Goal: Task Accomplishment & Management: Manage account settings

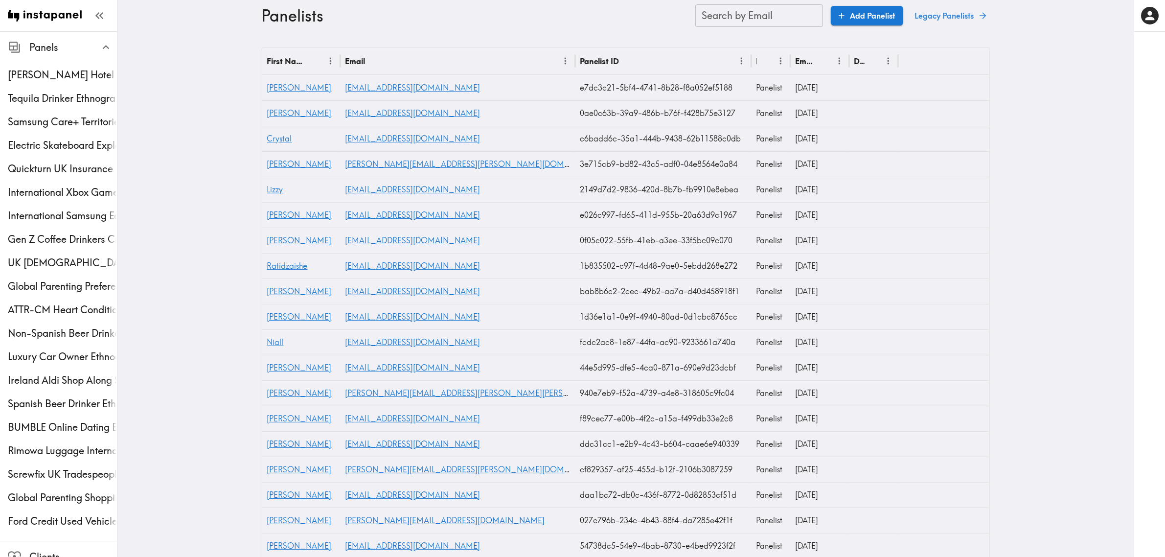
click at [960, 10] on link "Legacy Panelists" at bounding box center [950, 16] width 79 height 20
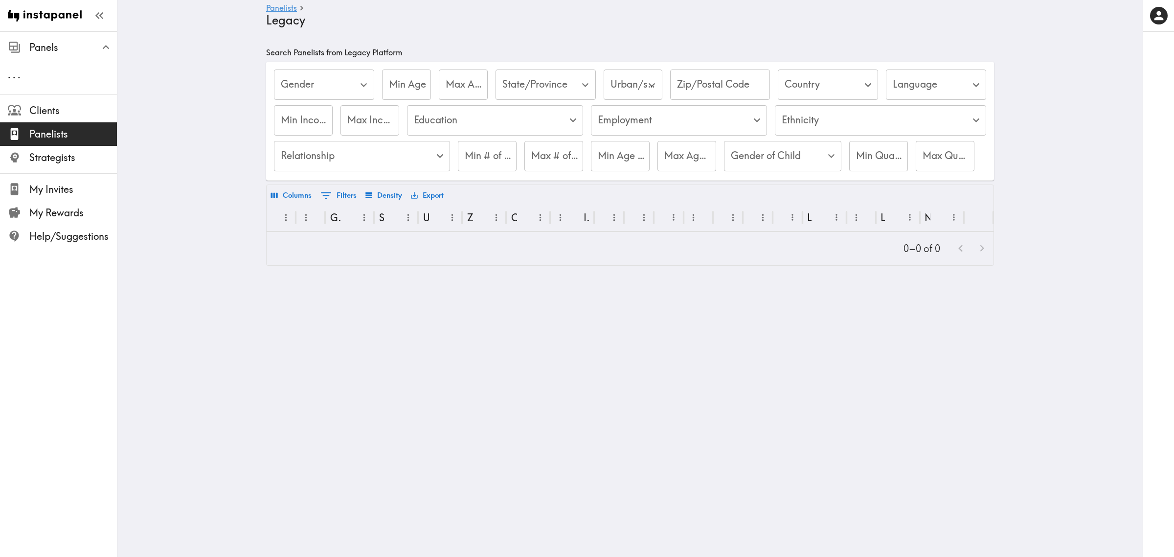
click at [812, 84] on body "Instapanel - Panelists - Legacy Panels . . . Clients Panelists Strategists My I…" at bounding box center [587, 164] width 1174 height 266
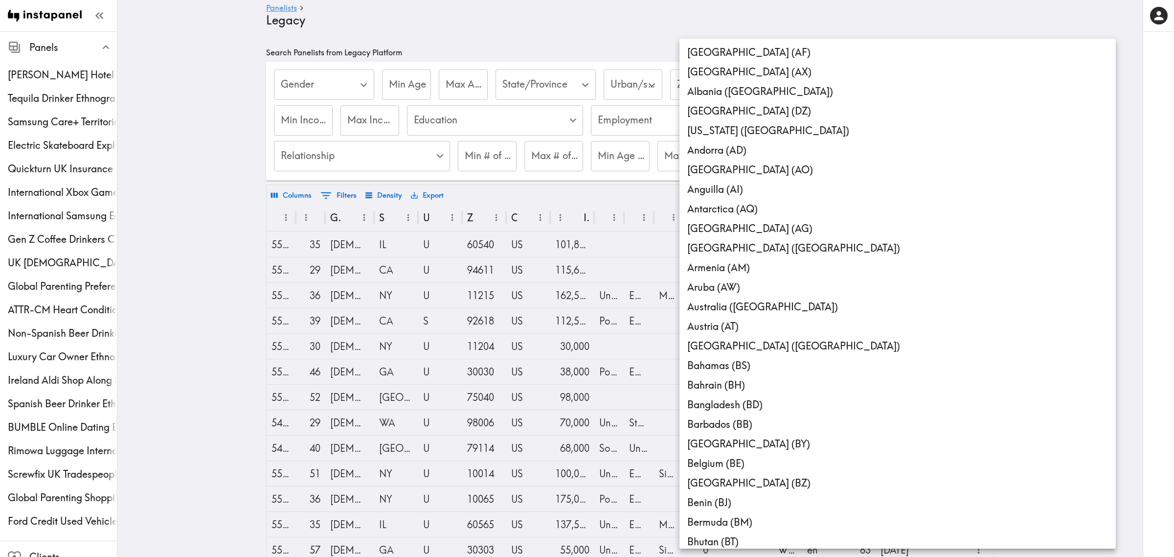
scroll to position [4376, 0]
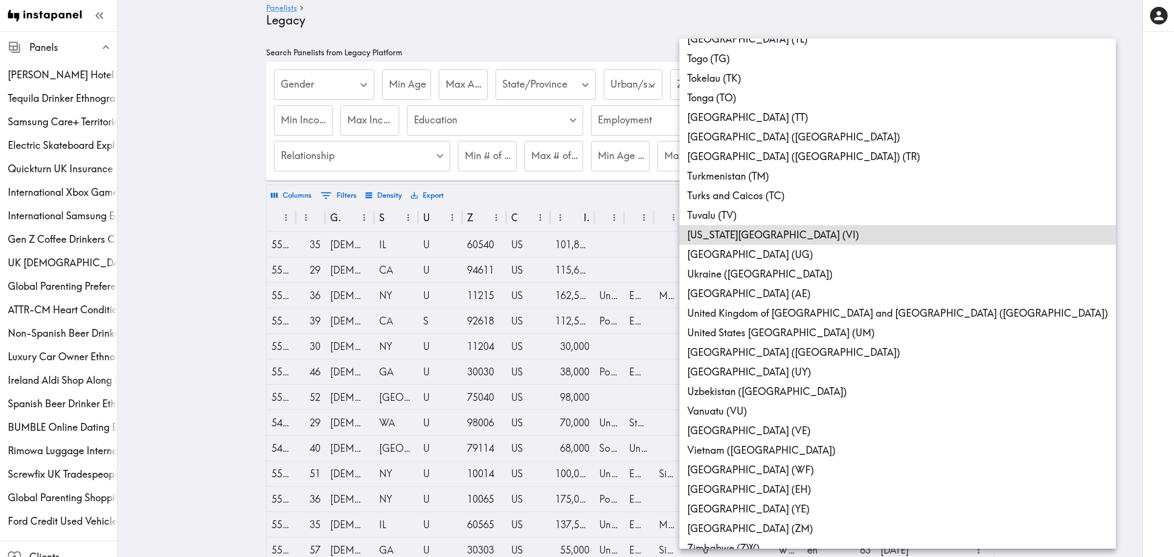
click at [737, 150] on li "Türkiye (Turkey) (TR)" at bounding box center [897, 157] width 436 height 20
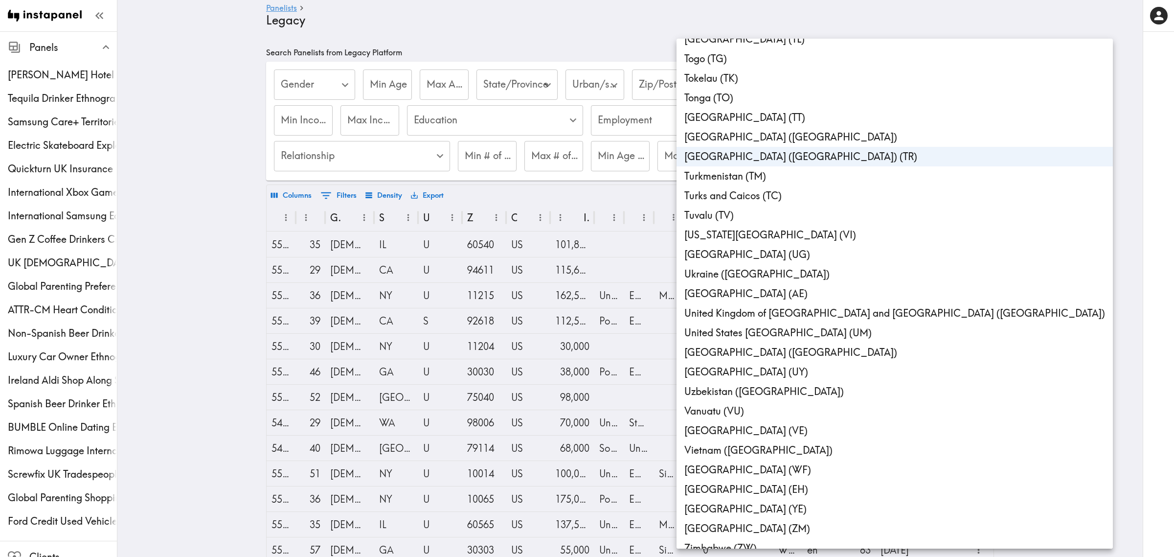
type input "TR"
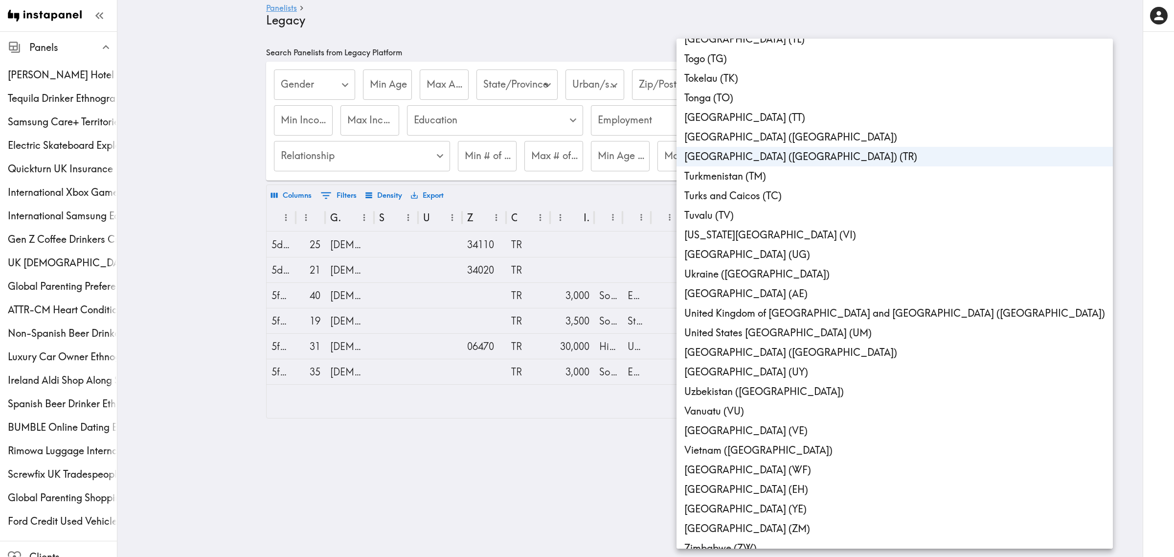
click at [115, 248] on div at bounding box center [587, 278] width 1174 height 557
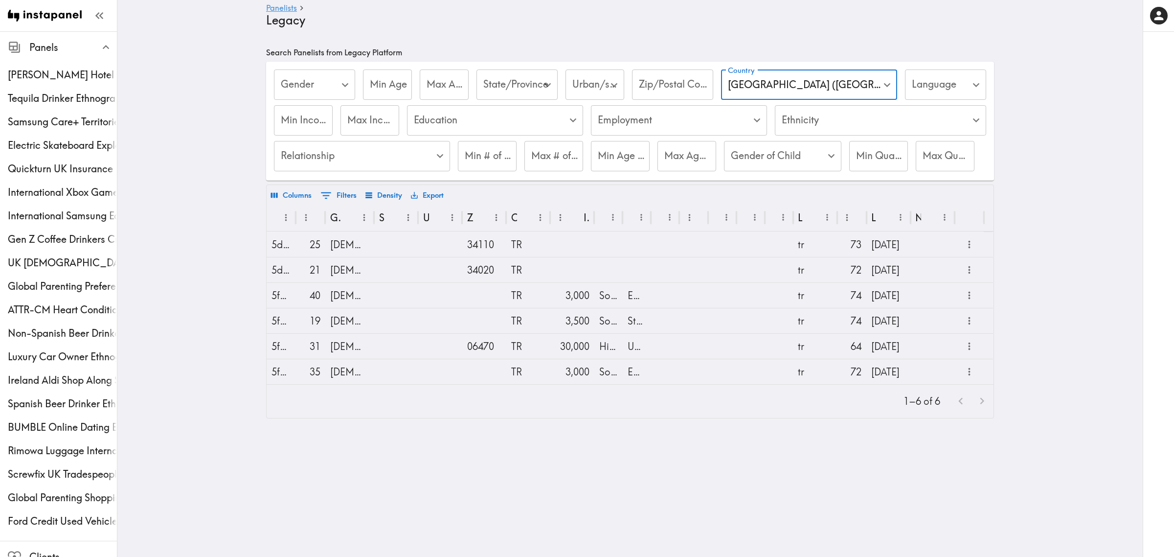
click at [143, 246] on main "Panelists Legacy Search Panelists from Legacy Platform Gender ​ Gender Min Age …" at bounding box center [629, 240] width 1025 height 418
click at [1059, 361] on main "Panelists Legacy Search Panelists from Legacy Platform Gender ​ Gender Min Age …" at bounding box center [629, 253] width 1025 height 444
click at [394, 82] on input "Min Age" at bounding box center [387, 84] width 49 height 30
type input "25"
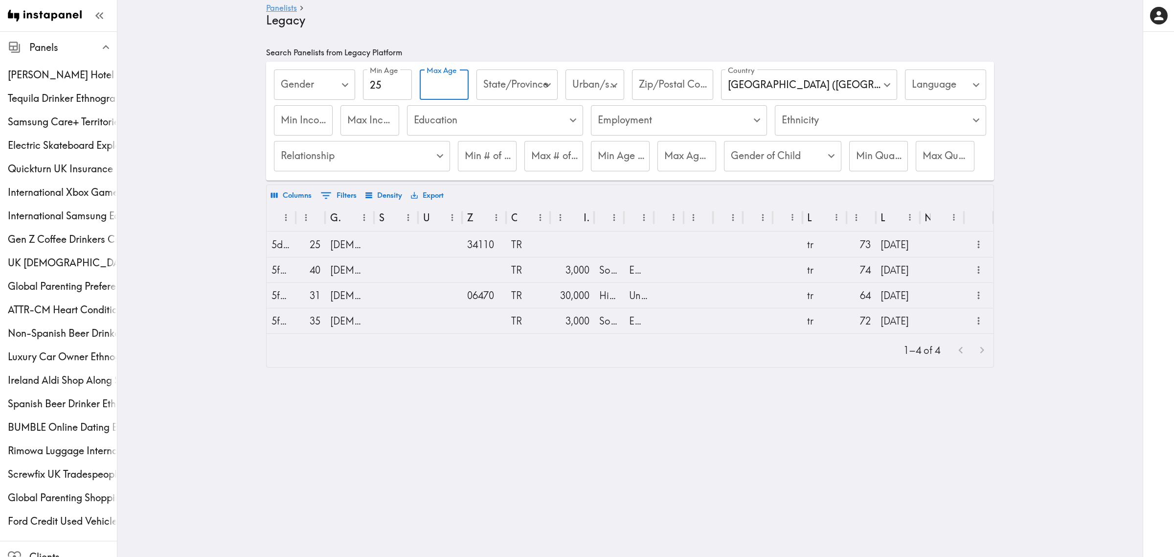
click at [453, 84] on div "Max Age Max Age" at bounding box center [444, 85] width 49 height 32
type input "44"
click at [194, 281] on main "Panelists Legacy Search Panelists from Legacy Platform Gender ​ Gender Min Age …" at bounding box center [629, 214] width 1025 height 367
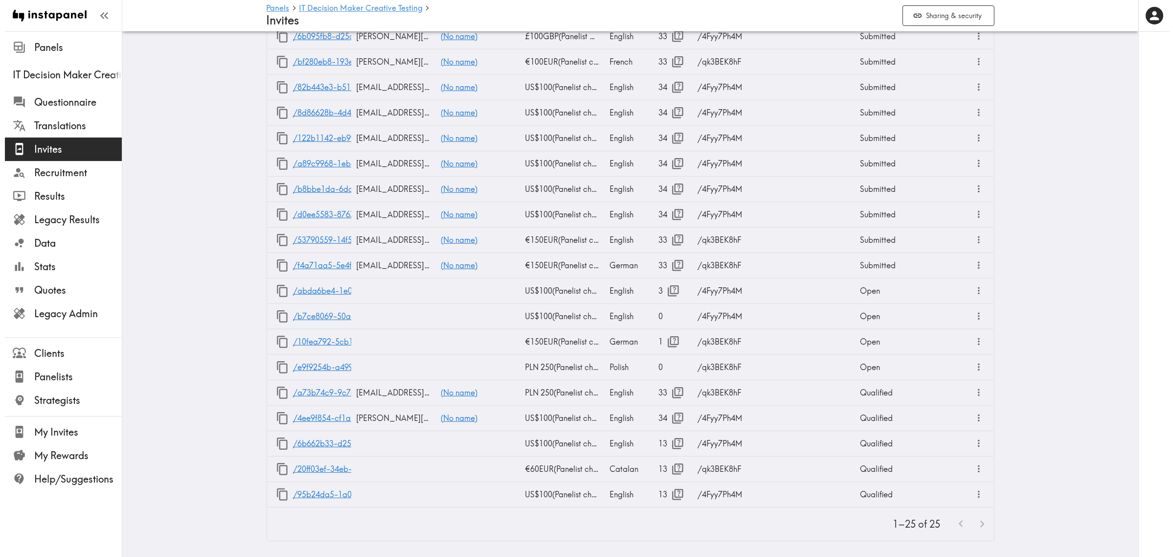
scroll to position [709, 0]
click at [664, 335] on icon "button" at bounding box center [668, 341] width 13 height 13
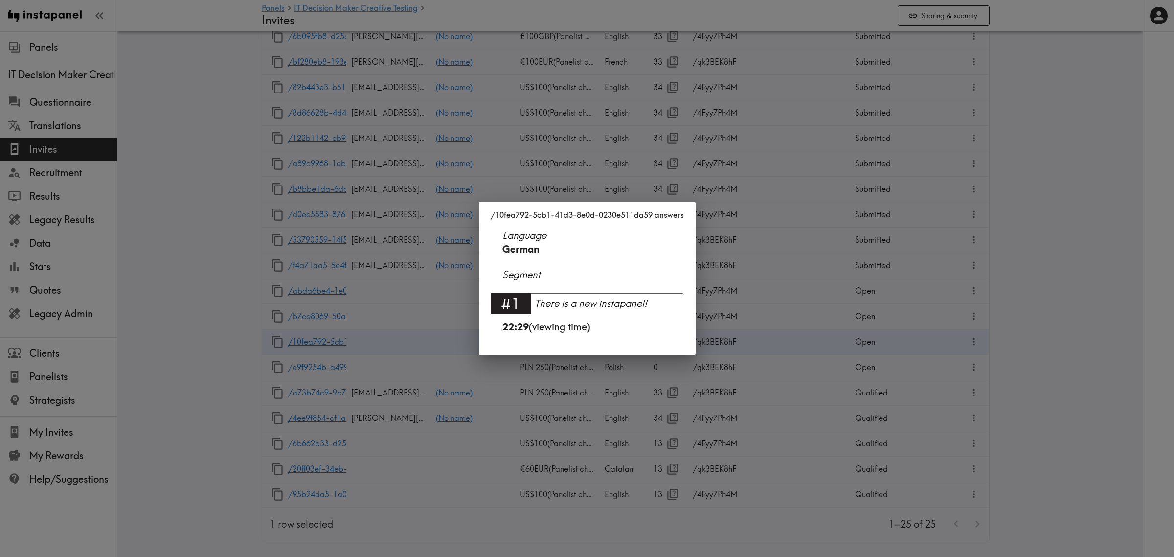
click at [198, 268] on div "/10fea792-5cb1-41d3-8e0d-0230e511da59 answers Language German Segment #1 There …" at bounding box center [587, 278] width 1174 height 557
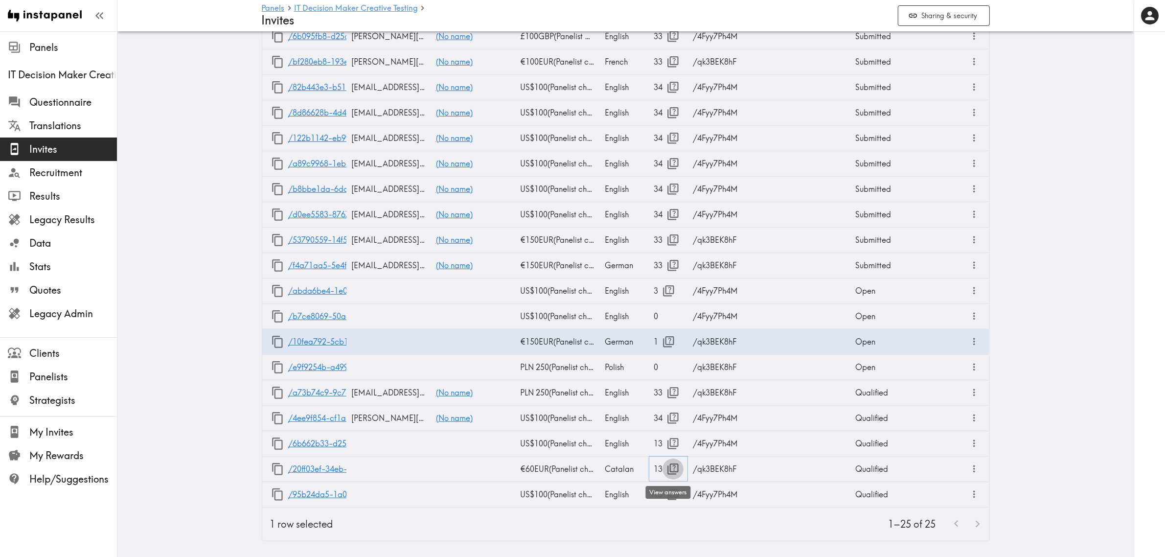
click at [673, 463] on icon "button" at bounding box center [672, 468] width 11 height 11
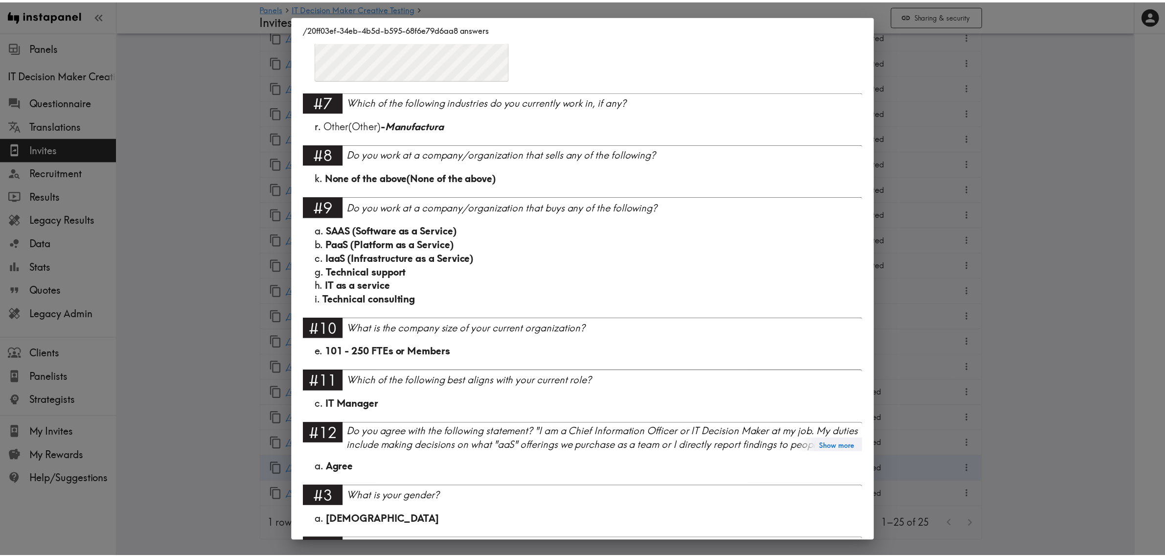
scroll to position [367, 0]
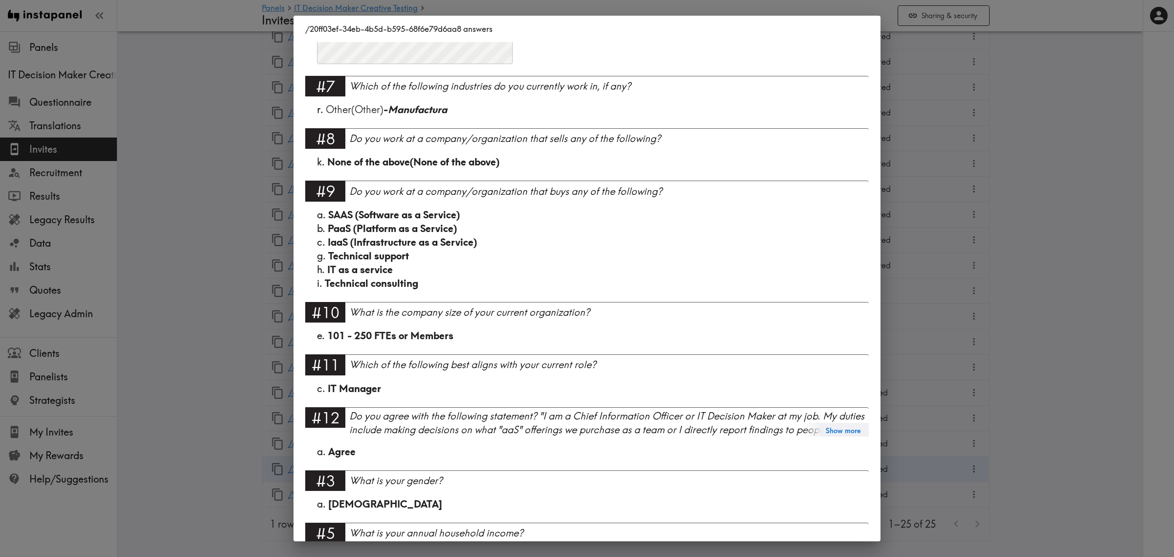
drag, startPoint x: 214, startPoint y: 361, endPoint x: 517, endPoint y: 390, distance: 304.1
click at [214, 361] on div "/20ff03ef-34eb-4b5d-b595-68f6e79d6aa8 answers Language Catalan Segment EU Mediu…" at bounding box center [587, 278] width 1174 height 557
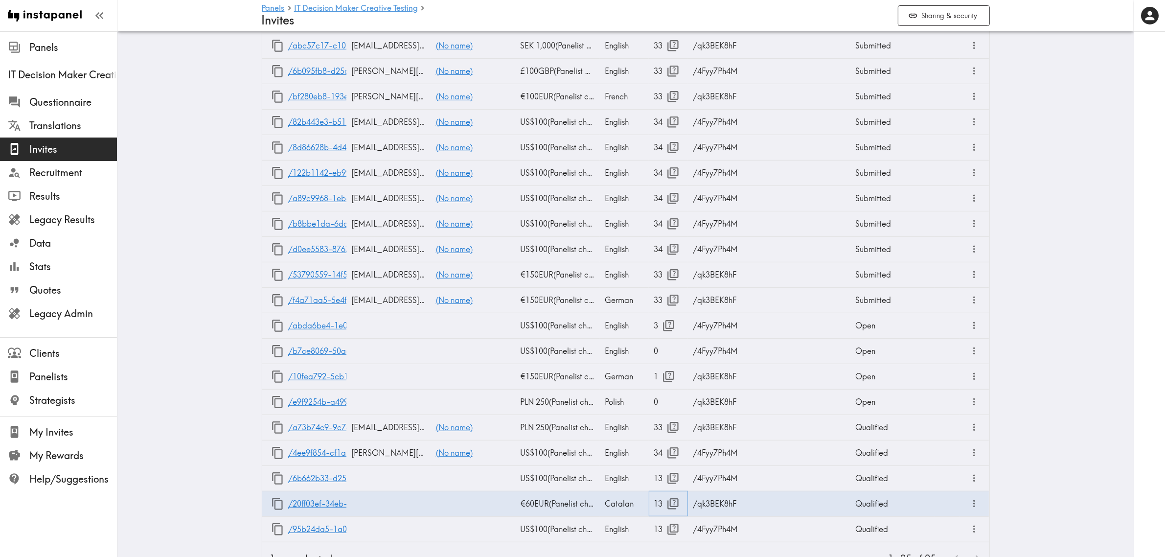
scroll to position [342, 0]
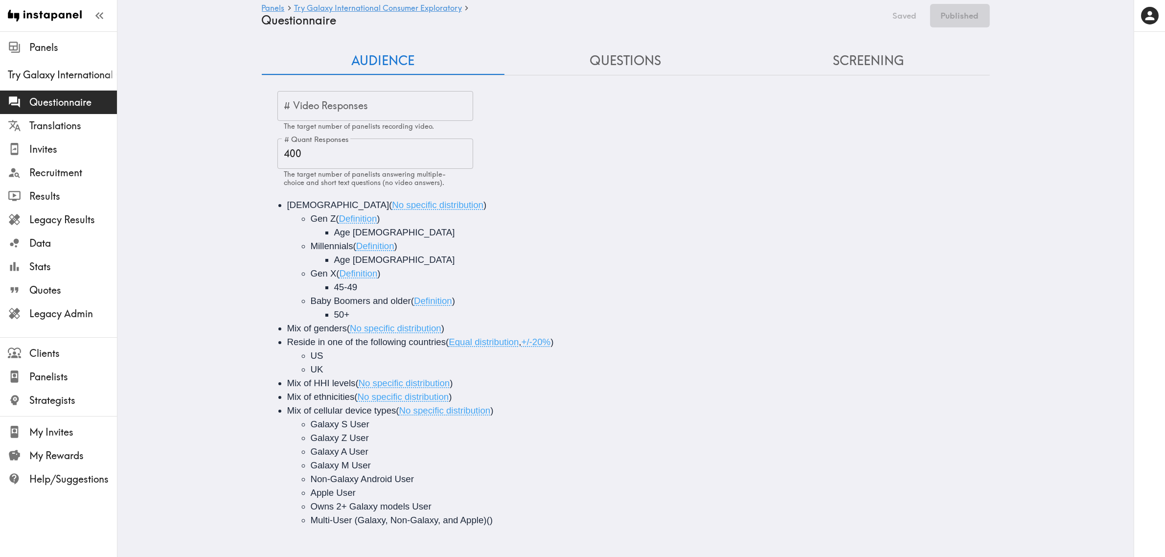
scroll to position [6, 0]
click at [73, 141] on span "Invites" at bounding box center [73, 149] width 88 height 18
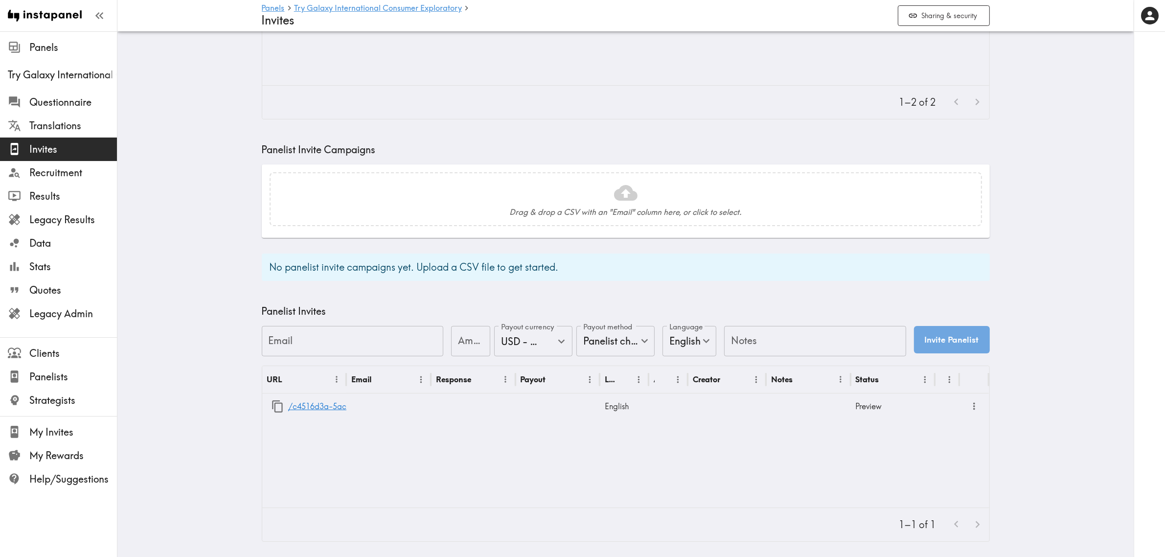
scroll to position [173, 0]
click at [304, 400] on link "/c4516d3a-5ac8-4e65-9eb9-efbad625bcdb" at bounding box center [370, 405] width 164 height 25
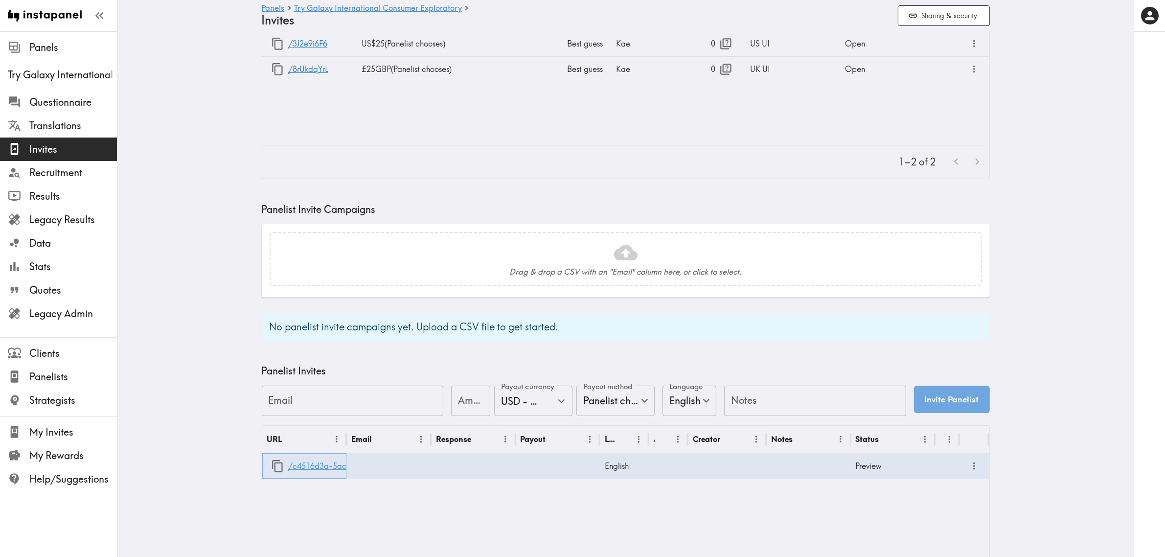
scroll to position [0, 0]
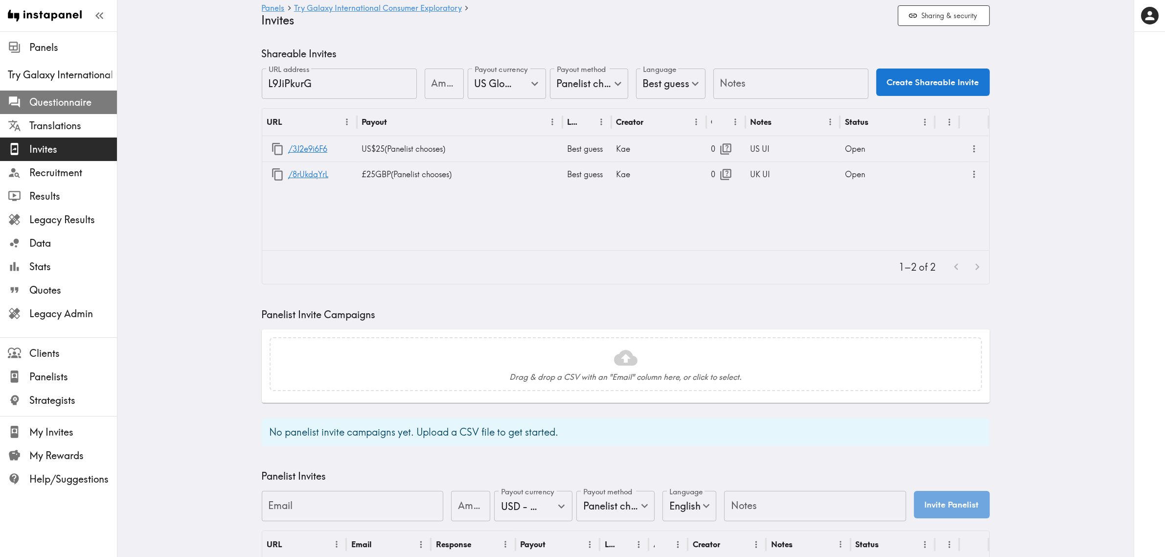
click at [69, 101] on span "Questionnaire" at bounding box center [73, 102] width 88 height 14
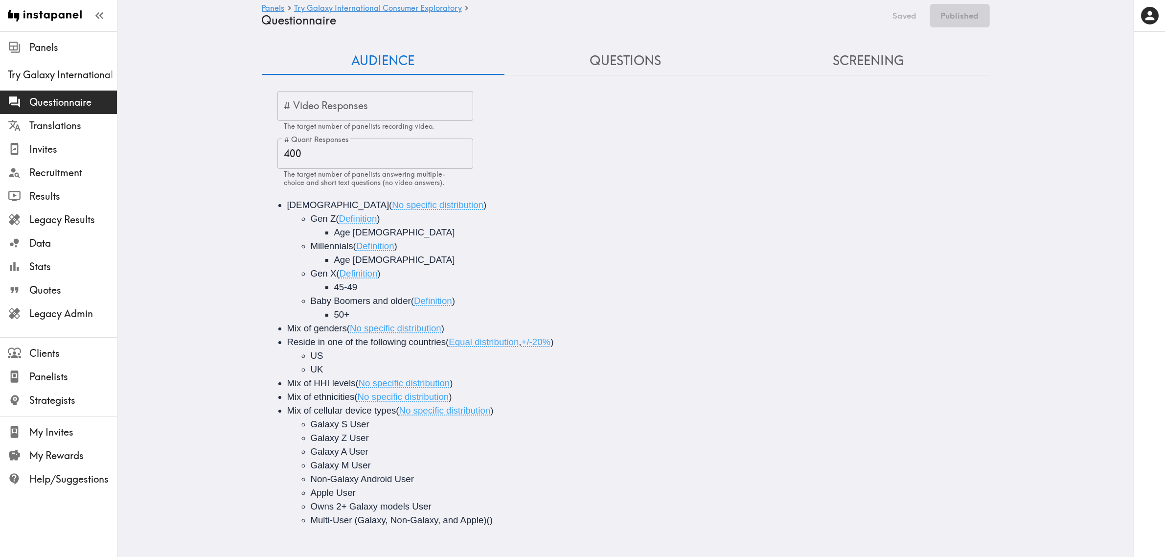
click at [614, 51] on button "Questions" at bounding box center [625, 61] width 243 height 28
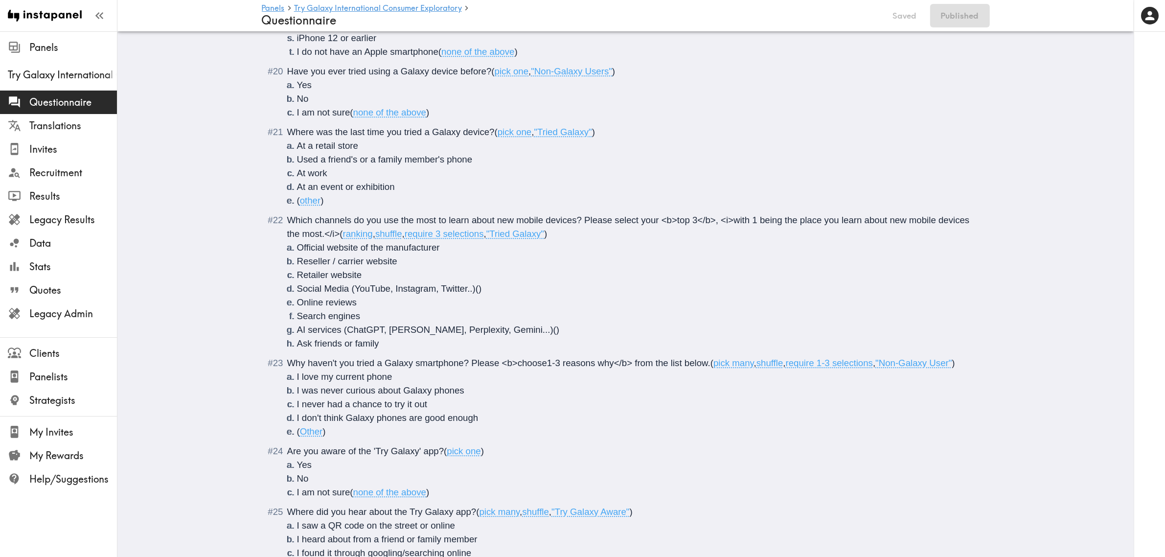
scroll to position [3315, 0]
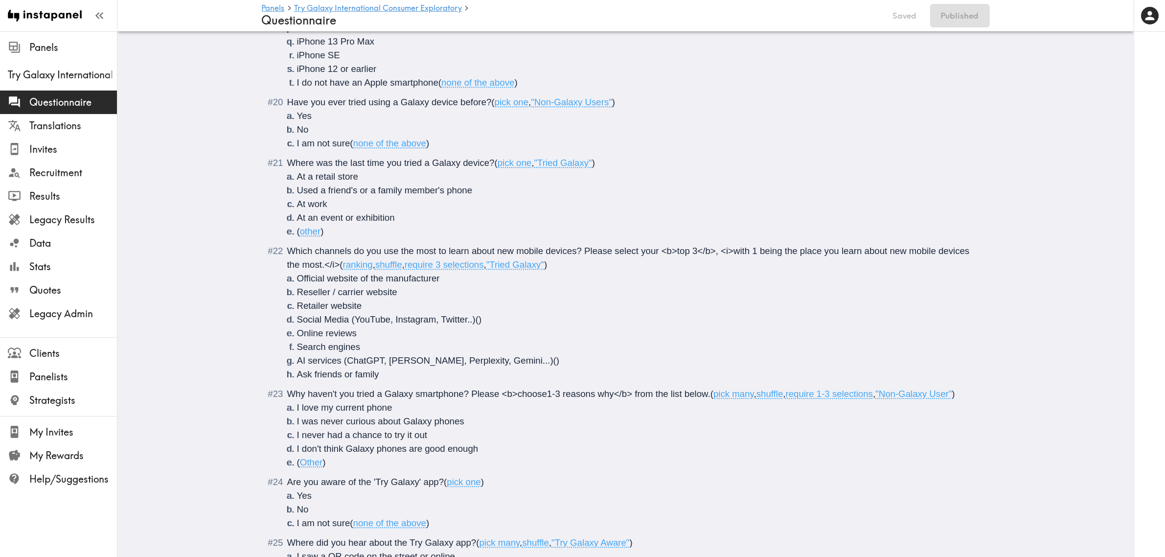
click at [541, 394] on span "Why haven't you tried a Galaxy smartphone? Please <b>choose1-3 reasons why</b> …" at bounding box center [498, 393] width 423 height 10
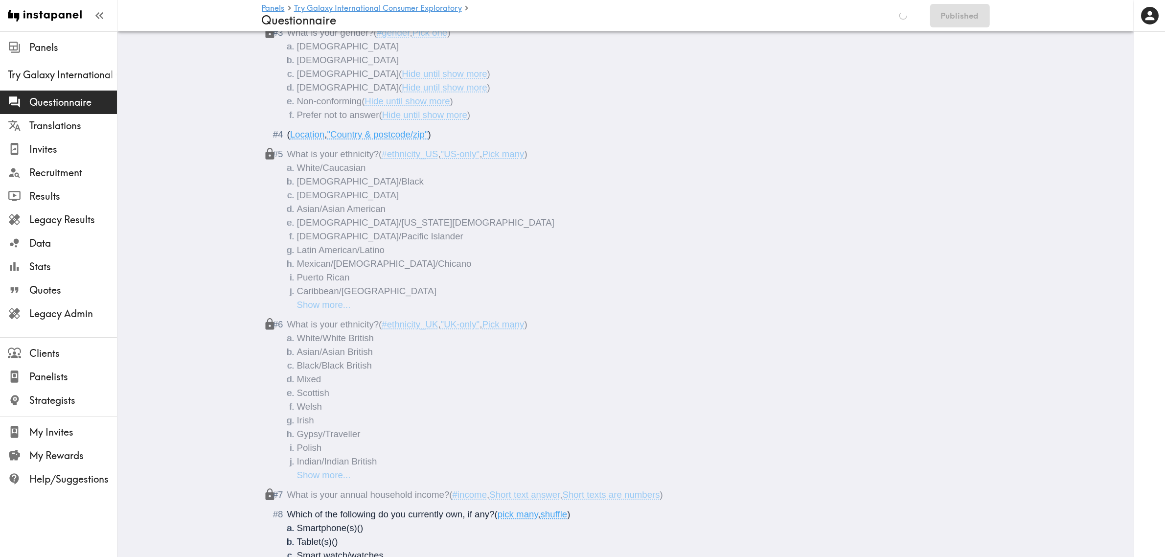
scroll to position [0, 0]
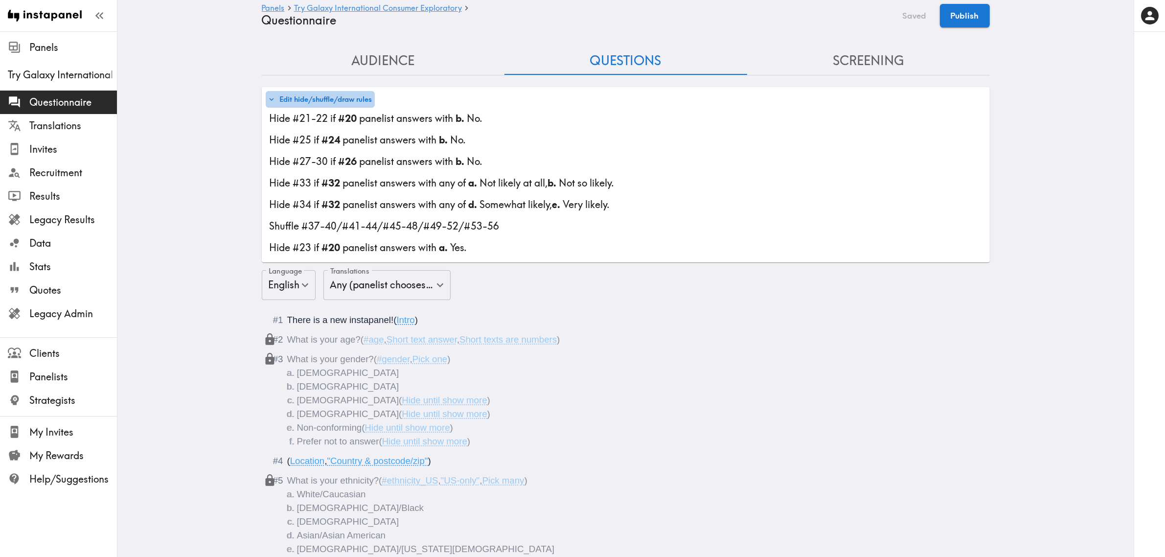
click at [343, 99] on button "Edit hide/shuffle/draw rules" at bounding box center [320, 99] width 109 height 17
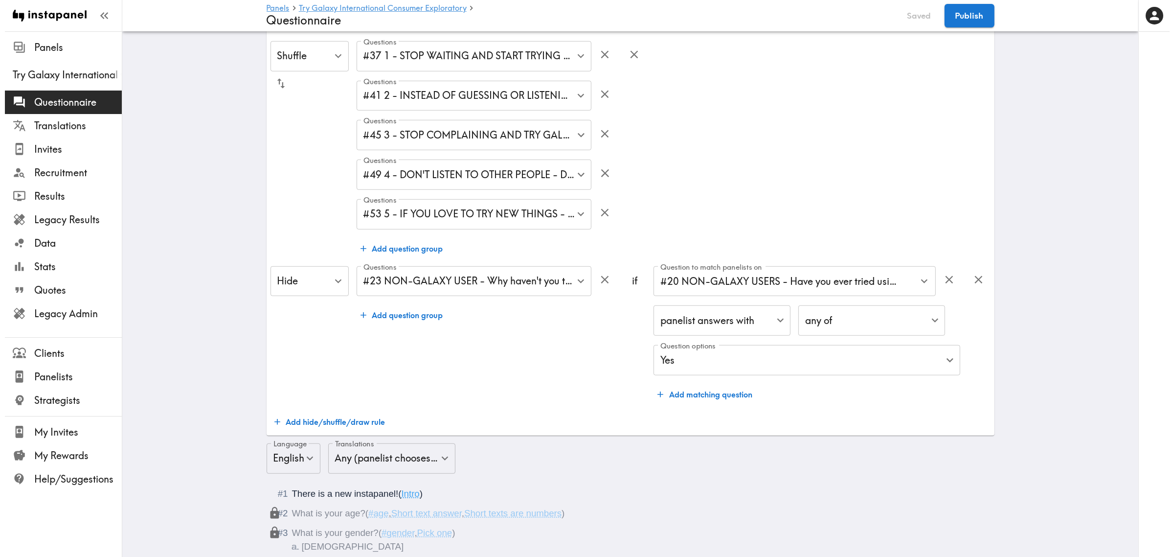
scroll to position [978, 0]
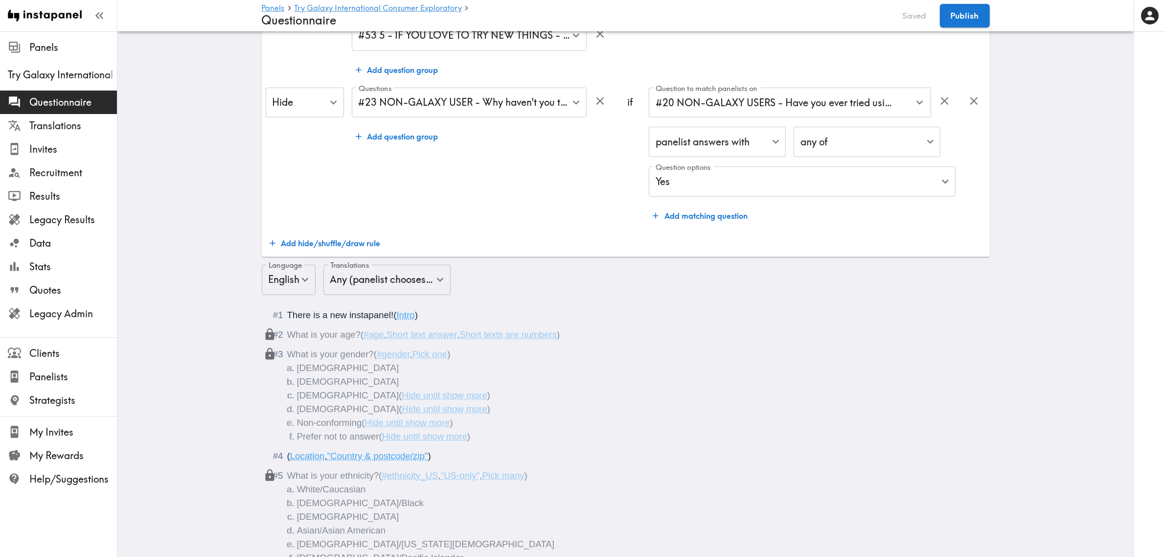
click at [328, 238] on button "Add hide/shuffle/draw rule" at bounding box center [325, 243] width 119 height 20
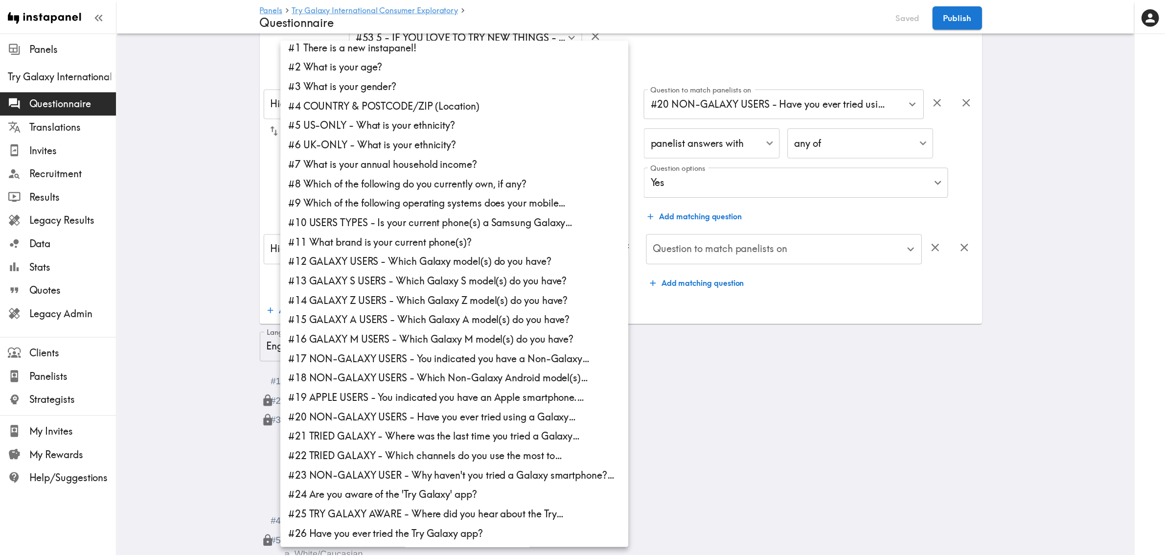
scroll to position [0, 0]
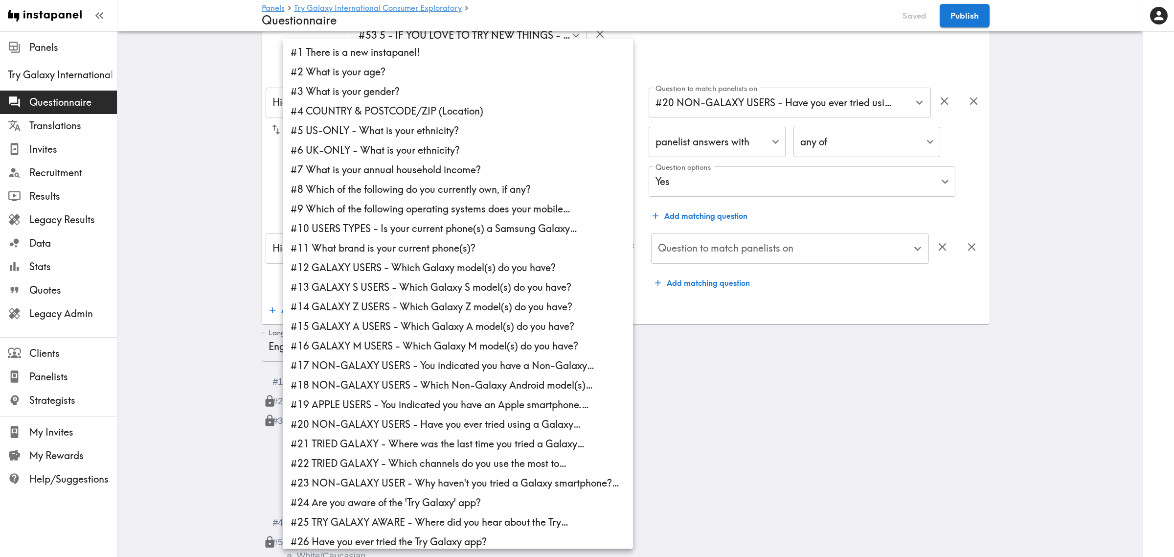
click at [267, 272] on div at bounding box center [587, 278] width 1174 height 557
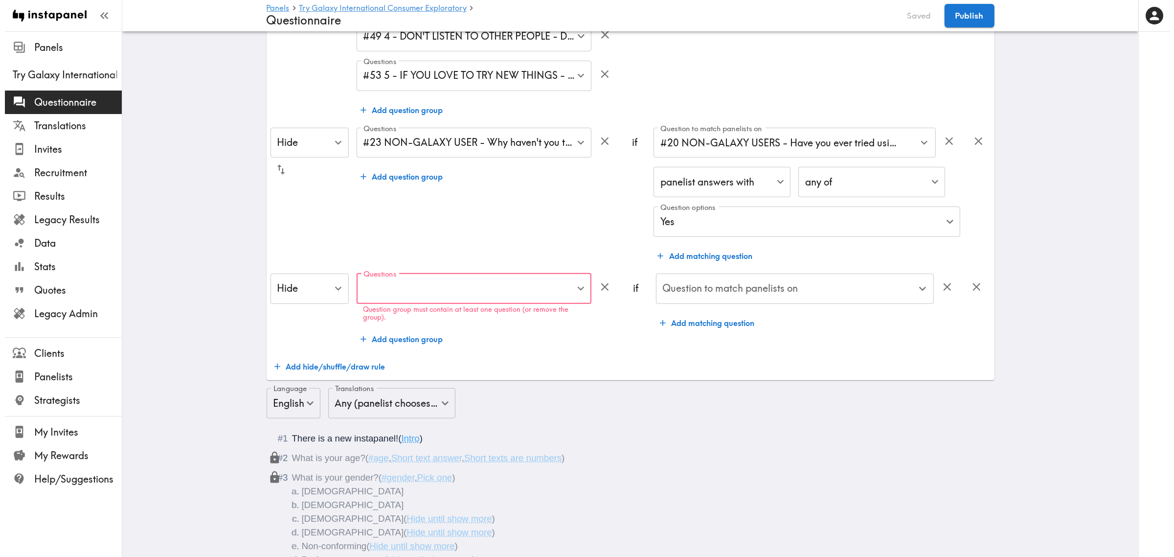
scroll to position [973, 0]
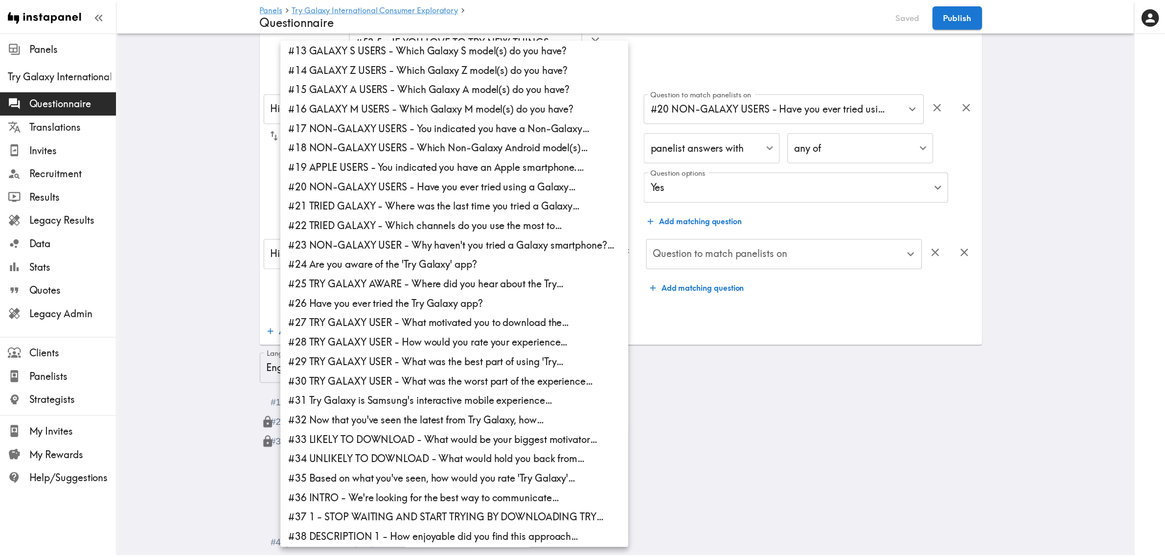
scroll to position [245, 0]
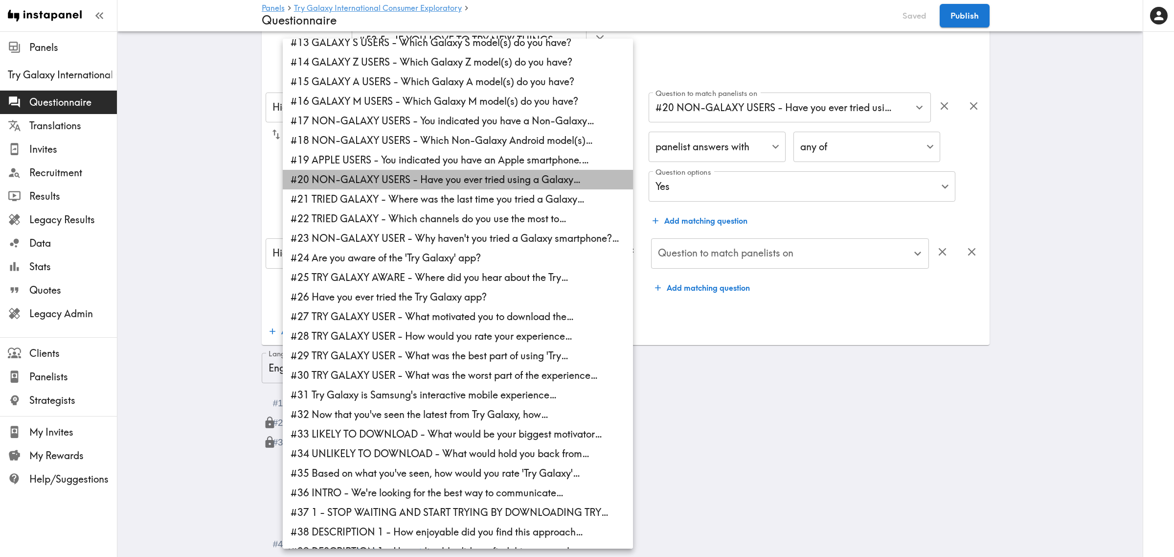
click at [343, 172] on li "#20 NON-GALAXY USERS - Have you ever tried using a Galaxy…" at bounding box center [458, 180] width 350 height 20
click at [346, 192] on li "#21 TRIED GALAXY - Where was the last time you tried a Galaxy…" at bounding box center [458, 199] width 350 height 20
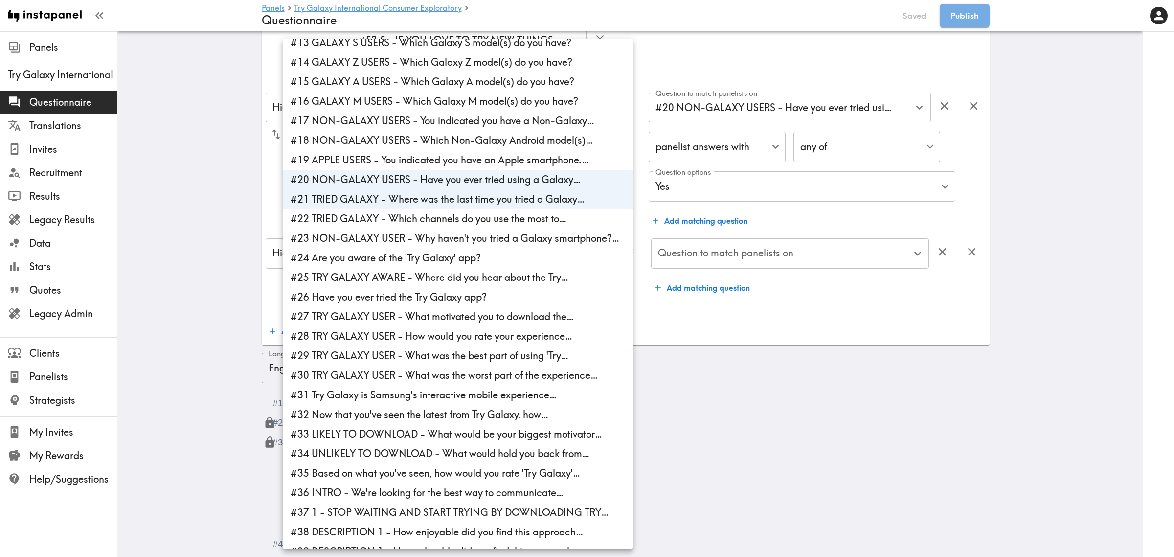
click at [500, 201] on li "#21 TRIED GALAXY - Where was the last time you tried a Galaxy…" at bounding box center [458, 199] width 350 height 20
type input "88b06014-2257-47a1-86ff-fbccd2d86218"
click at [708, 326] on div at bounding box center [587, 278] width 1174 height 557
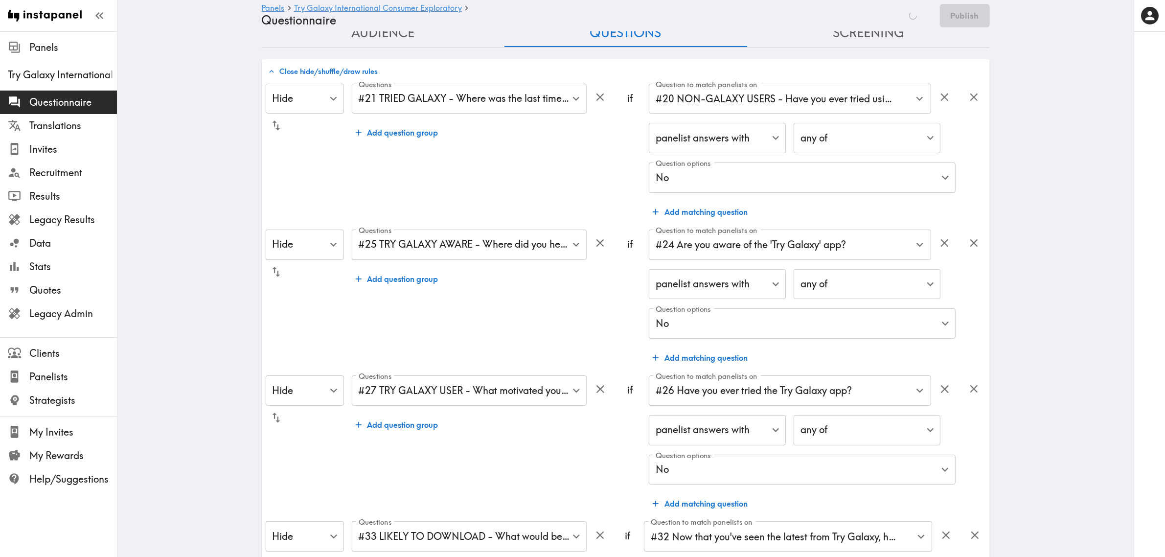
scroll to position [0, 0]
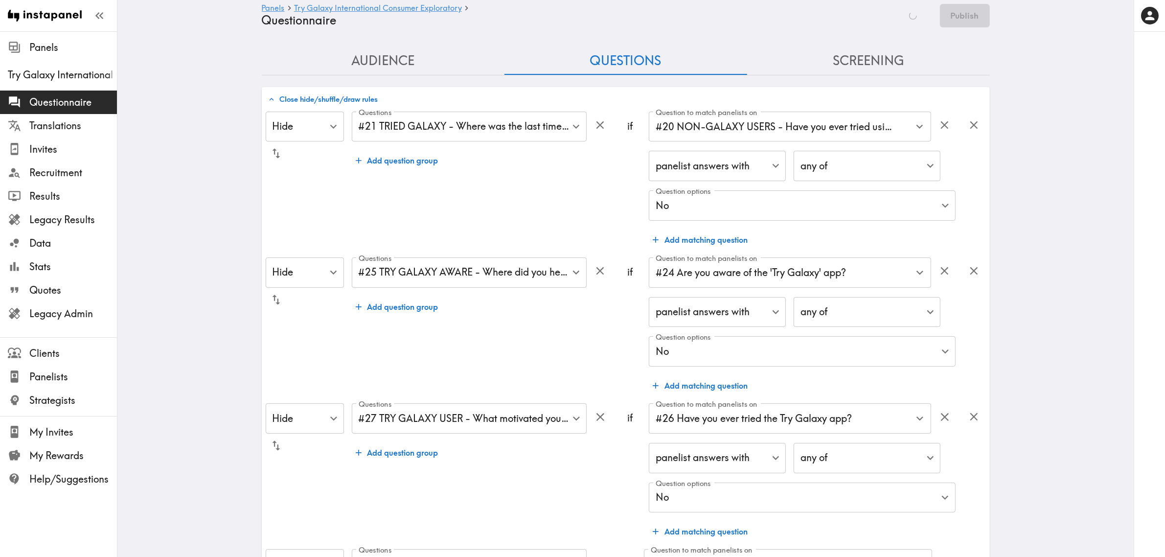
click at [348, 94] on button "Close hide/shuffle/draw rules" at bounding box center [323, 99] width 115 height 17
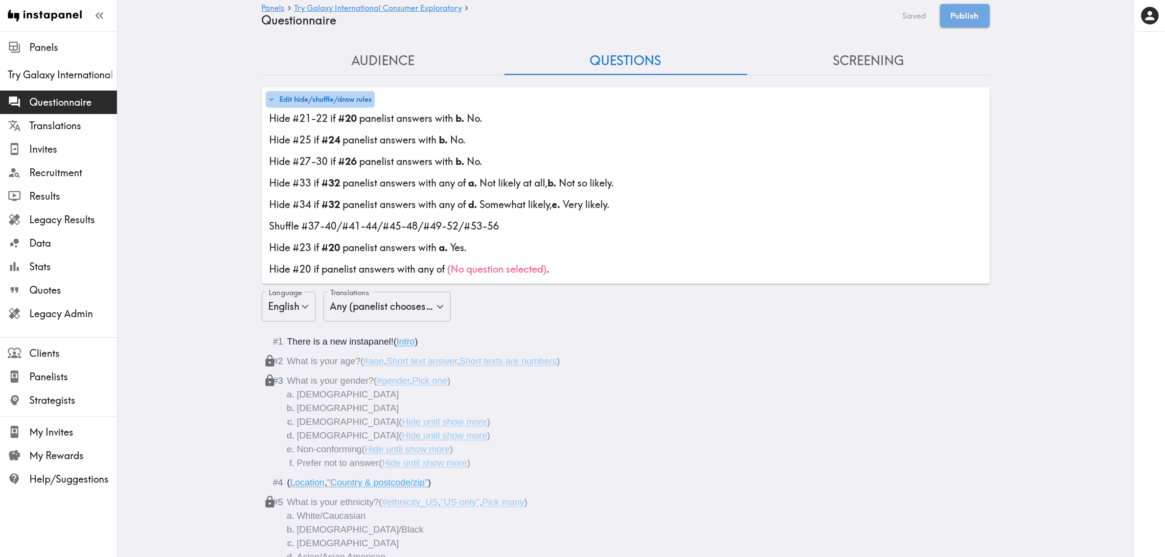
click at [351, 96] on button "Edit hide/shuffle/draw rules" at bounding box center [320, 99] width 109 height 17
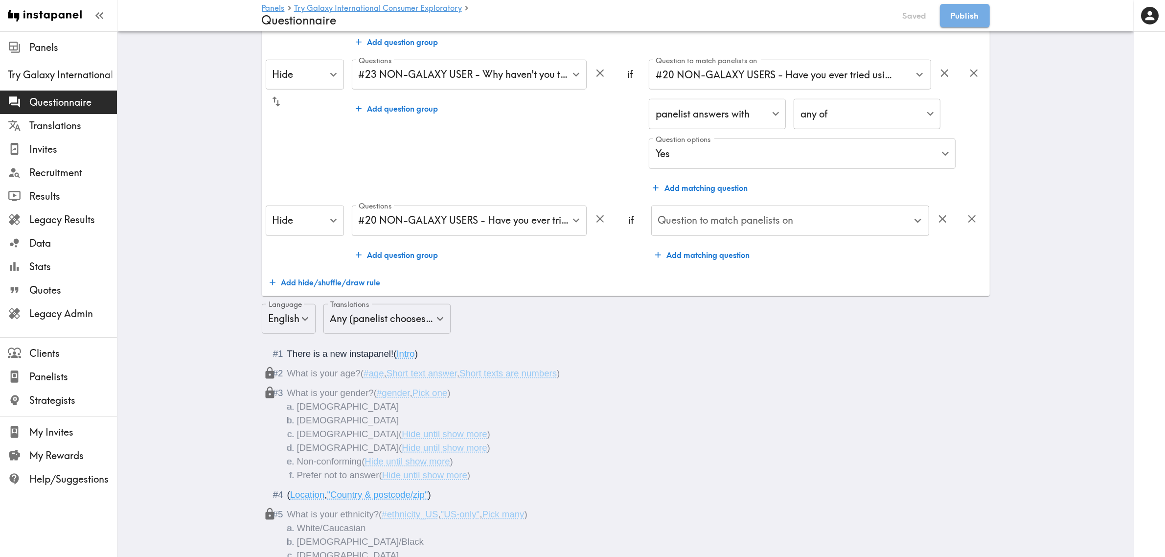
scroll to position [978, 0]
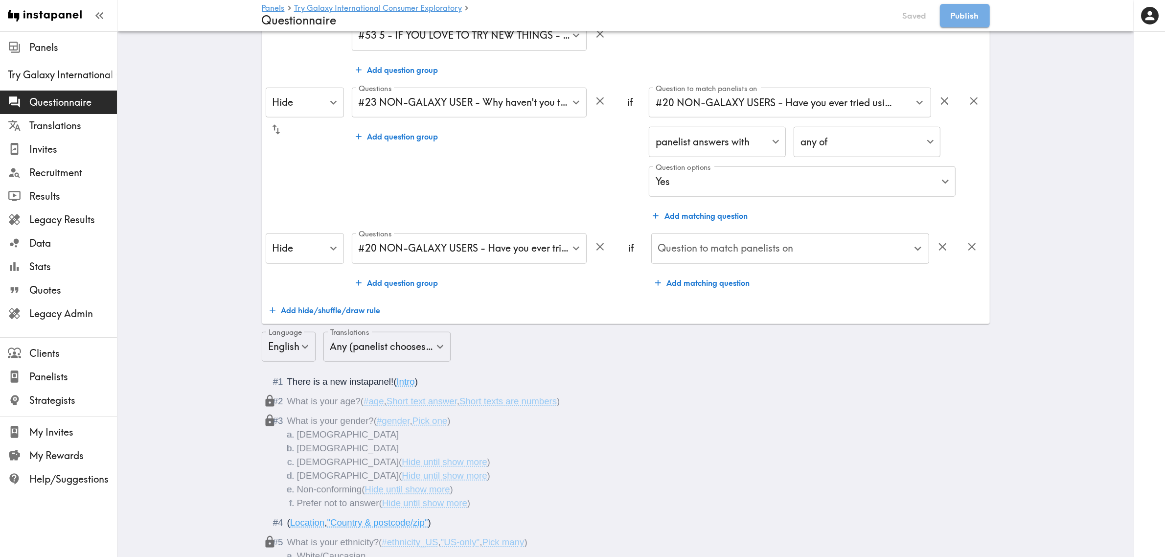
click at [734, 245] on div "Question to match panelists on Question to match panelists on" at bounding box center [790, 249] width 278 height 32
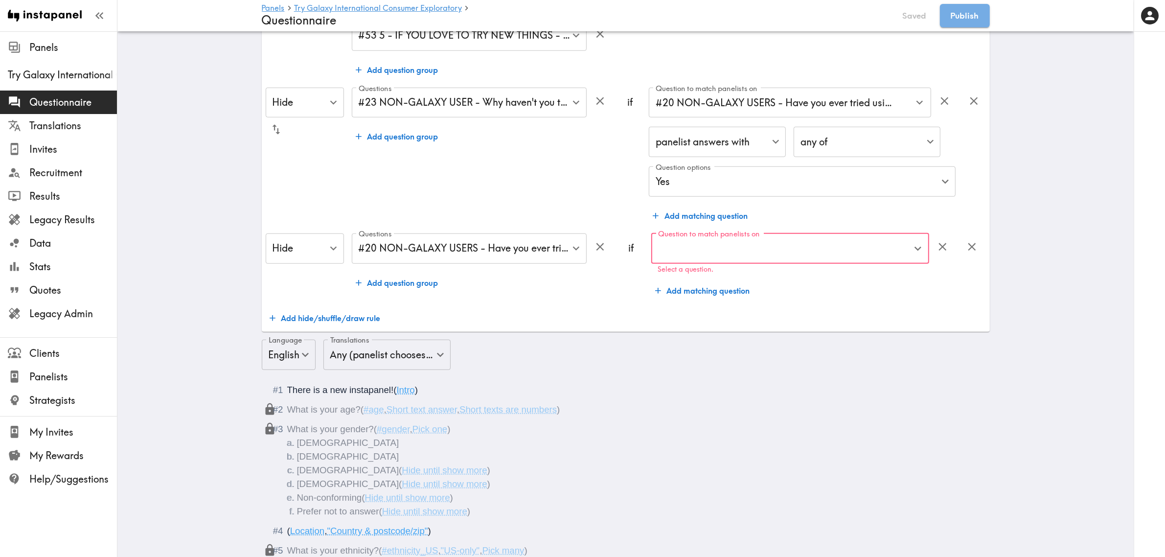
scroll to position [917, 0]
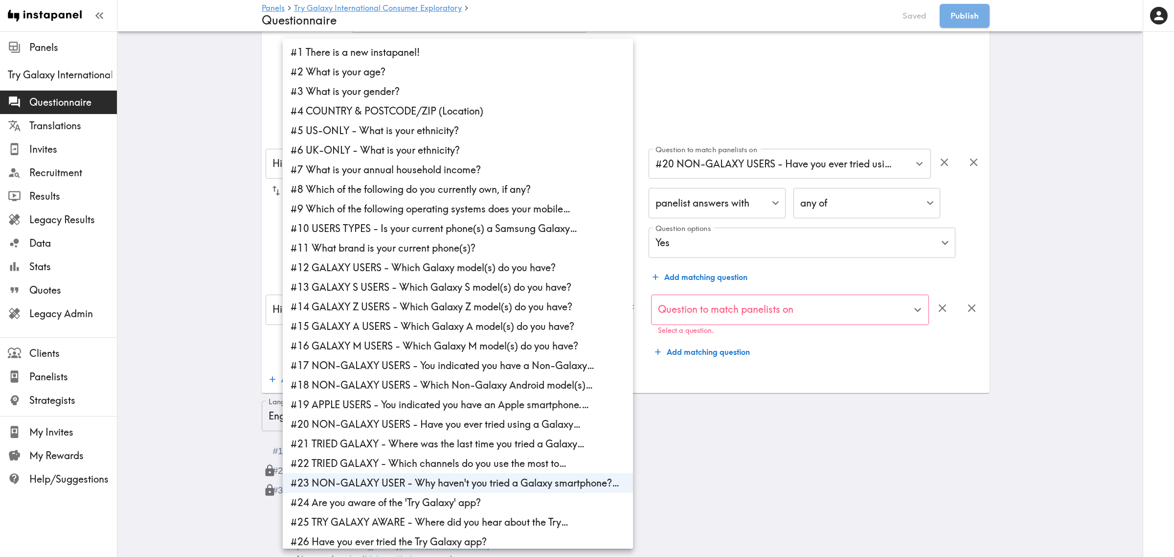
click at [722, 14] on div at bounding box center [587, 278] width 1174 height 557
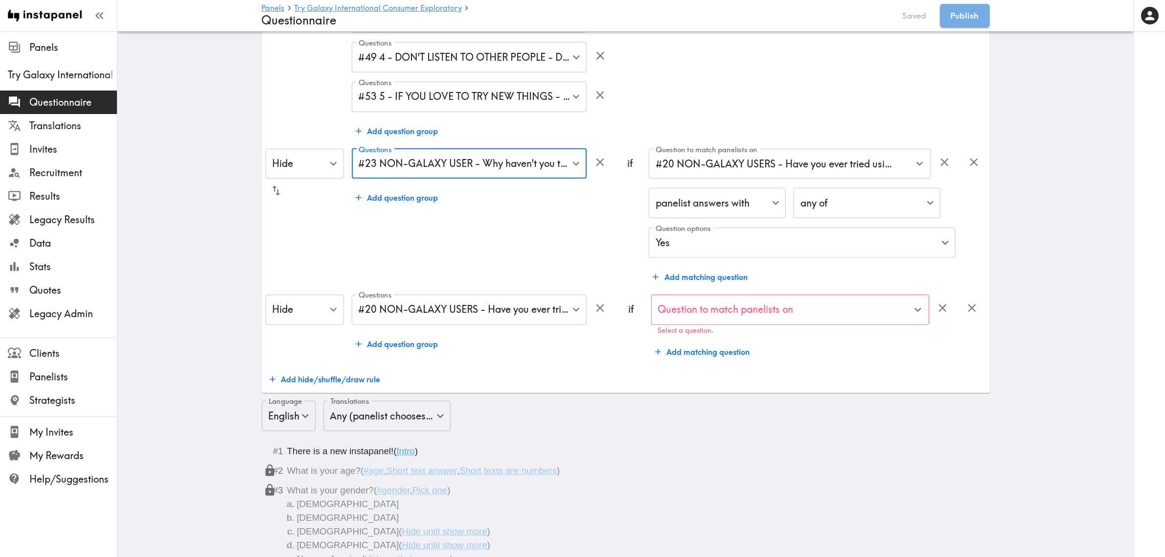
click at [818, 319] on div "Question to match panelists on" at bounding box center [790, 309] width 278 height 30
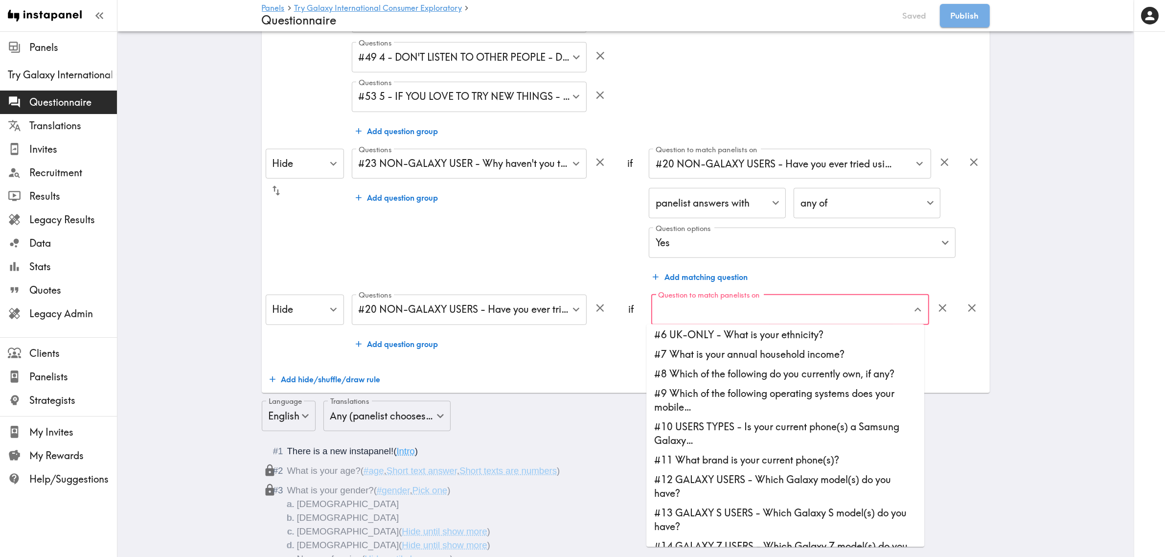
scroll to position [61, 0]
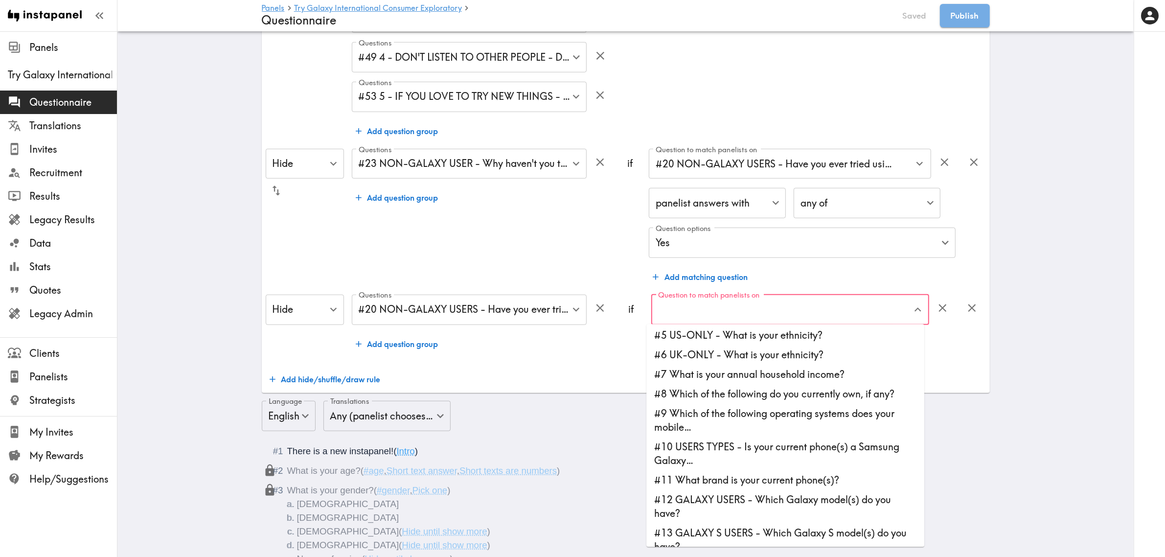
click at [768, 475] on li "#11 What brand is your current phone(s)?" at bounding box center [785, 481] width 278 height 20
type input "#11 What brand is your current phone(s)?"
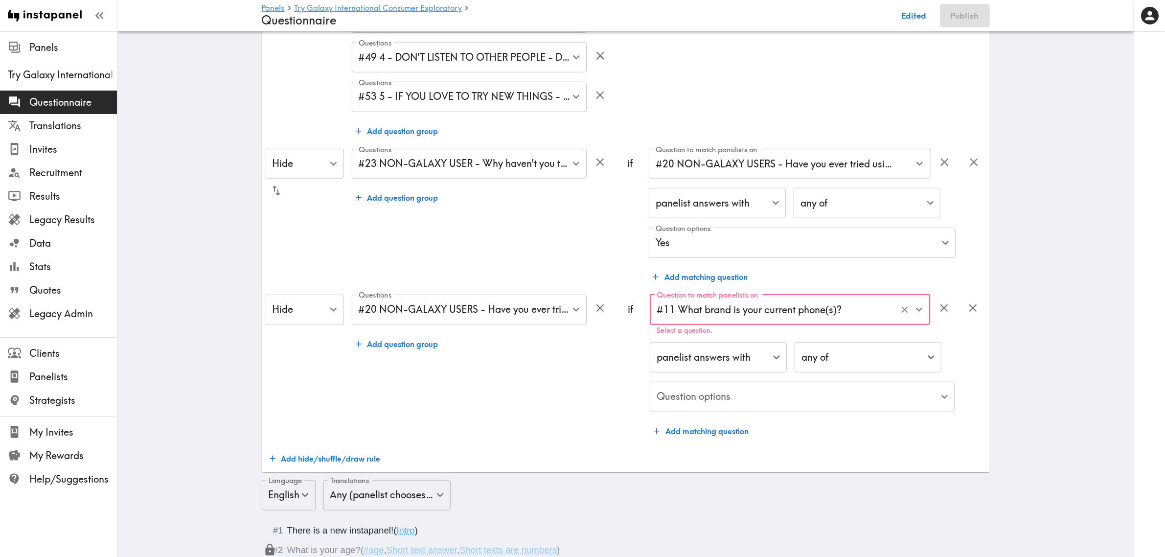
click at [859, 306] on input "#11 What brand is your current phone(s)?" at bounding box center [776, 310] width 244 height 22
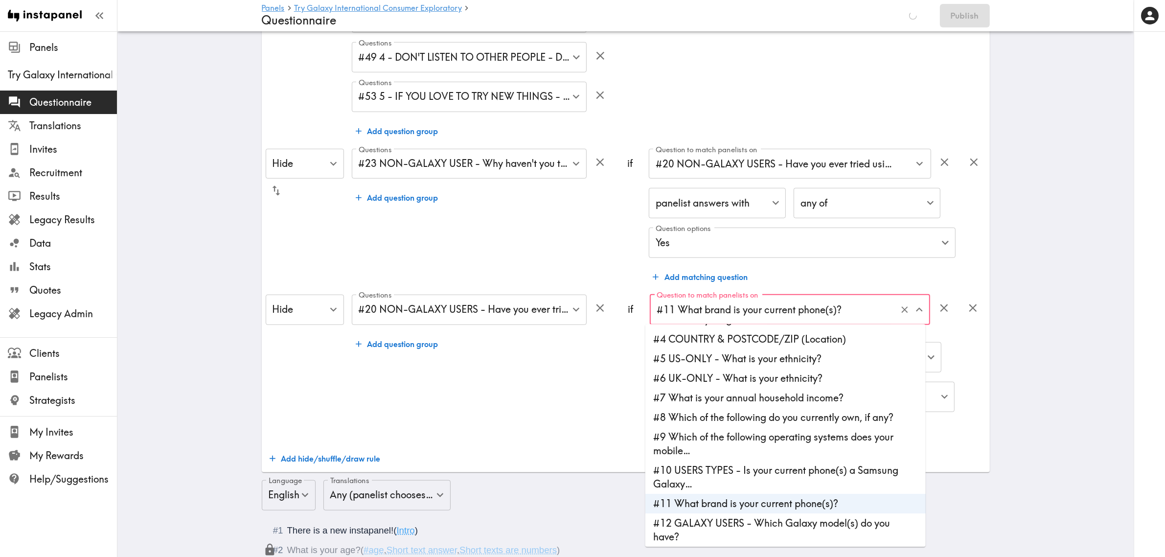
scroll to position [65, 0]
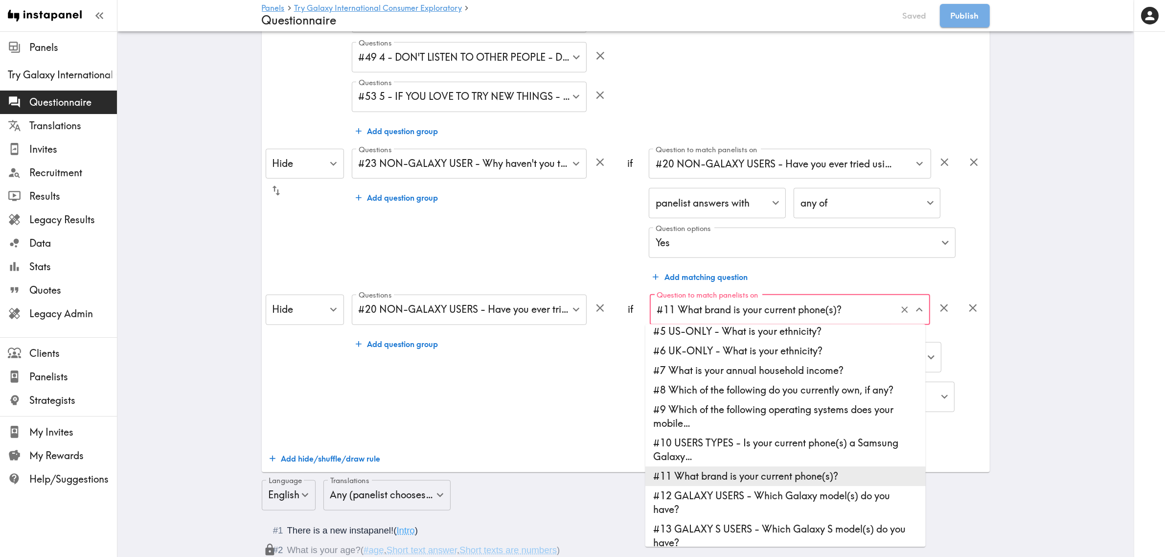
click at [813, 475] on li "#11 What brand is your current phone(s)?" at bounding box center [785, 477] width 280 height 20
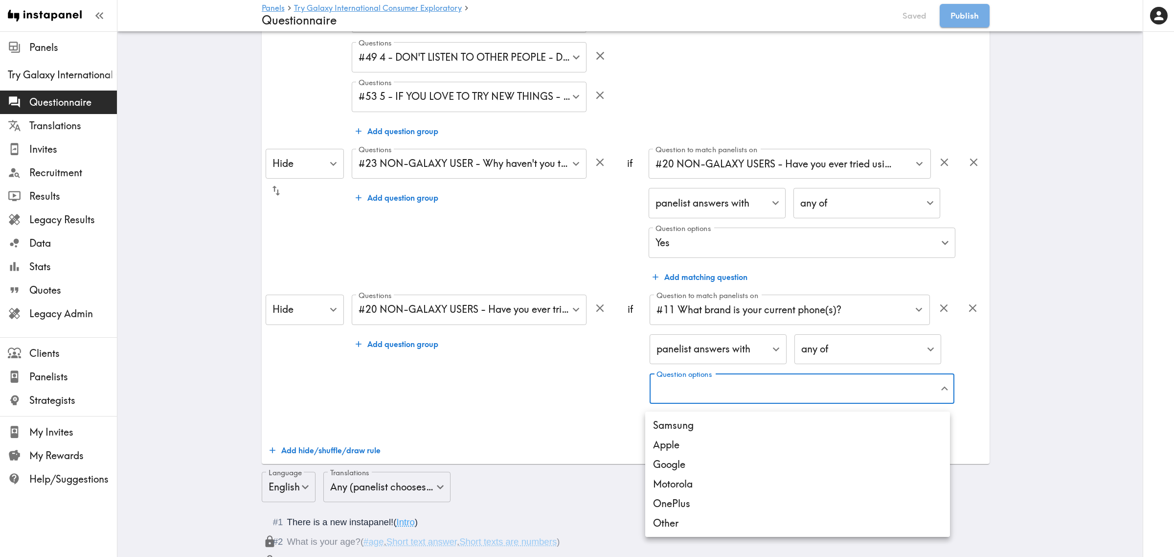
click at [717, 429] on li "Samsung" at bounding box center [797, 425] width 305 height 20
click at [573, 397] on div at bounding box center [587, 278] width 1174 height 557
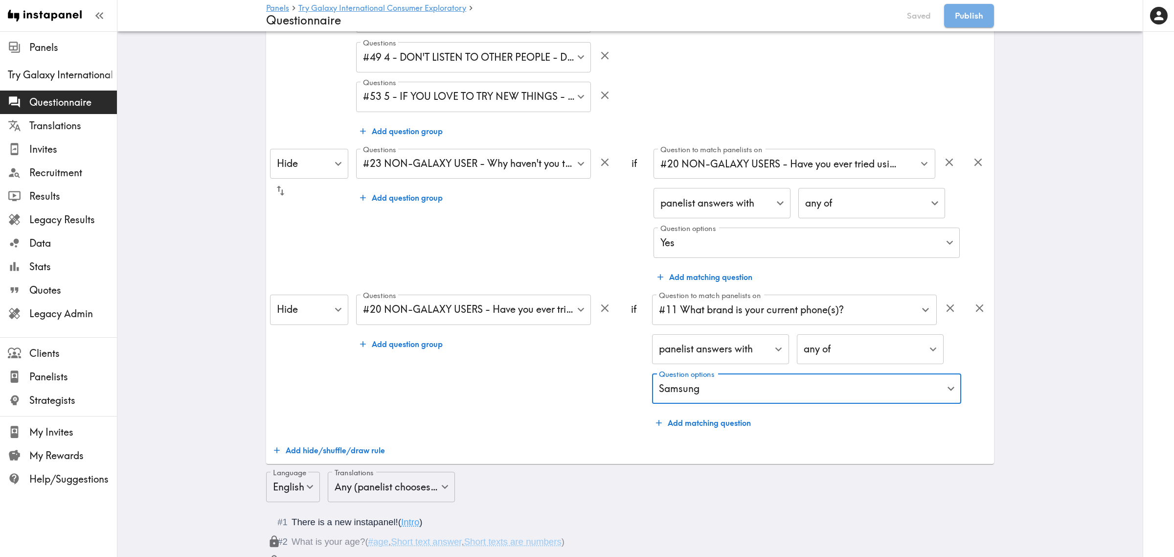
type input "3b8e8882-f226-4981-a449-5ce69b260b86"
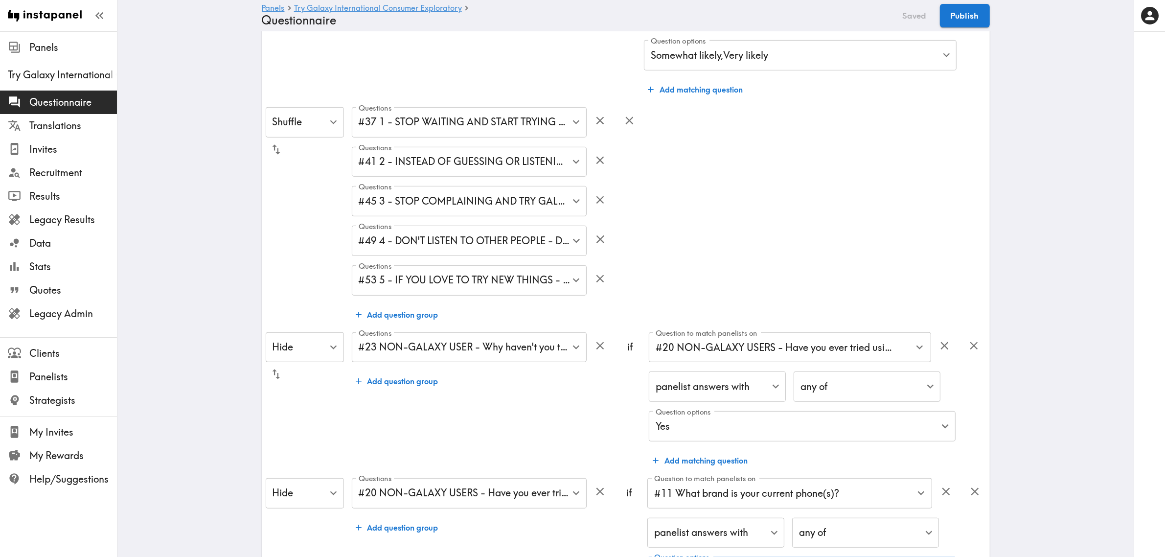
scroll to position [0, 0]
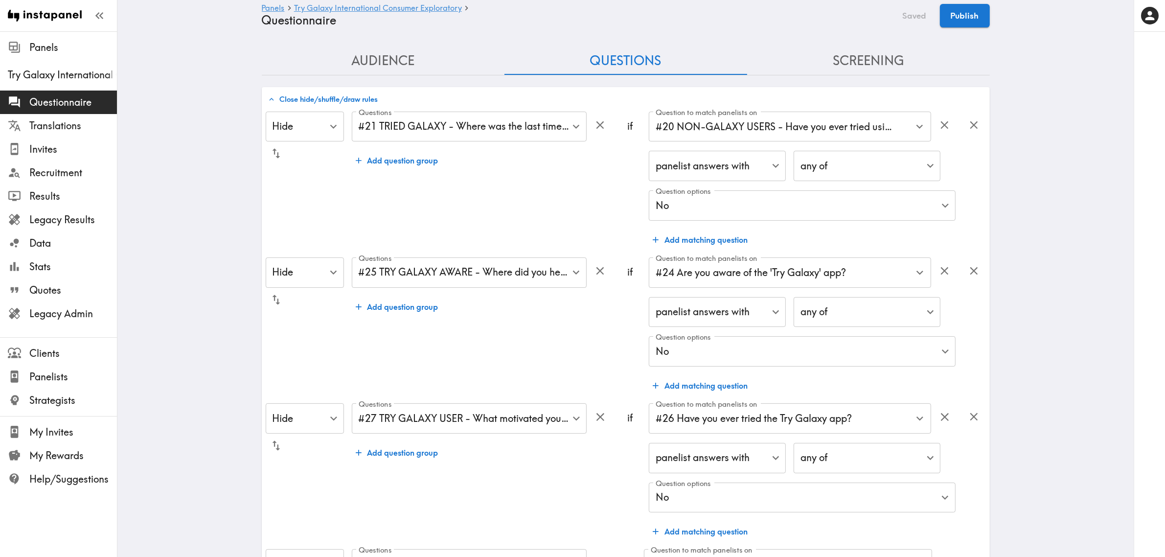
click at [351, 99] on button "Close hide/shuffle/draw rules" at bounding box center [323, 99] width 115 height 17
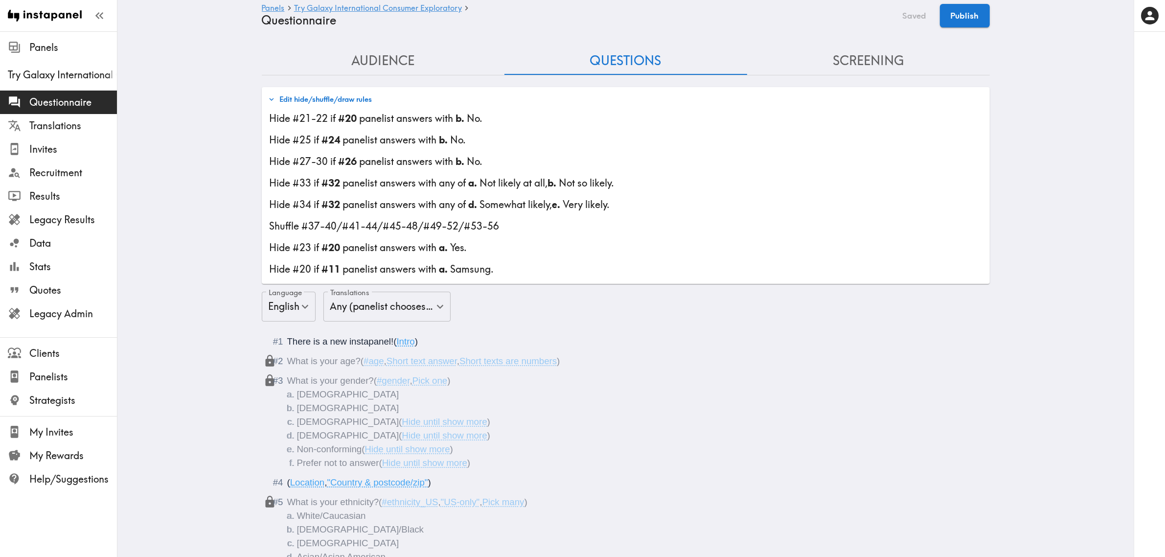
click at [856, 62] on button "Screening" at bounding box center [868, 61] width 243 height 28
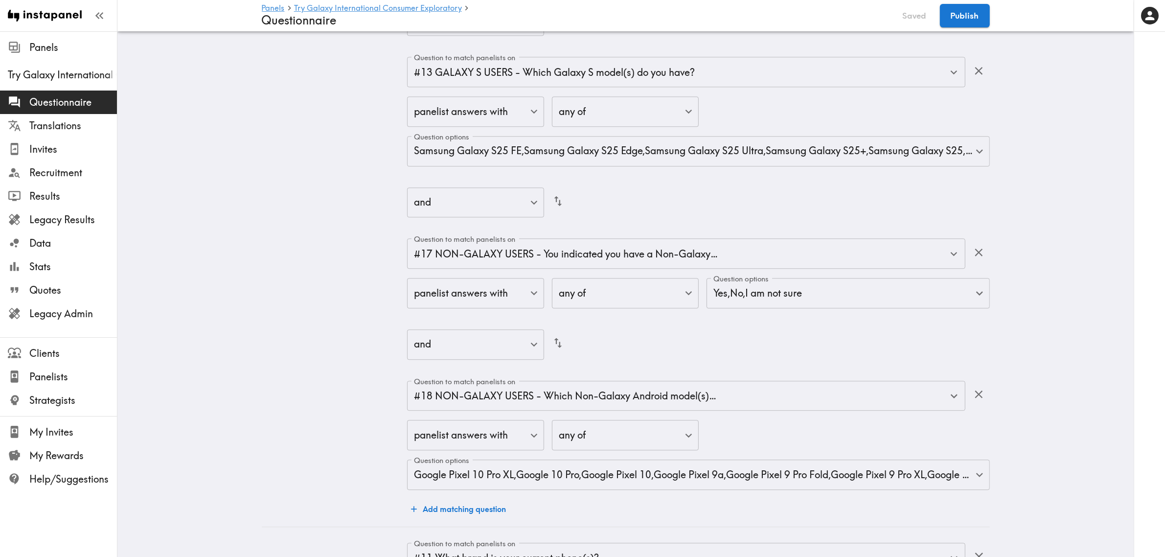
scroll to position [3241, 0]
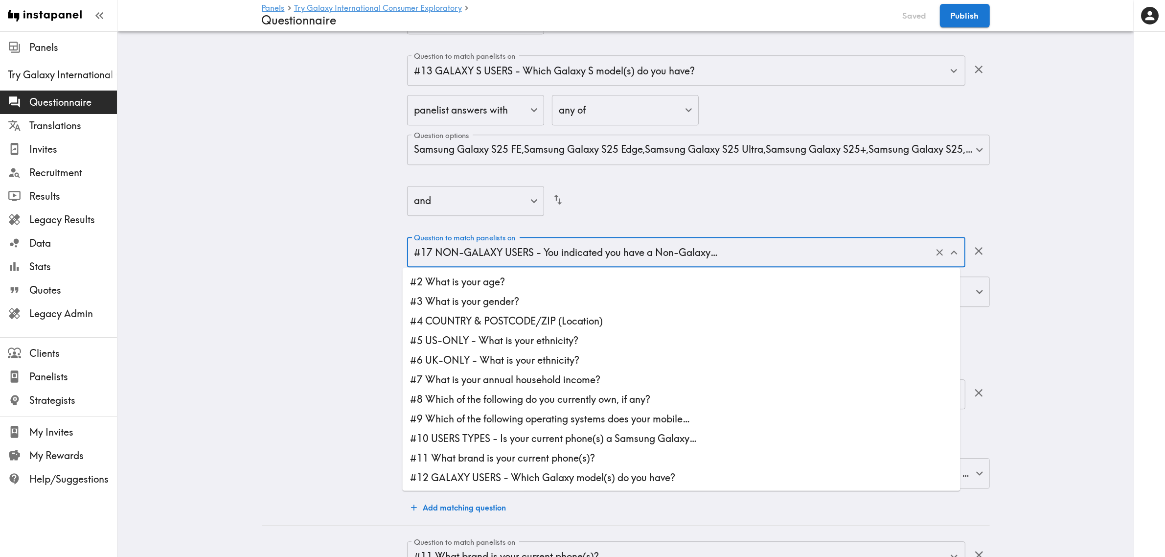
click at [636, 257] on input "#17 NON-GALAXY USERS - You indicated you have a Non-Galaxy…" at bounding box center [671, 252] width 521 height 22
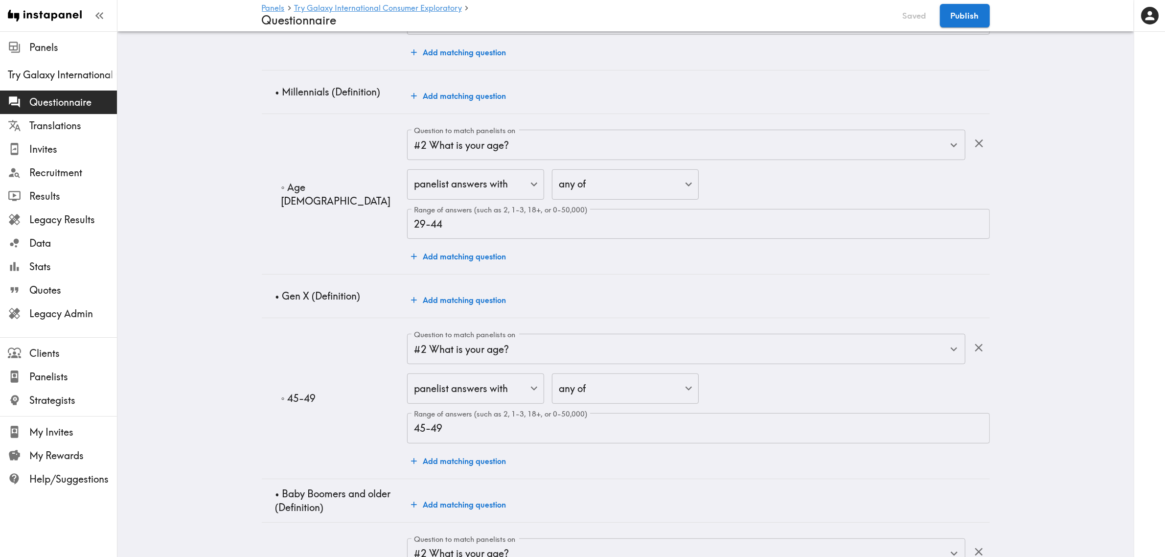
scroll to position [0, 0]
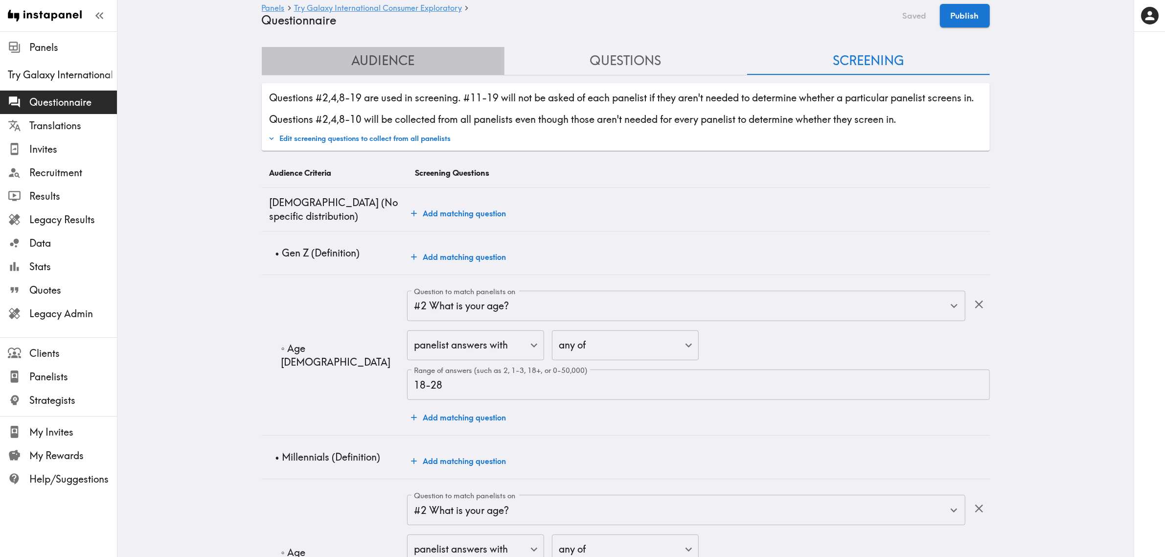
click at [396, 57] on button "Audience" at bounding box center [383, 61] width 243 height 28
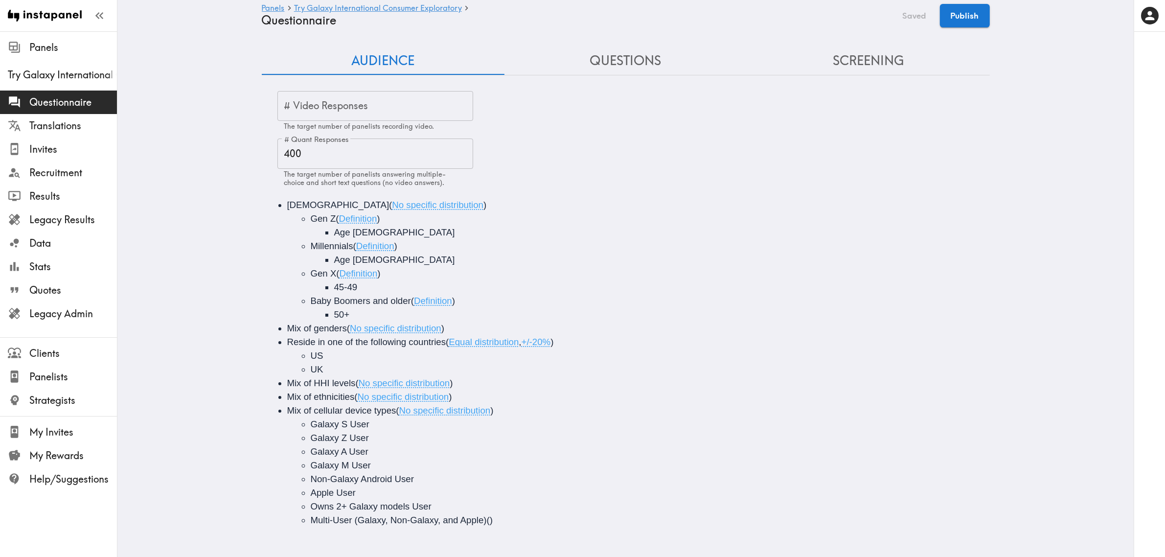
scroll to position [6, 0]
click at [883, 56] on button "Screening" at bounding box center [868, 61] width 243 height 28
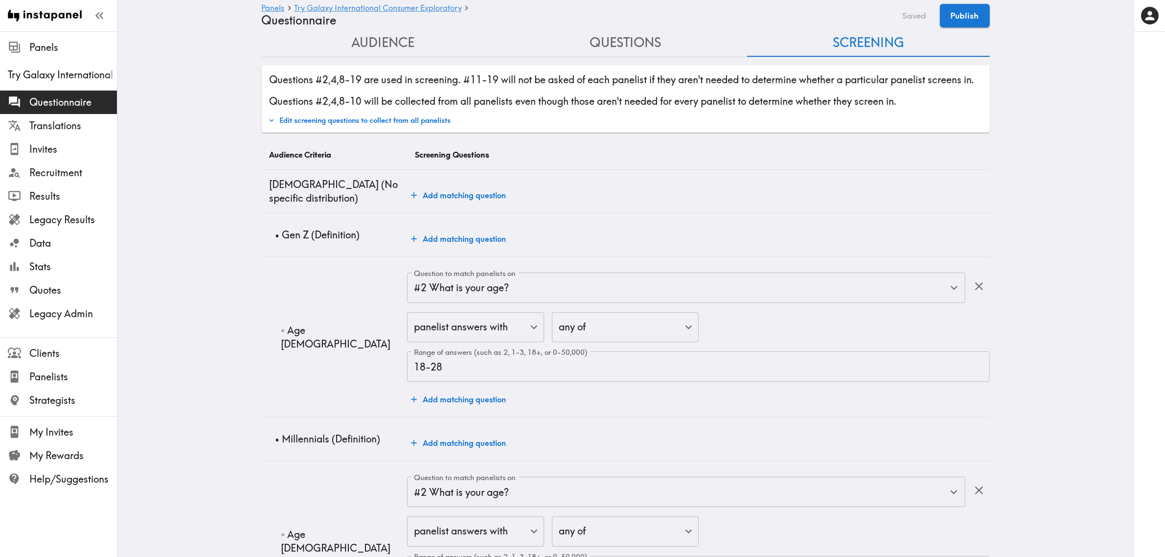
scroll to position [0, 0]
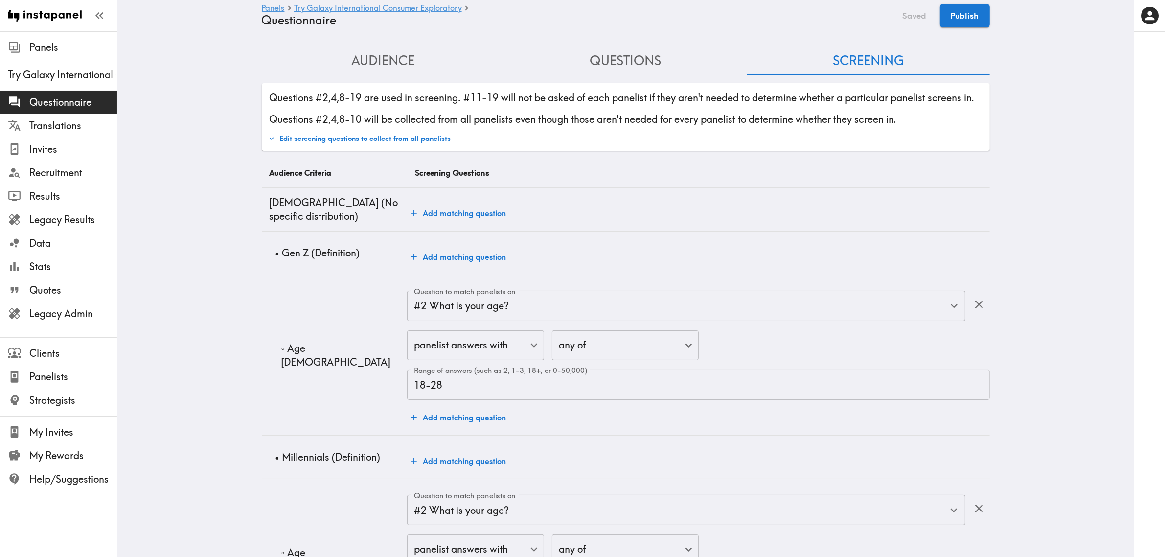
click at [354, 54] on button "Audience" at bounding box center [383, 61] width 243 height 28
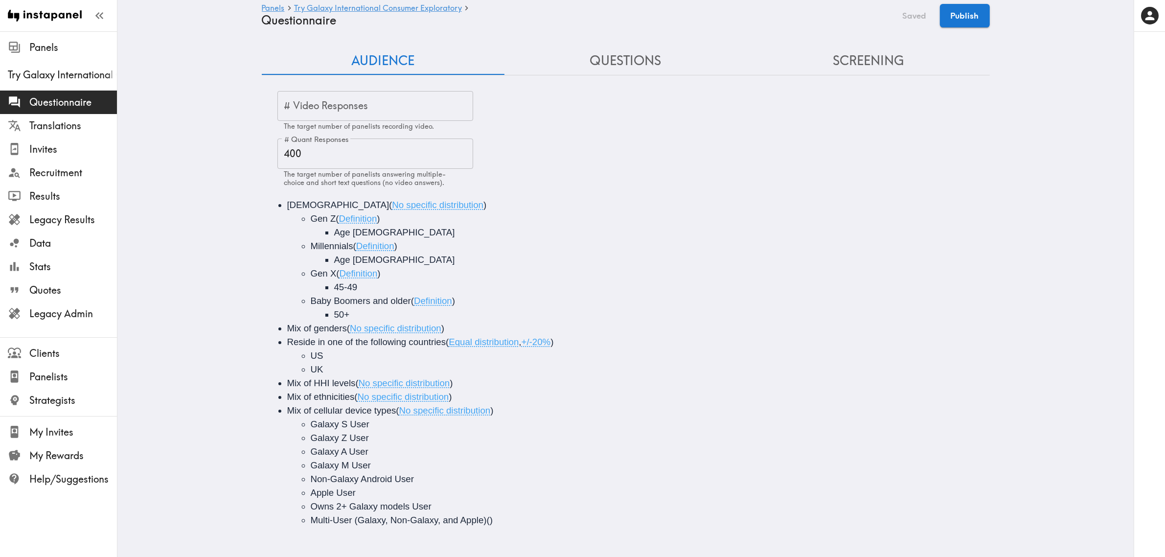
click at [876, 64] on button "Screening" at bounding box center [868, 61] width 243 height 28
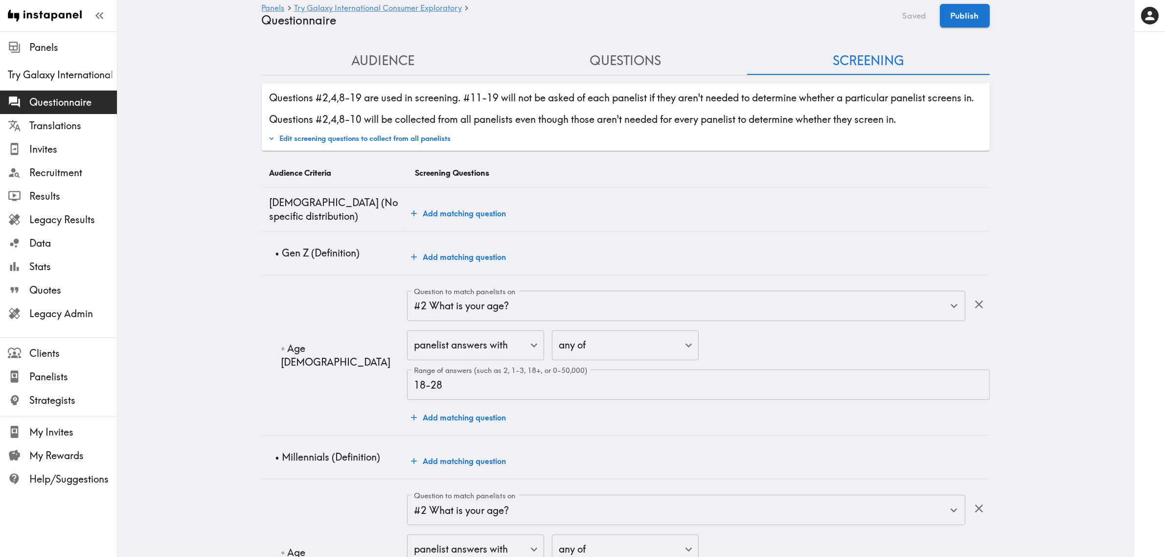
click at [377, 138] on button "Edit screening questions to collect from all panelists" at bounding box center [360, 138] width 188 height 17
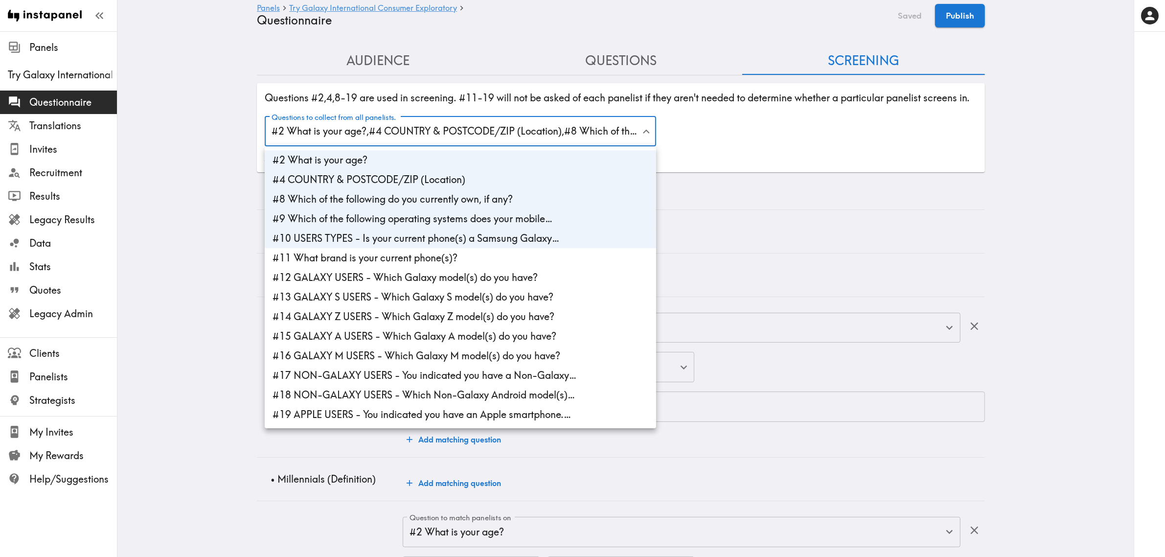
click at [389, 293] on li "#13 GALAXY S USERS - Which Galaxy S model(s) do you have?" at bounding box center [460, 297] width 391 height 20
click at [392, 307] on li "#13 GALAXY S USERS - Which Galaxy S model(s) do you have?" at bounding box center [460, 297] width 391 height 20
click at [397, 331] on li "#15 GALAXY A USERS - Which Galaxy A model(s) do you have?" at bounding box center [460, 336] width 391 height 20
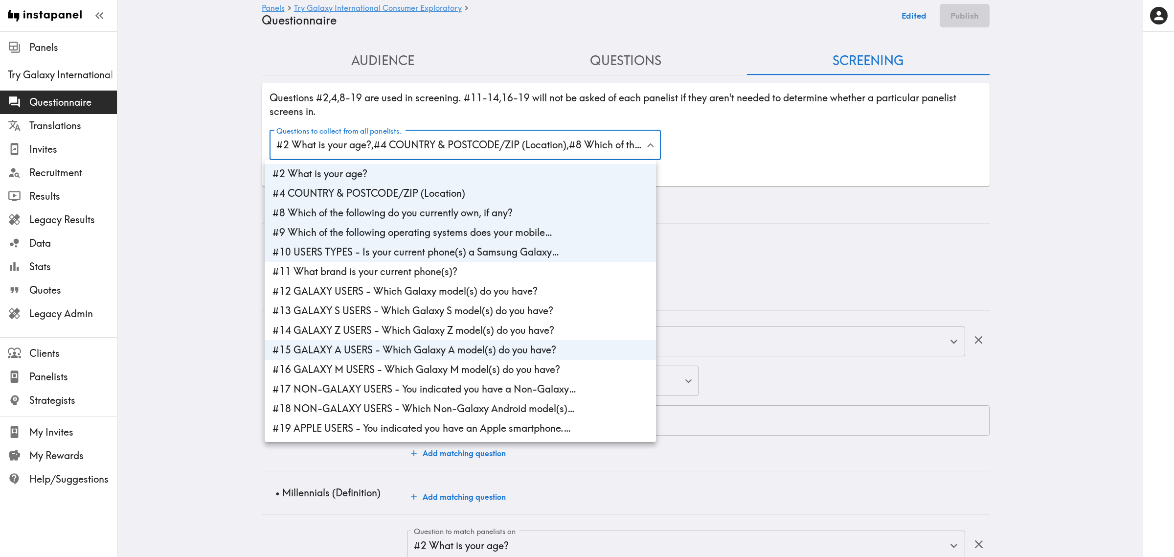
click at [450, 311] on li "#13 GALAXY S USERS - Which Galaxy S model(s) do you have?" at bounding box center [460, 311] width 391 height 20
click at [456, 331] on li "#14 GALAXY Z USERS - Which Galaxy Z model(s) do you have?" at bounding box center [460, 330] width 391 height 20
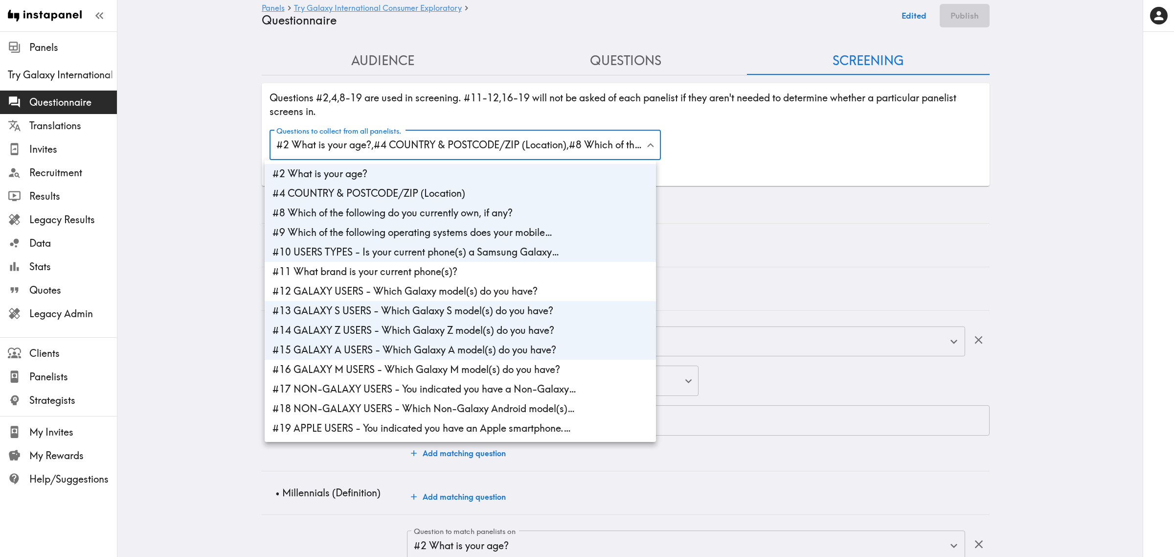
click at [460, 365] on li "#16 GALAXY M USERS - Which Galaxy M model(s) do you have?" at bounding box center [460, 370] width 391 height 20
type input "age,f799c711-57d2-450f-b987-3673ed57dc51,0e5b0f83-d3bd-4f6f-9711-003501595d94,7…"
click at [430, 139] on div at bounding box center [587, 278] width 1174 height 557
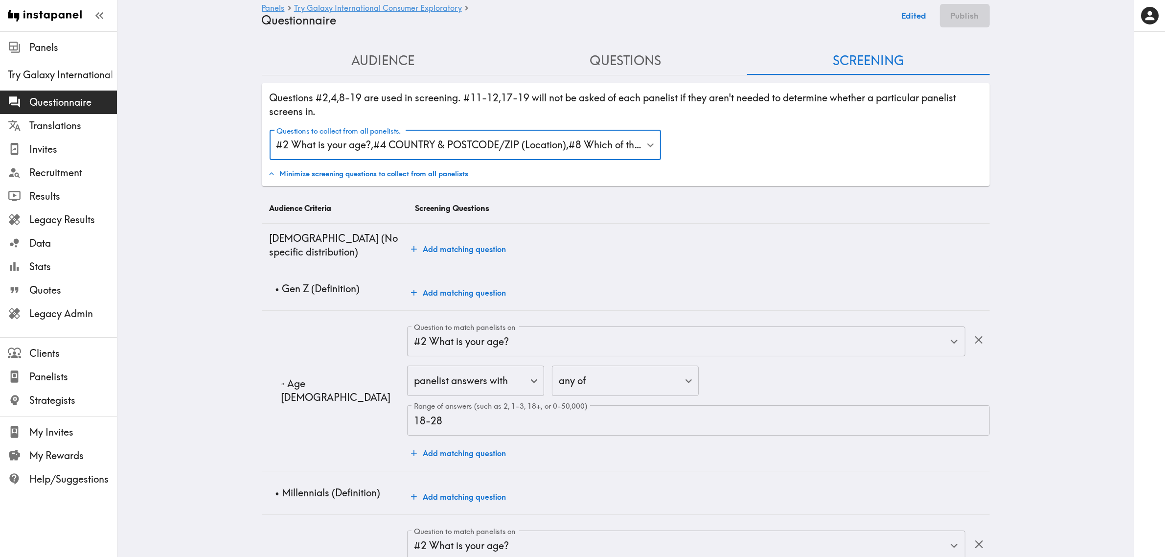
click at [639, 56] on button "Questions" at bounding box center [625, 61] width 243 height 28
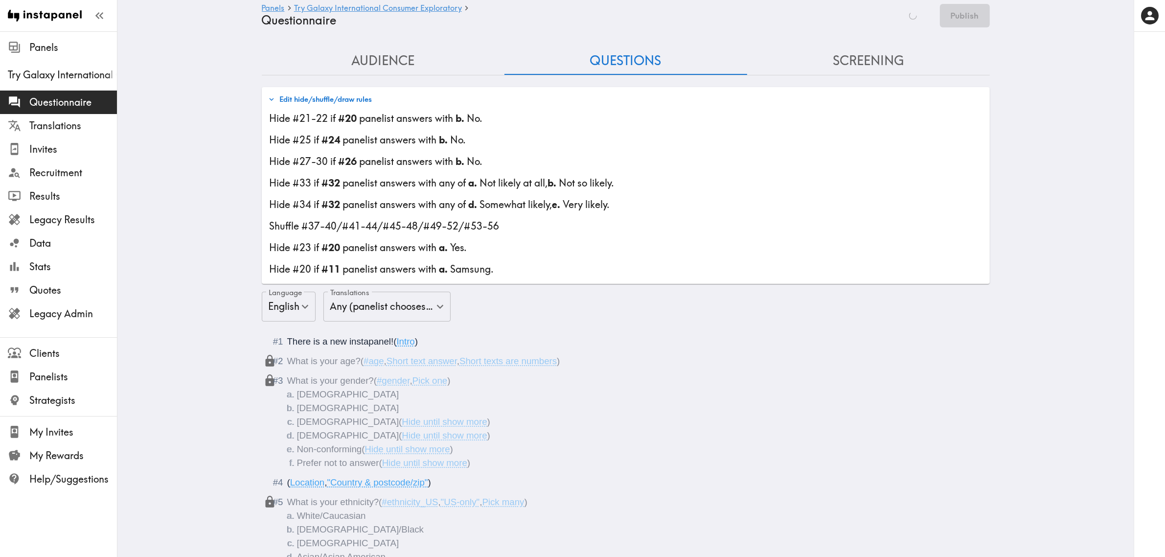
click at [331, 94] on button "Edit hide/shuffle/draw rules" at bounding box center [320, 99] width 109 height 17
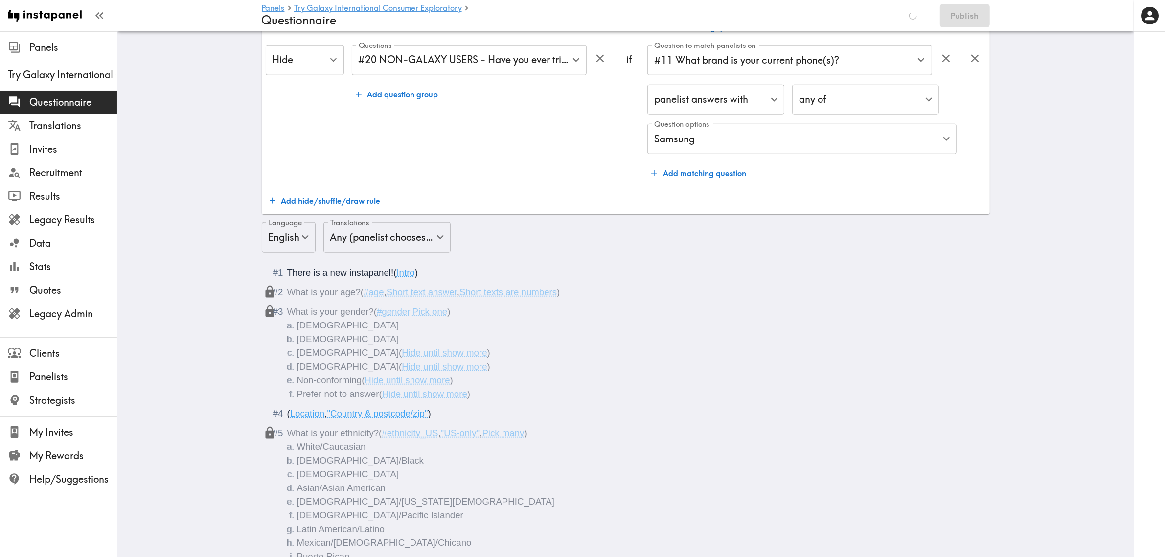
scroll to position [1101, 0]
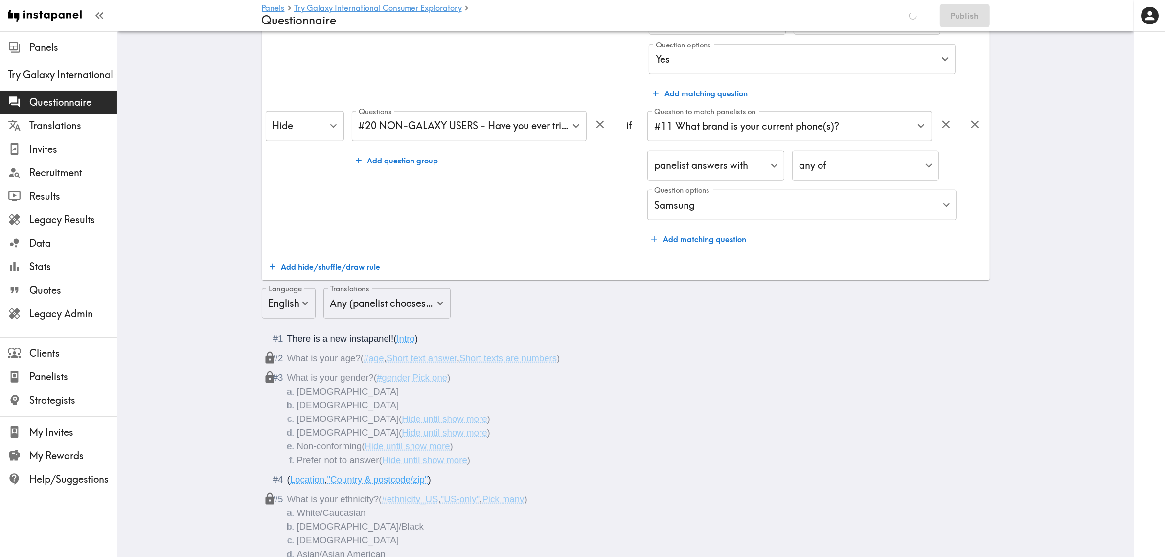
click at [330, 246] on div "Hide Hide ​" at bounding box center [305, 180] width 78 height 138
click at [332, 261] on button "Add hide/shuffle/draw rule" at bounding box center [325, 267] width 119 height 20
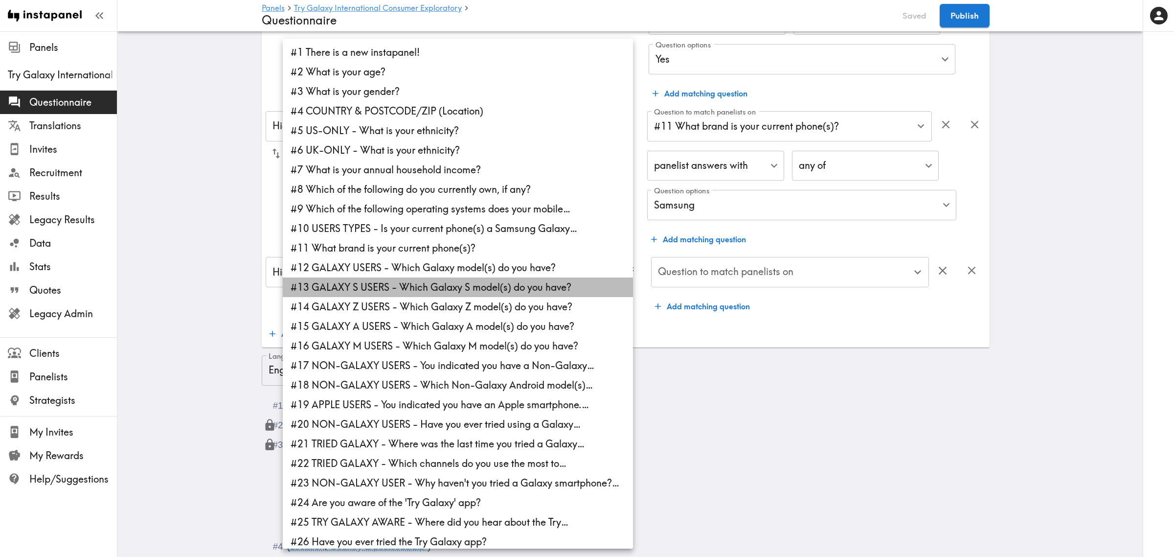
click at [439, 290] on li "#13 GALAXY S USERS - Which Galaxy S model(s) do you have?" at bounding box center [458, 287] width 350 height 20
click at [723, 270] on div at bounding box center [587, 278] width 1174 height 557
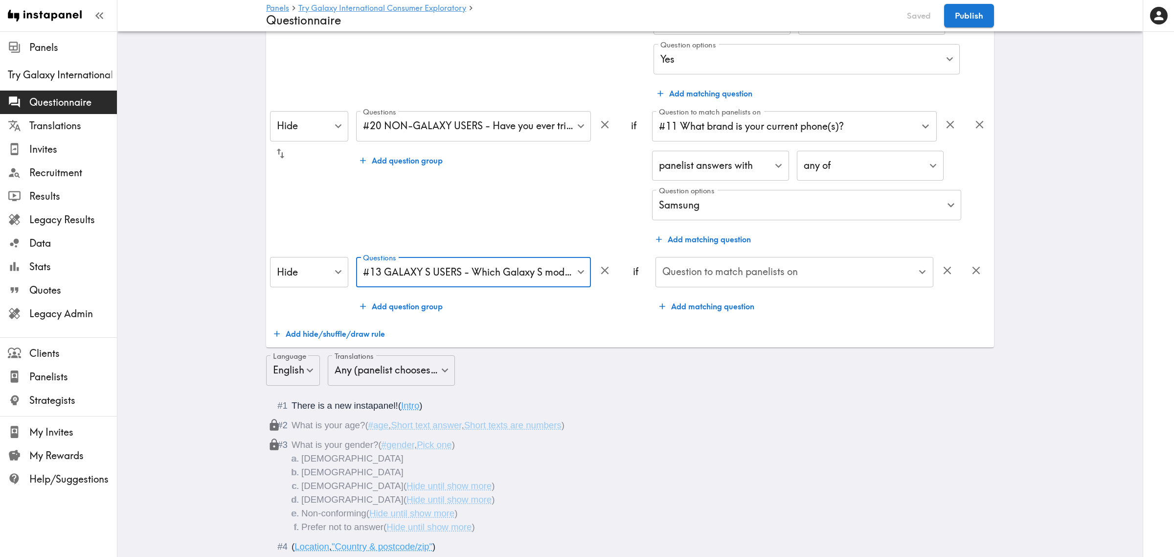
type input "e9a787ec-7bfd-44d6-996a-a30403ad0f34"
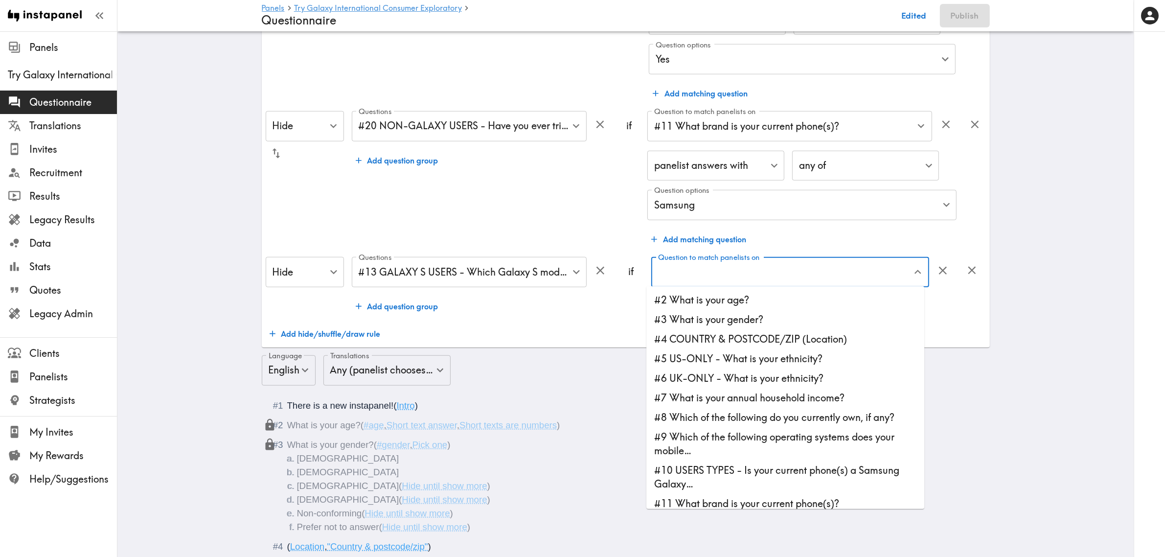
click at [754, 277] on input "Question to match panelists on" at bounding box center [782, 272] width 254 height 22
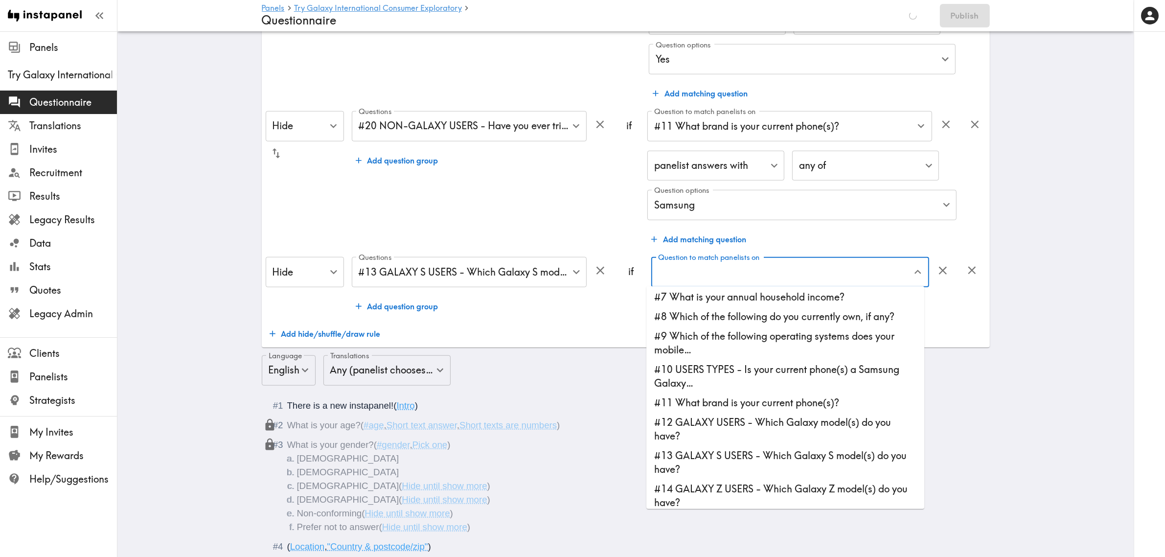
scroll to position [122, 0]
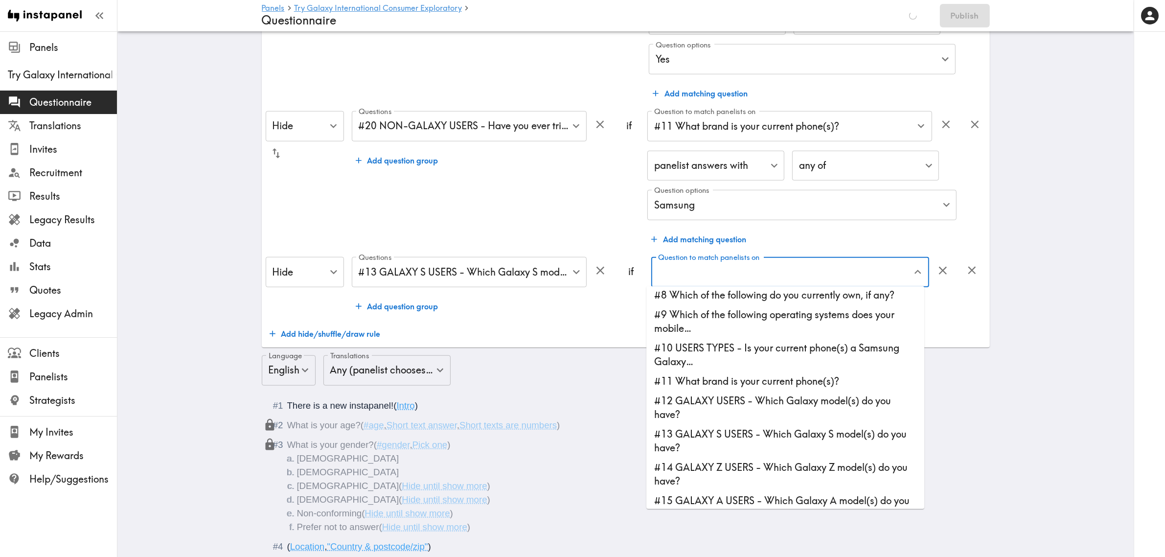
click at [756, 407] on li "#12 GALAXY USERS - Which Galaxy model(s) do you have?" at bounding box center [785, 407] width 278 height 33
type input "#12 GALAXY USERS - Which Galaxy model(s) do you have?"
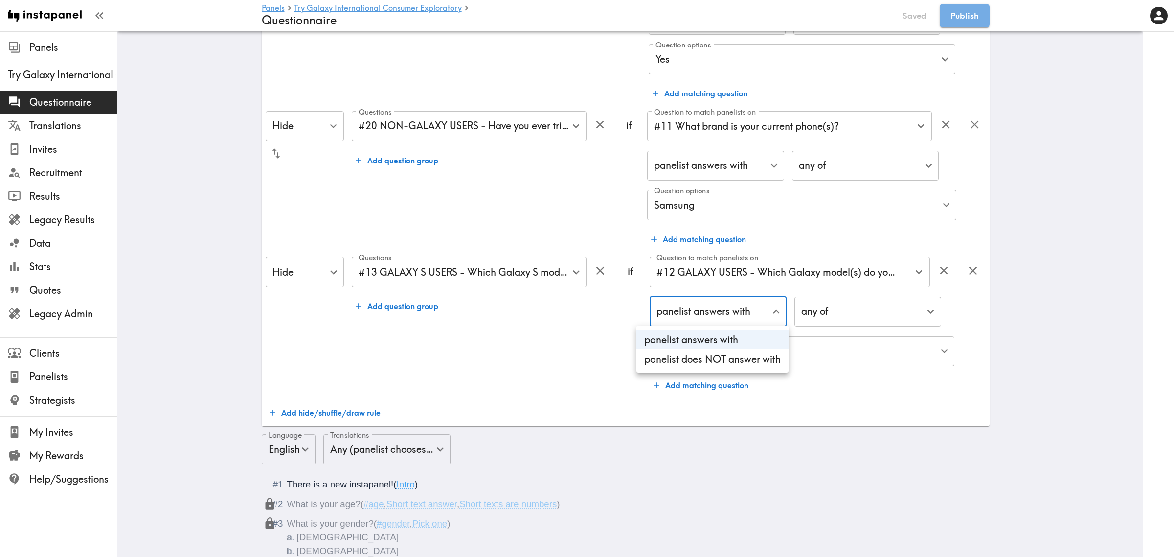
click at [730, 359] on li "panelist does NOT answer with" at bounding box center [712, 359] width 152 height 20
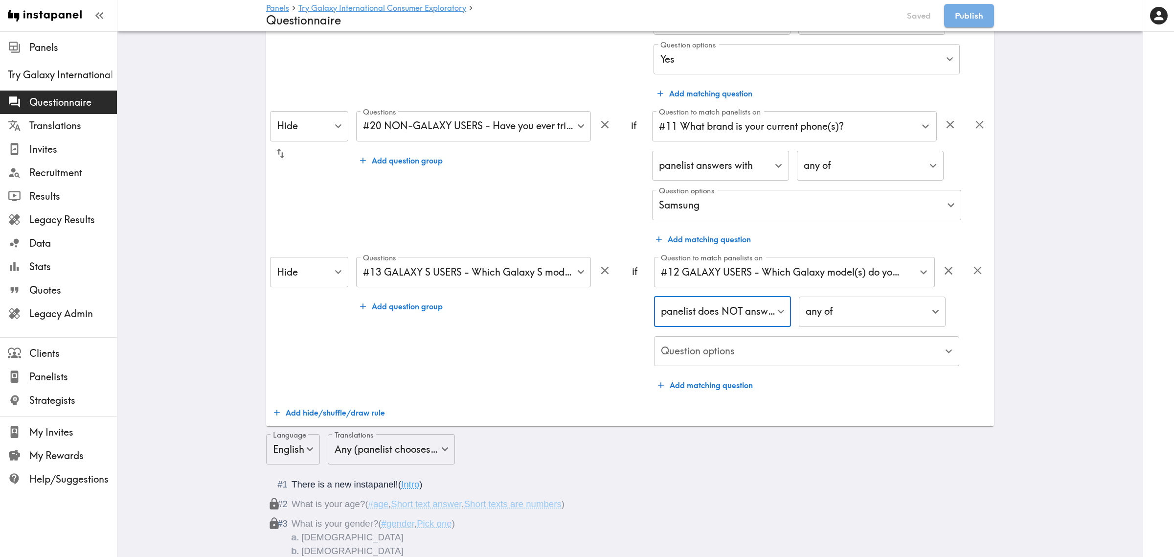
type input "true"
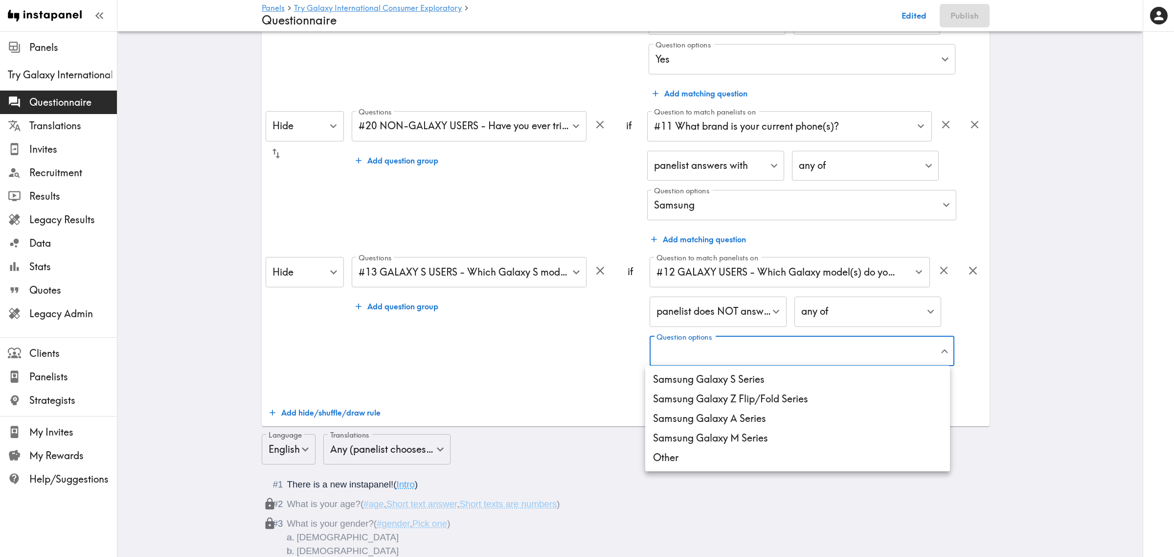
click at [737, 379] on li "Samsung Galaxy S Series" at bounding box center [797, 379] width 305 height 20
type input "2da40a1d-8e0a-4011-9d5f-04fe6881ee7d"
click at [592, 358] on div at bounding box center [587, 278] width 1174 height 557
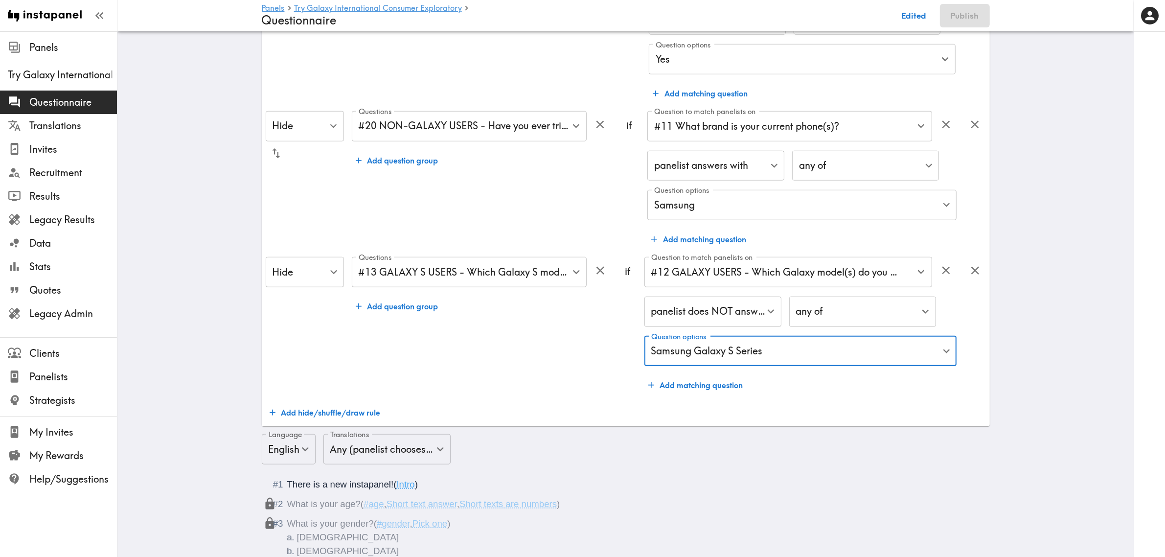
click at [322, 416] on button "Add hide/shuffle/draw rule" at bounding box center [325, 413] width 119 height 20
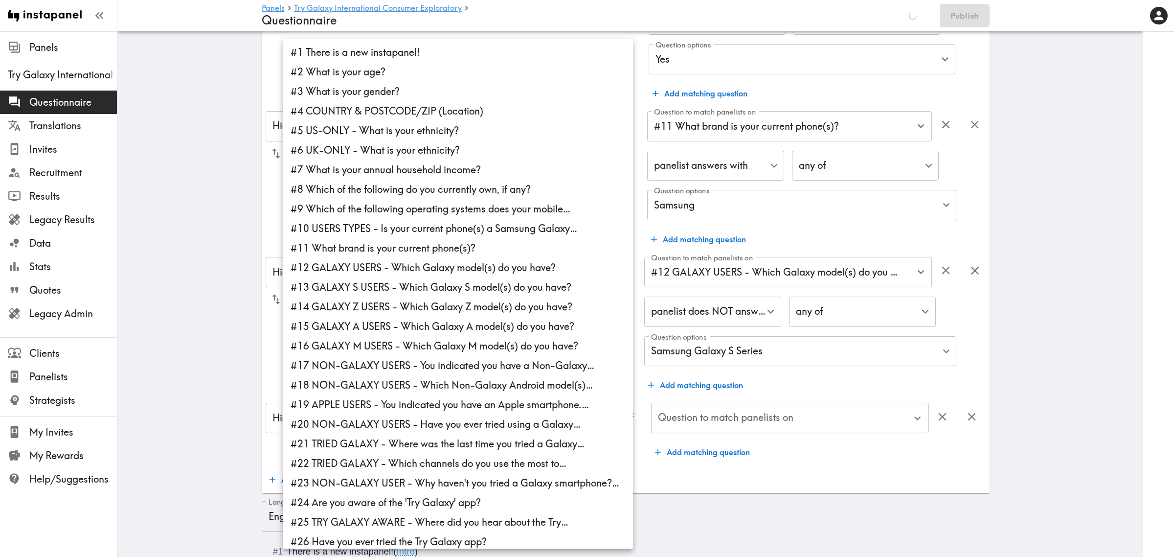
click at [407, 308] on li "#14 GALAXY Z USERS - Which Galaxy Z model(s) do you have?" at bounding box center [458, 307] width 350 height 20
type input "5b5f3e39-53a9-4e47-bd3e-527311bfc7b0"
click at [808, 468] on div at bounding box center [587, 278] width 1174 height 557
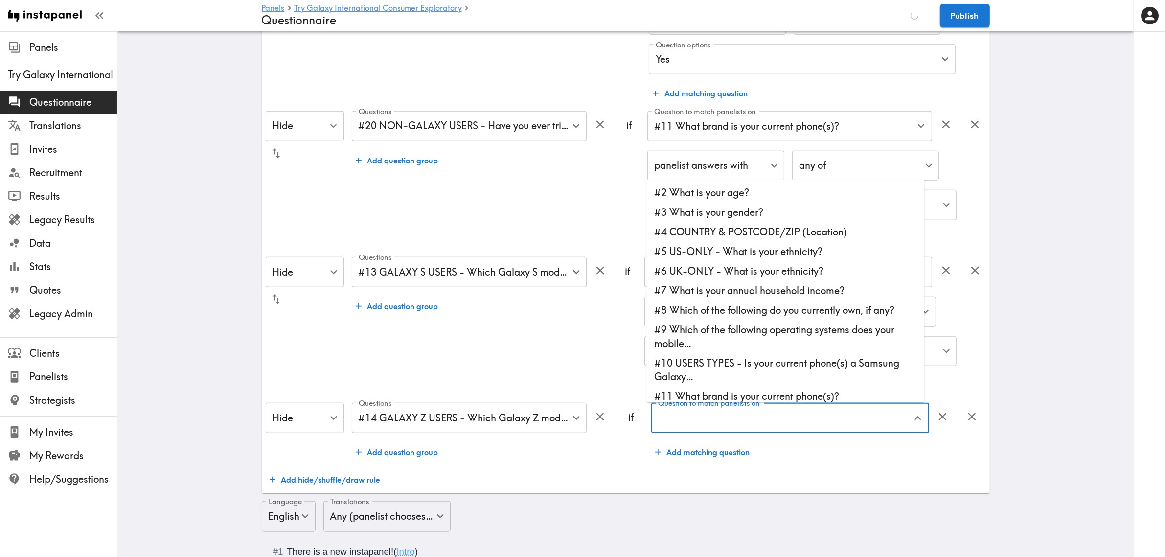
click at [737, 424] on input "Question to match panelists on" at bounding box center [782, 418] width 254 height 22
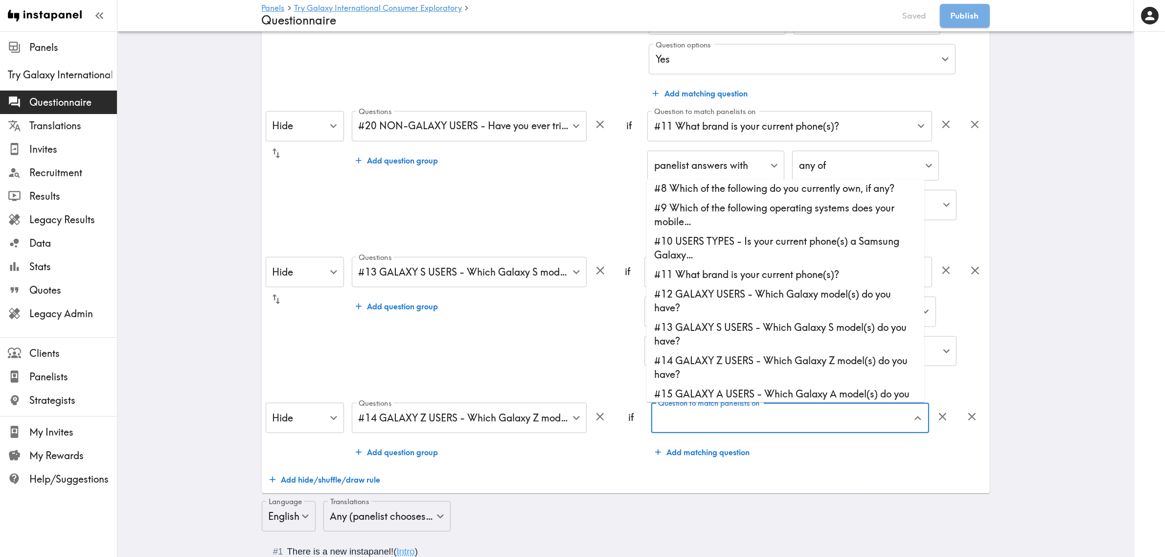
click at [765, 294] on li "#12 GALAXY USERS - Which Galaxy model(s) do you have?" at bounding box center [785, 300] width 278 height 33
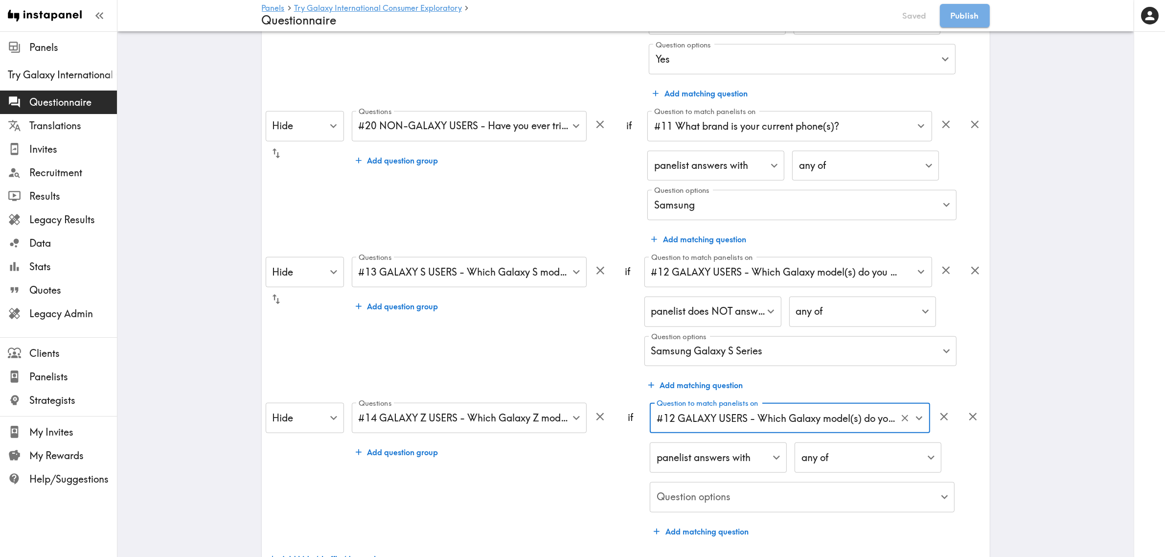
type input "#12 GALAXY USERS - Which Galaxy model(s) do you have?"
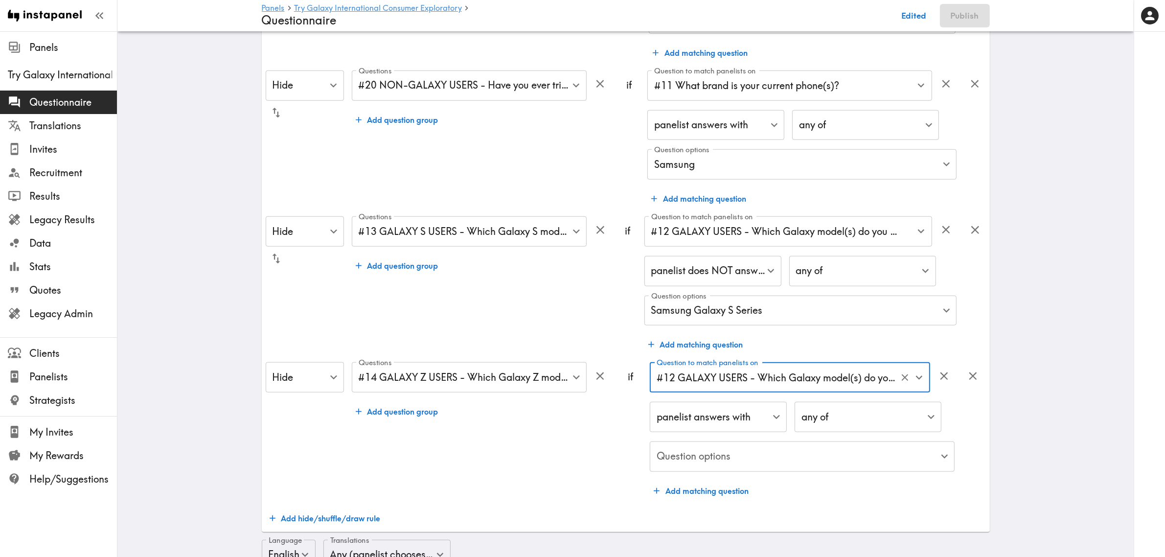
scroll to position [1162, 0]
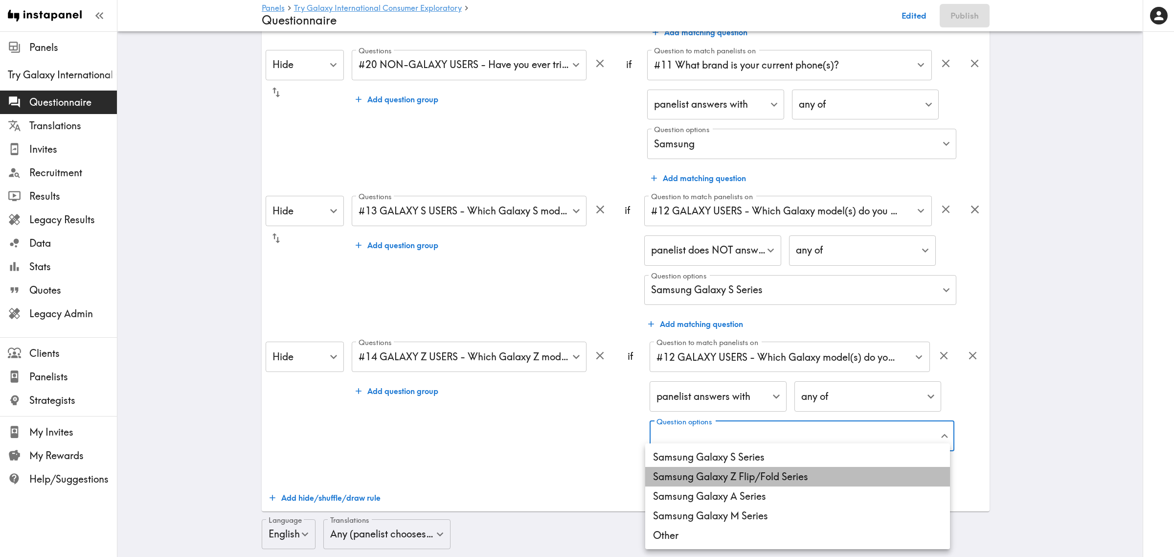
click at [760, 479] on li "Samsung Galaxy Z Flip/Fold Series" at bounding box center [797, 477] width 305 height 20
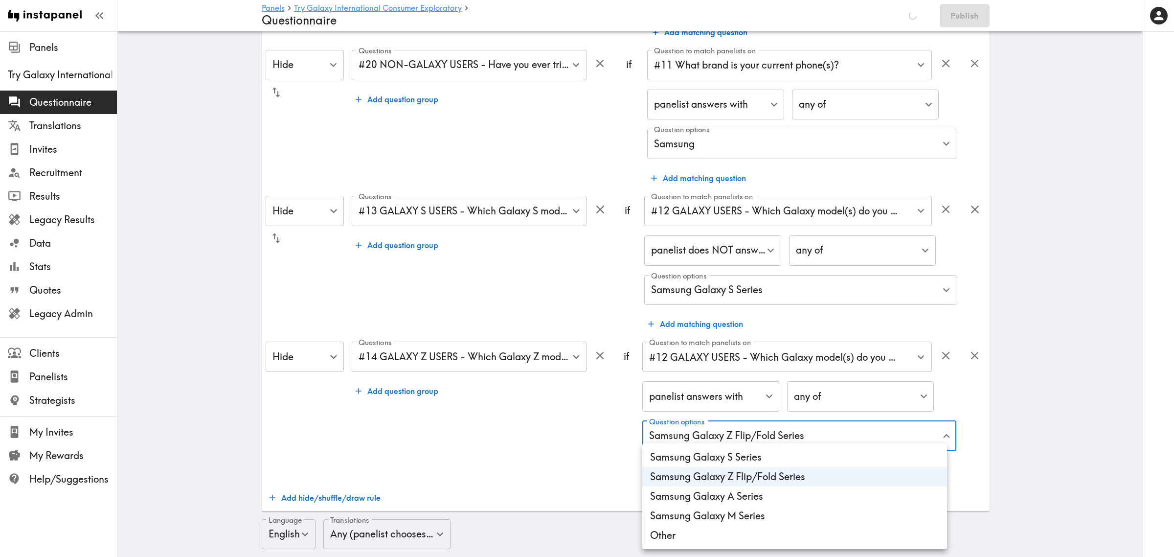
type input "4da97eeb-77bc-4fd6-be86-fa1443cd2242"
click at [544, 431] on div at bounding box center [587, 278] width 1174 height 557
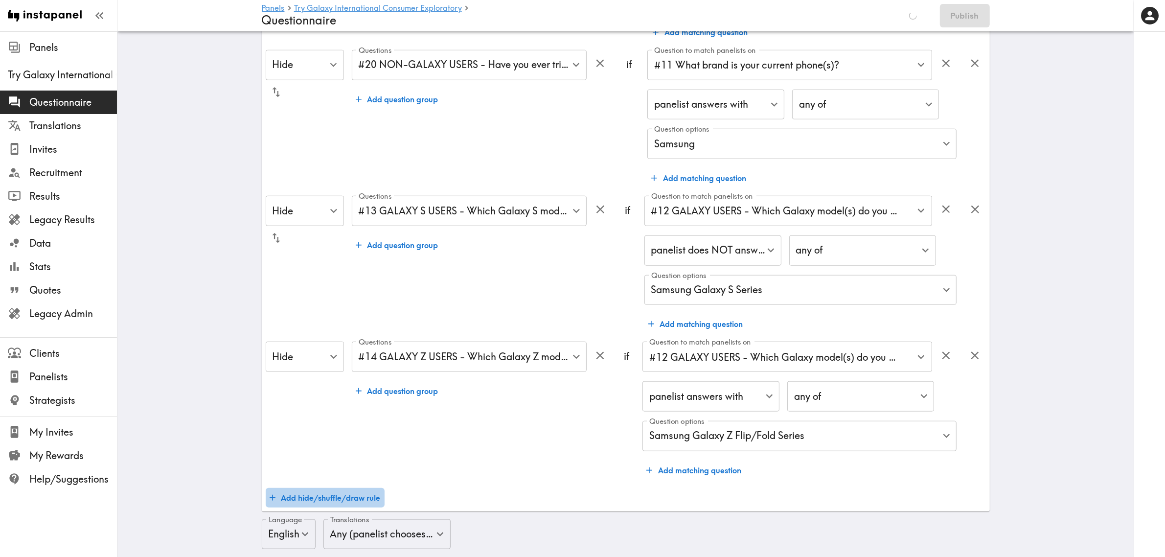
click at [340, 488] on button "Add hide/shuffle/draw rule" at bounding box center [325, 498] width 119 height 20
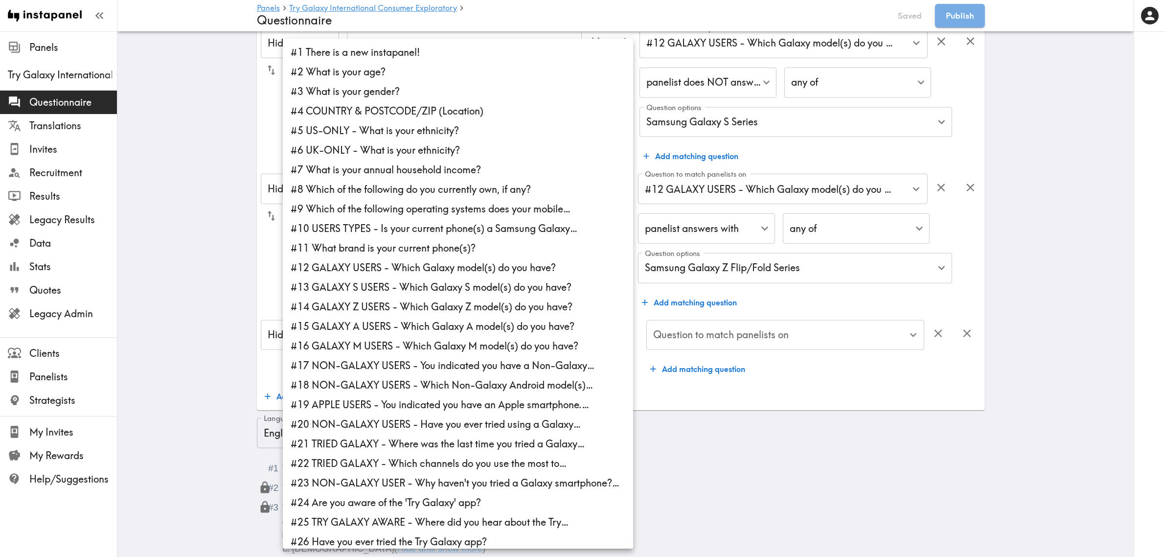
scroll to position [1345, 0]
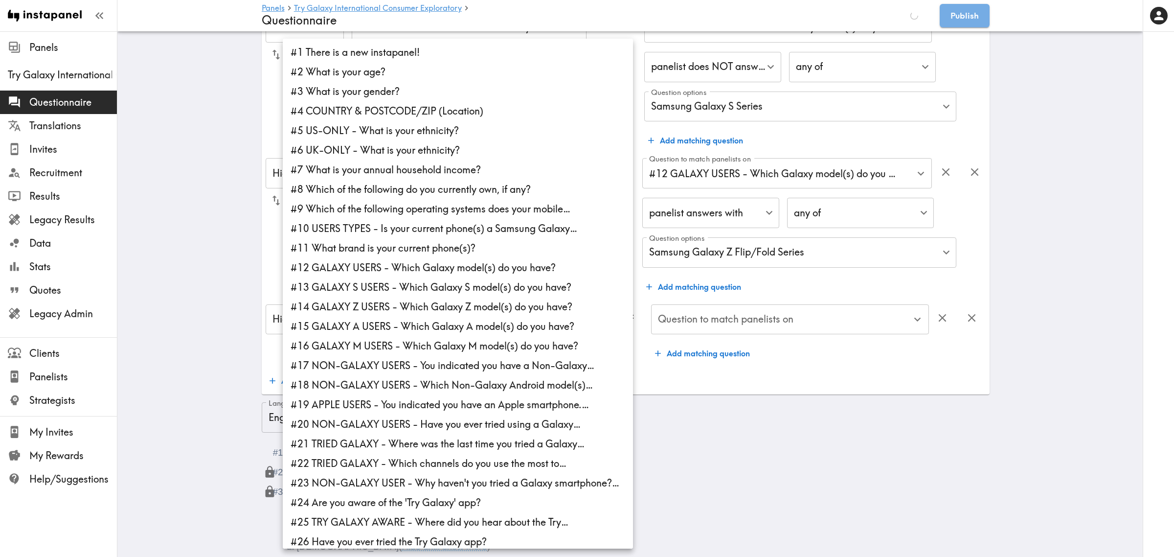
click at [487, 328] on li "#15 GALAXY A USERS - Which Galaxy A model(s) do you have?" at bounding box center [458, 326] width 350 height 20
type input "9c87db67-f02b-4d17-ba0b-9a5dffadcdc4"
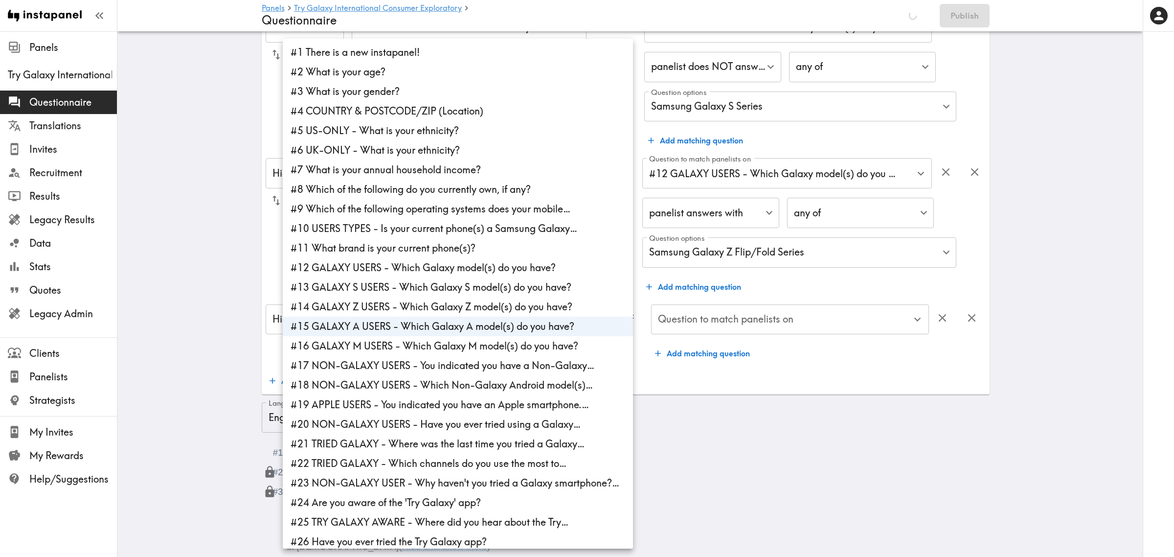
click at [815, 363] on div at bounding box center [587, 278] width 1174 height 557
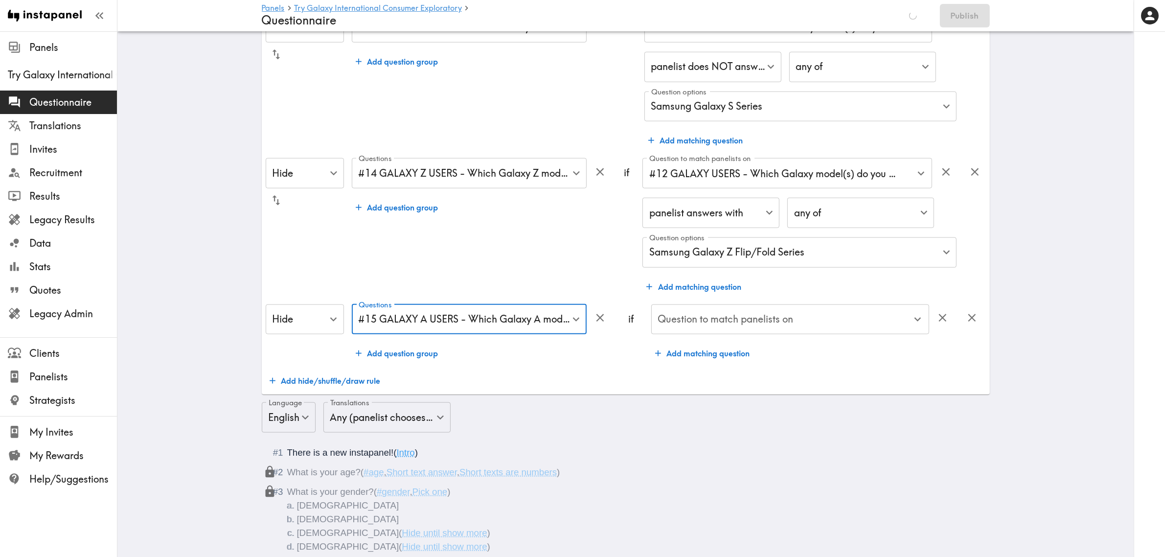
click at [777, 323] on div "#1 There is a new instapanel! #2 What is your age? #3 What is your gender? #4 C…" at bounding box center [582, 278] width 1165 height 557
click at [776, 320] on div "Question to match panelists on Question to match panelists on" at bounding box center [790, 320] width 278 height 32
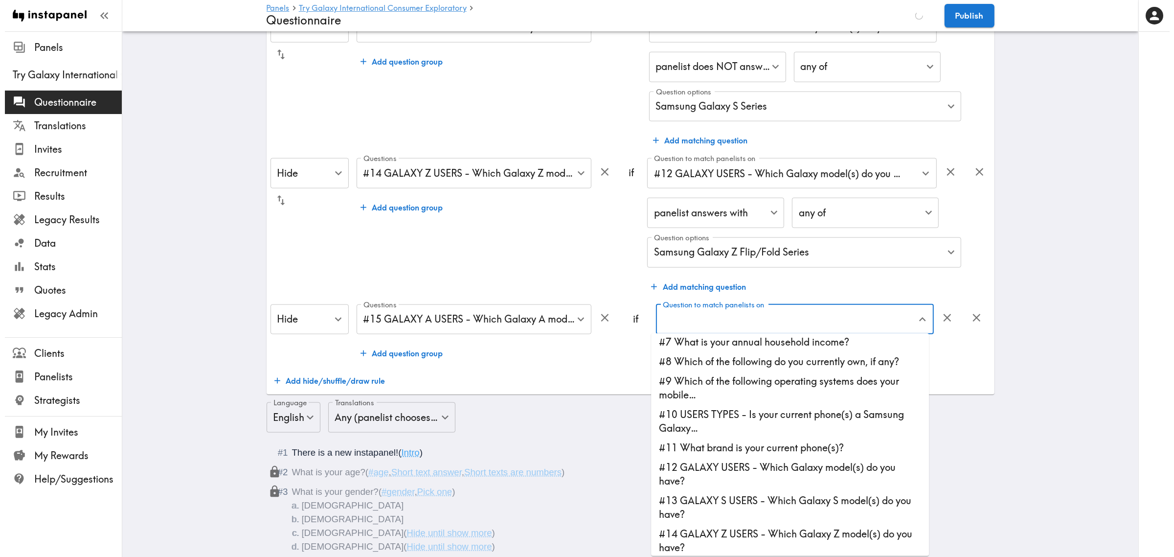
scroll to position [122, 0]
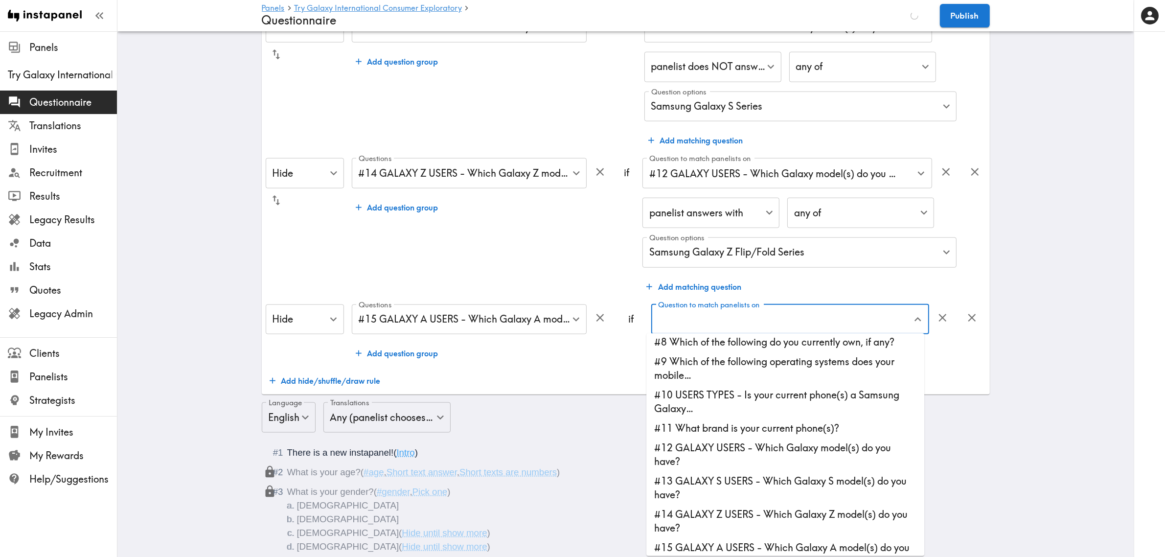
click at [724, 451] on li "#12 GALAXY USERS - Which Galaxy model(s) do you have?" at bounding box center [785, 454] width 278 height 33
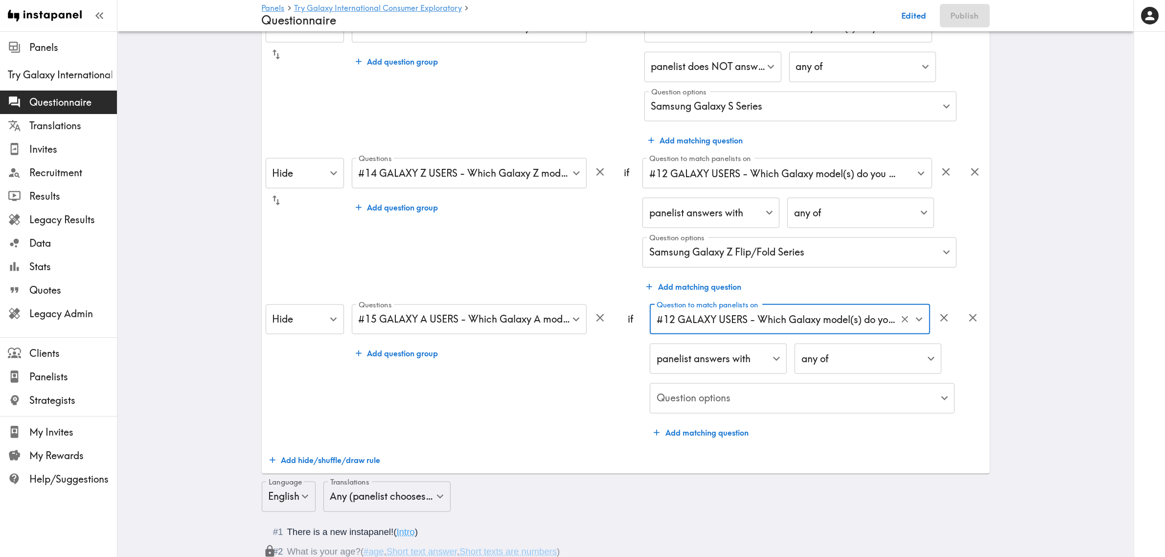
type input "#12 GALAXY USERS - Which Galaxy model(s) do you have?"
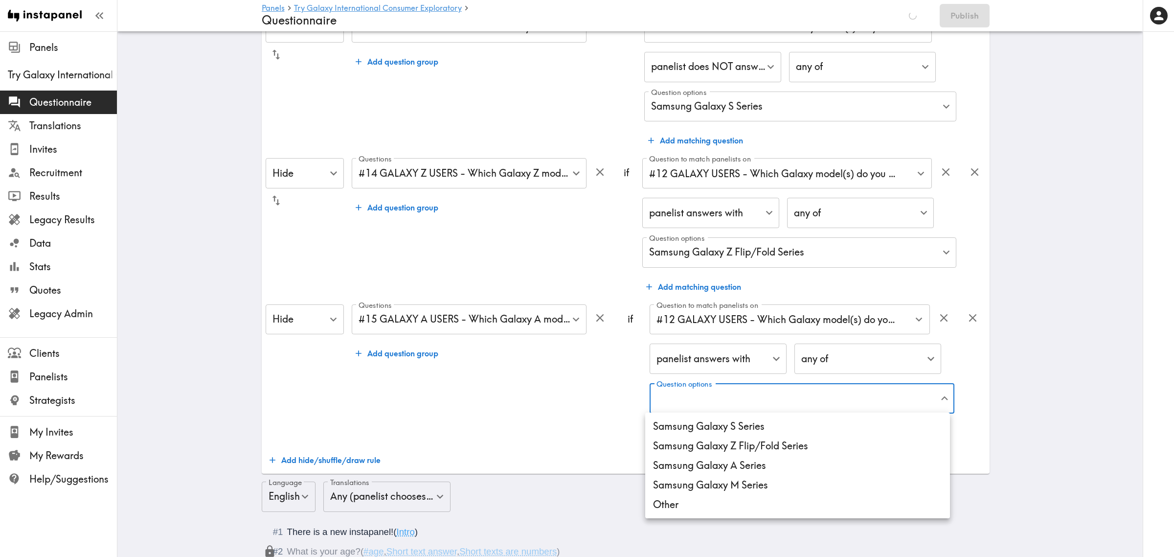
click at [762, 461] on li "Samsung Galaxy A Series" at bounding box center [797, 465] width 305 height 20
type input "4ca29a86-34a6-4a6b-97de-89cfae2c1be1"
click at [561, 400] on div at bounding box center [587, 278] width 1174 height 557
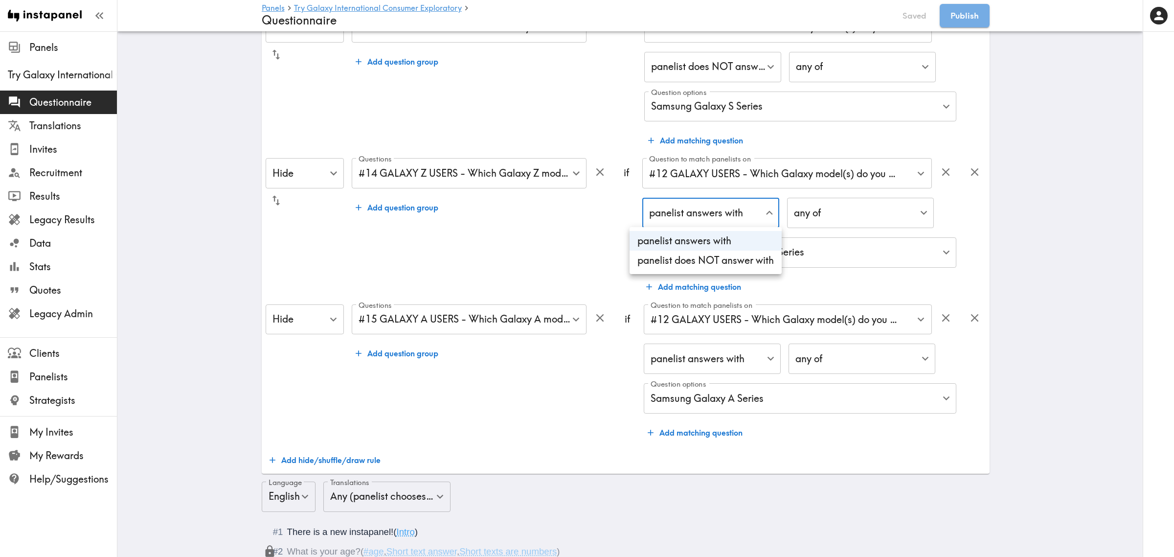
click at [713, 255] on li "panelist does NOT answer with" at bounding box center [706, 260] width 152 height 20
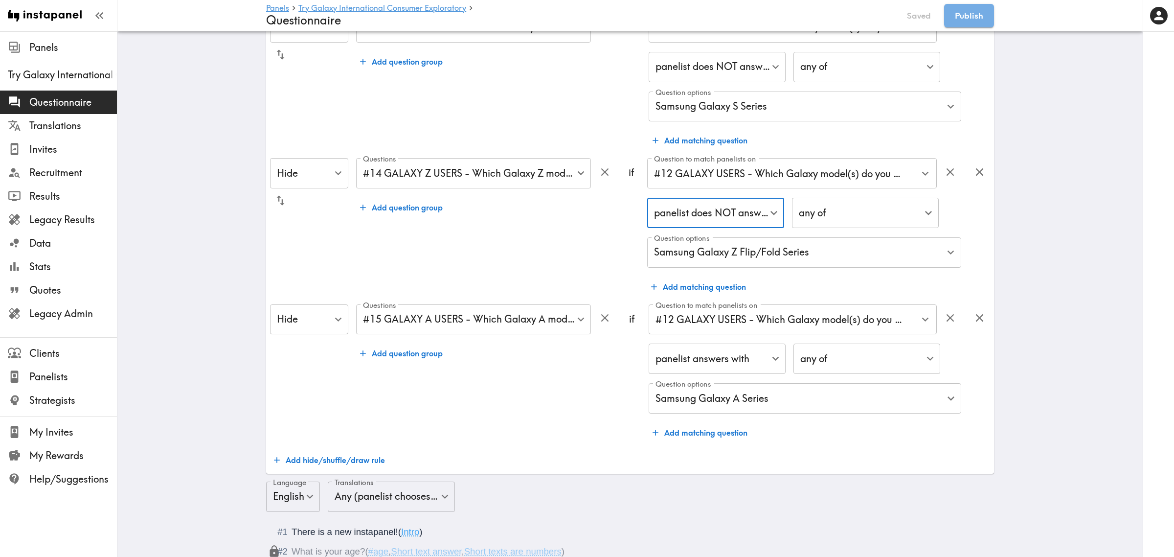
type input "true"
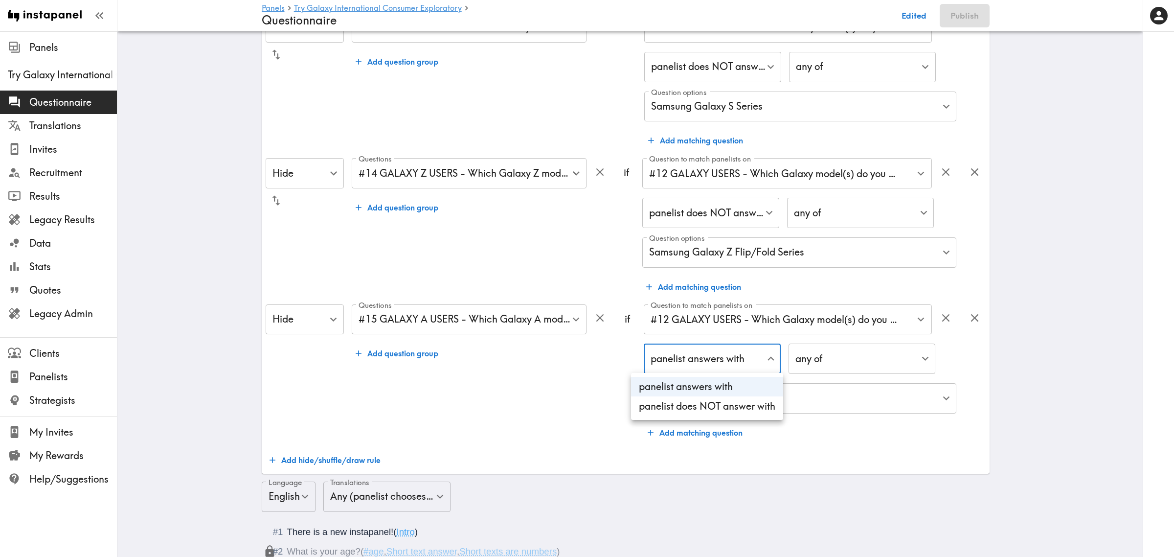
click at [707, 400] on li "panelist does NOT answer with" at bounding box center [707, 406] width 152 height 20
type input "true"
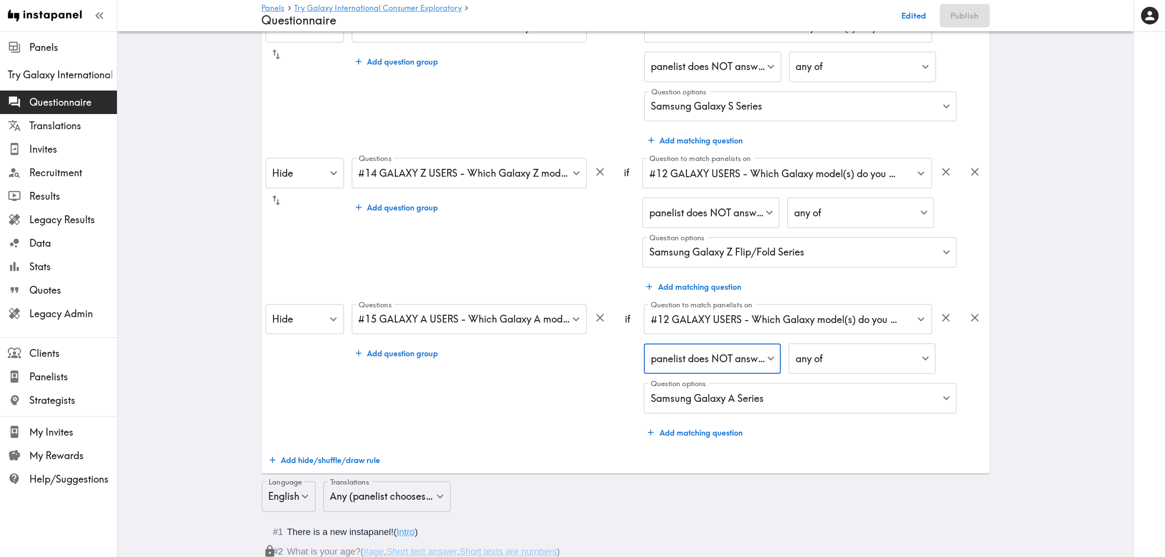
click at [355, 461] on button "Add hide/shuffle/draw rule" at bounding box center [325, 460] width 119 height 20
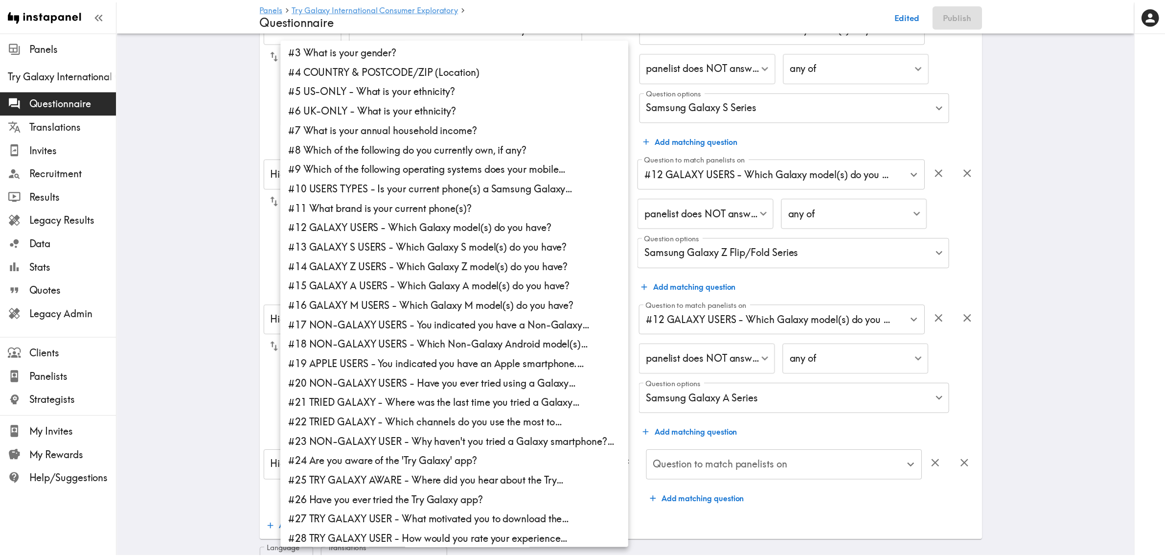
scroll to position [61, 0]
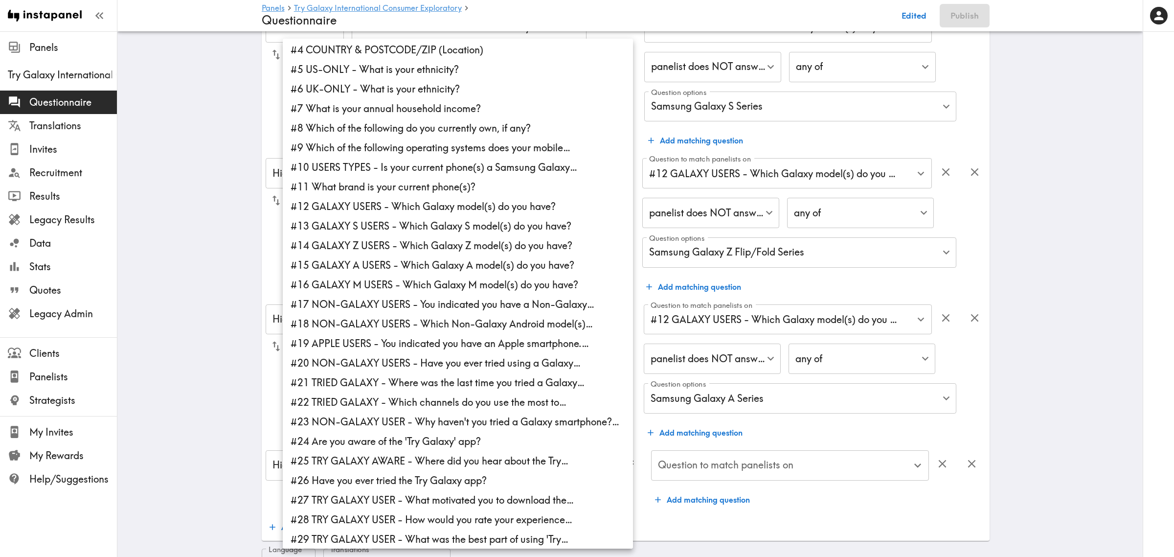
click at [427, 281] on li "#16 GALAXY M USERS - Which Galaxy M model(s) do you have?" at bounding box center [458, 285] width 350 height 20
type input "22391559-1442-49ce-99e9-72dd1979a450"
click at [796, 518] on div at bounding box center [587, 278] width 1174 height 557
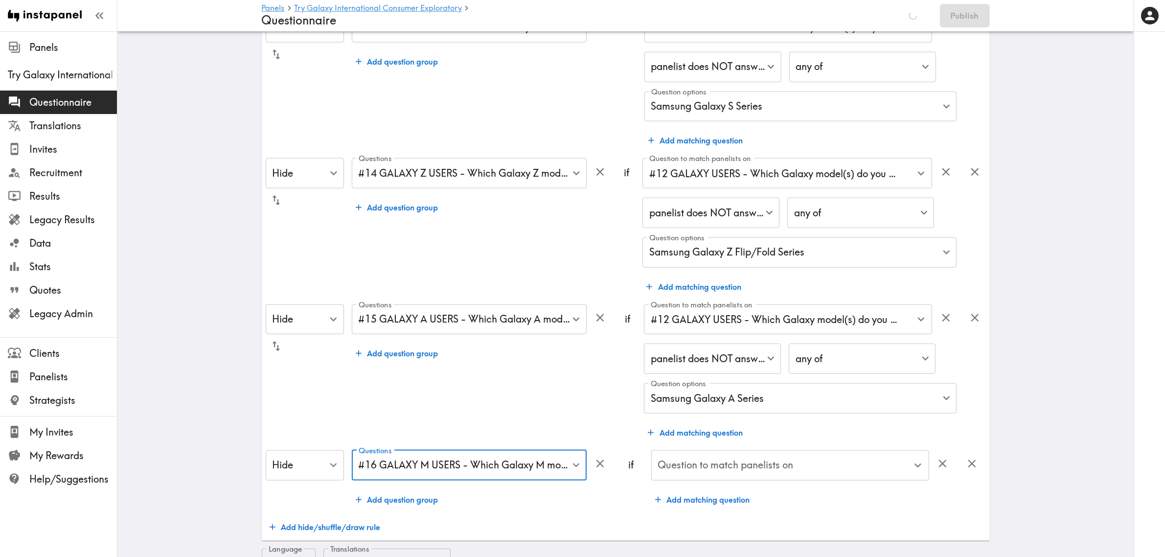
click at [752, 463] on div "Question to match panelists on Question to match panelists on" at bounding box center [790, 466] width 278 height 32
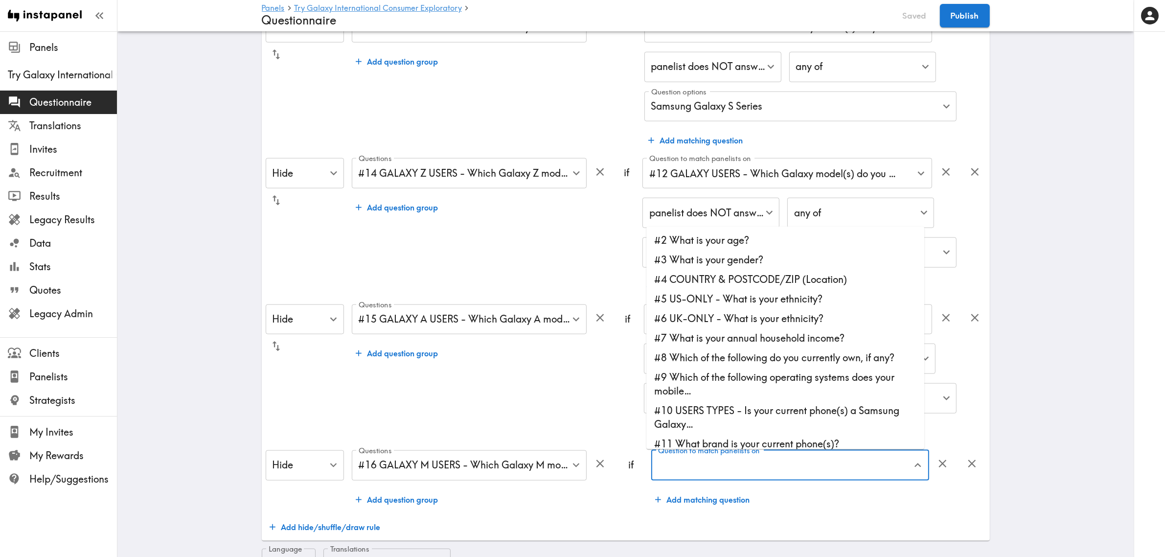
scroll to position [122, 0]
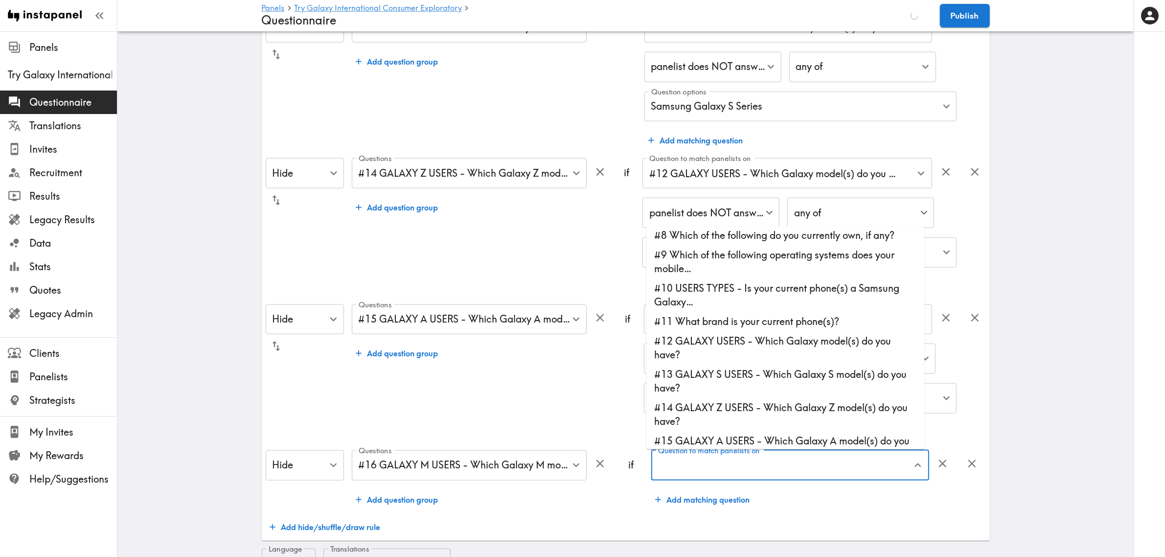
click at [703, 341] on li "#12 GALAXY USERS - Which Galaxy model(s) do you have?" at bounding box center [785, 347] width 278 height 33
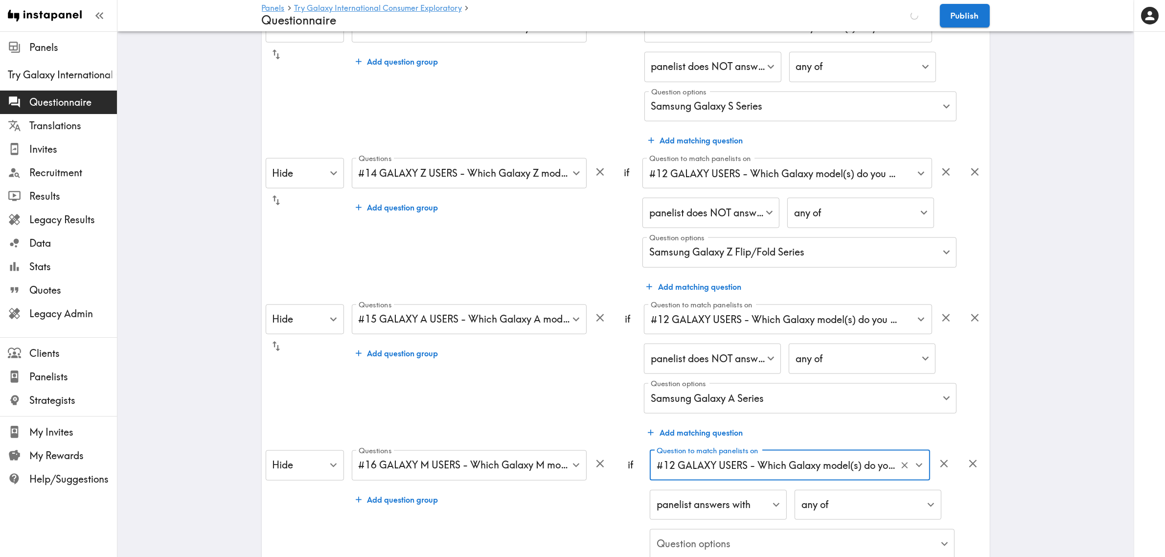
type input "#12 GALAXY USERS - Which Galaxy model(s) do you have?"
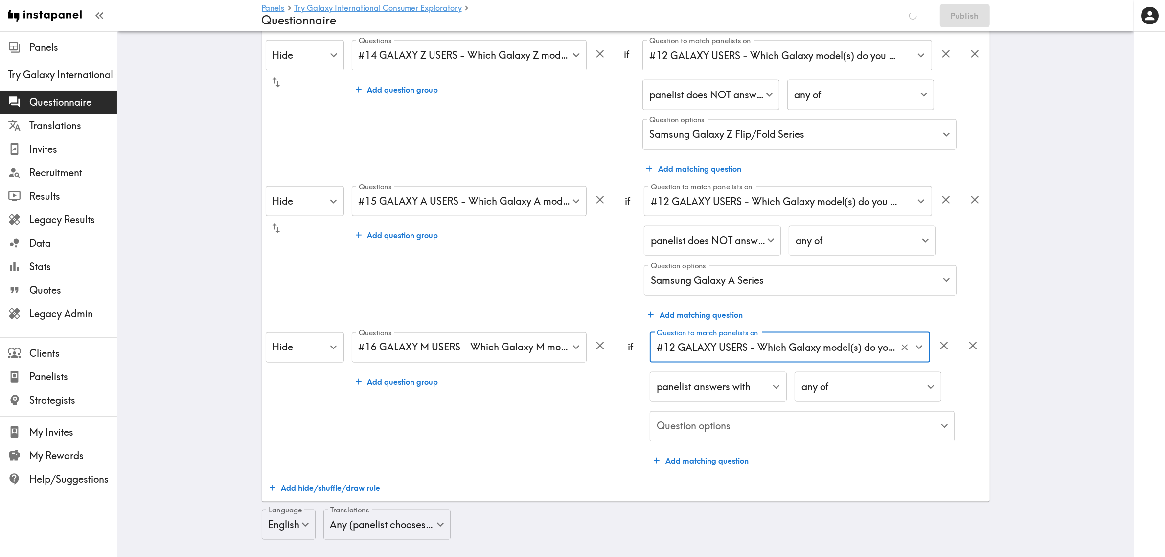
scroll to position [1467, 0]
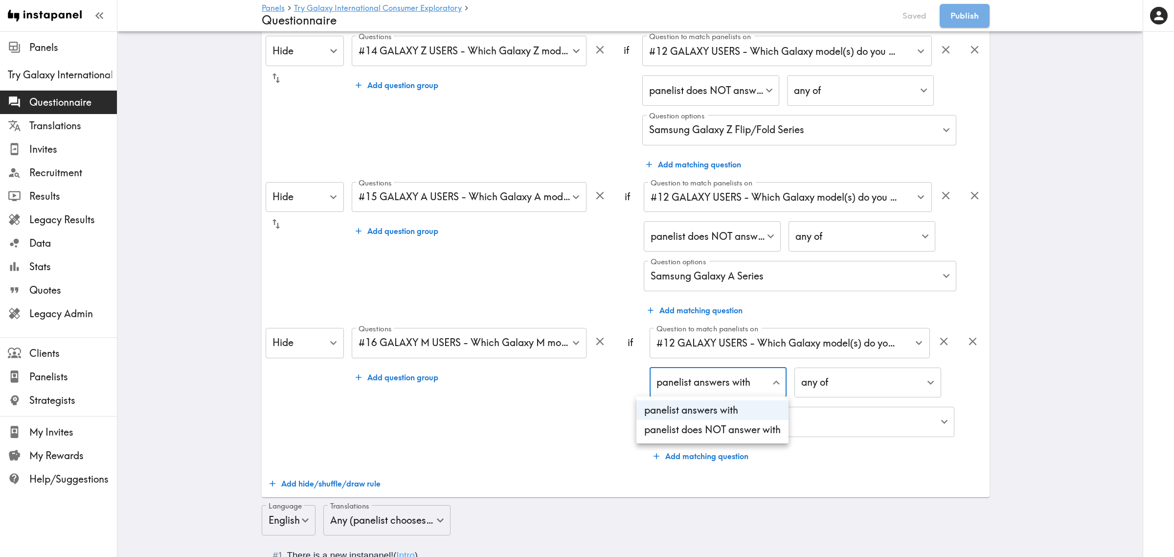
click at [719, 424] on li "panelist does NOT answer with" at bounding box center [712, 430] width 152 height 20
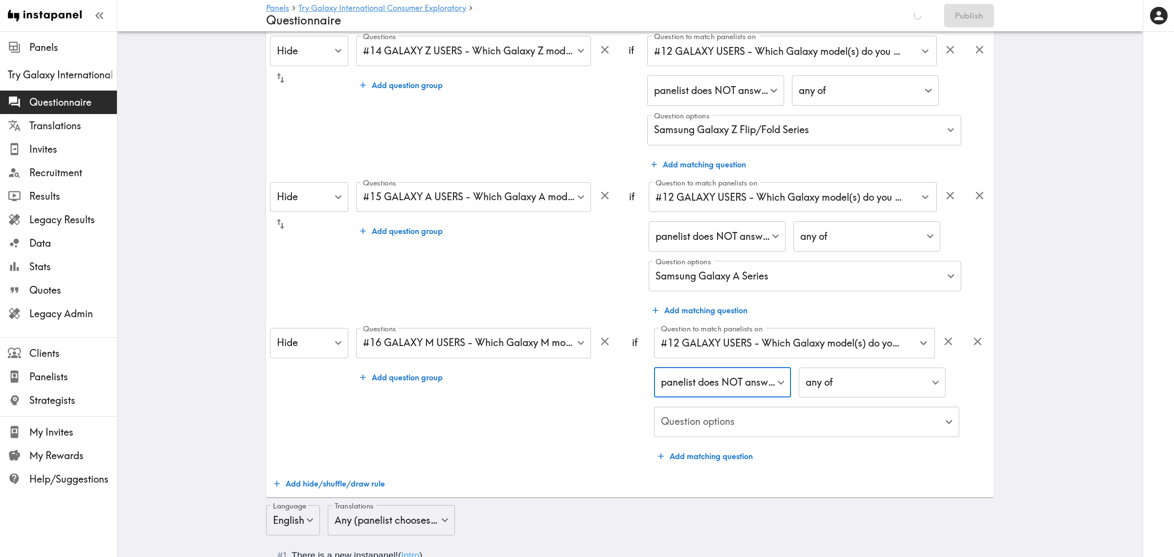
type input "true"
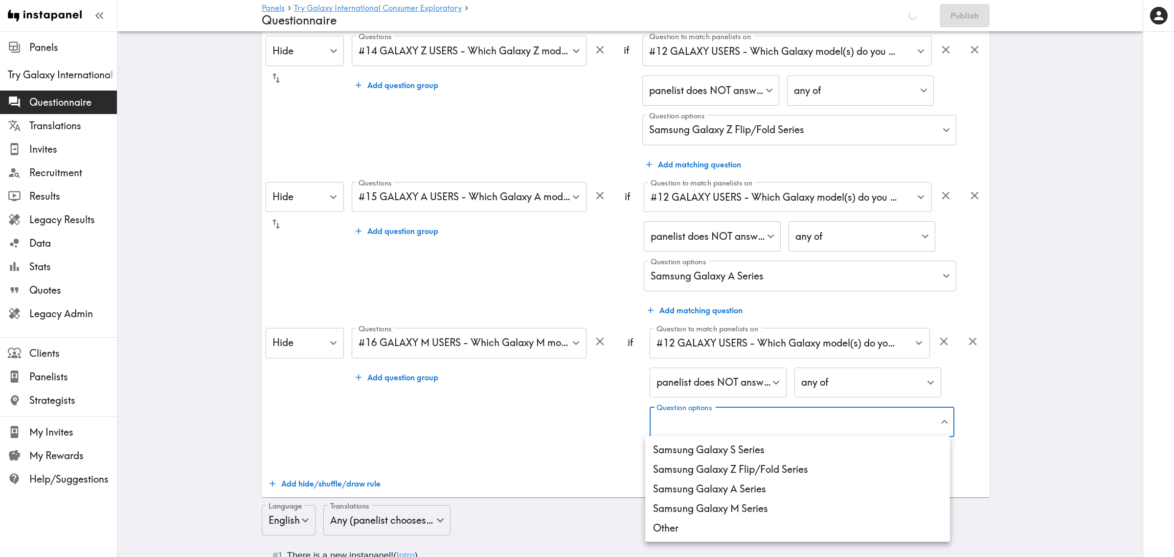
click at [737, 509] on li "Samsung Galaxy M Series" at bounding box center [797, 508] width 305 height 20
type input "72968198-656f-4f38-a804-9c629174fe76"
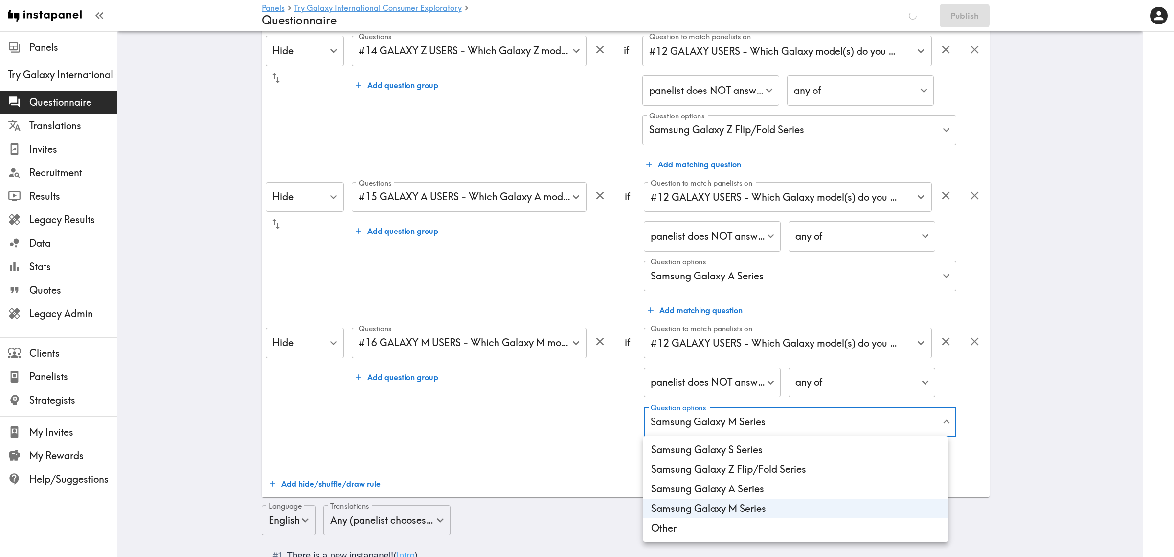
click at [555, 455] on div at bounding box center [587, 278] width 1174 height 557
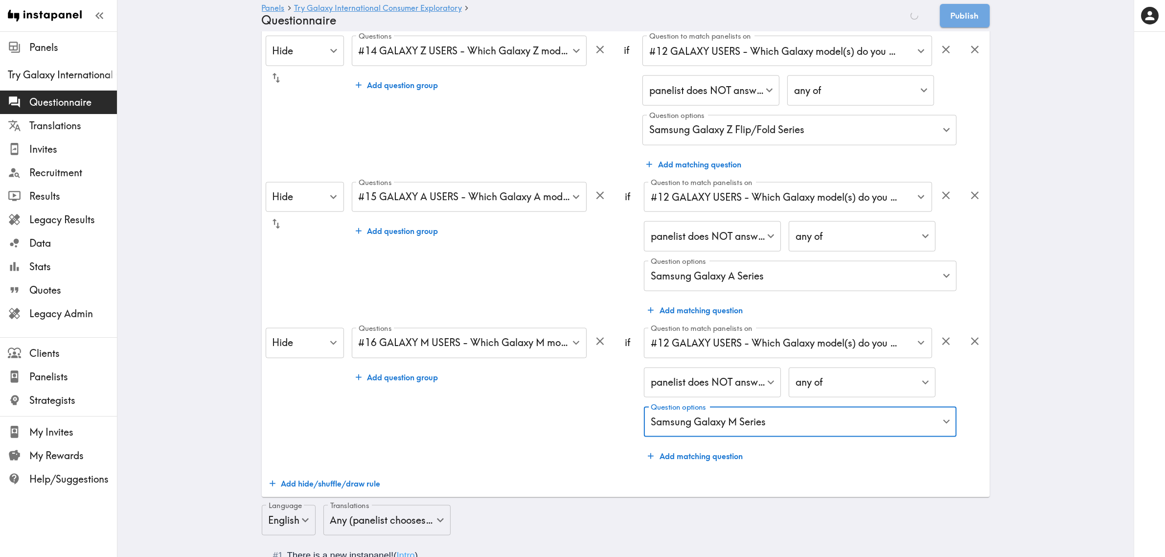
scroll to position [0, 0]
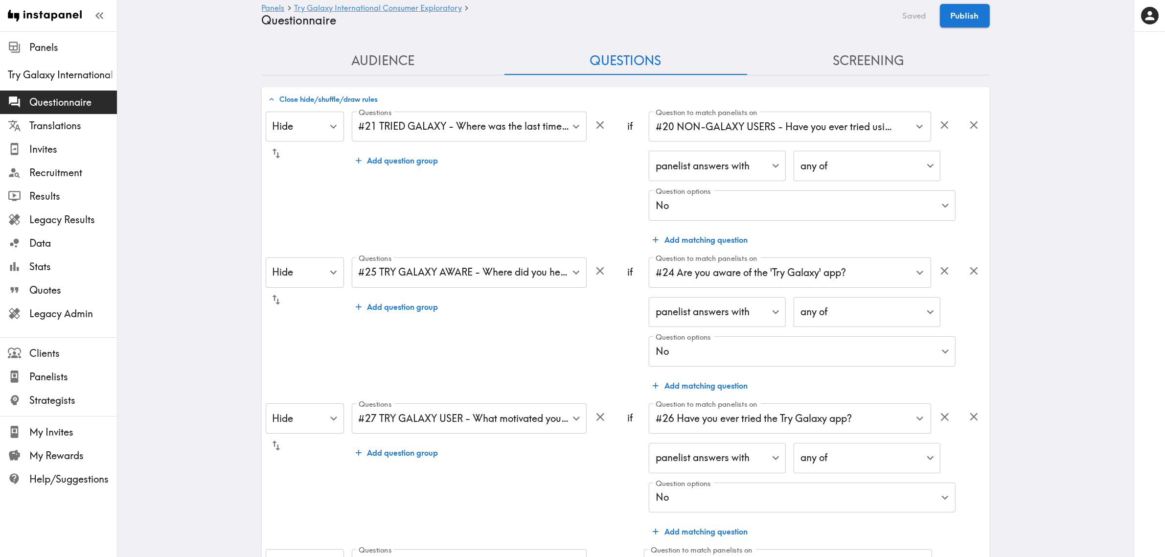
click at [360, 99] on button "Close hide/shuffle/draw rules" at bounding box center [323, 99] width 115 height 17
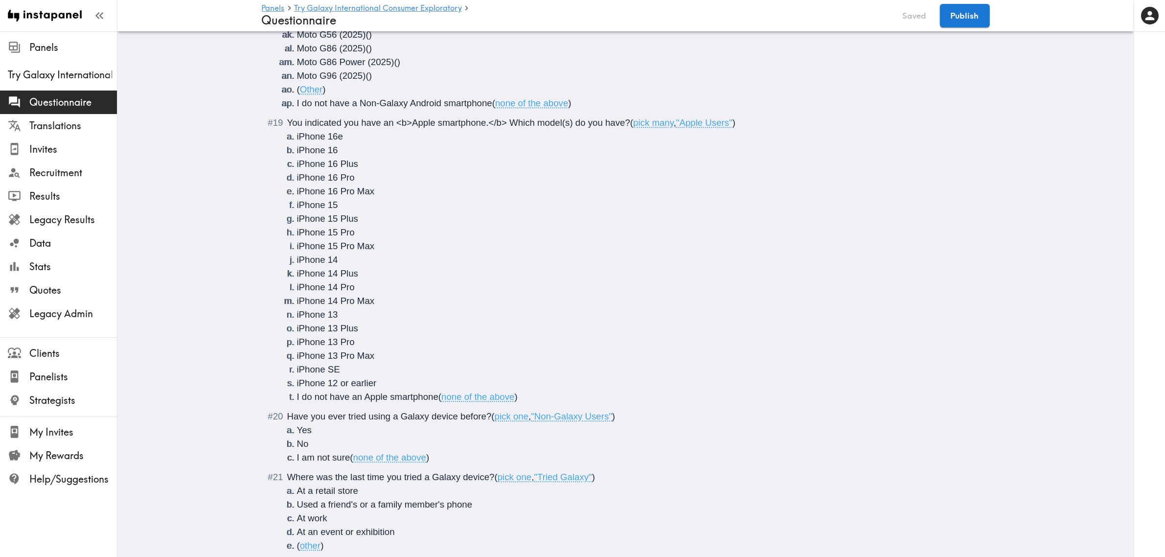
scroll to position [3236, 0]
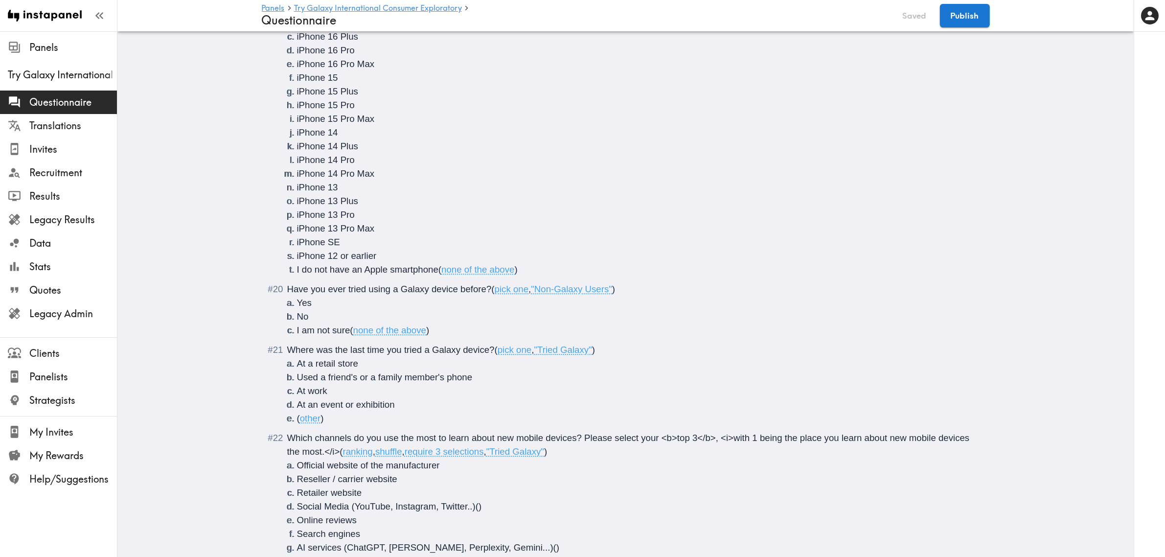
click at [580, 390] on li "At work" at bounding box center [637, 391] width 681 height 14
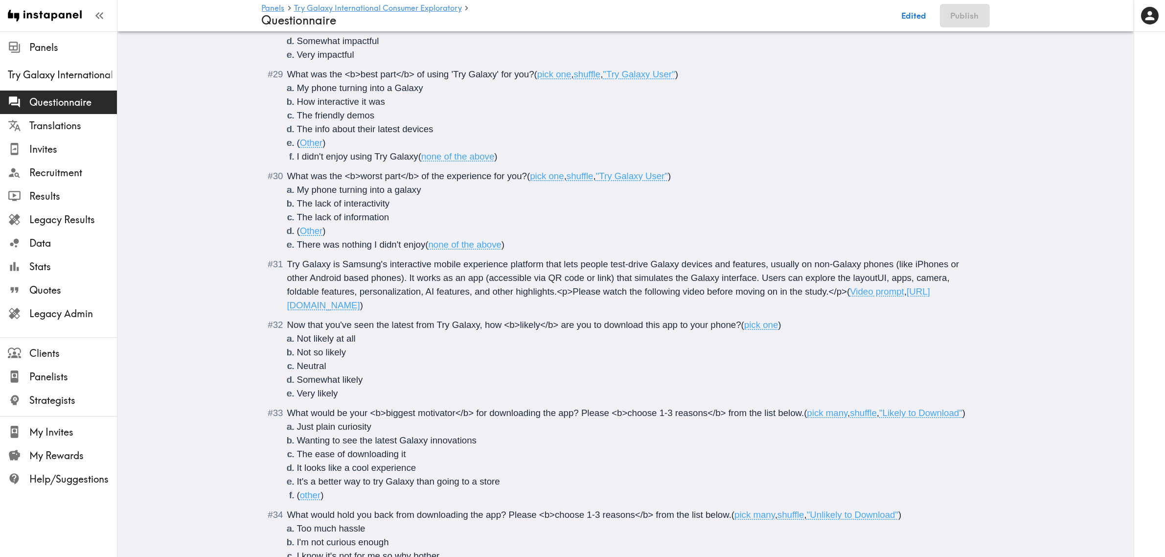
click at [879, 281] on span "Try Galaxy is Samsung's interactive mobile experience platform that lets people…" at bounding box center [624, 278] width 675 height 38
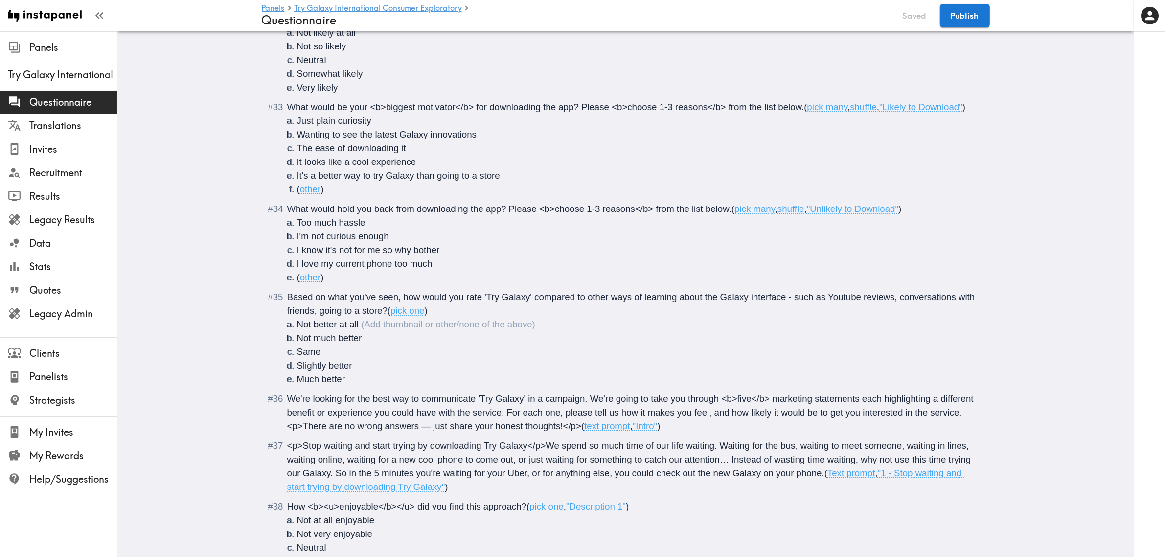
click at [635, 324] on li "Not better at all" at bounding box center [637, 324] width 681 height 14
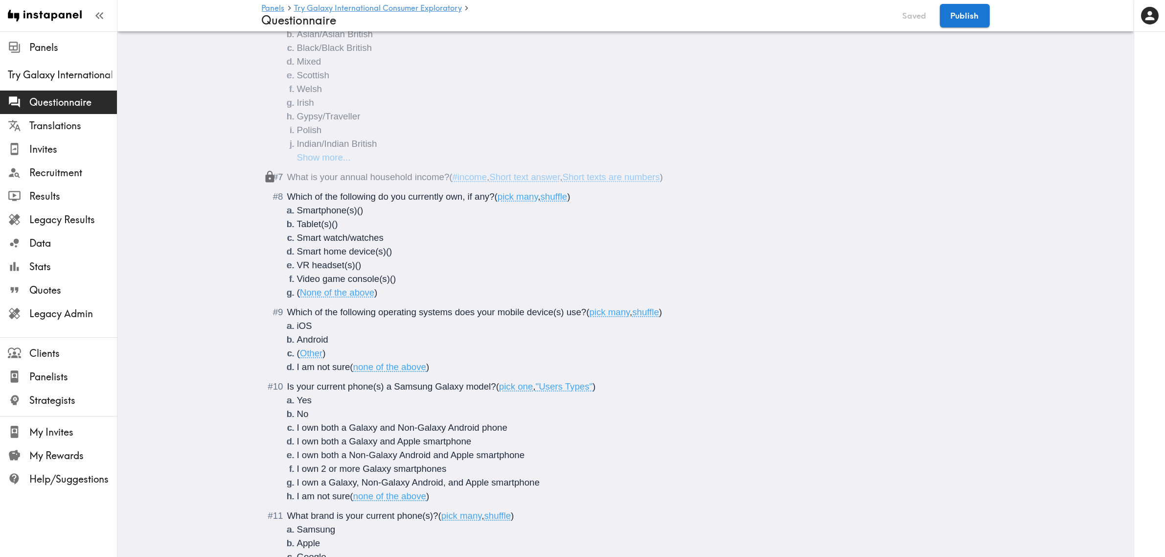
scroll to position [4243, 0]
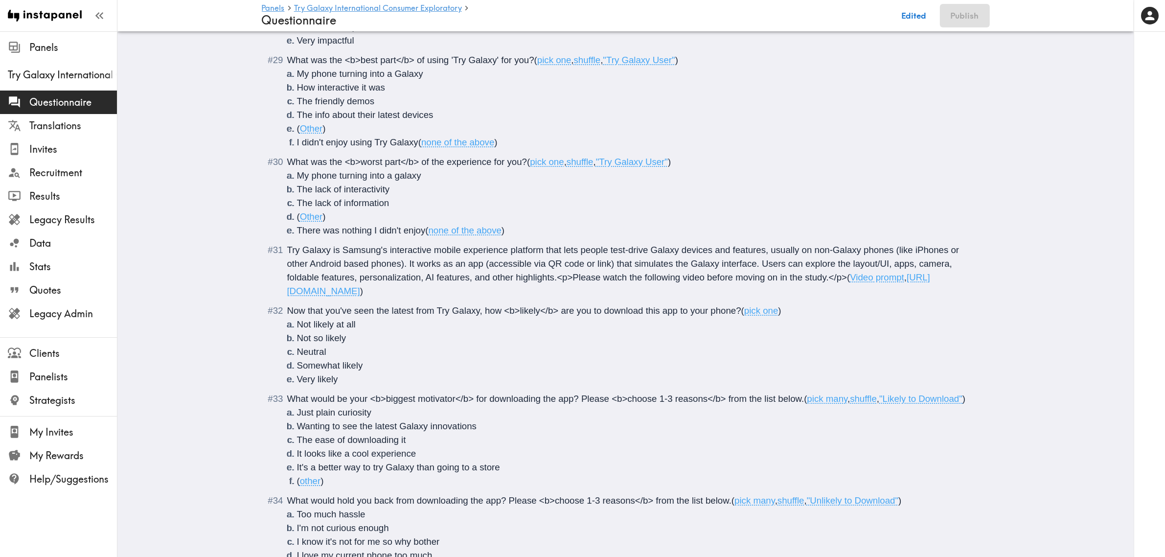
drag, startPoint x: 643, startPoint y: 293, endPoint x: 314, endPoint y: 296, distance: 329.2
click at [314, 296] on span "( Video prompt , https://prompts.instapanel.com/OToGN9i0yMmNatnN/Try_Galaxy_vis…" at bounding box center [608, 284] width 643 height 24
click at [627, 261] on span "Try Galaxy is Samsung's interactive mobile experience platform that lets people…" at bounding box center [624, 264] width 675 height 38
click at [961, 18] on button "Publish" at bounding box center [965, 15] width 50 height 23
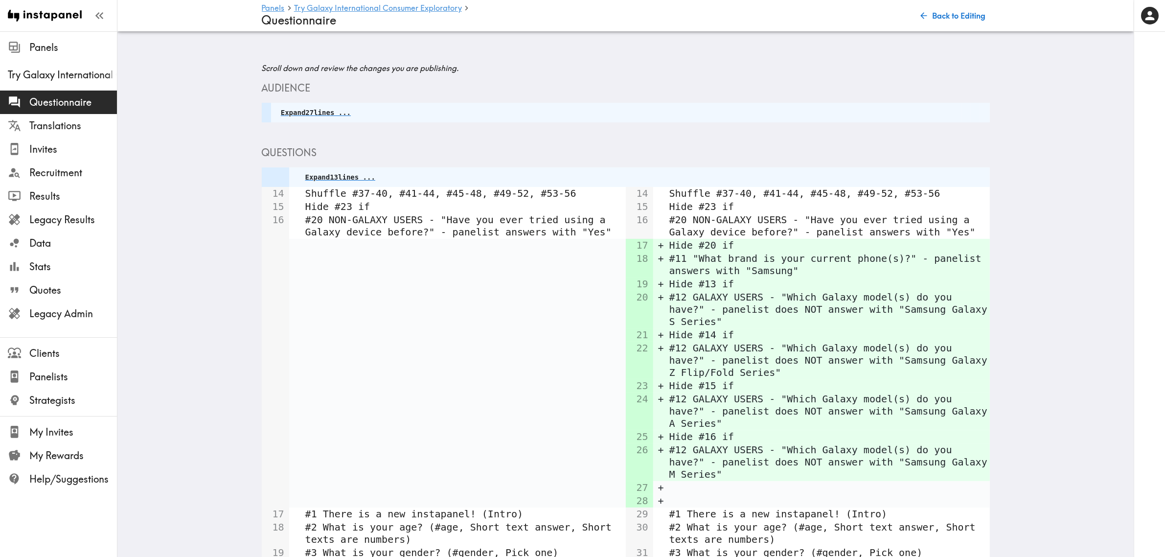
scroll to position [679, 0]
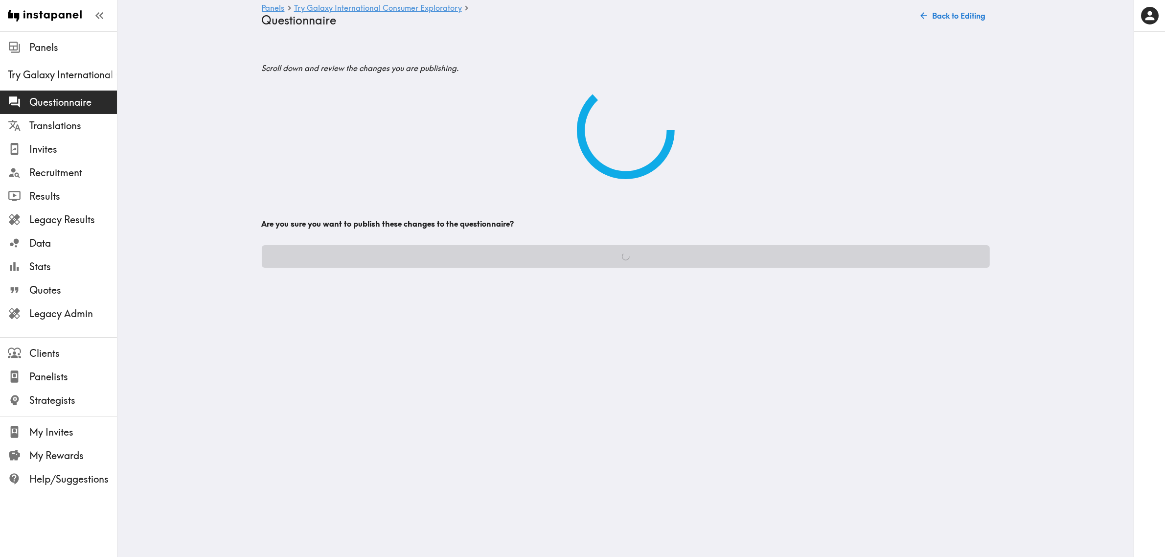
scroll to position [0, 0]
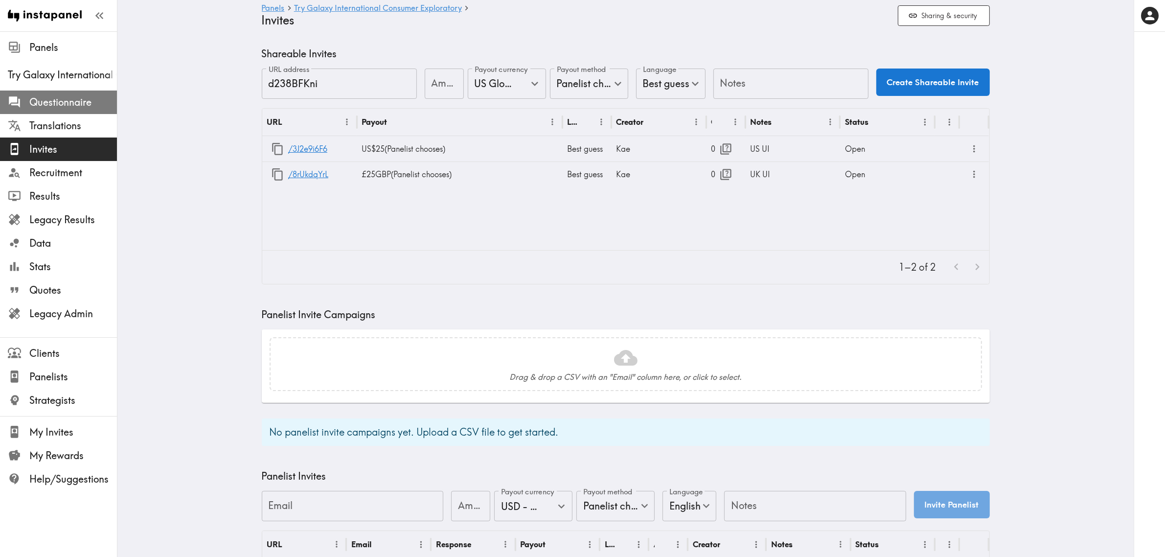
click at [71, 99] on span "Questionnaire" at bounding box center [73, 102] width 88 height 14
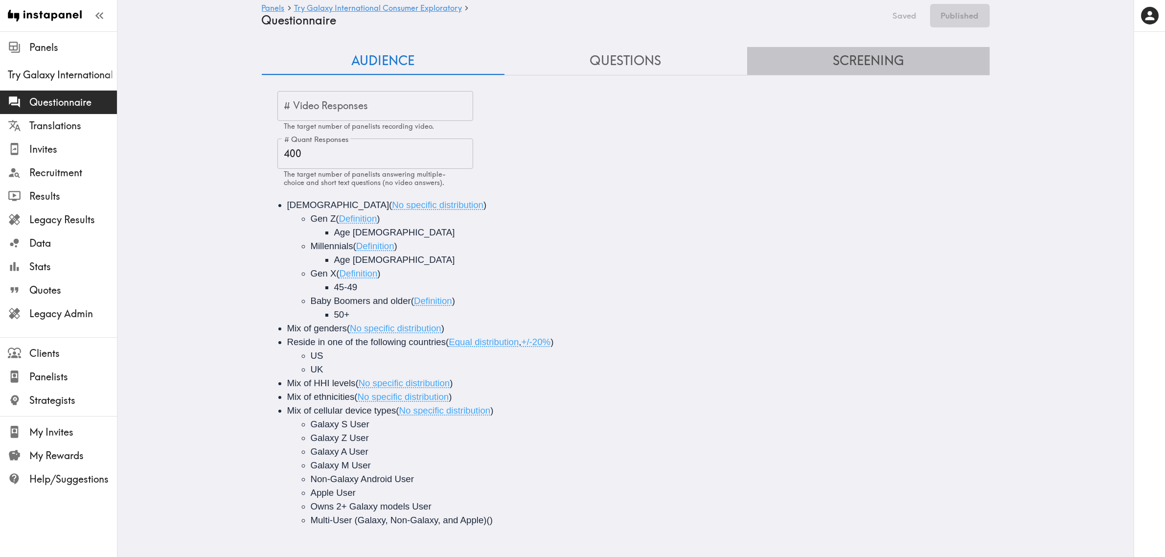
click at [866, 60] on button "Screening" at bounding box center [868, 61] width 243 height 28
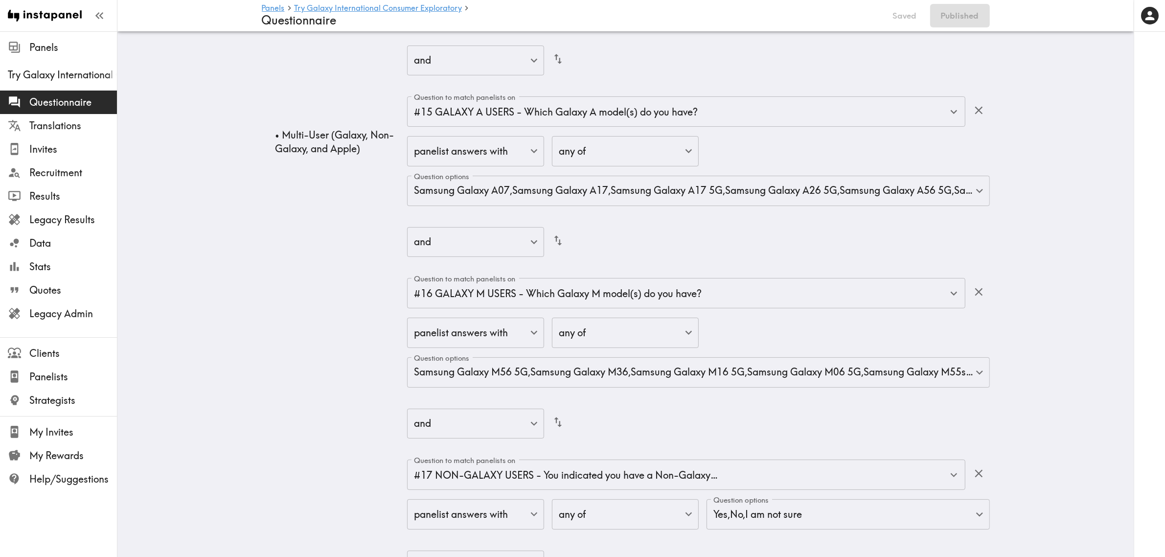
scroll to position [14116, 0]
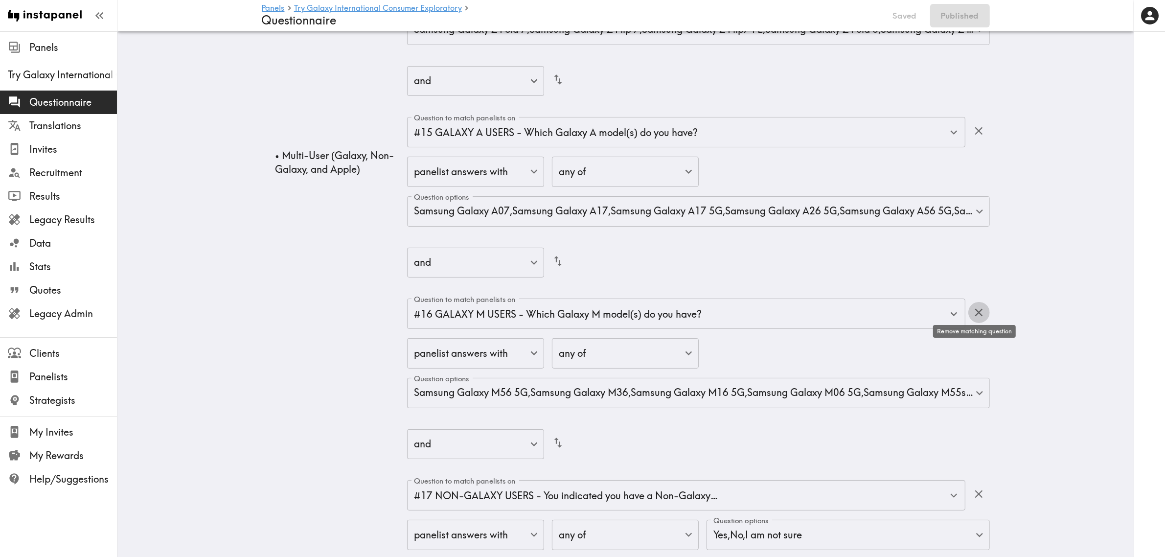
click at [972, 312] on icon "button" at bounding box center [978, 312] width 13 height 13
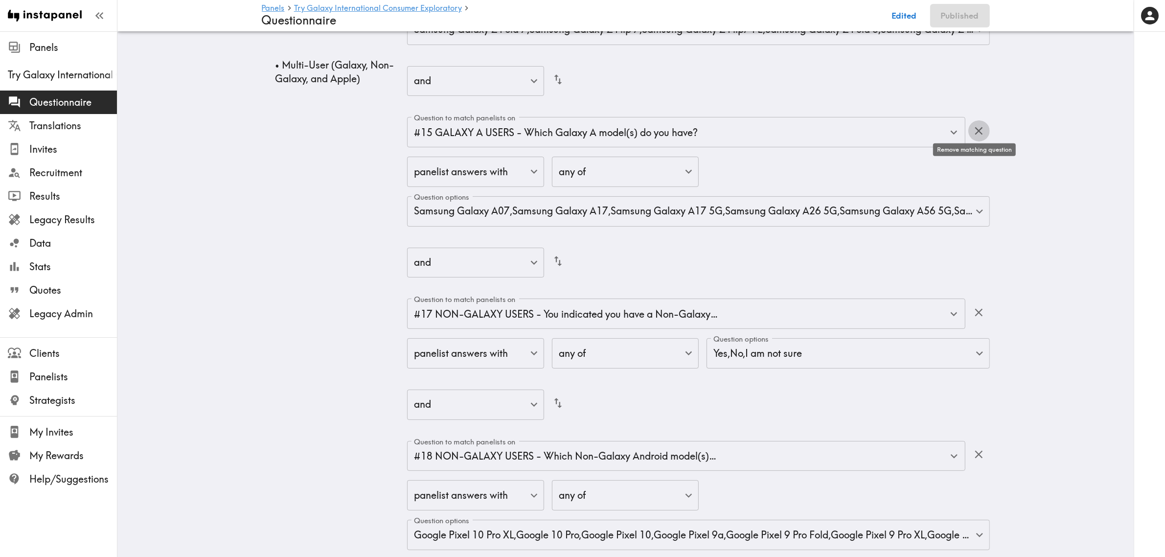
click at [976, 124] on icon "button" at bounding box center [978, 130] width 13 height 13
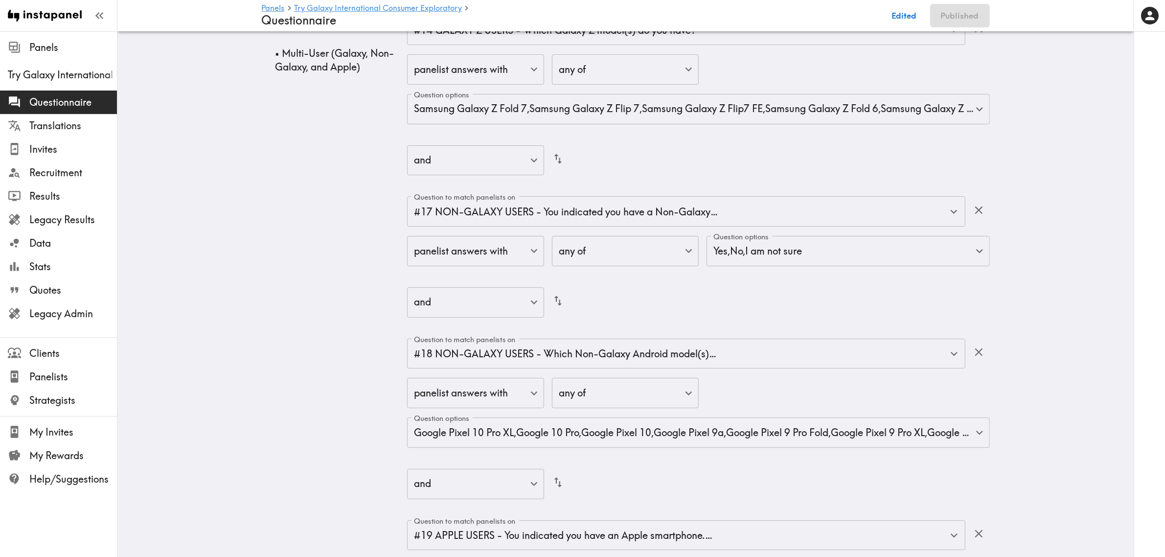
scroll to position [13933, 0]
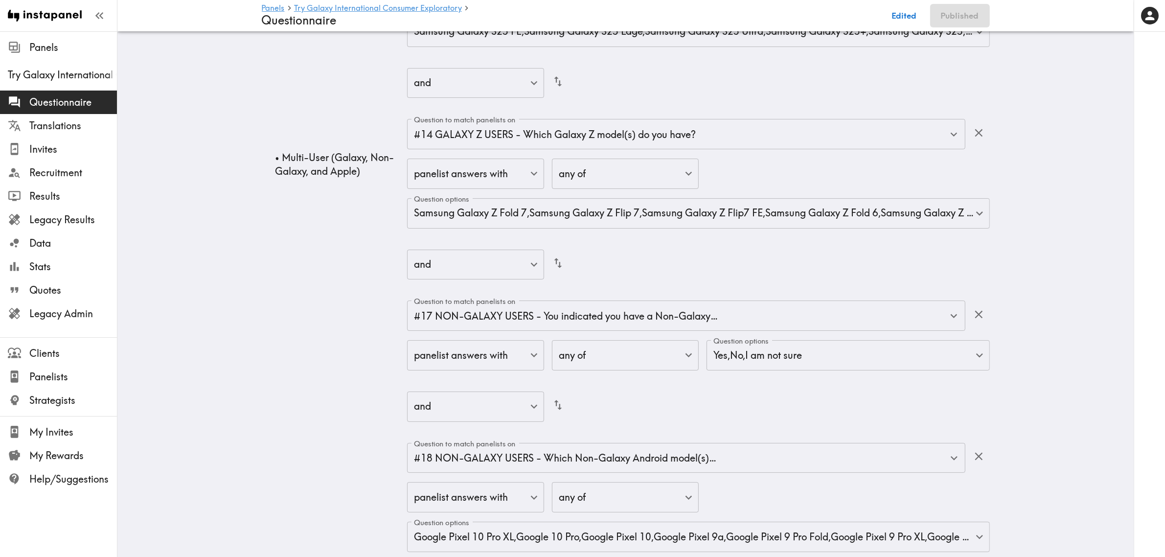
click at [972, 128] on icon "button" at bounding box center [978, 132] width 13 height 13
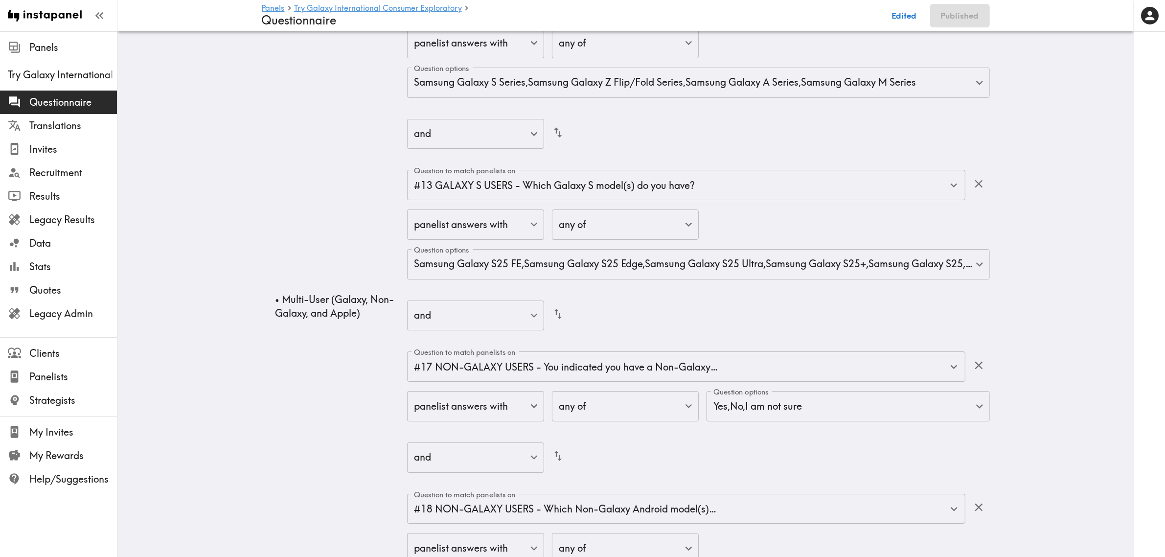
scroll to position [13688, 0]
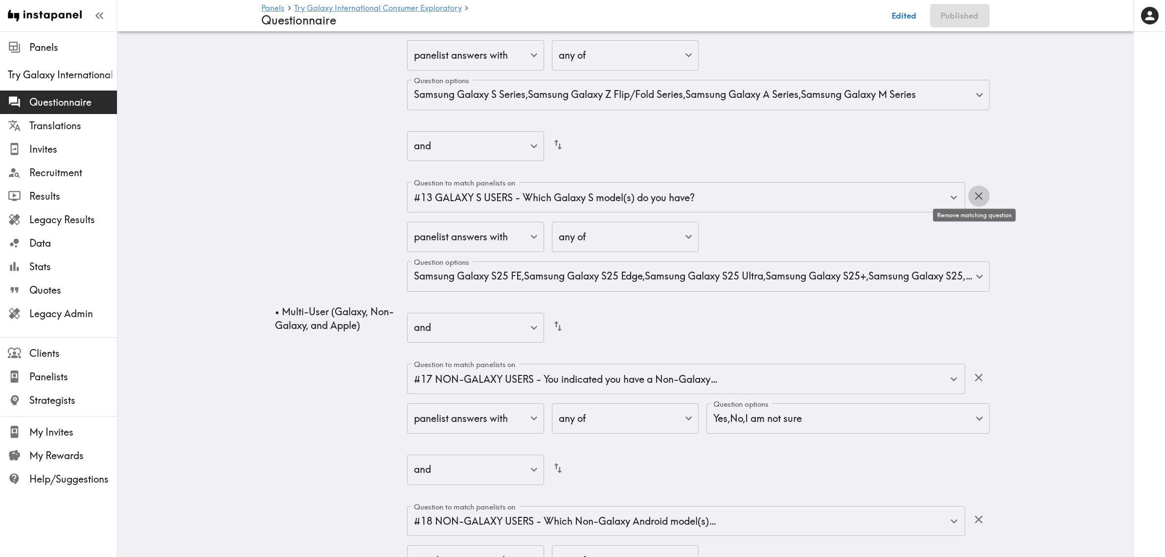
click at [972, 192] on icon "button" at bounding box center [978, 195] width 13 height 13
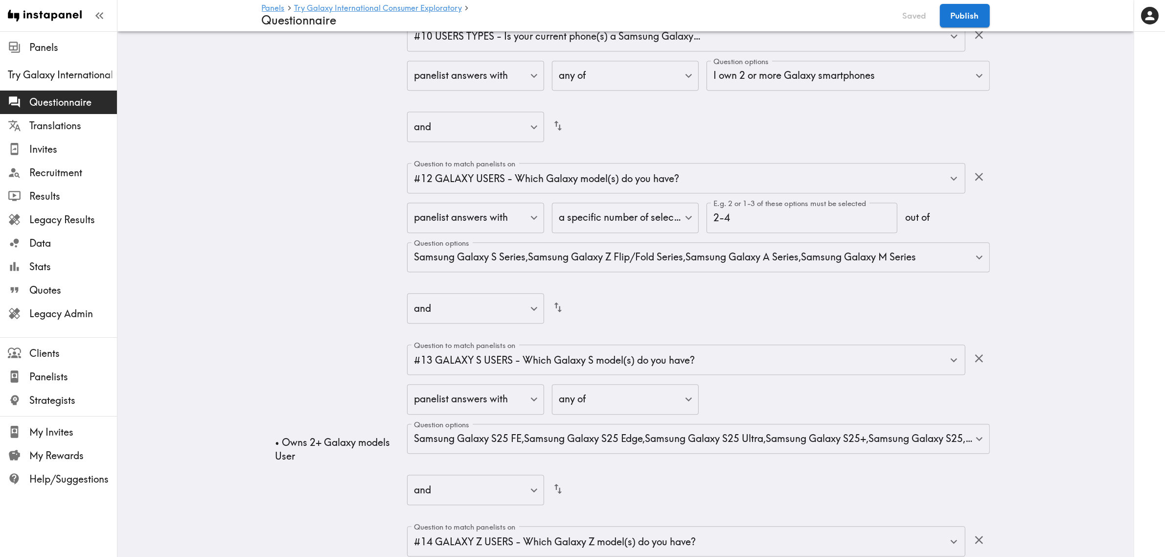
scroll to position [12336, 0]
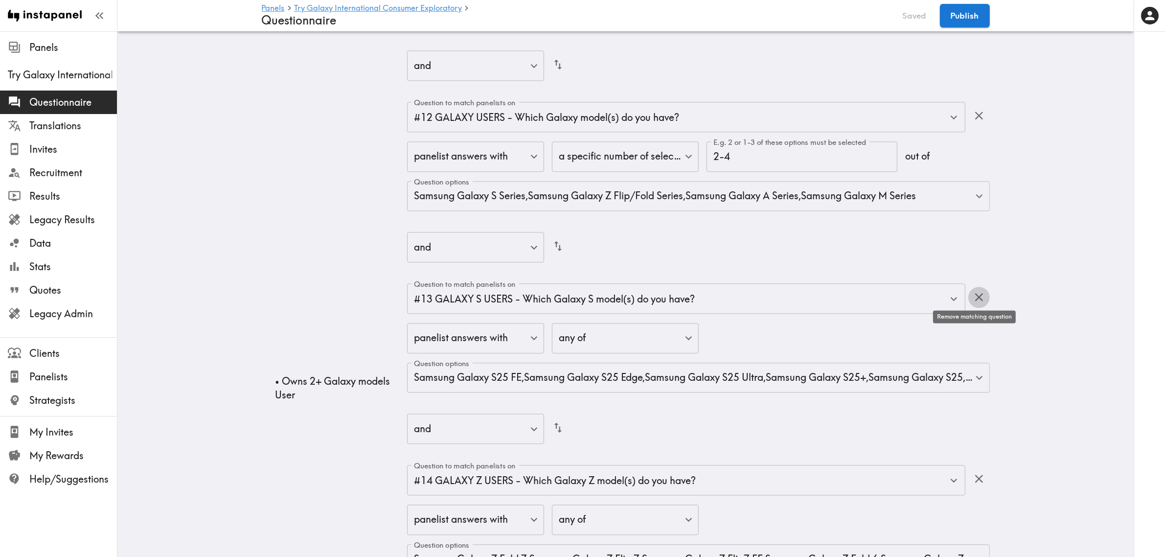
click at [972, 293] on icon "button" at bounding box center [978, 296] width 13 height 13
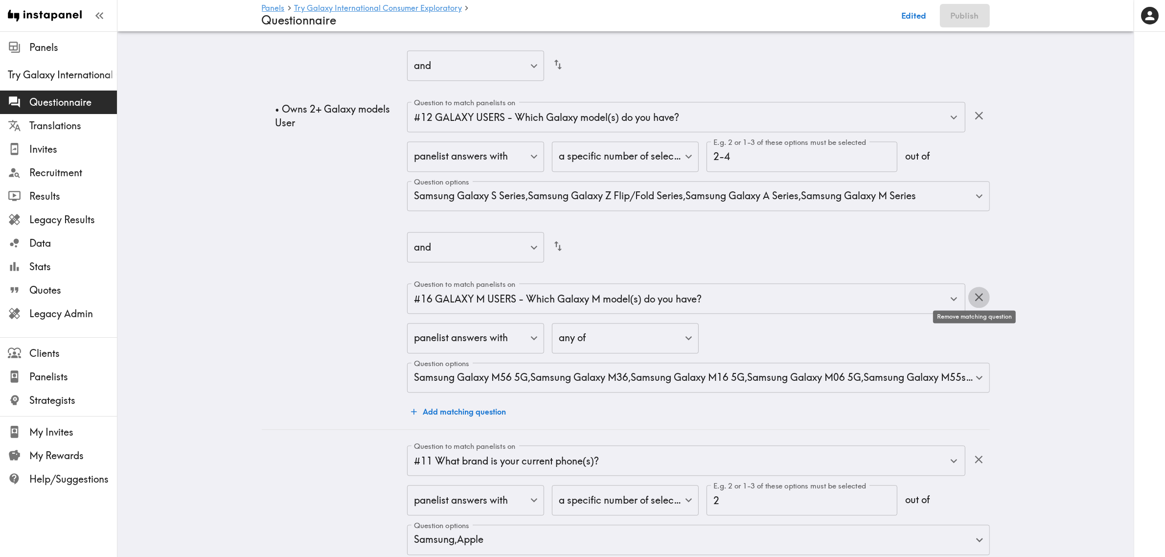
click at [972, 293] on icon "button" at bounding box center [978, 296] width 13 height 13
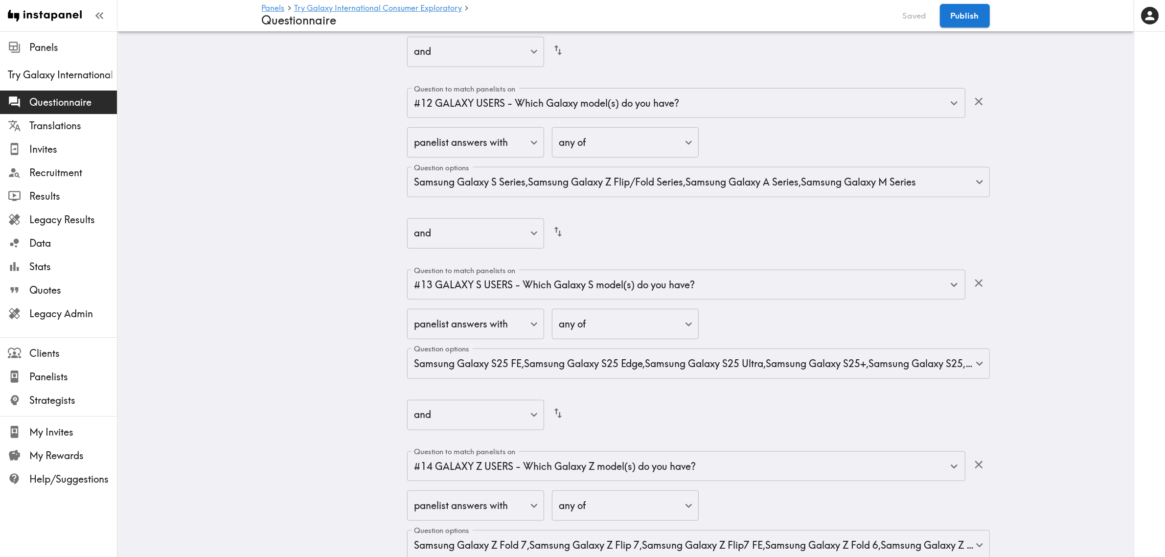
scroll to position [10196, 0]
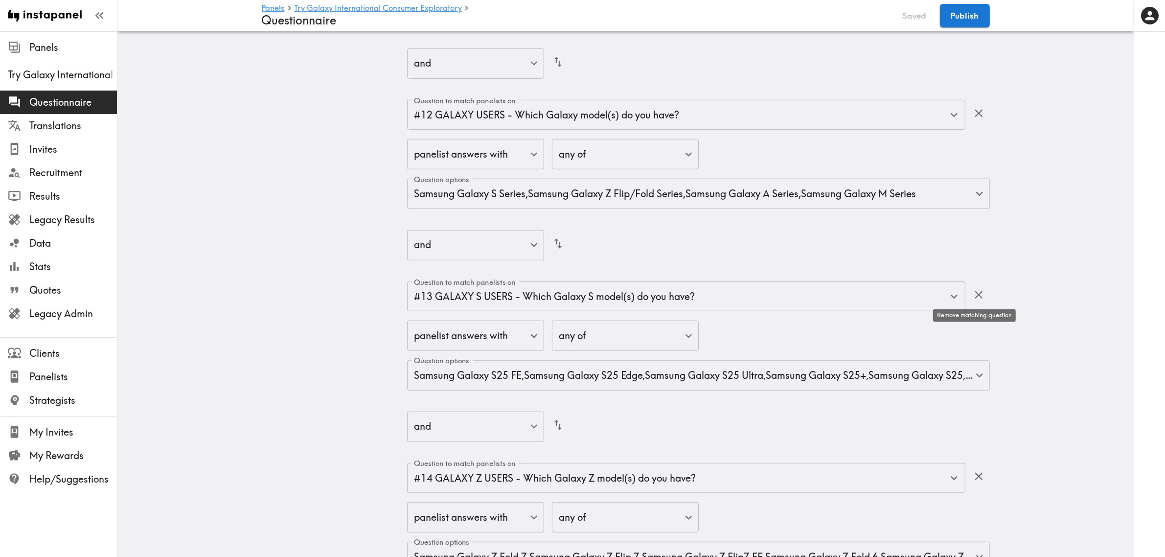
click at [975, 294] on icon "button" at bounding box center [979, 295] width 8 height 8
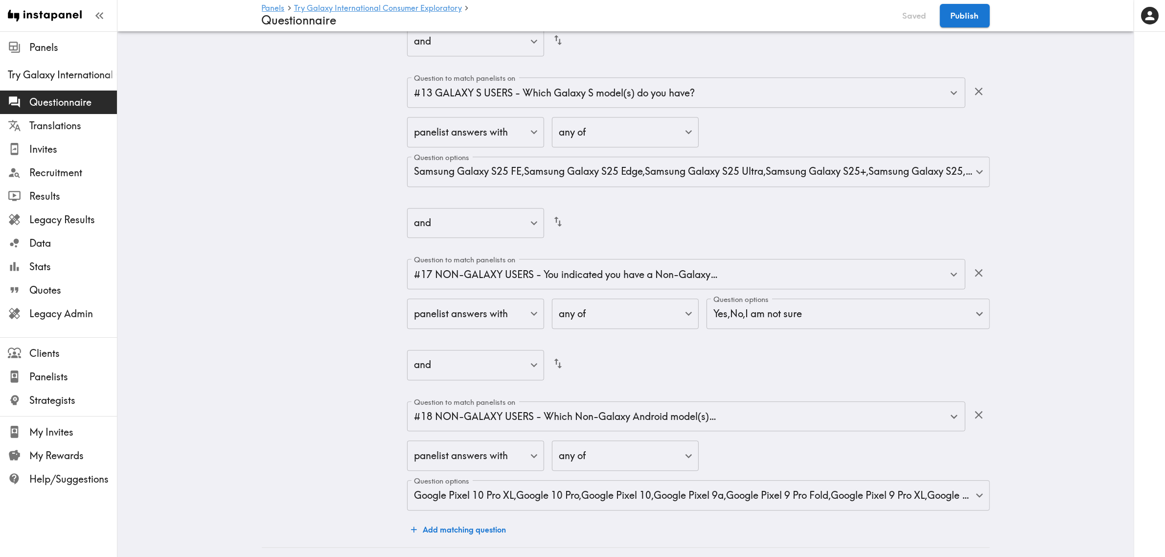
scroll to position [0, 0]
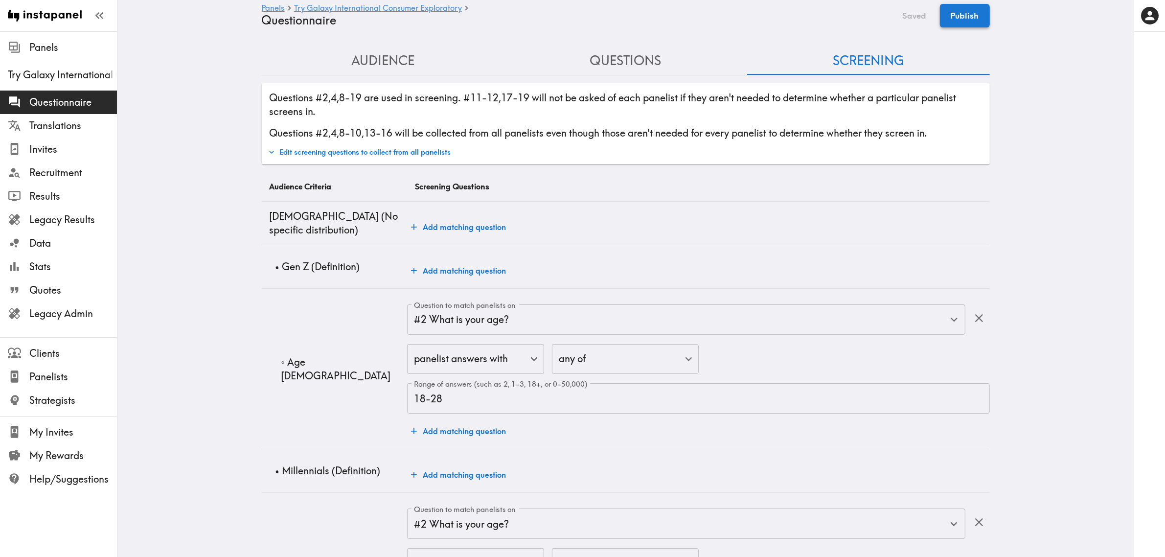
click at [959, 12] on button "Publish" at bounding box center [965, 15] width 50 height 23
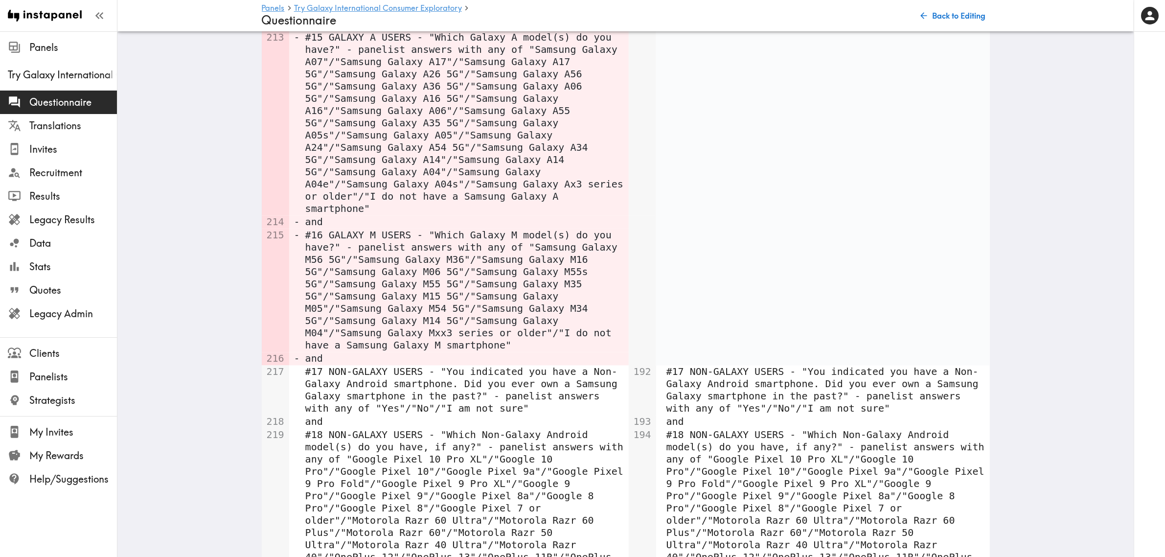
scroll to position [2366, 0]
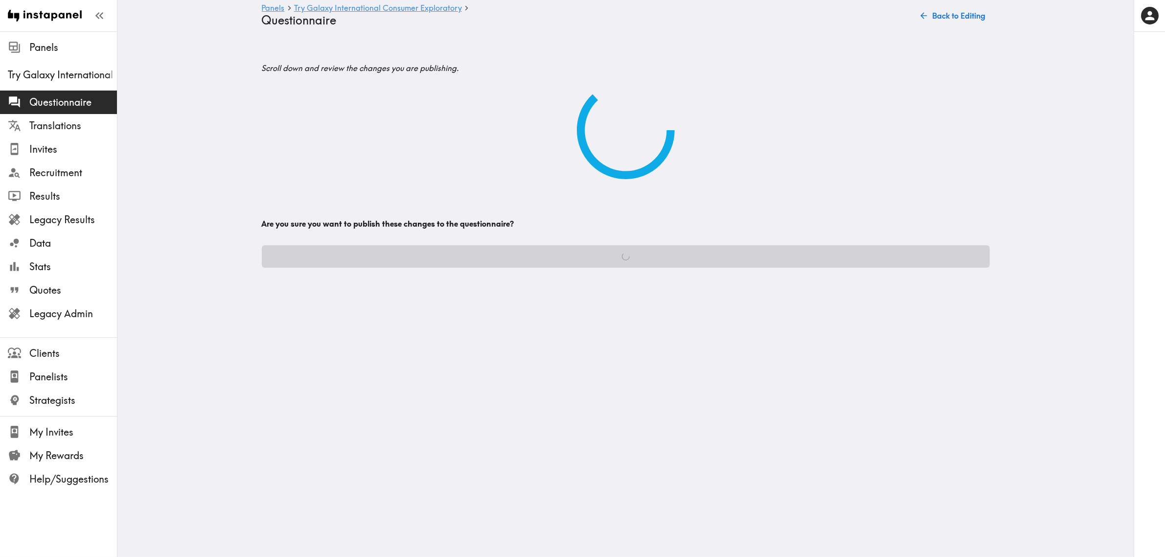
scroll to position [0, 0]
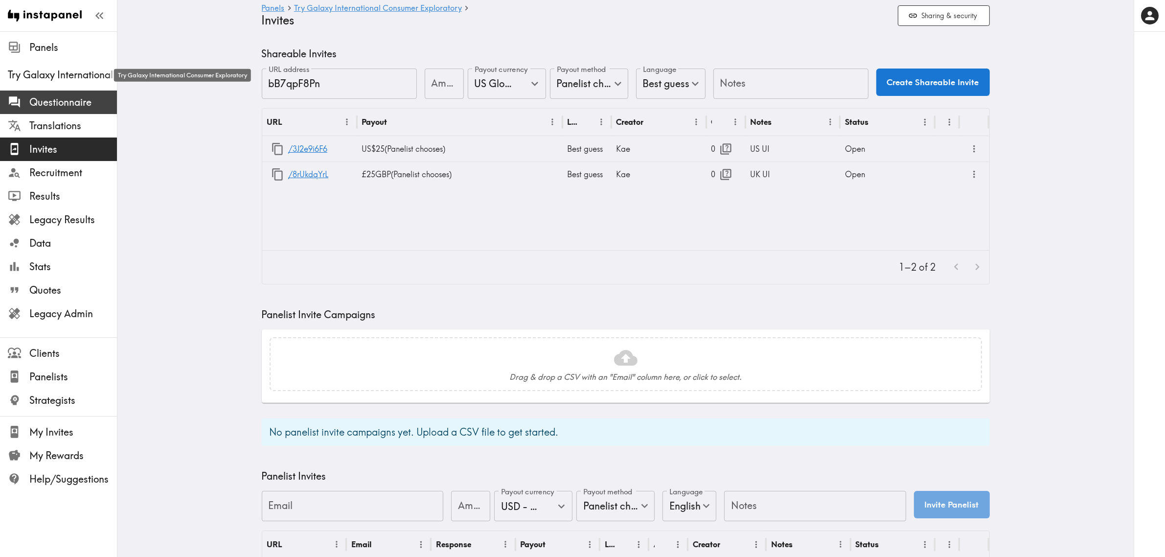
click at [61, 109] on span "Questionnaire" at bounding box center [73, 102] width 88 height 14
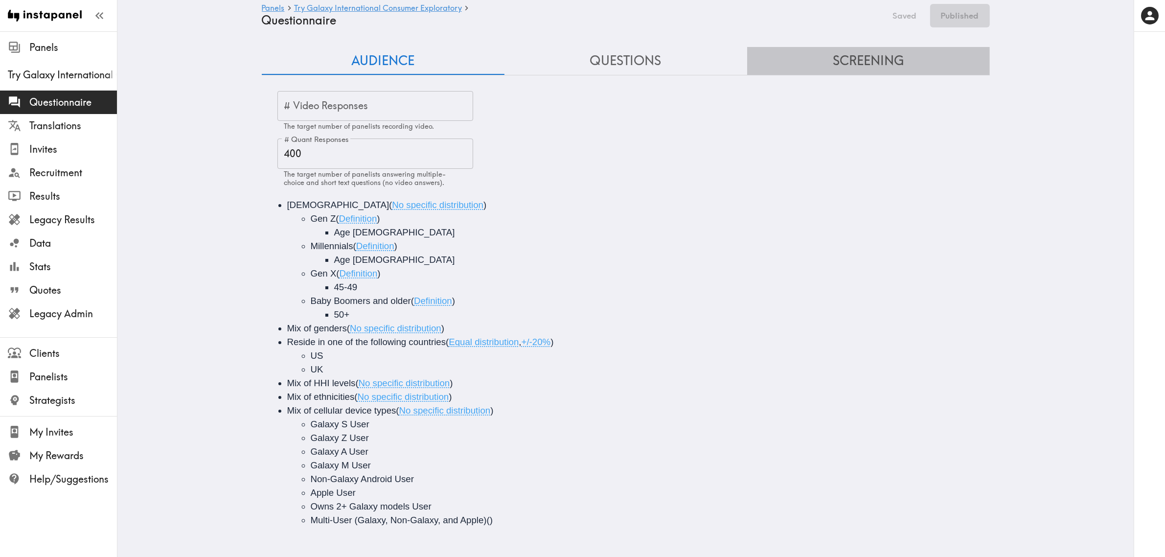
click at [845, 62] on button "Screening" at bounding box center [868, 61] width 243 height 28
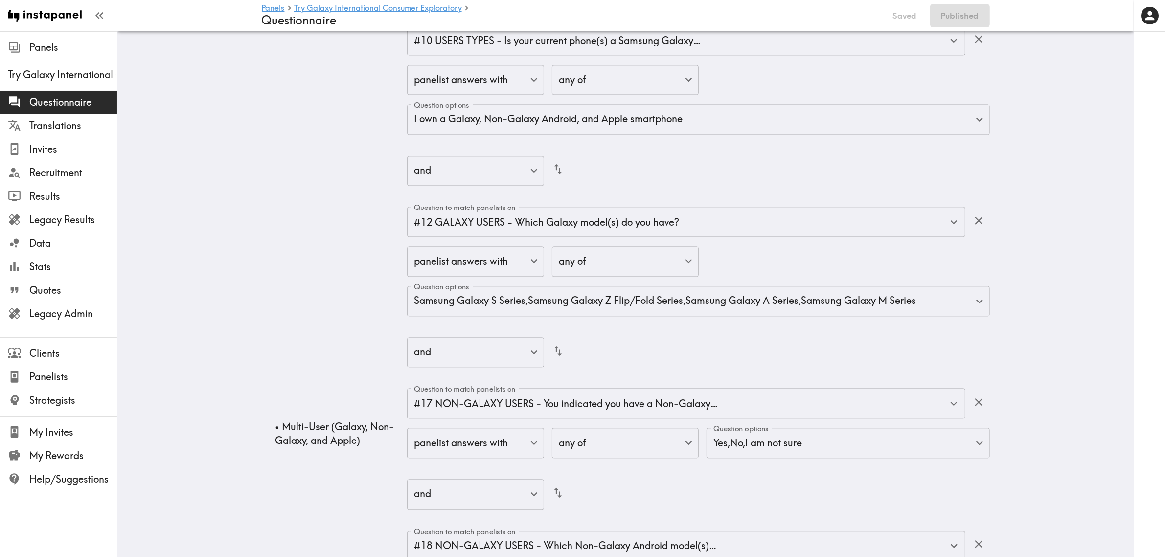
scroll to position [12092, 0]
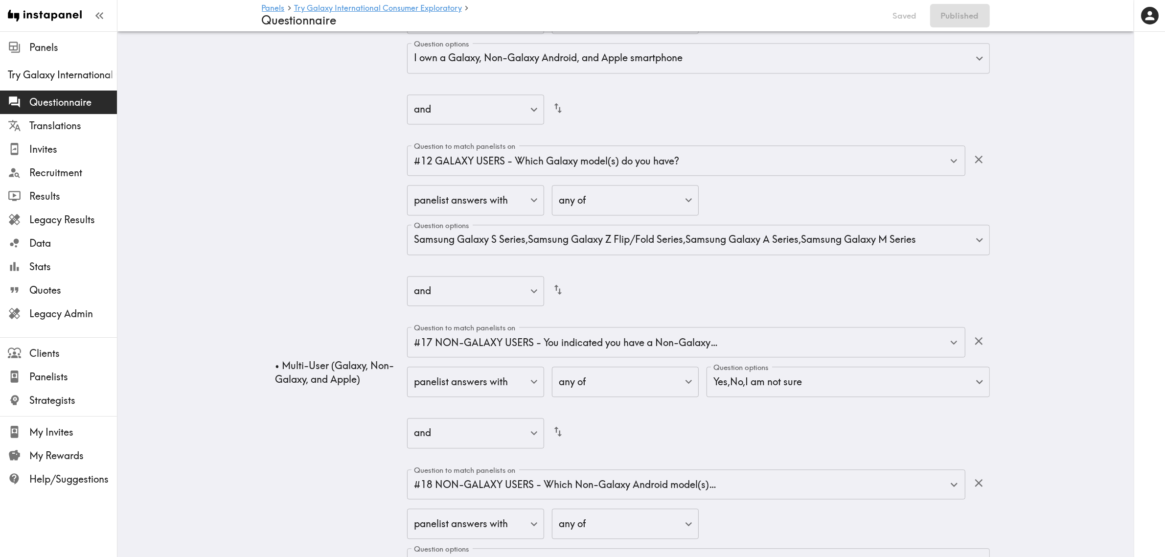
drag, startPoint x: 1164, startPoint y: 514, endPoint x: 1173, endPoint y: 485, distance: 30.2
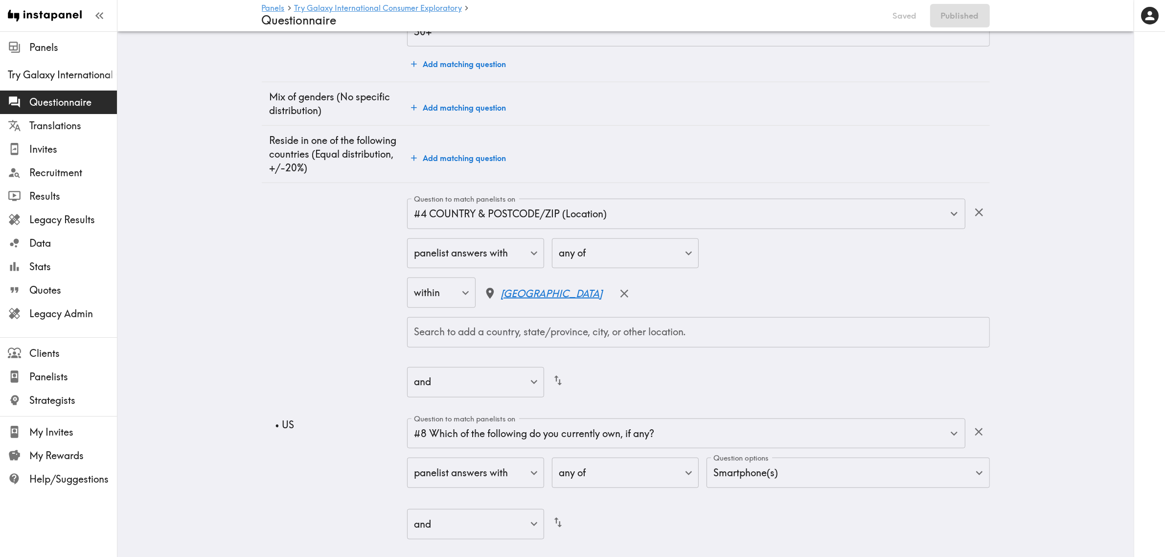
scroll to position [0, 0]
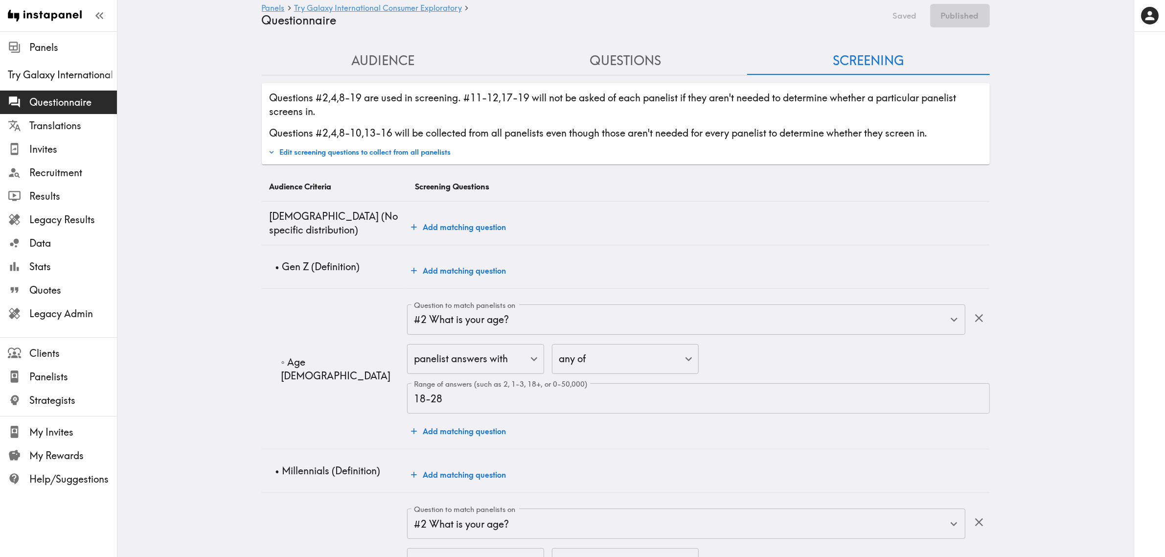
click at [647, 65] on button "Questions" at bounding box center [625, 61] width 243 height 28
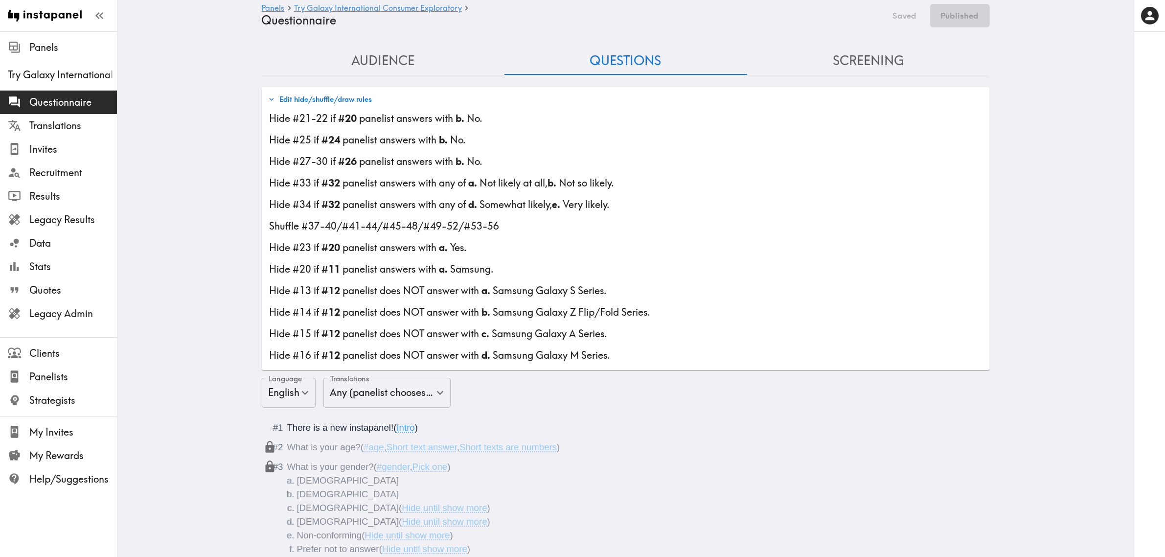
click at [338, 96] on button "Edit hide/shuffle/draw rules" at bounding box center [320, 99] width 109 height 17
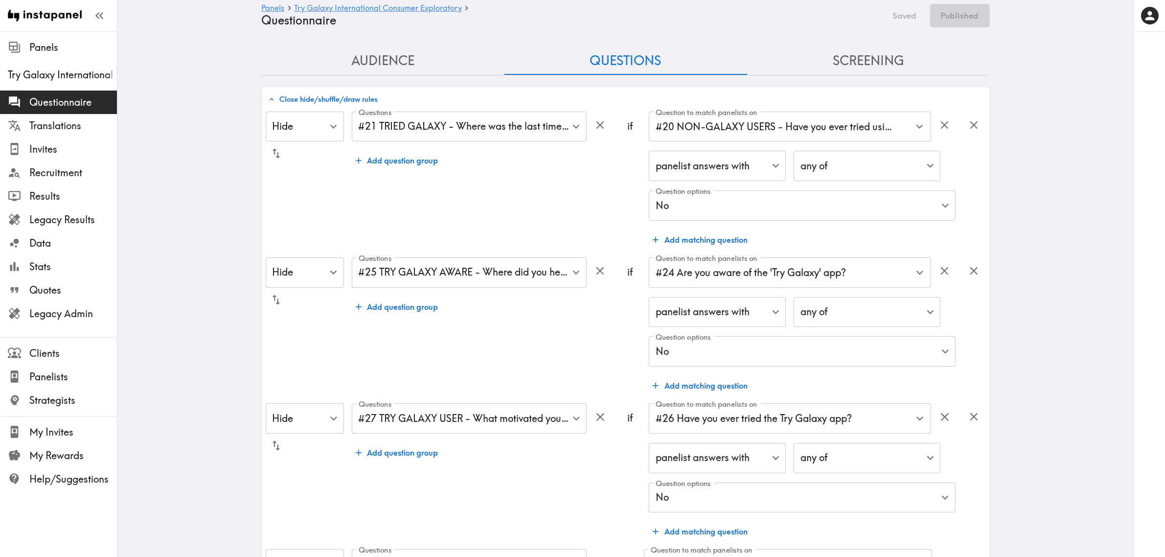
click at [338, 96] on button "Close hide/shuffle/draw rules" at bounding box center [323, 99] width 115 height 17
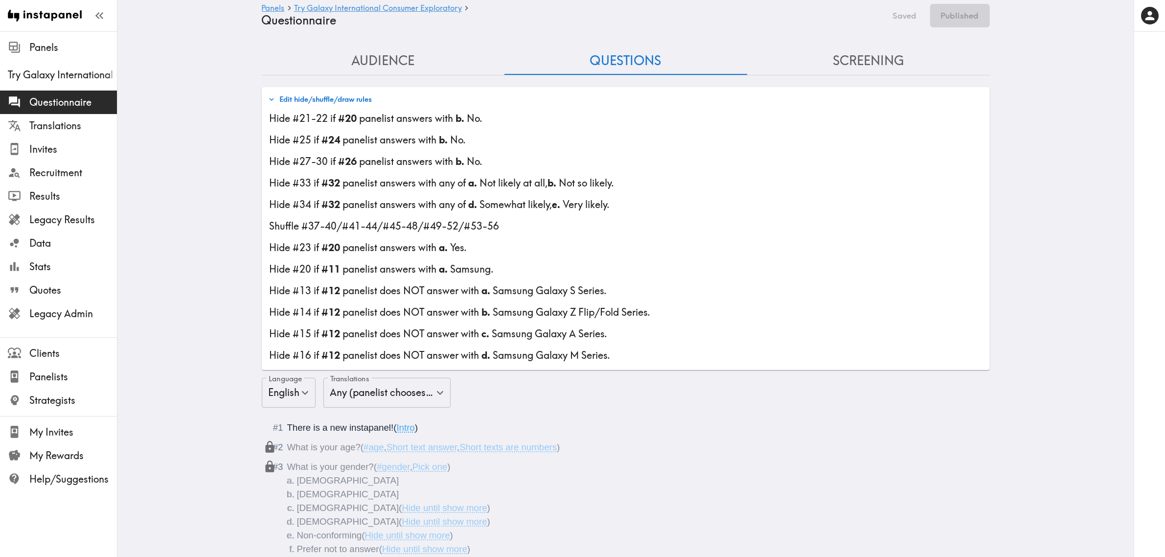
click at [302, 96] on button "Edit hide/shuffle/draw rules" at bounding box center [320, 99] width 109 height 17
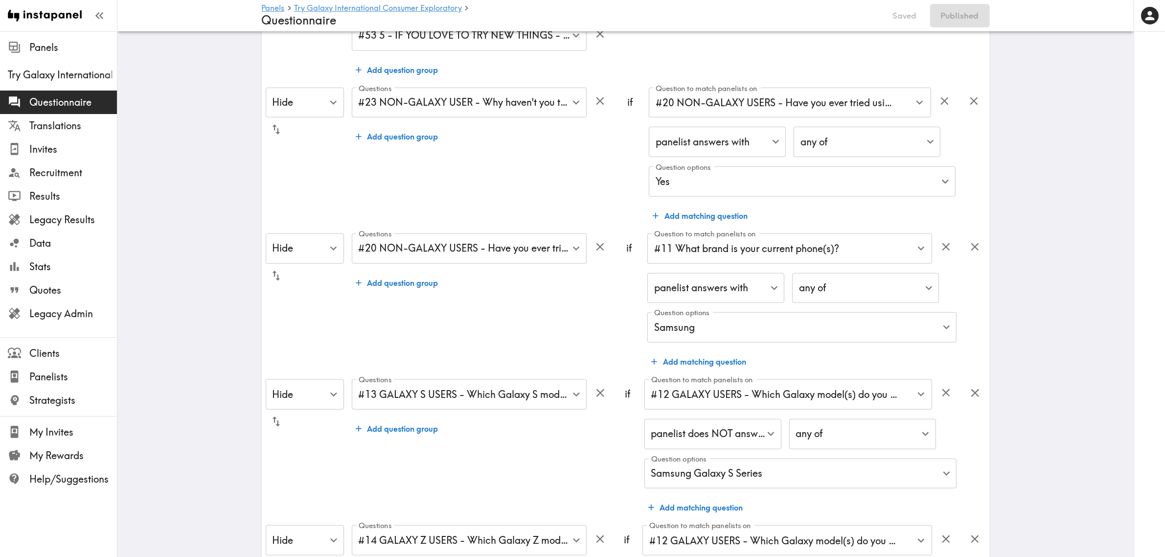
scroll to position [917, 0]
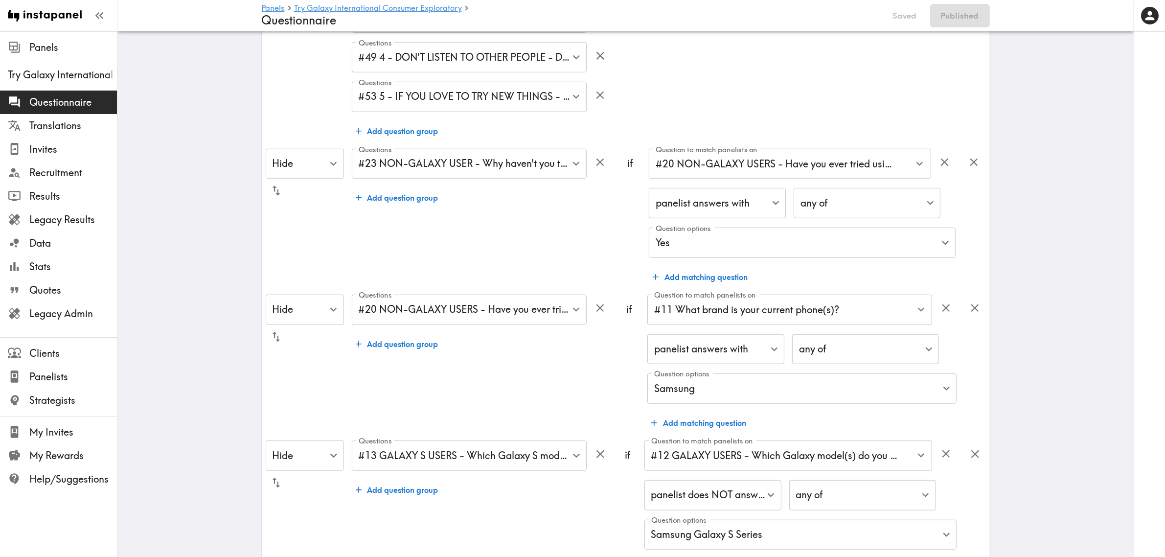
click at [718, 270] on button "Add matching question" at bounding box center [700, 277] width 103 height 20
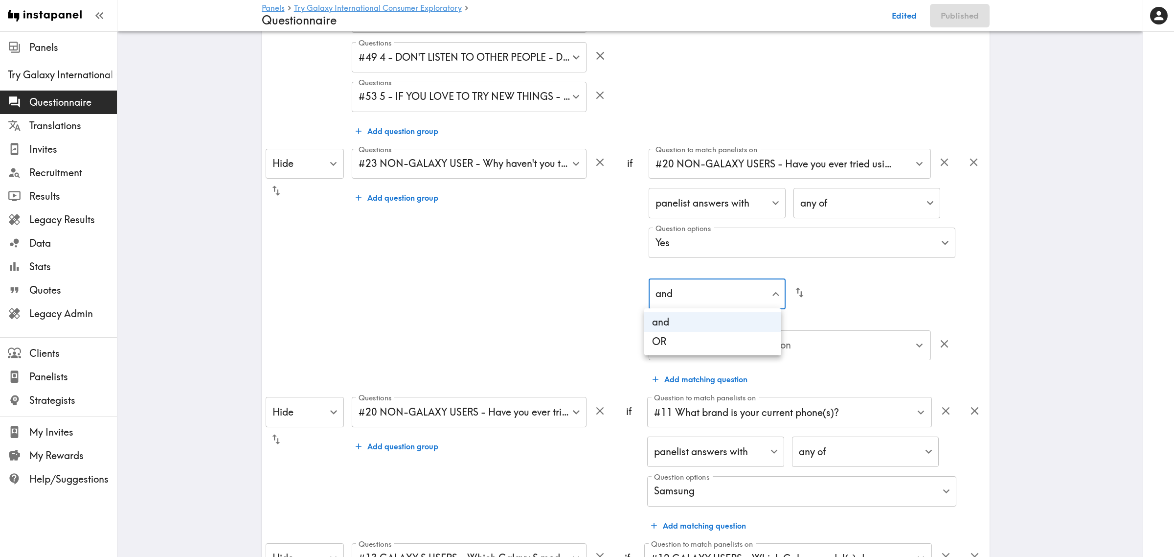
click at [692, 341] on li "OR" at bounding box center [712, 342] width 137 height 20
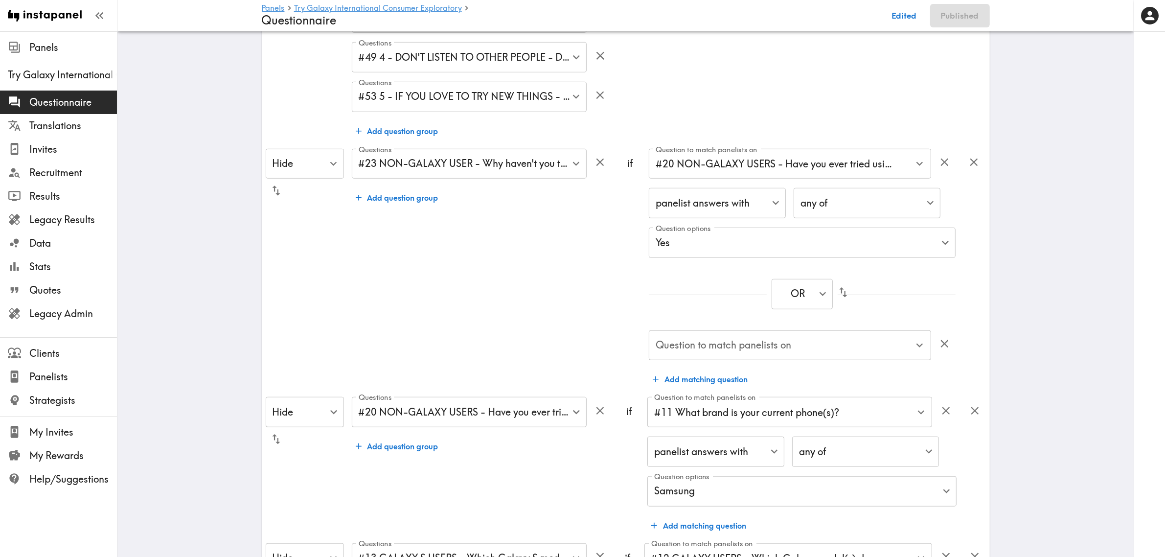
click at [729, 348] on input "Question to match panelists on" at bounding box center [782, 346] width 259 height 22
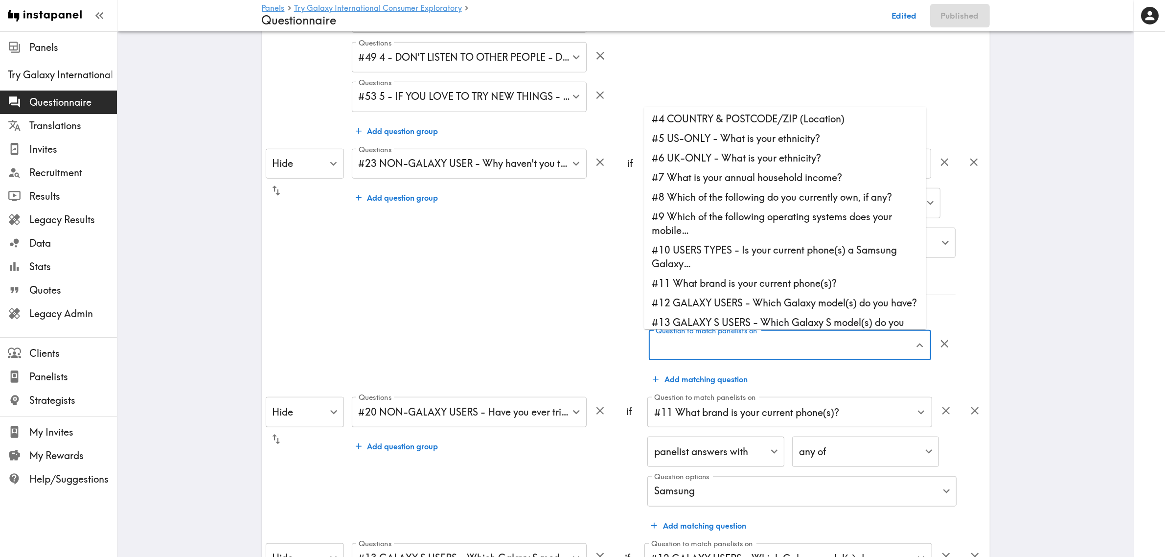
scroll to position [61, 0]
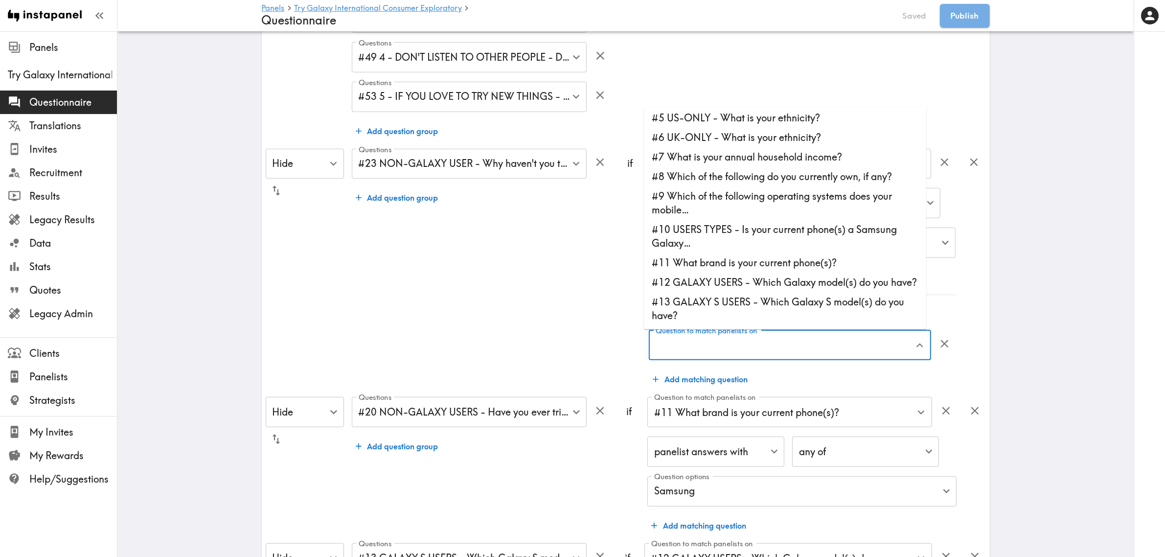
click at [768, 233] on li "#10 USERS TYPES - Is your current phone(s) a Samsung Galaxy…" at bounding box center [785, 236] width 282 height 33
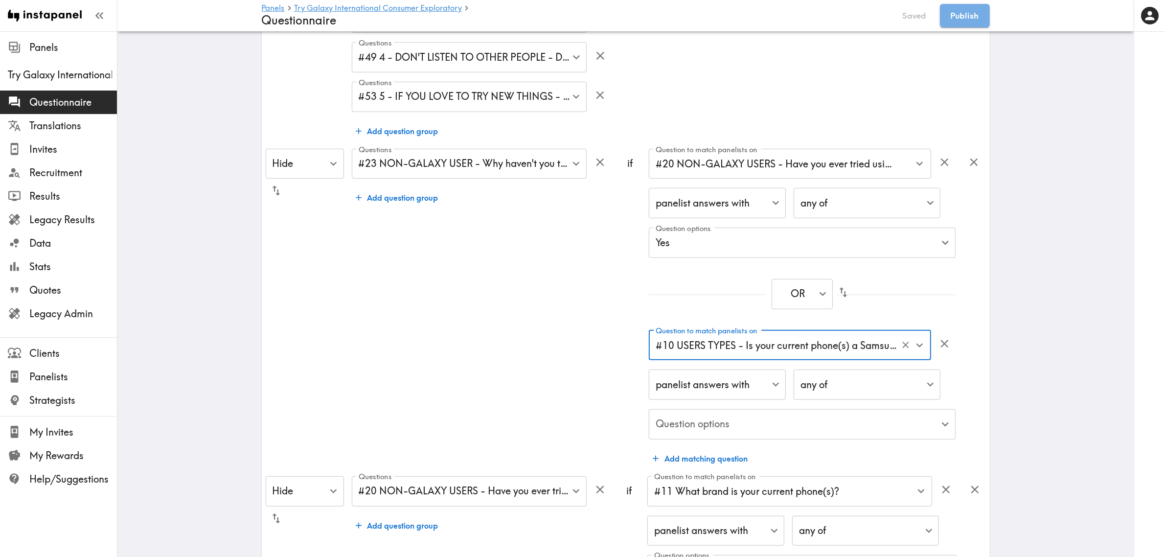
type input "#10 USERS TYPES - Is your current phone(s) a Samsung Galaxy…"
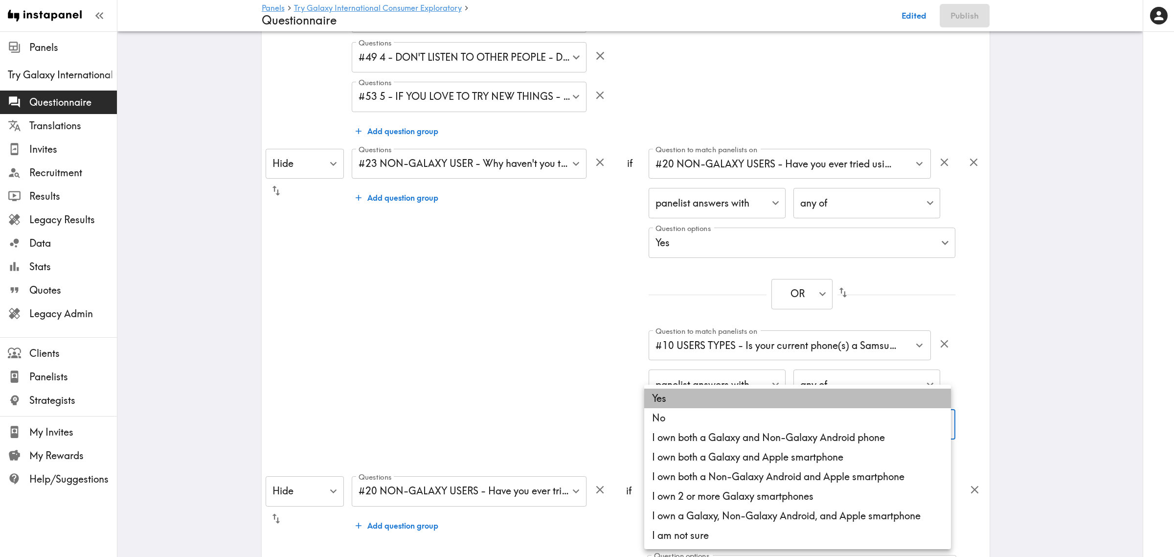
click at [688, 403] on li "Yes" at bounding box center [797, 398] width 307 height 20
click at [700, 441] on li "I own both a Galaxy and Non-Galaxy Android phone" at bounding box center [797, 438] width 307 height 20
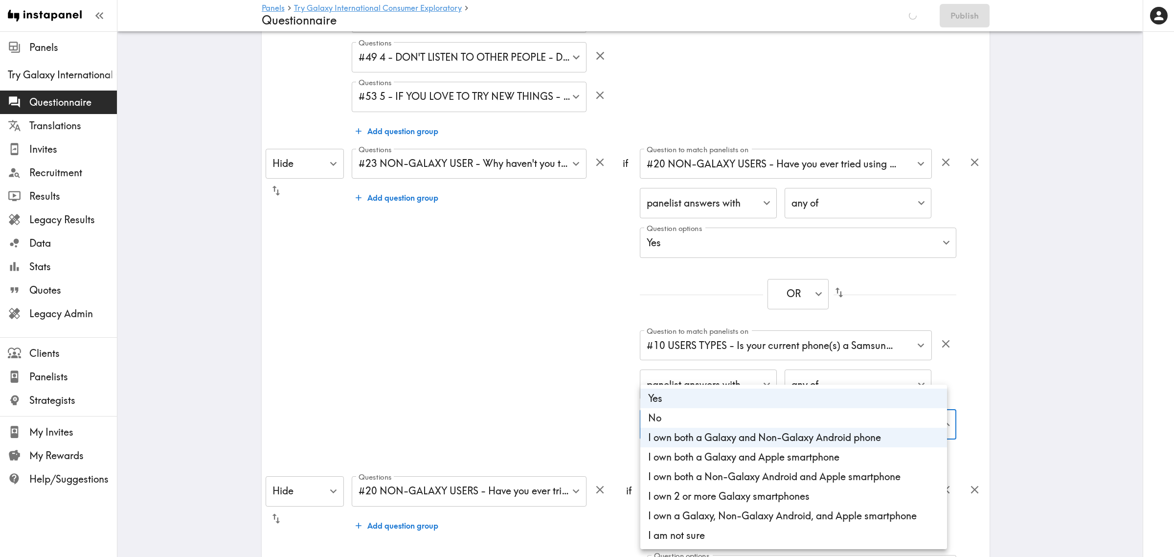
click at [704, 458] on li "I own both a Galaxy and Apple smartphone" at bounding box center [793, 457] width 307 height 20
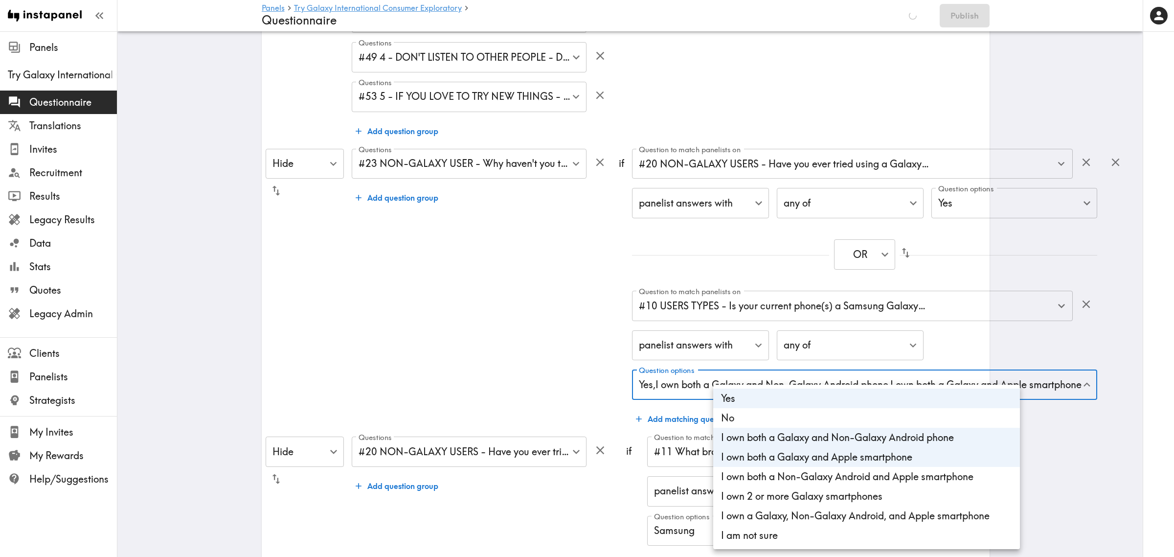
click at [777, 498] on li "I own 2 or more Galaxy smartphones" at bounding box center [866, 496] width 307 height 20
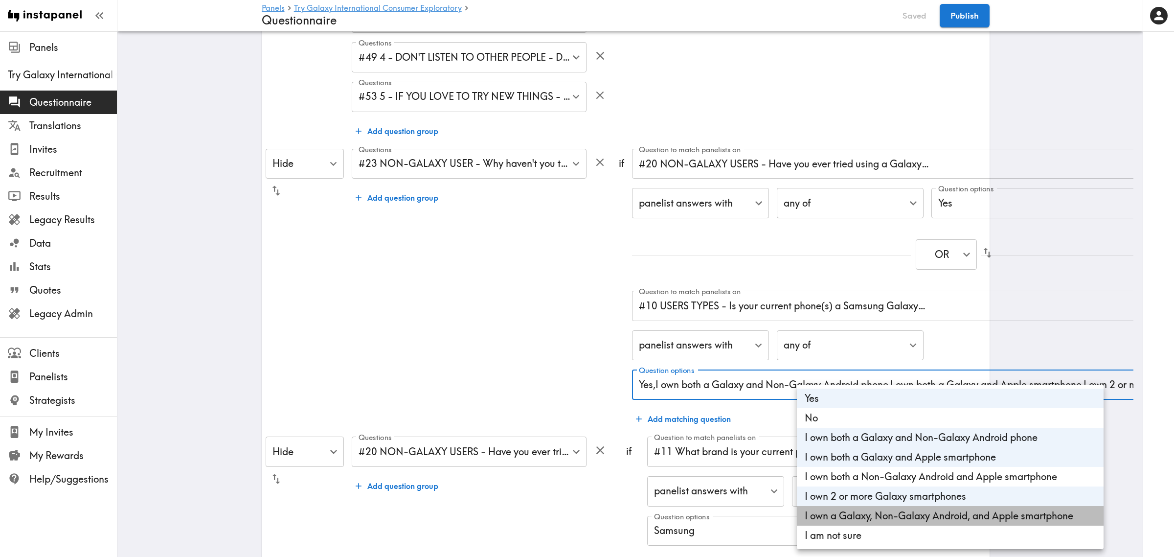
click at [863, 521] on li "I own a Galaxy, Non-Galaxy Android, and Apple smartphone" at bounding box center [950, 516] width 307 height 20
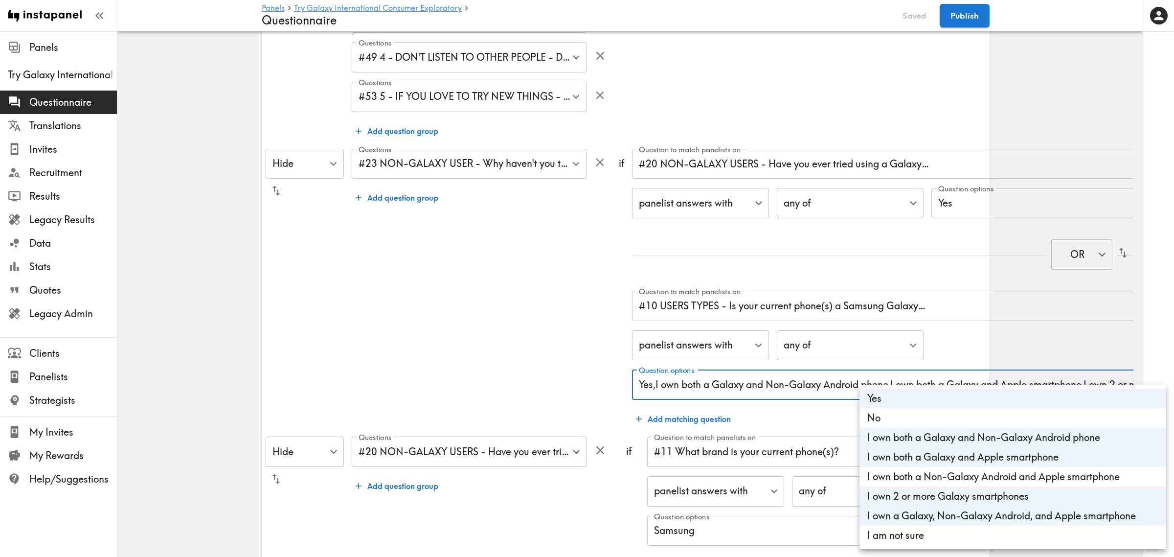
type input "32b3c6dc-f0d0-4f69-baeb-985133b3b611,cdc4b79c-9f6a-4526-9dc8-4d1af9624975,d3c42…"
click at [564, 356] on div at bounding box center [587, 278] width 1174 height 557
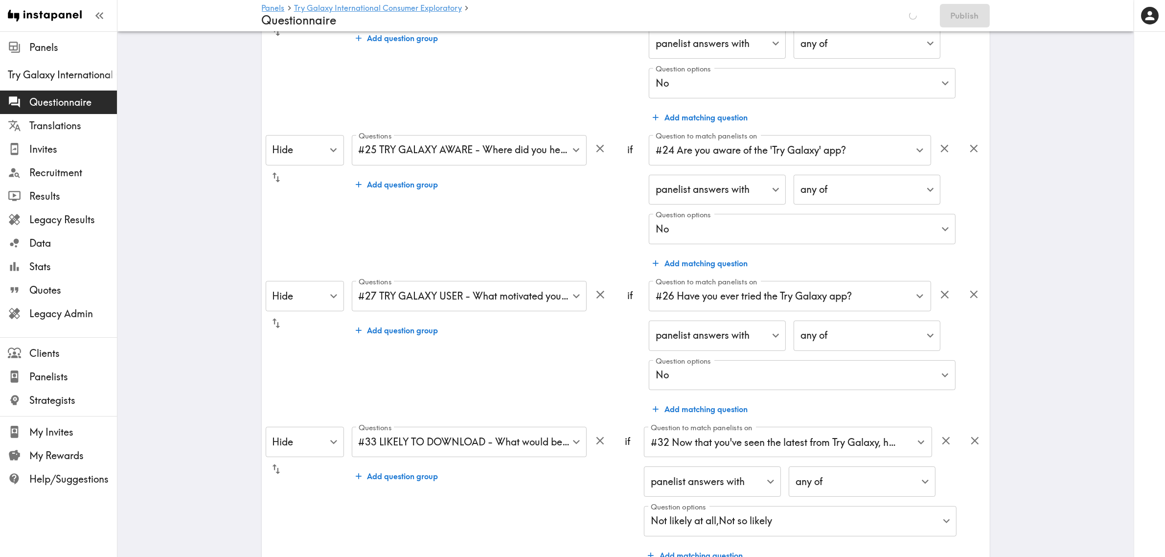
scroll to position [0, 0]
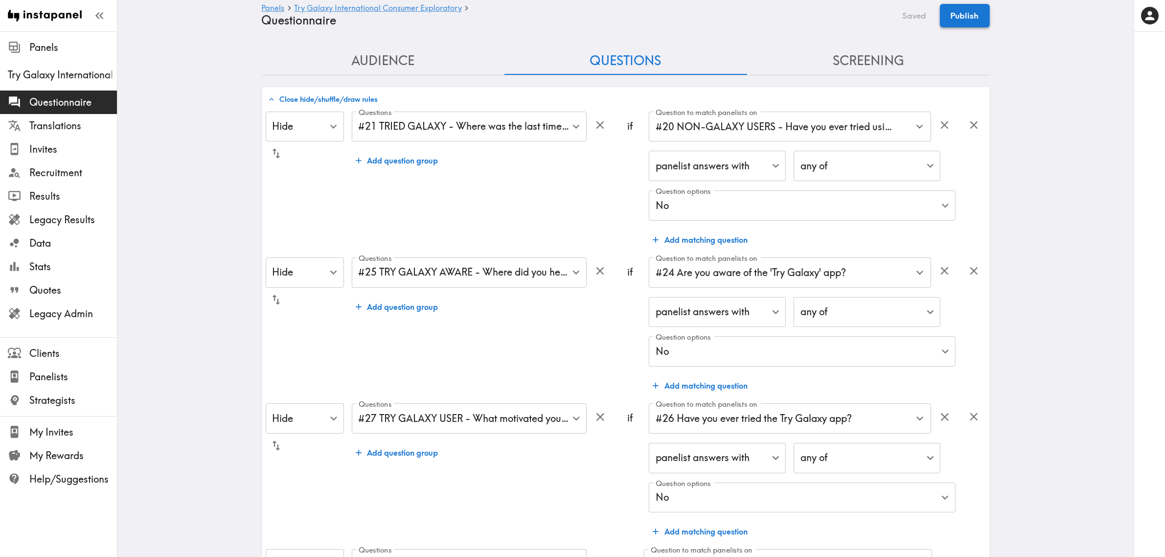
click at [962, 23] on button "Publish" at bounding box center [965, 15] width 50 height 23
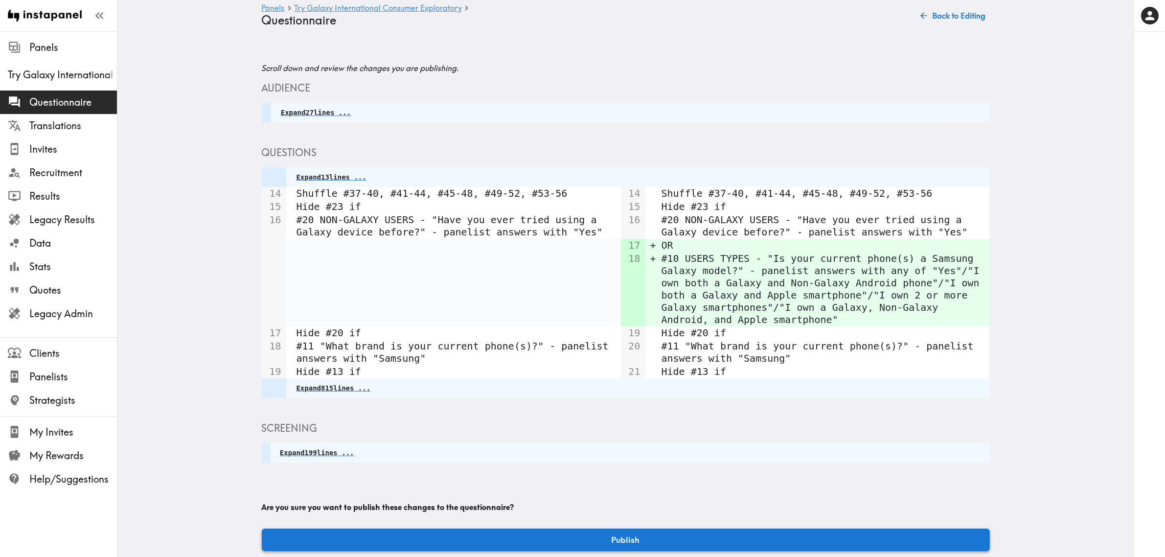
click at [740, 531] on button "Publish" at bounding box center [626, 539] width 728 height 23
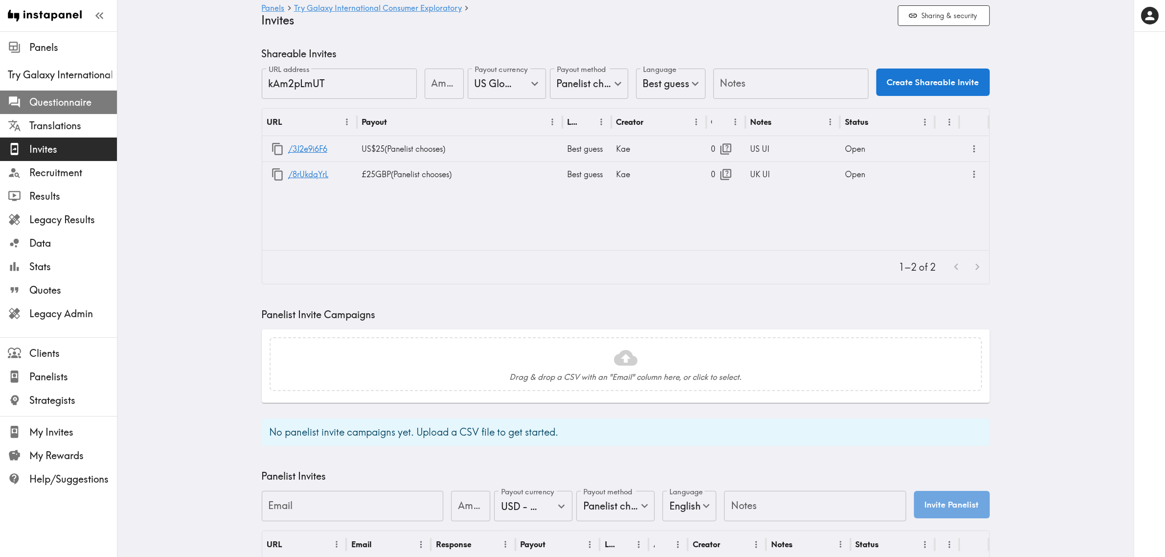
click at [71, 110] on span "Questionnaire" at bounding box center [73, 102] width 88 height 18
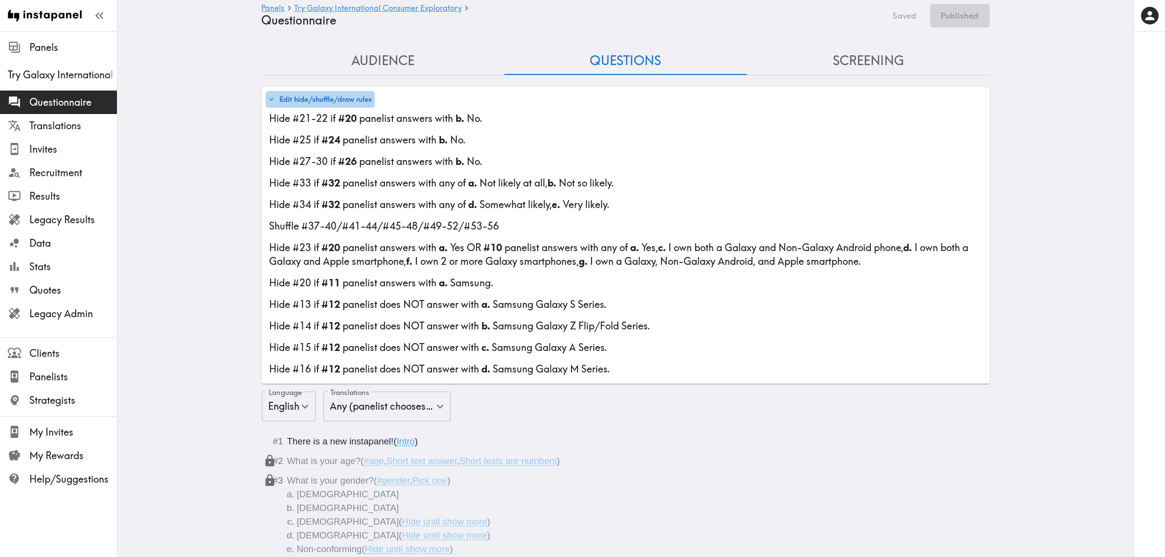
click at [329, 94] on button "Edit hide/shuffle/draw rules" at bounding box center [320, 99] width 109 height 17
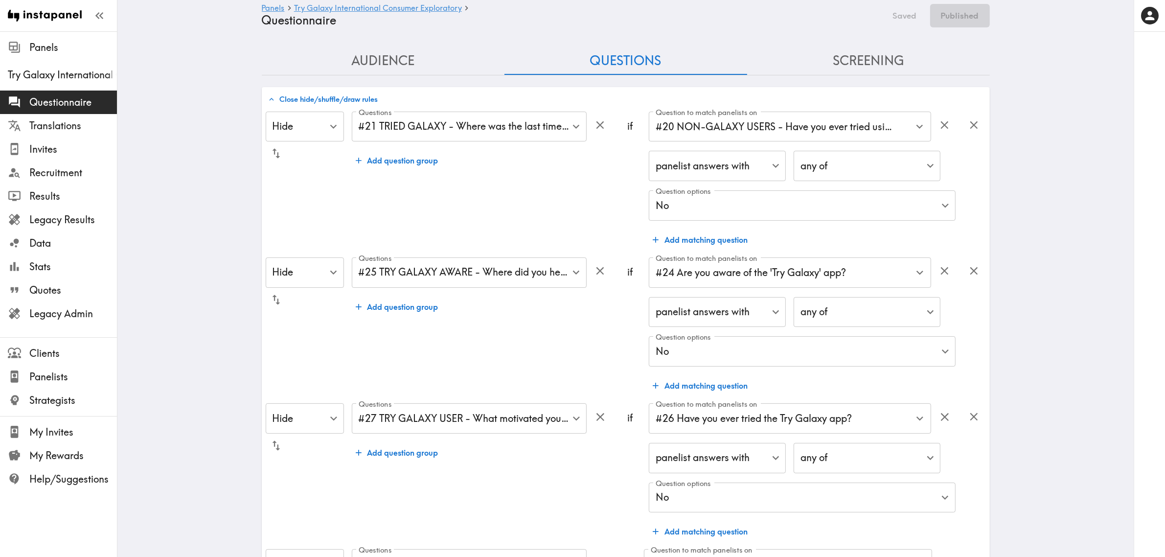
click at [306, 92] on button "Close hide/shuffle/draw rules" at bounding box center [323, 99] width 115 height 17
click at [315, 99] on button "Close hide/shuffle/draw rules" at bounding box center [323, 99] width 115 height 17
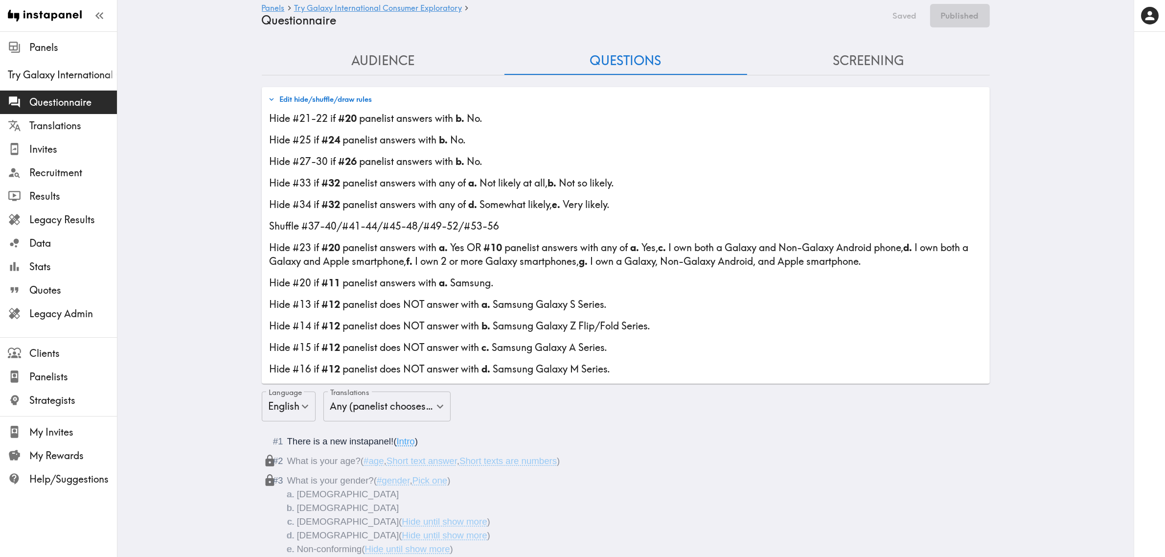
click at [331, 101] on button "Edit hide/shuffle/draw rules" at bounding box center [320, 99] width 109 height 17
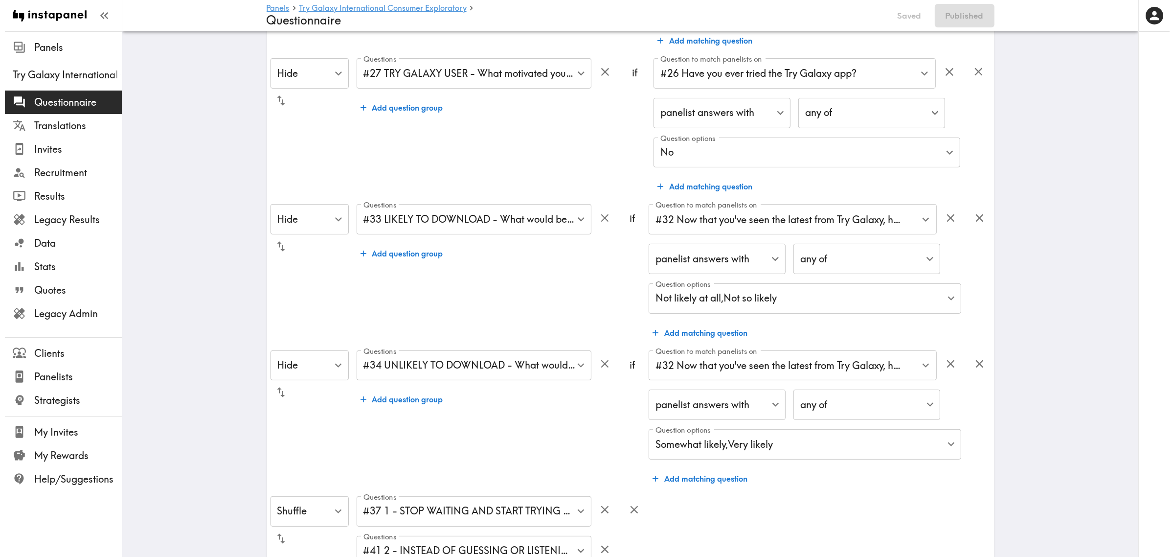
scroll to position [122, 0]
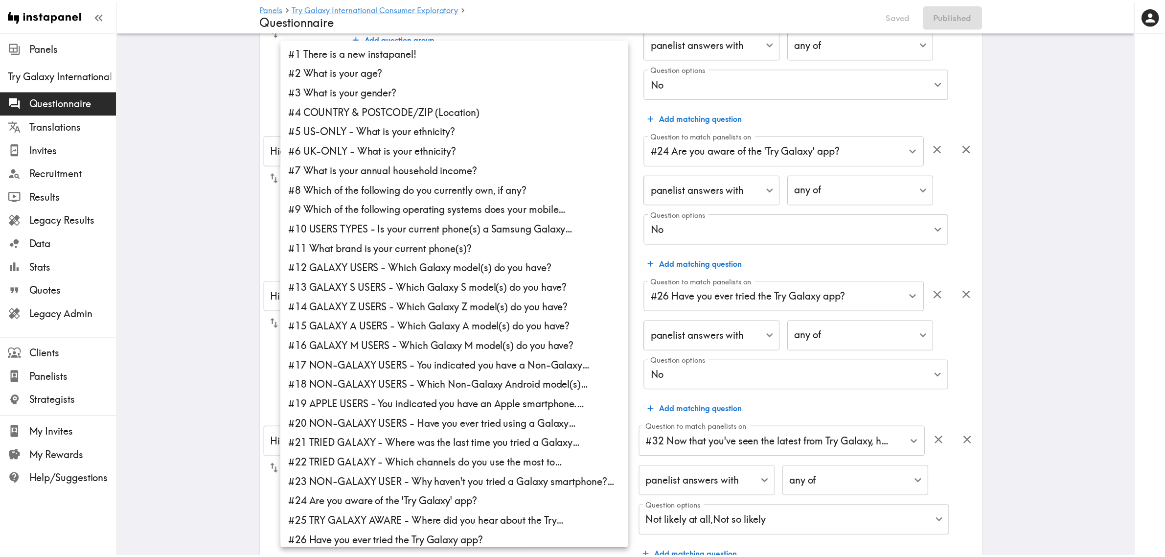
scroll to position [326, 0]
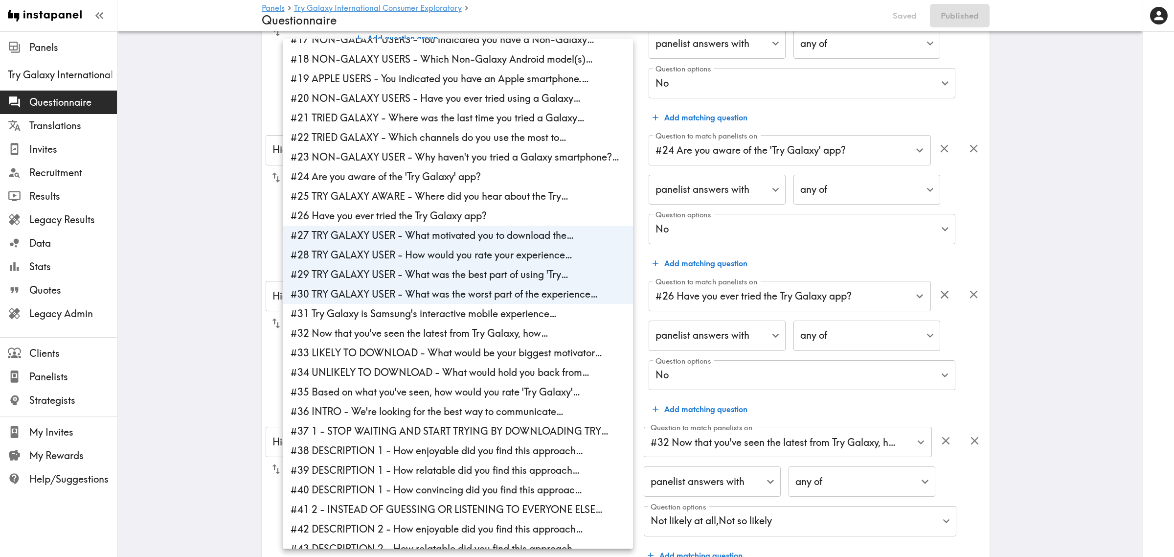
click at [529, 15] on div at bounding box center [587, 278] width 1174 height 557
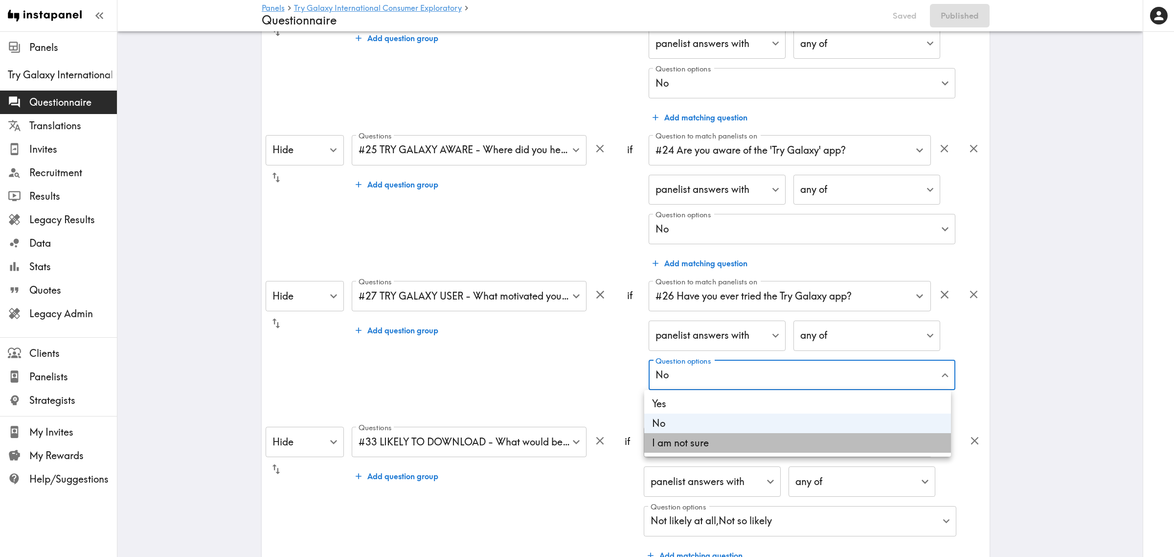
click at [720, 442] on li "I am not sure" at bounding box center [797, 443] width 307 height 20
type input "1c115a90-a94a-4750-a315-fa8321e20849,2ae5e080-2cf6-495e-8fb0-e62e6c265543"
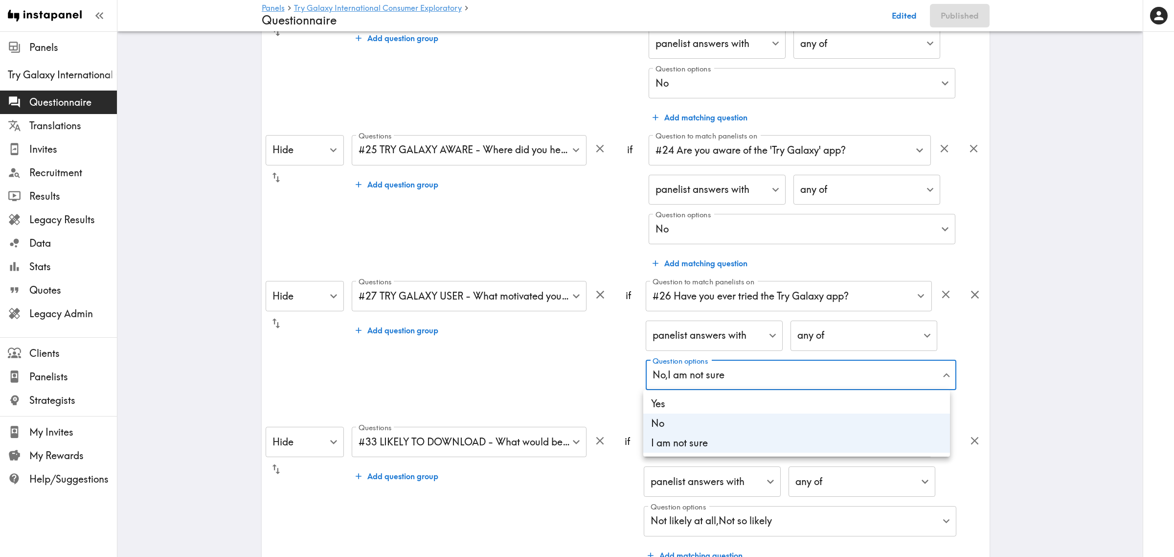
click at [512, 376] on div at bounding box center [587, 278] width 1174 height 557
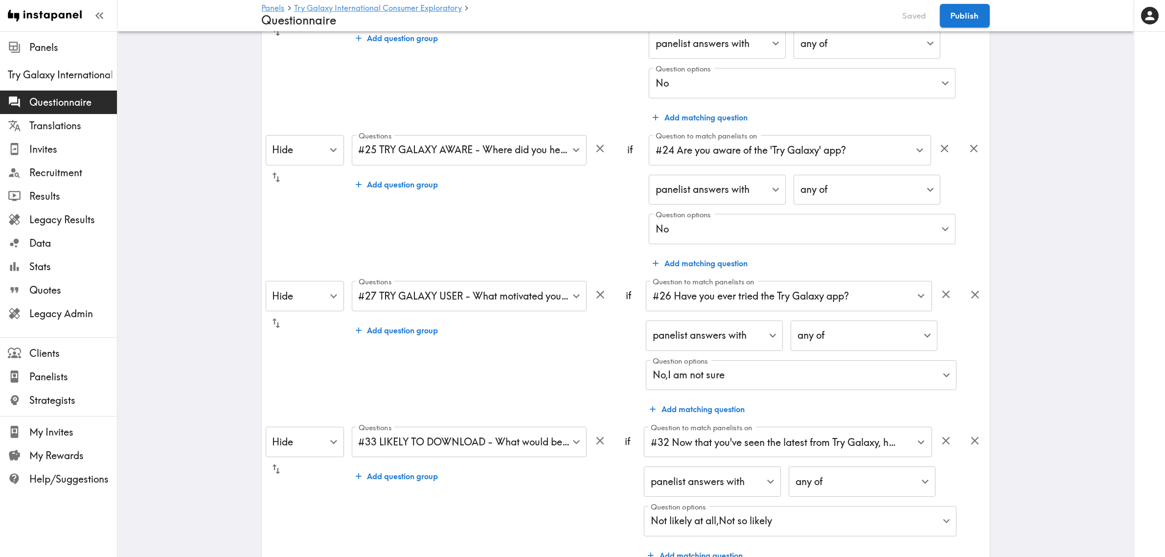
click at [971, 23] on button "Publish" at bounding box center [965, 15] width 50 height 23
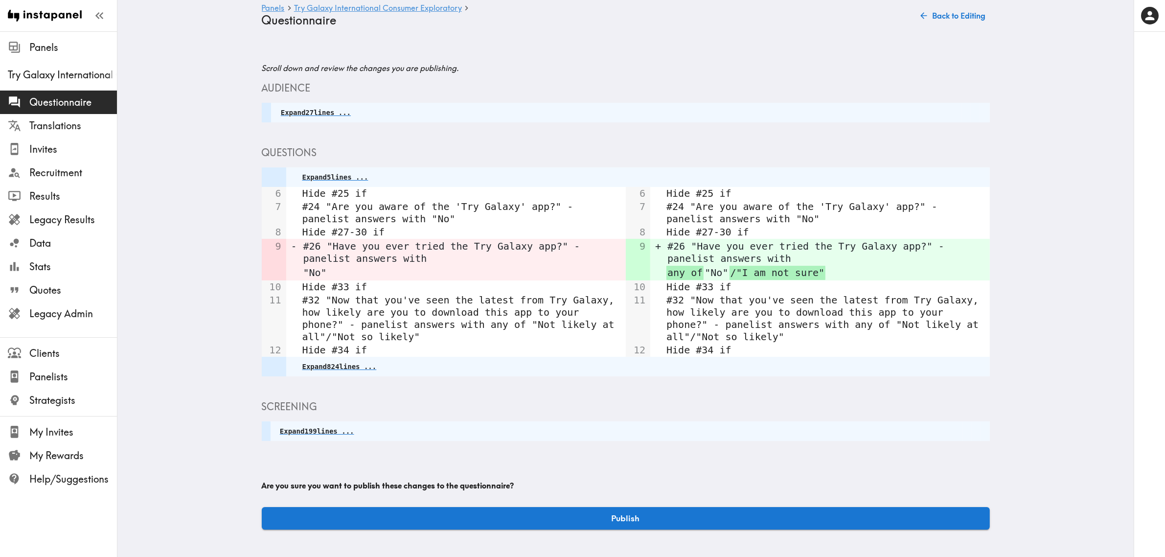
scroll to position [0, 0]
click at [671, 529] on button "Publish" at bounding box center [630, 518] width 728 height 23
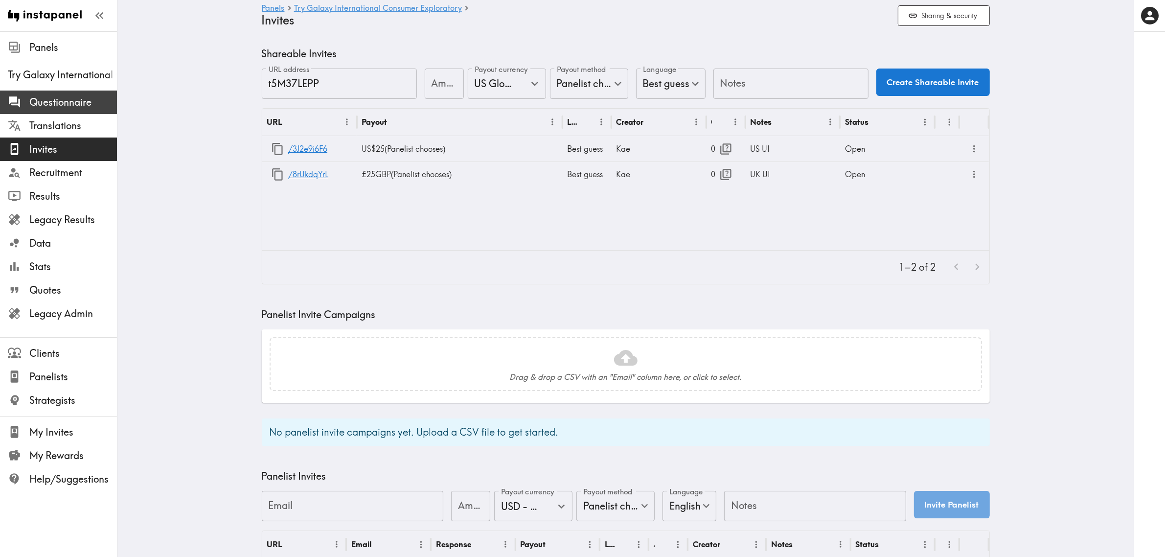
click at [55, 106] on span "Questionnaire" at bounding box center [73, 102] width 88 height 14
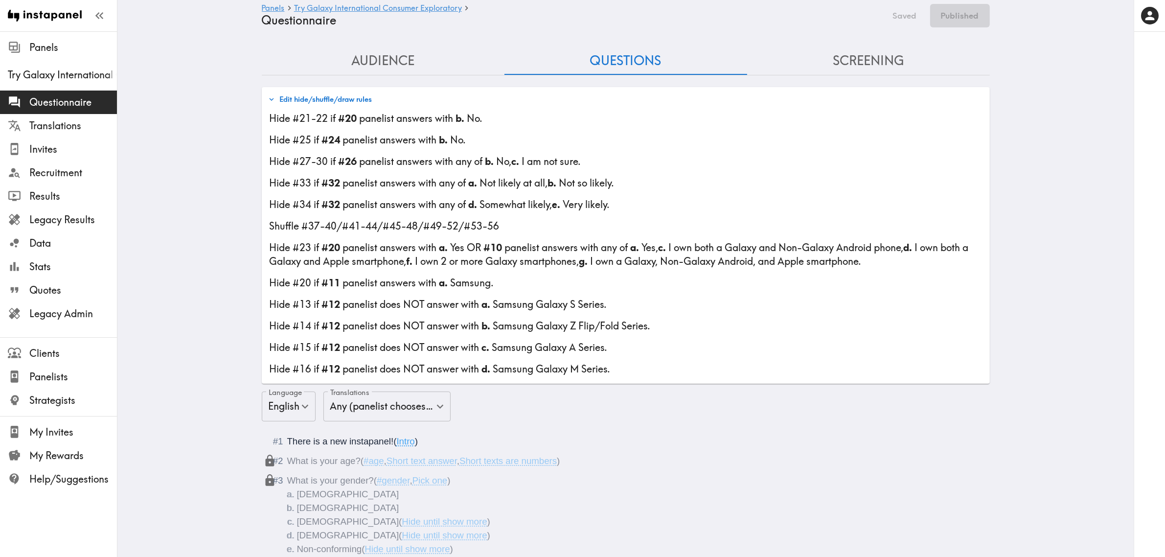
click at [303, 98] on button "Edit hide/shuffle/draw rules" at bounding box center [320, 99] width 109 height 17
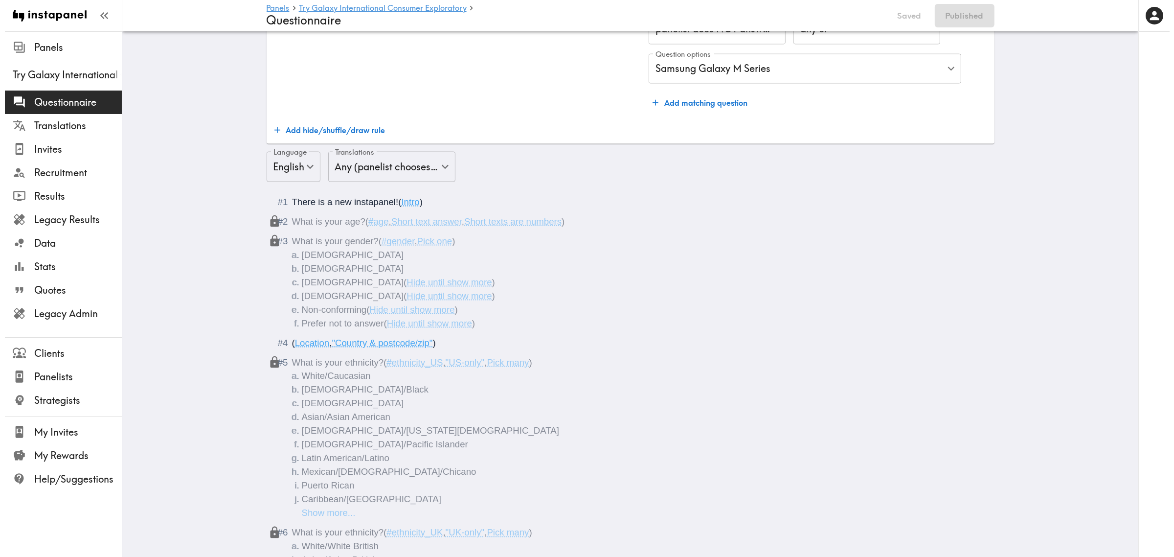
scroll to position [1834, 0]
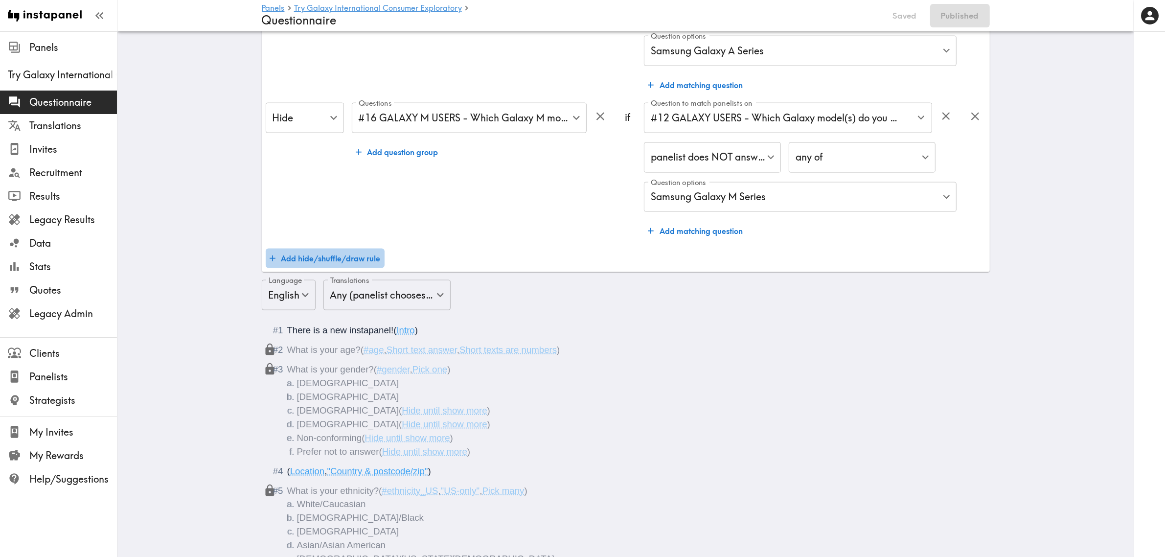
click at [334, 257] on button "Add hide/shuffle/draw rule" at bounding box center [325, 258] width 119 height 20
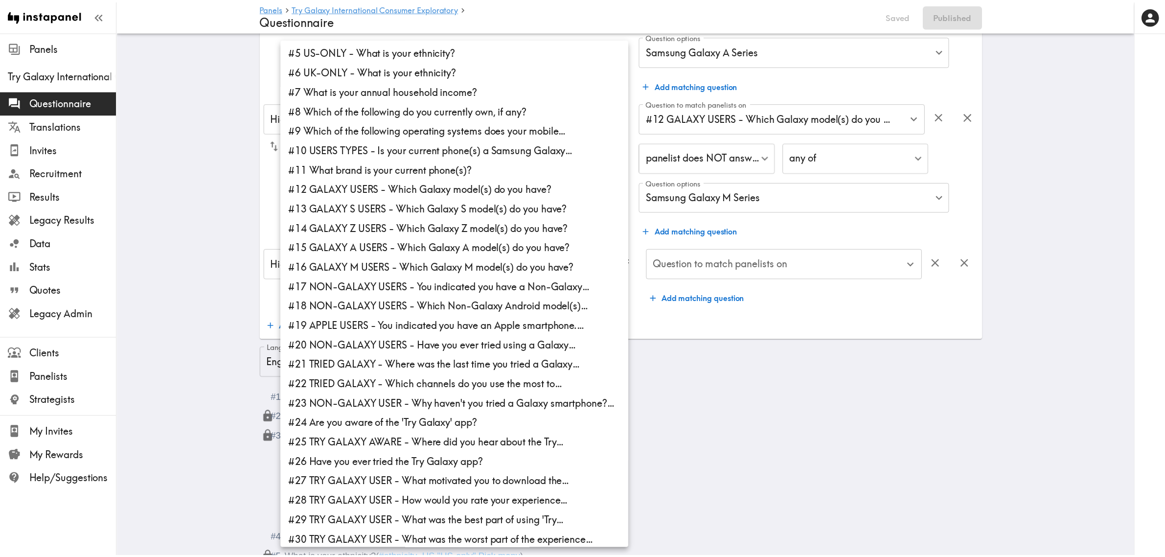
scroll to position [183, 0]
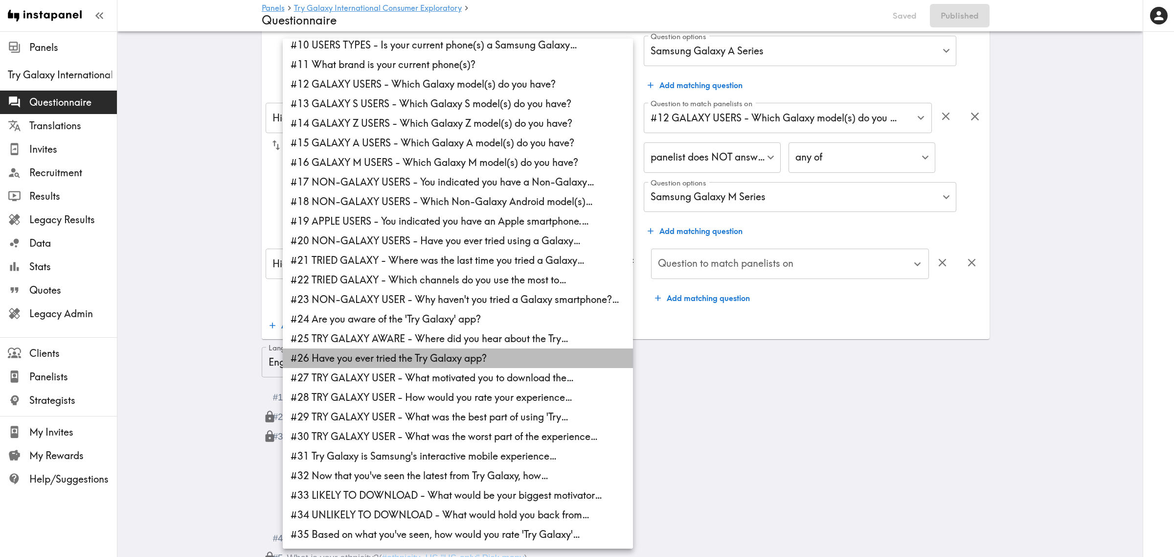
click at [366, 355] on li "#26 Have you ever tried the Try Galaxy app?" at bounding box center [458, 358] width 350 height 20
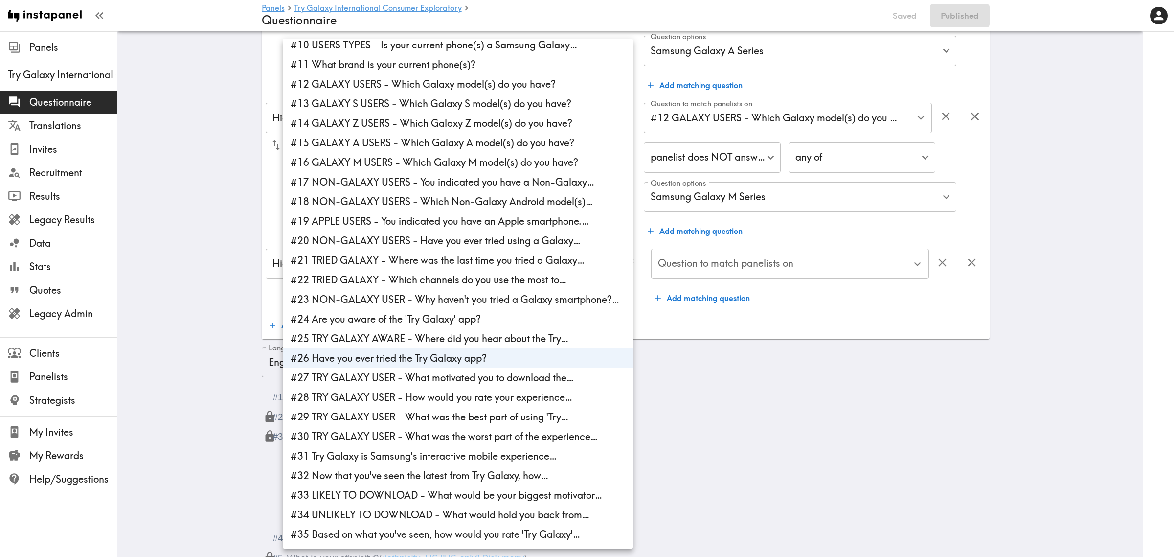
type input "e5be60be-134f-4986-aef5-4e69f2b2cd6c"
click at [693, 321] on div at bounding box center [587, 278] width 1174 height 557
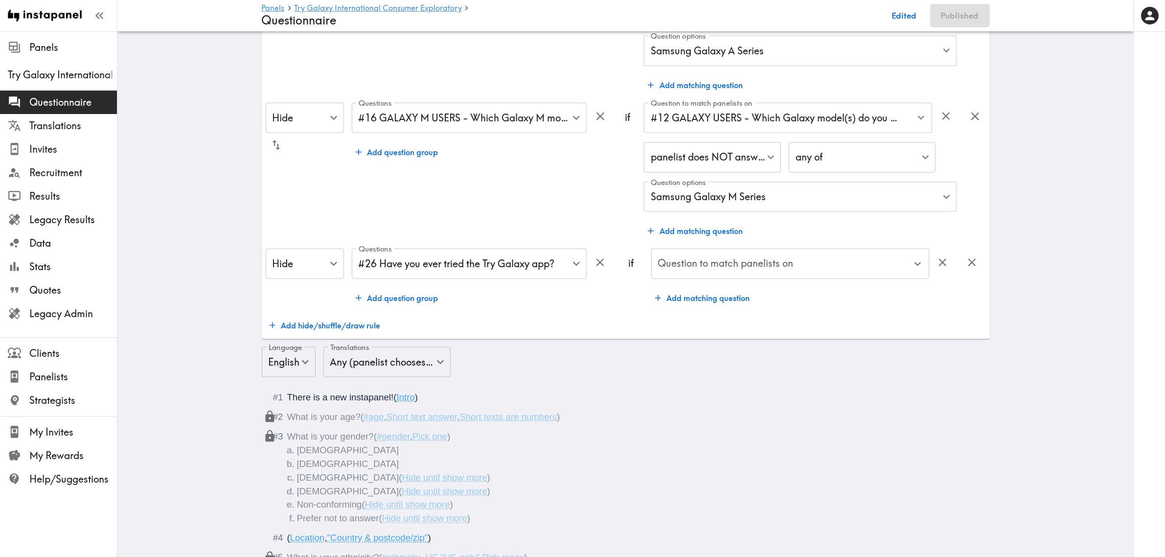
click at [713, 263] on div "Question to match panelists on Question to match panelists on" at bounding box center [790, 264] width 278 height 32
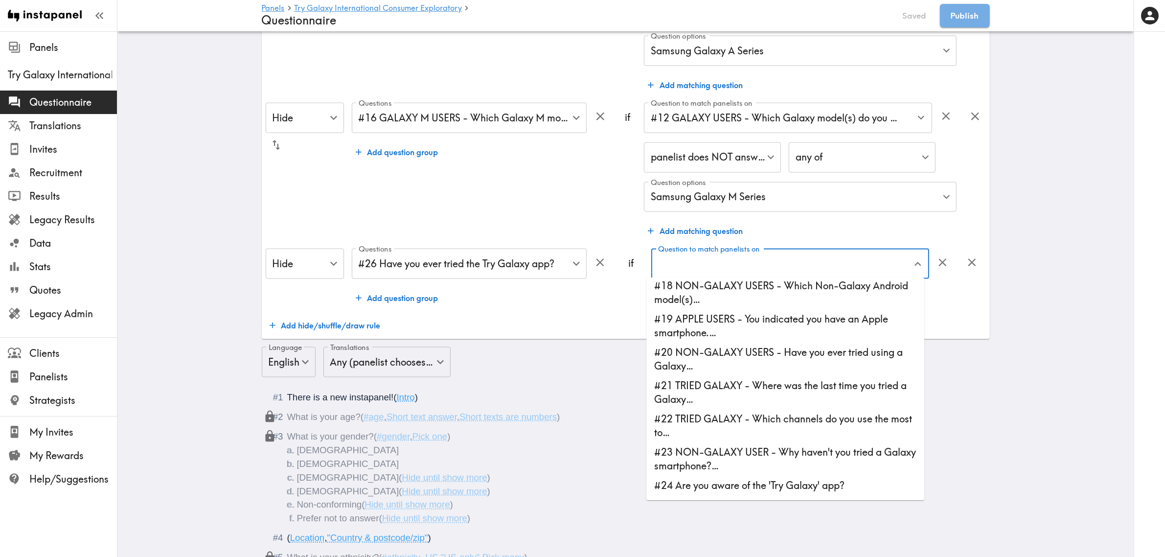
scroll to position [489, 0]
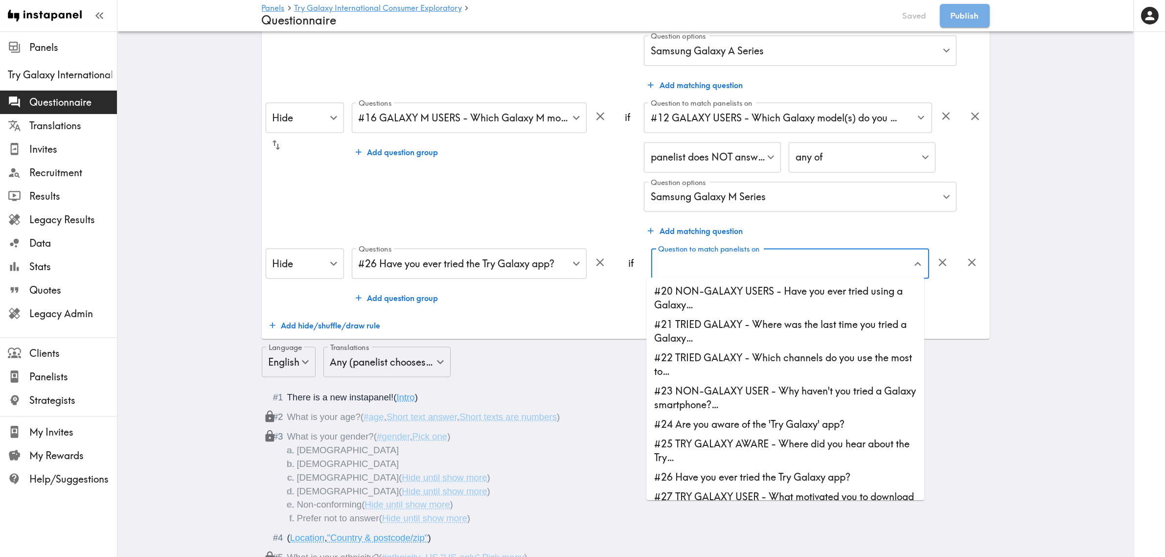
click at [741, 426] on li "#24 Are you aware of the 'Try Galaxy' app?" at bounding box center [785, 425] width 278 height 20
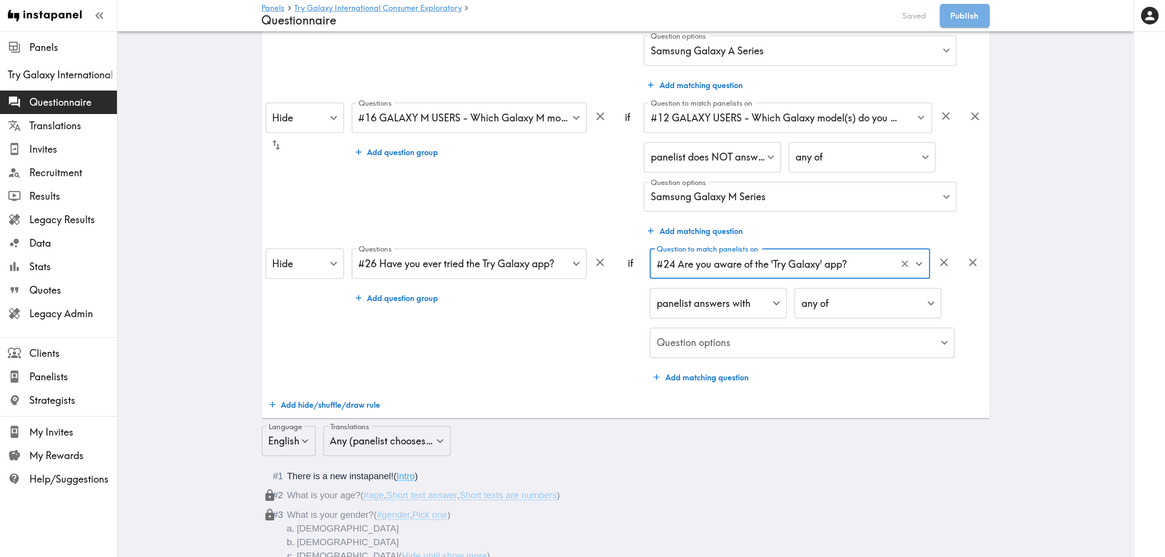
type input "#24 Are you aware of the 'Try Galaxy' app?"
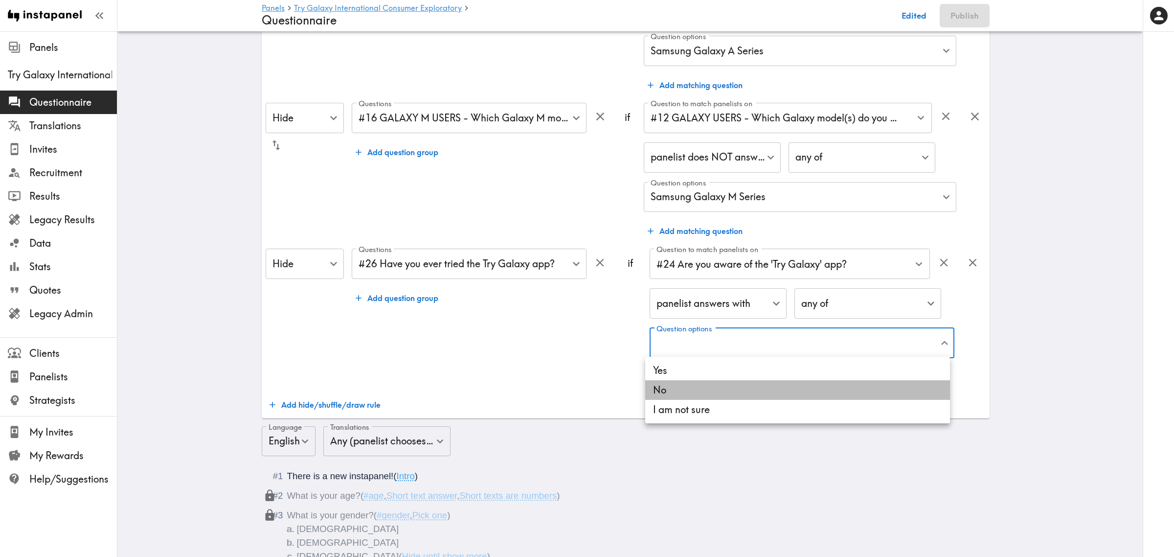
click at [700, 390] on li "No" at bounding box center [797, 390] width 305 height 20
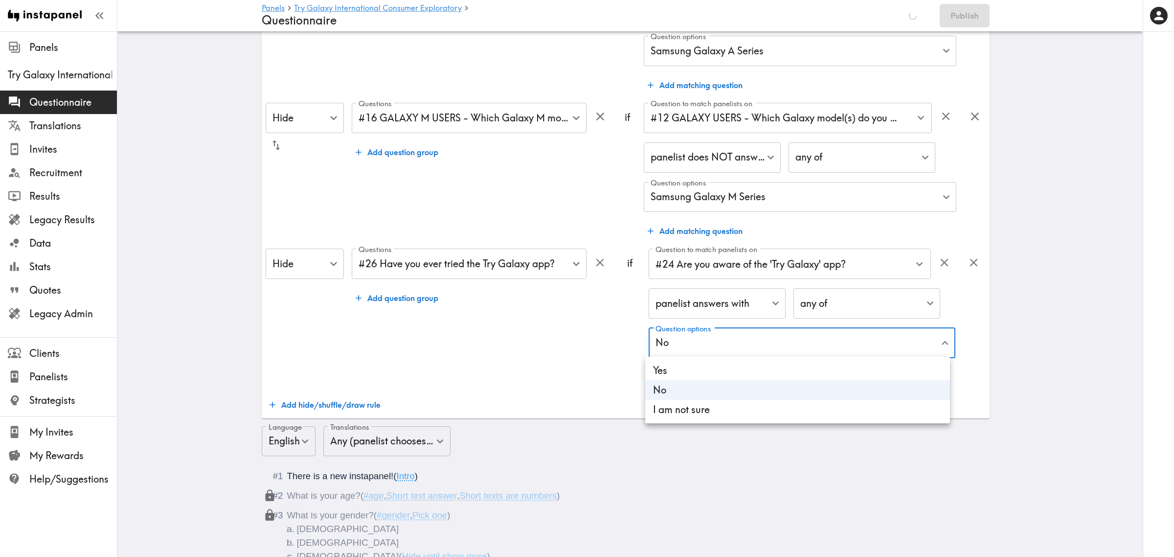
click at [697, 415] on li "I am not sure" at bounding box center [797, 410] width 305 height 20
type input "16b3745a-b4fd-4d24-9272-b60a31afad32,eb51f8f1-56b9-4e06-95ff-0c2f695f1b41"
click at [510, 361] on div at bounding box center [587, 278] width 1174 height 557
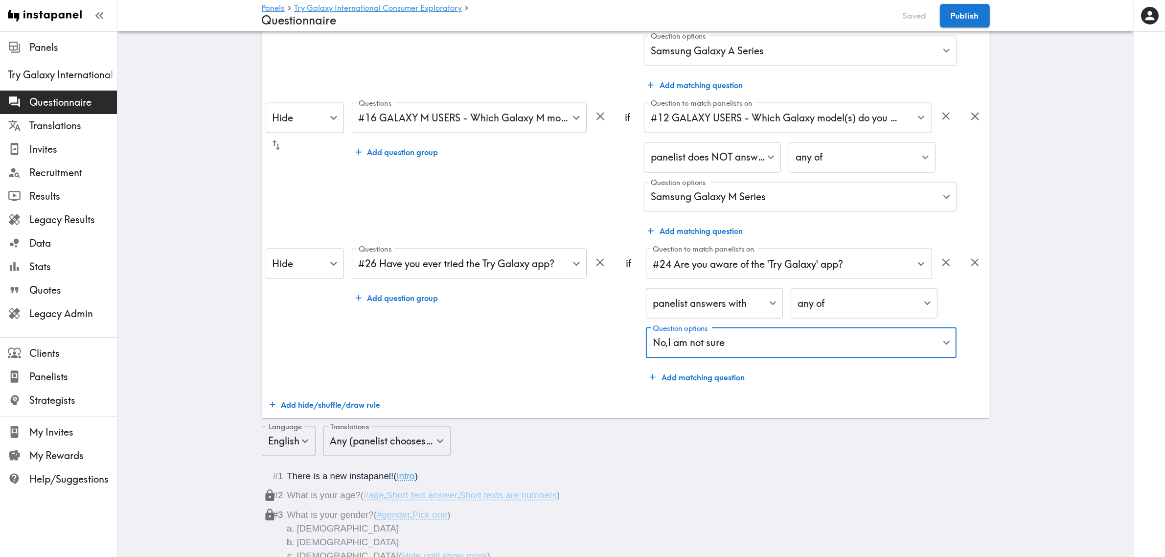
click at [488, 364] on div "Questions #26 Have you ever tried the Try Galaxy app? e5be60be-134f-4986-aef5-4…" at bounding box center [481, 317] width 259 height 138
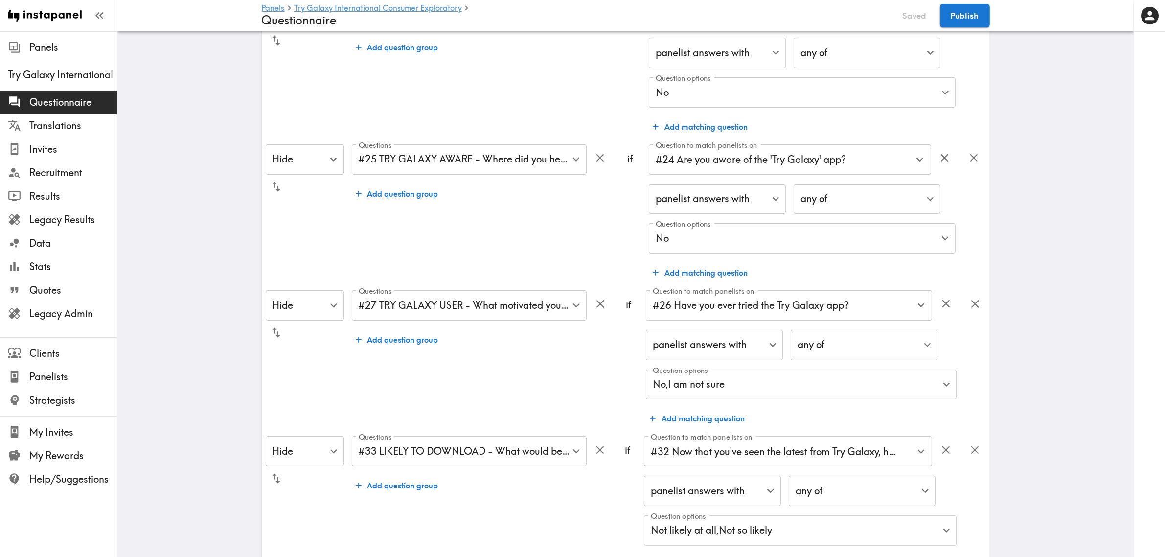
scroll to position [0, 0]
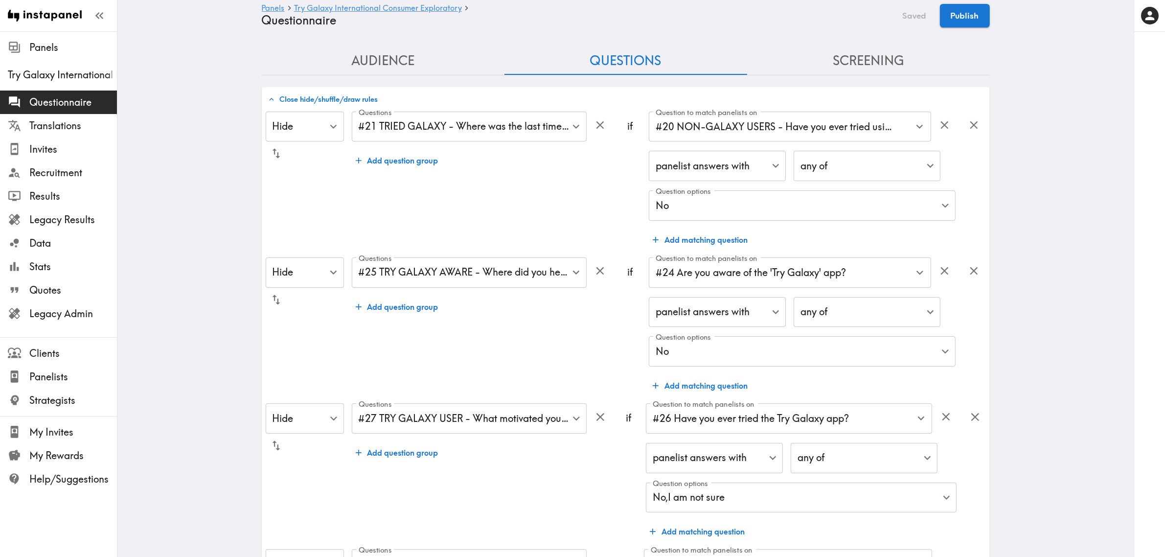
click at [322, 99] on button "Close hide/shuffle/draw rules" at bounding box center [323, 99] width 115 height 17
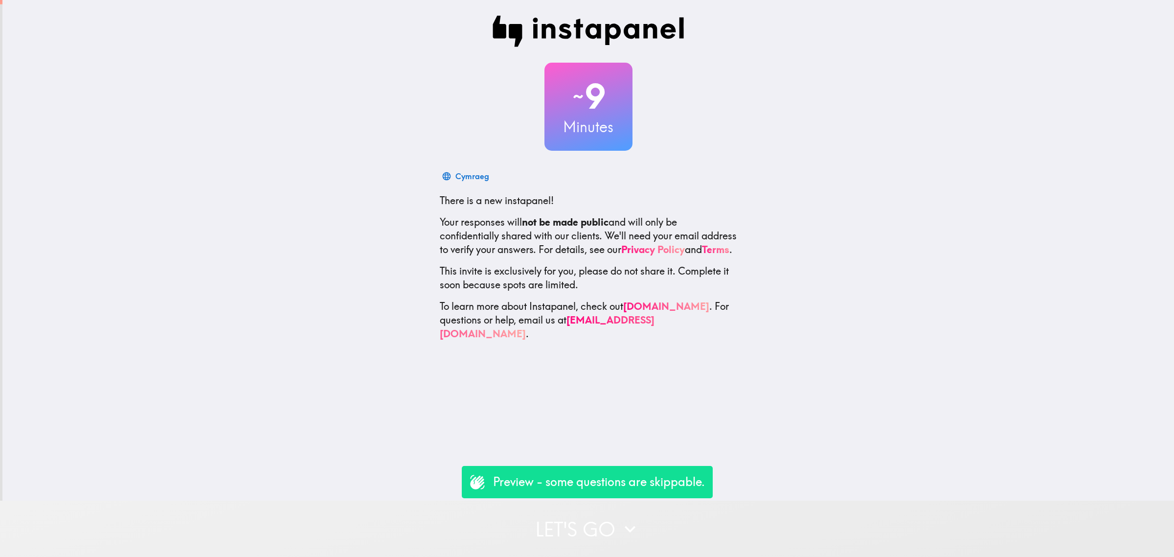
click at [641, 536] on button "Let's go" at bounding box center [587, 528] width 1174 height 56
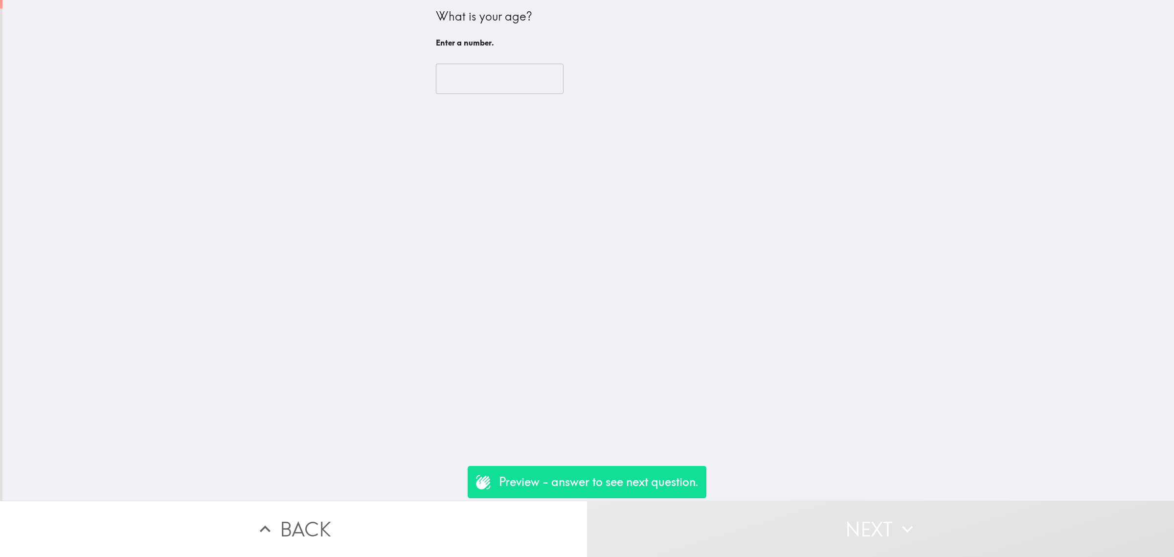
click at [469, 82] on input "number" at bounding box center [500, 79] width 128 height 30
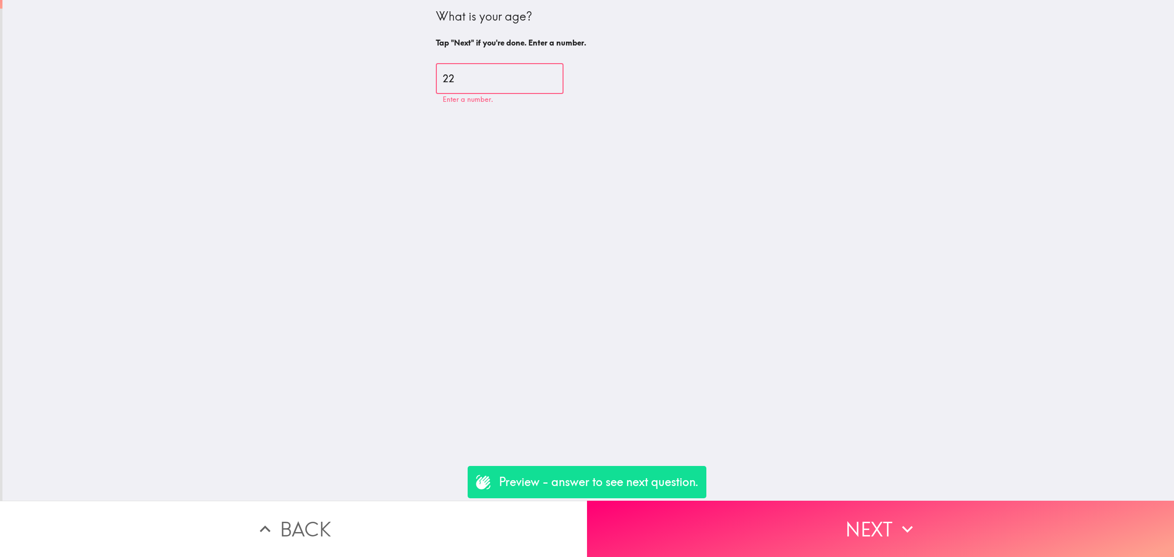
type input "22"
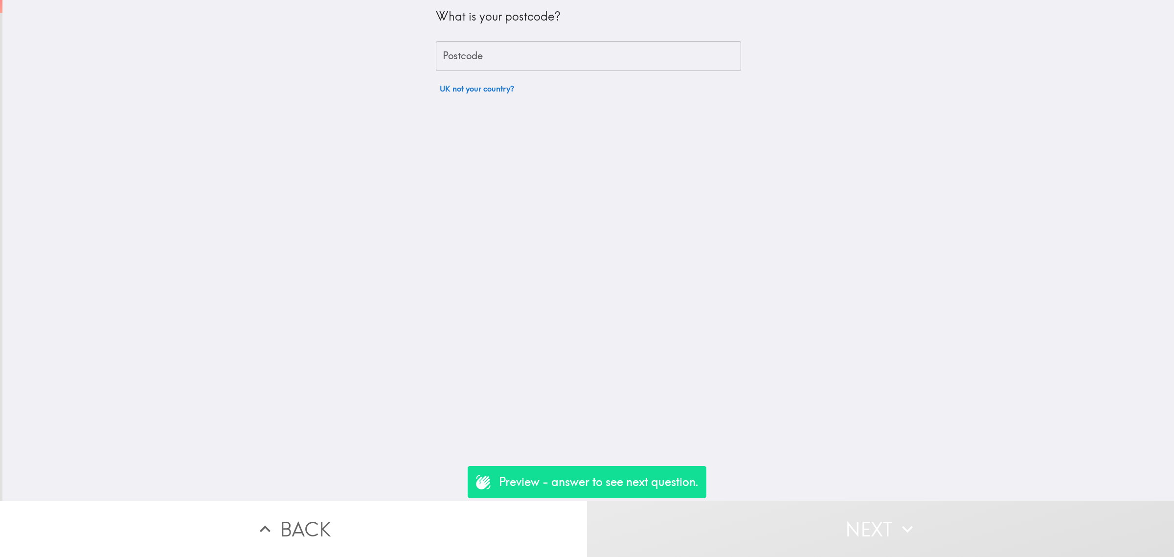
click at [477, 82] on button "UK not your country?" at bounding box center [477, 89] width 82 height 20
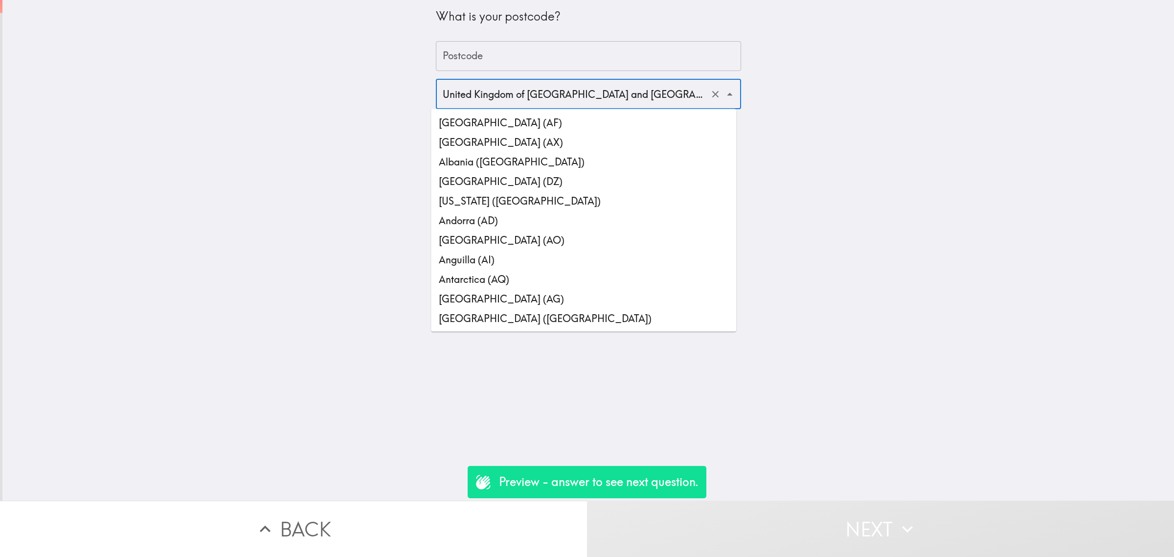
click at [508, 88] on input "United Kingdom of [GEOGRAPHIC_DATA] and [GEOGRAPHIC_DATA] ([GEOGRAPHIC_DATA])" at bounding box center [574, 94] width 269 height 22
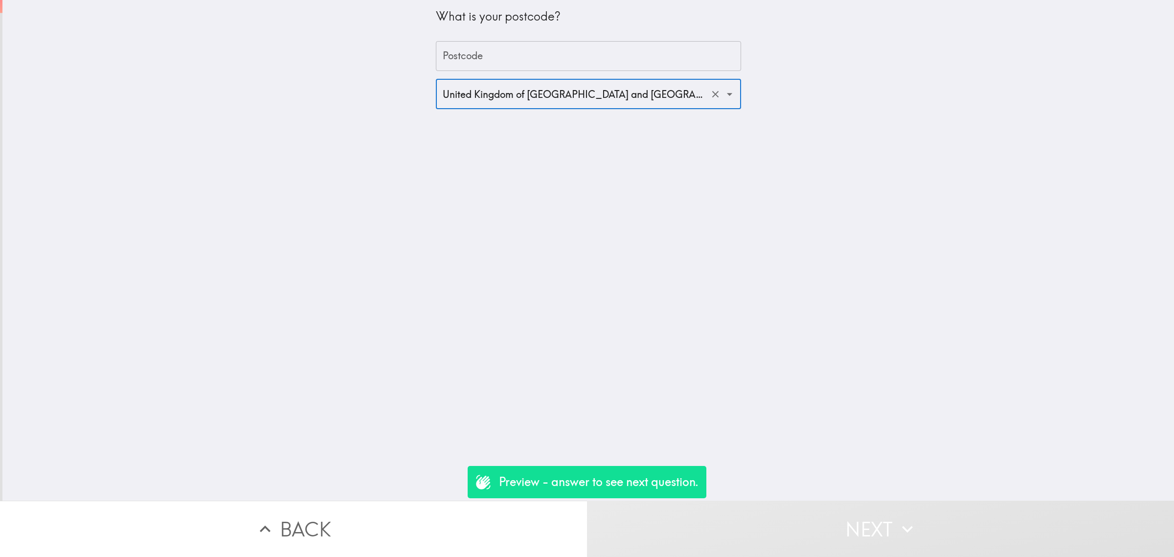
click at [539, 43] on input "Postcode" at bounding box center [588, 56] width 305 height 30
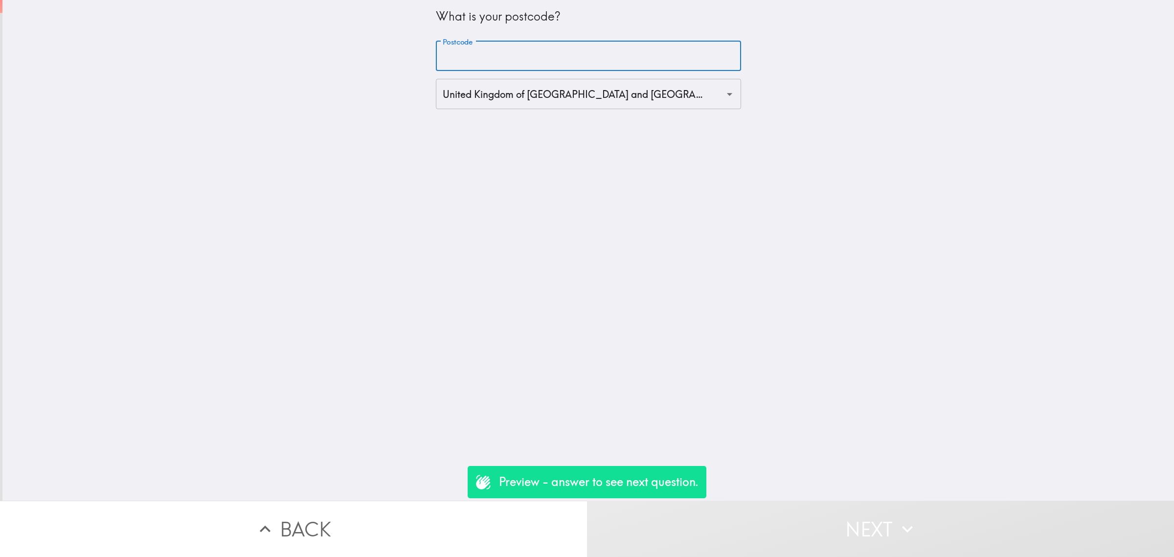
type input "rm156pr"
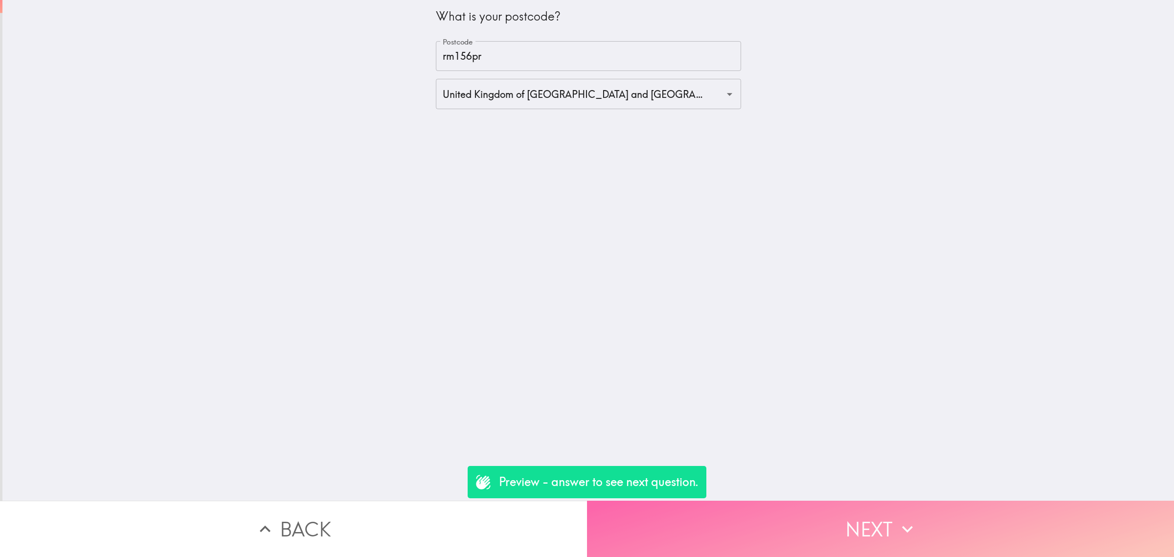
click at [864, 500] on button "Next" at bounding box center [880, 528] width 587 height 56
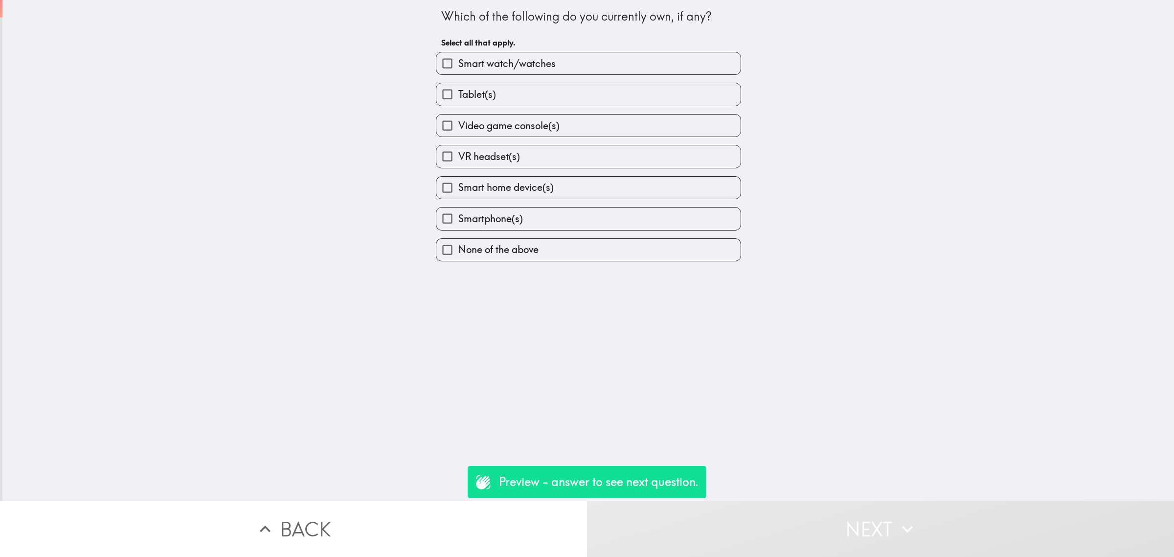
click at [518, 59] on span "Smart watch/watches" at bounding box center [506, 64] width 97 height 14
click at [458, 59] on input "Smart watch/watches" at bounding box center [447, 63] width 22 height 22
checkbox input "true"
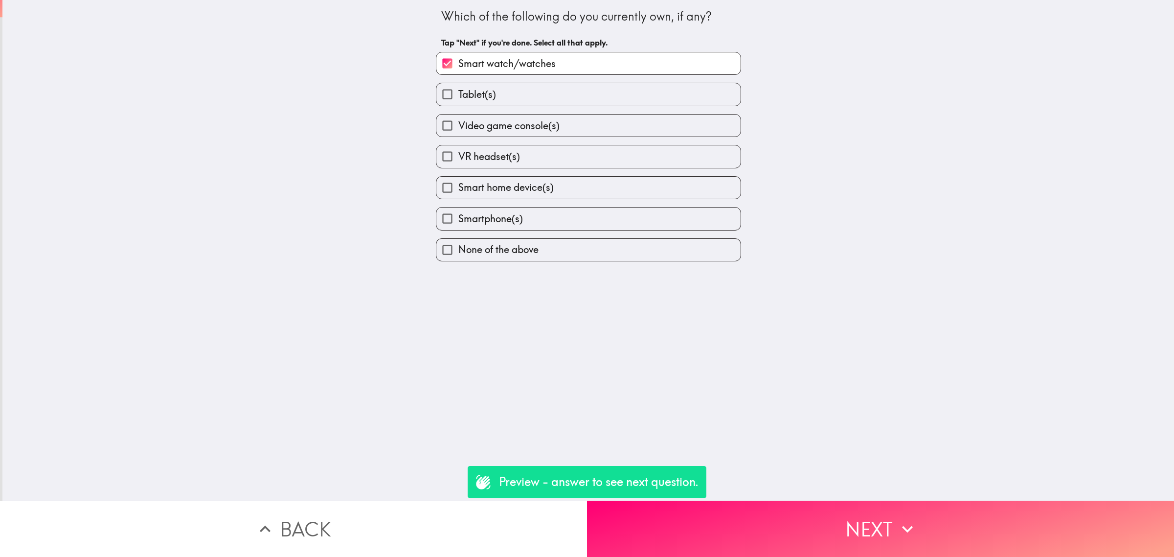
click at [536, 218] on label "Smartphone(s)" at bounding box center [588, 218] width 304 height 22
click at [458, 218] on input "Smartphone(s)" at bounding box center [447, 218] width 22 height 22
checkbox input "true"
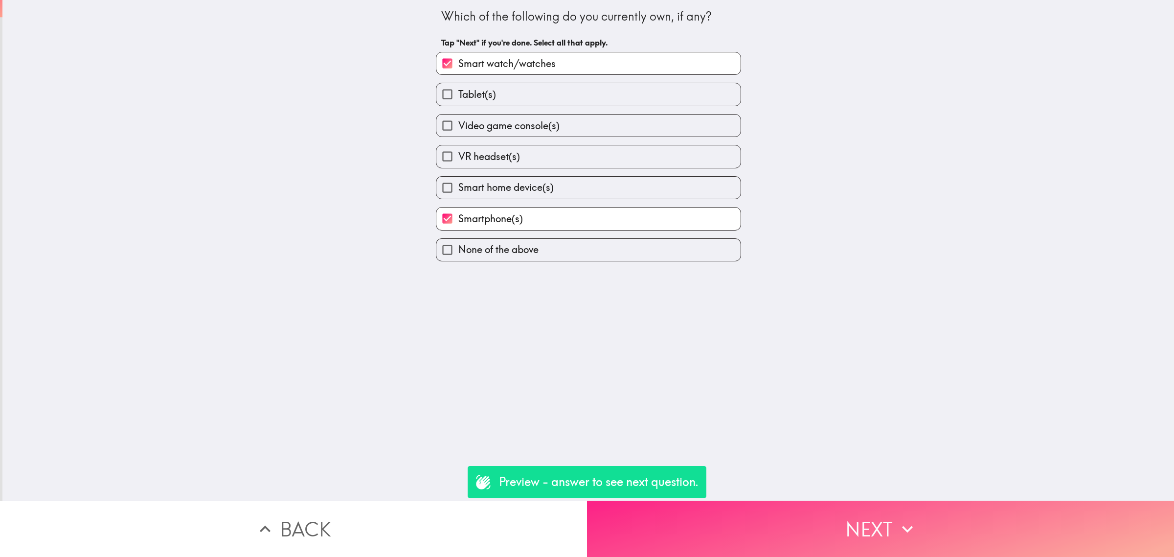
click at [889, 545] on button "Next" at bounding box center [880, 528] width 587 height 56
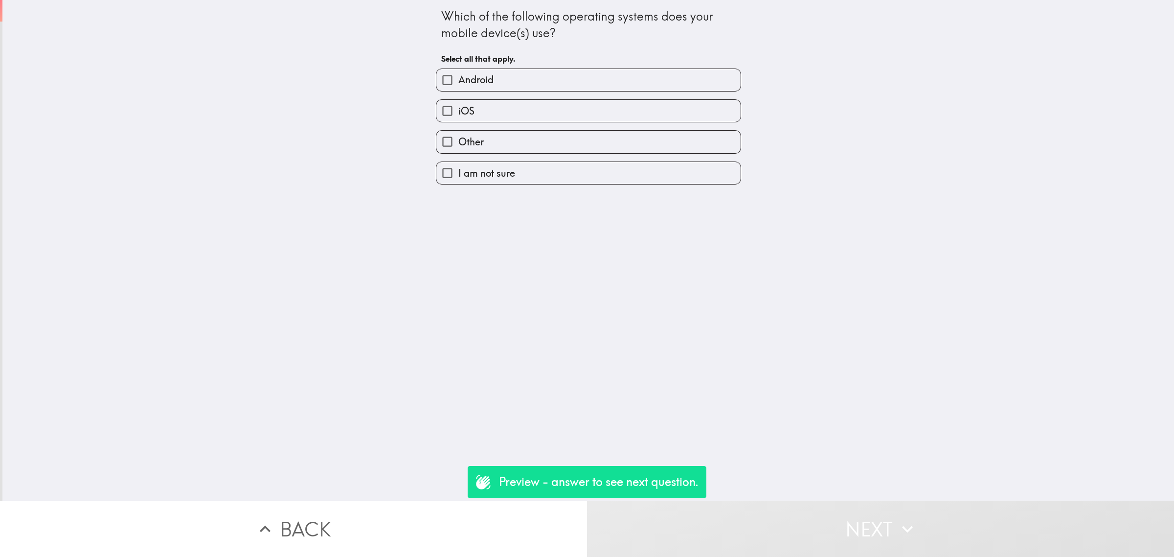
click at [495, 71] on label "Android" at bounding box center [588, 80] width 304 height 22
click at [458, 71] on input "Android" at bounding box center [447, 80] width 22 height 22
checkbox input "true"
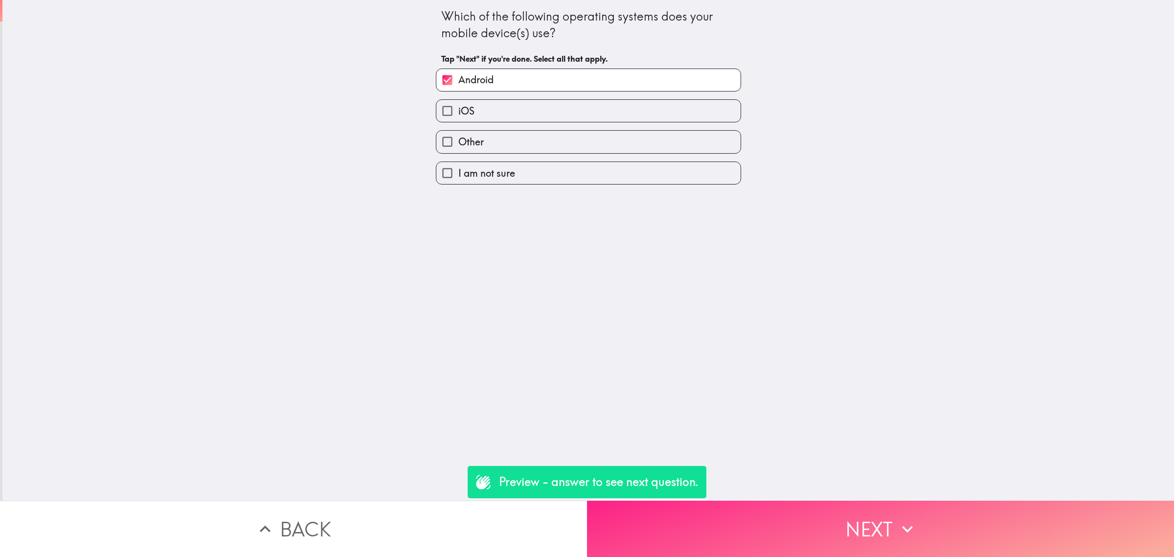
click at [906, 518] on icon "button" at bounding box center [908, 529] width 22 height 22
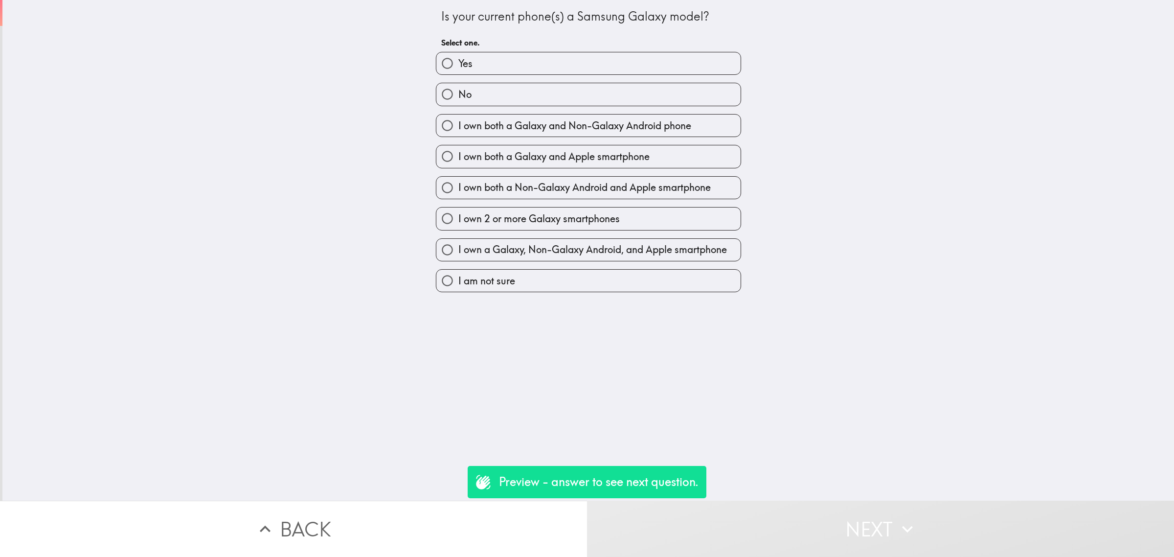
click at [419, 519] on button "Back" at bounding box center [293, 528] width 587 height 56
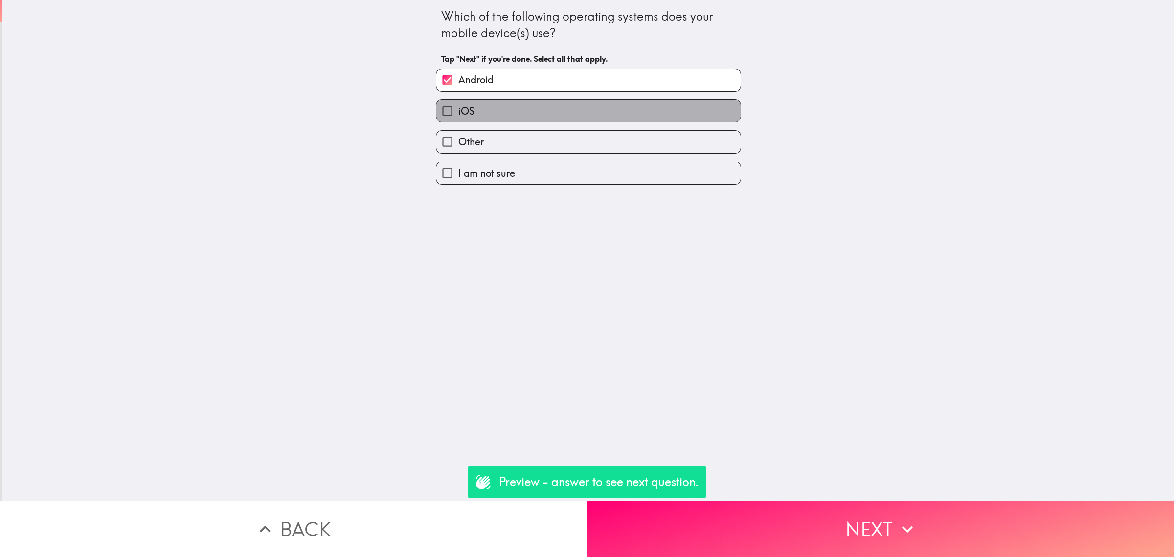
click at [495, 116] on label "iOS" at bounding box center [588, 111] width 304 height 22
click at [458, 116] on input "iOS" at bounding box center [447, 111] width 22 height 22
checkbox input "true"
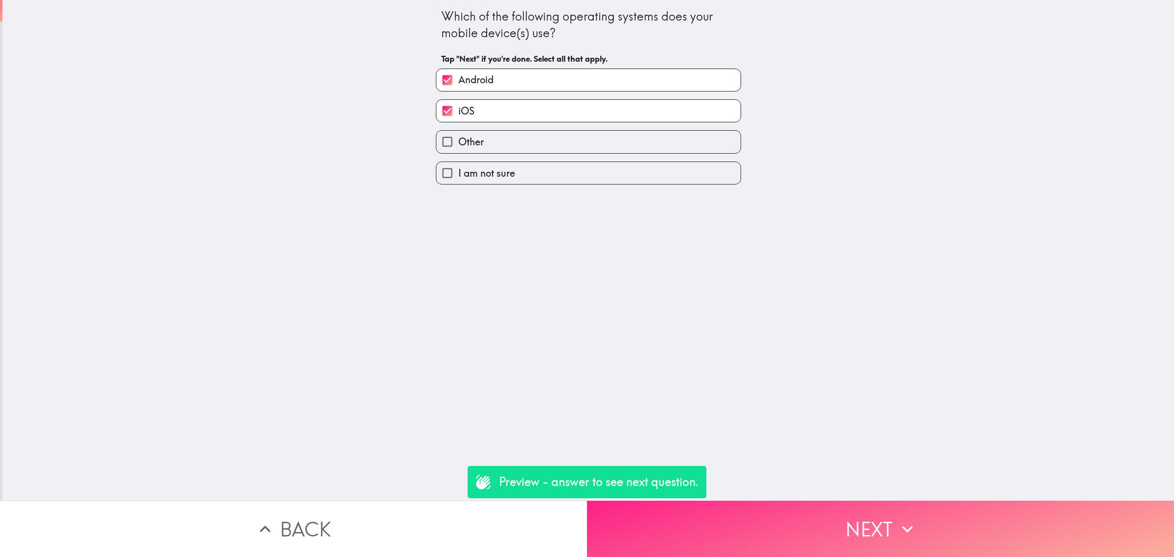
click at [855, 512] on button "Next" at bounding box center [880, 528] width 587 height 56
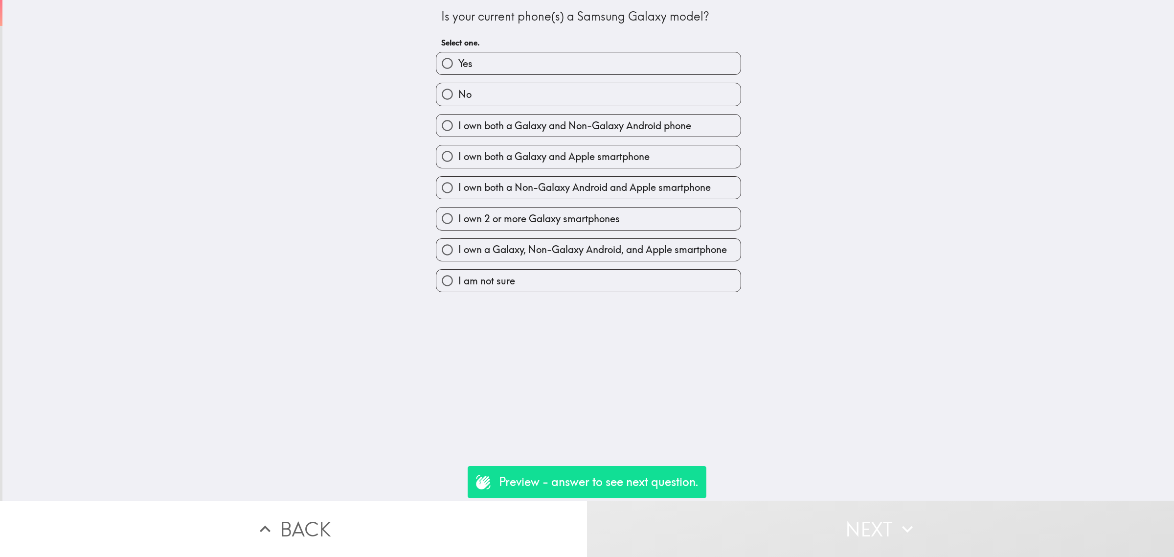
click at [522, 68] on label "Yes" at bounding box center [588, 63] width 304 height 22
click at [458, 68] on input "Yes" at bounding box center [447, 63] width 22 height 22
radio input "true"
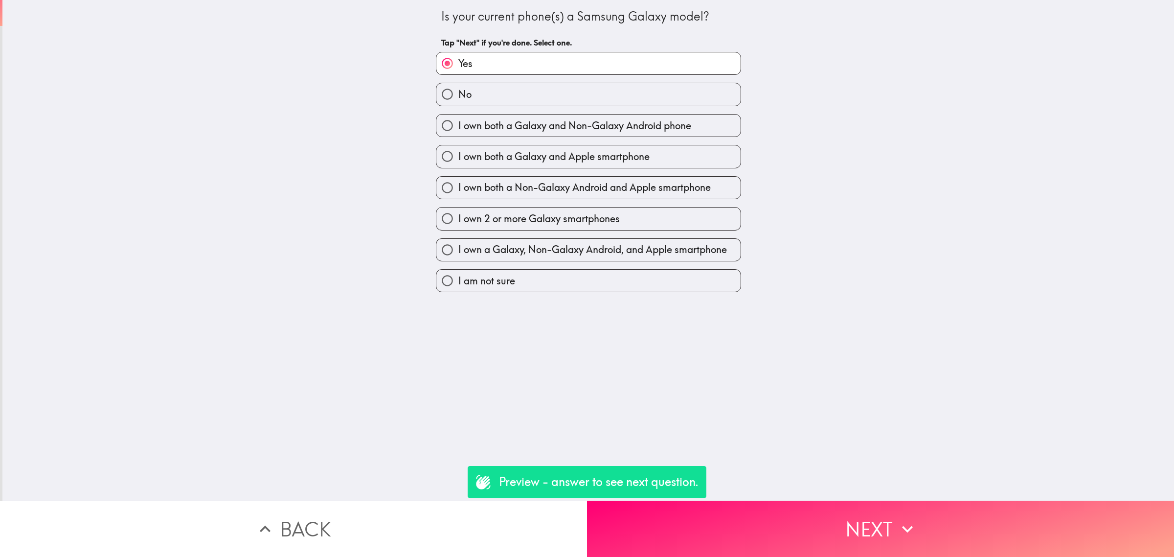
click at [840, 524] on button "Next" at bounding box center [880, 528] width 587 height 56
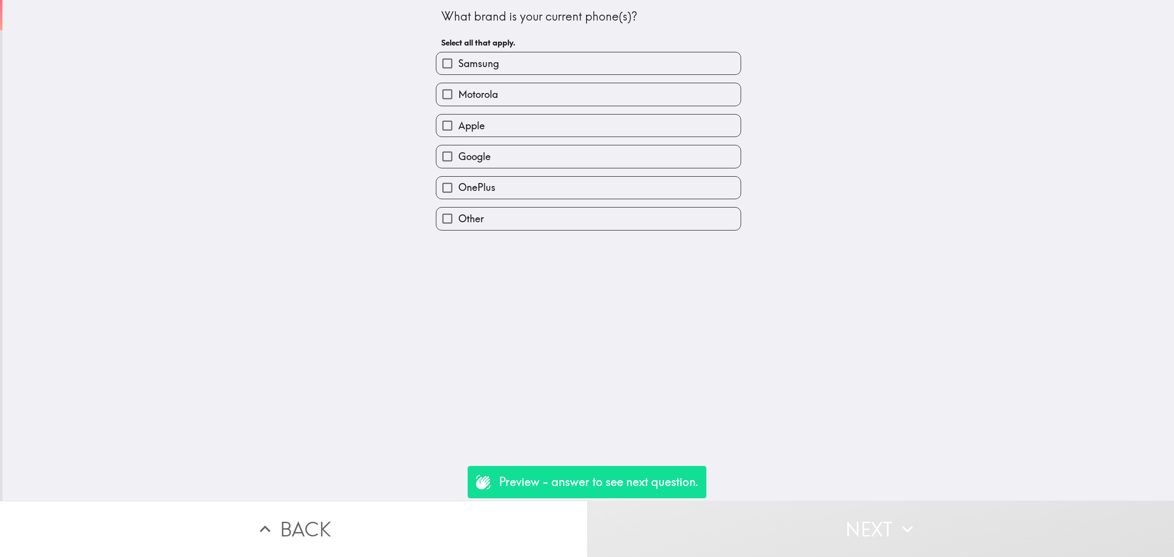
click at [512, 94] on label "Motorola" at bounding box center [588, 94] width 304 height 22
click at [458, 94] on input "Motorola" at bounding box center [447, 94] width 22 height 22
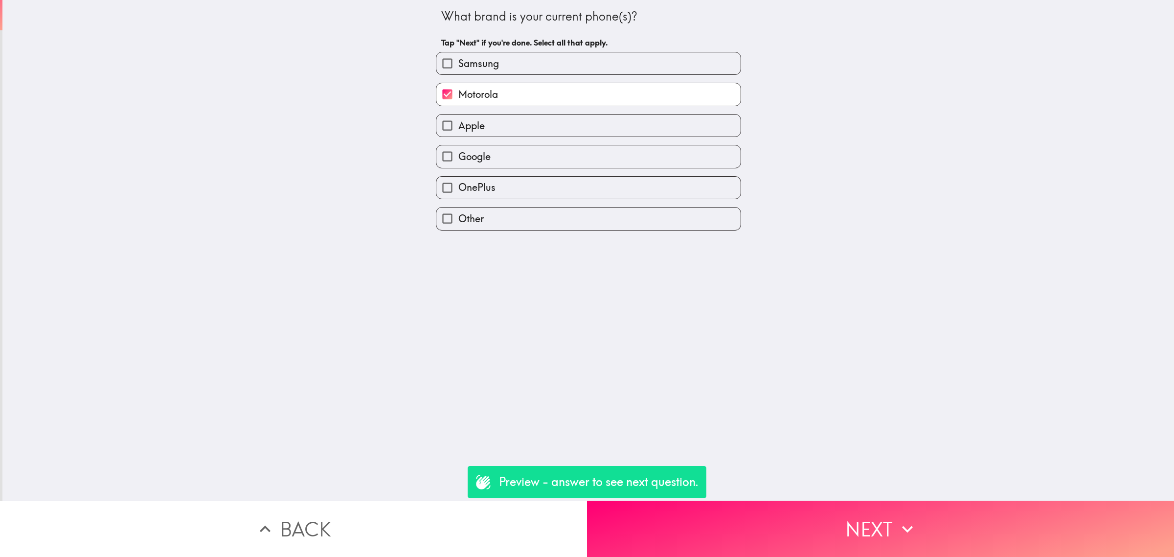
click at [523, 95] on label "Motorola" at bounding box center [588, 94] width 304 height 22
click at [458, 95] on input "Motorola" at bounding box center [447, 94] width 22 height 22
checkbox input "false"
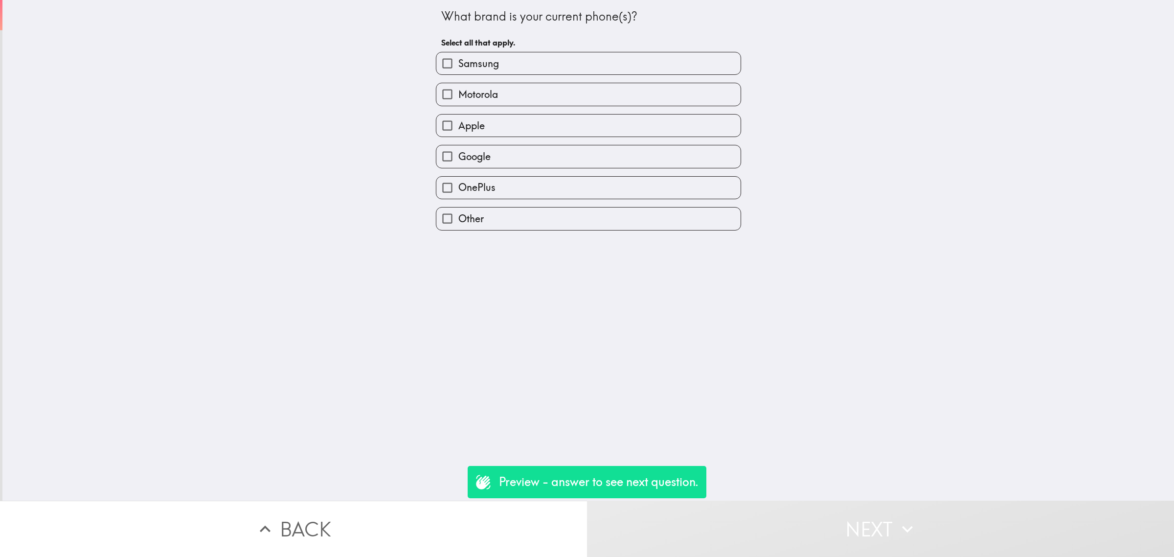
click at [529, 60] on label "Samsung" at bounding box center [588, 63] width 304 height 22
click at [458, 60] on input "Samsung" at bounding box center [447, 63] width 22 height 22
checkbox input "true"
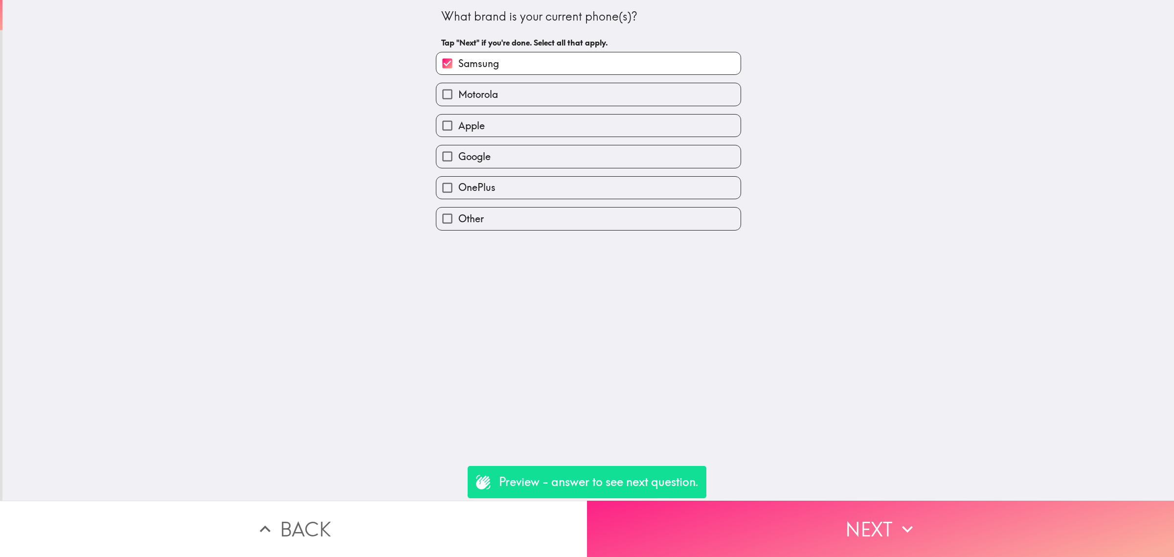
click at [773, 518] on button "Next" at bounding box center [880, 528] width 587 height 56
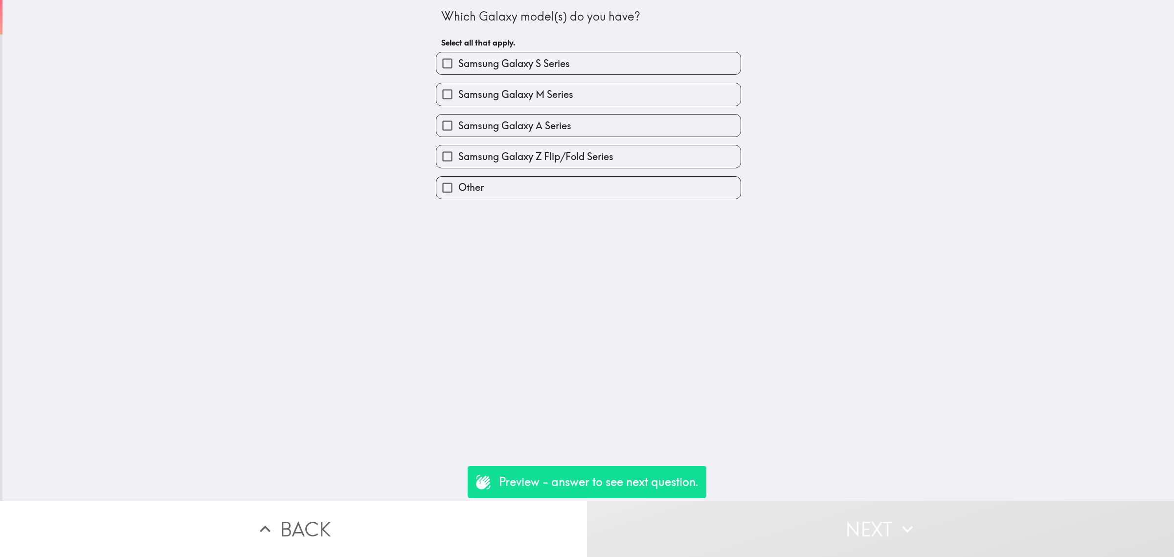
click at [565, 96] on label "Samsung Galaxy M Series" at bounding box center [588, 94] width 304 height 22
click at [458, 96] on input "Samsung Galaxy M Series" at bounding box center [447, 94] width 22 height 22
checkbox input "true"
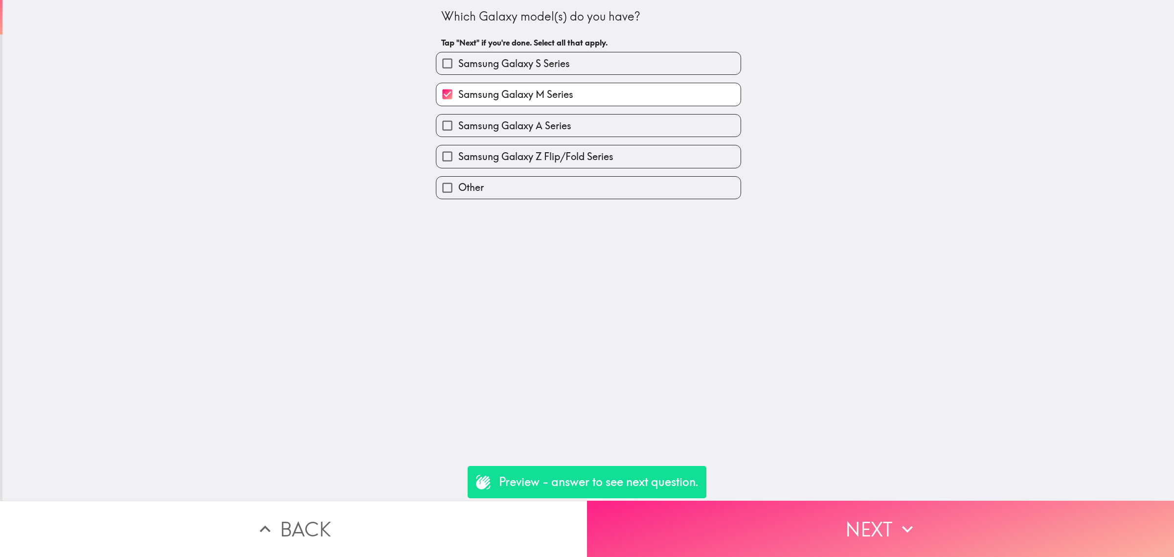
click at [815, 526] on button "Next" at bounding box center [880, 528] width 587 height 56
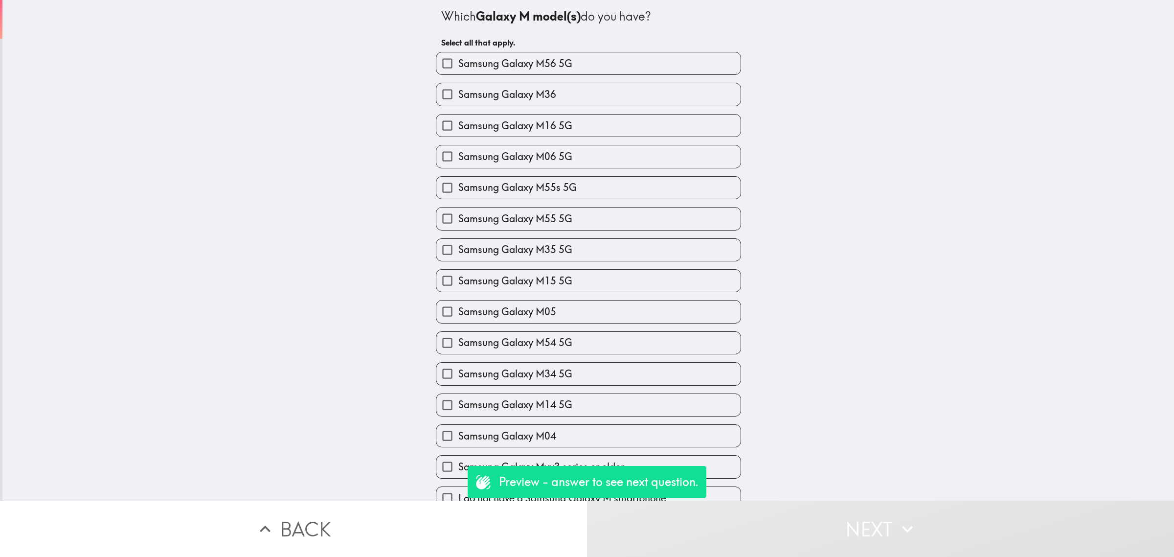
click at [669, 299] on div "Samsung Galaxy M05" at bounding box center [584, 307] width 313 height 31
click at [690, 384] on label "Samsung Galaxy M34 5G" at bounding box center [588, 373] width 304 height 22
click at [458, 384] on input "Samsung Galaxy M34 5G" at bounding box center [447, 373] width 22 height 22
checkbox input "true"
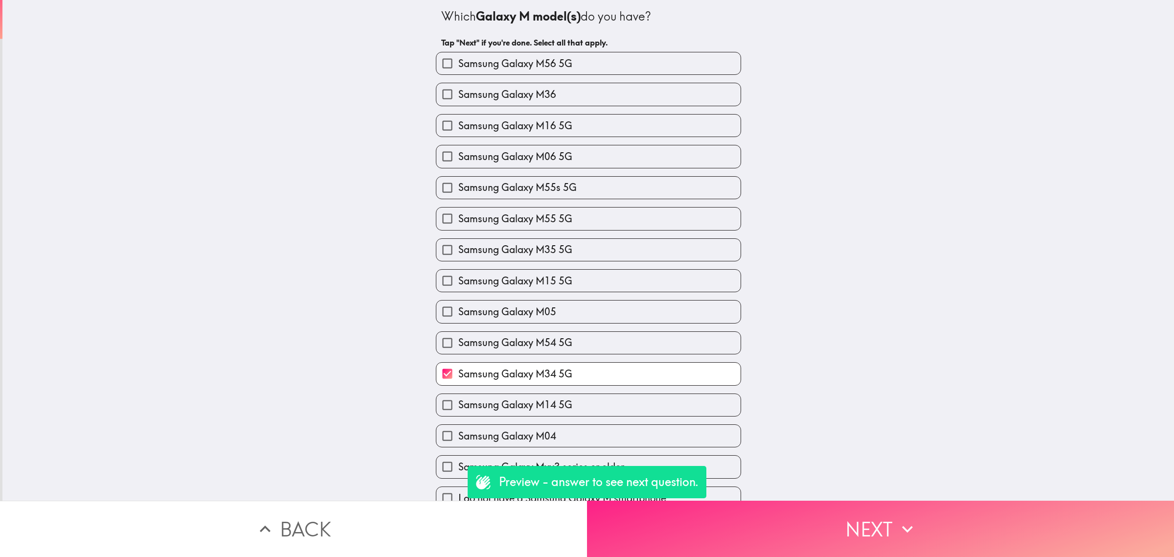
click at [791, 526] on button "Next" at bounding box center [880, 528] width 587 height 56
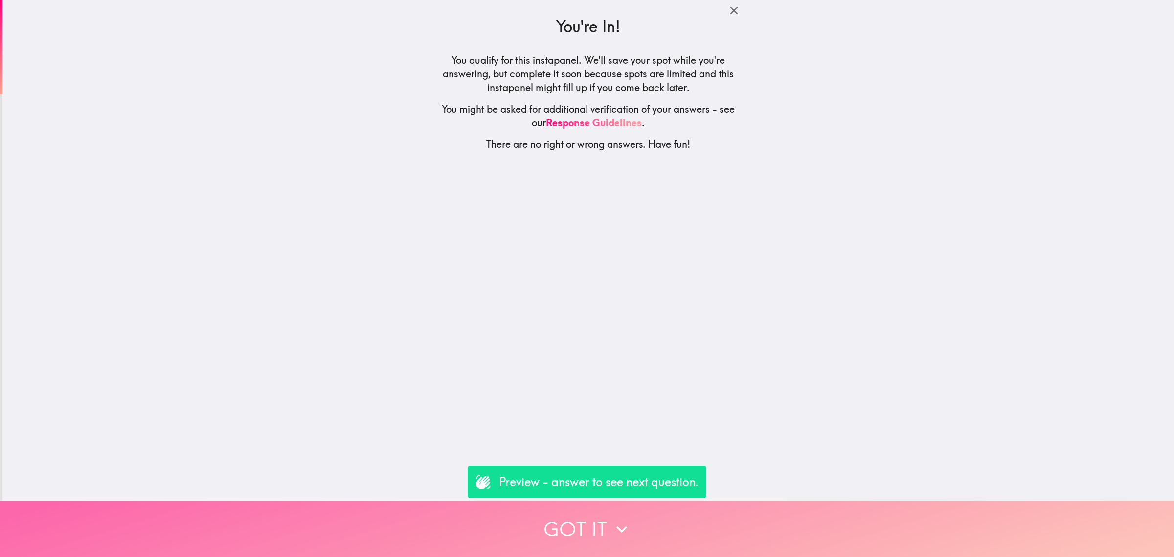
click at [781, 525] on button "Got it" at bounding box center [587, 528] width 1174 height 56
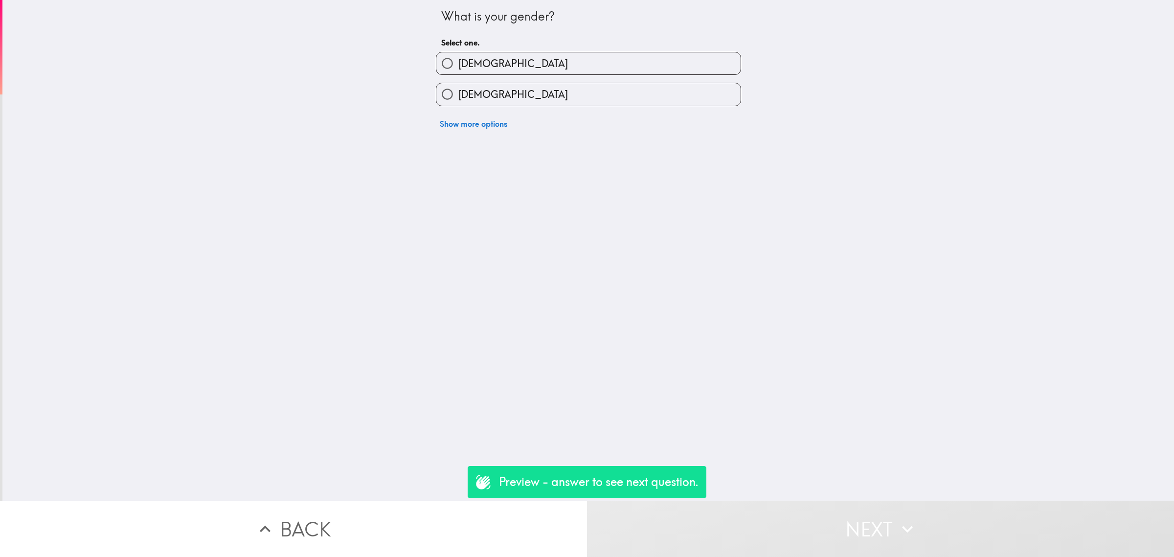
click at [475, 519] on button "Back" at bounding box center [293, 528] width 587 height 56
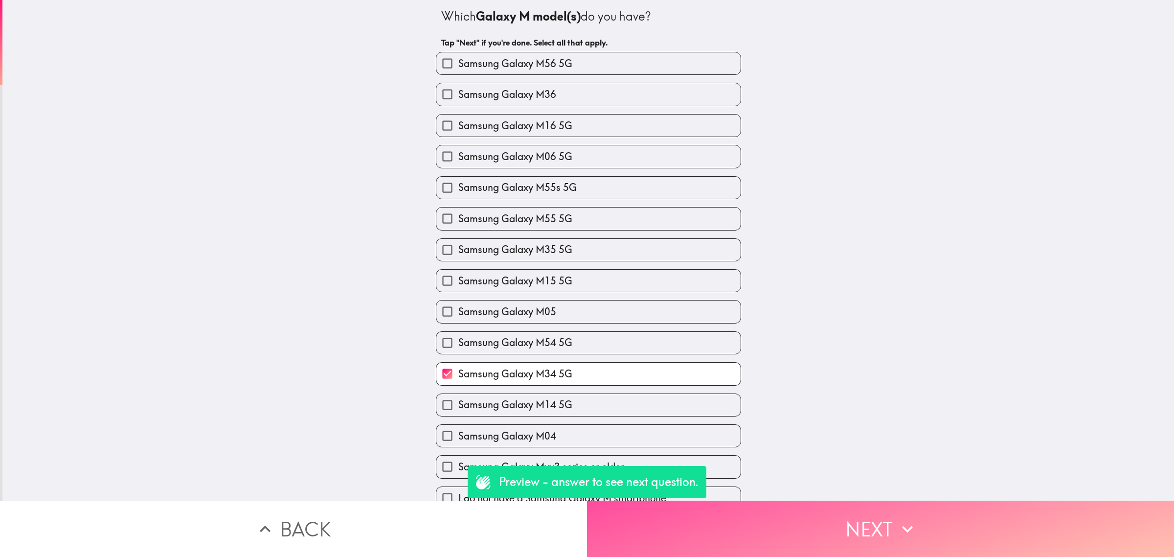
drag, startPoint x: 696, startPoint y: 505, endPoint x: 690, endPoint y: 493, distance: 13.6
click at [698, 506] on button "Next" at bounding box center [880, 528] width 587 height 56
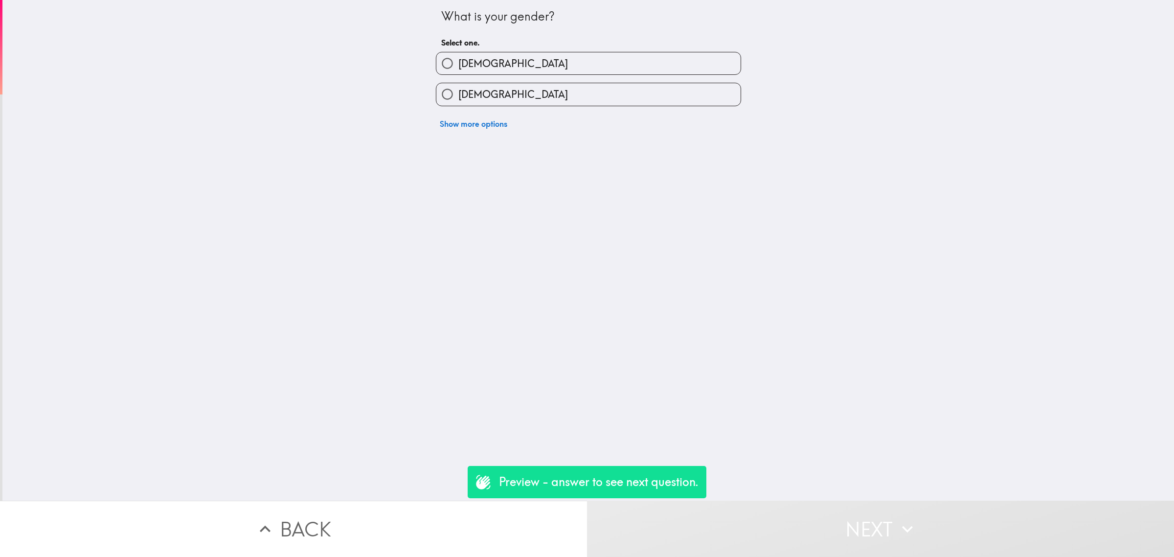
click at [478, 92] on span "[DEMOGRAPHIC_DATA]" at bounding box center [513, 95] width 110 height 14
click at [458, 92] on input "[DEMOGRAPHIC_DATA]" at bounding box center [447, 94] width 22 height 22
radio input "true"
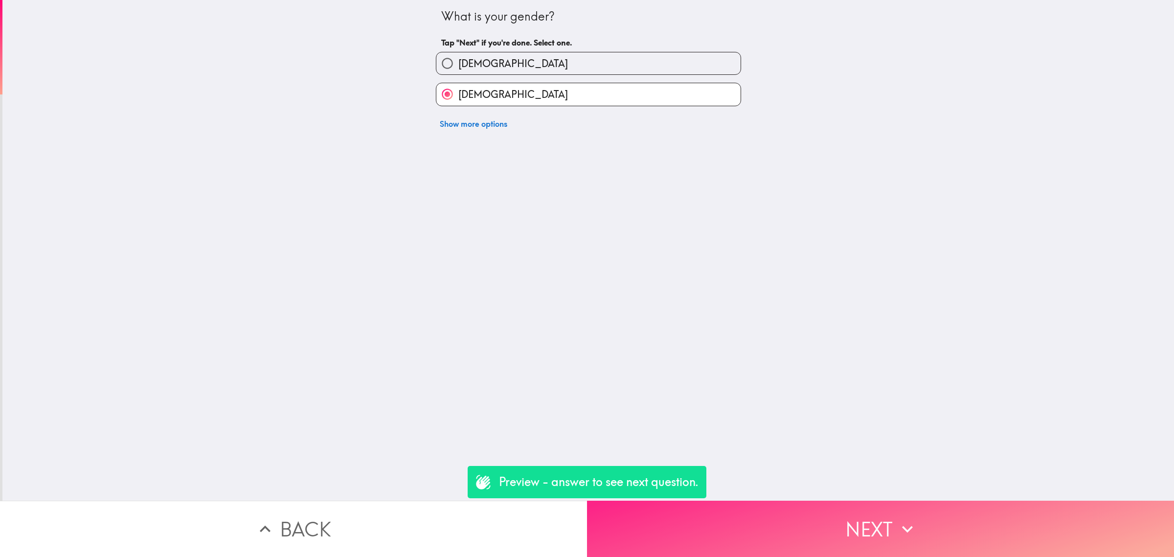
click at [787, 532] on button "Next" at bounding box center [880, 528] width 587 height 56
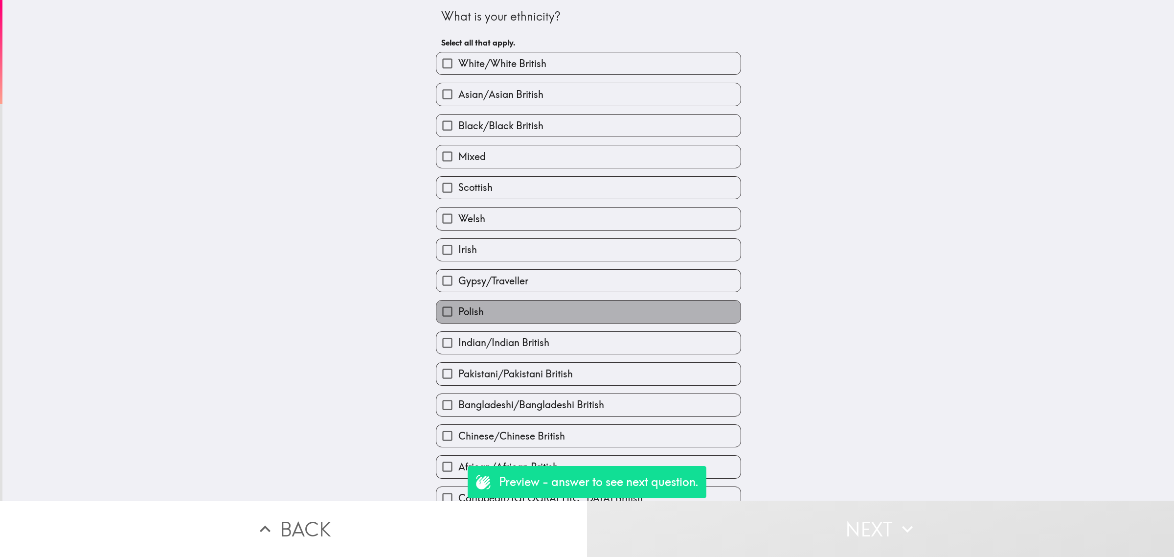
click at [589, 309] on label "Polish" at bounding box center [588, 311] width 304 height 22
click at [458, 309] on input "Polish" at bounding box center [447, 311] width 22 height 22
checkbox input "true"
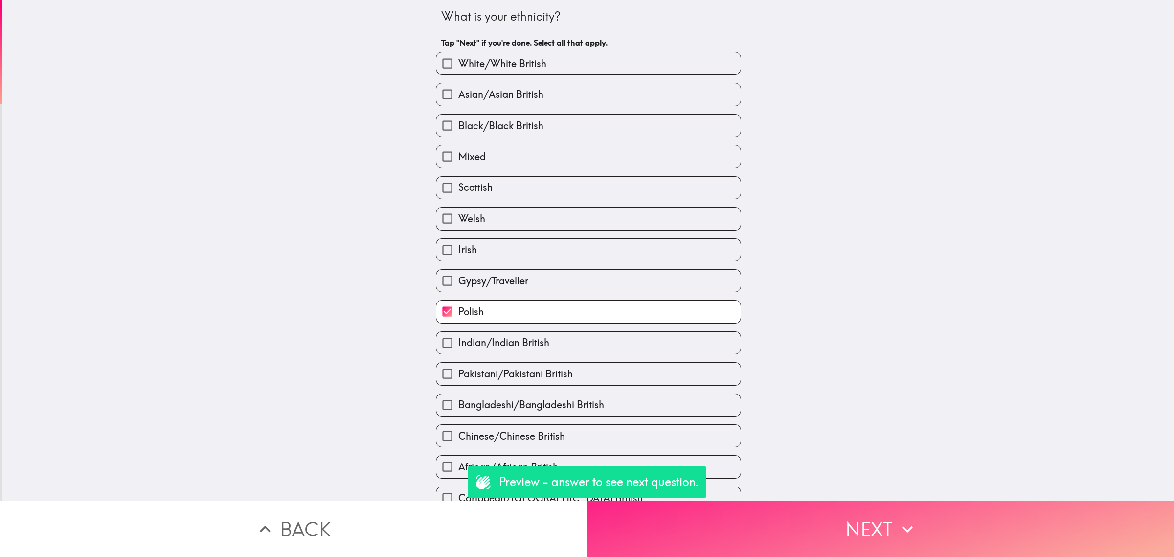
click at [786, 532] on button "Next" at bounding box center [880, 528] width 587 height 56
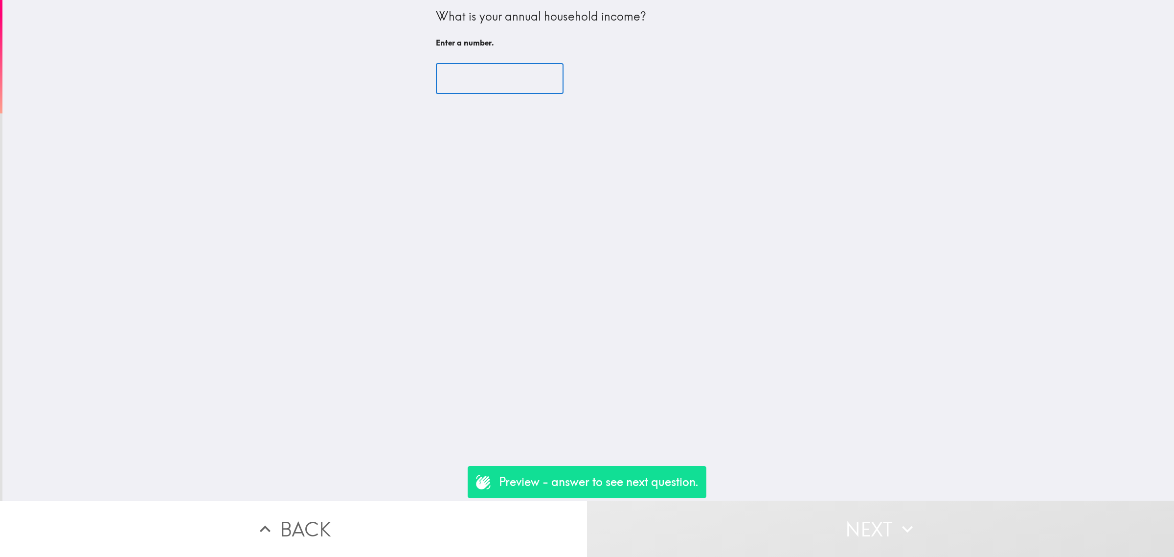
click at [492, 91] on input "number" at bounding box center [500, 79] width 128 height 30
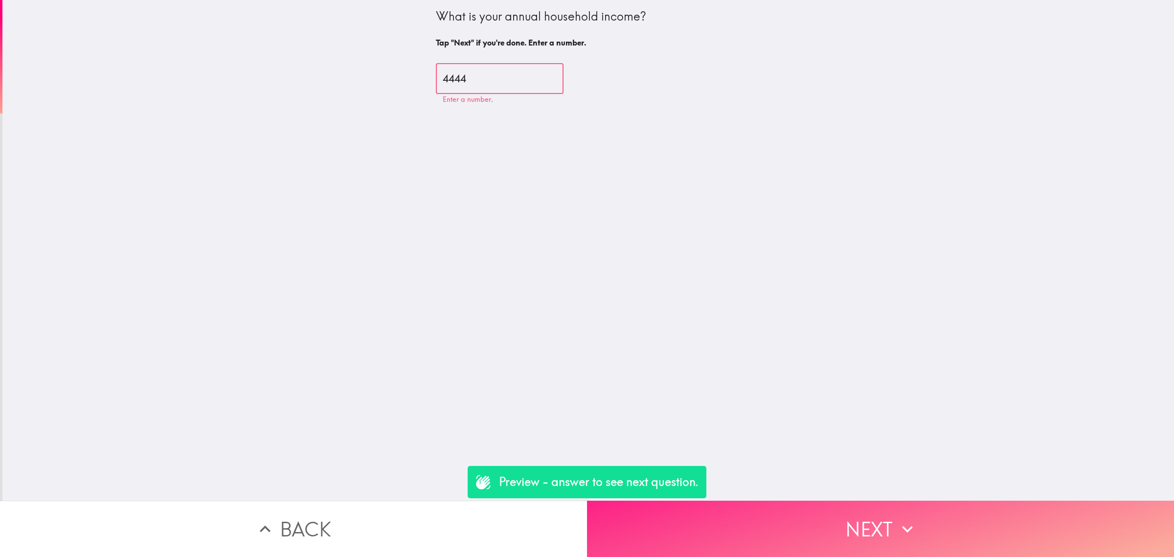
type input "4444"
click at [811, 517] on button "Next" at bounding box center [880, 528] width 587 height 56
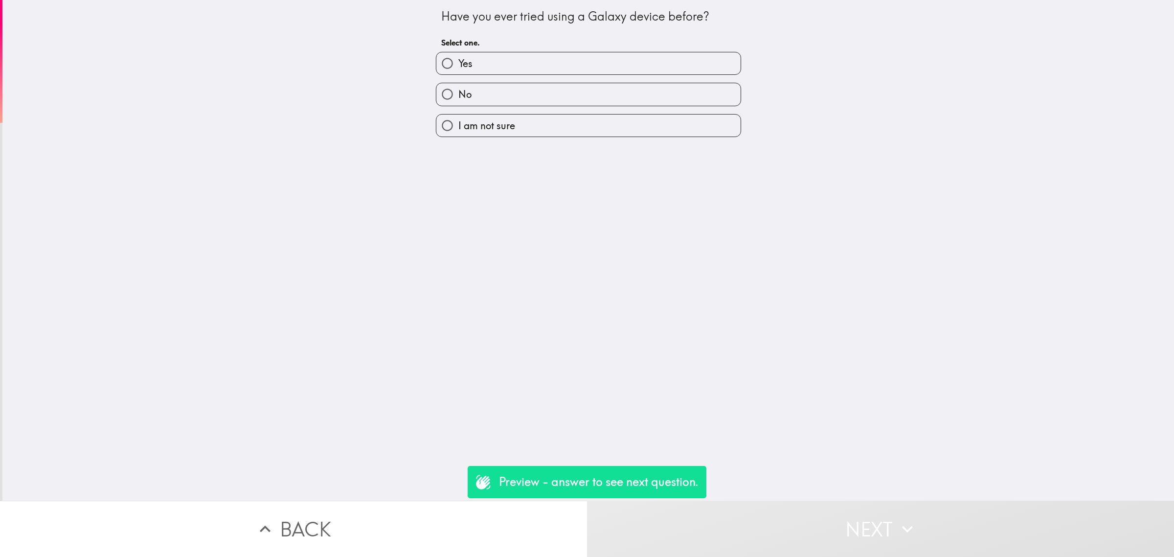
click at [565, 58] on label "Yes" at bounding box center [588, 63] width 304 height 22
click at [458, 58] on input "Yes" at bounding box center [447, 63] width 22 height 22
radio input "true"
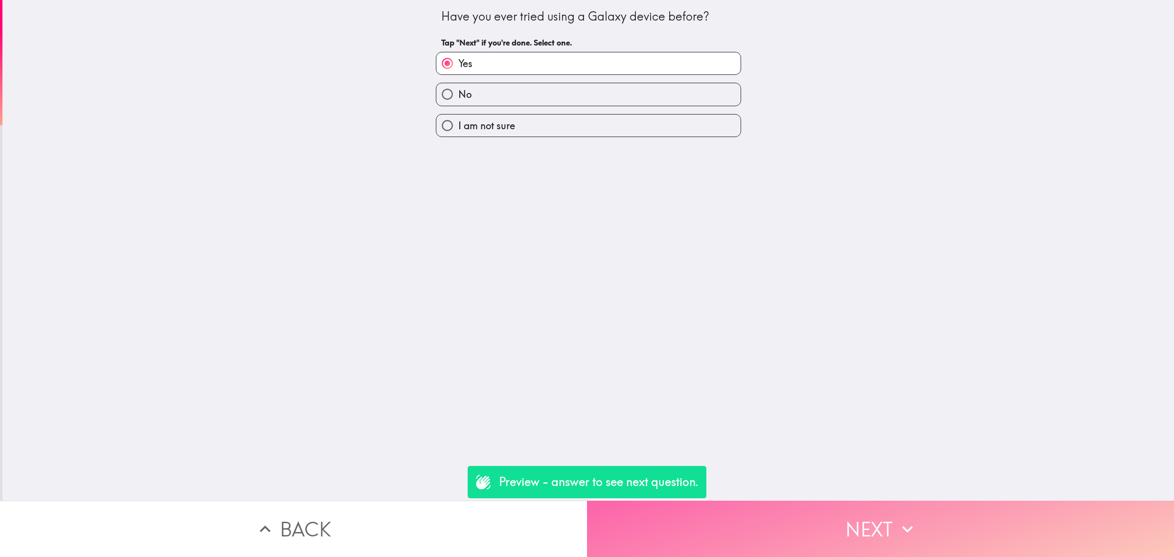
click at [833, 516] on button "Next" at bounding box center [880, 528] width 587 height 56
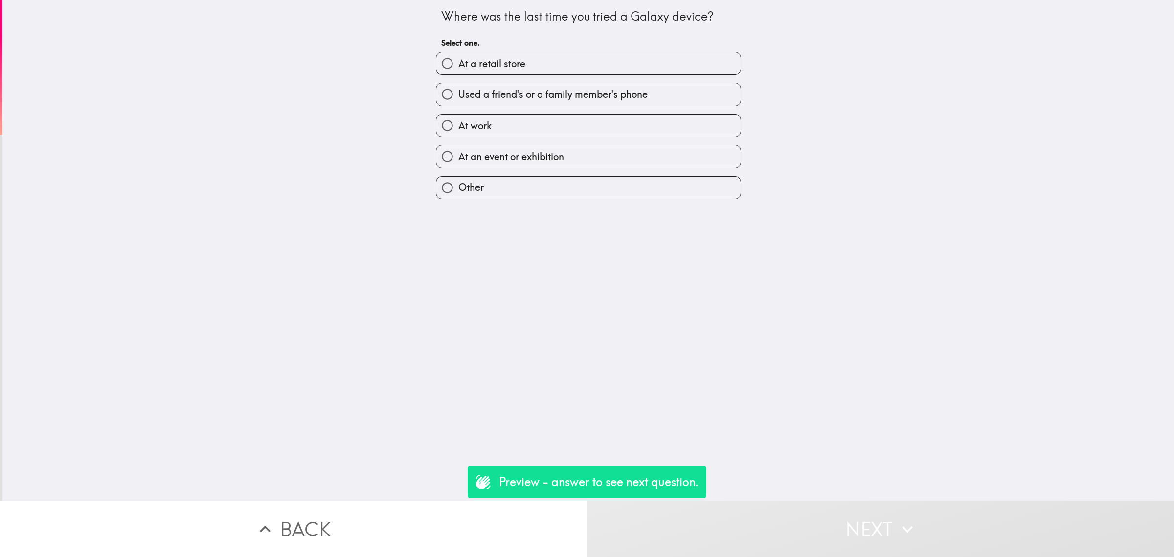
click at [557, 105] on label "Used a friend's or a family member's phone" at bounding box center [588, 94] width 304 height 22
click at [458, 105] on input "Used a friend's or a family member's phone" at bounding box center [447, 94] width 22 height 22
radio input "true"
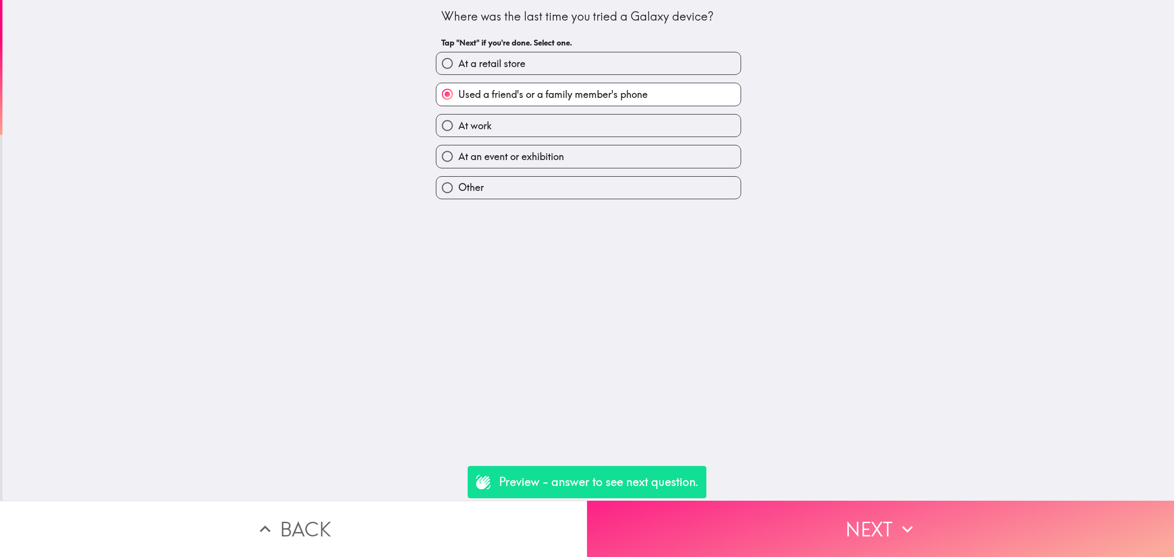
click at [833, 507] on button "Next" at bounding box center [880, 528] width 587 height 56
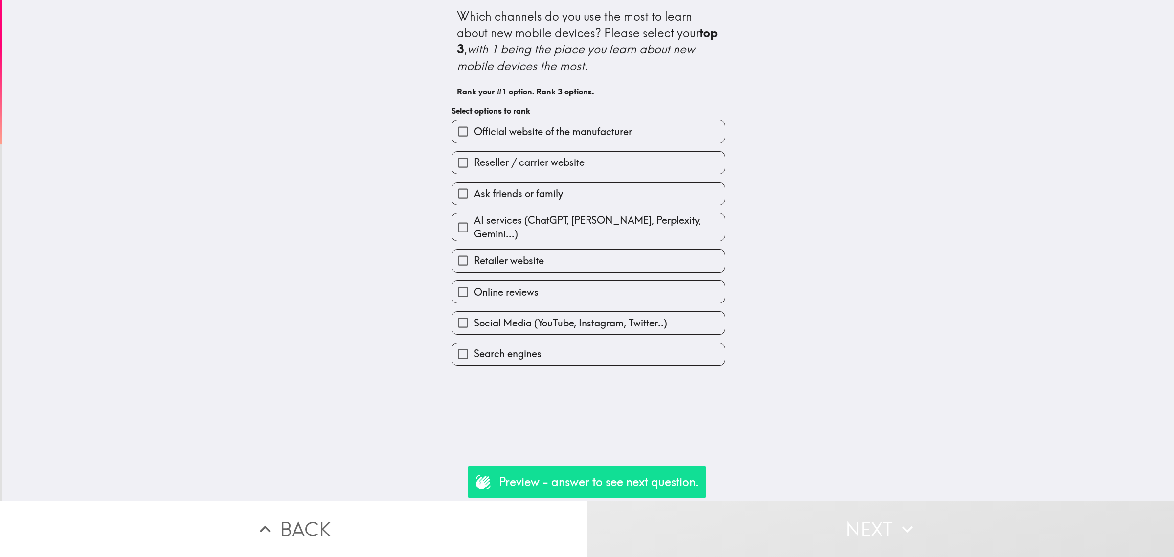
click at [603, 253] on label "Retailer website" at bounding box center [588, 260] width 273 height 22
click at [474, 253] on input "Retailer website" at bounding box center [463, 260] width 22 height 22
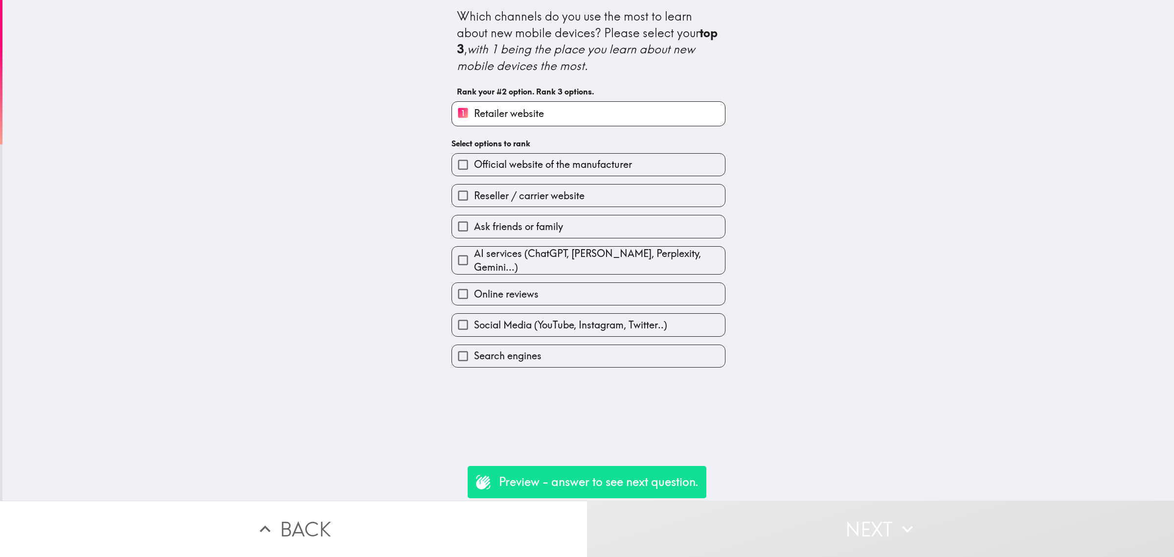
click at [434, 512] on button "Back" at bounding box center [293, 528] width 587 height 56
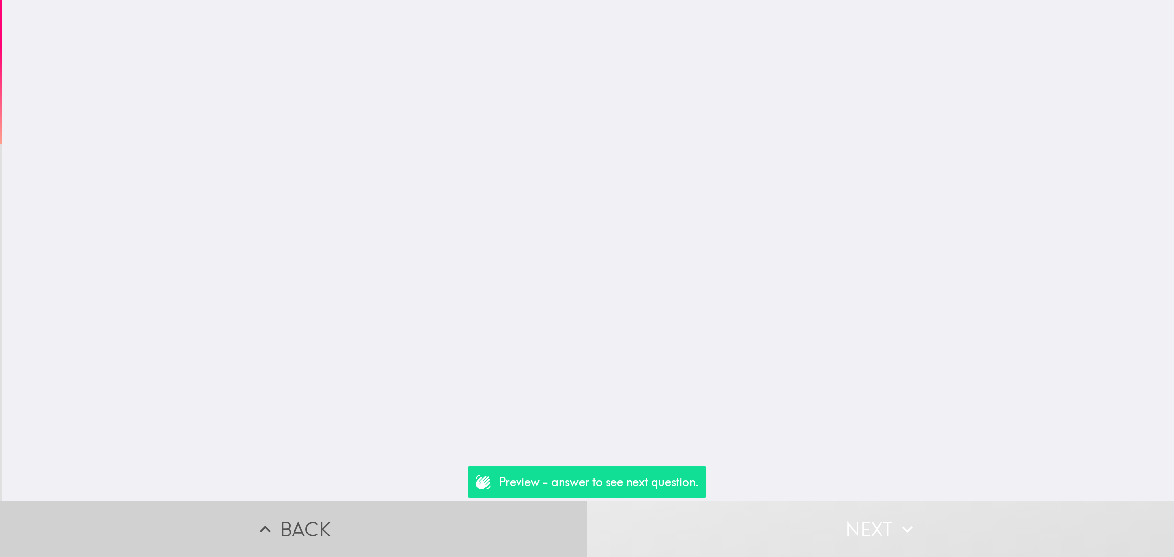
click at [434, 512] on button "Back" at bounding box center [293, 528] width 587 height 56
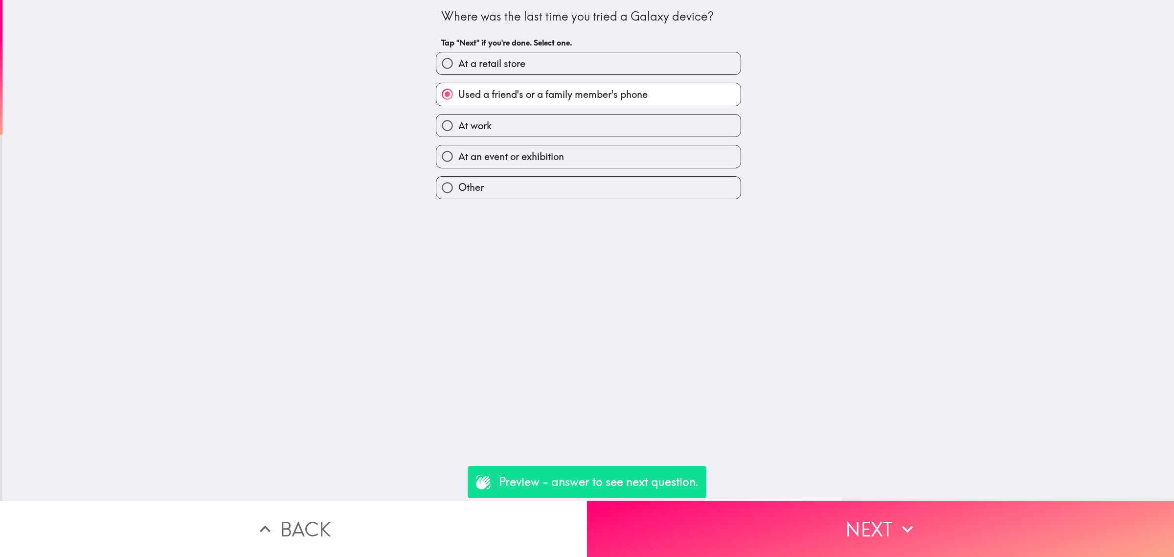
click at [426, 519] on button "Back" at bounding box center [293, 528] width 587 height 56
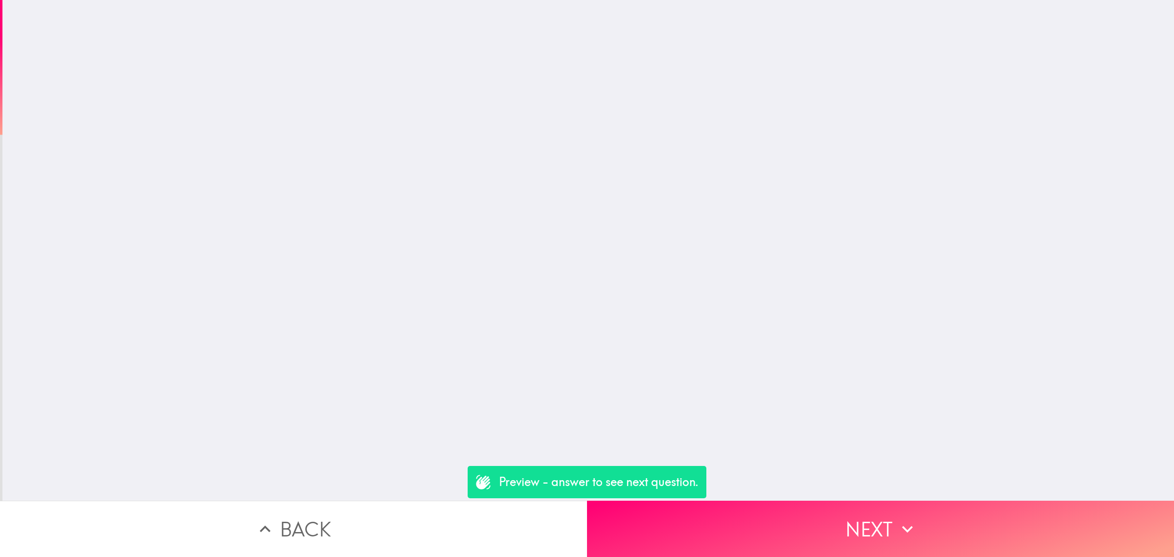
click at [426, 519] on button "Back" at bounding box center [293, 528] width 587 height 56
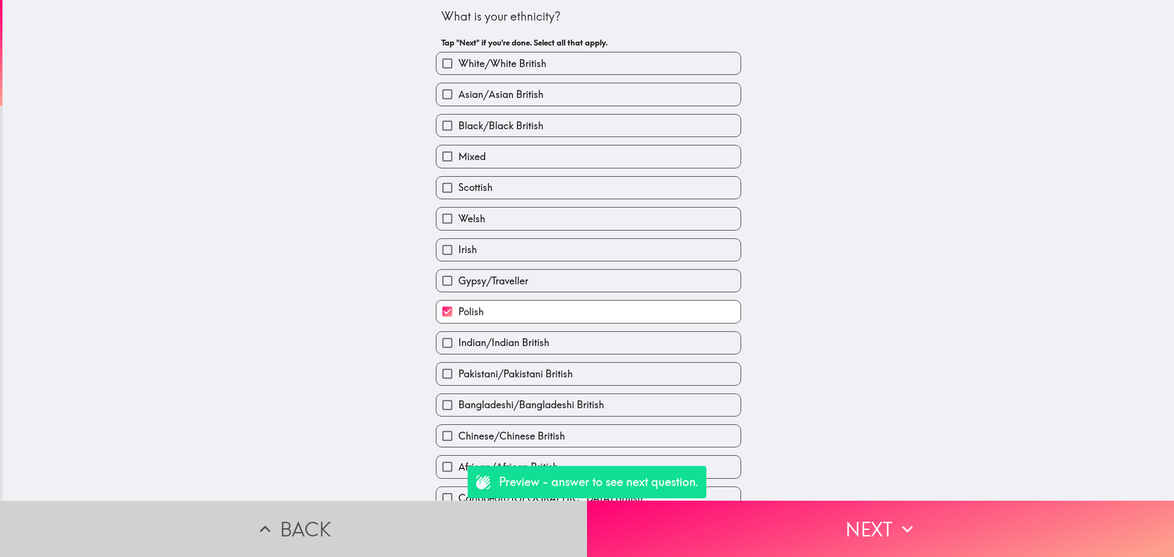
click at [426, 519] on button "Back" at bounding box center [293, 528] width 587 height 56
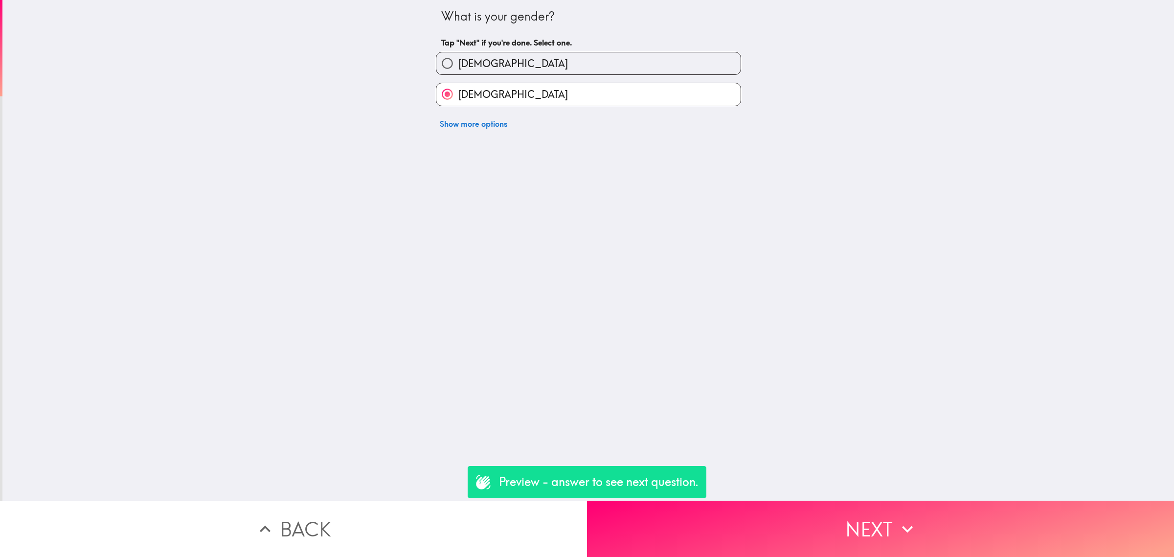
click at [428, 519] on button "Back" at bounding box center [293, 528] width 587 height 56
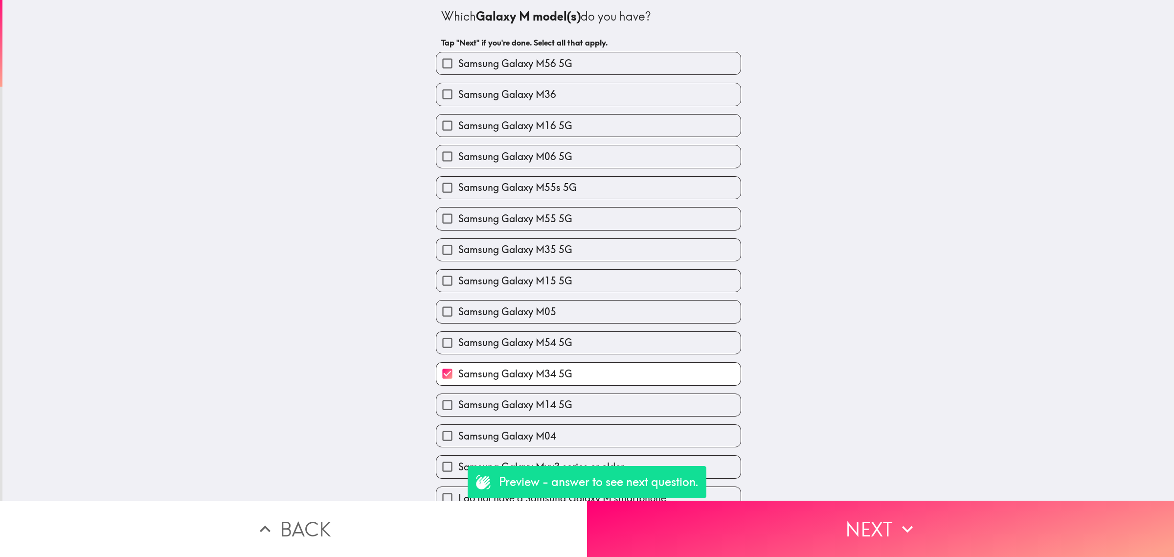
click at [416, 525] on button "Back" at bounding box center [293, 528] width 587 height 56
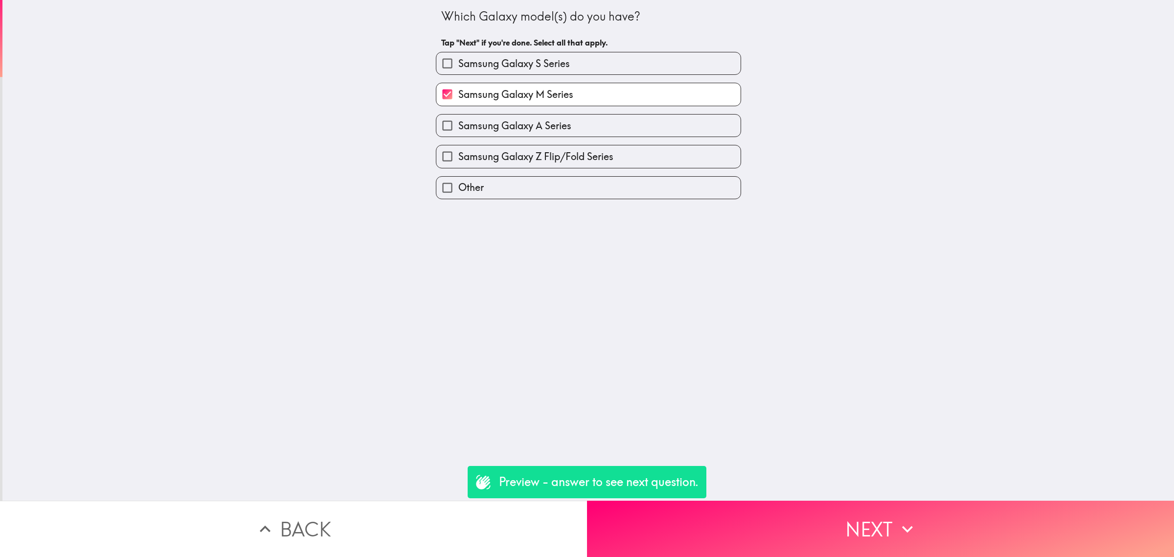
click at [408, 524] on button "Back" at bounding box center [293, 528] width 587 height 56
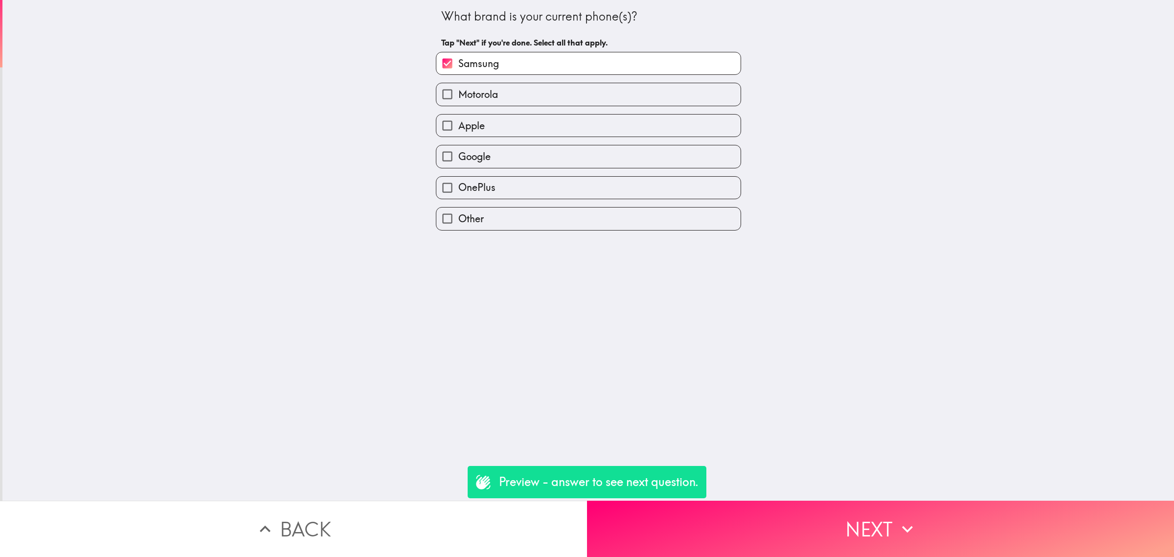
click at [407, 524] on button "Back" at bounding box center [293, 528] width 587 height 56
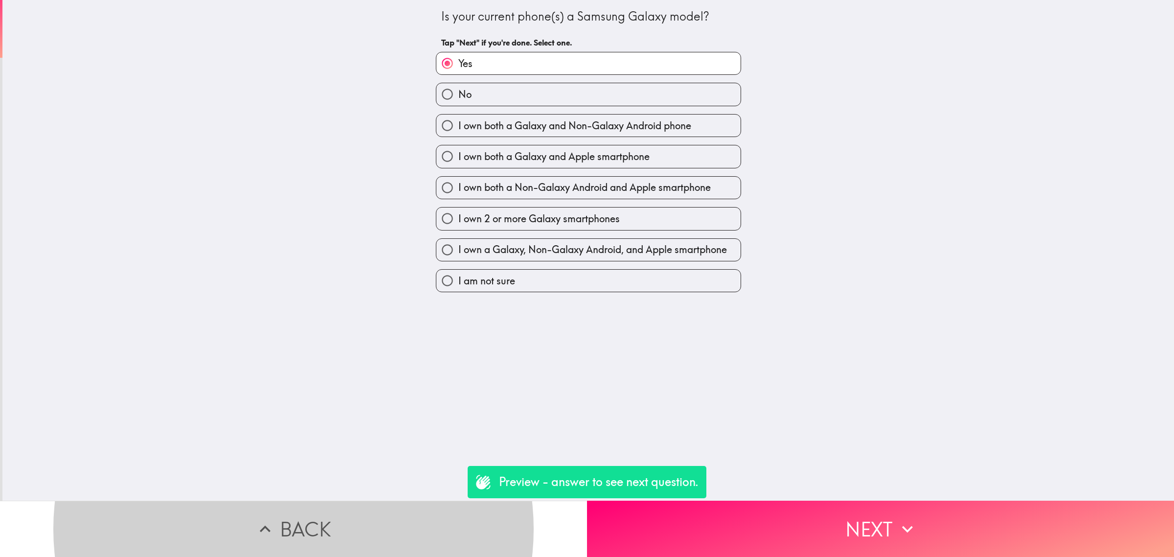
click at [374, 500] on button "Back" at bounding box center [293, 528] width 587 height 56
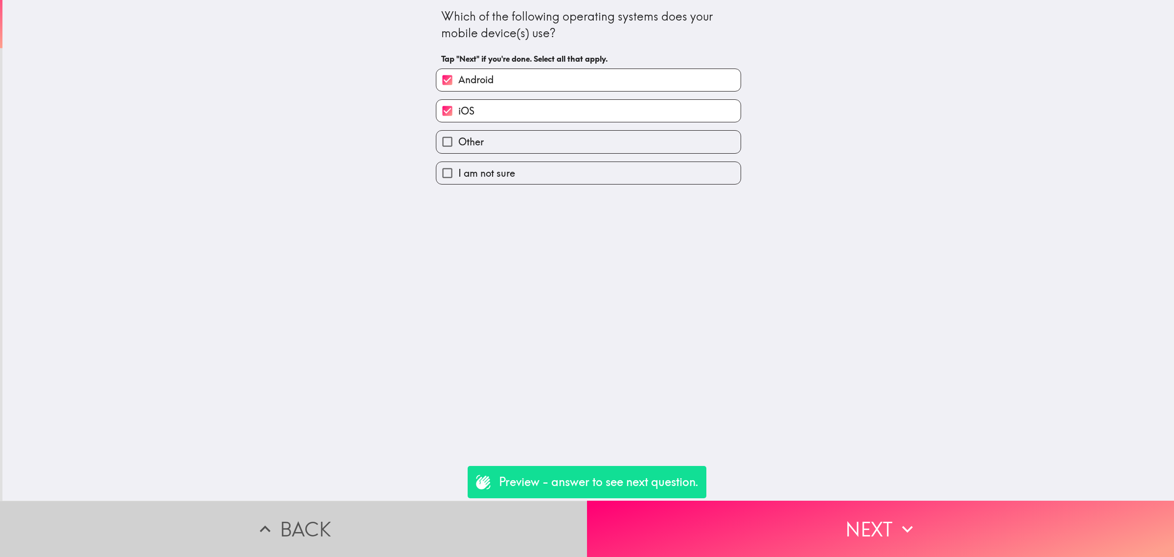
click at [370, 504] on button "Back" at bounding box center [293, 528] width 587 height 56
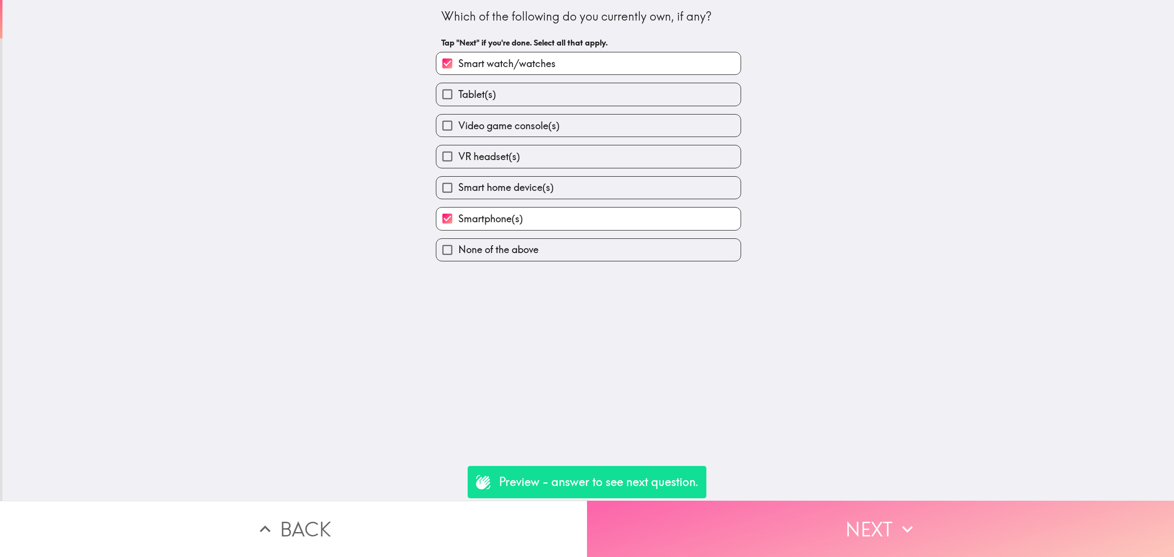
click at [712, 512] on button "Next" at bounding box center [880, 528] width 587 height 56
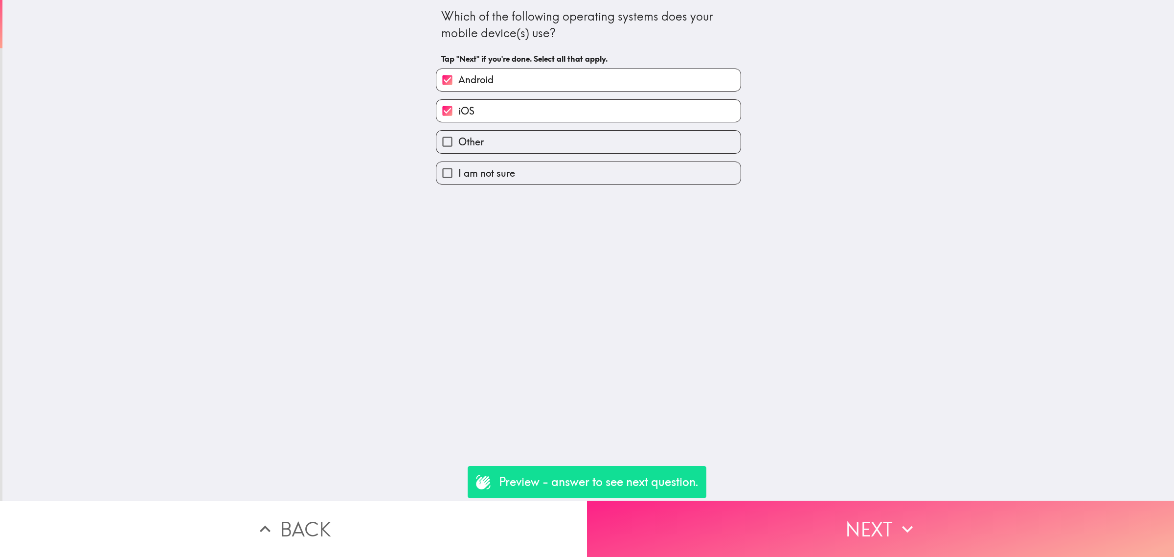
click at [729, 518] on button "Next" at bounding box center [880, 528] width 587 height 56
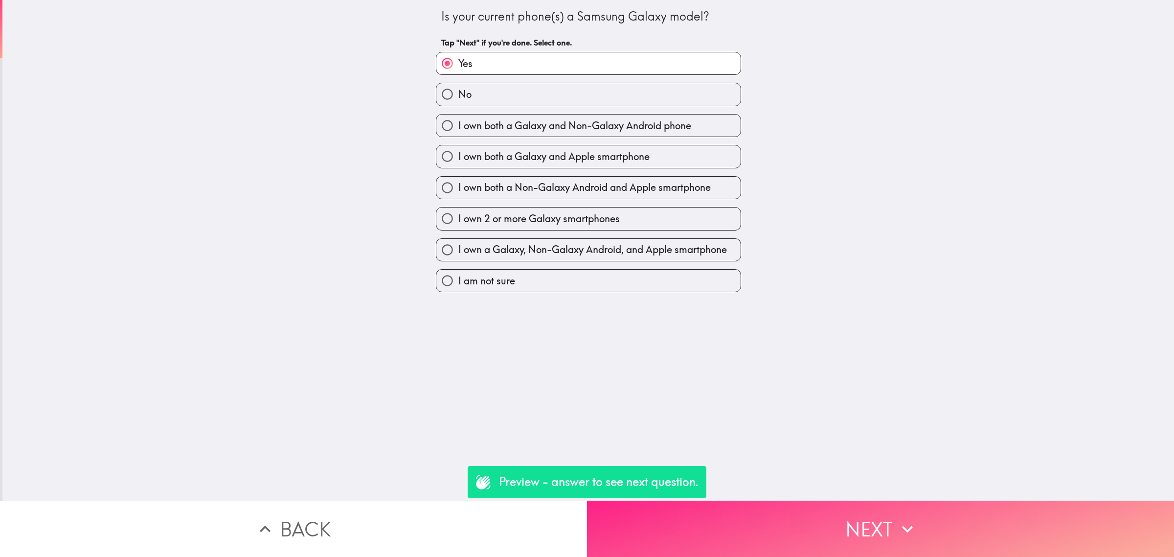
click at [732, 518] on button "Next" at bounding box center [880, 528] width 587 height 56
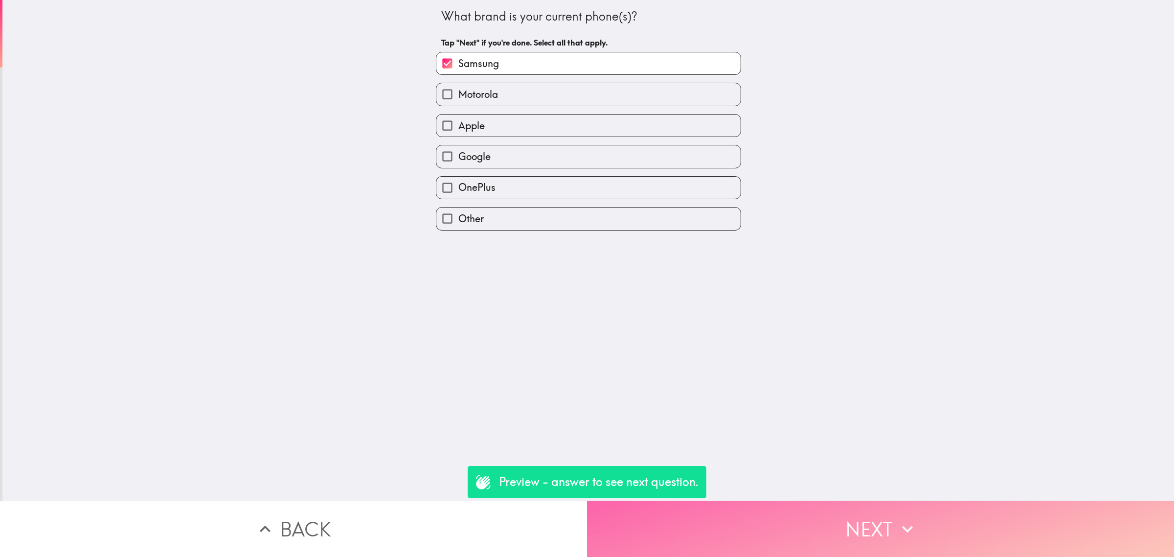
click at [720, 511] on button "Next" at bounding box center [880, 528] width 587 height 56
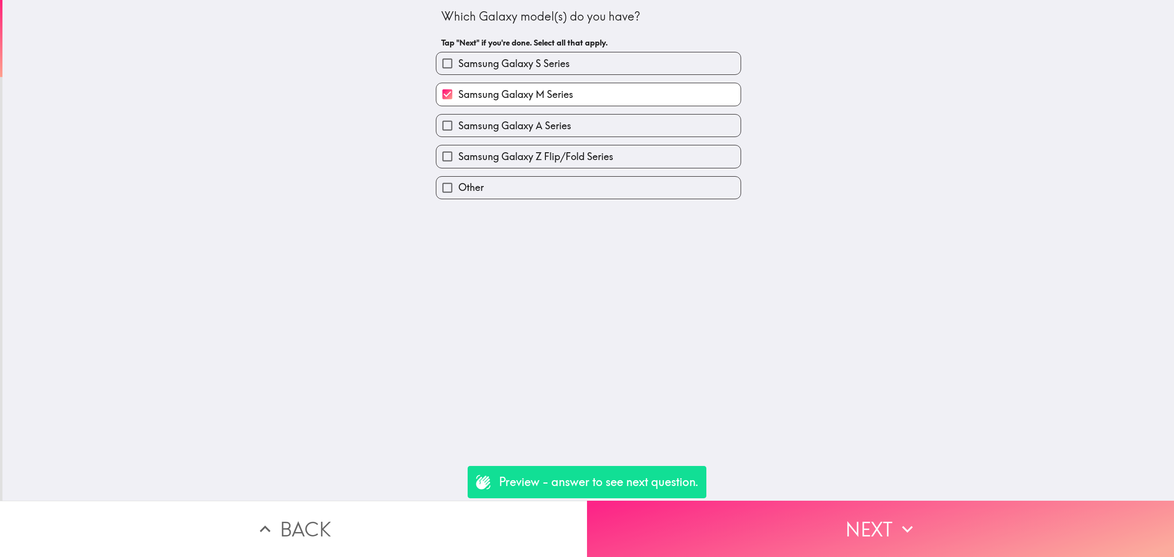
click at [734, 516] on button "Next" at bounding box center [880, 528] width 587 height 56
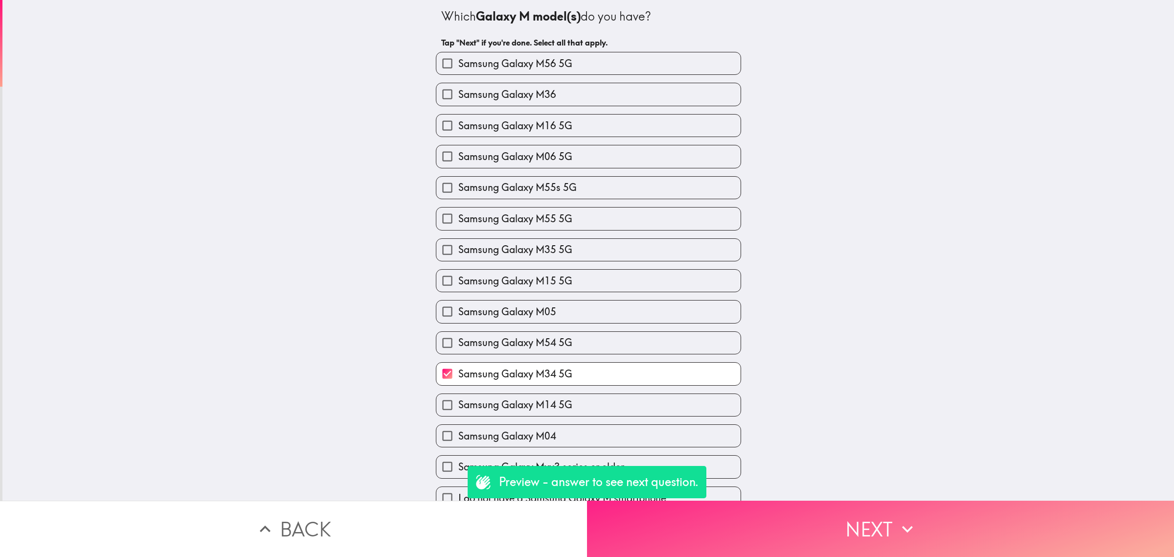
click at [746, 527] on button "Next" at bounding box center [880, 528] width 587 height 56
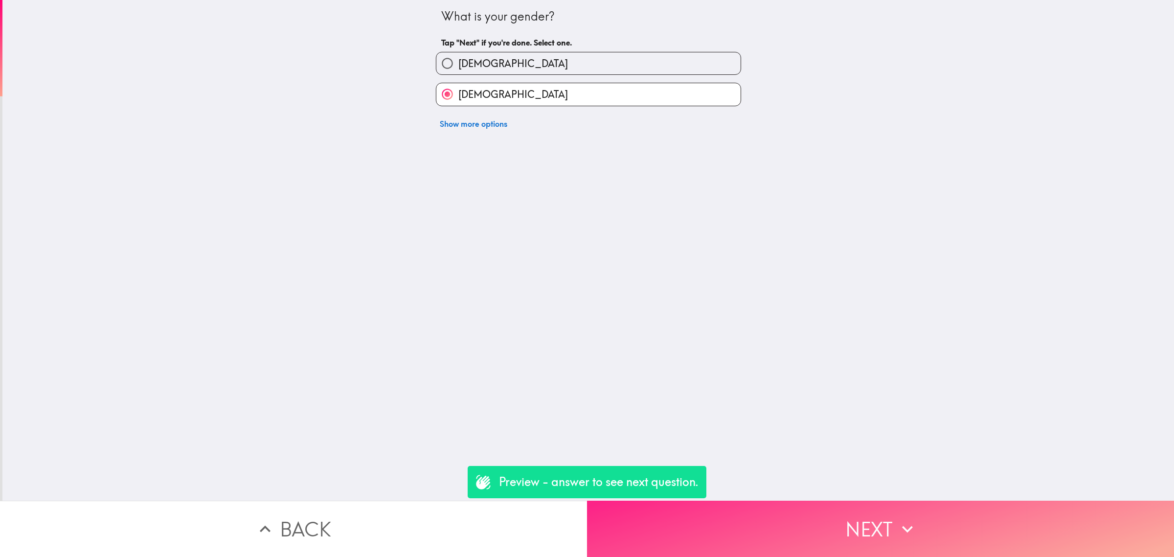
click at [747, 528] on button "Next" at bounding box center [880, 528] width 587 height 56
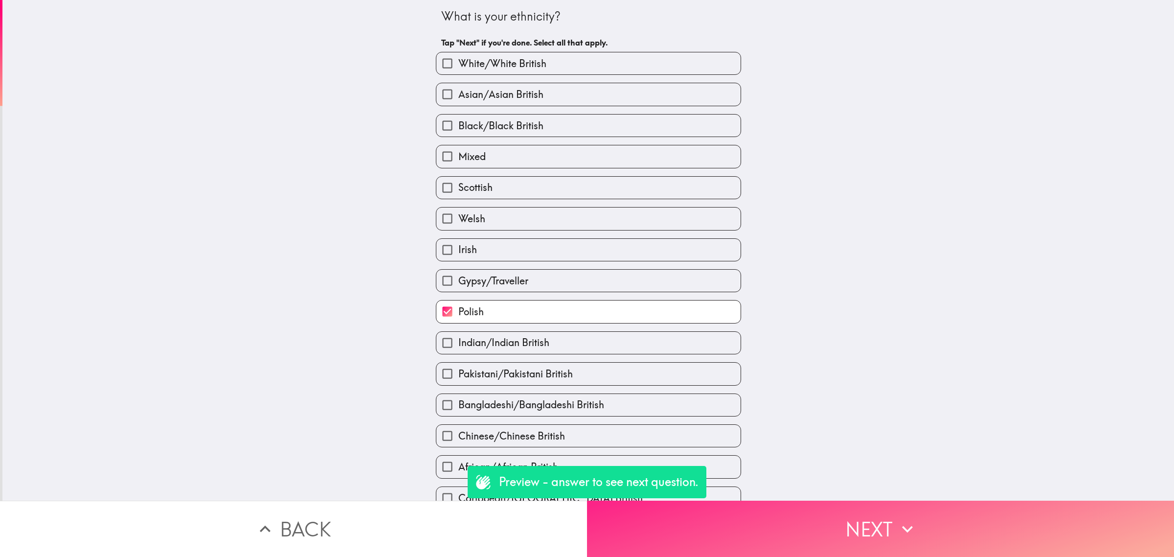
click at [747, 529] on button "Next" at bounding box center [880, 528] width 587 height 56
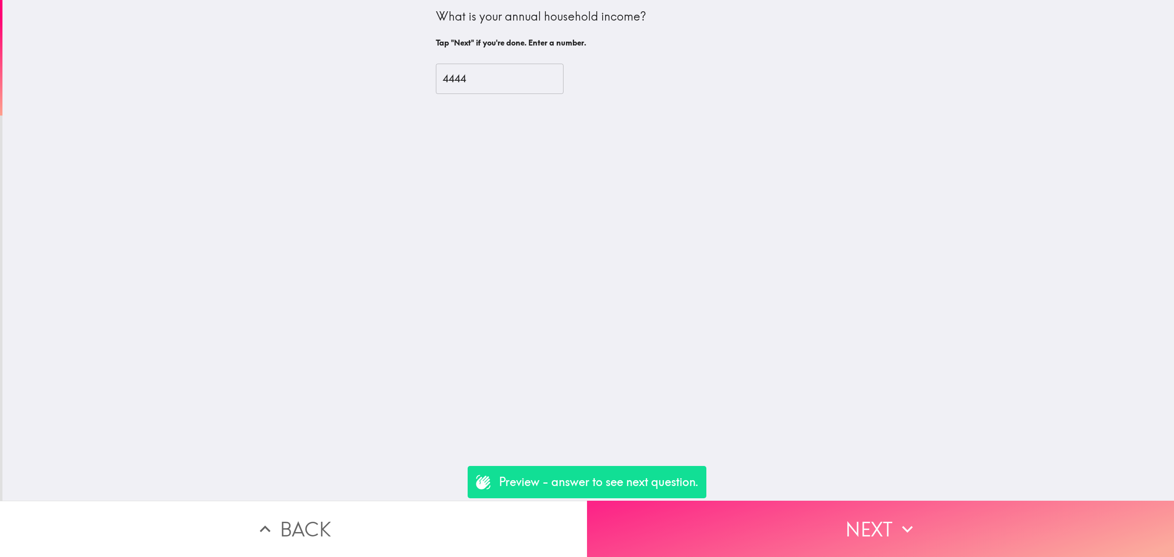
click at [747, 529] on button "Next" at bounding box center [880, 528] width 587 height 56
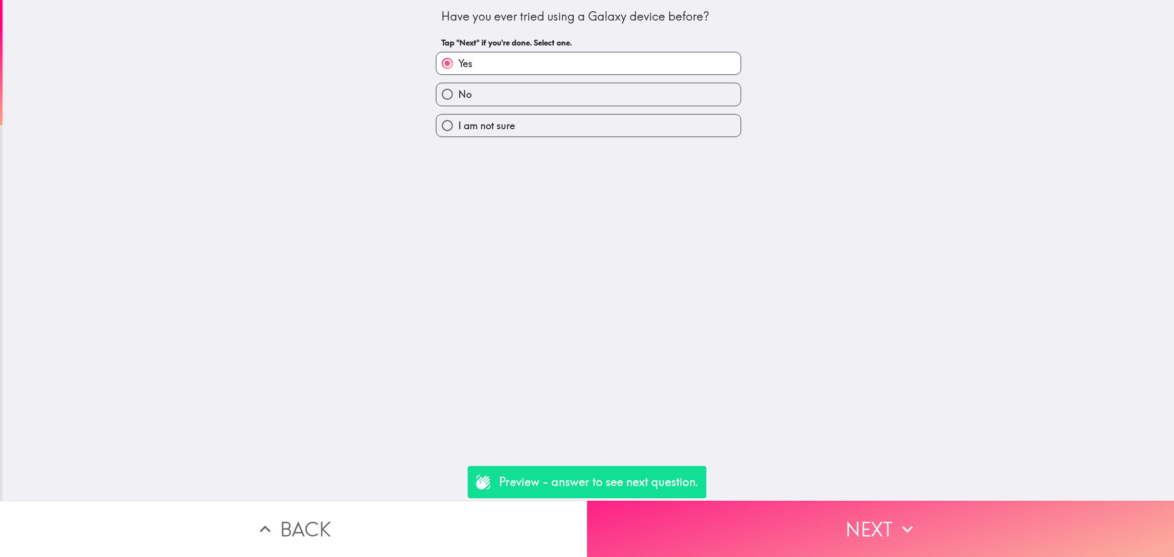
click at [747, 529] on button "Next" at bounding box center [880, 528] width 587 height 56
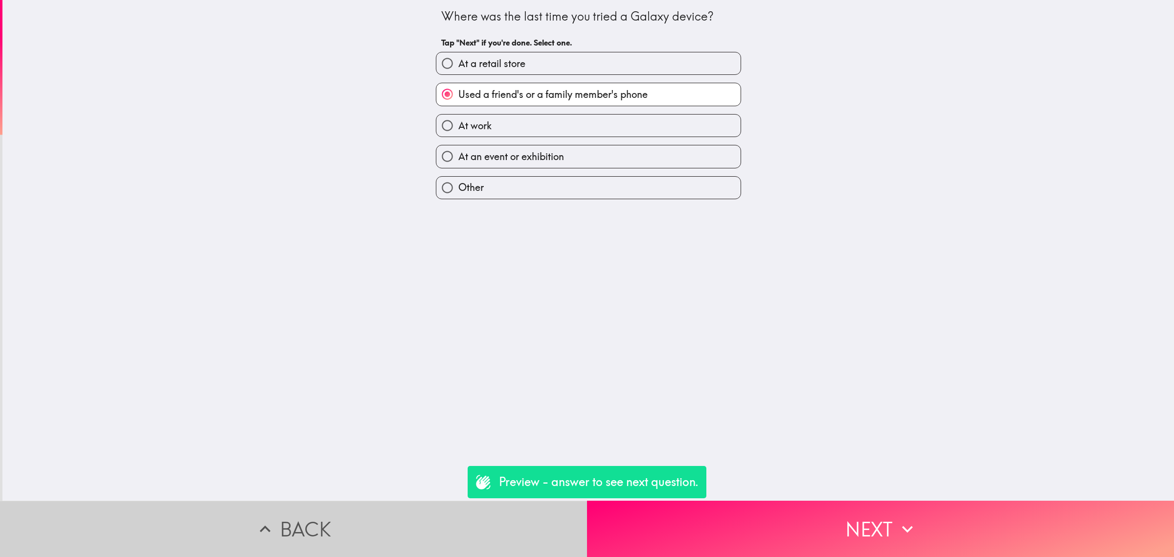
click at [536, 535] on button "Back" at bounding box center [293, 528] width 587 height 56
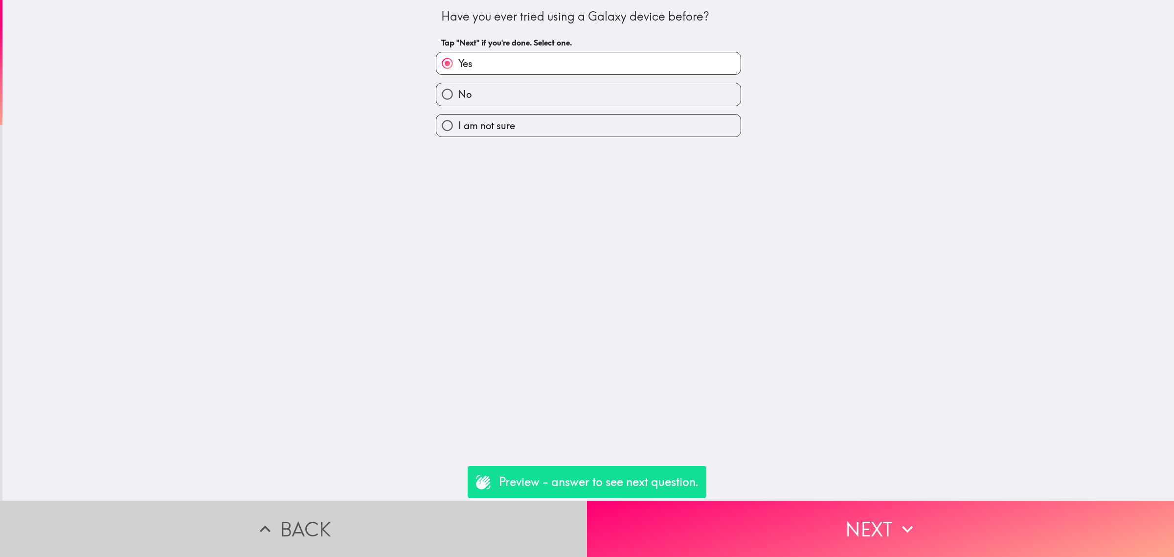
click at [448, 526] on button "Back" at bounding box center [293, 528] width 587 height 56
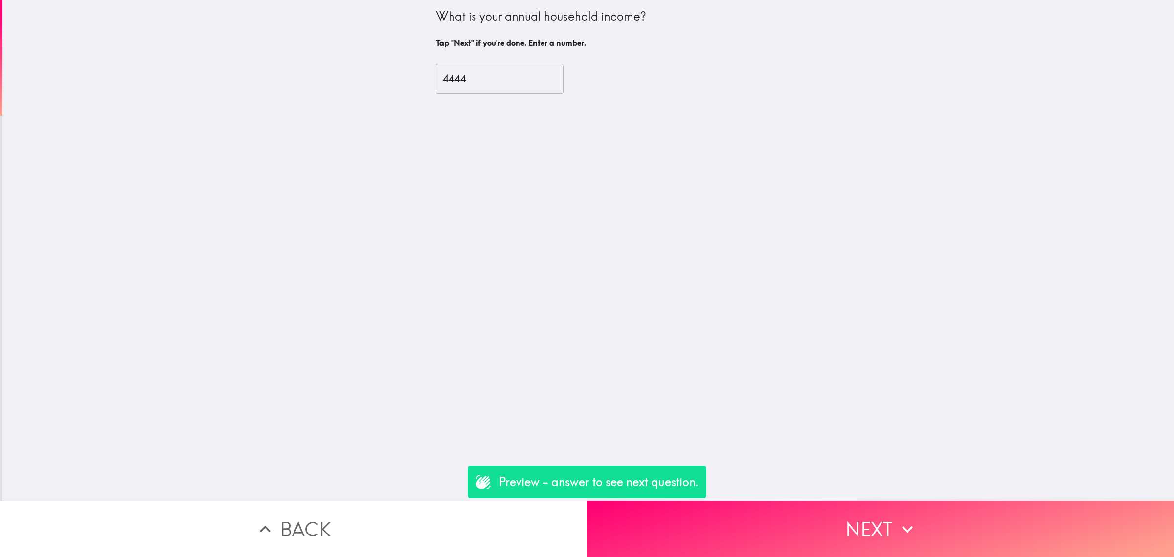
click at [439, 514] on button "Back" at bounding box center [293, 528] width 587 height 56
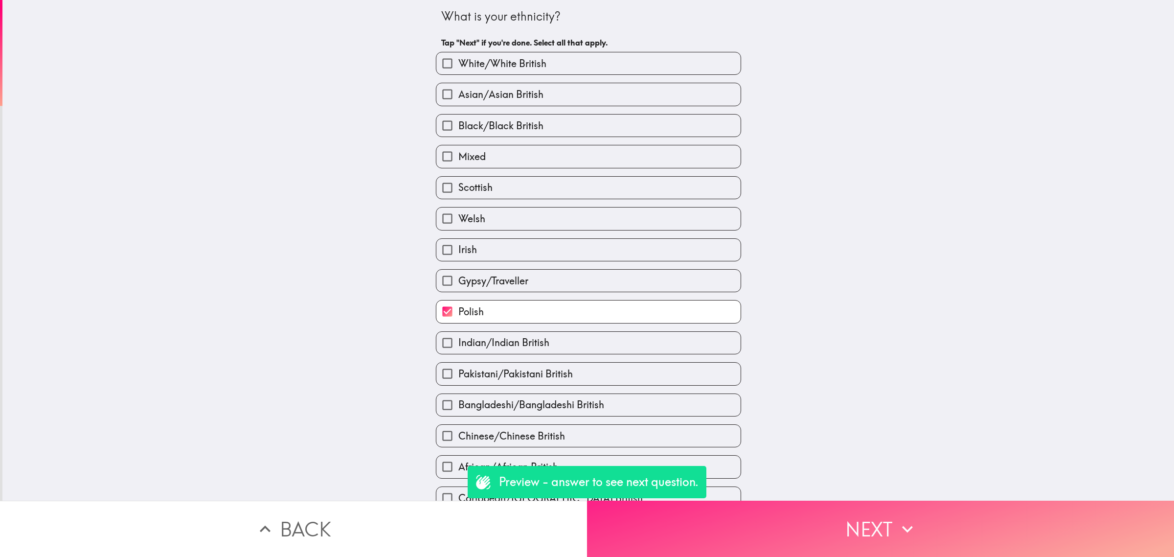
click at [659, 521] on button "Next" at bounding box center [880, 528] width 587 height 56
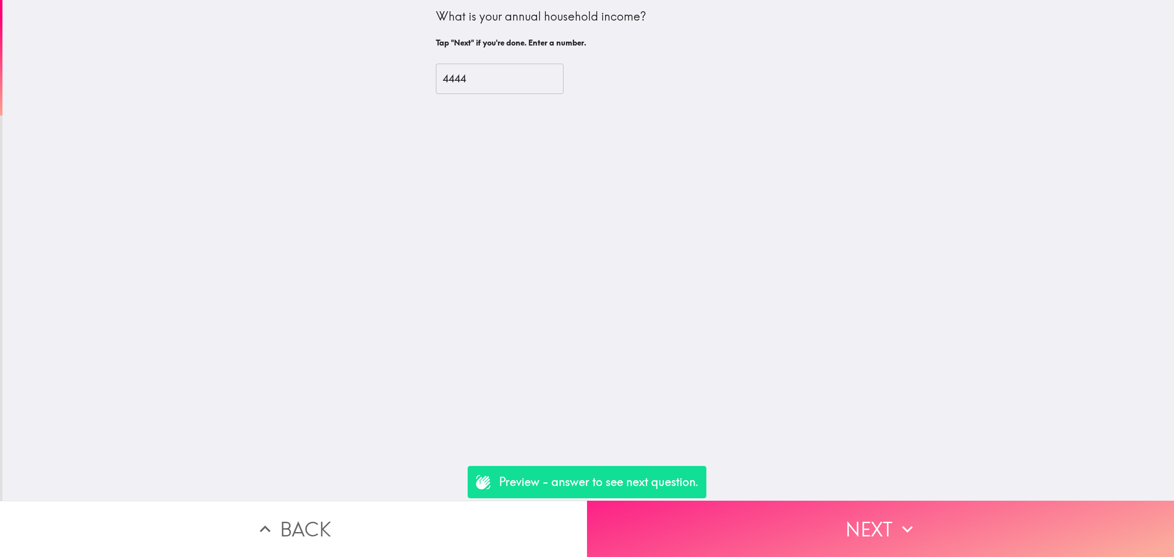
click at [668, 527] on button "Next" at bounding box center [880, 528] width 587 height 56
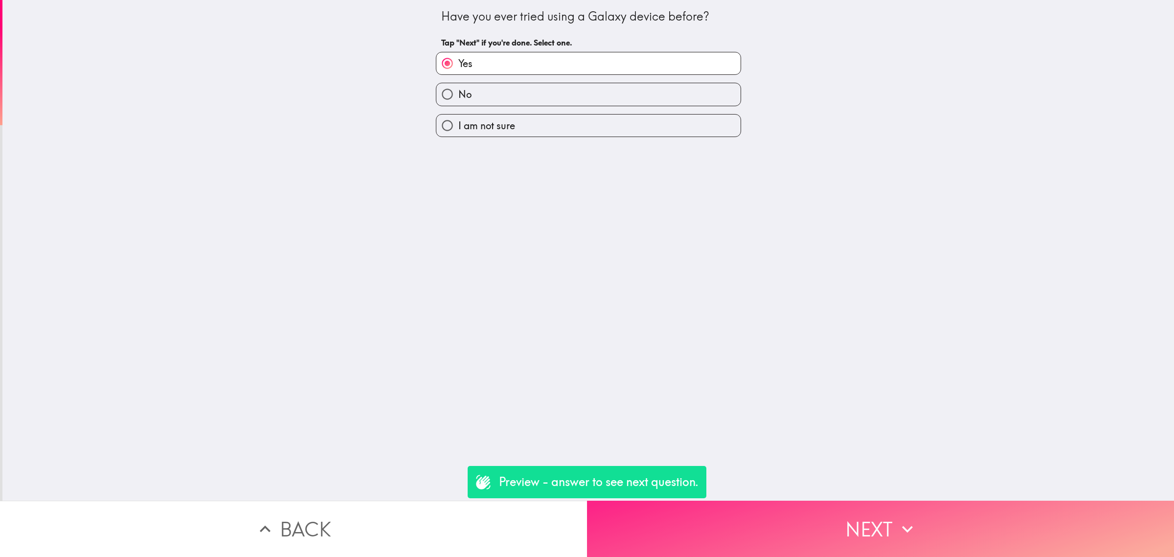
click at [669, 527] on button "Next" at bounding box center [880, 528] width 587 height 56
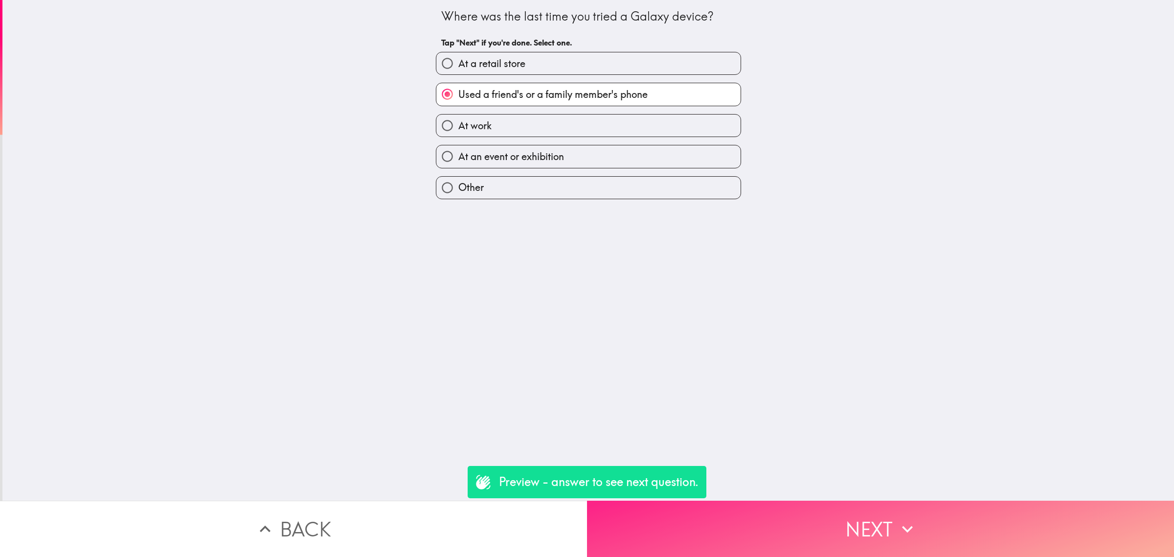
click at [669, 527] on button "Next" at bounding box center [880, 528] width 587 height 56
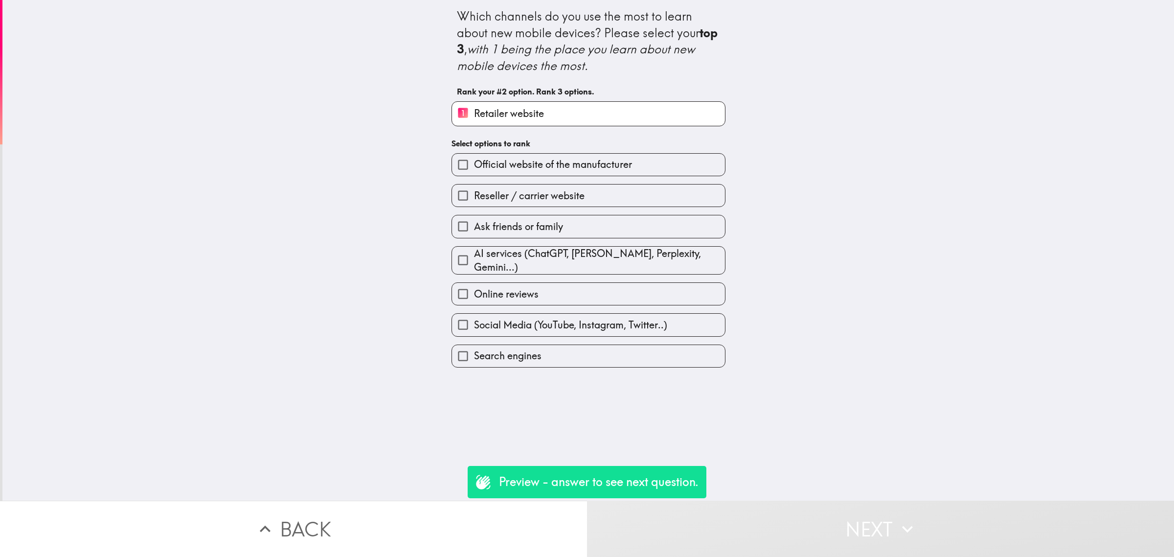
click at [558, 527] on button "Back" at bounding box center [293, 528] width 587 height 56
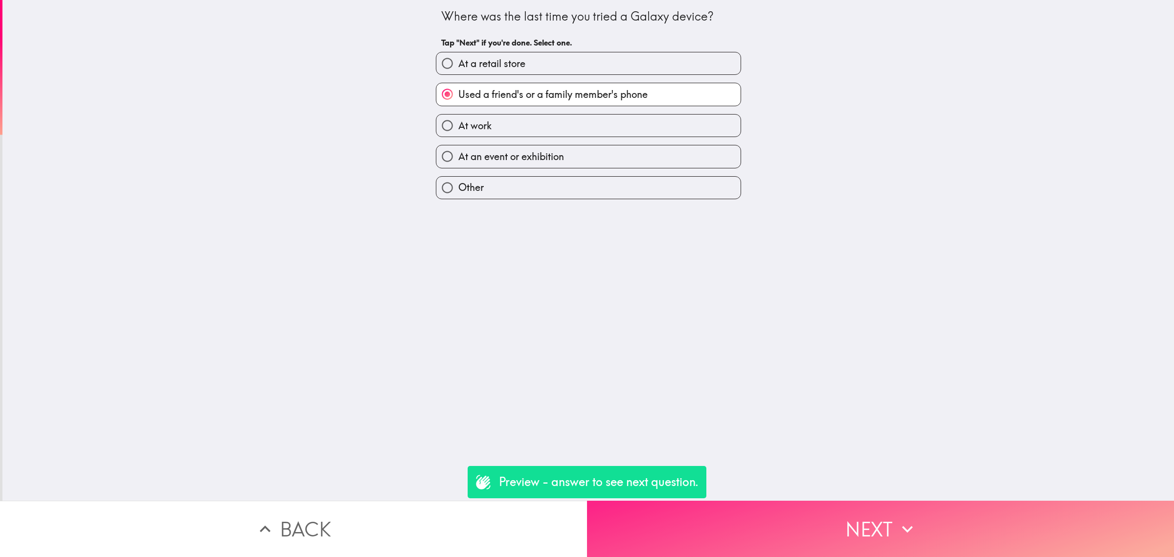
click at [666, 519] on button "Next" at bounding box center [880, 528] width 587 height 56
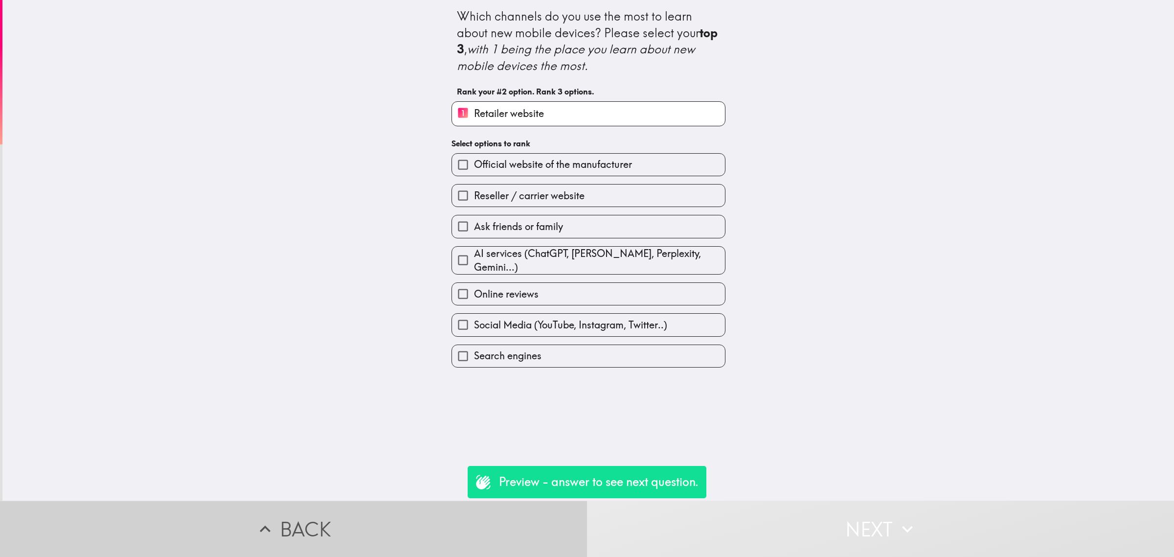
click at [514, 518] on button "Back" at bounding box center [293, 528] width 587 height 56
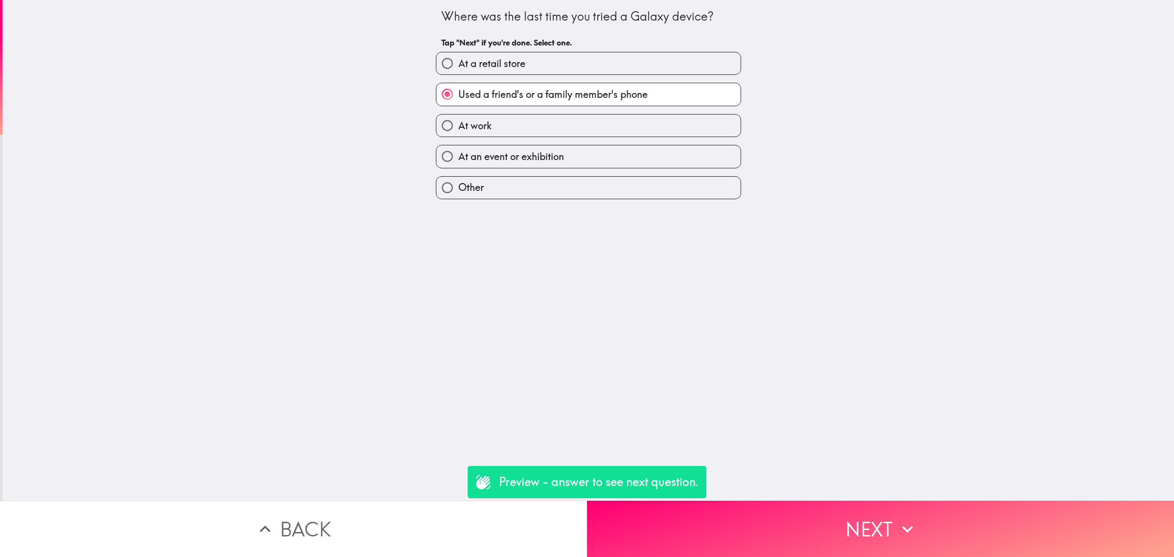
click at [480, 524] on button "Back" at bounding box center [293, 528] width 587 height 56
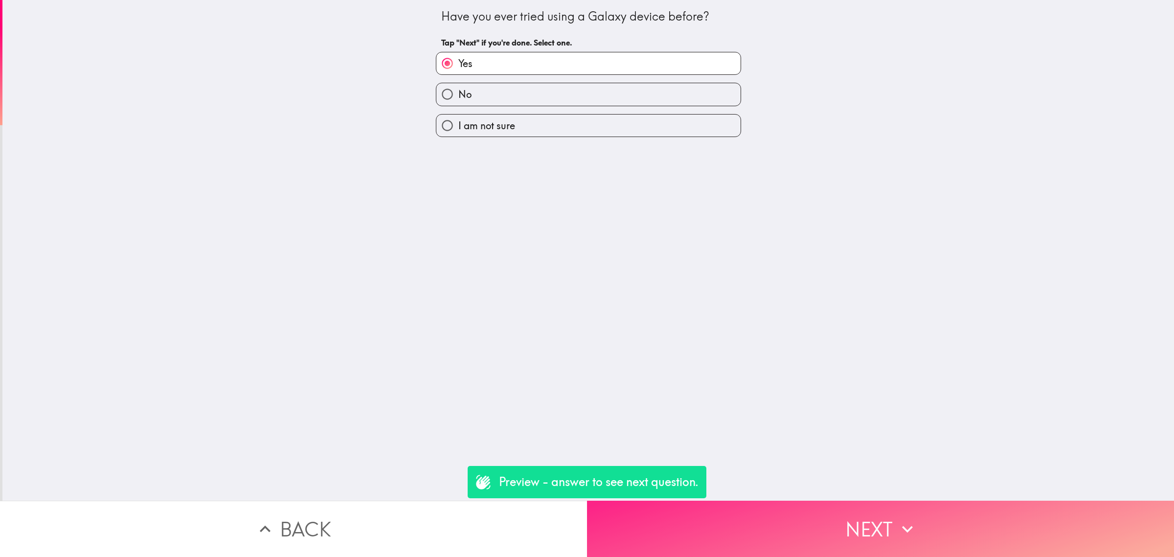
click at [660, 518] on button "Next" at bounding box center [880, 528] width 587 height 56
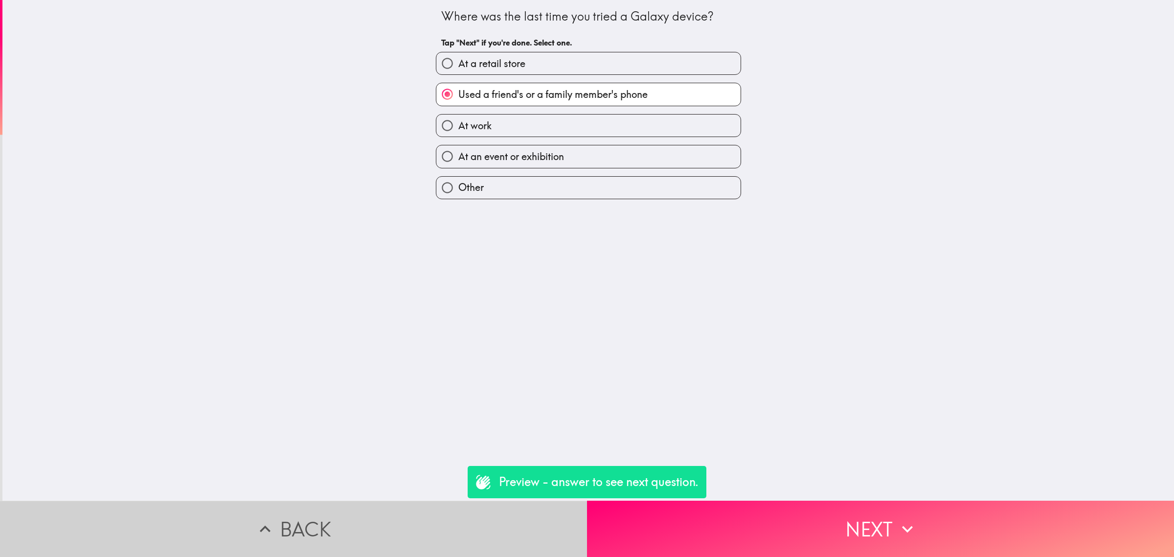
click at [479, 509] on button "Back" at bounding box center [293, 528] width 587 height 56
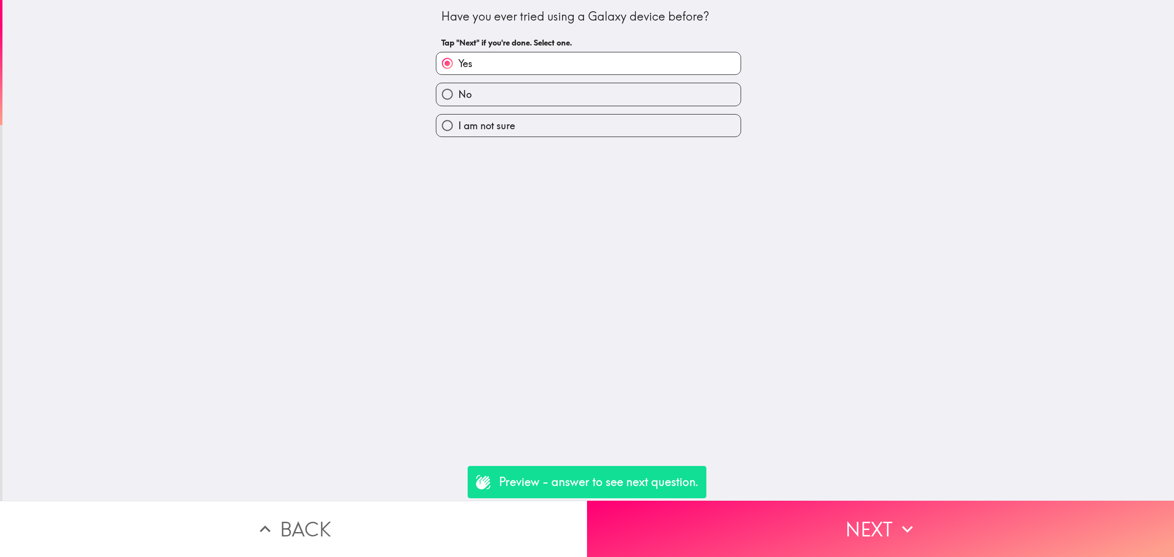
click at [448, 514] on button "Back" at bounding box center [293, 528] width 587 height 56
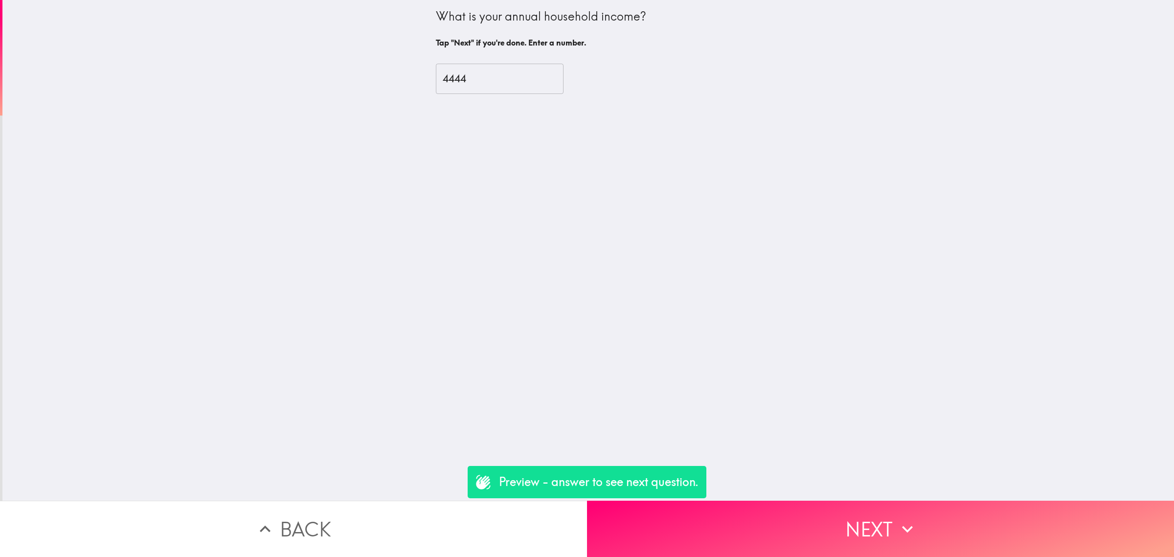
click at [382, 501] on button "Back" at bounding box center [293, 528] width 587 height 56
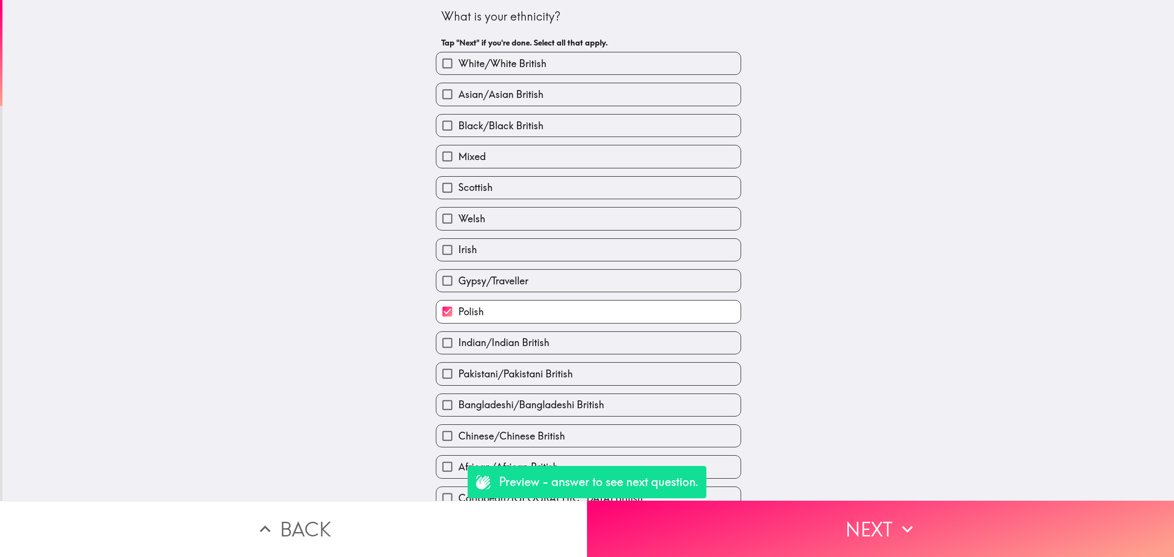
click at [383, 514] on button "Back" at bounding box center [293, 528] width 587 height 56
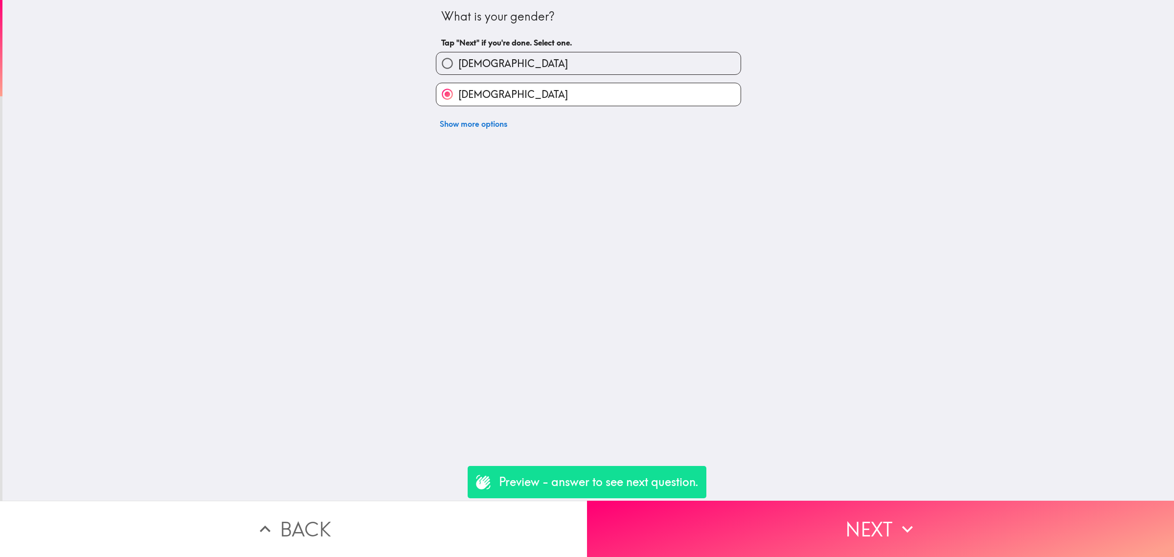
click at [383, 514] on button "Back" at bounding box center [293, 528] width 587 height 56
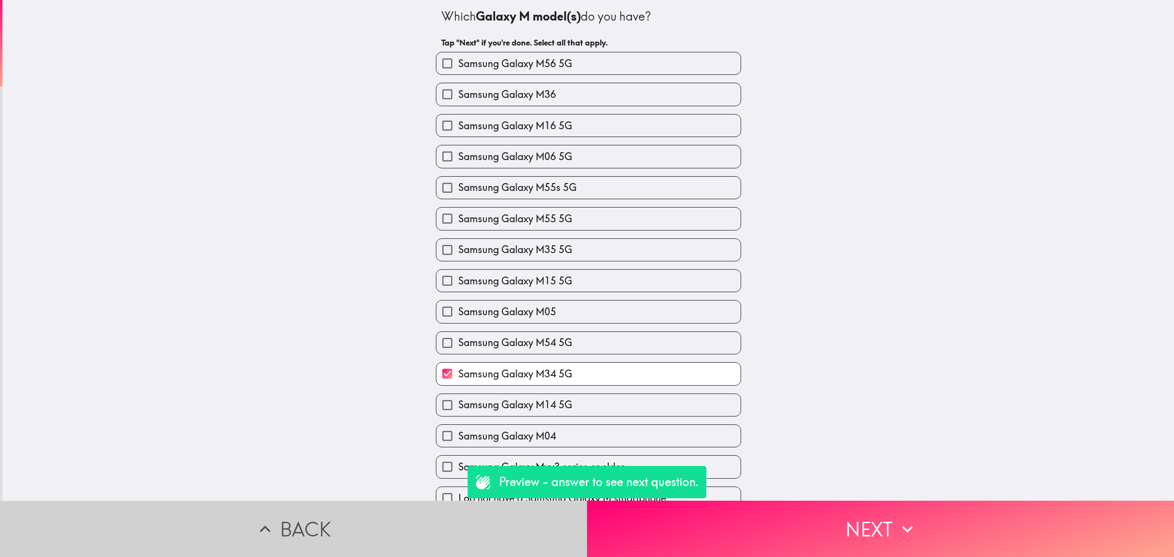
click at [382, 514] on button "Back" at bounding box center [293, 528] width 587 height 56
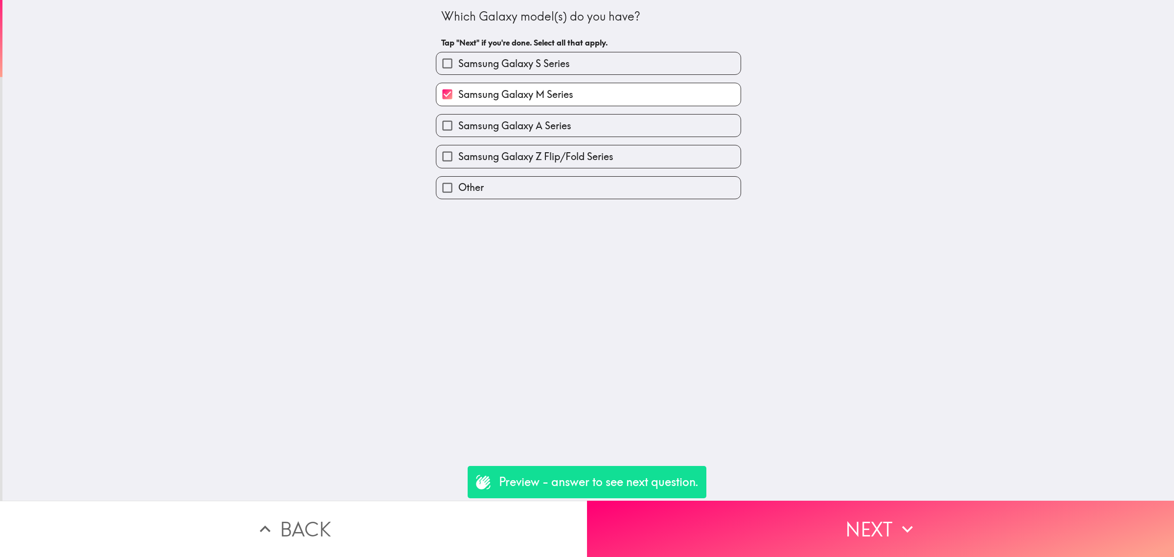
click at [380, 514] on button "Back" at bounding box center [293, 528] width 587 height 56
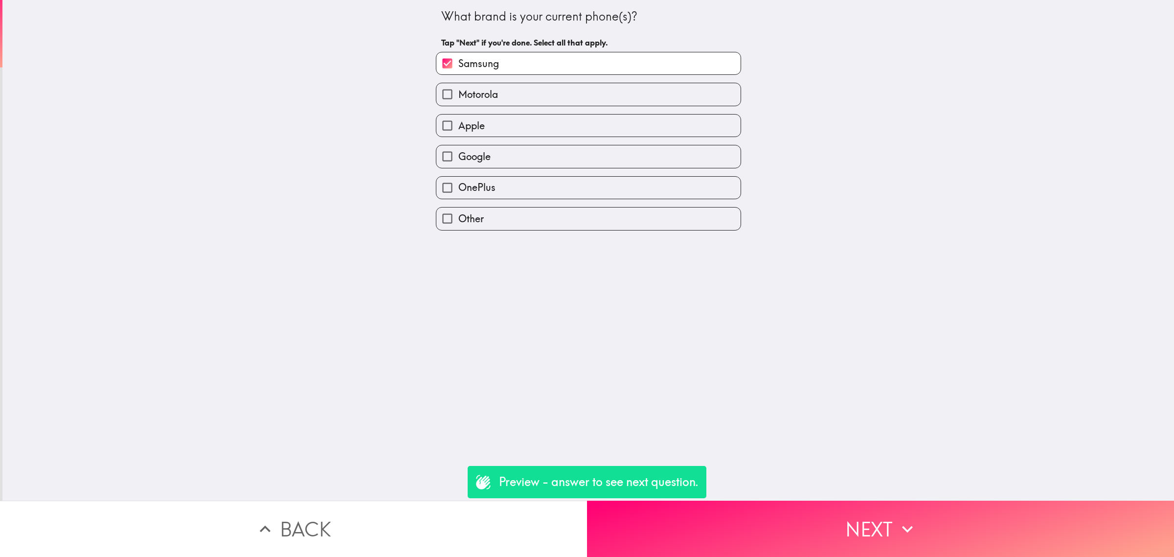
click at [380, 514] on button "Back" at bounding box center [293, 528] width 587 height 56
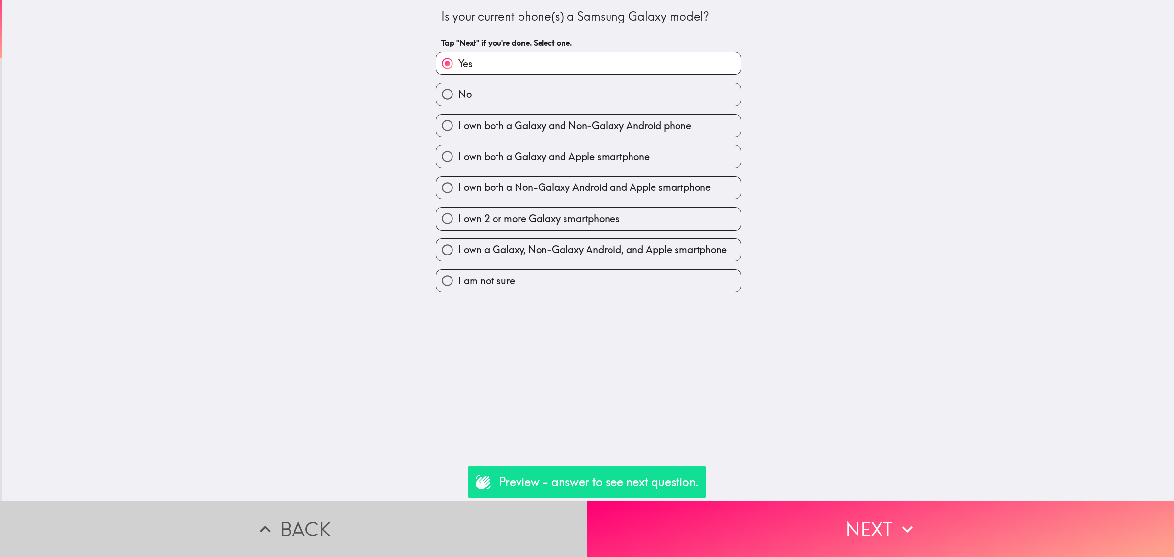
click at [382, 511] on button "Back" at bounding box center [293, 528] width 587 height 56
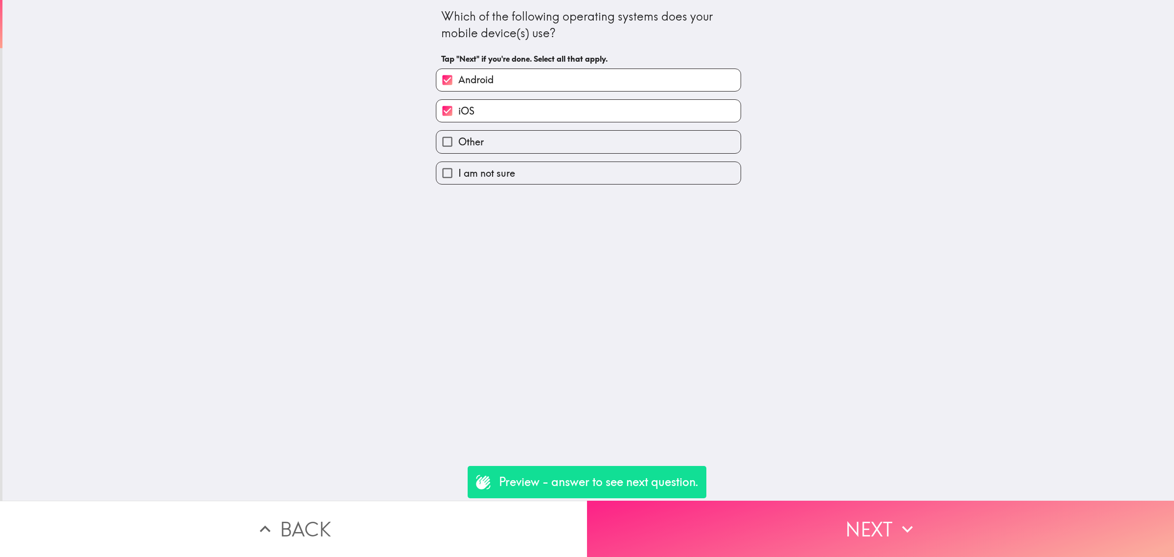
click at [678, 500] on button "Next" at bounding box center [880, 528] width 587 height 56
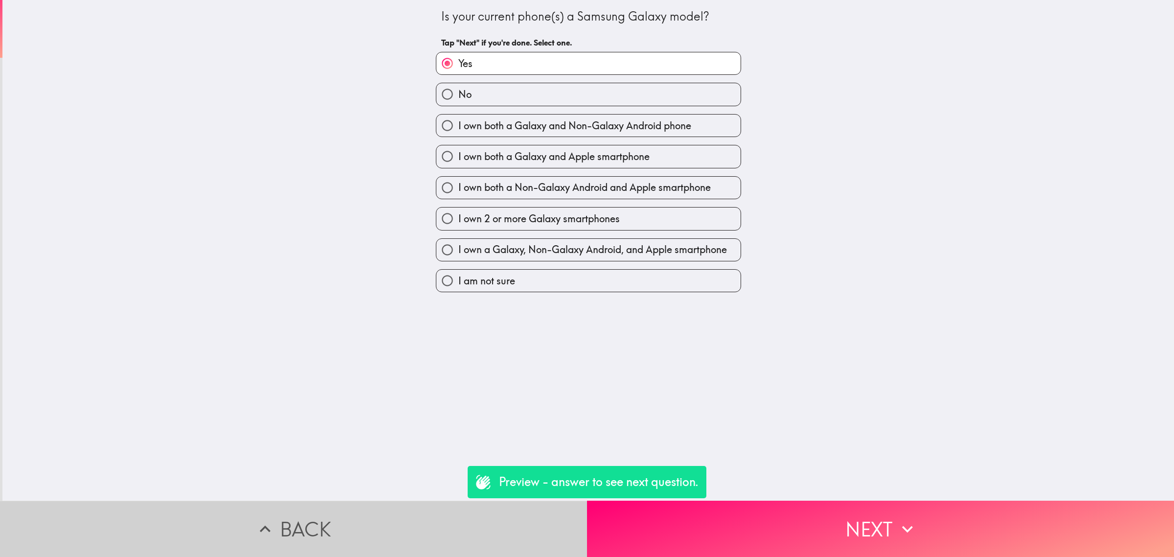
click at [534, 519] on button "Back" at bounding box center [293, 528] width 587 height 56
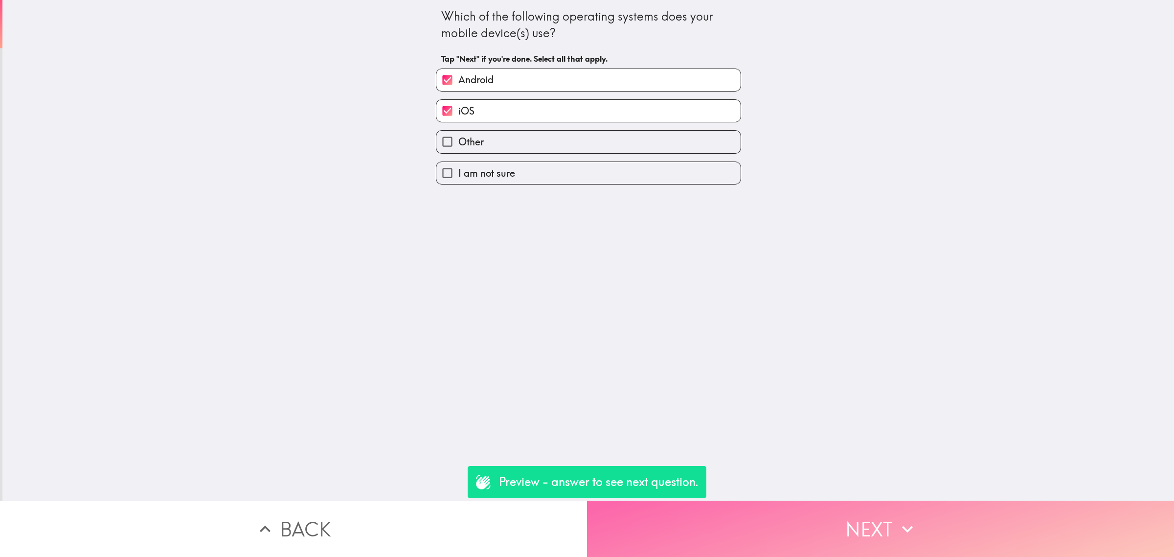
click at [705, 523] on button "Next" at bounding box center [880, 528] width 587 height 56
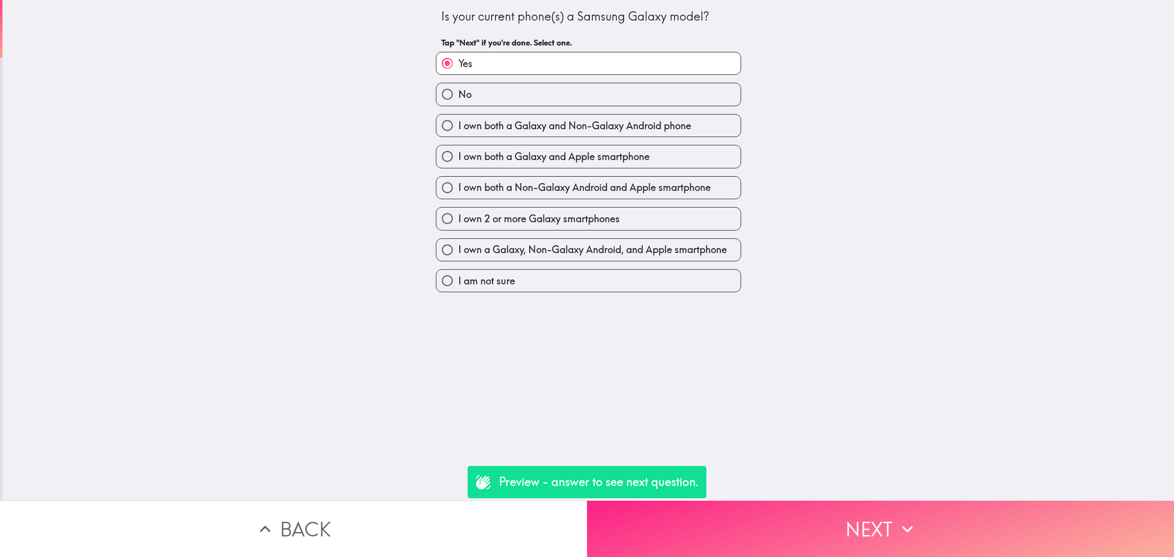
click at [705, 523] on button "Next" at bounding box center [880, 528] width 587 height 56
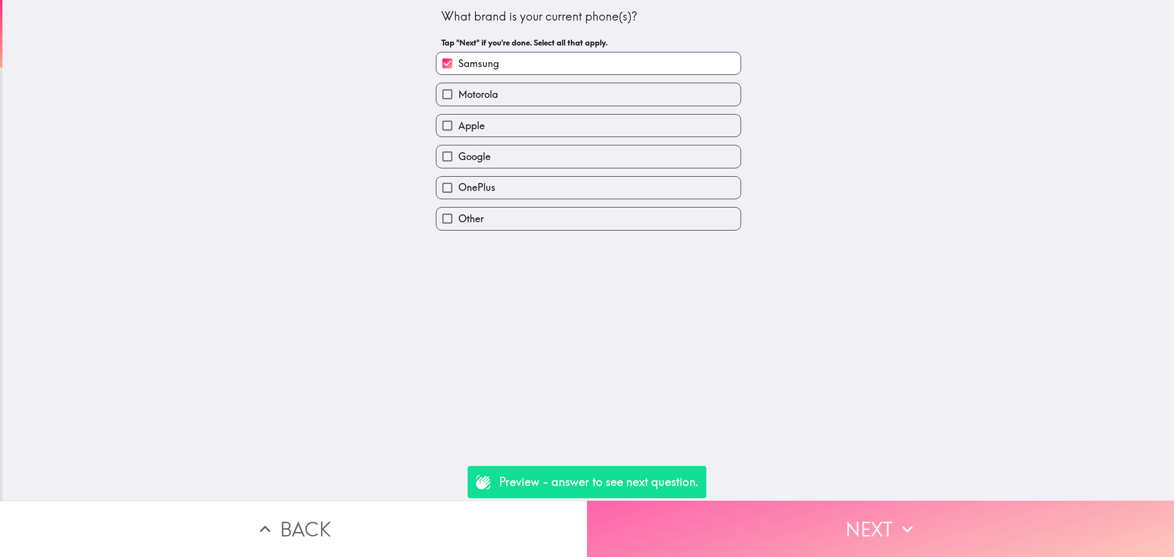
click at [705, 523] on button "Next" at bounding box center [880, 528] width 587 height 56
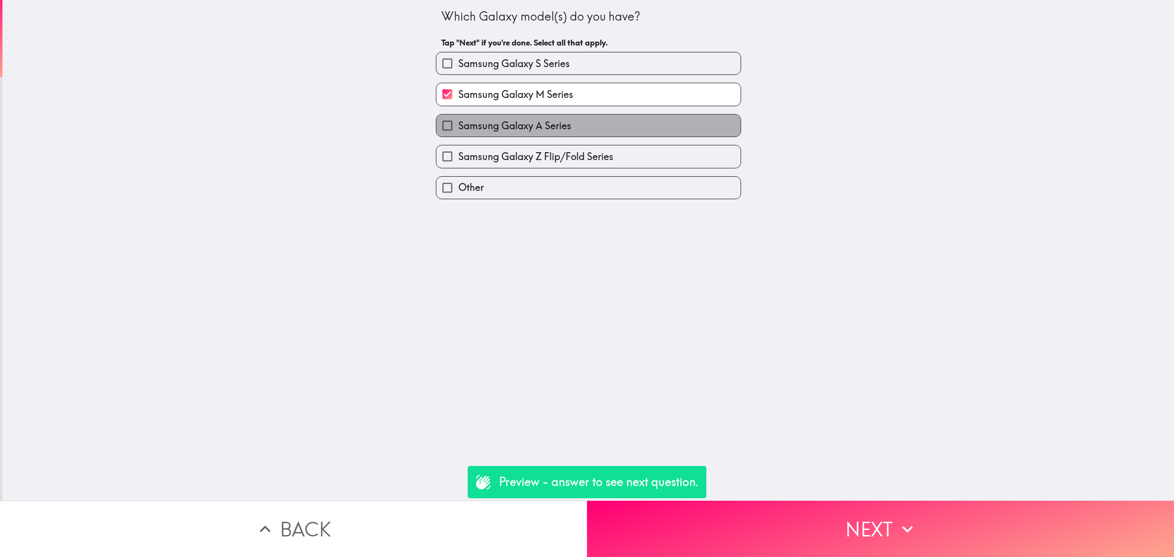
click at [565, 121] on label "Samsung Galaxy A Series" at bounding box center [588, 125] width 304 height 22
click at [458, 121] on input "Samsung Galaxy A Series" at bounding box center [447, 125] width 22 height 22
checkbox input "true"
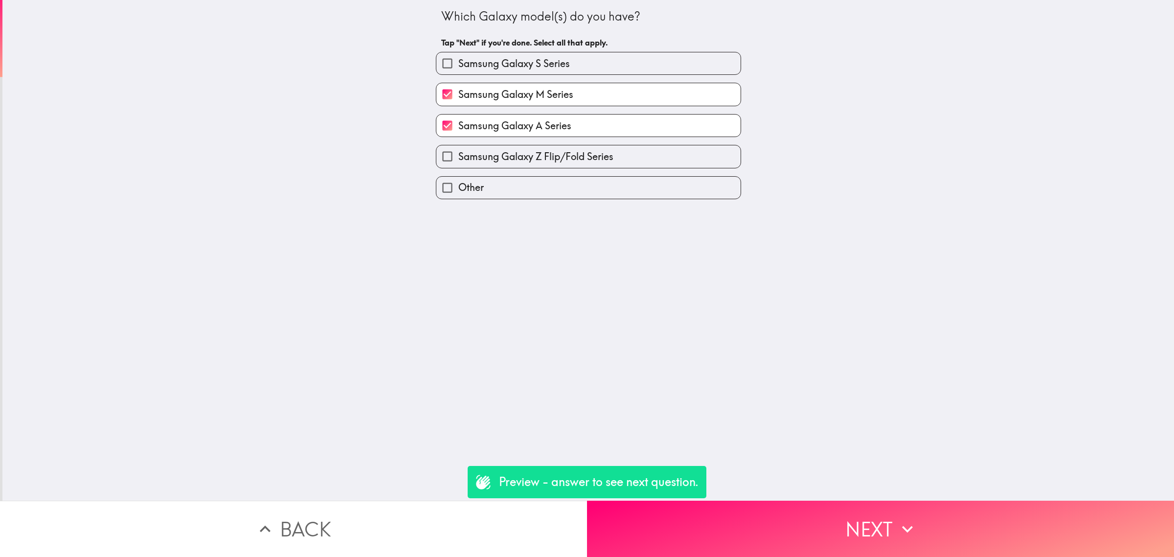
click at [563, 90] on span "Samsung Galaxy M Series" at bounding box center [515, 95] width 115 height 14
click at [458, 90] on input "Samsung Galaxy M Series" at bounding box center [447, 94] width 22 height 22
checkbox input "false"
click at [458, 524] on button "Back" at bounding box center [293, 528] width 587 height 56
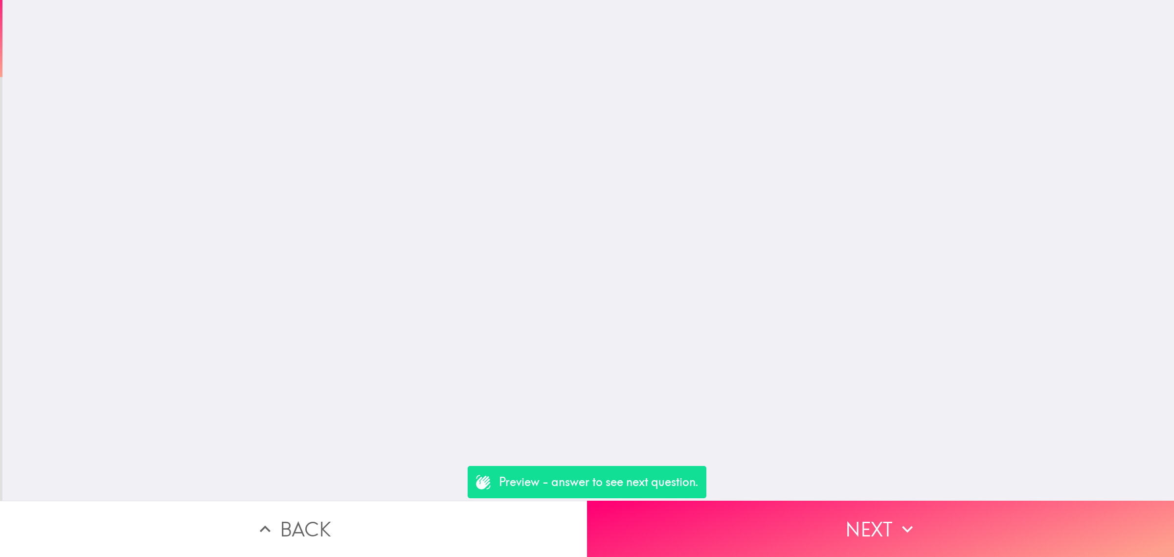
click at [458, 524] on button "Back" at bounding box center [293, 528] width 587 height 56
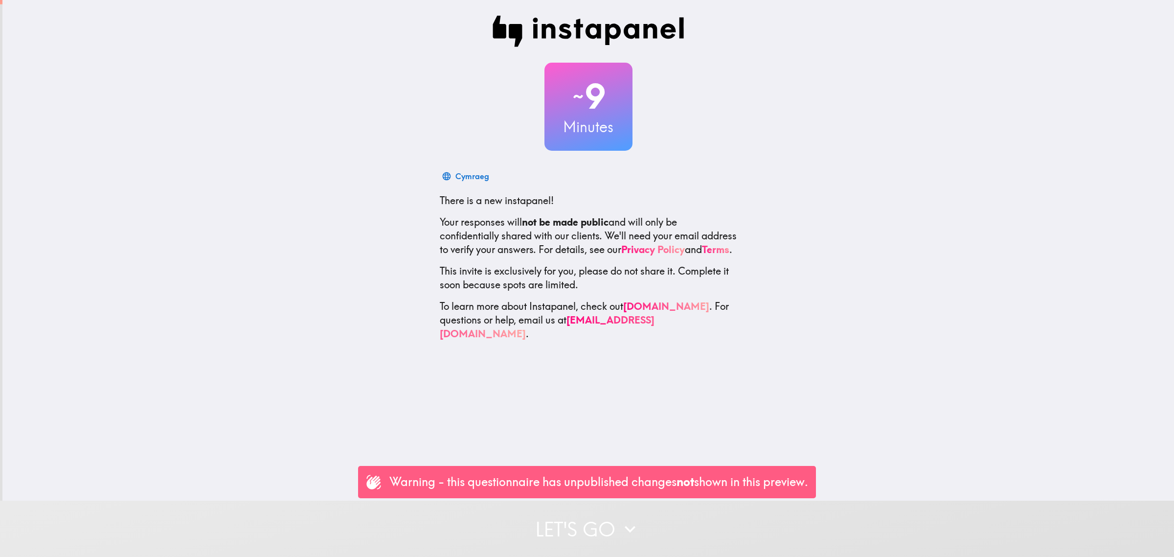
click at [726, 522] on button "Let's go" at bounding box center [587, 528] width 1174 height 56
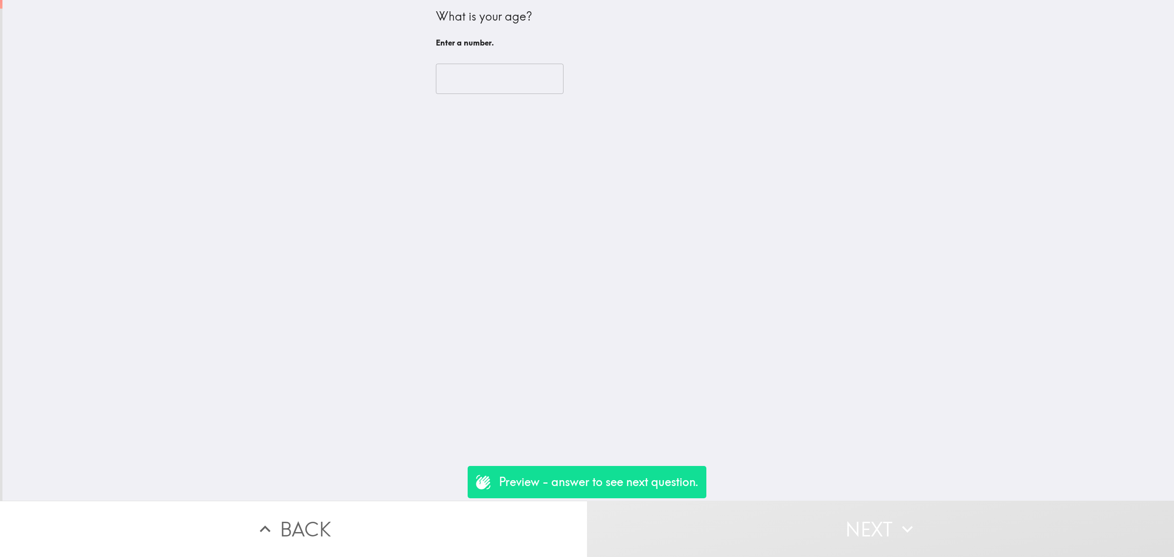
click at [505, 67] on div "​" at bounding box center [588, 79] width 305 height 54
click at [509, 74] on input "3" at bounding box center [500, 79] width 128 height 30
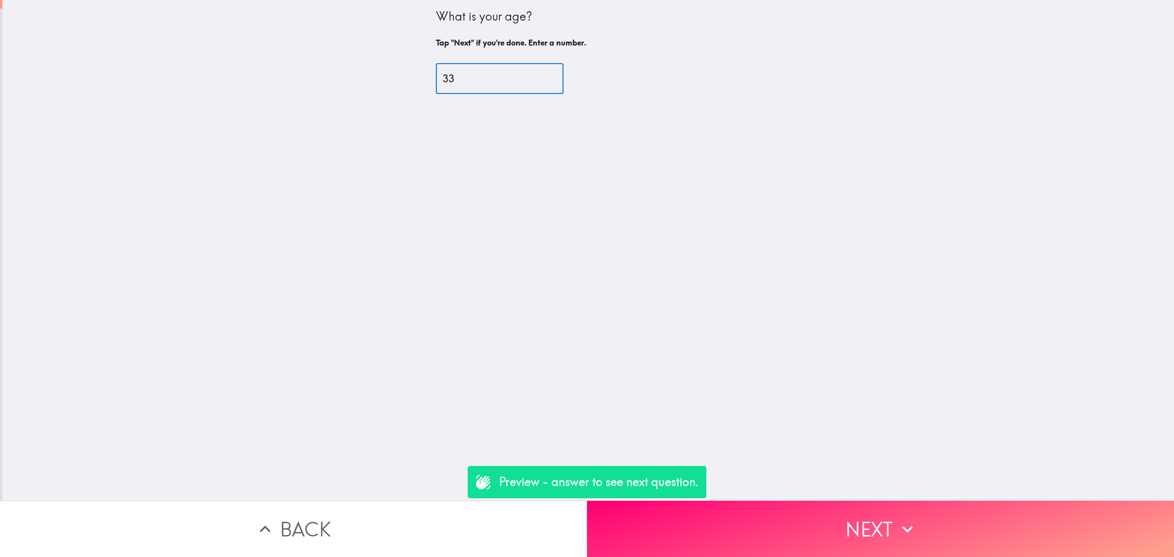
type input "33"
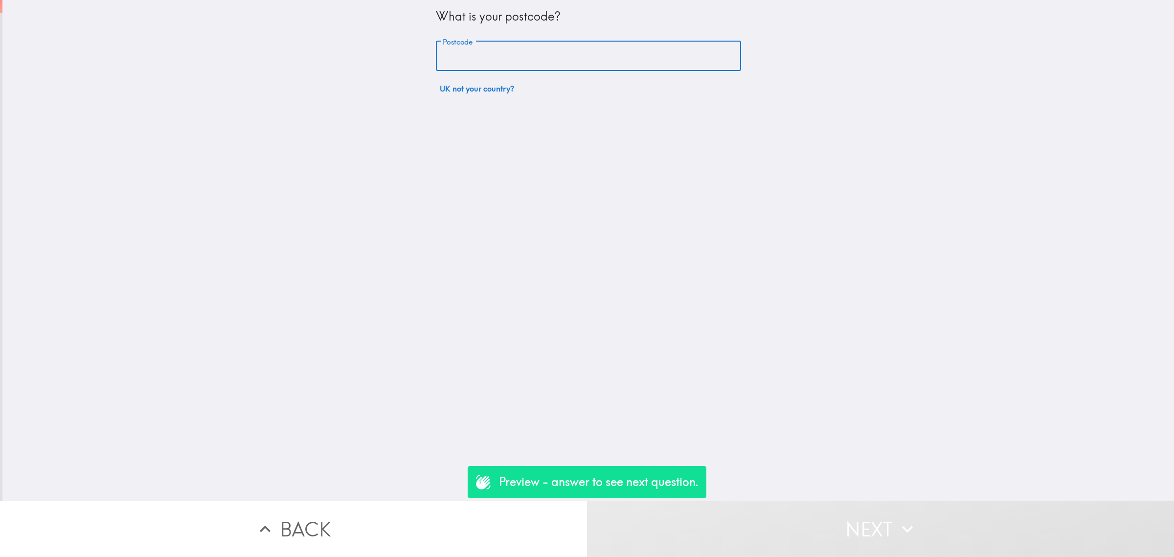
drag, startPoint x: 514, startPoint y: 51, endPoint x: 527, endPoint y: 60, distance: 15.9
click at [514, 51] on input "Postcode" at bounding box center [588, 56] width 305 height 30
type input "rm156pr"
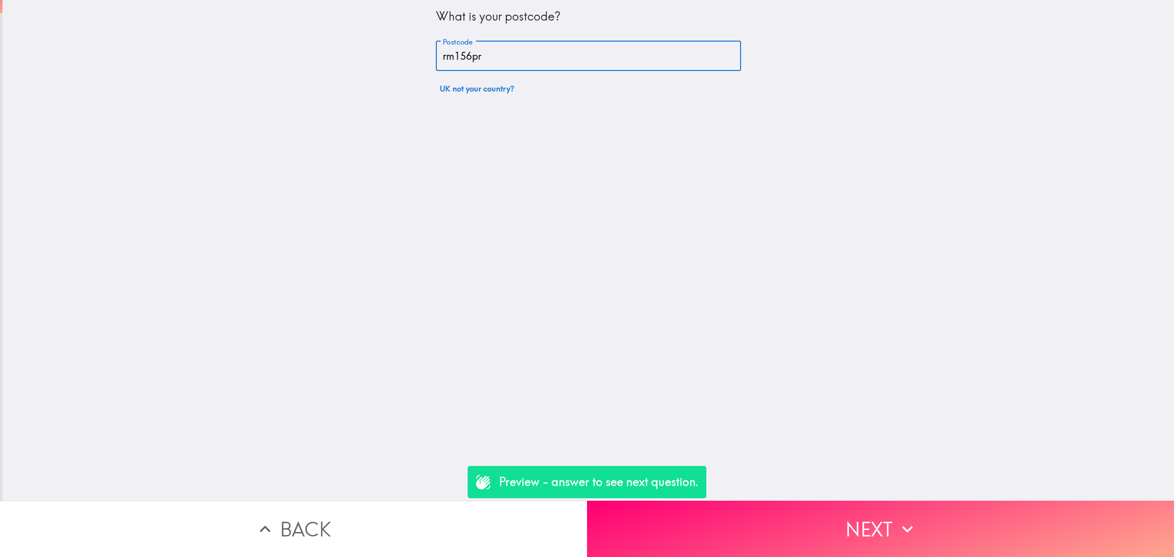
click at [767, 519] on button "Next" at bounding box center [880, 528] width 587 height 56
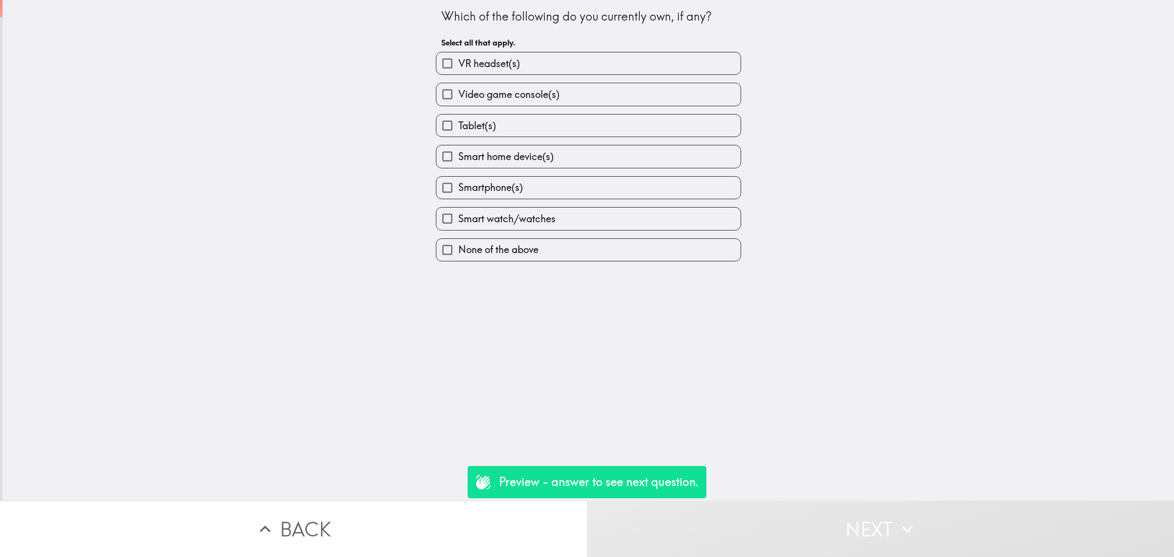
click at [515, 184] on label "Smartphone(s)" at bounding box center [588, 188] width 304 height 22
click at [458, 184] on input "Smartphone(s)" at bounding box center [447, 188] width 22 height 22
checkbox input "true"
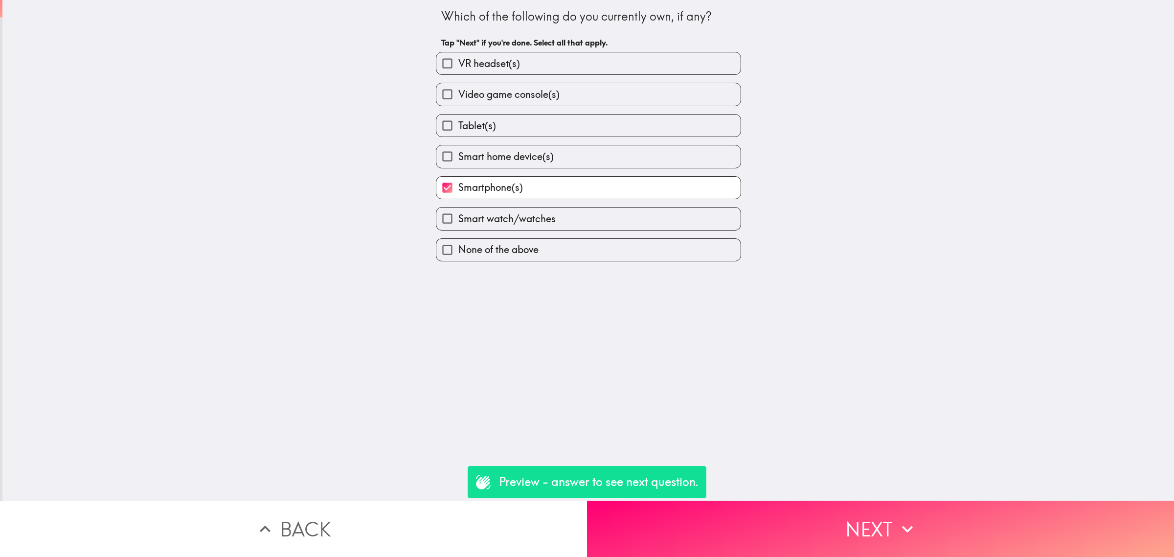
click at [834, 529] on button "Next" at bounding box center [880, 528] width 587 height 56
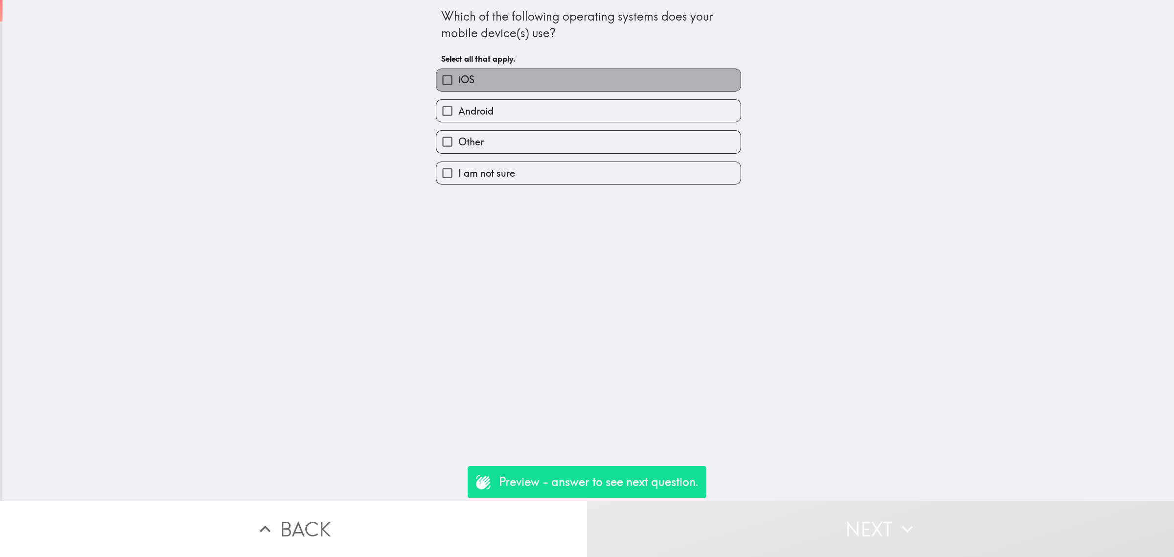
click at [524, 78] on label "iOS" at bounding box center [588, 80] width 304 height 22
click at [458, 78] on input "iOS" at bounding box center [447, 80] width 22 height 22
checkbox input "true"
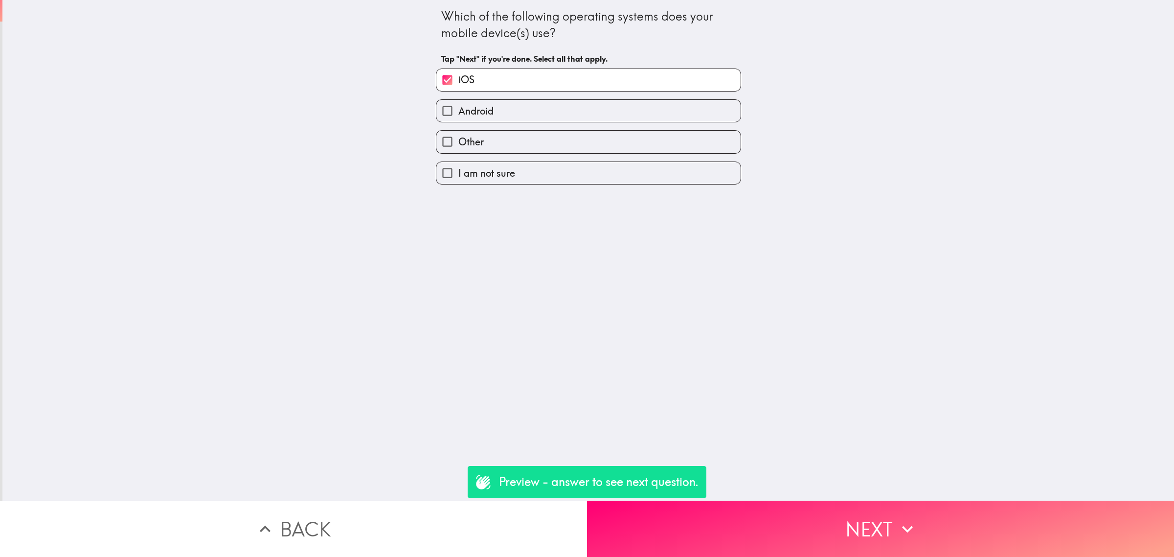
click at [546, 111] on label "Android" at bounding box center [588, 111] width 304 height 22
click at [458, 111] on input "Android" at bounding box center [447, 111] width 22 height 22
click at [465, 101] on label "Android" at bounding box center [588, 111] width 304 height 22
click at [458, 101] on input "Android" at bounding box center [447, 111] width 22 height 22
checkbox input "false"
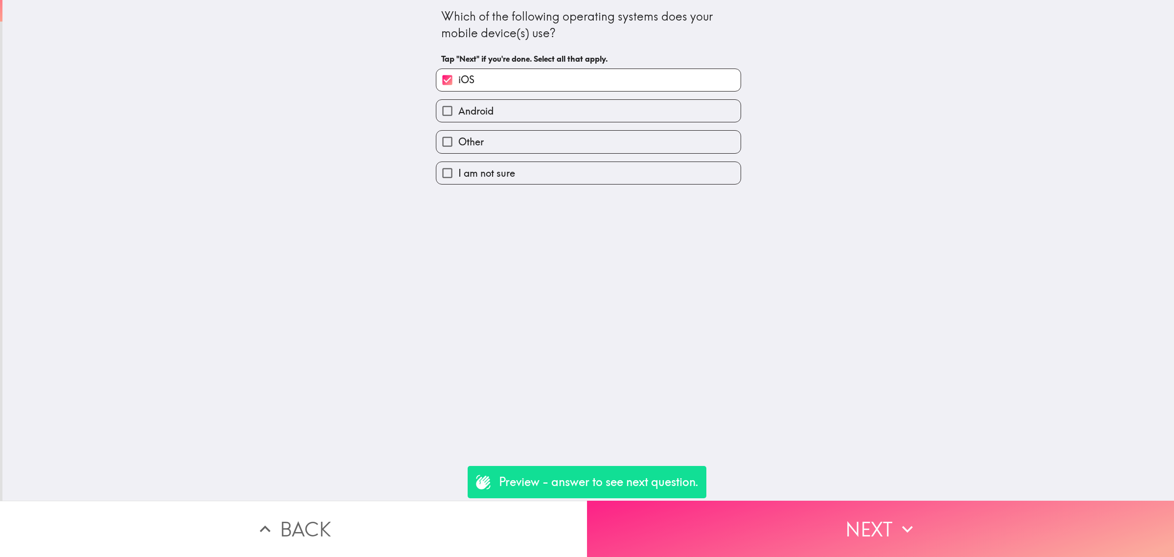
click at [792, 518] on button "Next" at bounding box center [880, 528] width 587 height 56
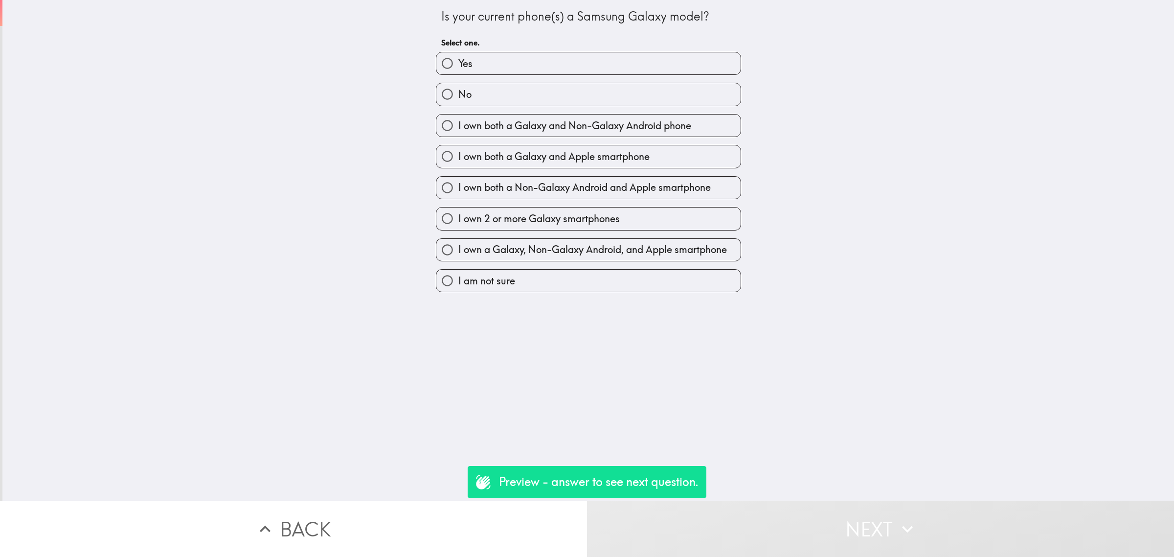
click at [448, 59] on input "Yes" at bounding box center [447, 63] width 22 height 22
radio input "true"
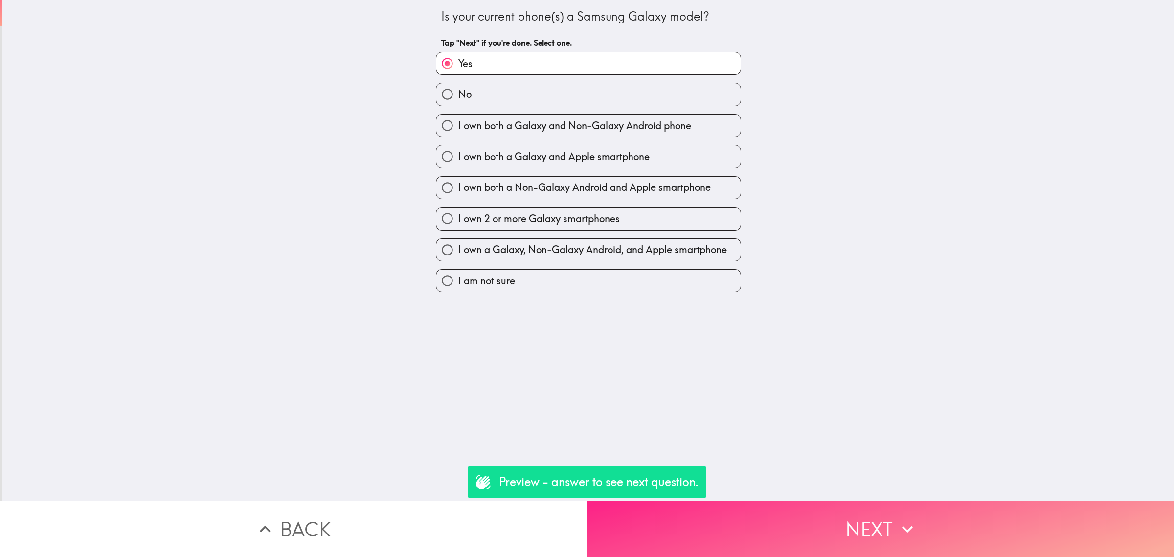
click at [773, 520] on button "Next" at bounding box center [880, 528] width 587 height 56
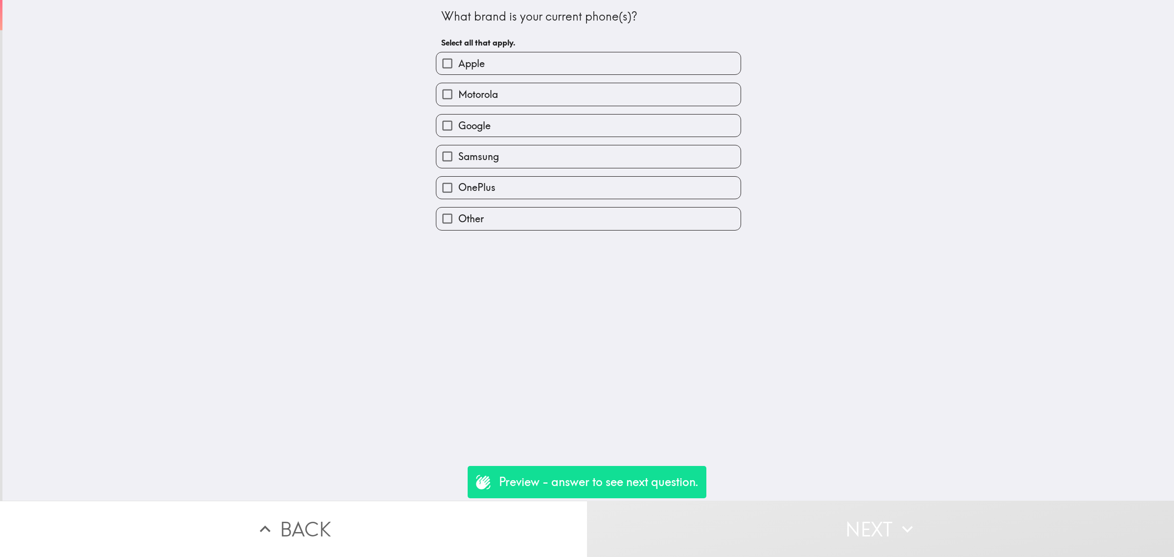
click at [478, 54] on label "Apple" at bounding box center [588, 63] width 304 height 22
click at [458, 54] on input "Apple" at bounding box center [447, 63] width 22 height 22
checkbox input "true"
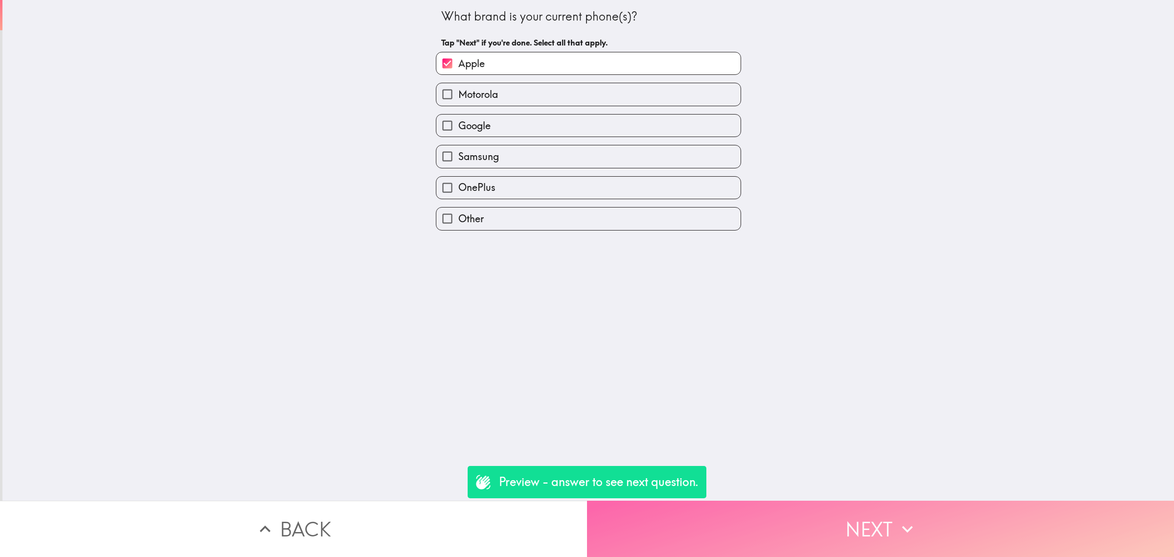
click at [783, 500] on button "Next" at bounding box center [880, 528] width 587 height 56
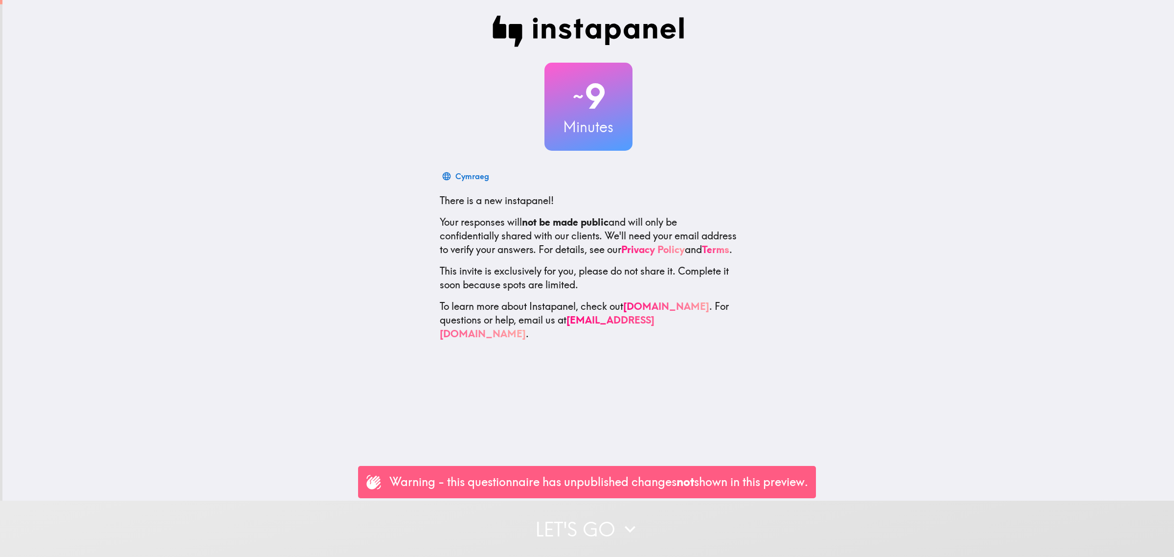
click at [757, 519] on button "Let's go" at bounding box center [587, 528] width 1174 height 56
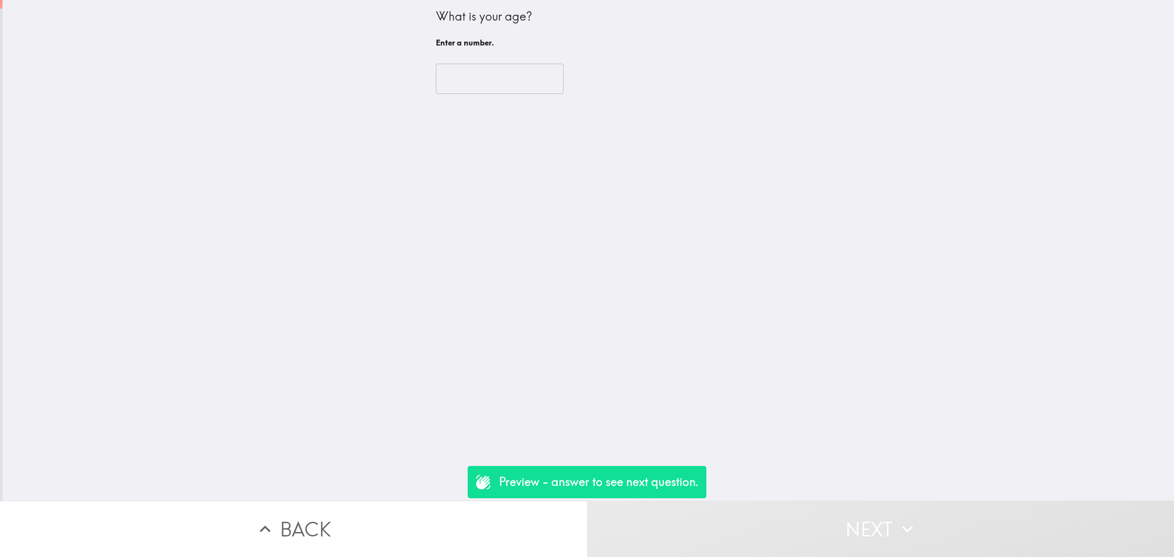
click at [487, 77] on input "number" at bounding box center [500, 79] width 128 height 30
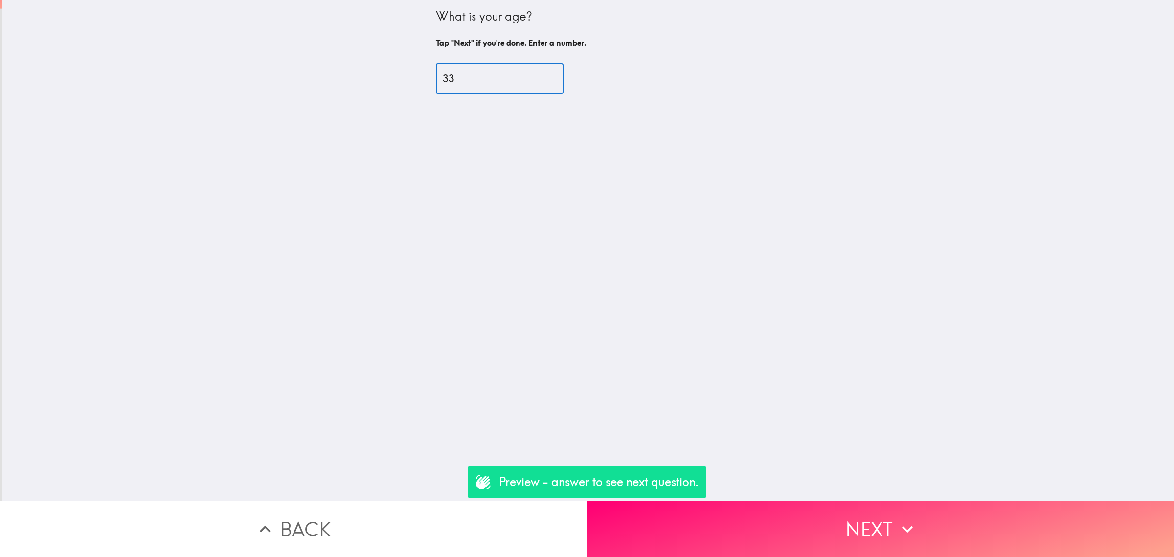
type input "33"
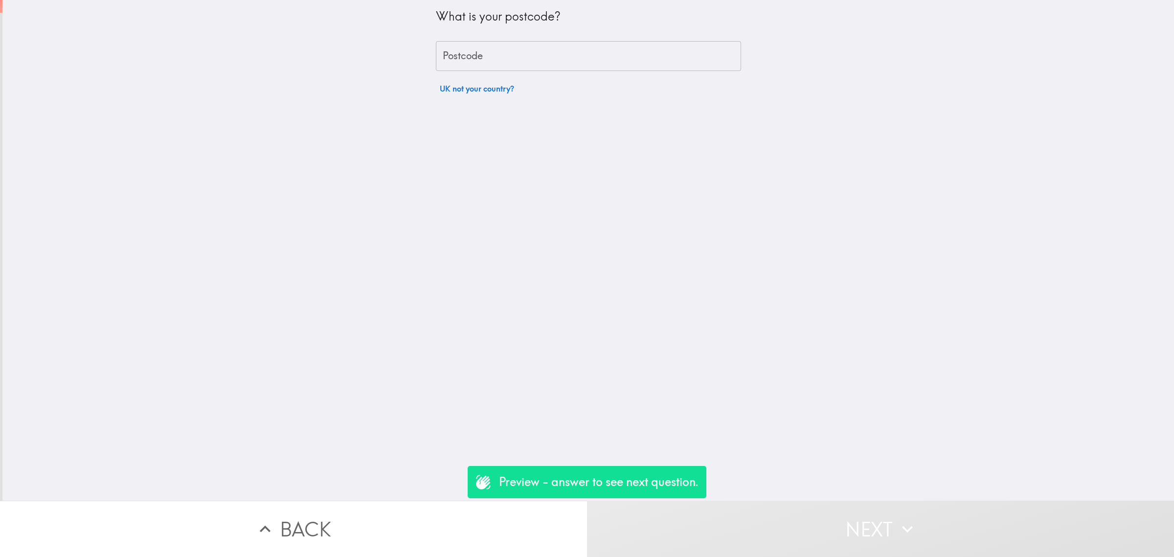
click at [487, 72] on div "What is your postcode? Postcode Postcode UK not your country?" at bounding box center [588, 49] width 305 height 98
click at [493, 53] on input "Postcode" at bounding box center [588, 56] width 305 height 30
type input "rm156pr"
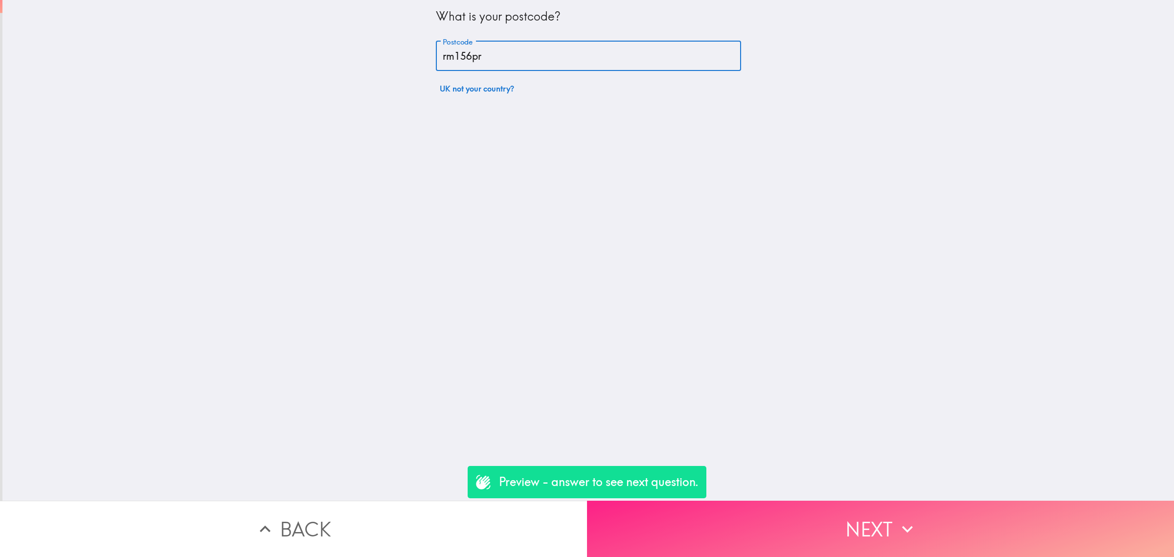
click at [746, 529] on button "Next" at bounding box center [880, 528] width 587 height 56
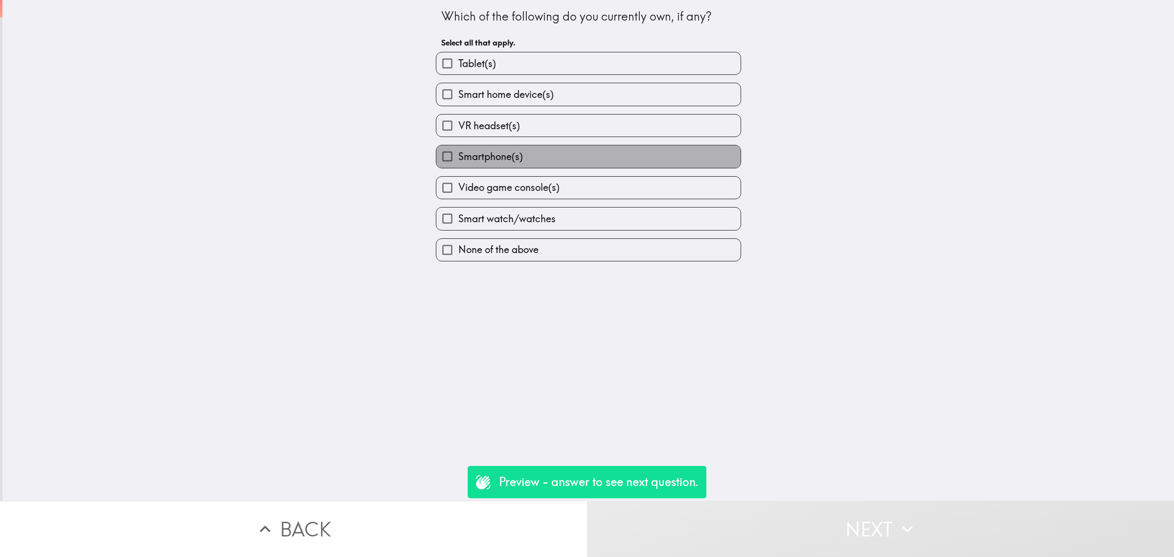
click at [531, 151] on label "Smartphone(s)" at bounding box center [588, 156] width 304 height 22
click at [458, 151] on input "Smartphone(s)" at bounding box center [447, 156] width 22 height 22
checkbox input "true"
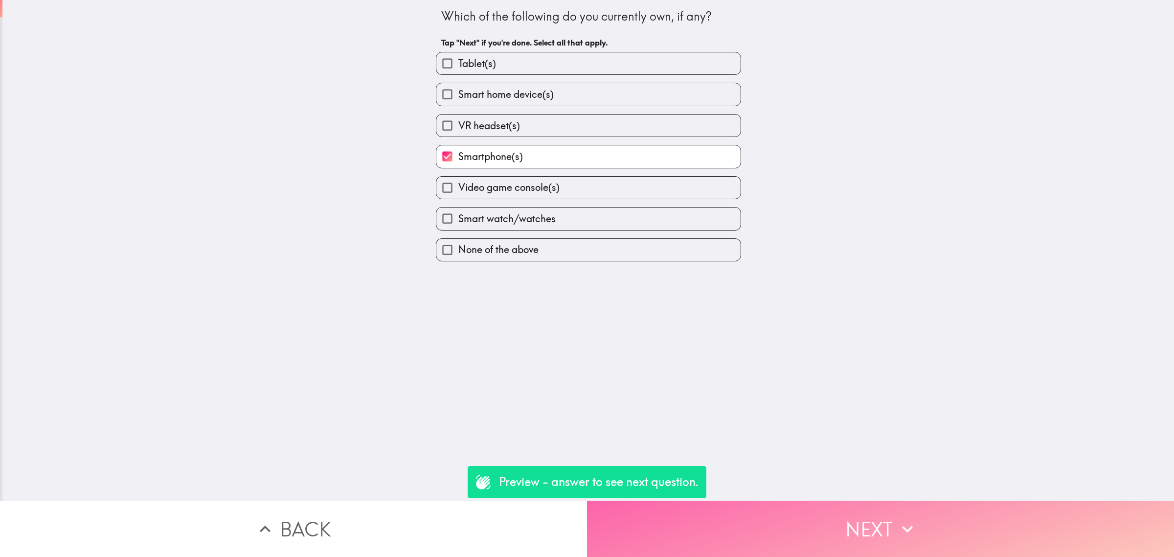
click at [793, 524] on button "Next" at bounding box center [880, 528] width 587 height 56
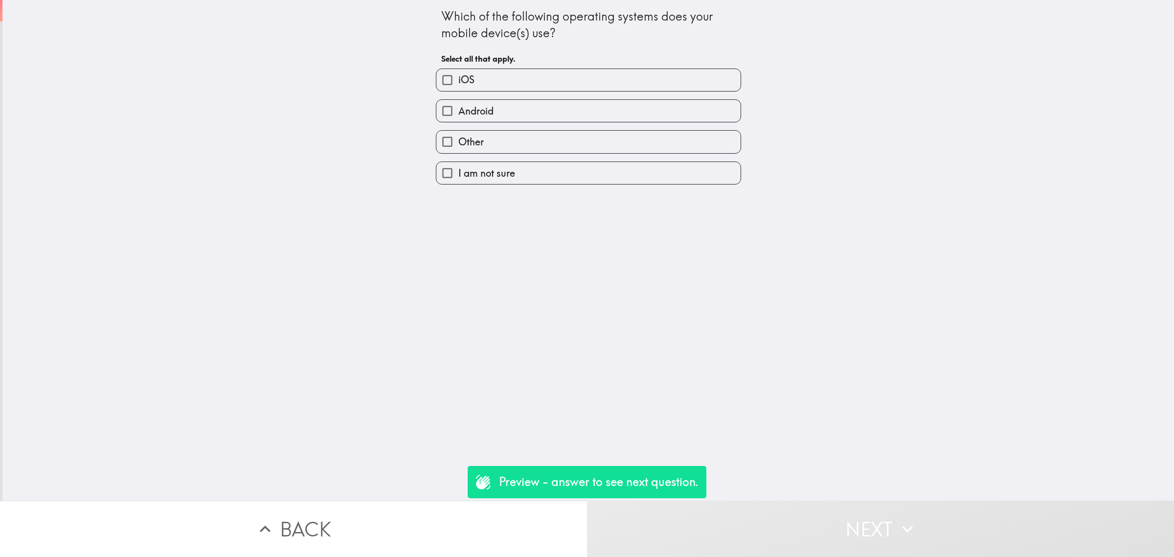
click at [507, 113] on label "Android" at bounding box center [588, 111] width 304 height 22
click at [458, 113] on input "Android" at bounding box center [447, 111] width 22 height 22
checkbox input "true"
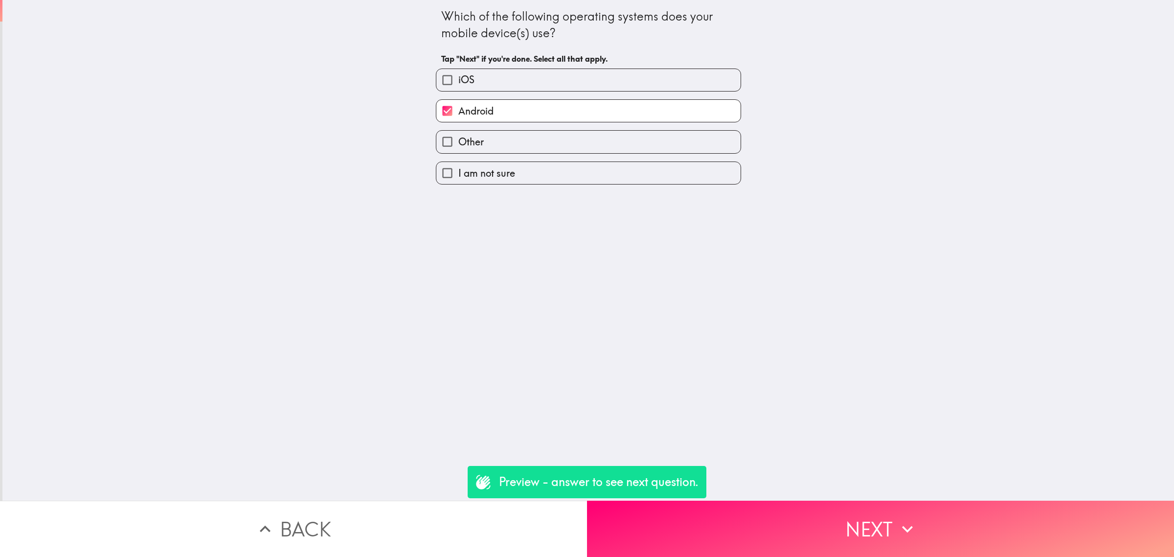
click at [500, 83] on label "iOS" at bounding box center [588, 80] width 304 height 22
click at [458, 83] on input "iOS" at bounding box center [447, 80] width 22 height 22
checkbox input "true"
drag, startPoint x: 837, startPoint y: 497, endPoint x: 845, endPoint y: 505, distance: 10.7
click at [844, 505] on button "Next" at bounding box center [880, 528] width 587 height 56
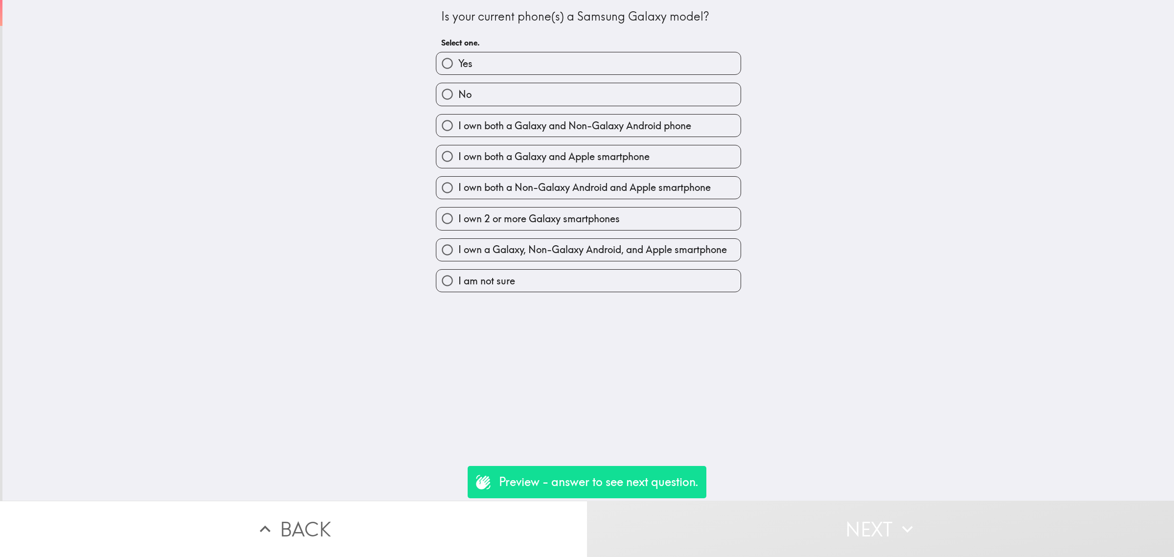
click at [512, 59] on label "Yes" at bounding box center [588, 63] width 304 height 22
click at [458, 59] on input "Yes" at bounding box center [447, 63] width 22 height 22
radio input "true"
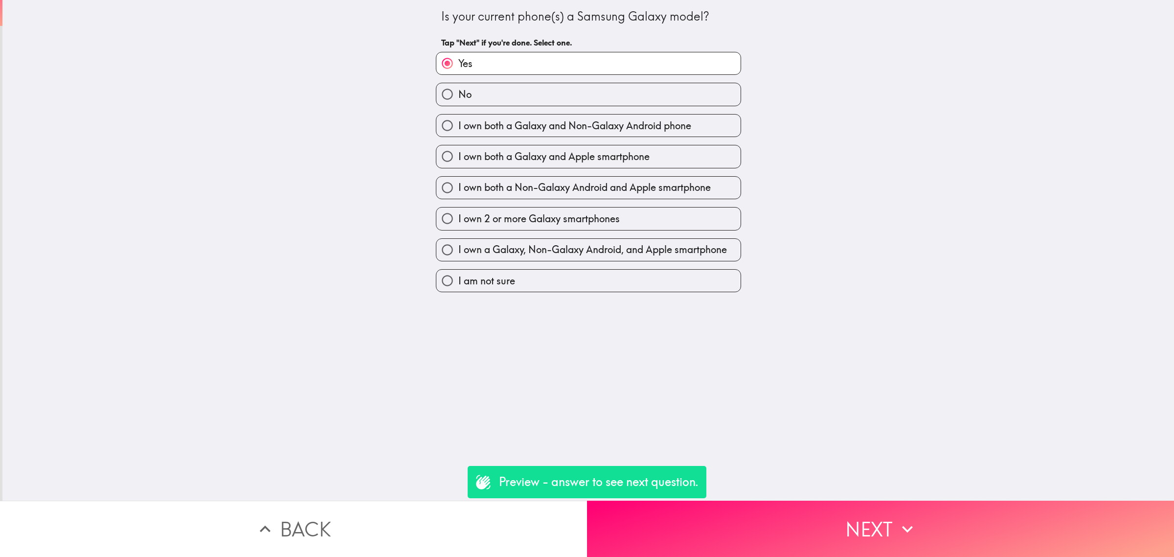
click at [570, 125] on span "I own both a Galaxy and Non-Galaxy Android phone" at bounding box center [574, 126] width 233 height 14
click at [458, 125] on input "I own both a Galaxy and Non-Galaxy Android phone" at bounding box center [447, 125] width 22 height 22
radio input "true"
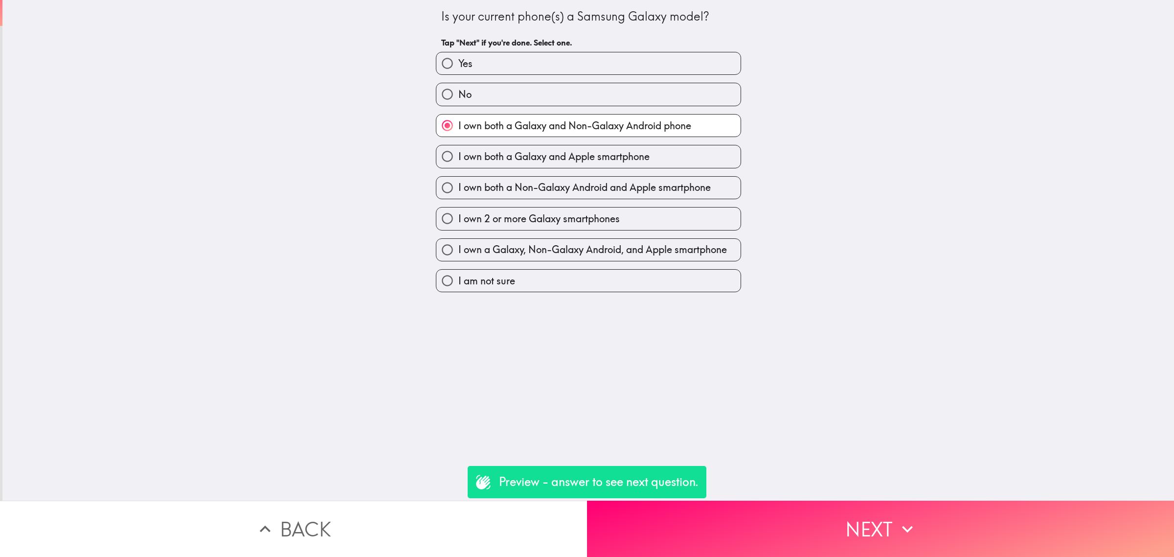
click at [565, 152] on span "I own both a Galaxy and Apple smartphone" at bounding box center [553, 157] width 191 height 14
click at [458, 152] on input "I own both a Galaxy and Apple smartphone" at bounding box center [447, 156] width 22 height 22
radio input "true"
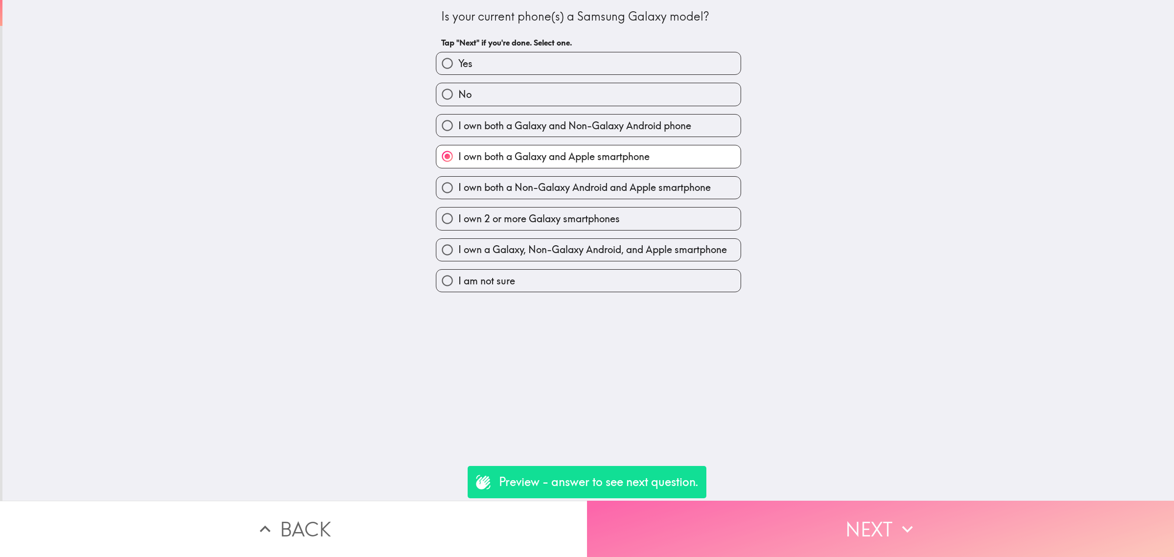
click at [817, 539] on button "Next" at bounding box center [880, 528] width 587 height 56
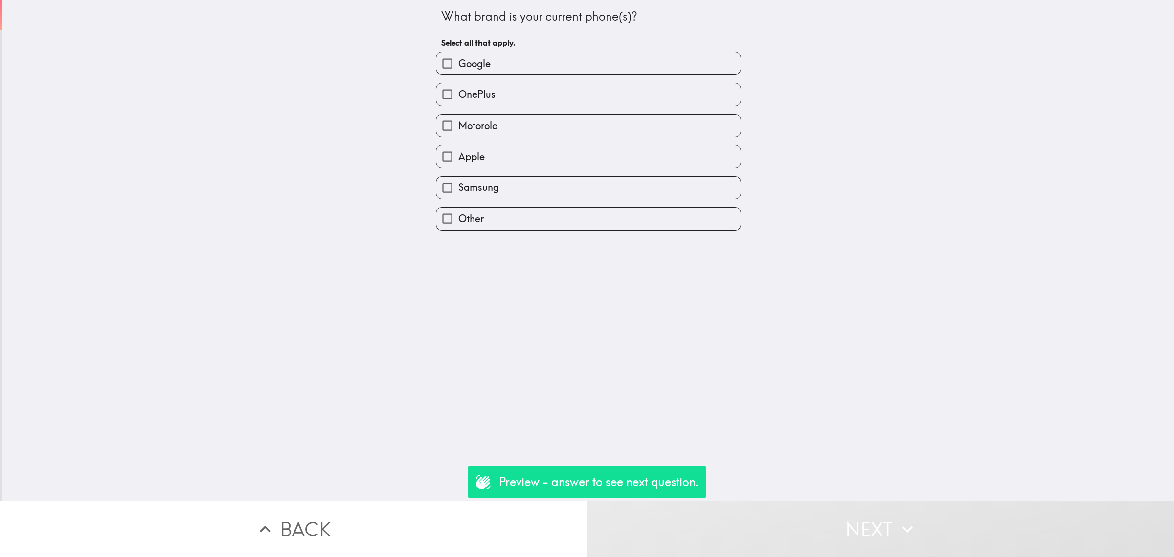
click at [509, 158] on label "Apple" at bounding box center [588, 156] width 304 height 22
click at [458, 158] on input "Apple" at bounding box center [447, 156] width 22 height 22
checkbox input "true"
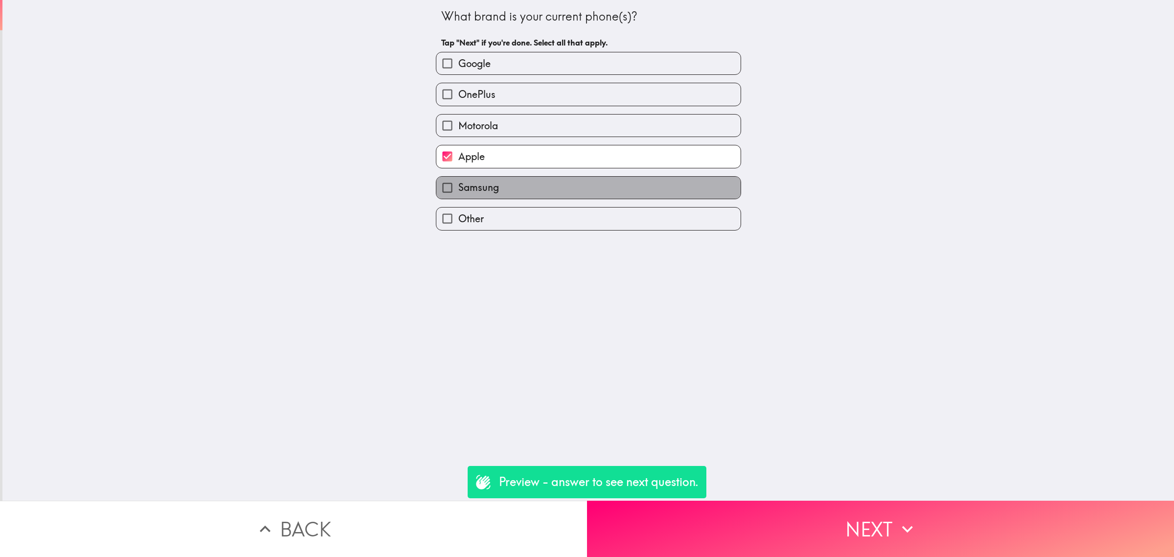
click at [519, 186] on label "Samsung" at bounding box center [588, 188] width 304 height 22
click at [458, 186] on input "Samsung" at bounding box center [447, 188] width 22 height 22
checkbox input "true"
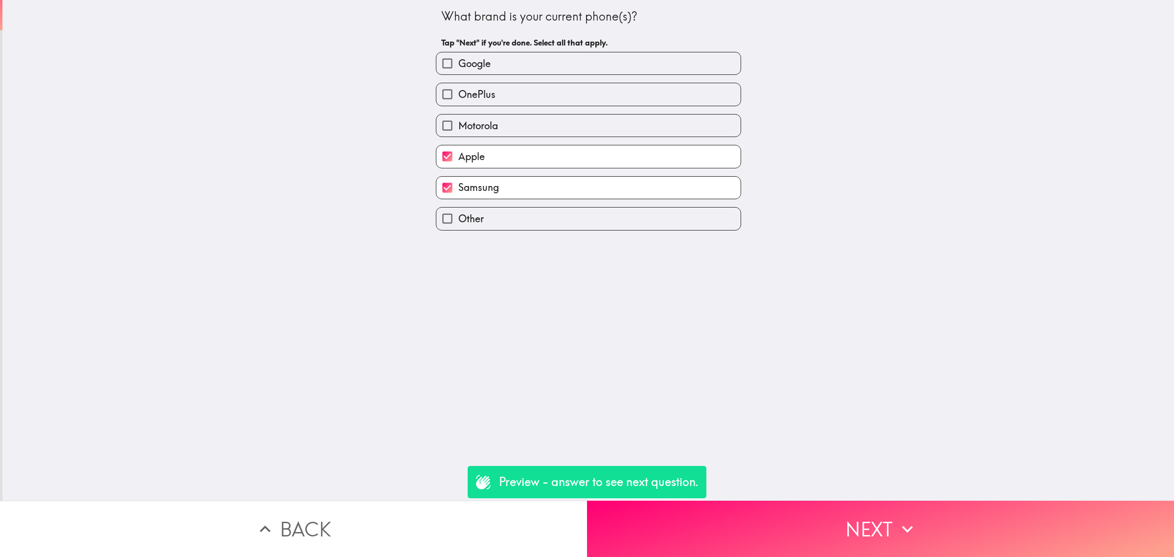
click at [827, 515] on button "Next" at bounding box center [880, 528] width 587 height 56
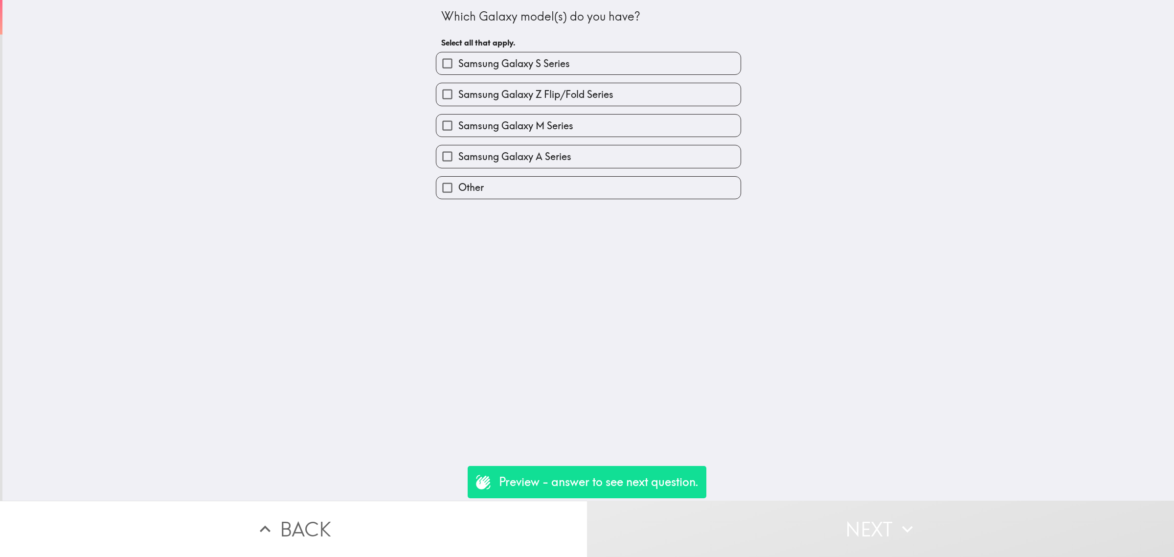
drag, startPoint x: 542, startPoint y: 64, endPoint x: 578, endPoint y: 125, distance: 70.6
click at [543, 64] on span "Samsung Galaxy S Series" at bounding box center [514, 64] width 112 height 14
click at [458, 64] on input "Samsung Galaxy S Series" at bounding box center [447, 63] width 22 height 22
checkbox input "true"
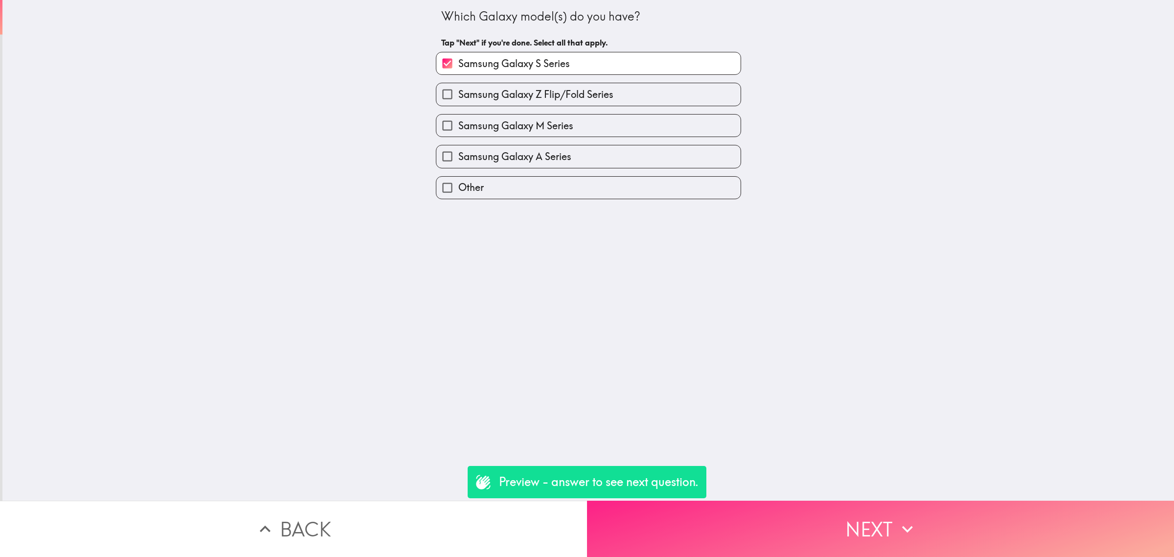
click at [856, 534] on button "Next" at bounding box center [880, 528] width 587 height 56
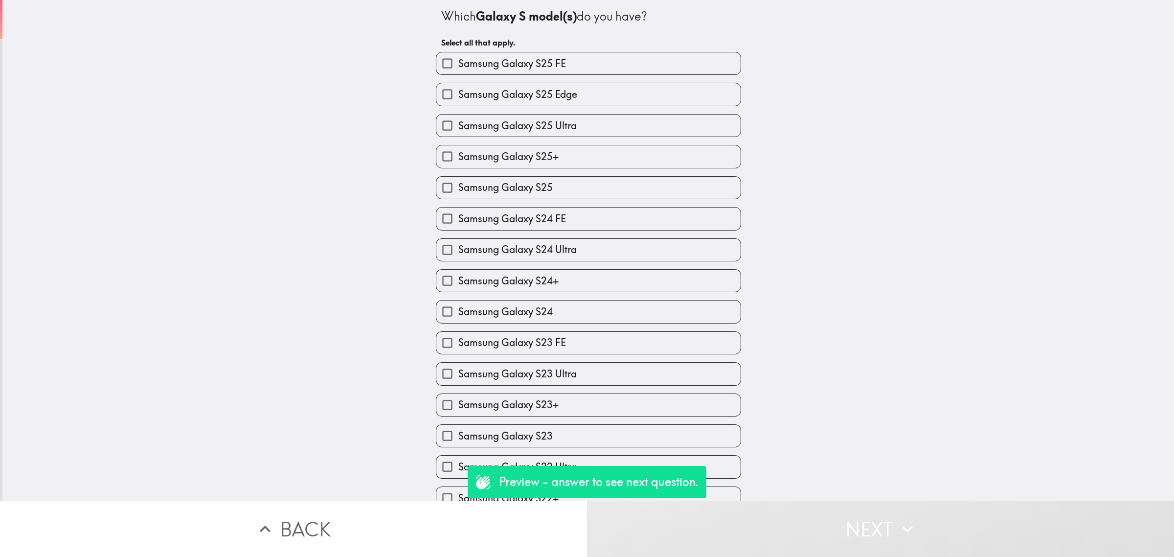
click at [577, 223] on label "Samsung Galaxy S24 FE" at bounding box center [588, 218] width 304 height 22
click at [458, 223] on input "Samsung Galaxy S24 FE" at bounding box center [447, 218] width 22 height 22
checkbox input "true"
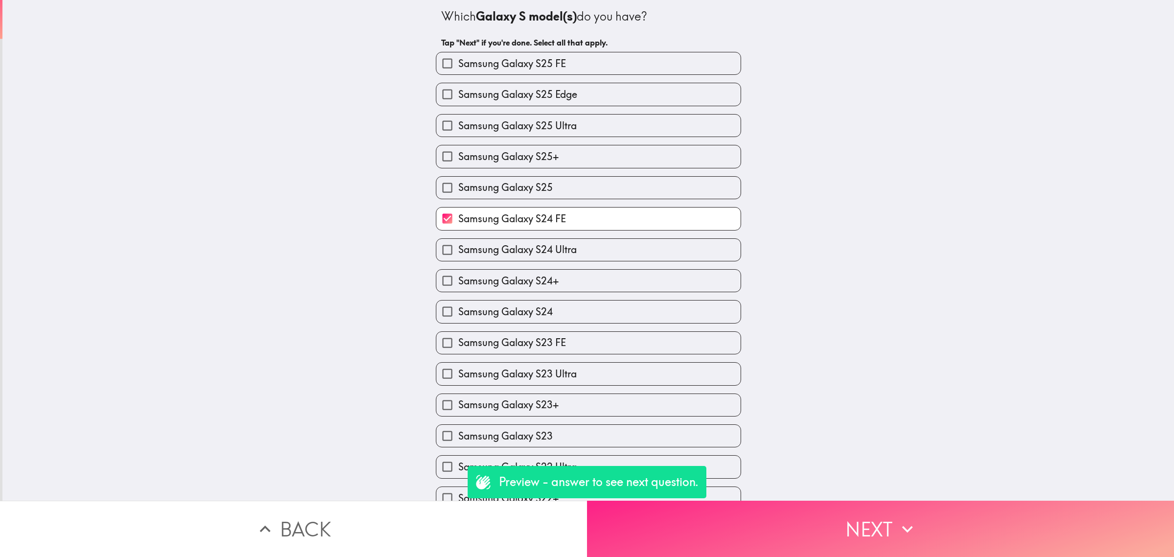
click at [790, 528] on button "Next" at bounding box center [880, 528] width 587 height 56
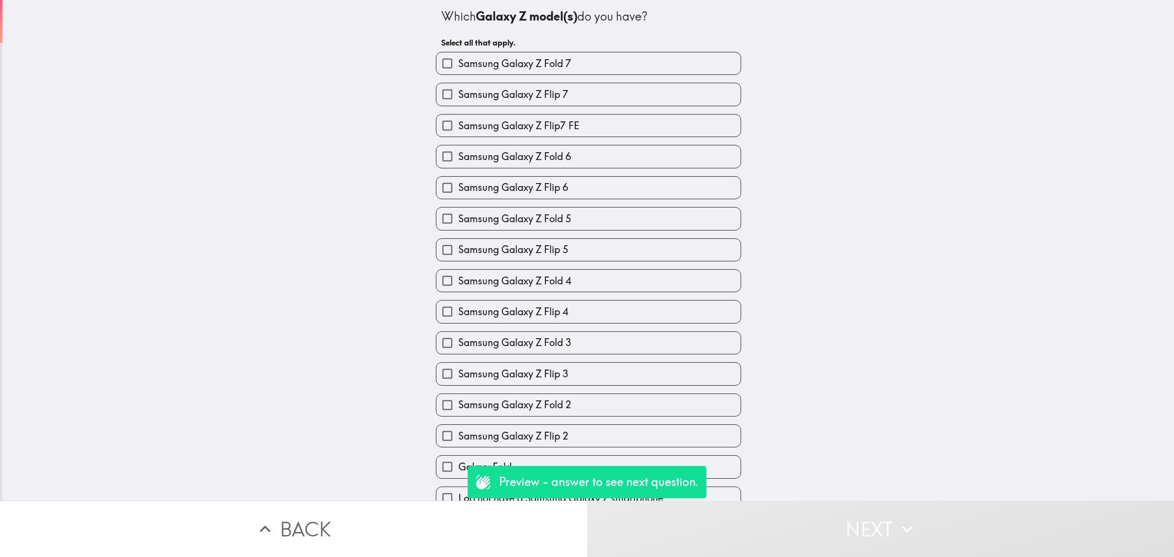
click at [610, 329] on div "Samsung Galaxy Z Fold 3" at bounding box center [584, 338] width 313 height 31
click at [624, 353] on label "Samsung Galaxy Z Fold 3" at bounding box center [588, 343] width 304 height 22
click at [458, 353] on input "Samsung Galaxy Z Fold 3" at bounding box center [447, 343] width 22 height 22
checkbox input "true"
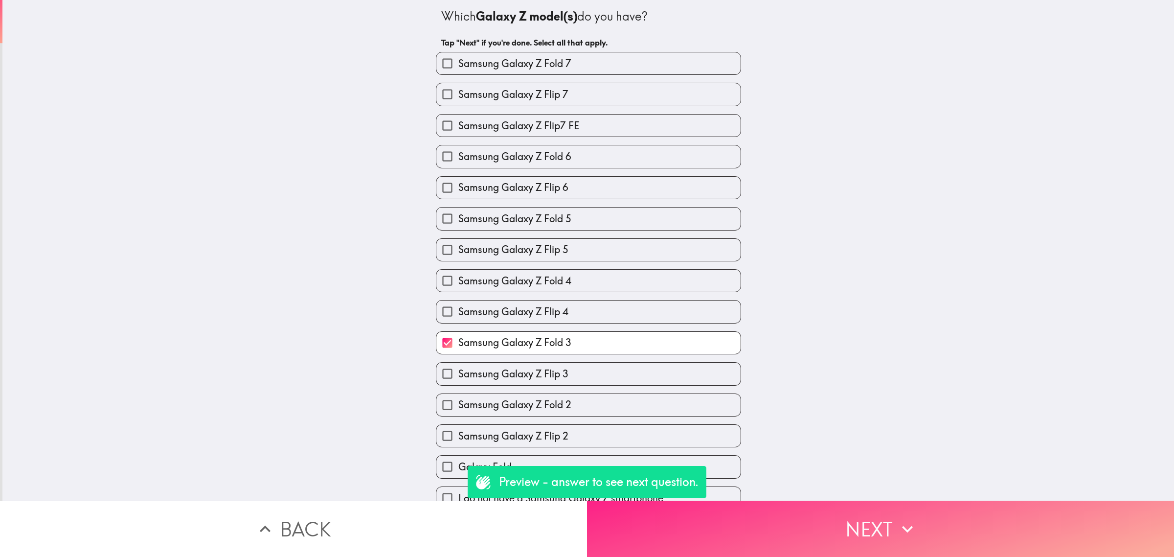
click at [759, 522] on button "Next" at bounding box center [880, 528] width 587 height 56
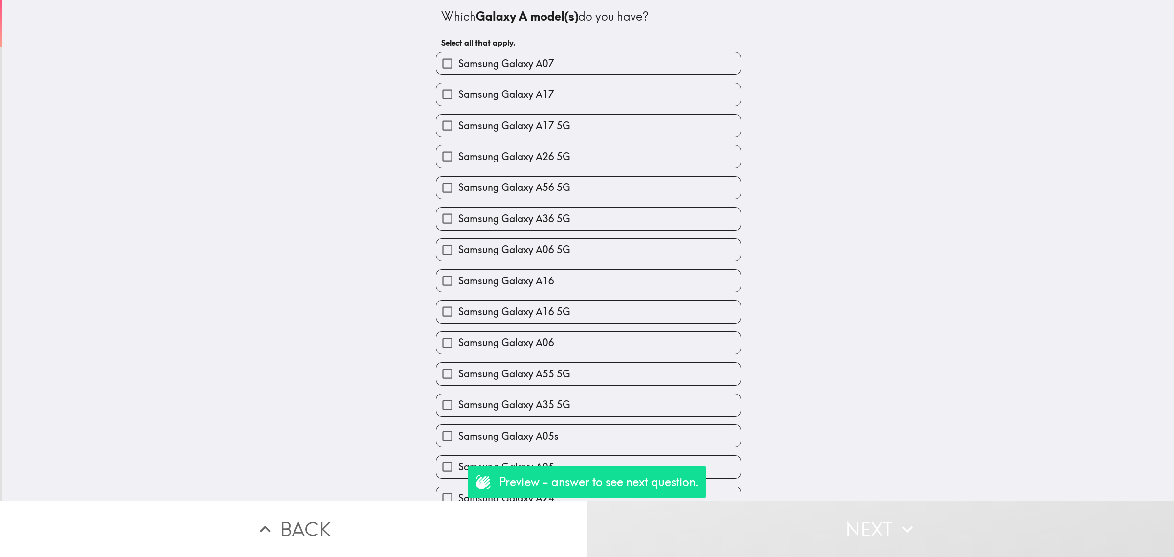
click at [484, 532] on button "Back" at bounding box center [293, 528] width 587 height 56
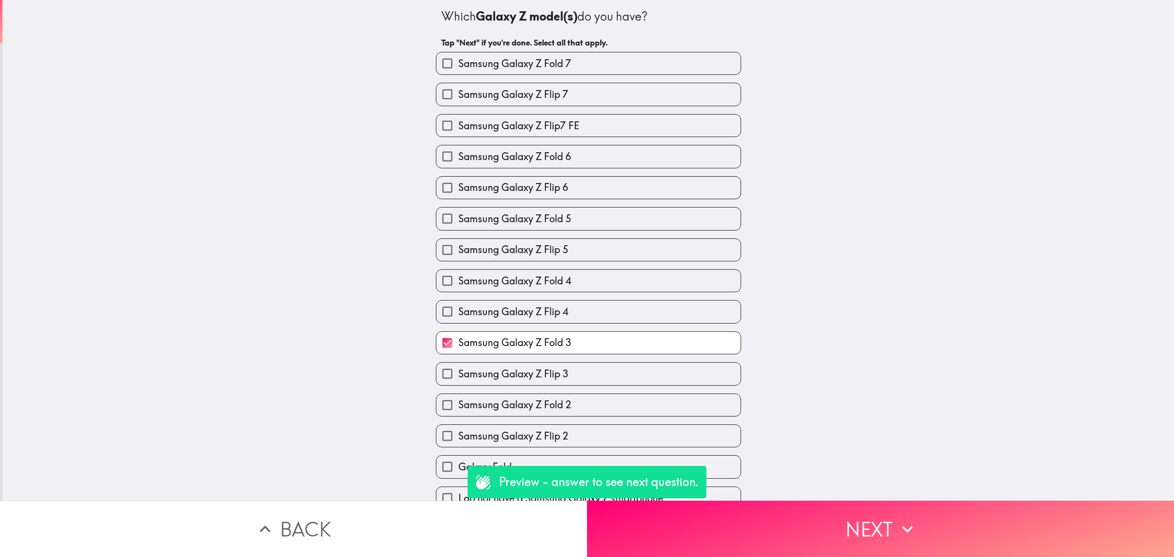
click at [482, 536] on button "Back" at bounding box center [293, 528] width 587 height 56
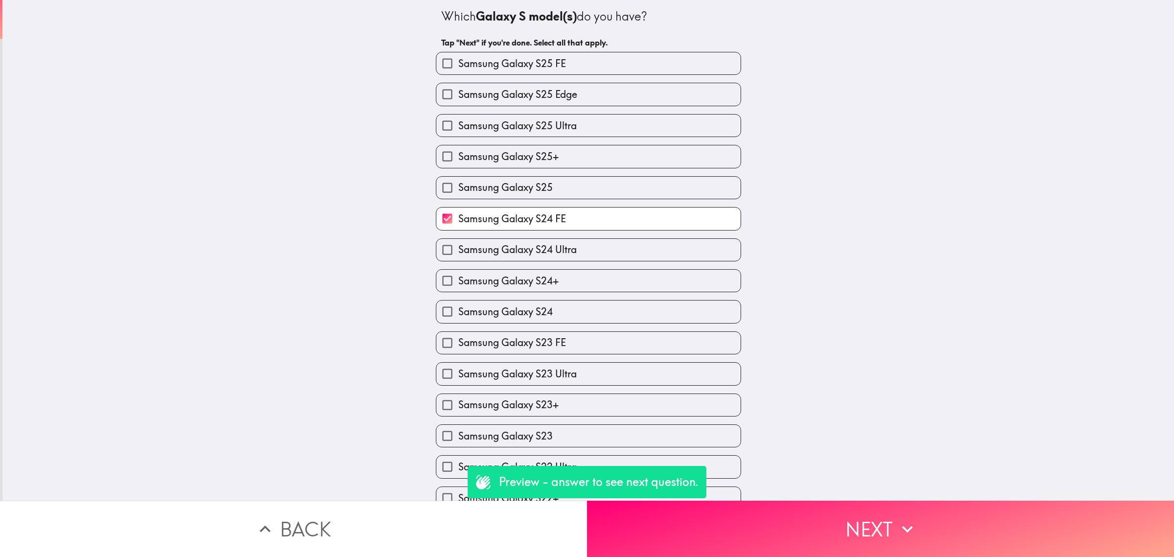
click at [463, 517] on button "Back" at bounding box center [293, 528] width 587 height 56
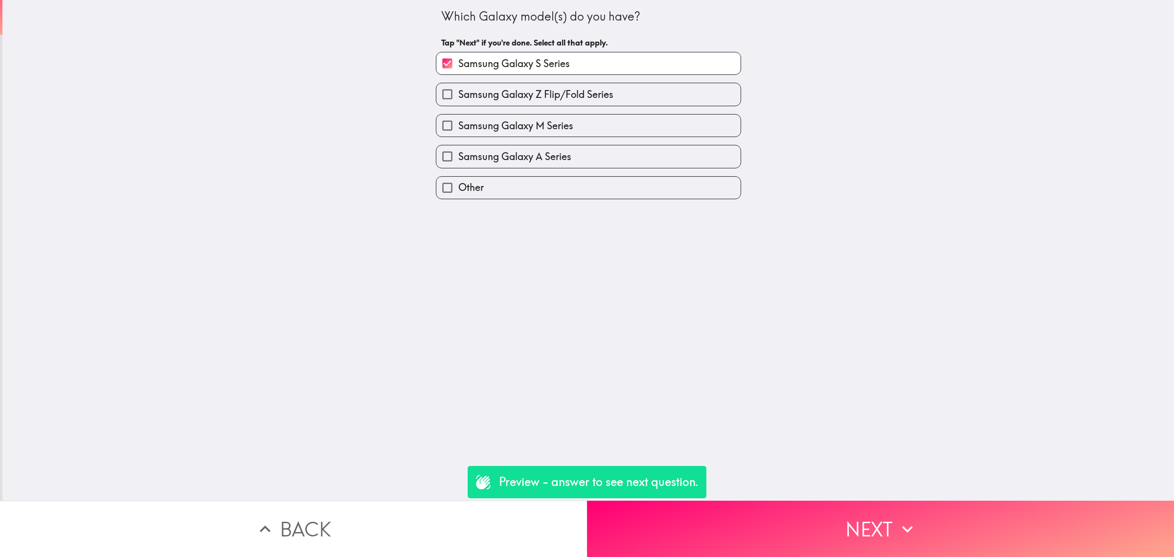
click at [463, 510] on button "Back" at bounding box center [293, 528] width 587 height 56
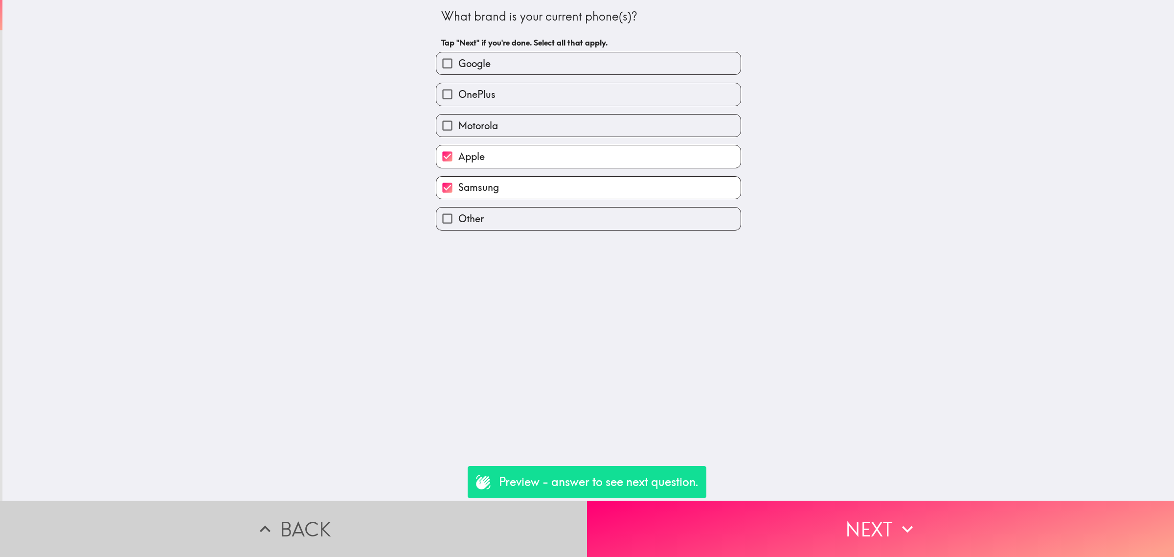
click at [463, 510] on button "Back" at bounding box center [293, 528] width 587 height 56
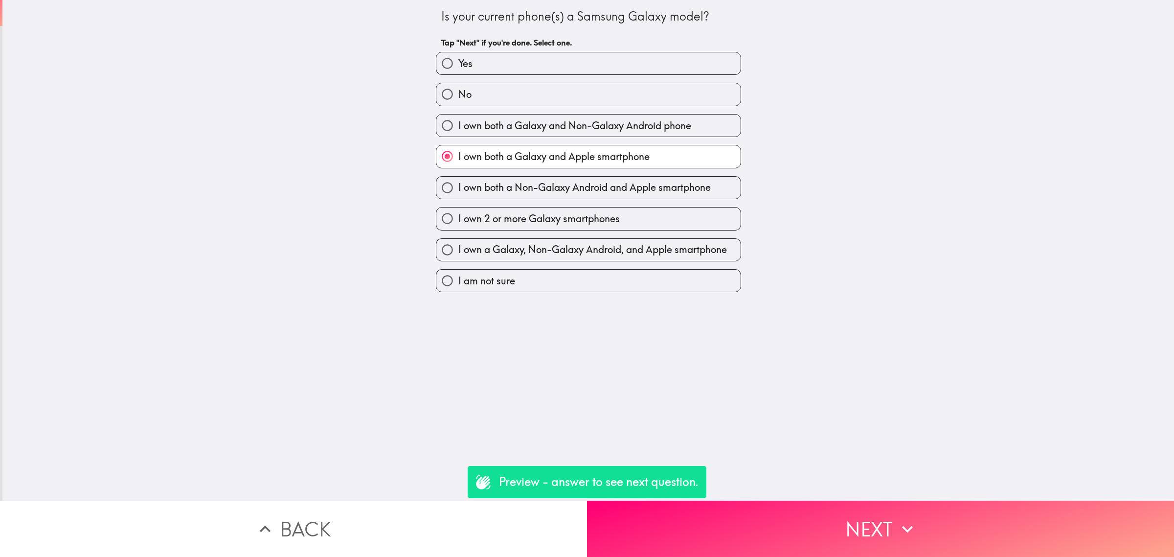
click at [427, 518] on button "Back" at bounding box center [293, 528] width 587 height 56
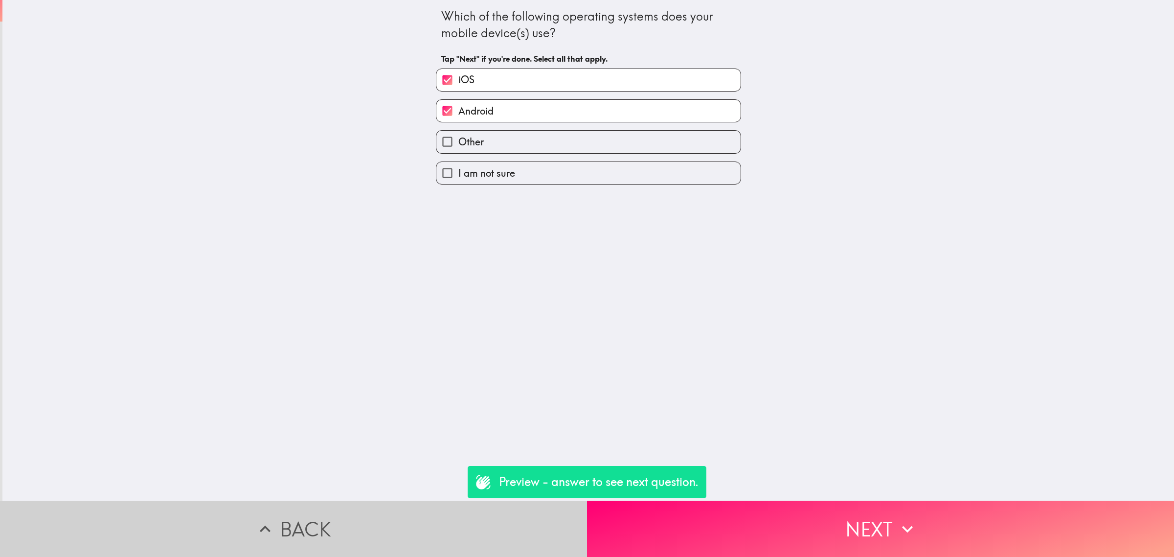
click at [415, 520] on button "Back" at bounding box center [293, 528] width 587 height 56
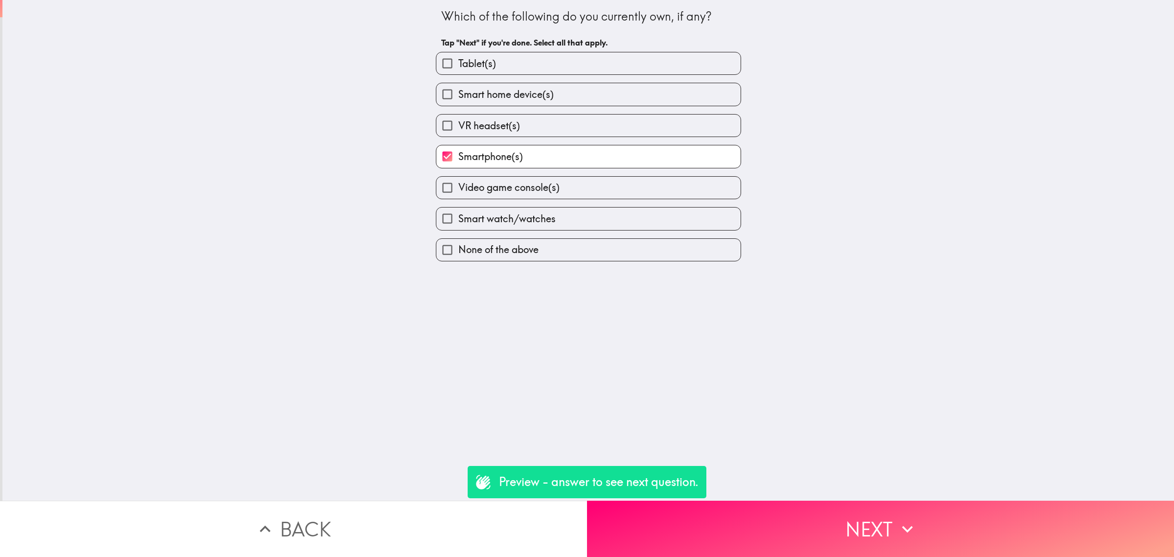
click at [400, 514] on button "Back" at bounding box center [293, 528] width 587 height 56
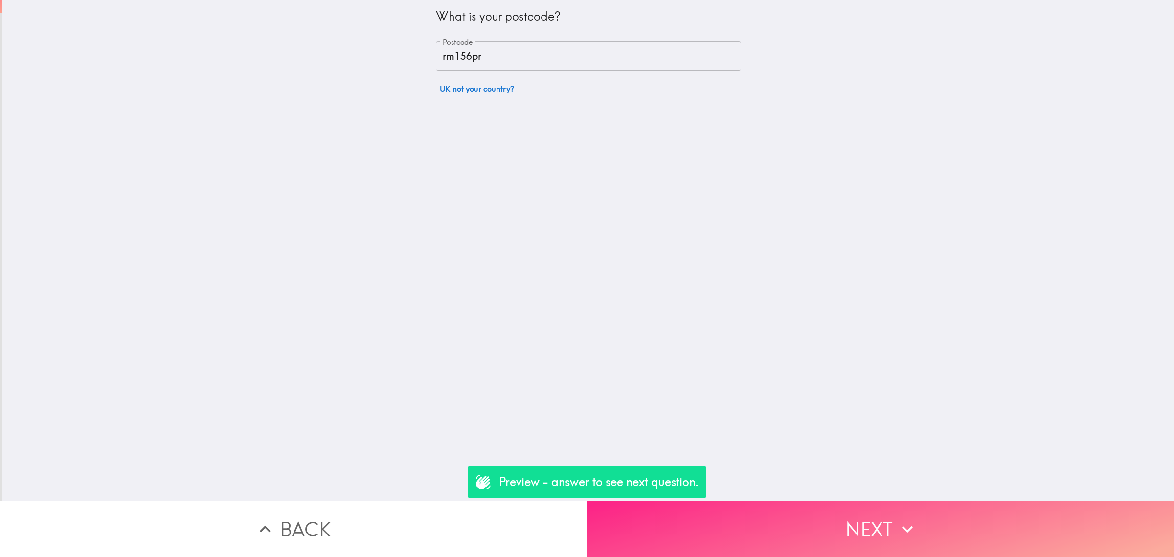
click at [680, 528] on button "Next" at bounding box center [880, 528] width 587 height 56
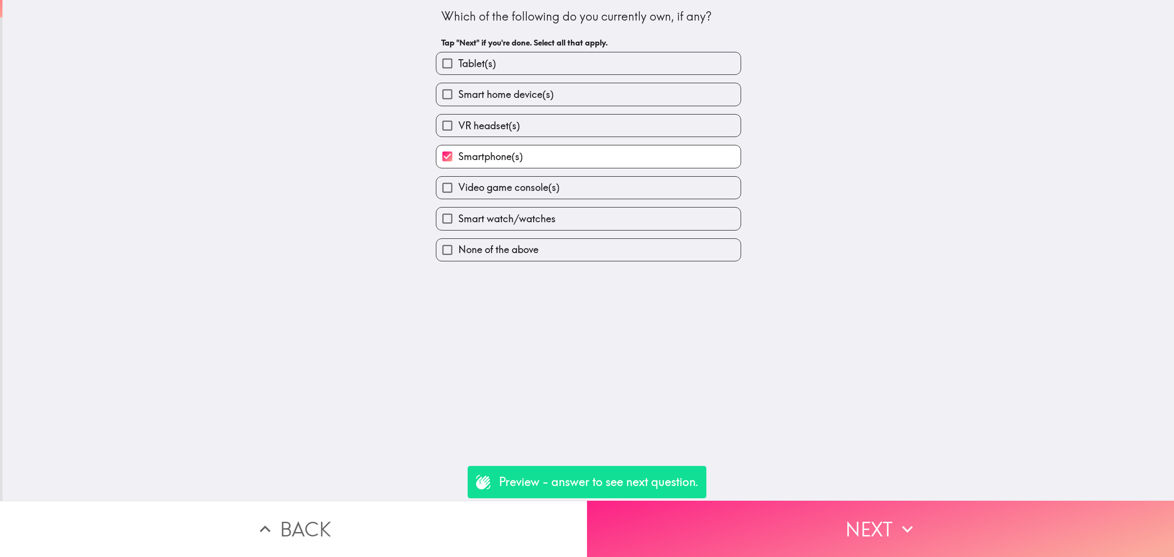
click at [695, 521] on button "Next" at bounding box center [880, 528] width 587 height 56
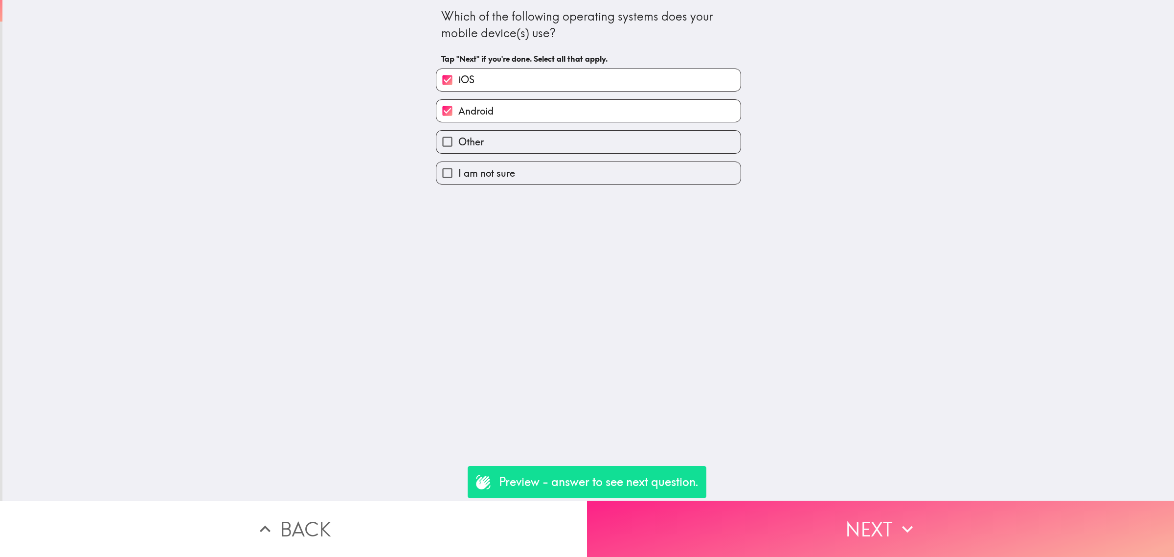
click at [704, 521] on button "Next" at bounding box center [880, 528] width 587 height 56
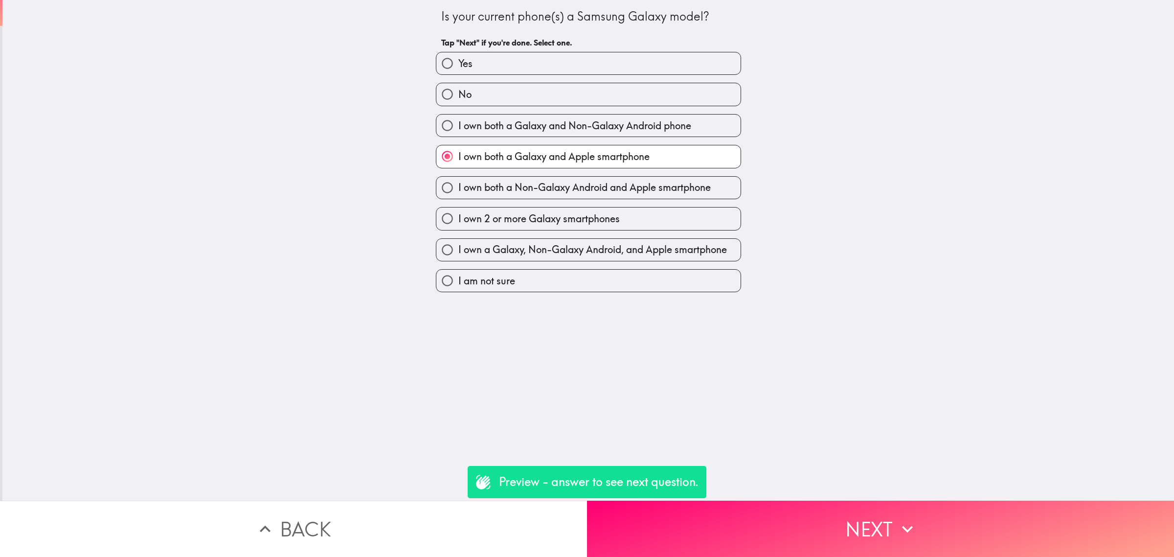
click at [696, 526] on button "Next" at bounding box center [880, 528] width 587 height 56
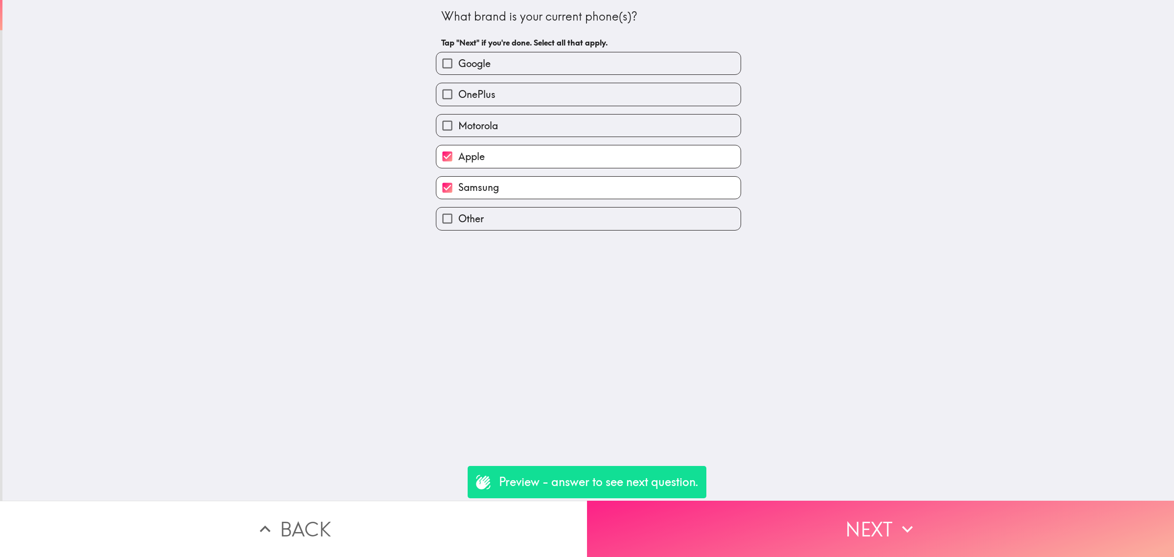
click at [698, 527] on button "Next" at bounding box center [880, 528] width 587 height 56
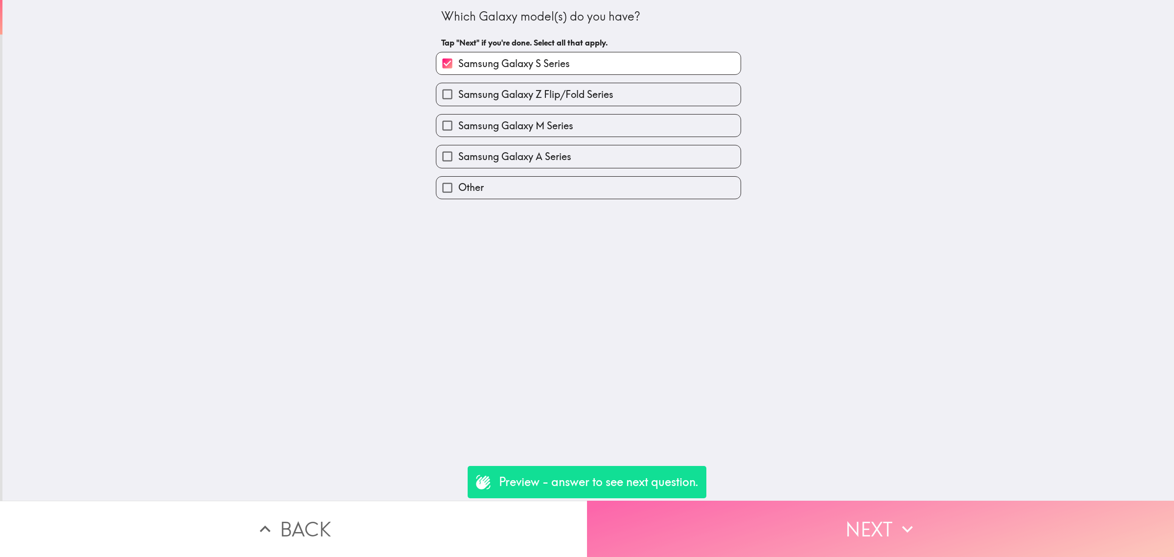
click at [698, 527] on button "Next" at bounding box center [880, 528] width 587 height 56
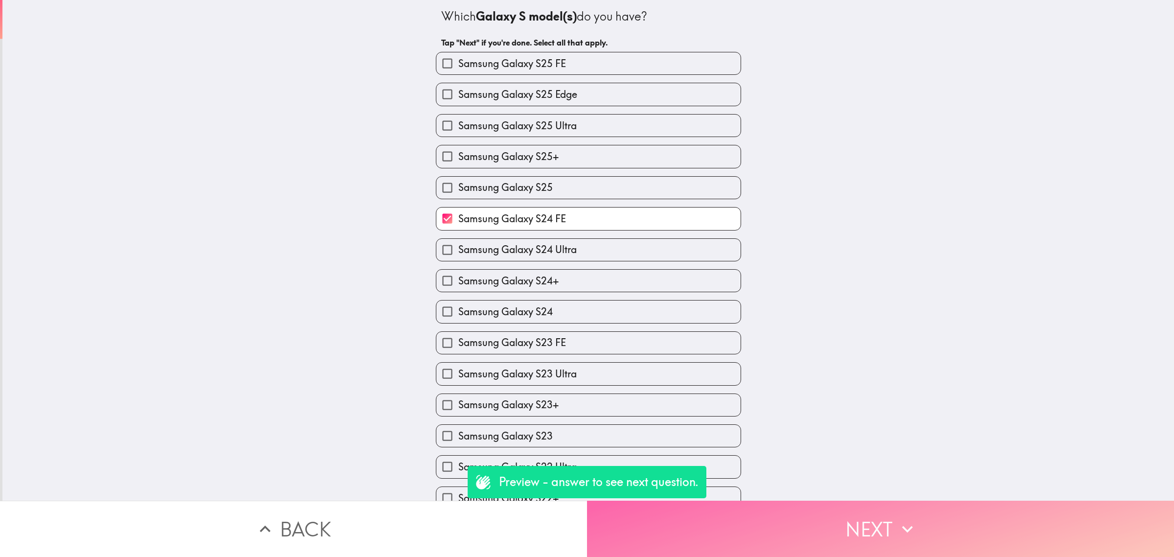
click at [698, 527] on button "Next" at bounding box center [880, 528] width 587 height 56
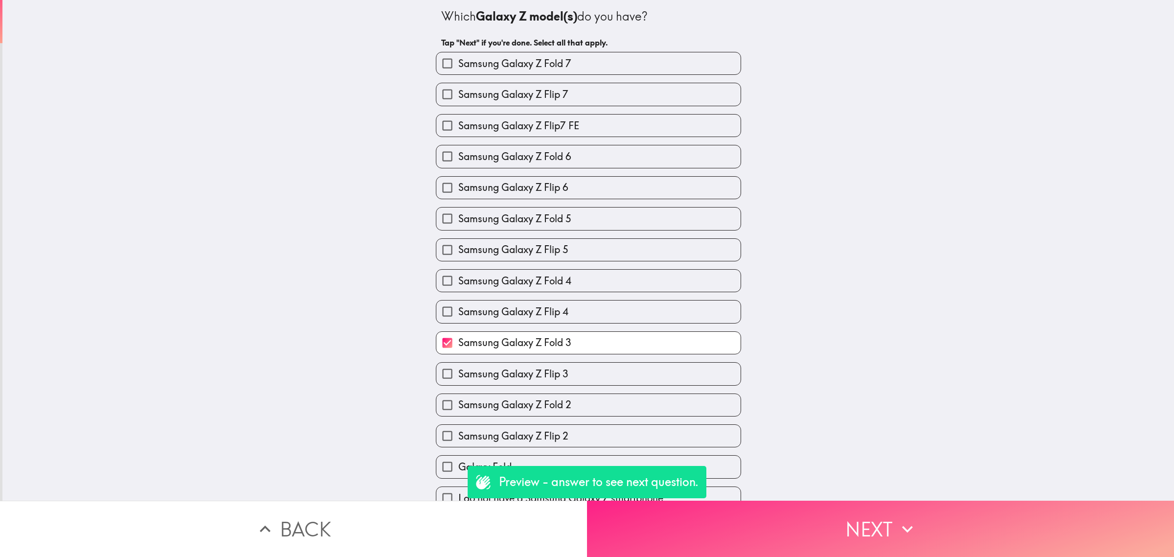
click at [774, 532] on button "Next" at bounding box center [880, 528] width 587 height 56
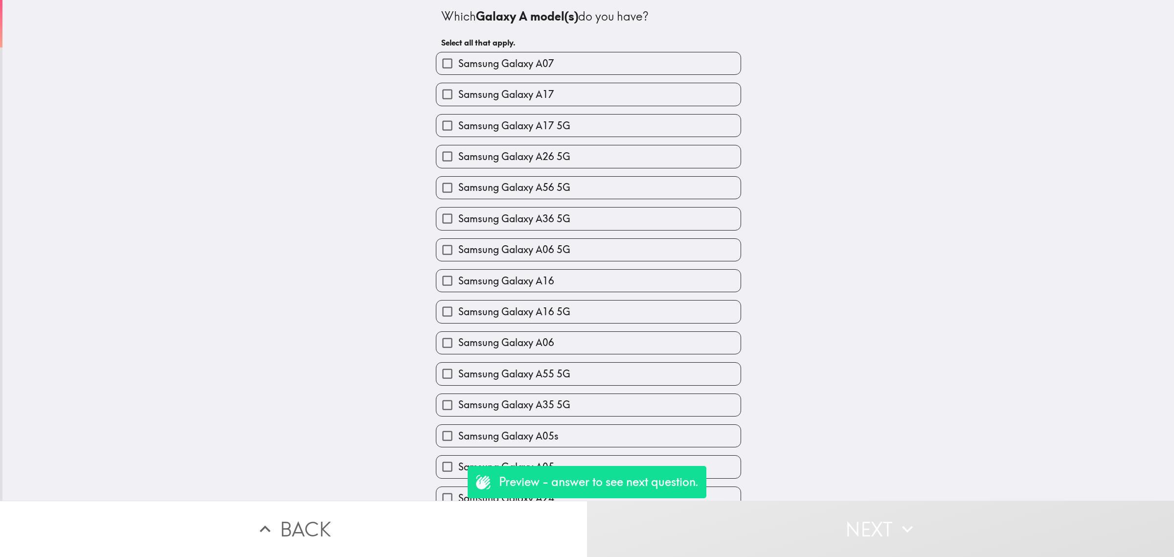
click at [674, 395] on div "Samsung Galaxy A35 5G" at bounding box center [588, 404] width 305 height 23
click at [702, 422] on div "Samsung Galaxy A05s" at bounding box center [584, 431] width 313 height 31
click at [730, 447] on label "Samsung Galaxy A05s" at bounding box center [588, 436] width 304 height 22
click at [458, 447] on input "Samsung Galaxy A05s" at bounding box center [447, 436] width 22 height 22
checkbox input "true"
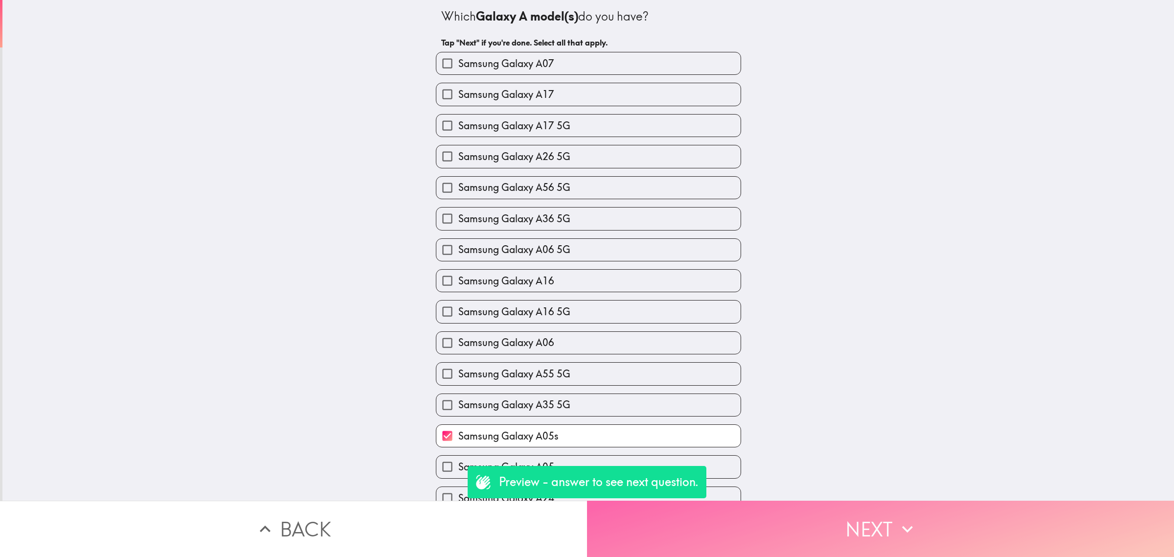
click at [784, 504] on button "Next" at bounding box center [880, 528] width 587 height 56
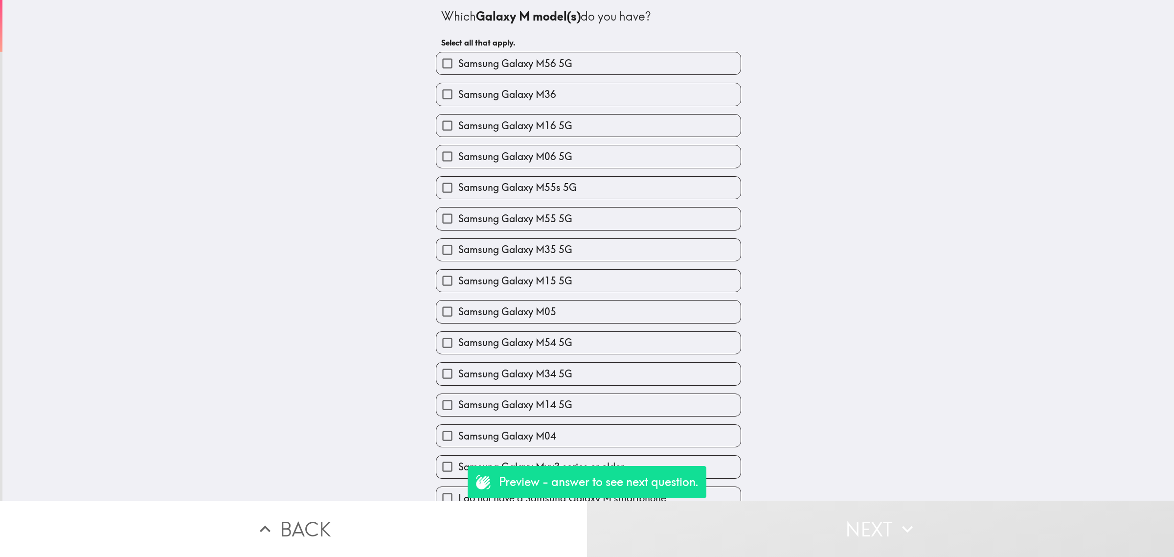
click at [575, 294] on div "Samsung Galaxy M05" at bounding box center [584, 307] width 313 height 31
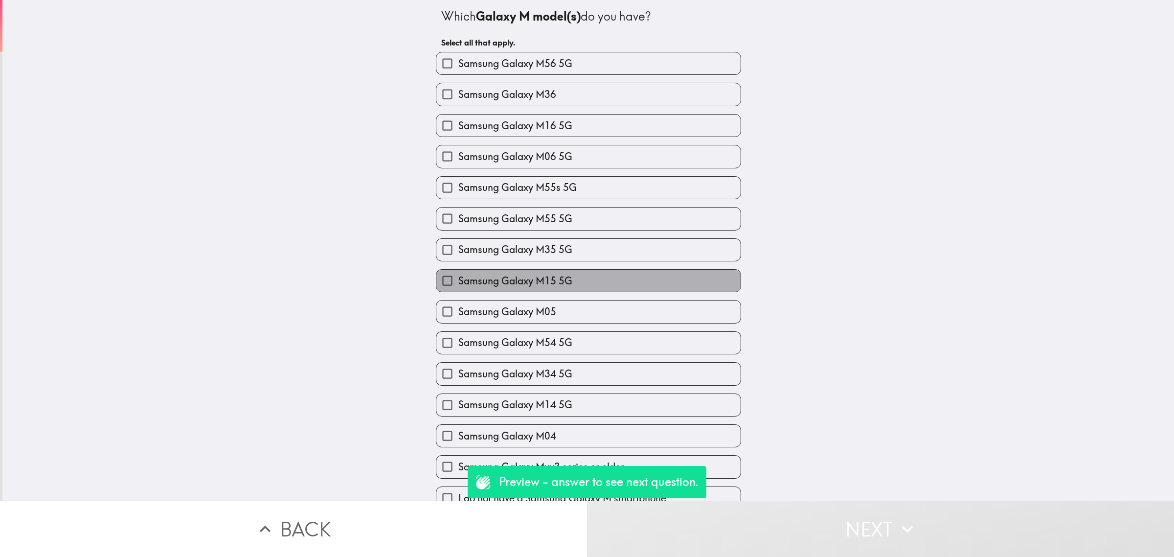
click at [578, 287] on label "Samsung Galaxy M15 5G" at bounding box center [588, 281] width 304 height 22
click at [458, 287] on input "Samsung Galaxy M15 5G" at bounding box center [447, 281] width 22 height 22
checkbox input "true"
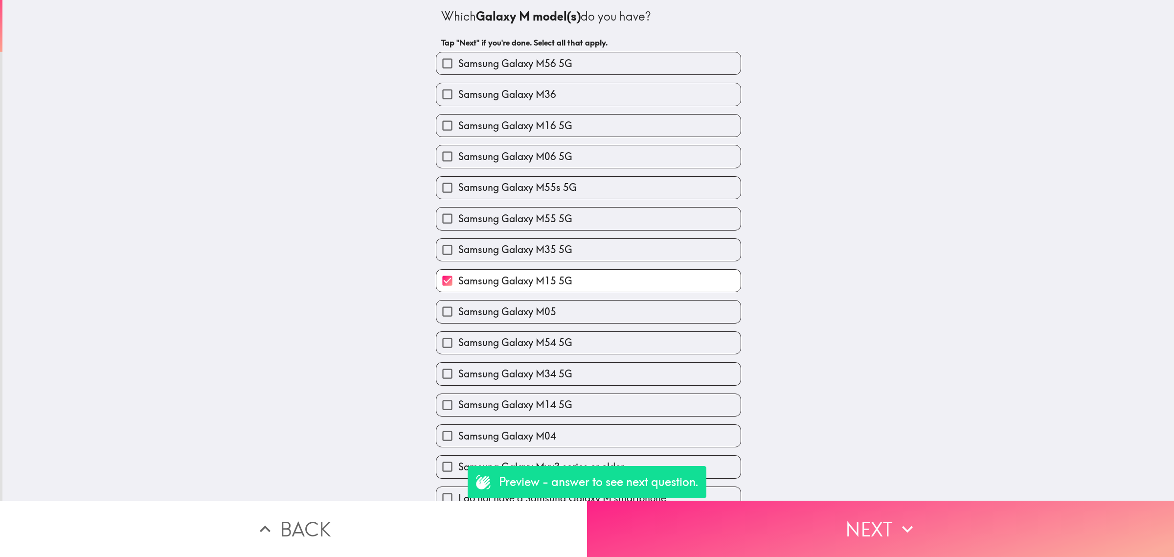
click at [817, 500] on button "Next" at bounding box center [880, 528] width 587 height 56
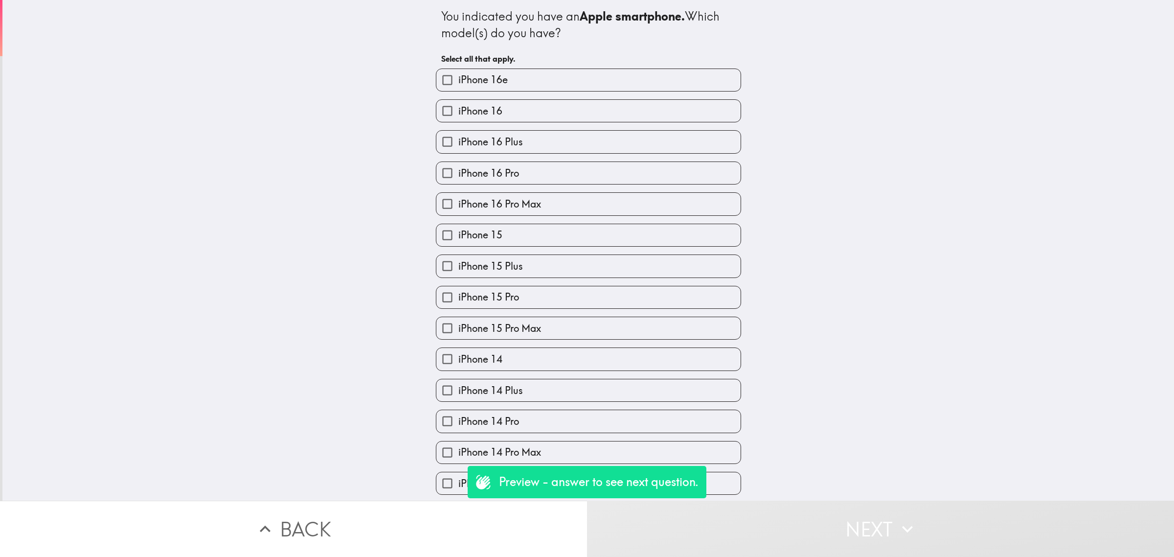
click at [634, 339] on label "iPhone 15 Pro Max" at bounding box center [588, 328] width 304 height 22
click at [458, 339] on input "iPhone 15 Pro Max" at bounding box center [447, 328] width 22 height 22
checkbox input "true"
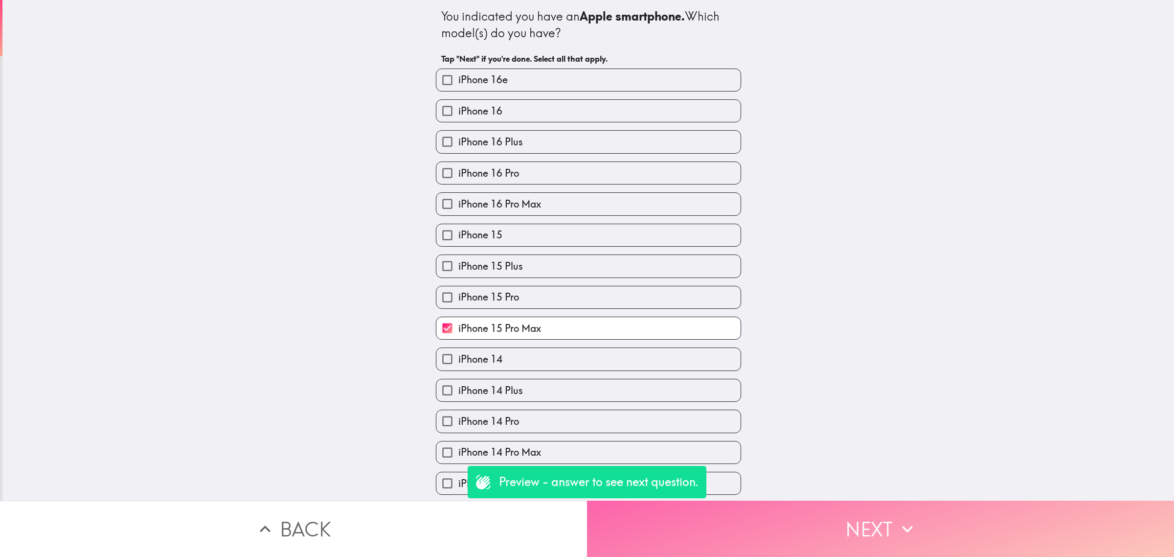
click at [865, 535] on button "Next" at bounding box center [880, 528] width 587 height 56
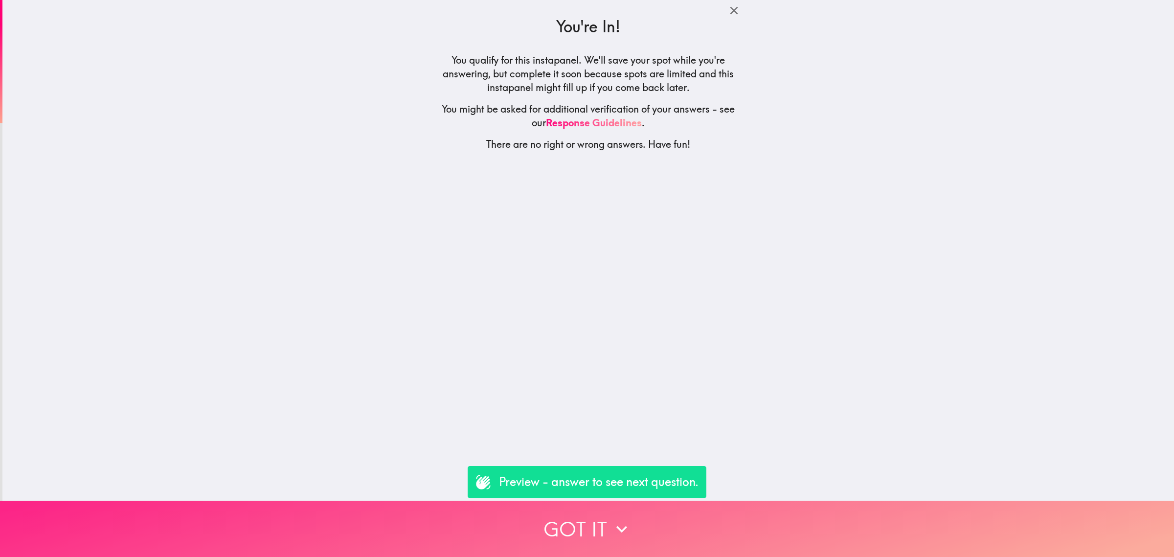
click at [490, 507] on button "Got it" at bounding box center [587, 528] width 1174 height 56
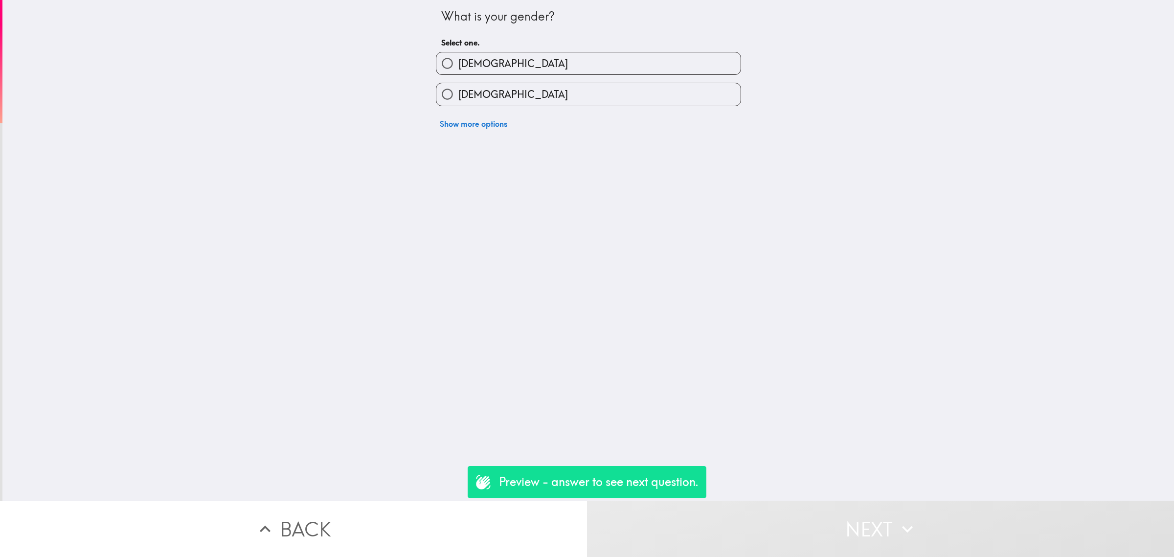
click at [482, 98] on label "[DEMOGRAPHIC_DATA]" at bounding box center [588, 94] width 304 height 22
click at [458, 98] on input "[DEMOGRAPHIC_DATA]" at bounding box center [447, 94] width 22 height 22
radio input "true"
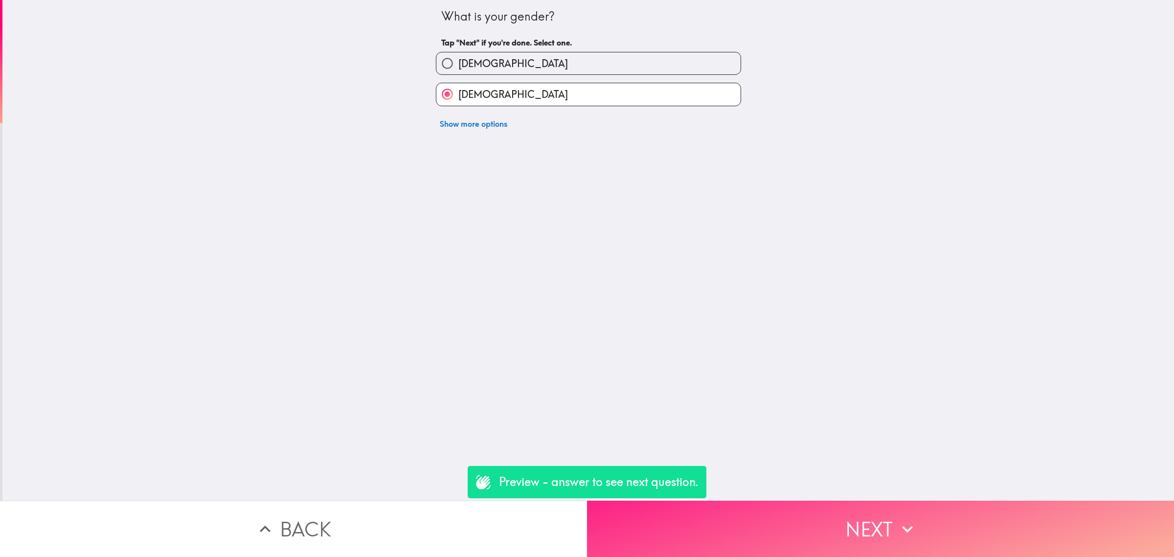
click at [795, 504] on button "Next" at bounding box center [880, 528] width 587 height 56
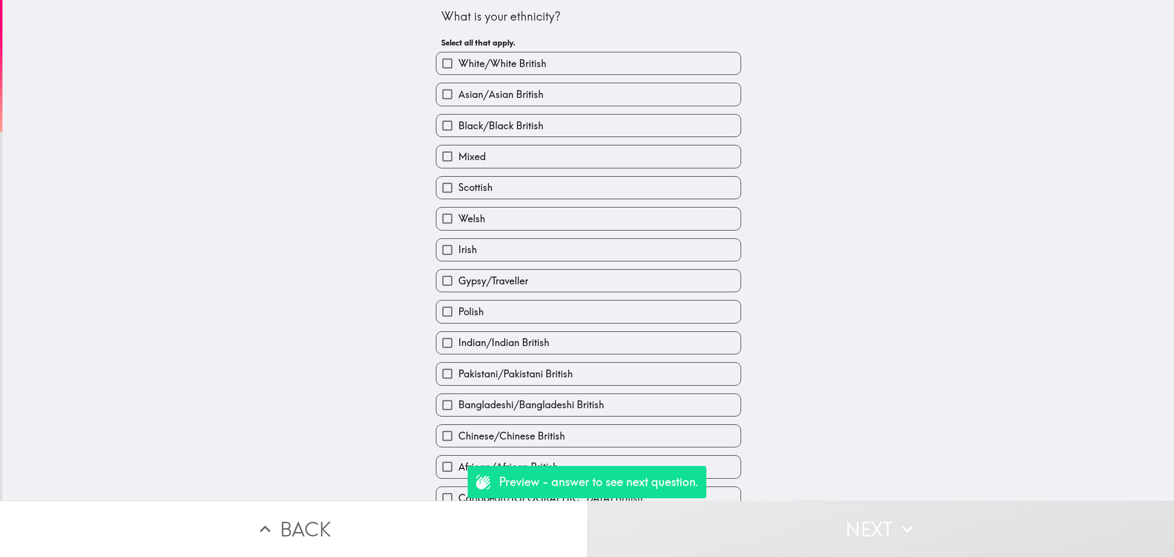
click at [549, 225] on label "Welsh" at bounding box center [588, 218] width 304 height 22
click at [458, 225] on input "Welsh" at bounding box center [447, 218] width 22 height 22
checkbox input "true"
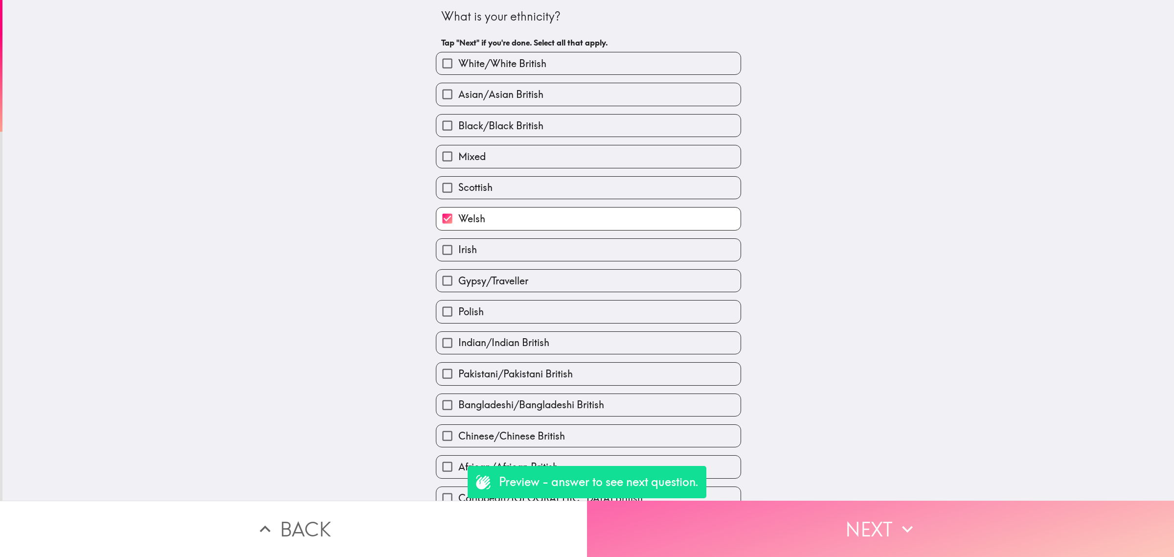
click at [790, 529] on button "Next" at bounding box center [880, 528] width 587 height 56
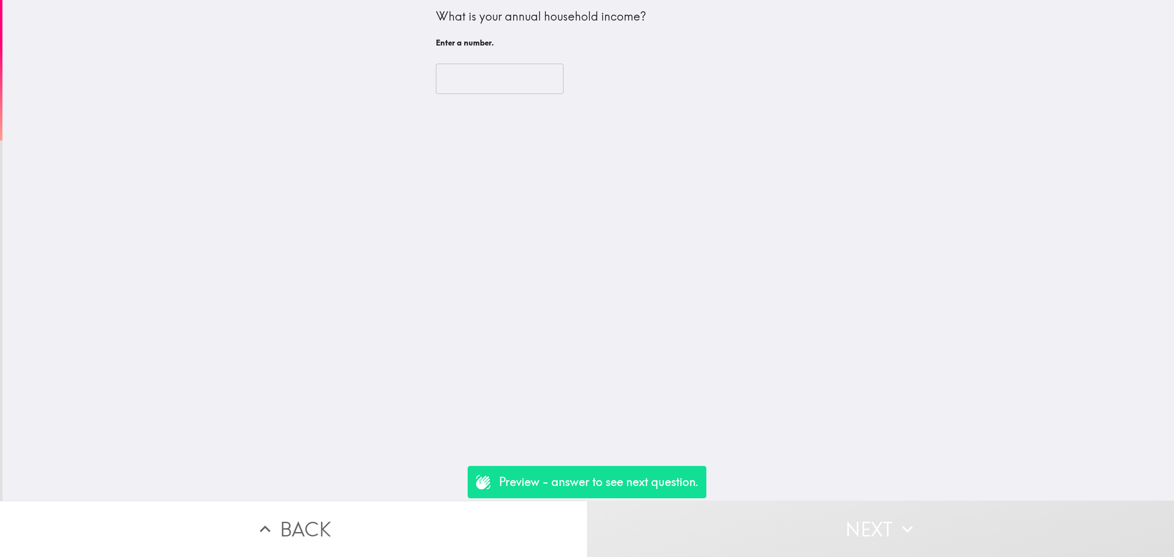
click at [436, 69] on input "number" at bounding box center [500, 79] width 128 height 30
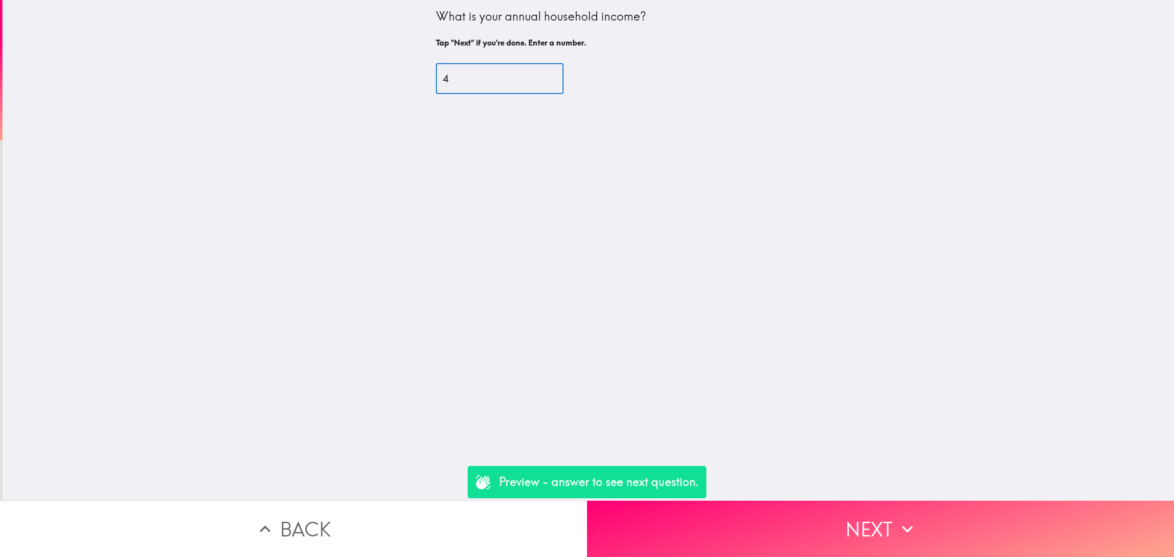
type input "4"
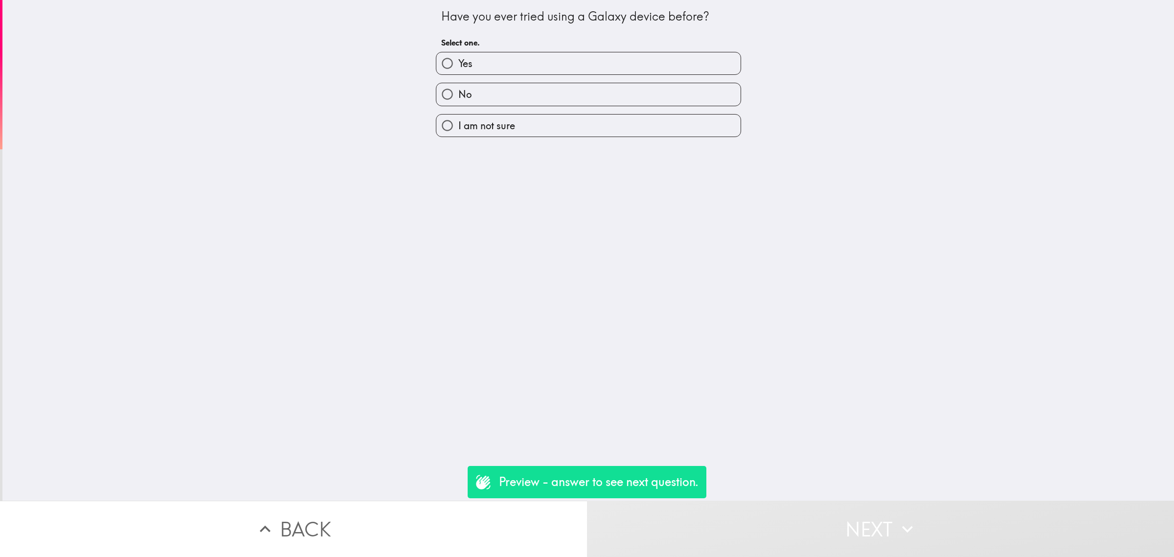
click at [521, 100] on label "No" at bounding box center [588, 94] width 304 height 22
click at [458, 100] on input "No" at bounding box center [447, 94] width 22 height 22
radio input "true"
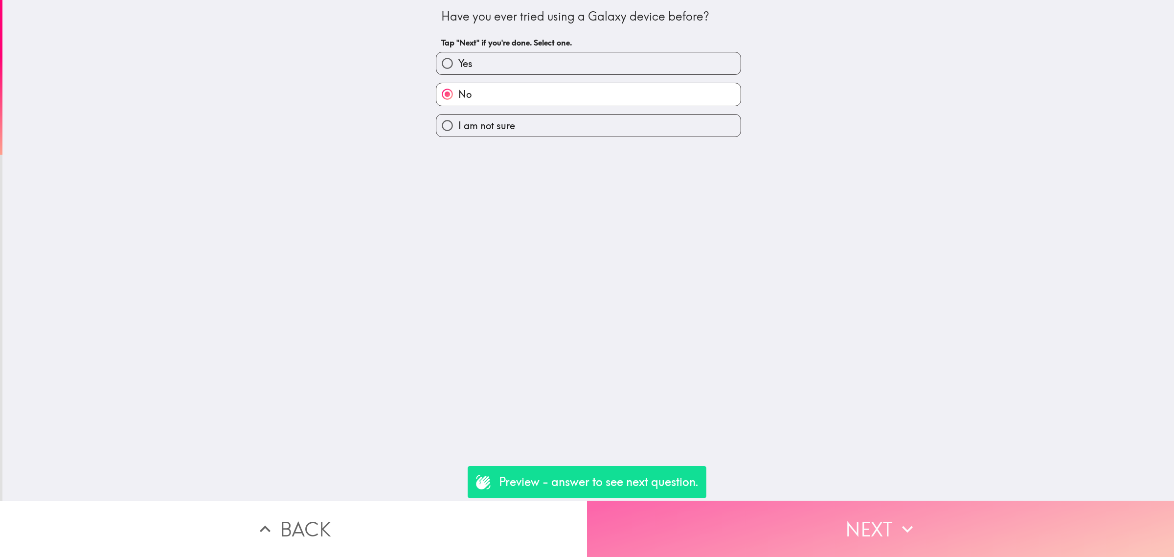
click at [794, 513] on button "Next" at bounding box center [880, 528] width 587 height 56
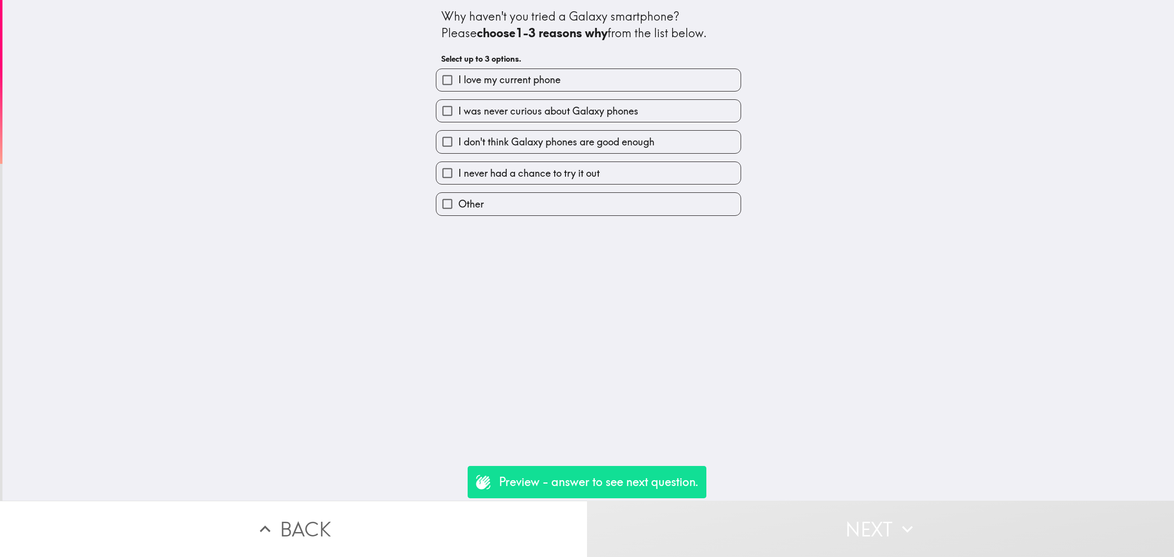
click at [427, 507] on button "Back" at bounding box center [293, 528] width 587 height 56
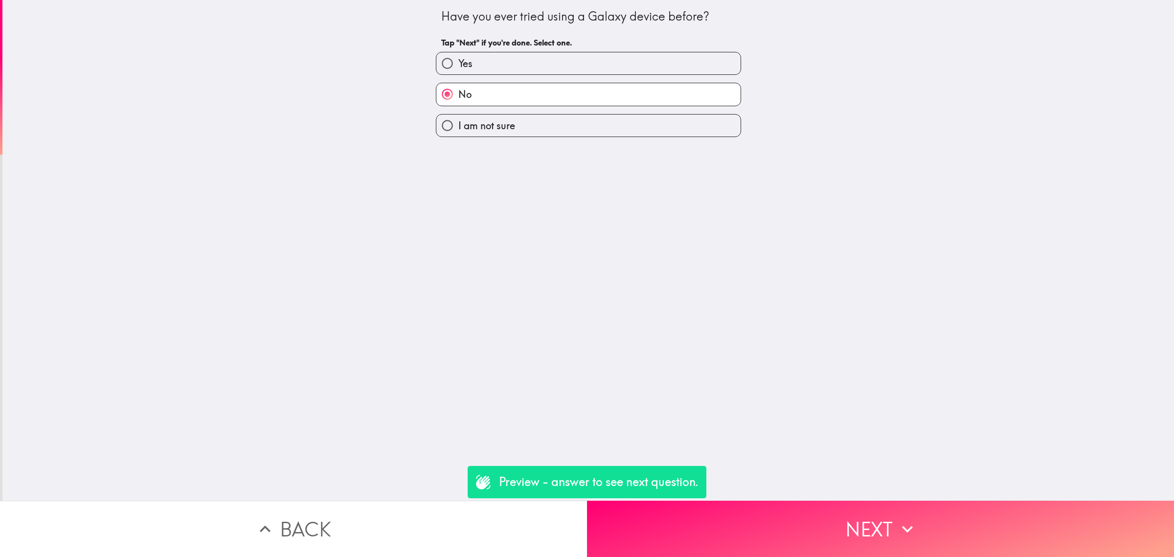
click at [528, 63] on label "Yes" at bounding box center [588, 63] width 304 height 22
click at [458, 63] on input "Yes" at bounding box center [447, 63] width 22 height 22
radio input "true"
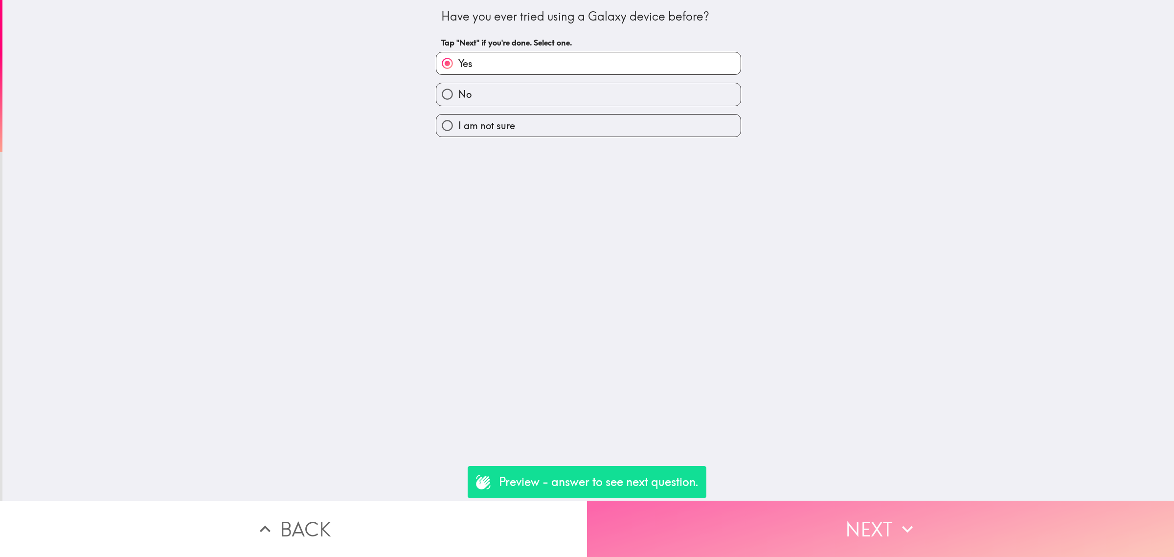
click at [808, 510] on button "Next" at bounding box center [880, 528] width 587 height 56
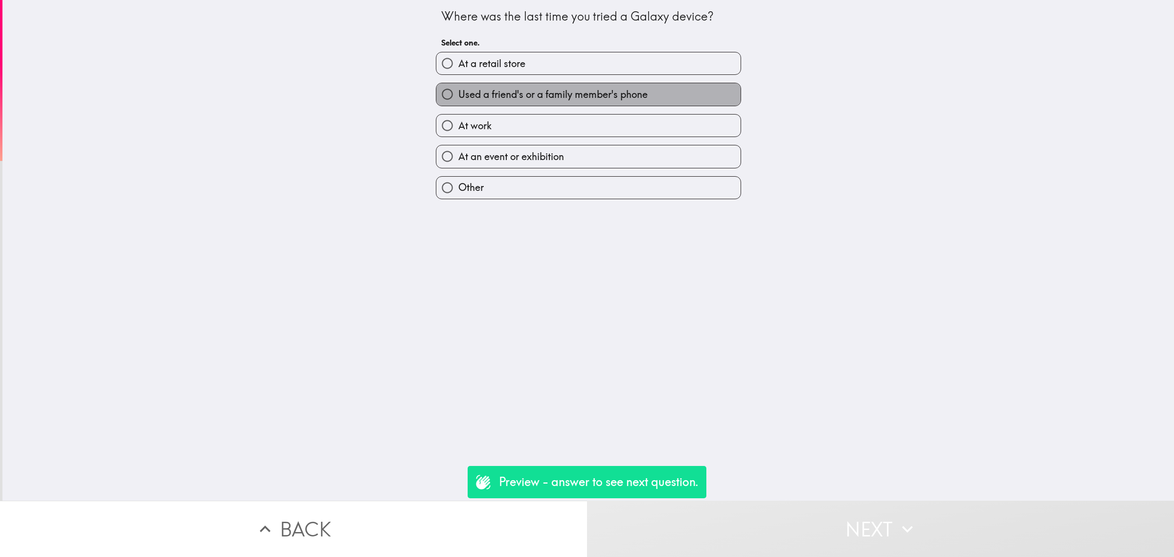
click at [585, 91] on span "Used a friend's or a family member's phone" at bounding box center [552, 95] width 189 height 14
click at [458, 91] on input "Used a friend's or a family member's phone" at bounding box center [447, 94] width 22 height 22
radio input "true"
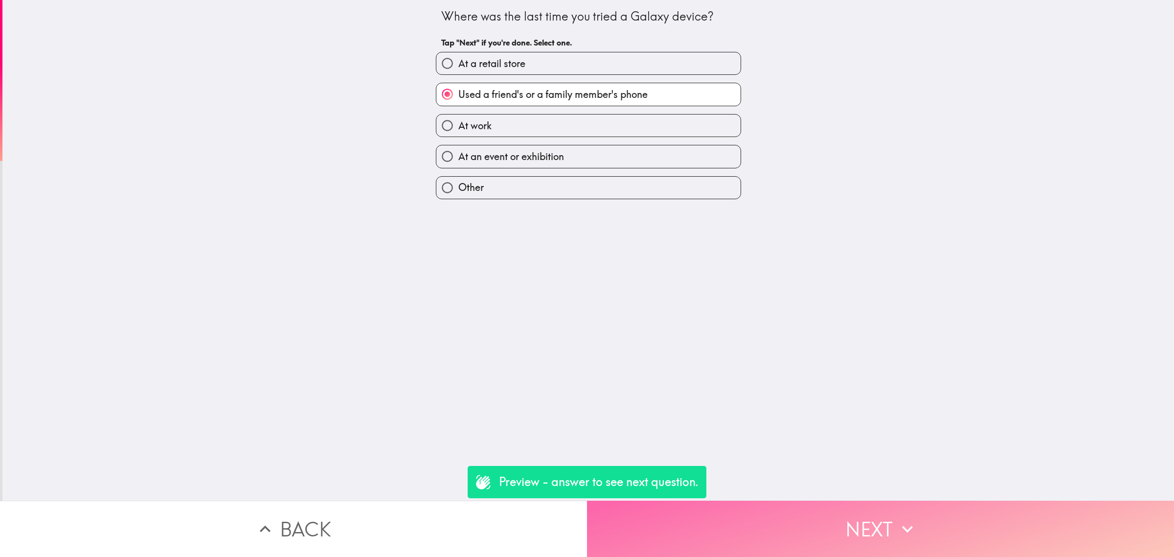
click at [798, 529] on button "Next" at bounding box center [880, 528] width 587 height 56
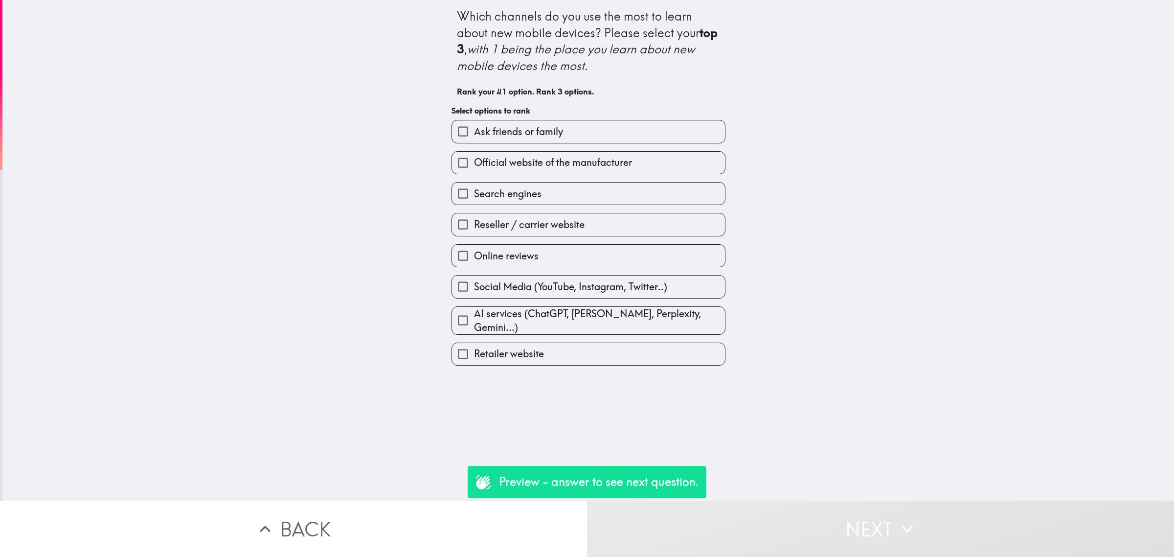
click at [579, 216] on label "Reseller / carrier website" at bounding box center [588, 224] width 273 height 22
click at [474, 216] on input "Reseller / carrier website" at bounding box center [463, 224] width 22 height 22
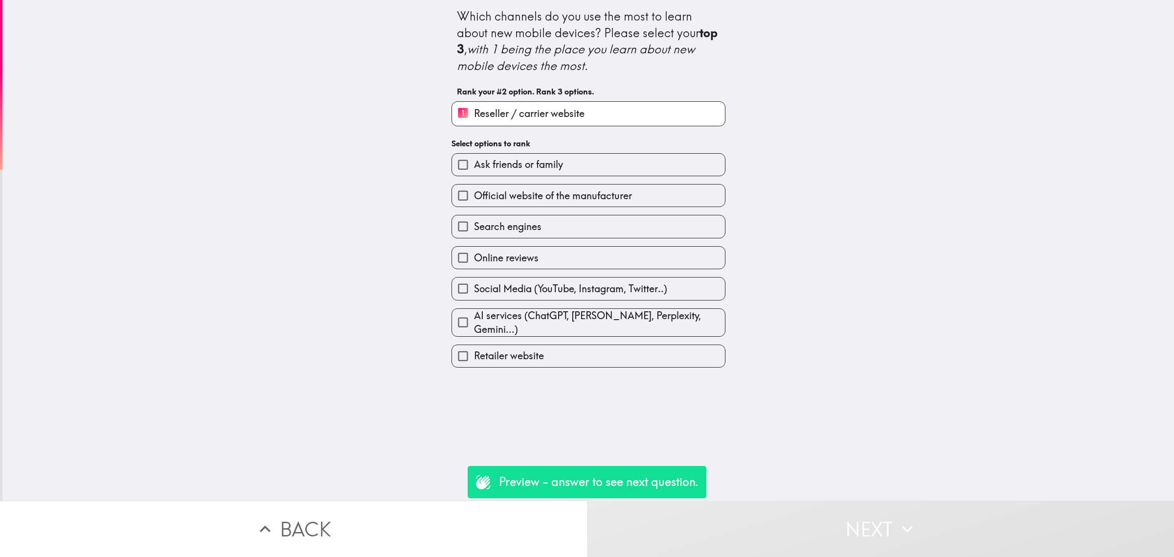
click at [554, 214] on div "Search engines" at bounding box center [585, 222] width 282 height 31
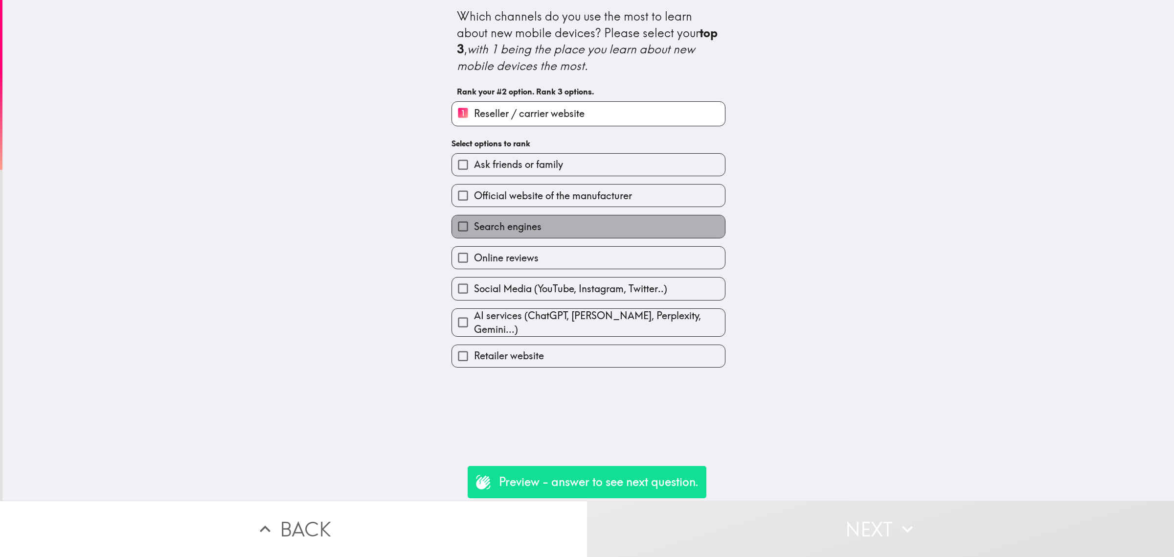
click at [565, 231] on label "Search engines" at bounding box center [588, 226] width 273 height 22
click at [474, 231] on input "Search engines" at bounding box center [463, 226] width 22 height 22
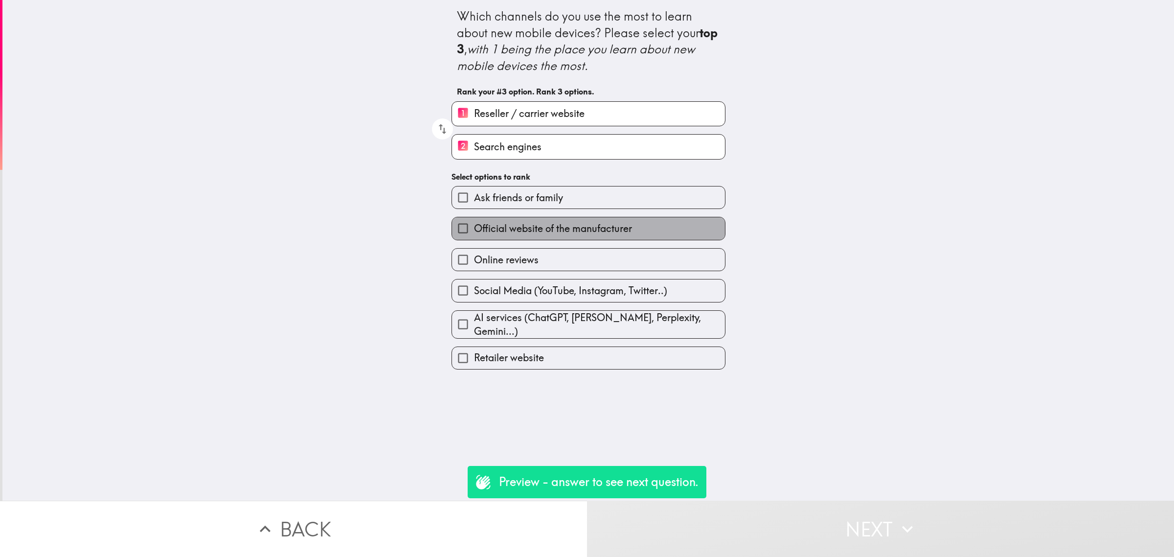
click at [566, 231] on span "Official website of the manufacturer" at bounding box center [553, 229] width 158 height 14
click at [474, 231] on input "Official website of the manufacturer" at bounding box center [463, 228] width 22 height 22
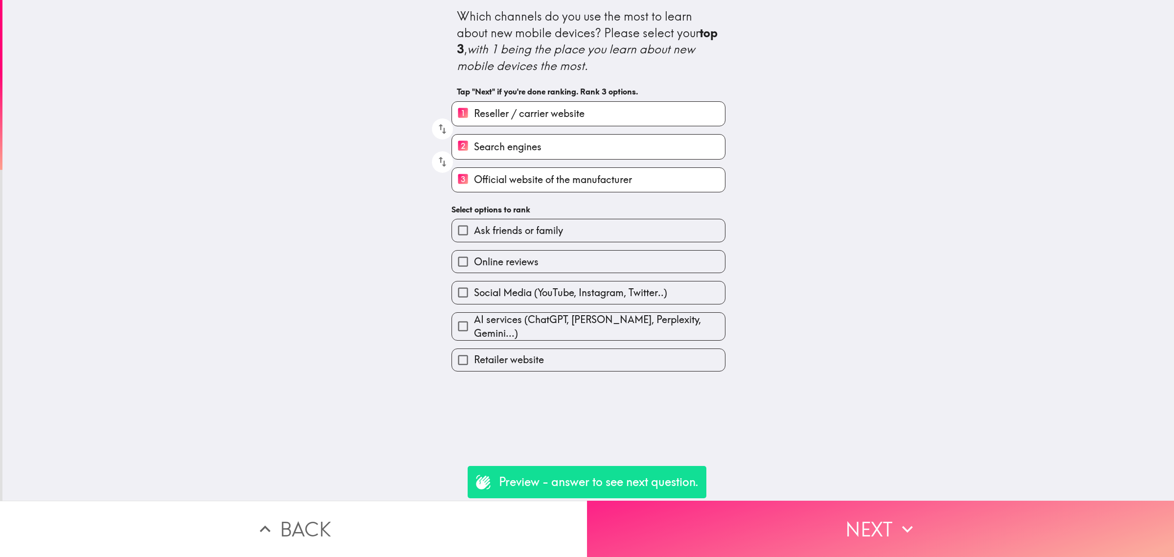
click at [827, 519] on button "Next" at bounding box center [880, 528] width 587 height 56
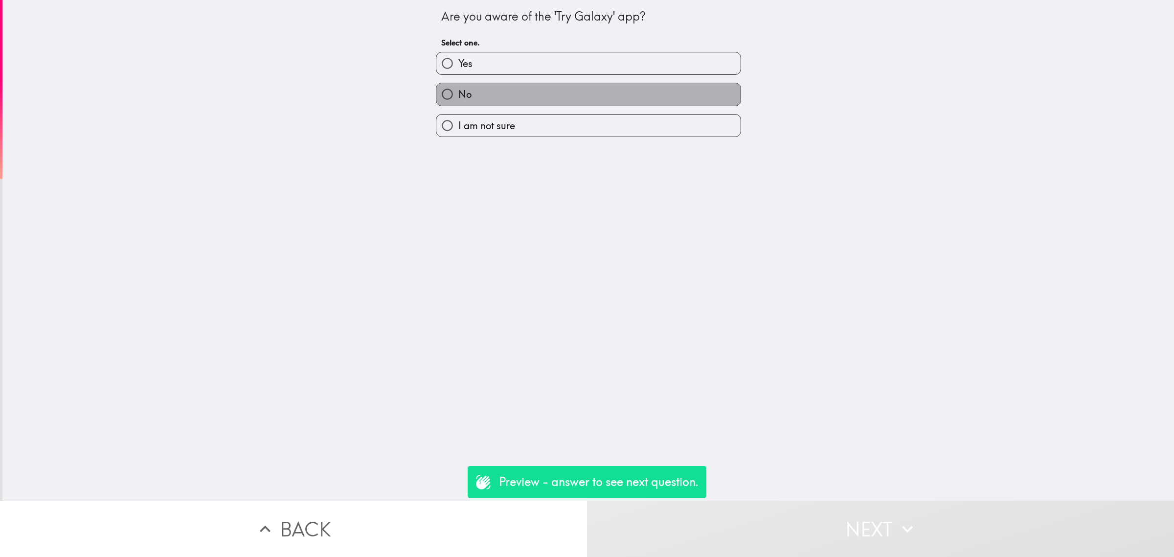
click at [590, 86] on label "No" at bounding box center [588, 94] width 304 height 22
click at [458, 86] on input "No" at bounding box center [447, 94] width 22 height 22
radio input "true"
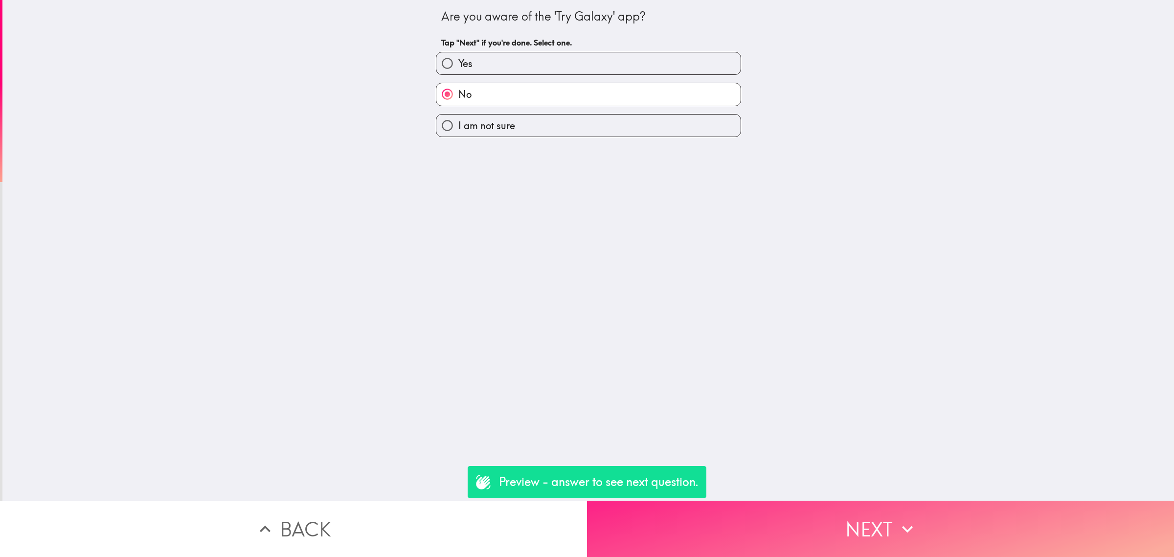
click at [862, 519] on button "Next" at bounding box center [880, 528] width 587 height 56
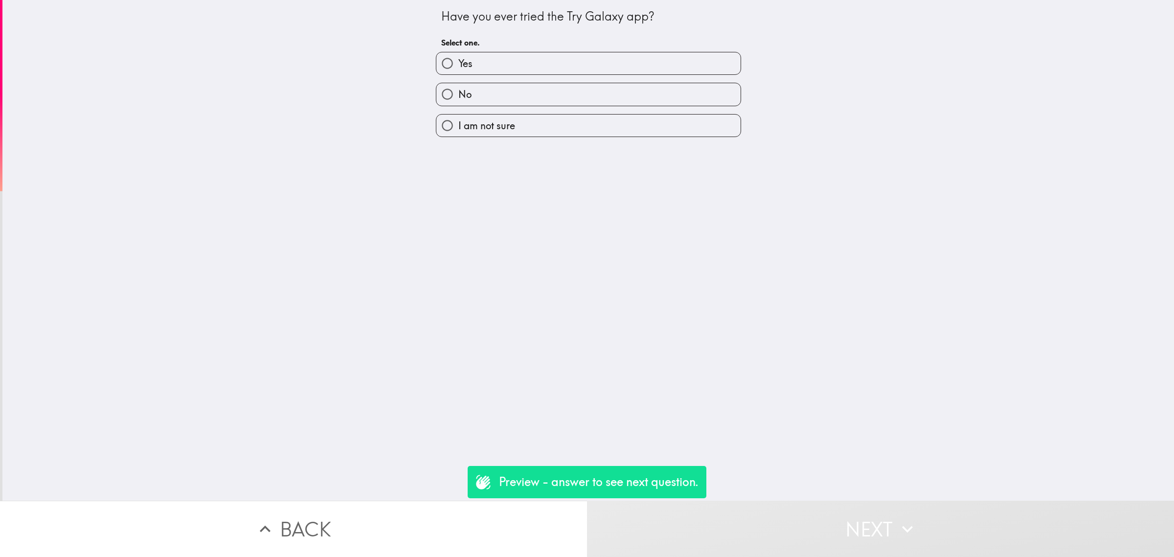
click at [544, 90] on label "No" at bounding box center [588, 94] width 304 height 22
click at [458, 90] on input "No" at bounding box center [447, 94] width 22 height 22
radio input "true"
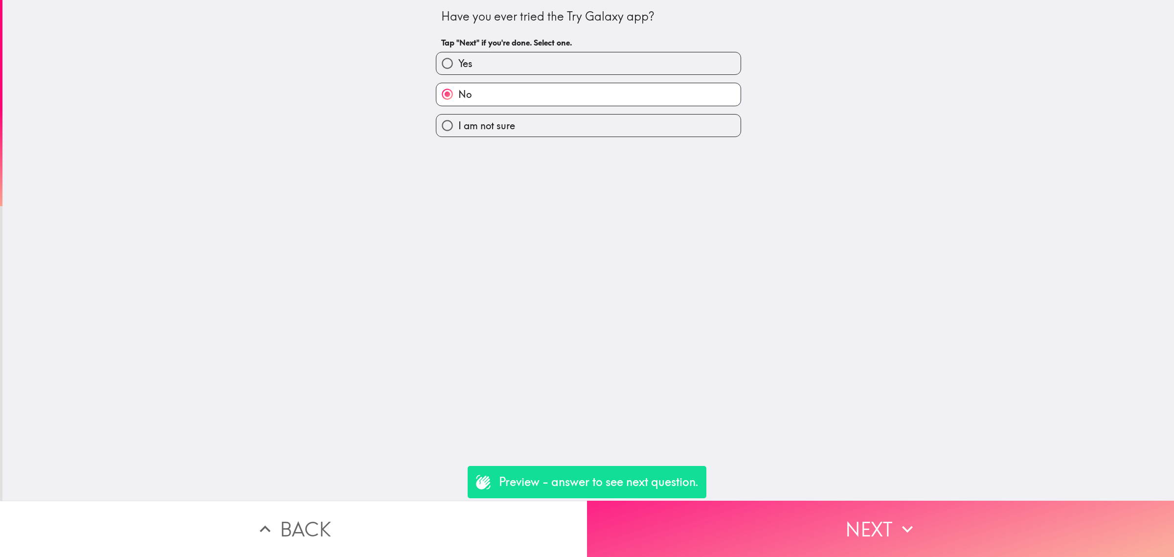
click at [888, 511] on button "Next" at bounding box center [880, 528] width 587 height 56
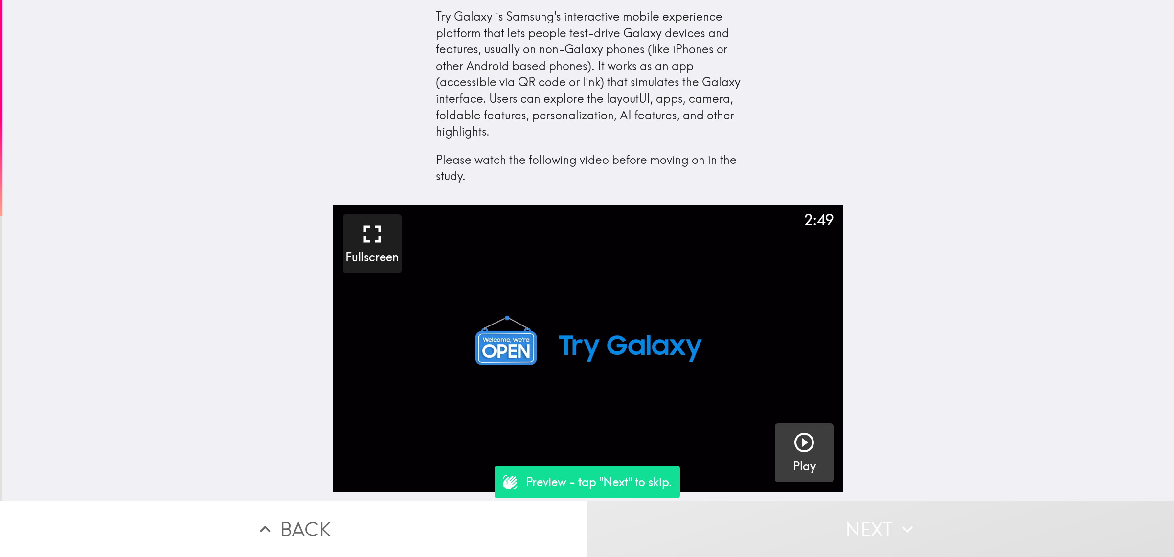
click at [800, 450] on icon "button" at bounding box center [803, 441] width 23 height 23
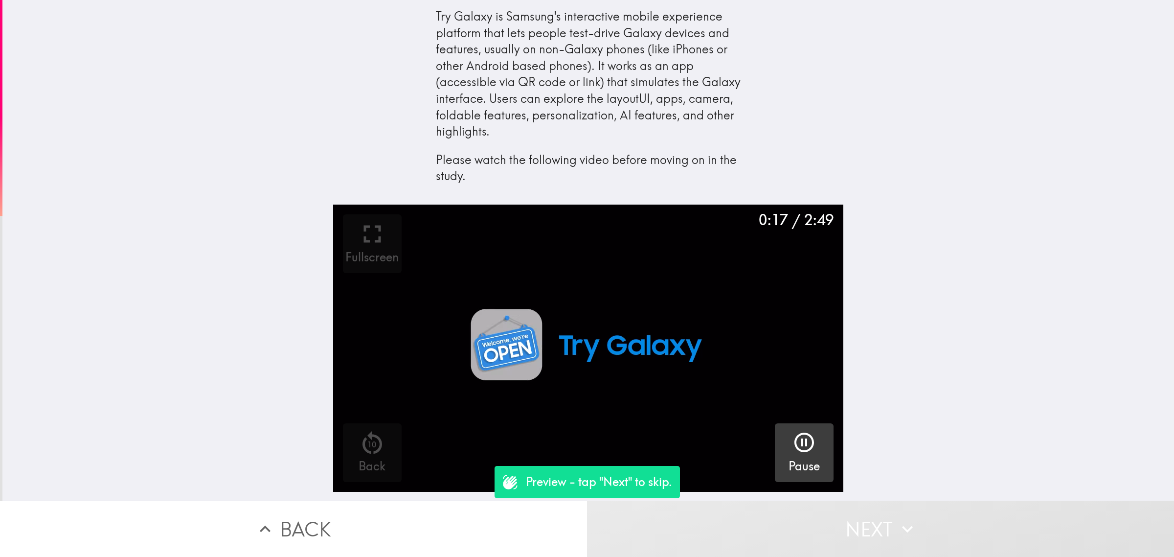
click at [516, 366] on video "button" at bounding box center [588, 347] width 510 height 287
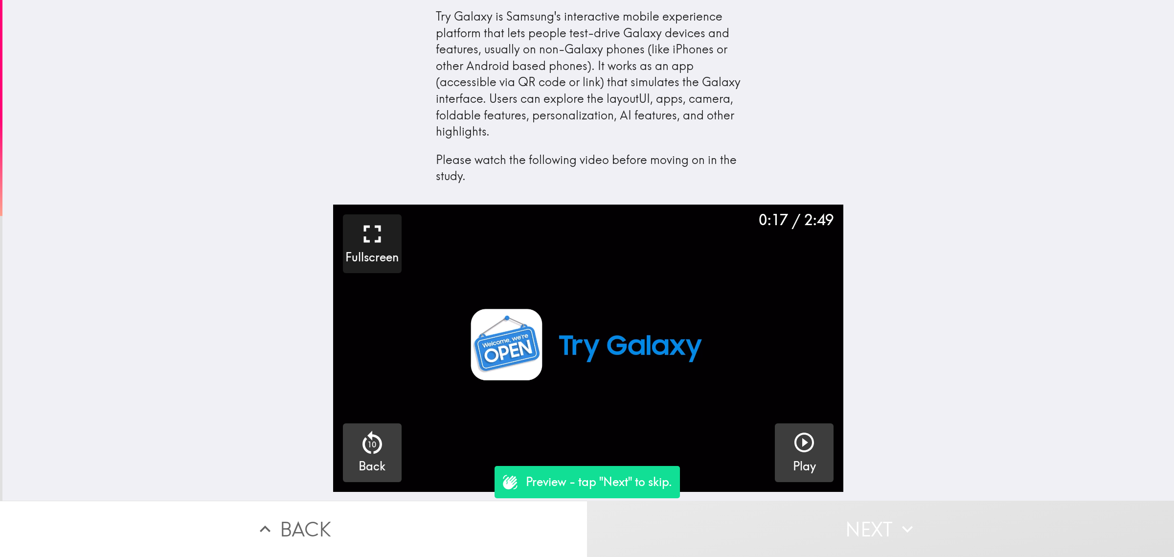
click at [373, 455] on icon "button" at bounding box center [372, 442] width 29 height 29
click at [801, 432] on icon "button" at bounding box center [803, 441] width 23 height 23
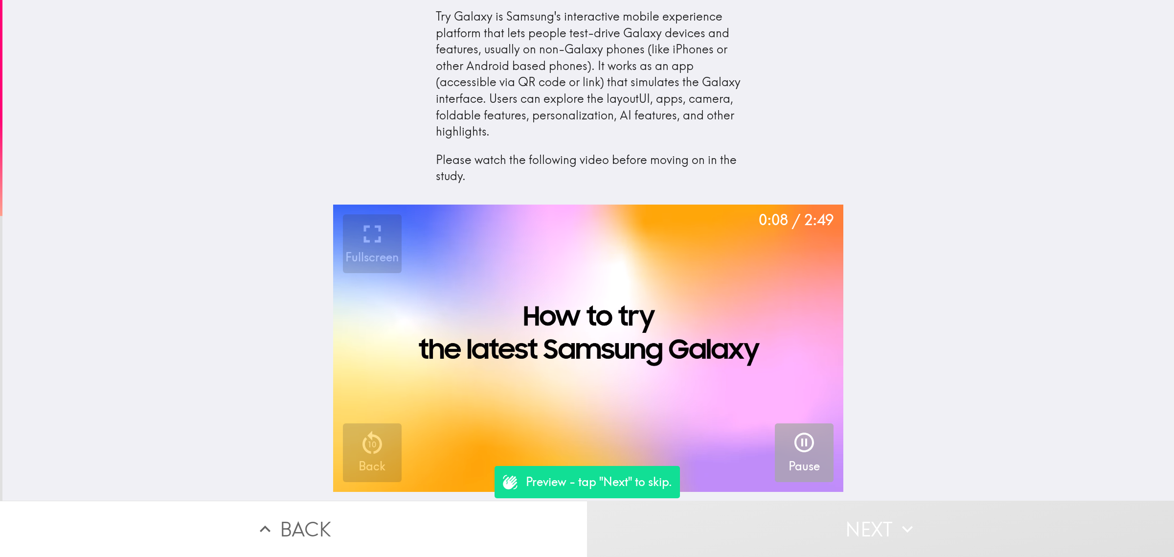
click at [803, 434] on icon "button" at bounding box center [803, 441] width 23 height 23
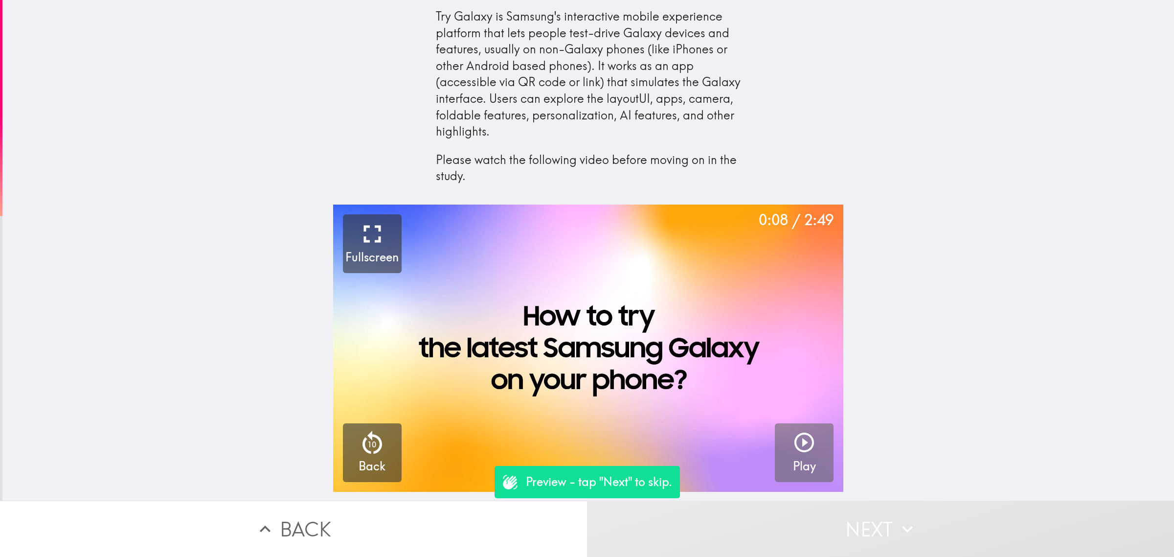
click at [796, 439] on icon "button" at bounding box center [803, 441] width 23 height 23
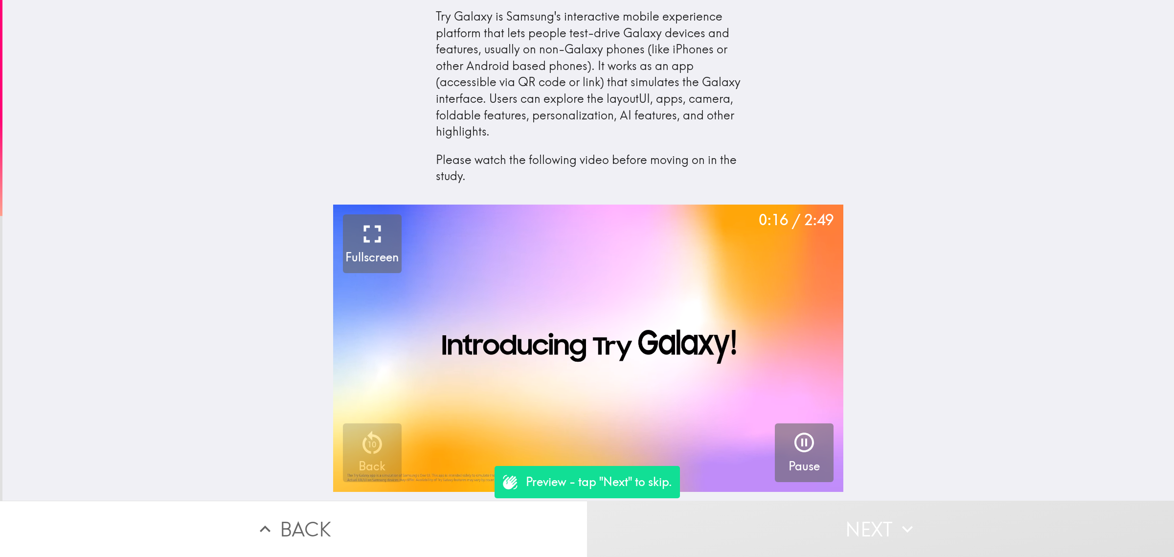
click at [358, 237] on icon "button" at bounding box center [372, 233] width 29 height 29
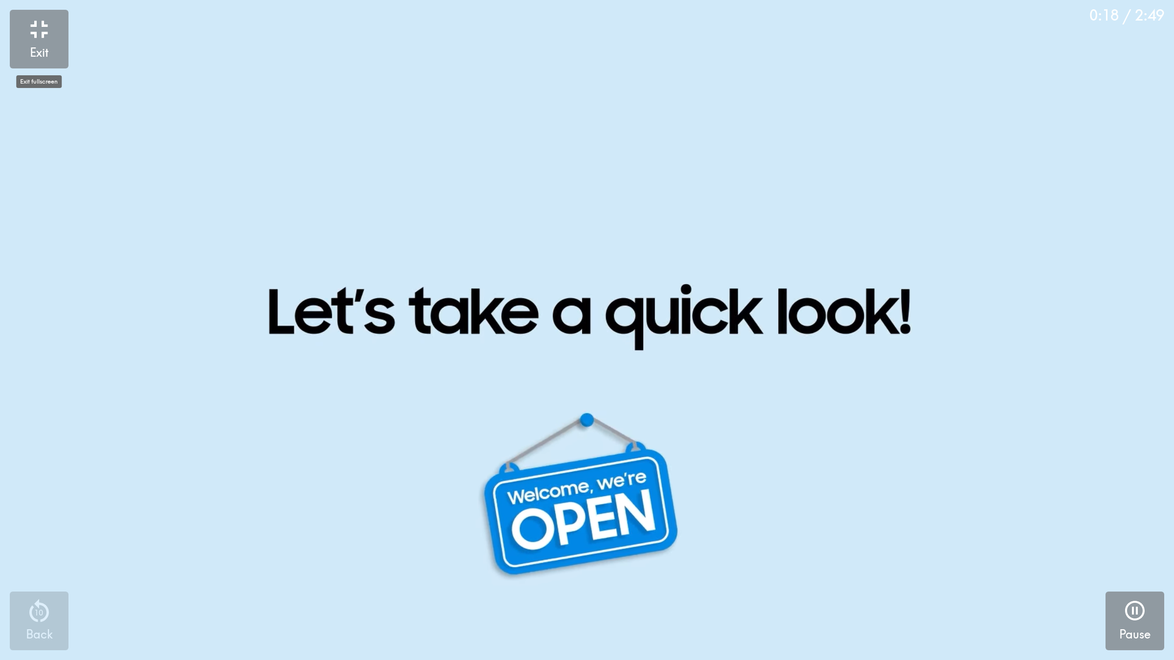
click at [59, 32] on button "Exit" at bounding box center [39, 39] width 59 height 59
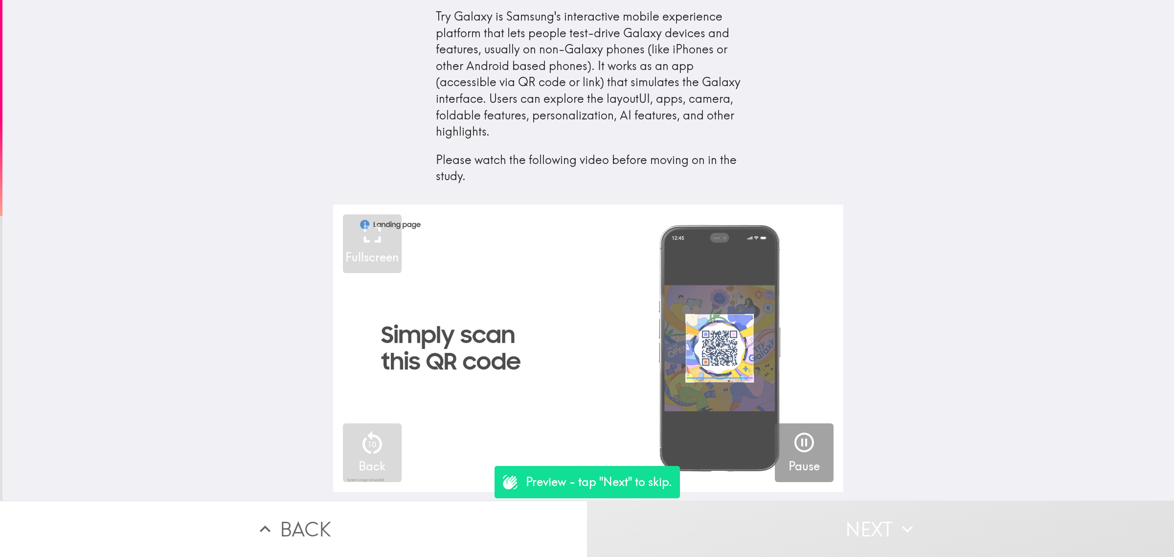
click at [697, 416] on video "button" at bounding box center [588, 347] width 510 height 287
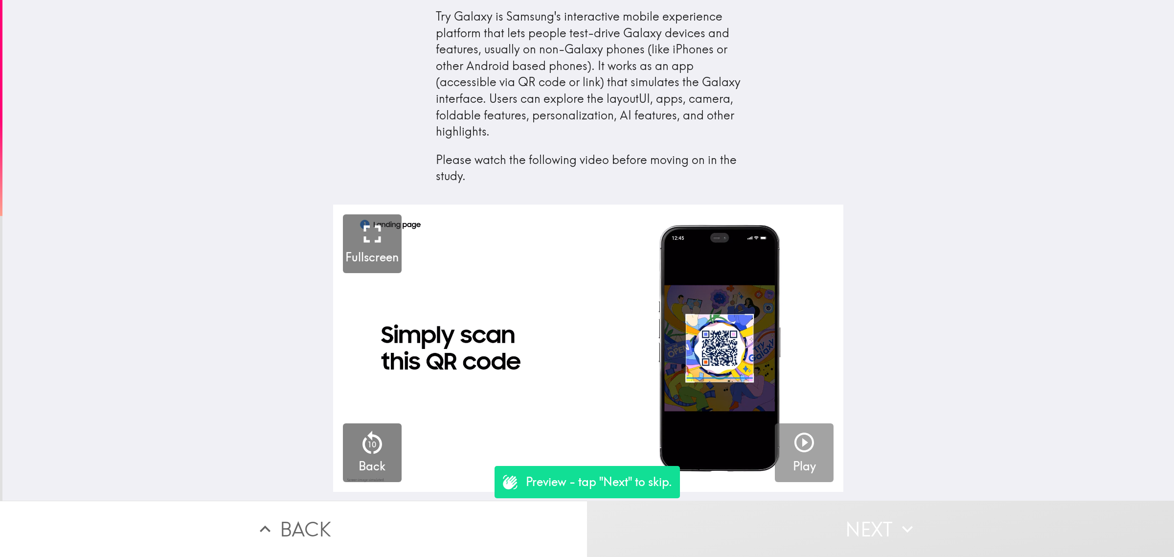
click at [775, 453] on button "Play" at bounding box center [804, 452] width 59 height 59
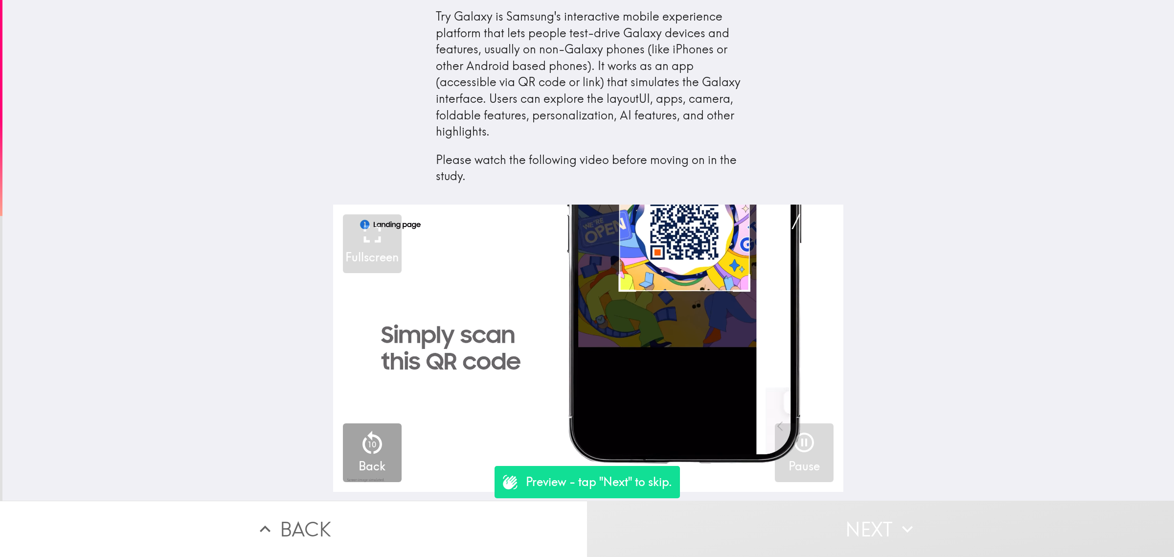
click at [343, 456] on button "10 Back" at bounding box center [372, 452] width 59 height 59
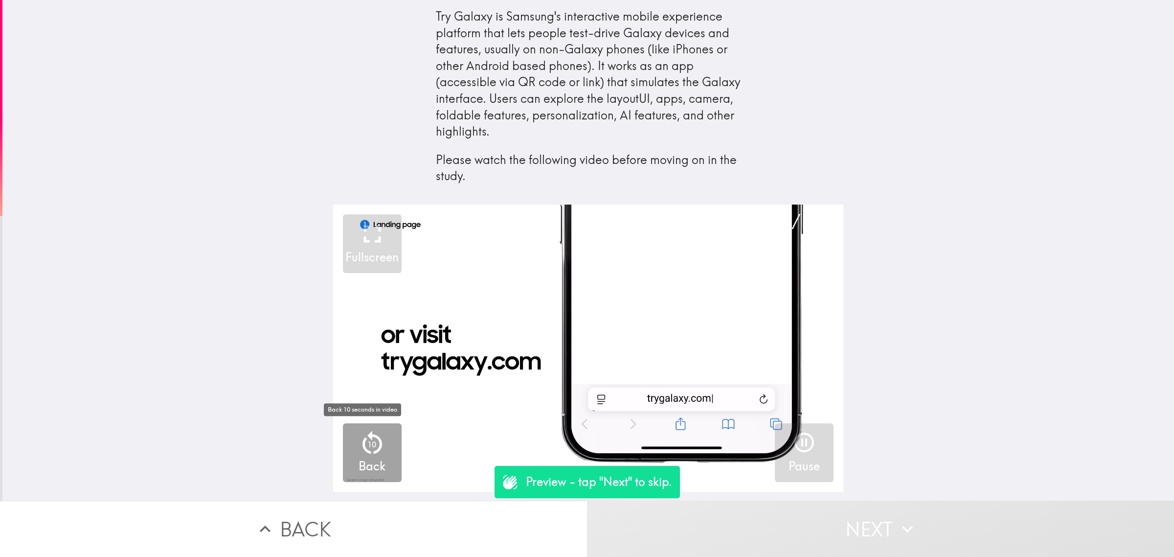
click at [358, 453] on icon "button" at bounding box center [372, 442] width 29 height 29
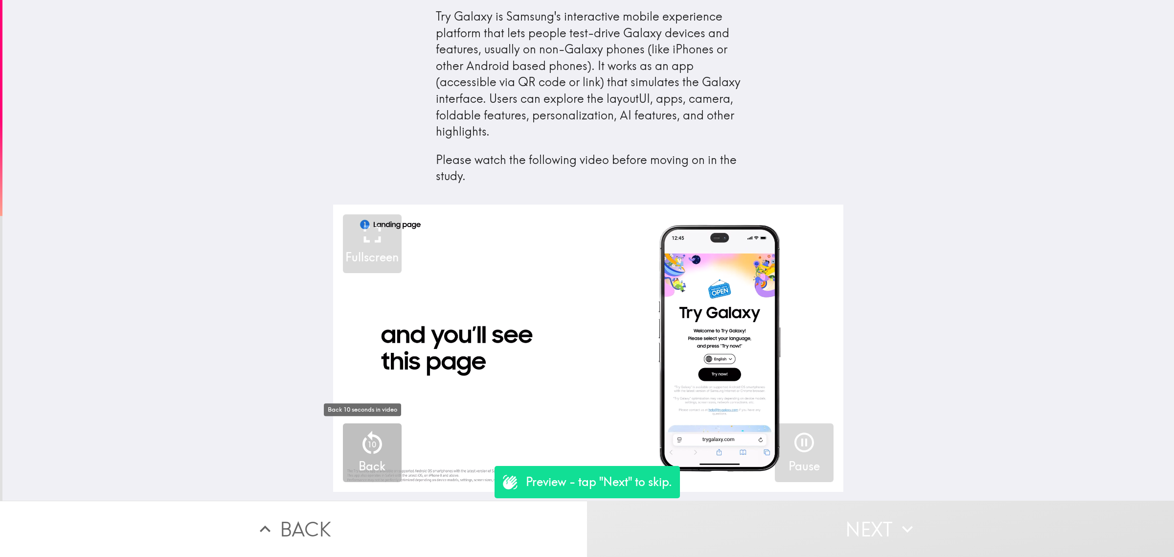
click at [358, 453] on icon "button" at bounding box center [372, 442] width 29 height 29
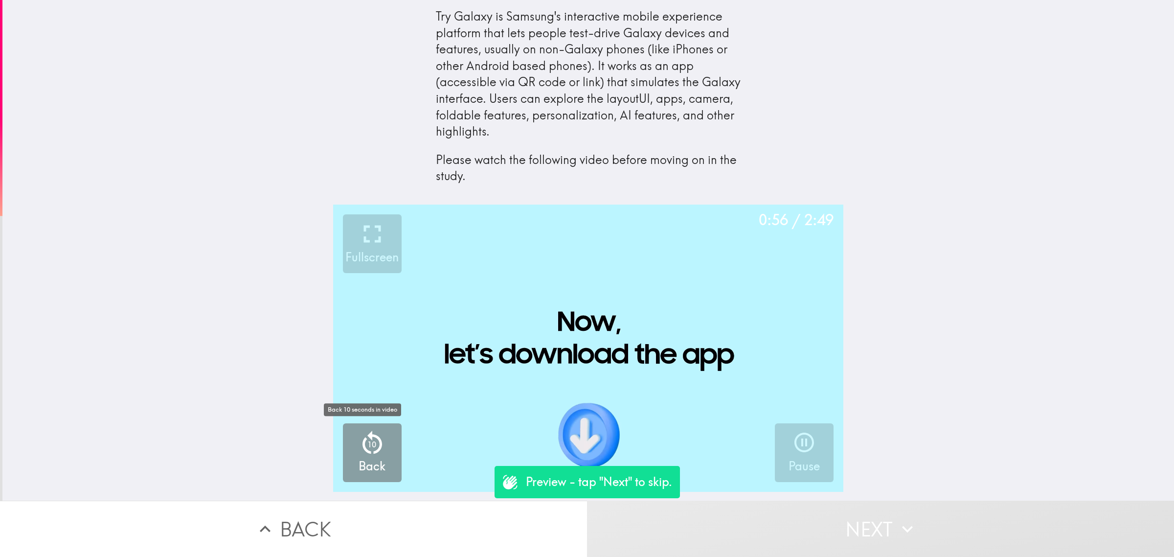
click at [358, 453] on icon "button" at bounding box center [372, 442] width 29 height 29
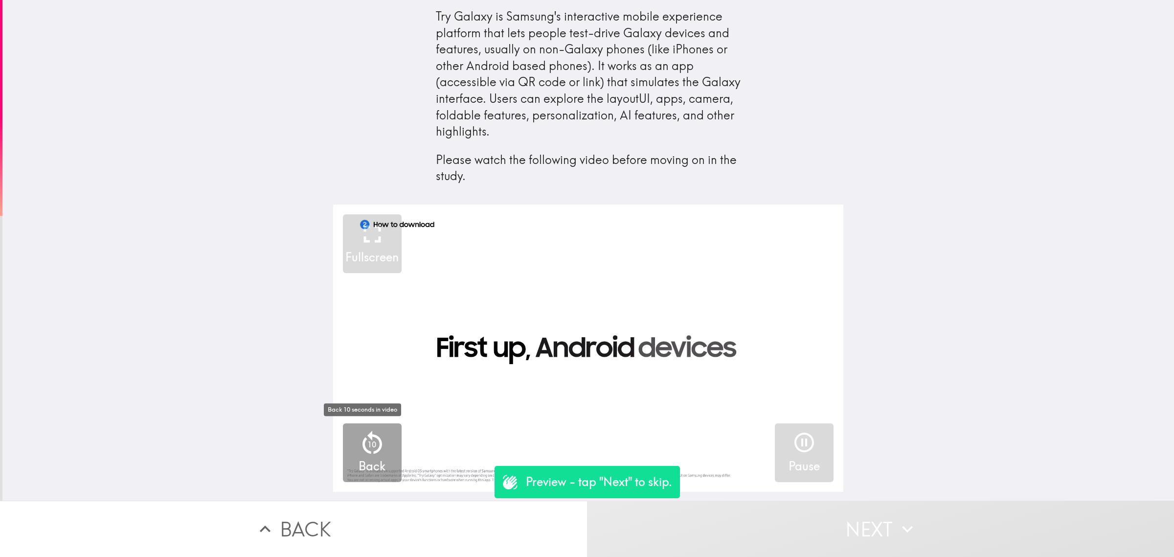
click at [362, 451] on icon "button" at bounding box center [372, 441] width 20 height 23
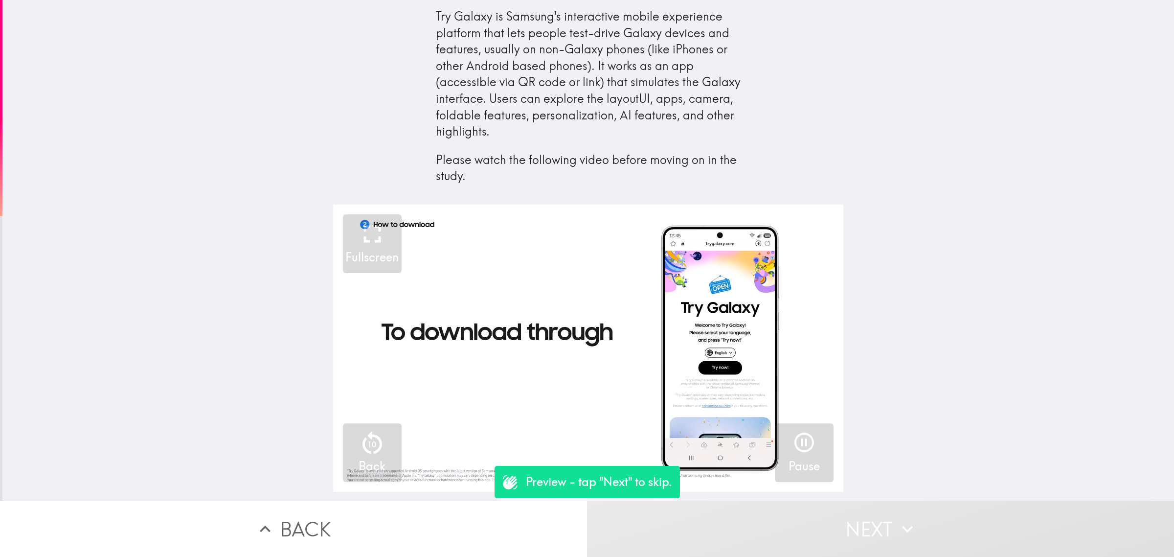
click at [792, 443] on icon "button" at bounding box center [803, 441] width 23 height 23
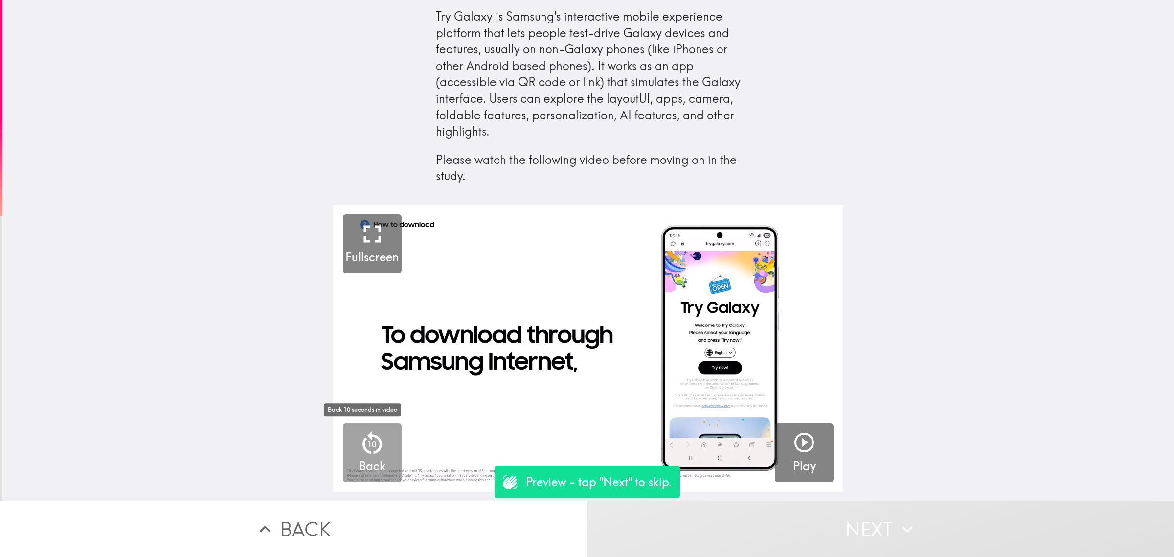
click at [362, 452] on icon "button" at bounding box center [372, 441] width 20 height 23
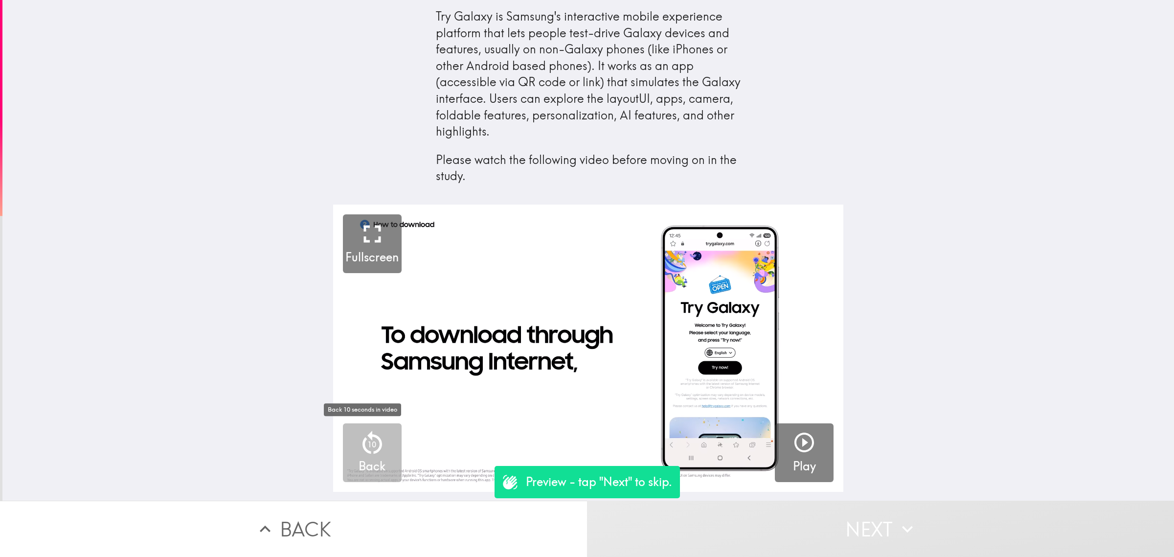
click at [362, 452] on icon "button" at bounding box center [372, 441] width 20 height 23
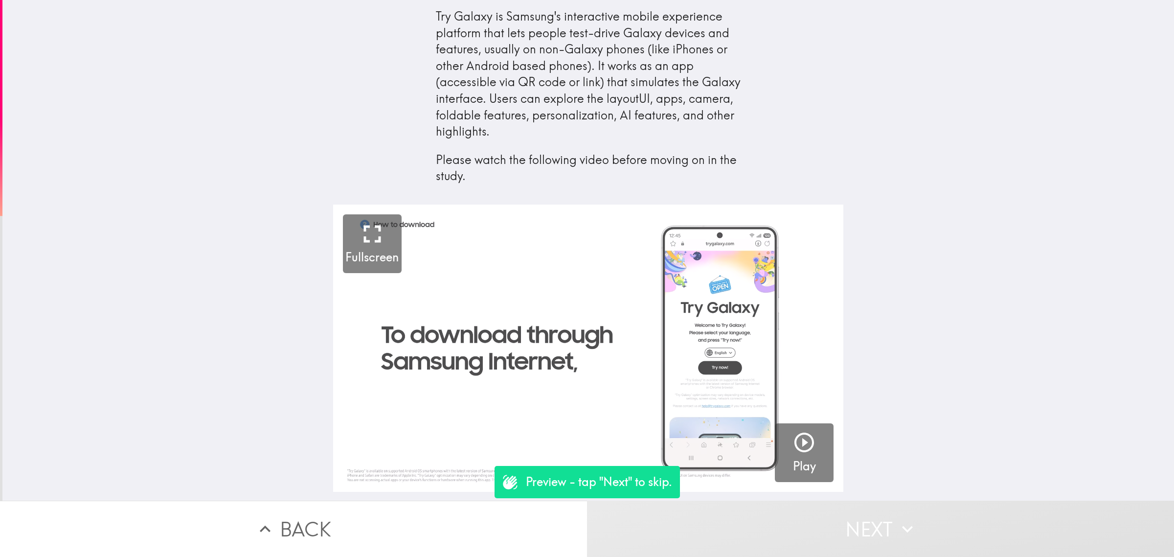
click at [360, 452] on video "button" at bounding box center [588, 347] width 510 height 287
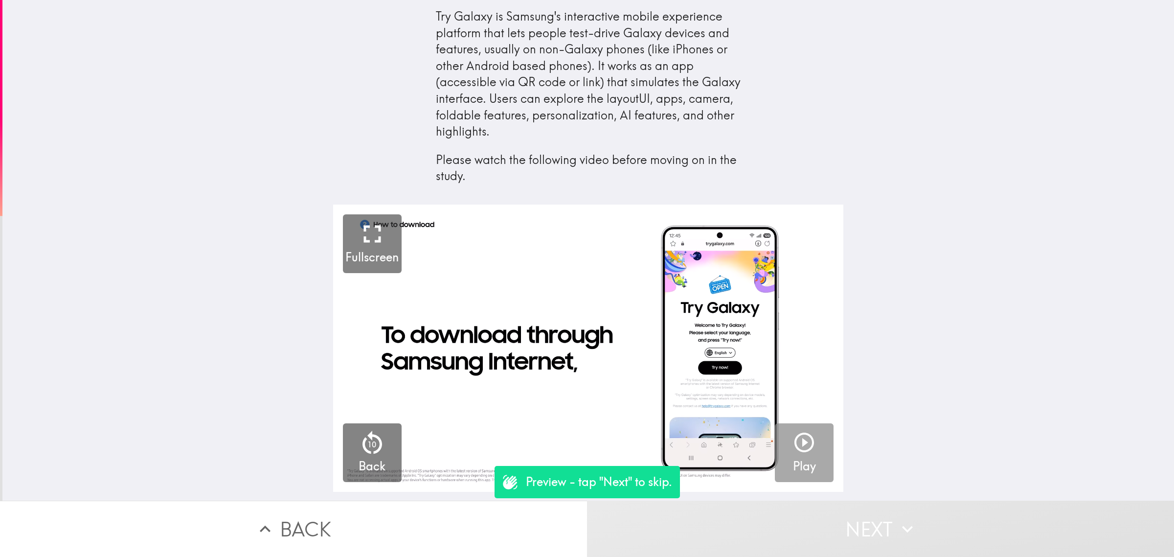
click at [805, 453] on icon "button" at bounding box center [803, 441] width 23 height 23
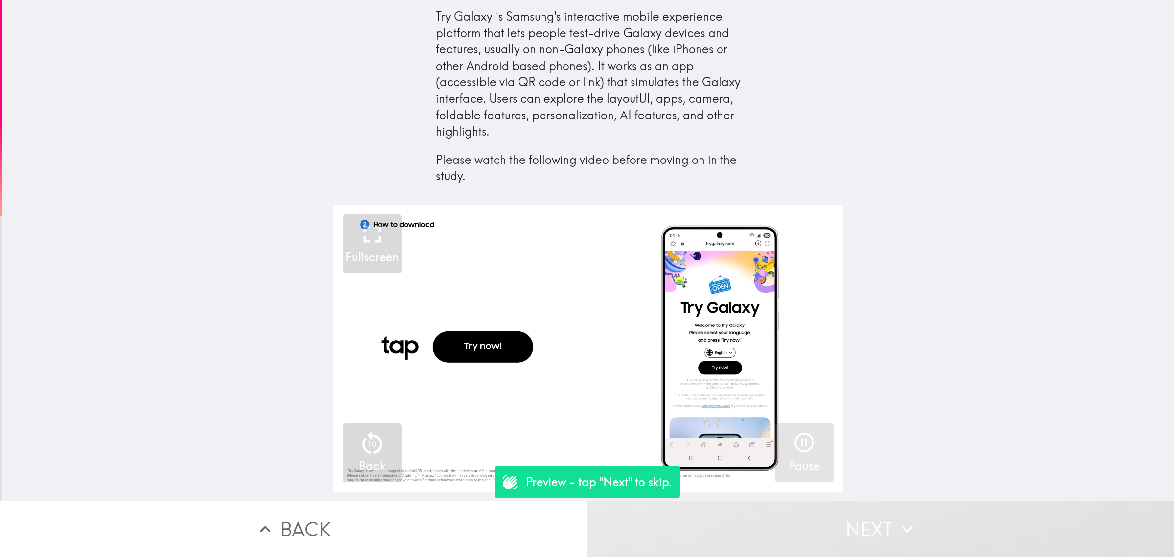
click at [796, 459] on h5 "Pause" at bounding box center [803, 466] width 31 height 17
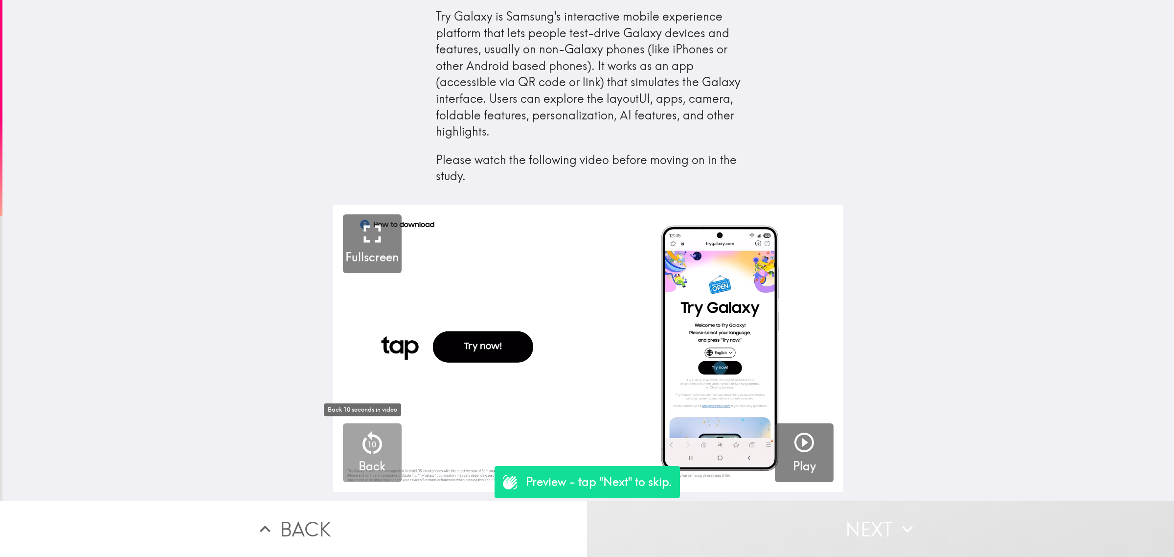
click at [367, 448] on p "10" at bounding box center [371, 444] width 9 height 11
click at [796, 448] on icon "button" at bounding box center [803, 441] width 23 height 23
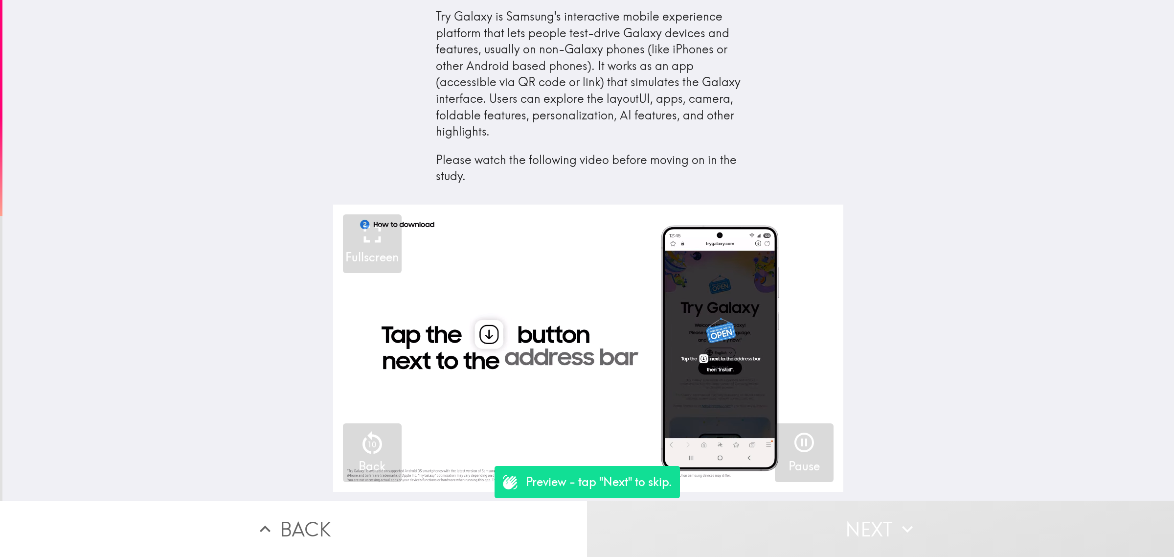
click at [798, 449] on icon "button" at bounding box center [803, 441] width 23 height 23
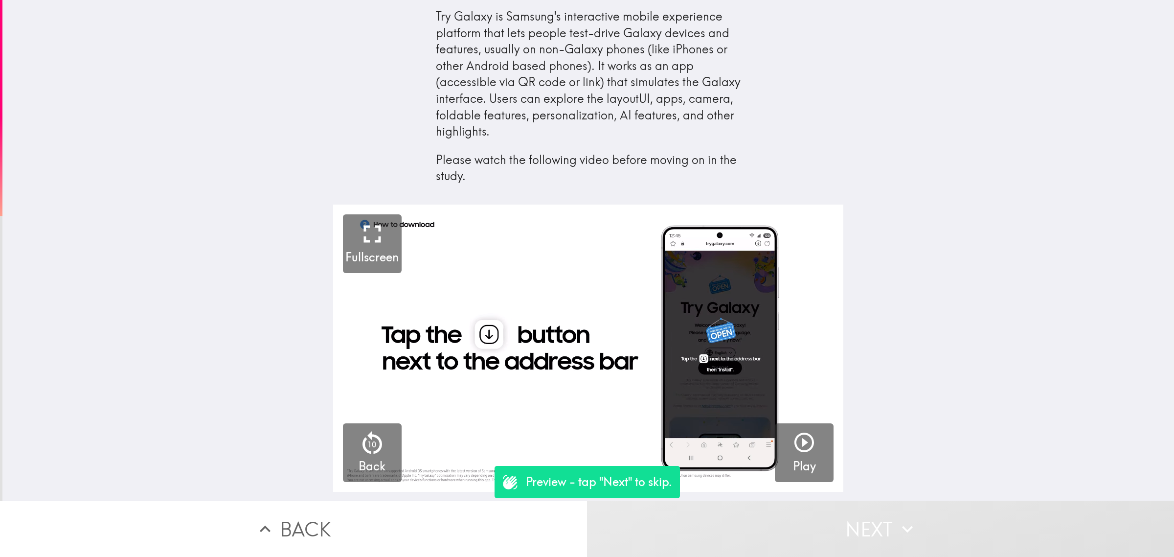
drag, startPoint x: 778, startPoint y: 444, endPoint x: 788, endPoint y: 456, distance: 16.0
click at [778, 444] on button "Play" at bounding box center [804, 452] width 59 height 59
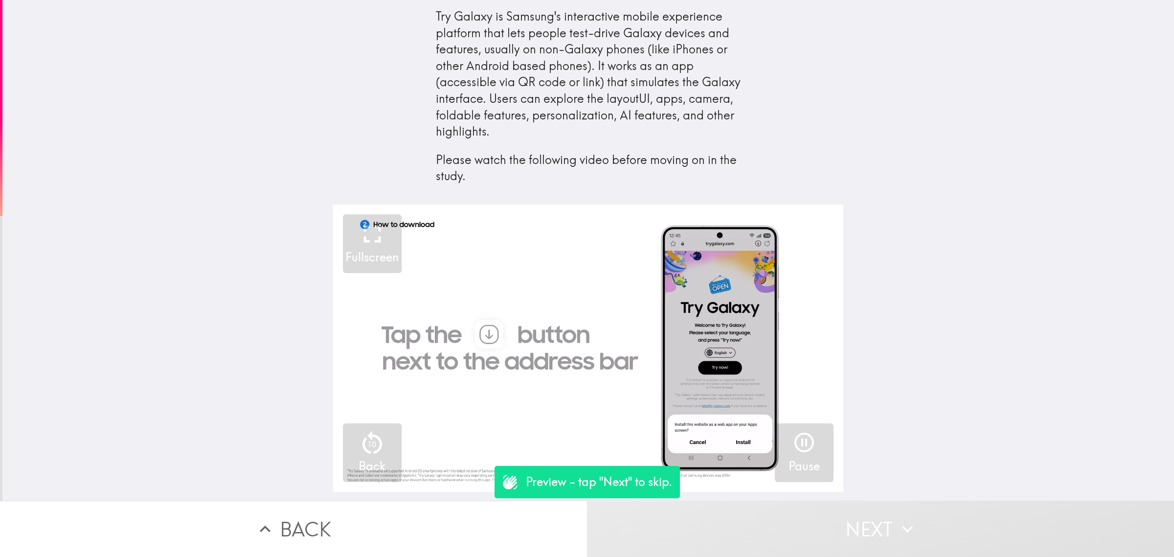
click at [798, 453] on icon "button" at bounding box center [803, 441] width 23 height 23
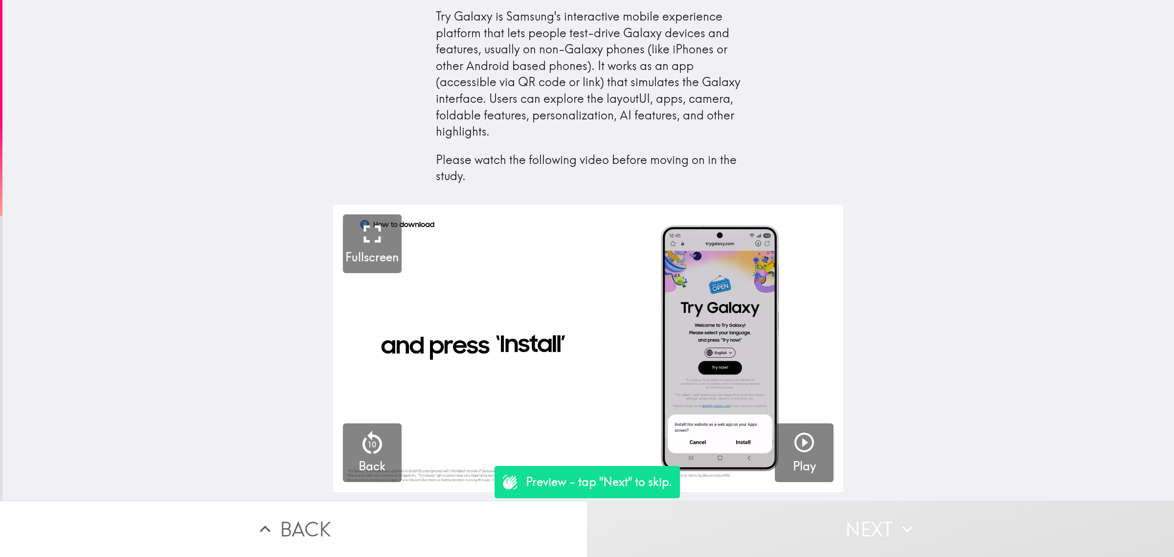
click at [840, 534] on button "Next" at bounding box center [880, 528] width 587 height 56
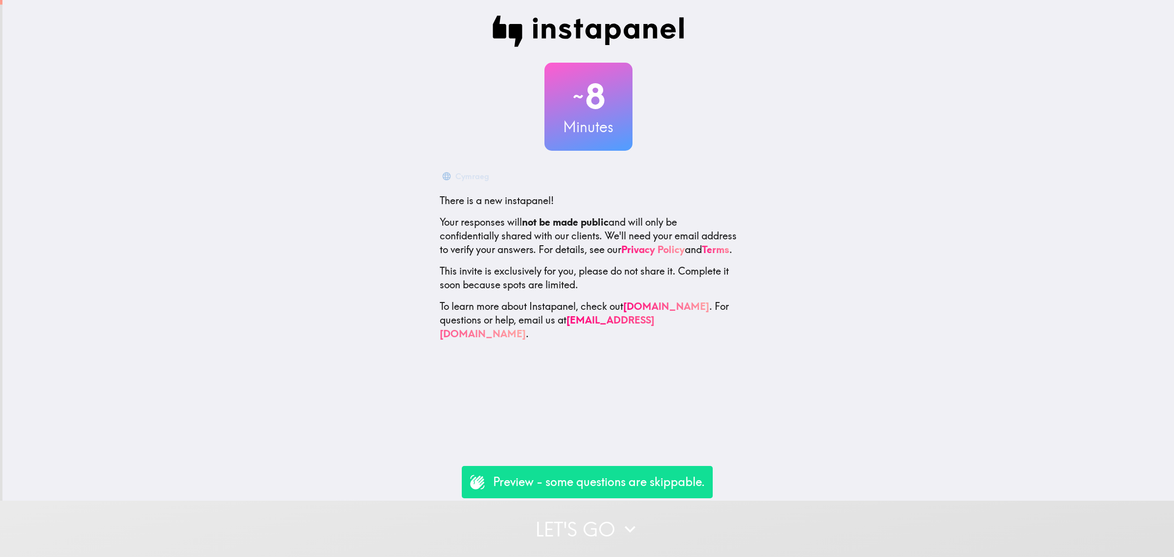
click at [637, 519] on button "Let's go" at bounding box center [587, 528] width 1174 height 56
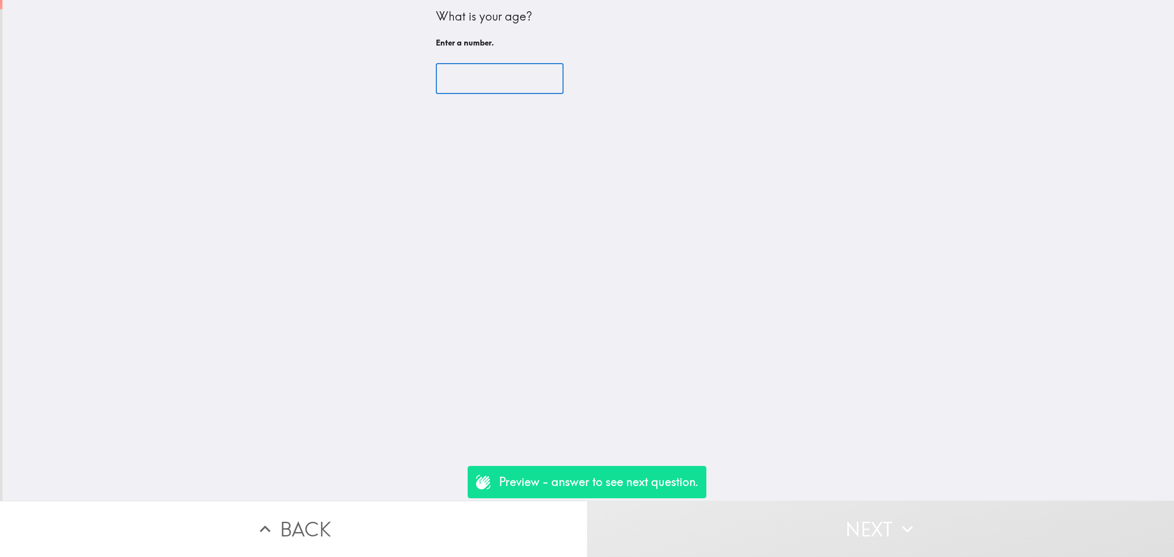
click at [481, 90] on input "number" at bounding box center [500, 79] width 128 height 30
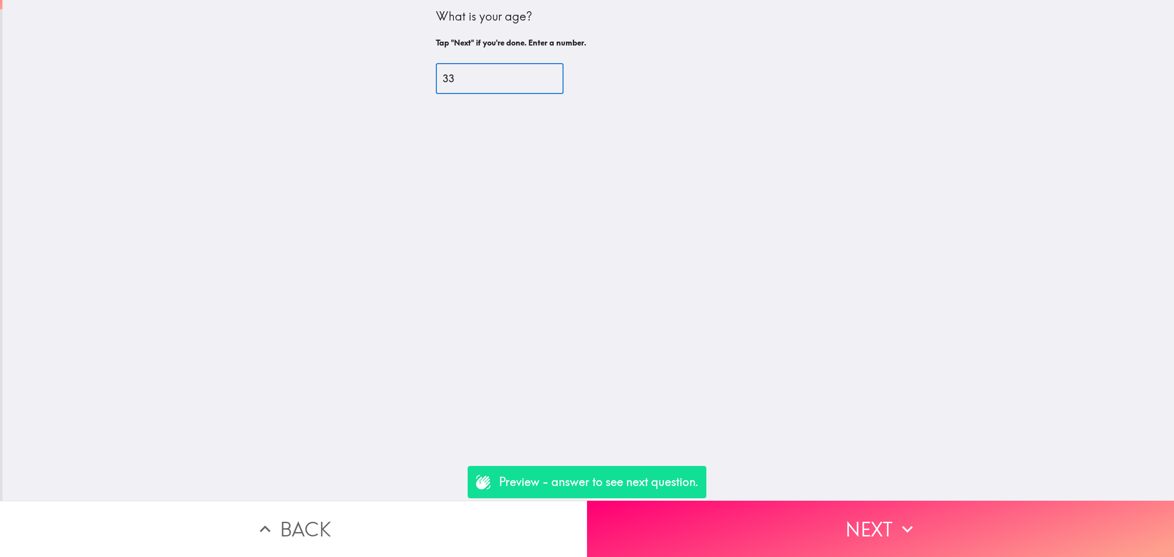
type input "33"
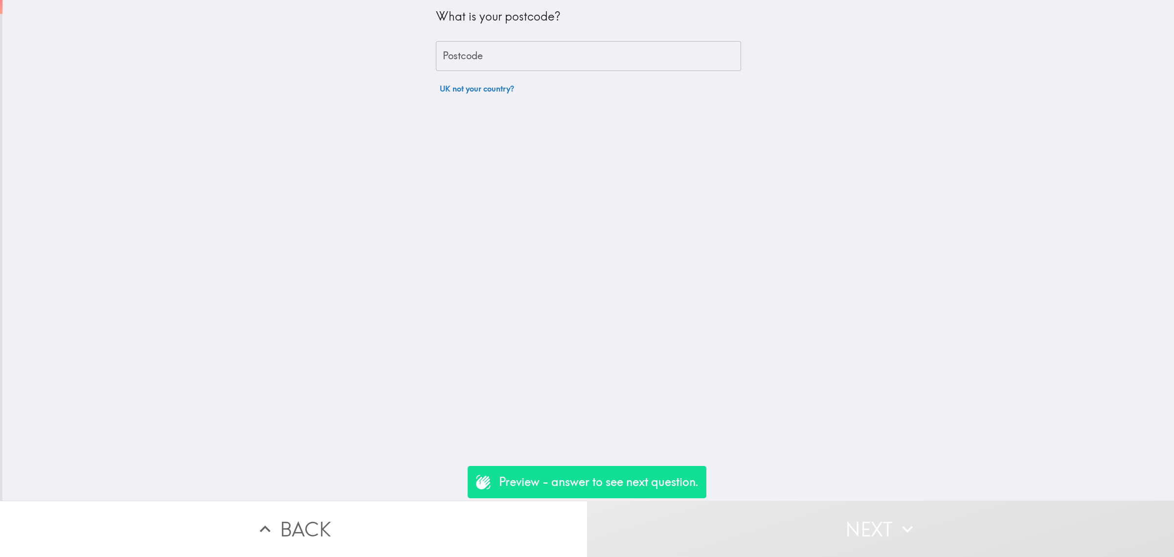
click at [480, 51] on input "Postcode" at bounding box center [588, 56] width 305 height 30
type input "rm156pr"
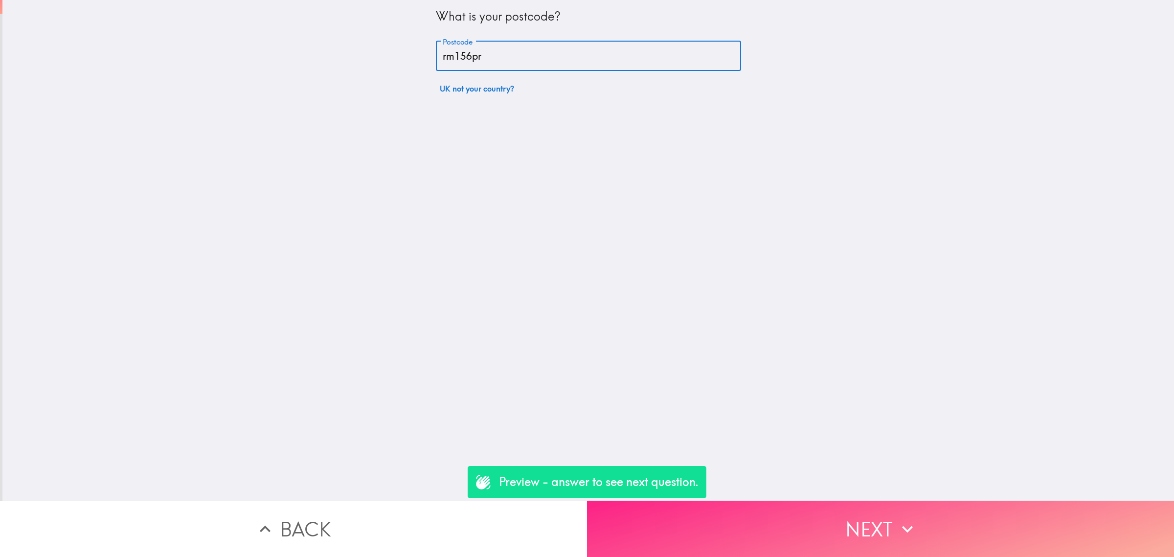
click at [799, 547] on button "Next" at bounding box center [880, 528] width 587 height 56
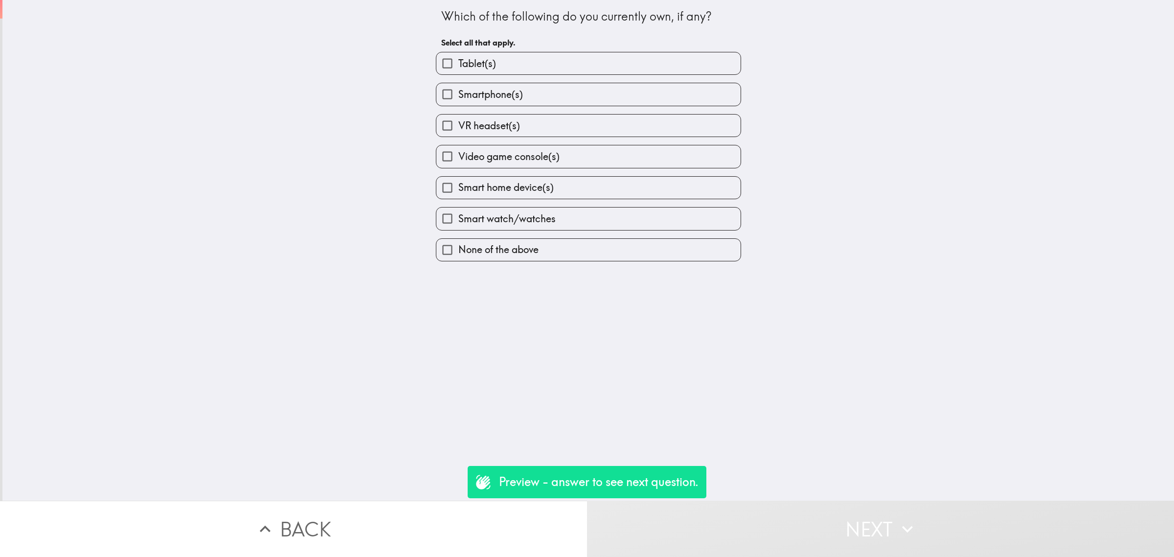
click at [509, 94] on span "Smartphone(s)" at bounding box center [490, 95] width 65 height 14
click at [458, 94] on input "Smartphone(s)" at bounding box center [447, 94] width 22 height 22
checkbox input "true"
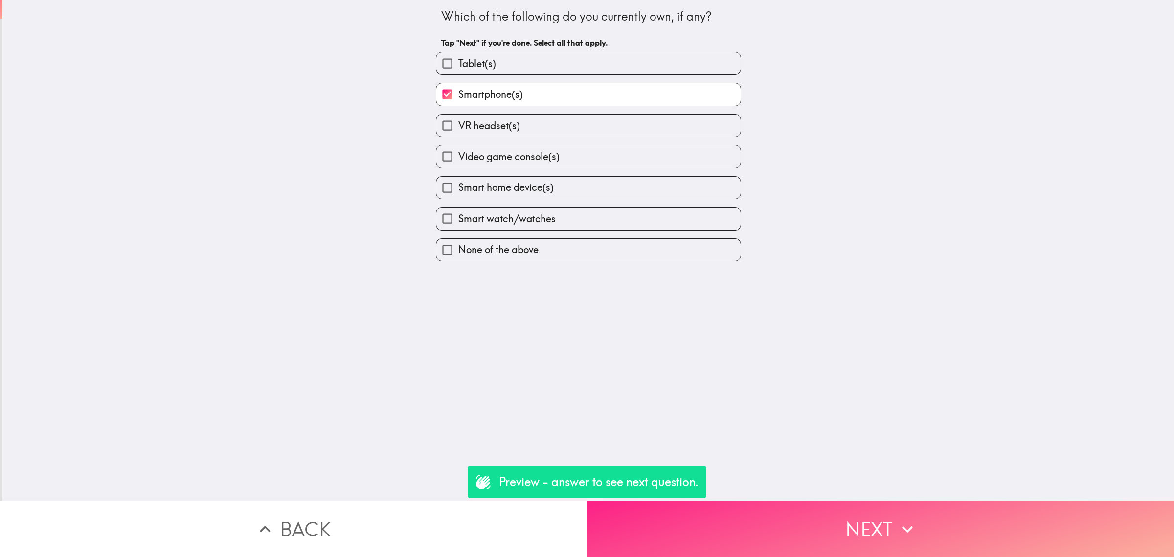
click at [774, 500] on button "Next" at bounding box center [880, 528] width 587 height 56
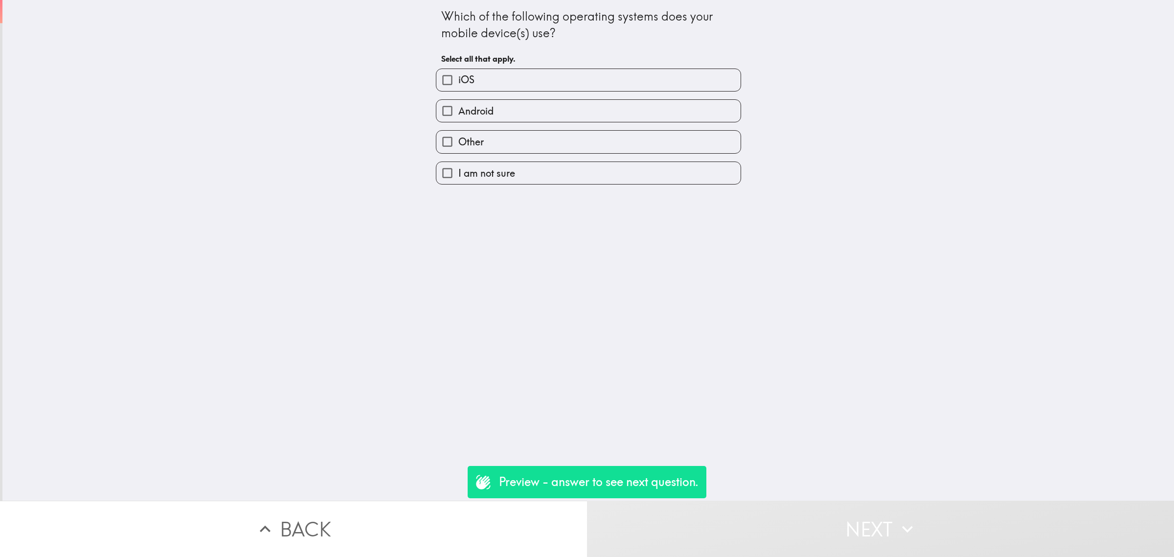
click at [500, 77] on label "iOS" at bounding box center [588, 80] width 304 height 22
click at [458, 77] on input "iOS" at bounding box center [447, 80] width 22 height 22
checkbox input "true"
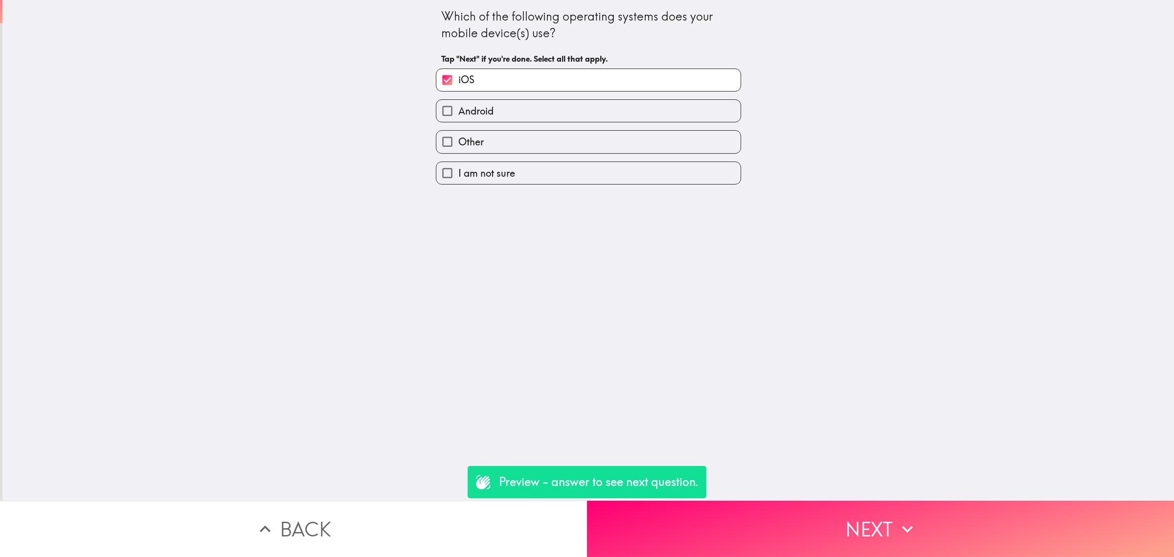
click at [501, 113] on label "Android" at bounding box center [588, 111] width 304 height 22
click at [458, 113] on input "Android" at bounding box center [447, 111] width 22 height 22
checkbox input "true"
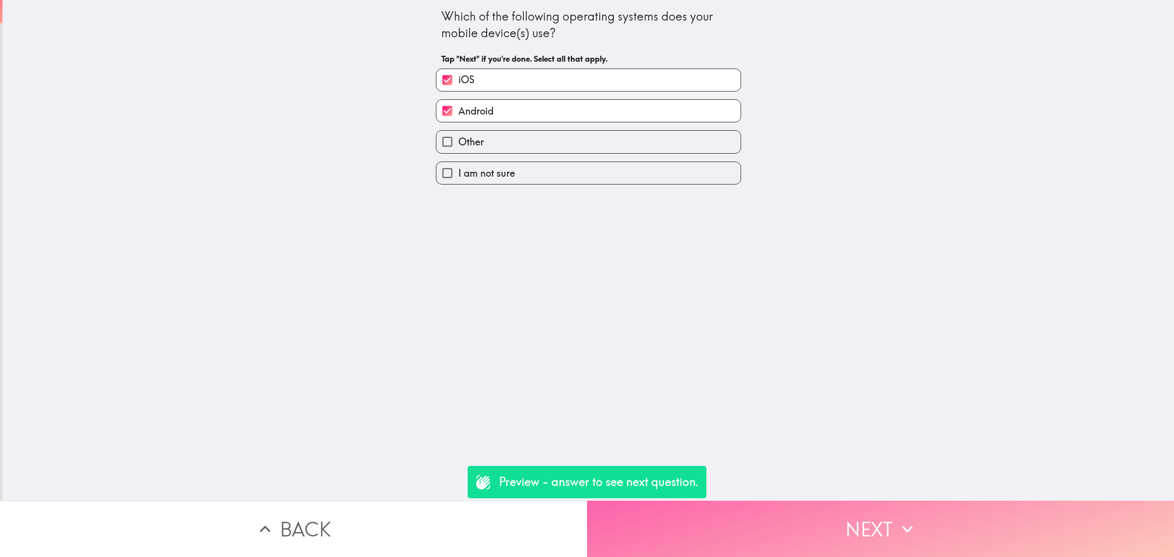
click at [802, 504] on button "Next" at bounding box center [880, 528] width 587 height 56
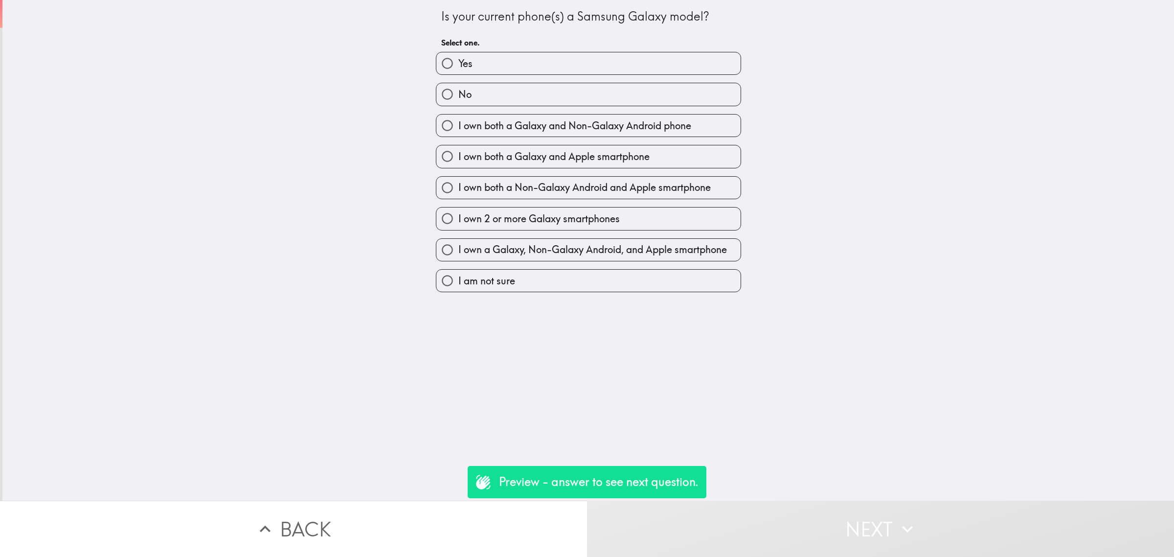
click at [526, 155] on span "I own both a Galaxy and Apple smartphone" at bounding box center [553, 157] width 191 height 14
click at [458, 155] on input "I own both a Galaxy and Apple smartphone" at bounding box center [447, 156] width 22 height 22
radio input "true"
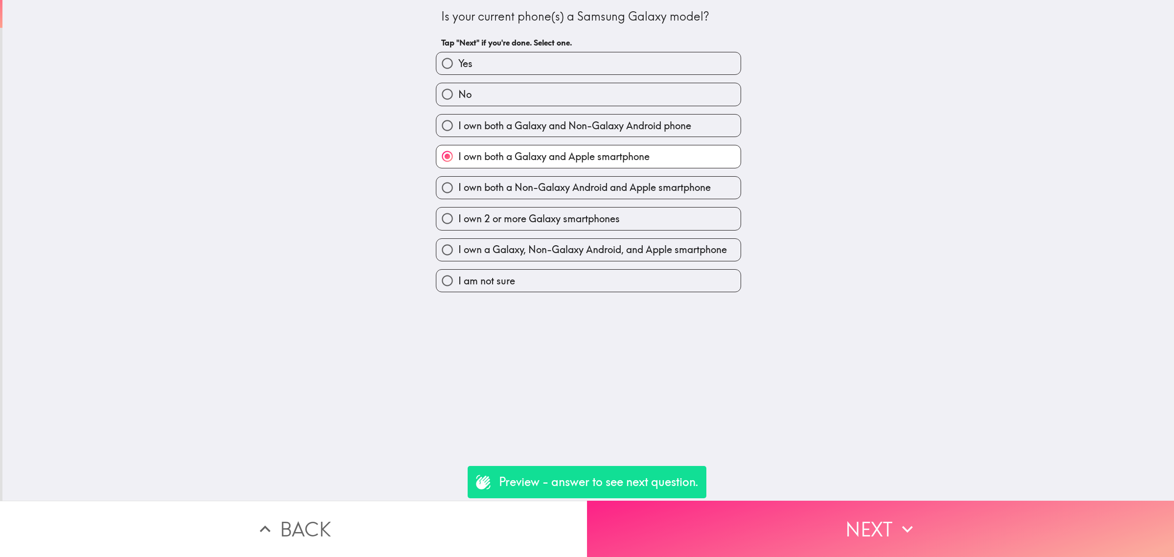
click at [796, 509] on button "Next" at bounding box center [880, 528] width 587 height 56
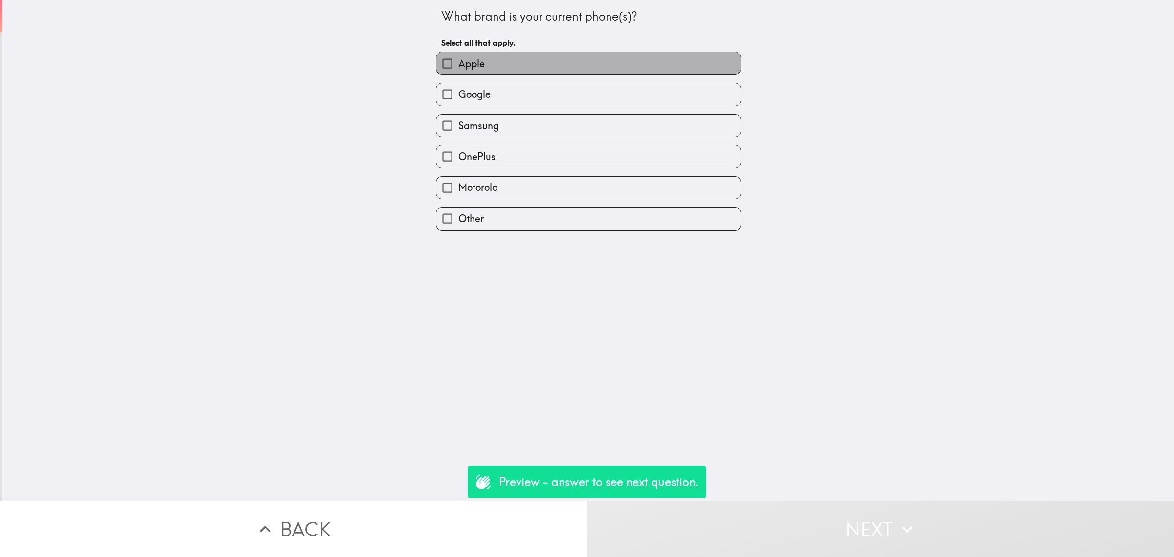
click at [487, 63] on label "Apple" at bounding box center [588, 63] width 304 height 22
click at [458, 63] on input "Apple" at bounding box center [447, 63] width 22 height 22
checkbox input "true"
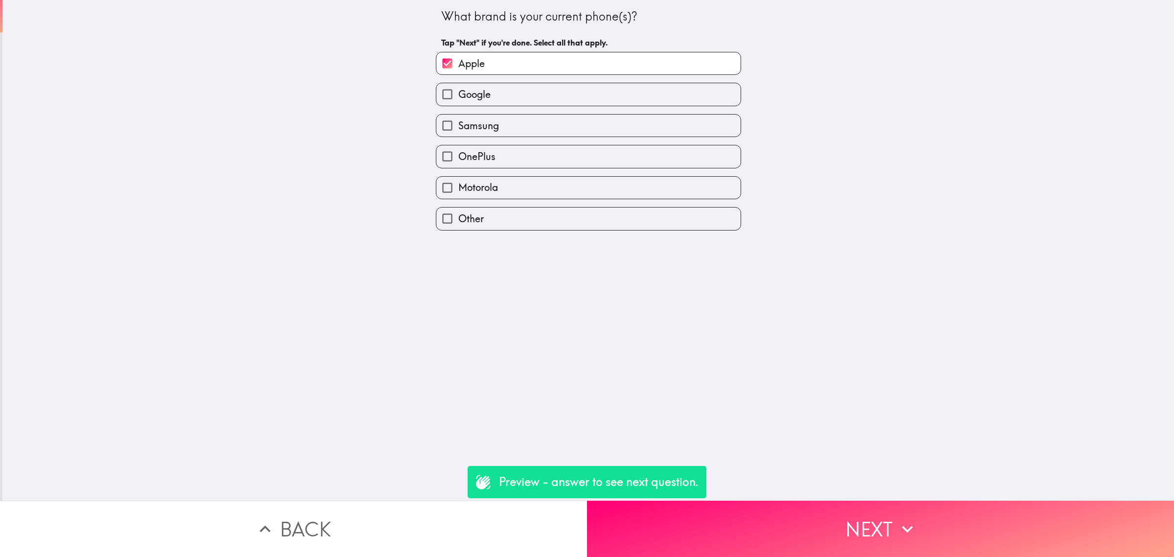
click at [512, 130] on label "Samsung" at bounding box center [588, 125] width 304 height 22
click at [458, 130] on input "Samsung" at bounding box center [447, 125] width 22 height 22
checkbox input "true"
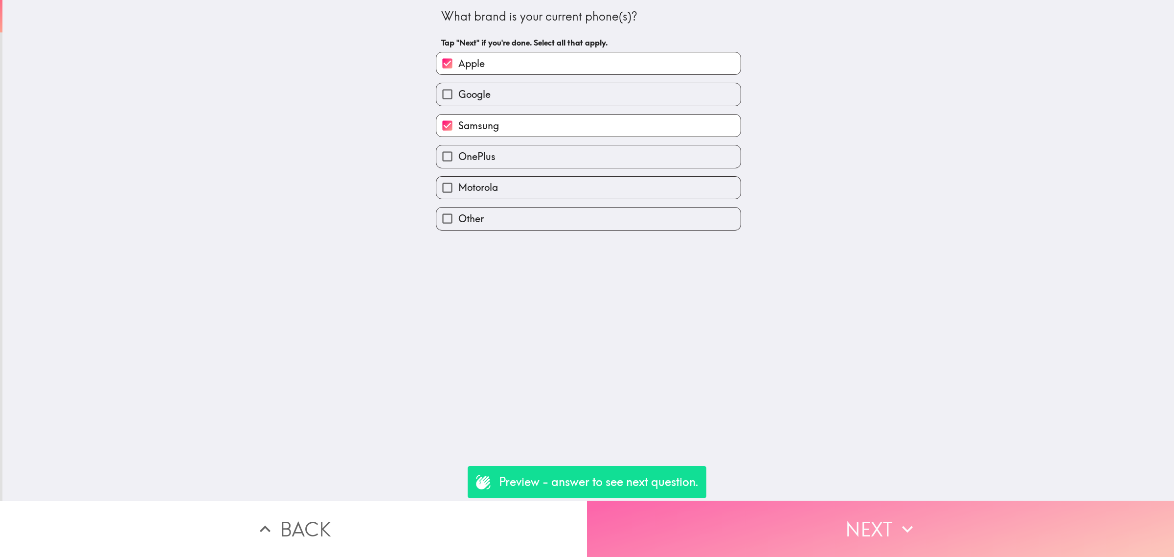
click at [845, 518] on button "Next" at bounding box center [880, 528] width 587 height 56
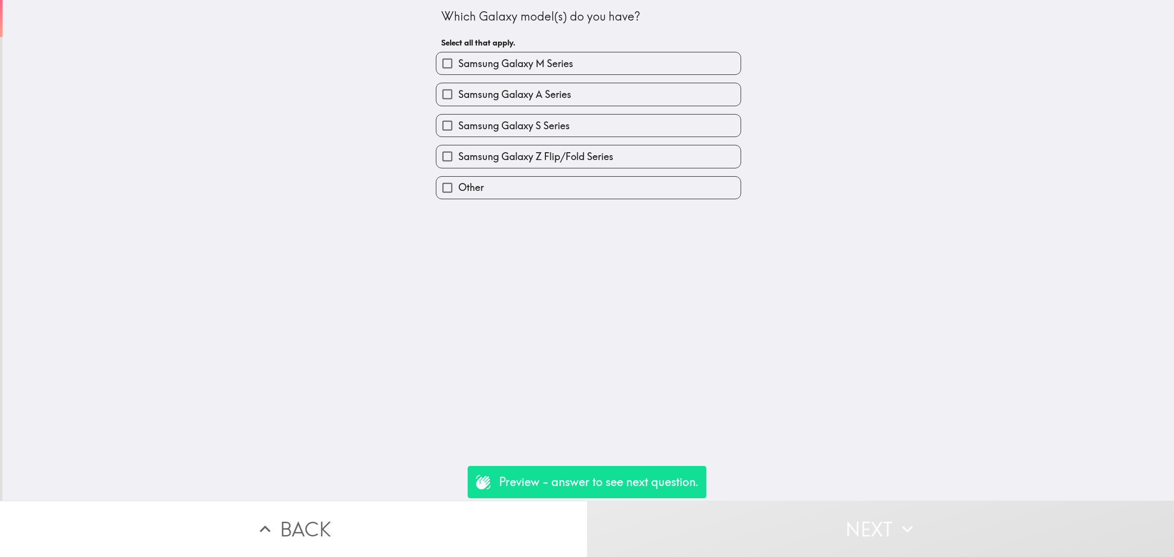
click at [527, 127] on span "Samsung Galaxy S Series" at bounding box center [514, 126] width 112 height 14
click at [458, 127] on input "Samsung Galaxy S Series" at bounding box center [447, 125] width 22 height 22
checkbox input "true"
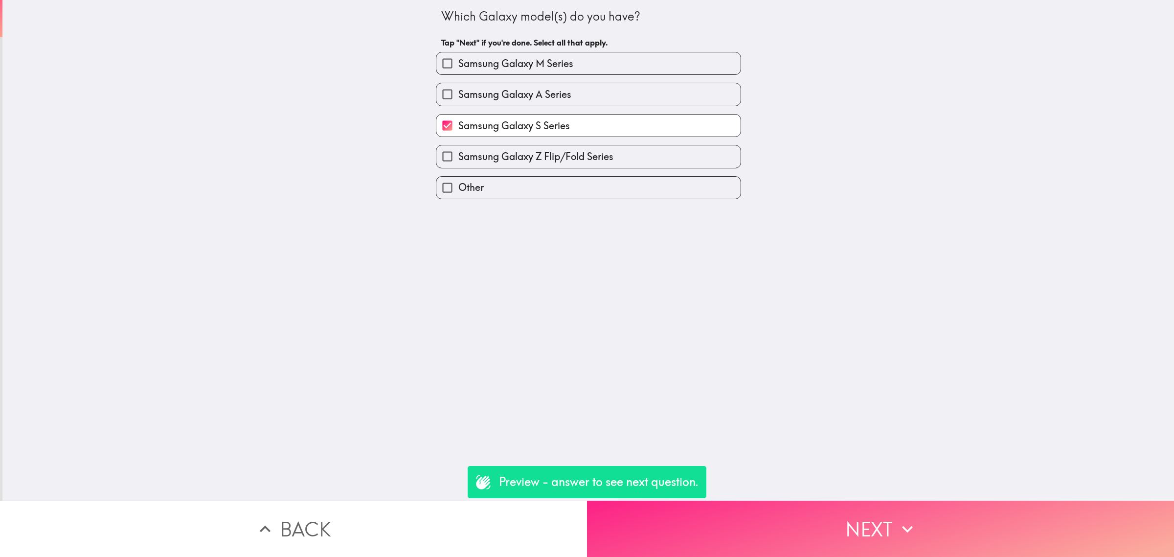
click at [850, 513] on button "Next" at bounding box center [880, 528] width 587 height 56
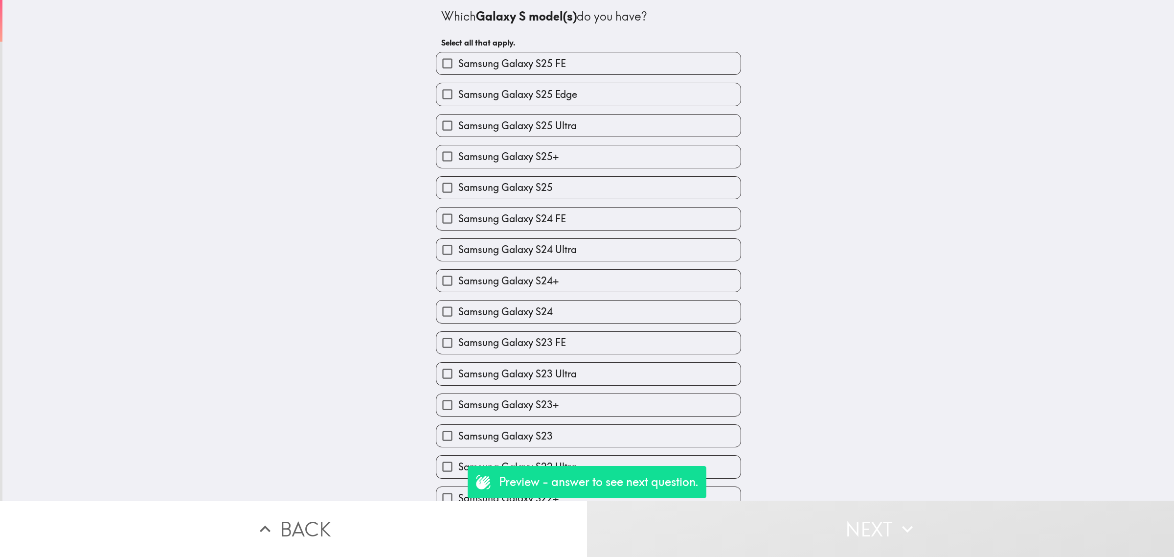
click at [587, 292] on label "Samsung Galaxy S24+" at bounding box center [588, 281] width 304 height 22
click at [458, 292] on input "Samsung Galaxy S24+" at bounding box center [447, 281] width 22 height 22
checkbox input "true"
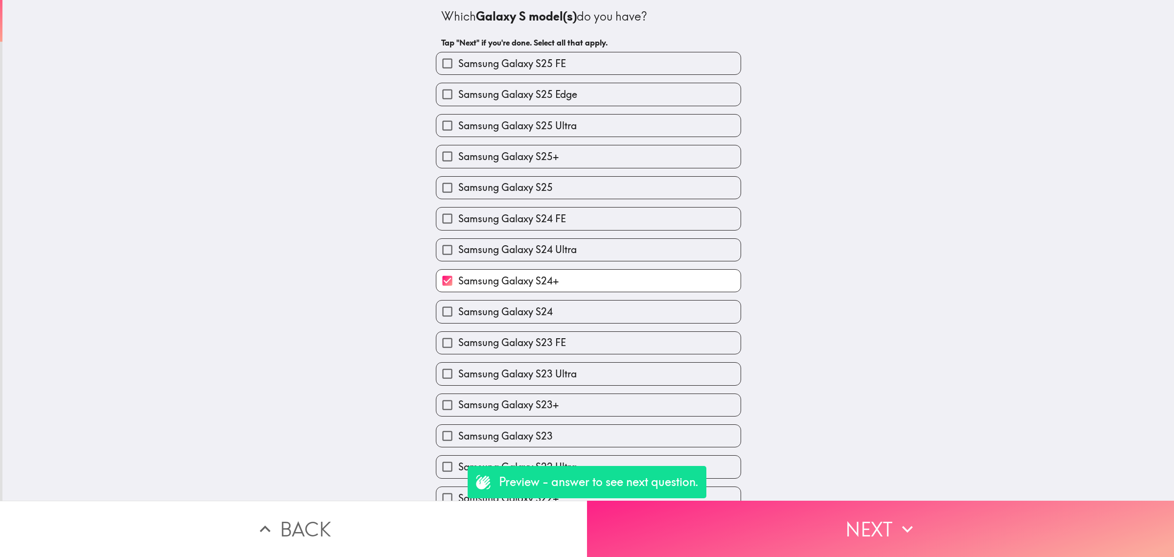
click at [802, 510] on button "Next" at bounding box center [880, 528] width 587 height 56
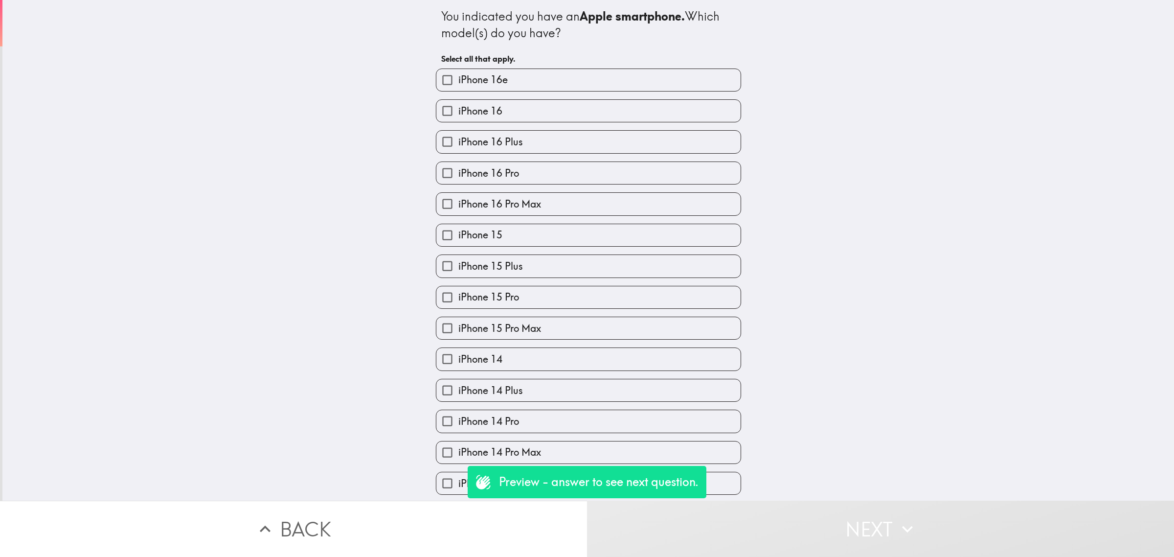
click at [549, 330] on label "iPhone 15 Pro Max" at bounding box center [588, 328] width 304 height 22
click at [458, 330] on input "iPhone 15 Pro Max" at bounding box center [447, 328] width 22 height 22
checkbox input "true"
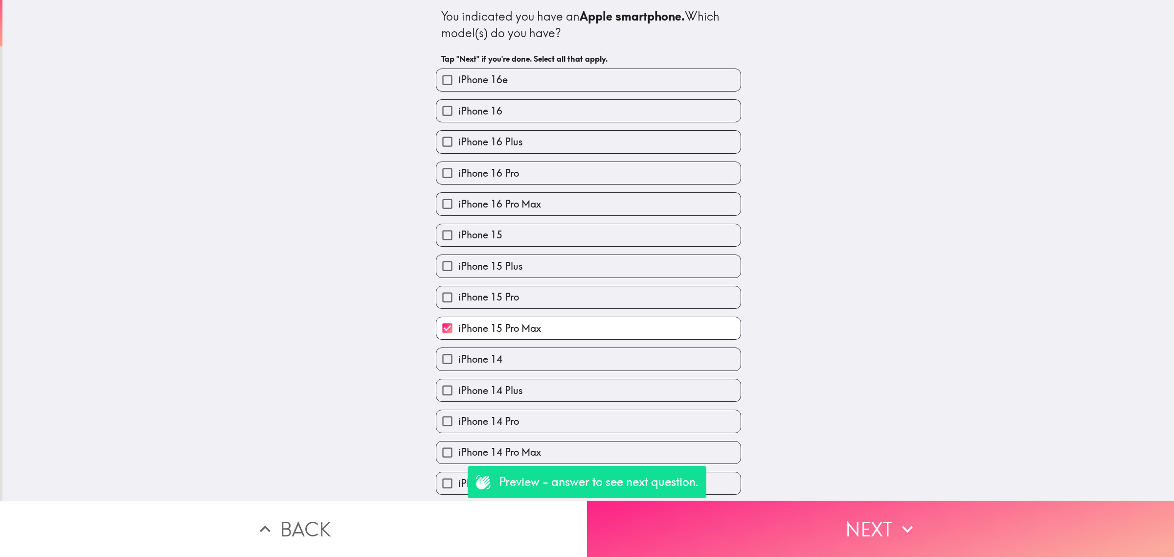
click at [776, 510] on button "Next" at bounding box center [880, 528] width 587 height 56
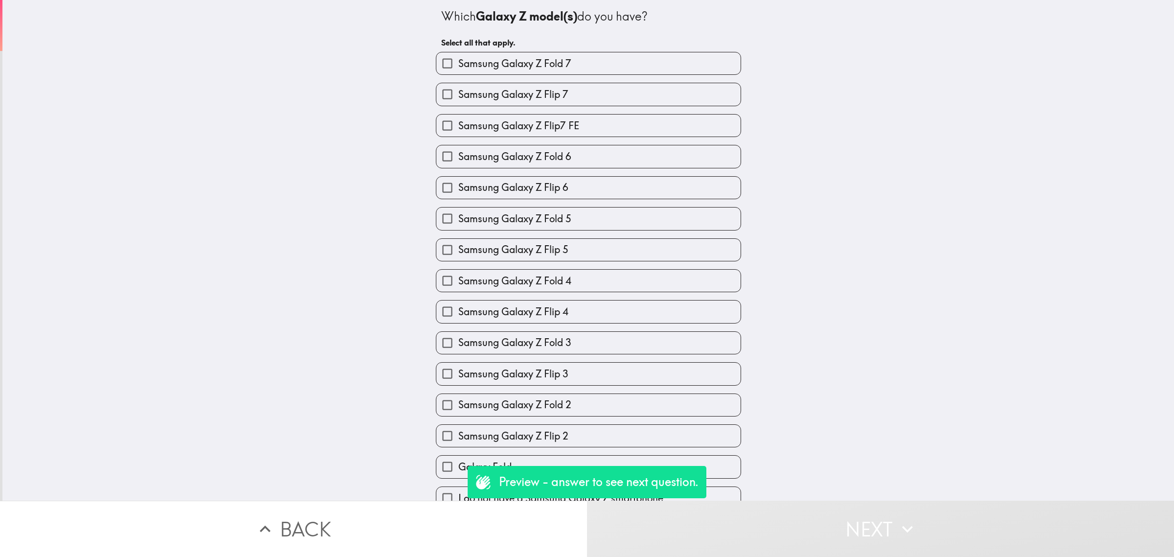
click at [590, 376] on label "Samsung Galaxy Z Flip 3" at bounding box center [588, 373] width 304 height 22
click at [458, 376] on input "Samsung Galaxy Z Flip 3" at bounding box center [447, 373] width 22 height 22
checkbox input "true"
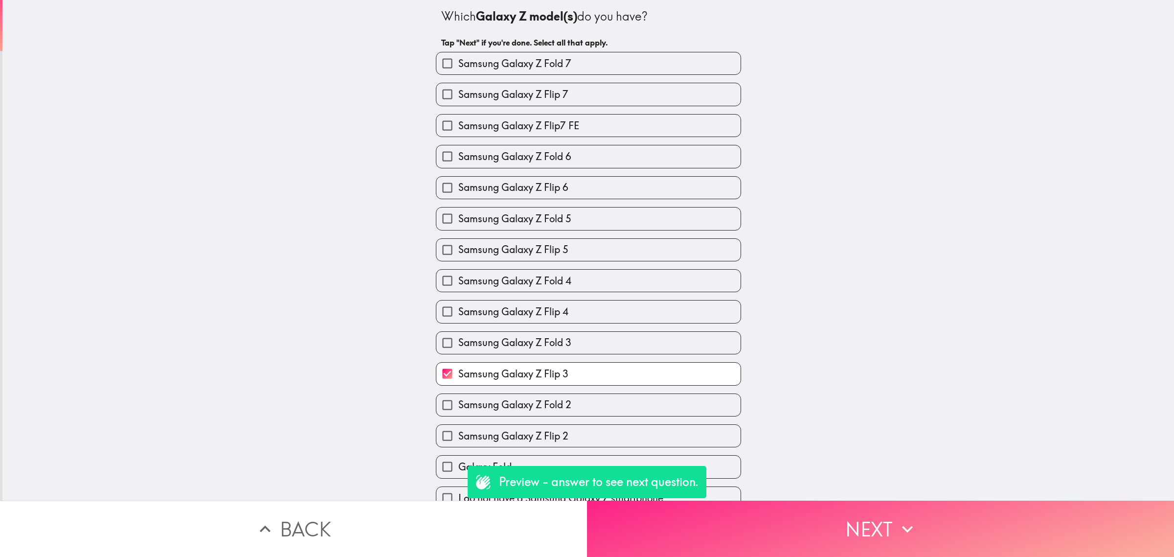
click at [782, 519] on button "Next" at bounding box center [880, 528] width 587 height 56
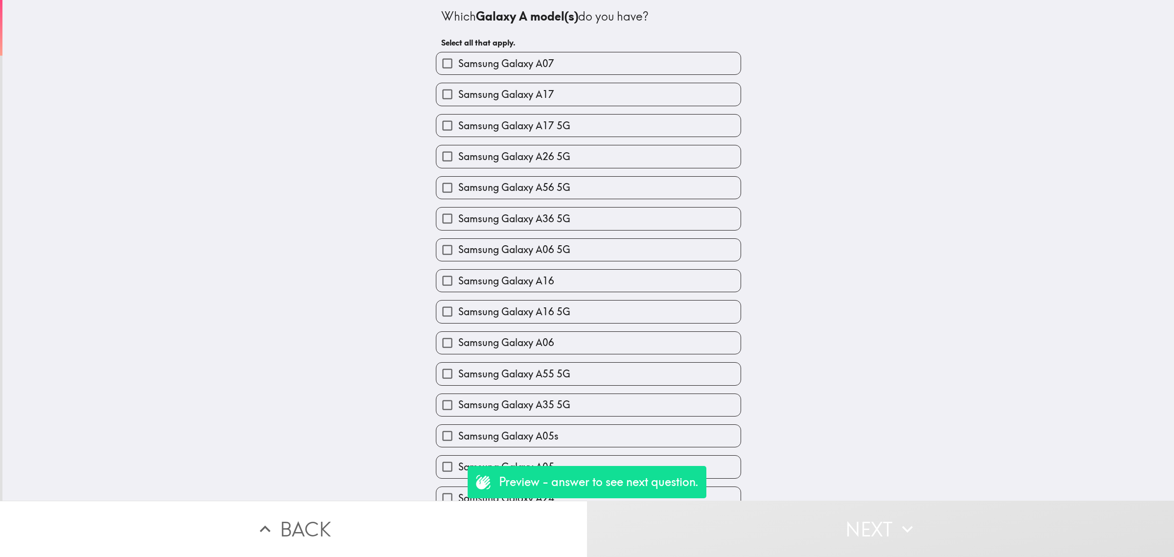
click at [585, 338] on label "Samsung Galaxy A06" at bounding box center [588, 343] width 304 height 22
click at [458, 338] on input "Samsung Galaxy A06" at bounding box center [447, 343] width 22 height 22
checkbox input "true"
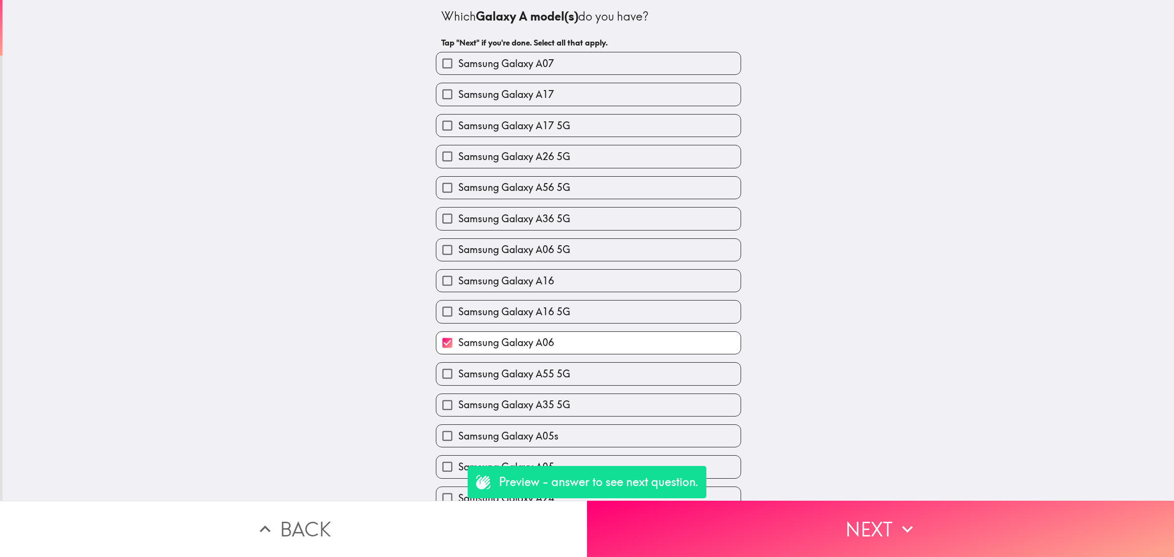
click at [845, 536] on button "Next" at bounding box center [880, 528] width 587 height 56
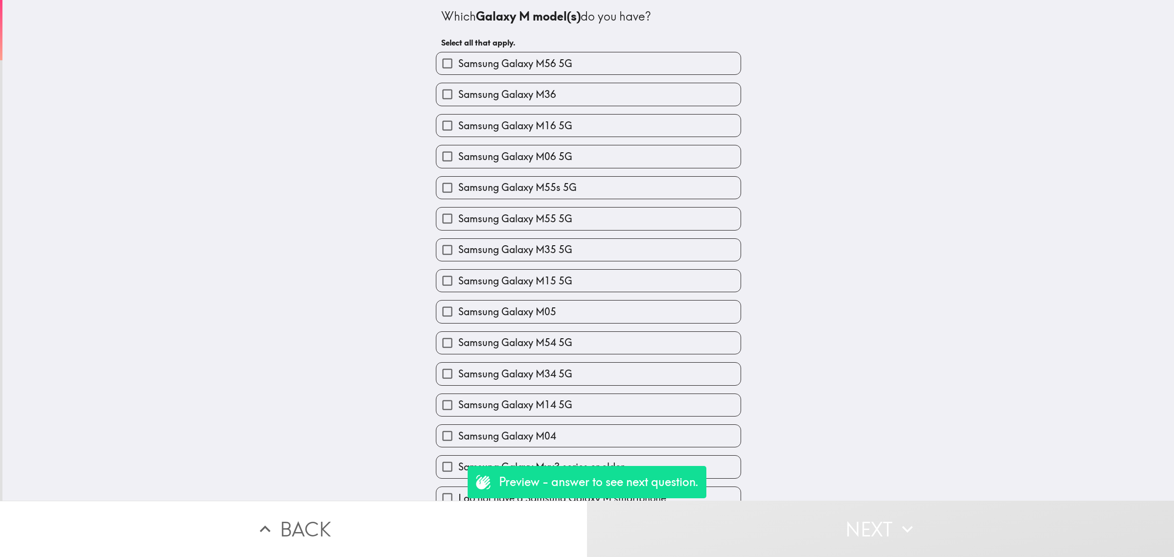
click at [556, 322] on label "Samsung Galaxy M05" at bounding box center [588, 311] width 304 height 22
click at [458, 322] on input "Samsung Galaxy M05" at bounding box center [447, 311] width 22 height 22
checkbox input "true"
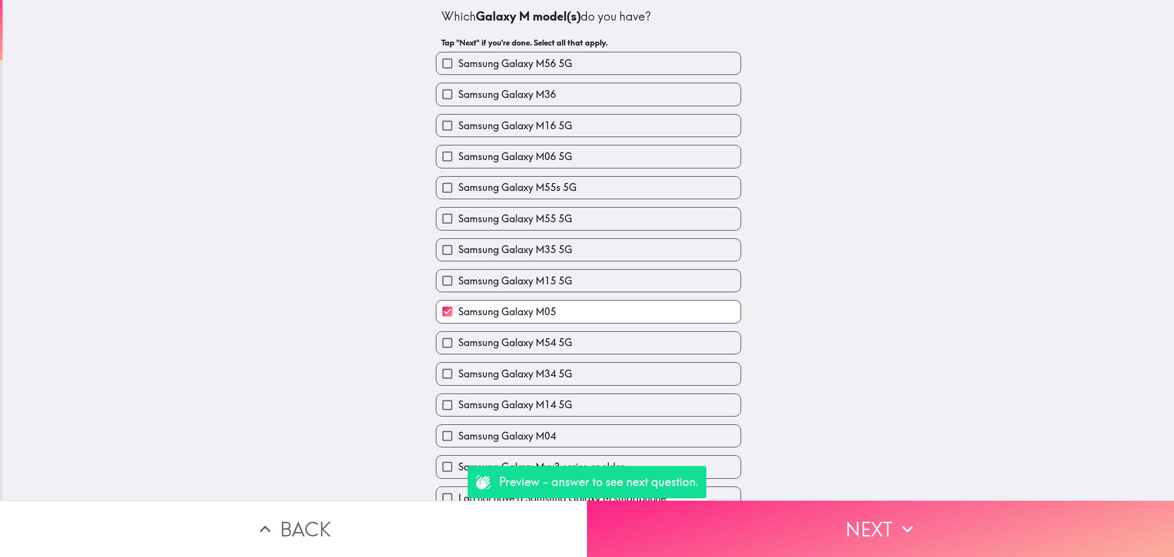
click at [820, 509] on button "Next" at bounding box center [880, 528] width 587 height 56
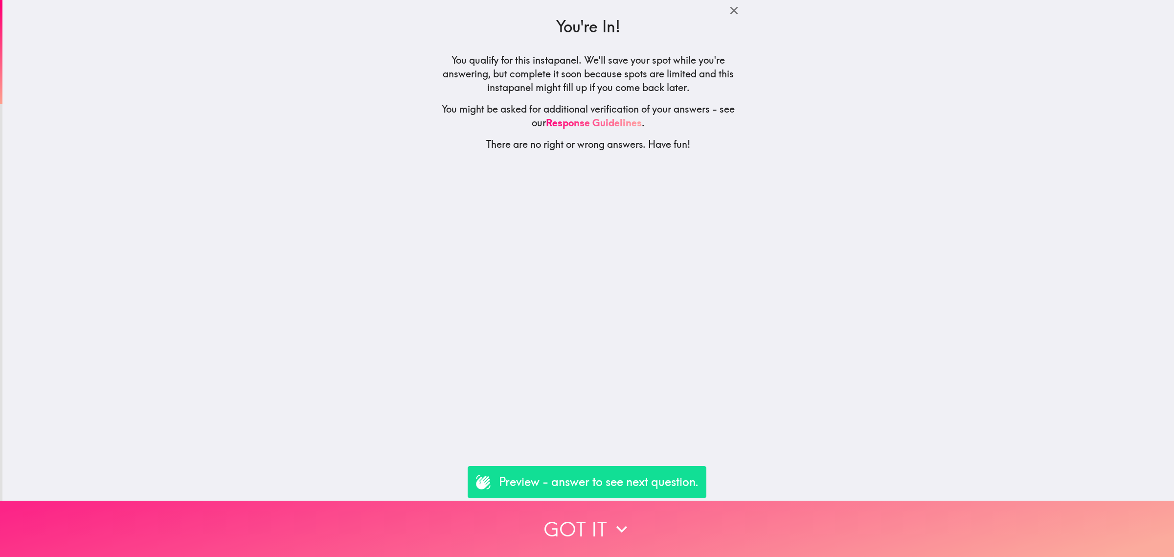
click at [765, 521] on button "Got it" at bounding box center [587, 528] width 1174 height 56
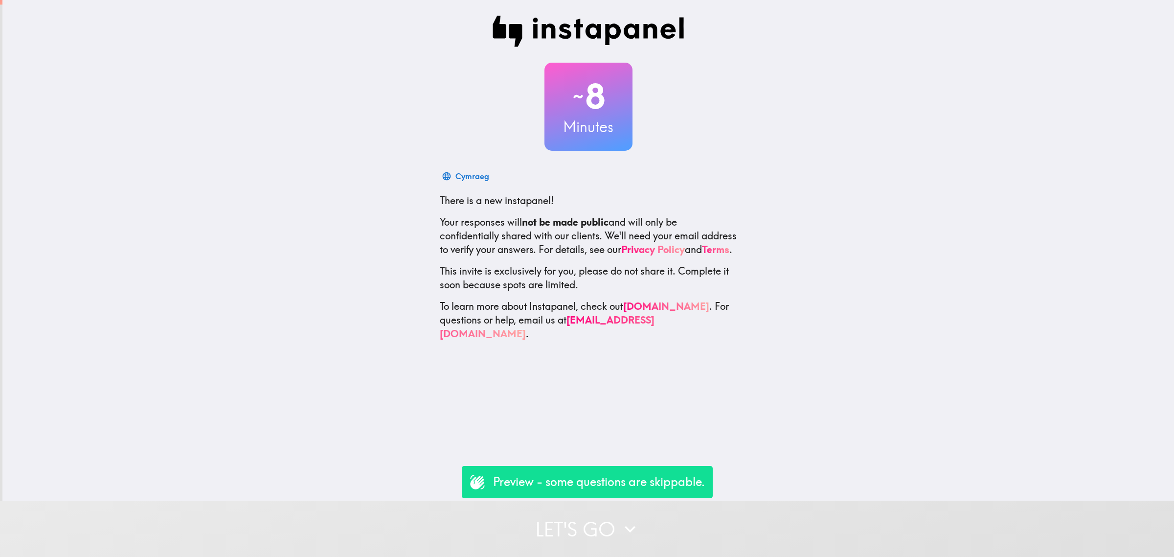
click at [696, 537] on button "Let's go" at bounding box center [587, 528] width 1174 height 56
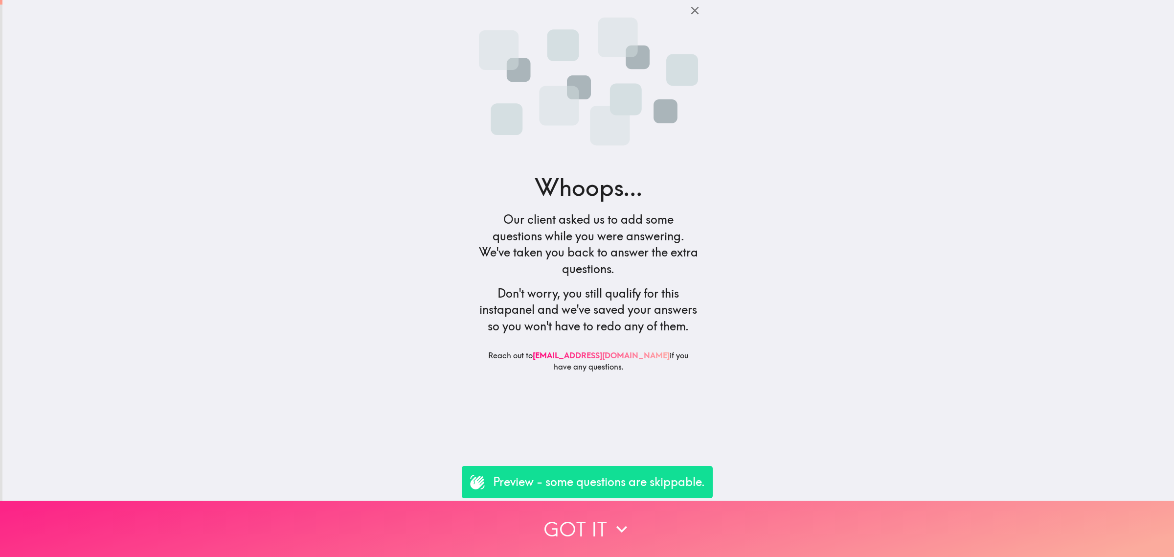
click at [590, 527] on button "Got it" at bounding box center [587, 528] width 1174 height 56
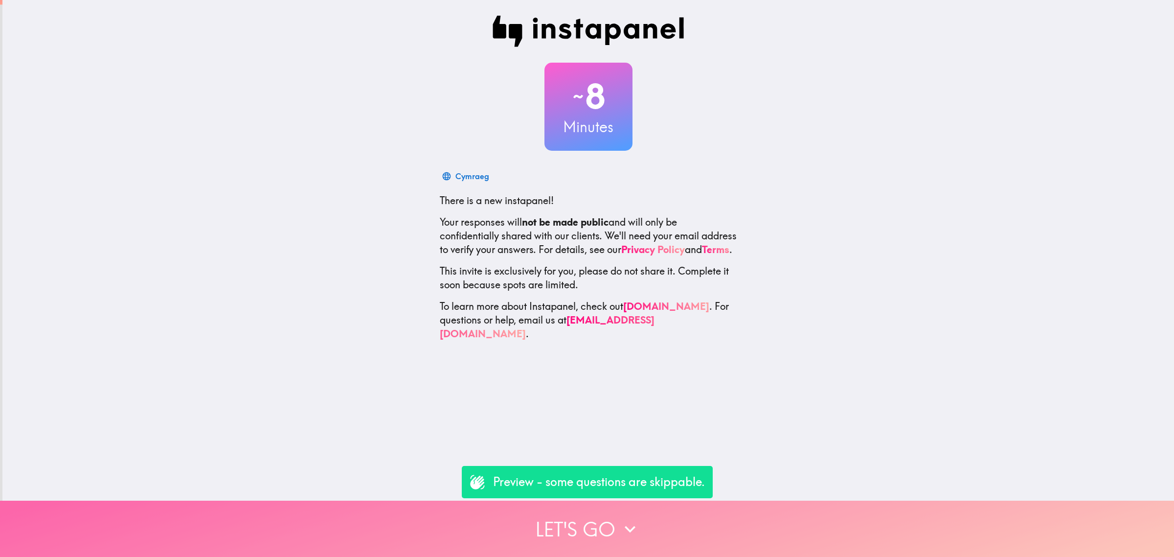
click at [610, 519] on button "Let's go" at bounding box center [587, 528] width 1174 height 56
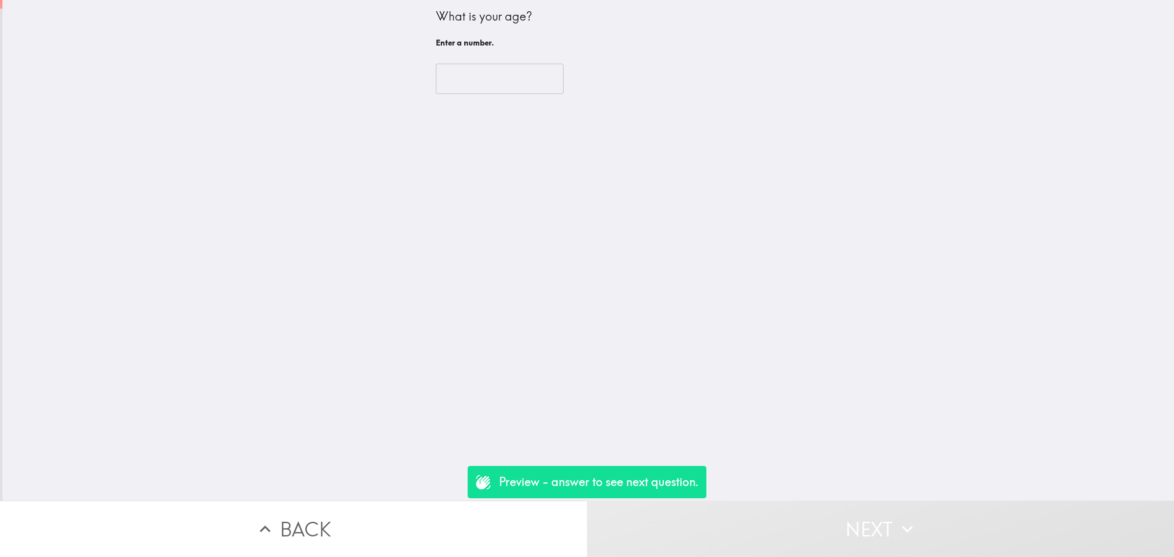
click at [476, 94] on div "​" at bounding box center [588, 79] width 305 height 54
click at [478, 79] on input "number" at bounding box center [500, 79] width 128 height 30
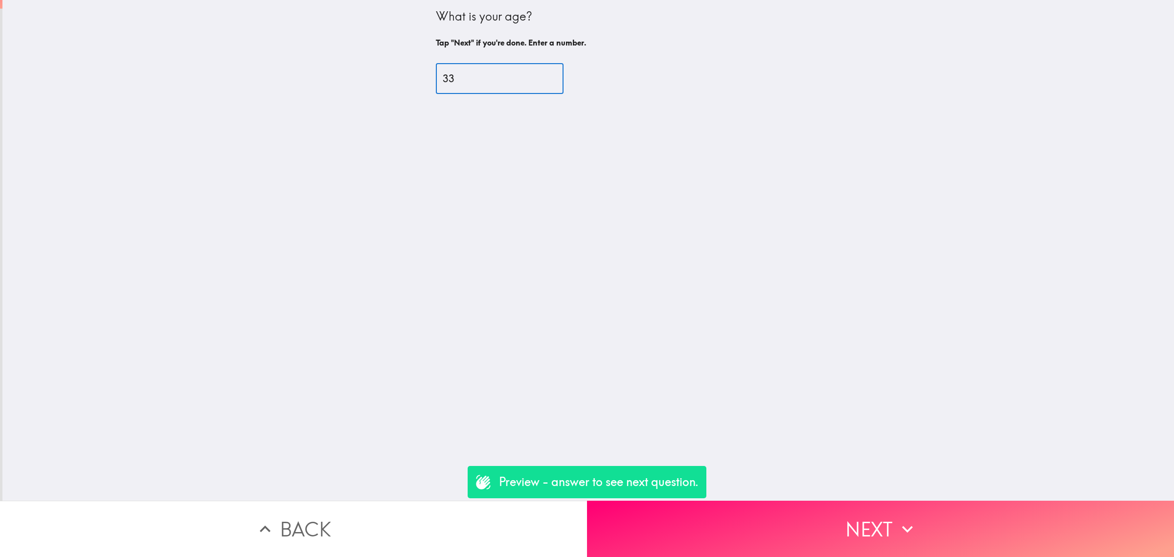
type input "33"
click at [836, 515] on button "Next" at bounding box center [880, 528] width 587 height 56
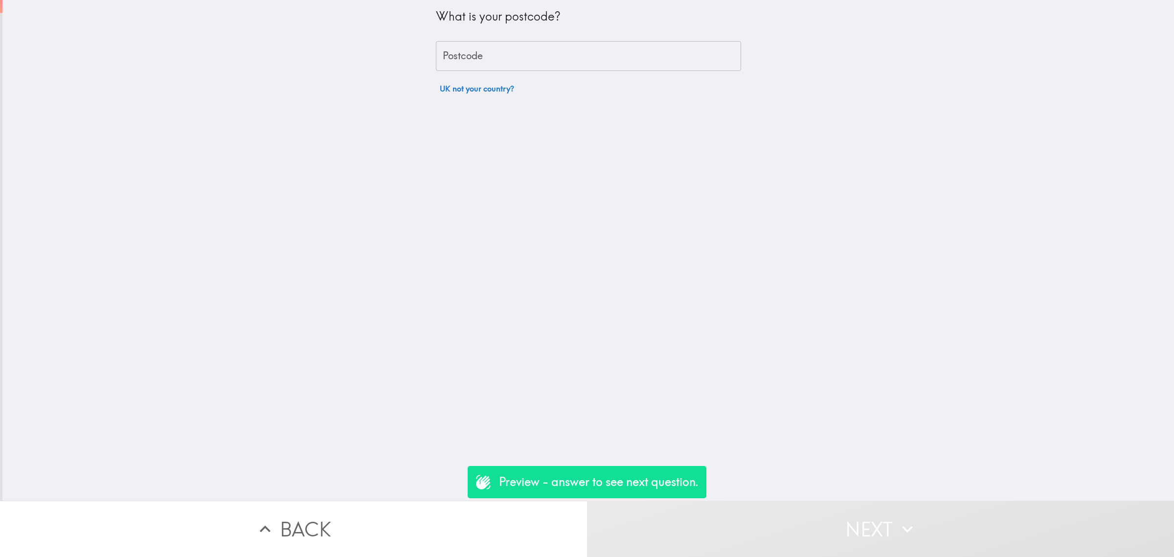
click at [484, 51] on input "Postcode" at bounding box center [588, 56] width 305 height 30
type input "rm156pr"
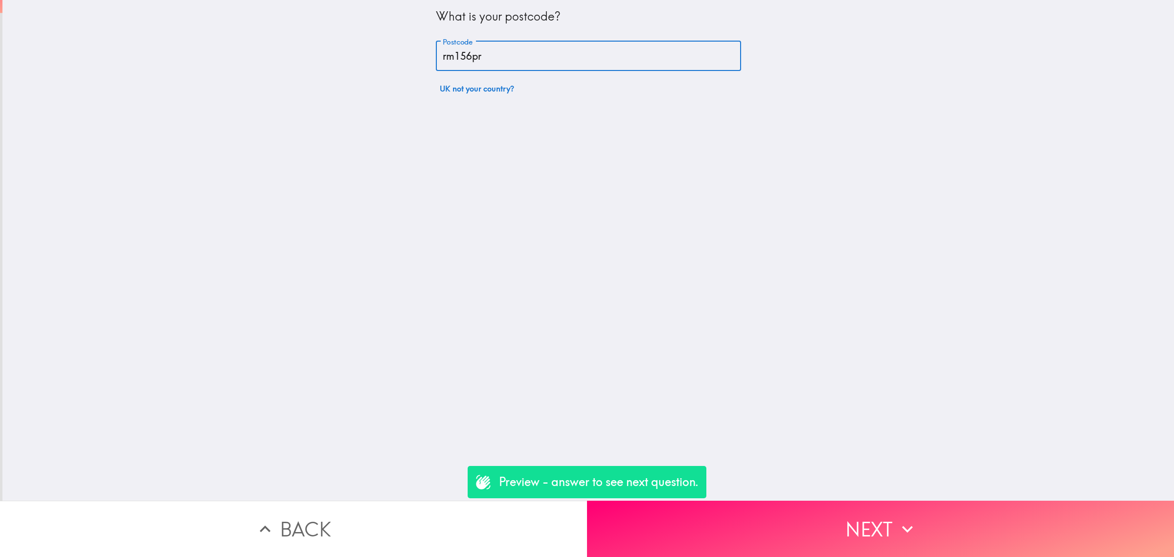
click at [803, 507] on button "Next" at bounding box center [880, 528] width 587 height 56
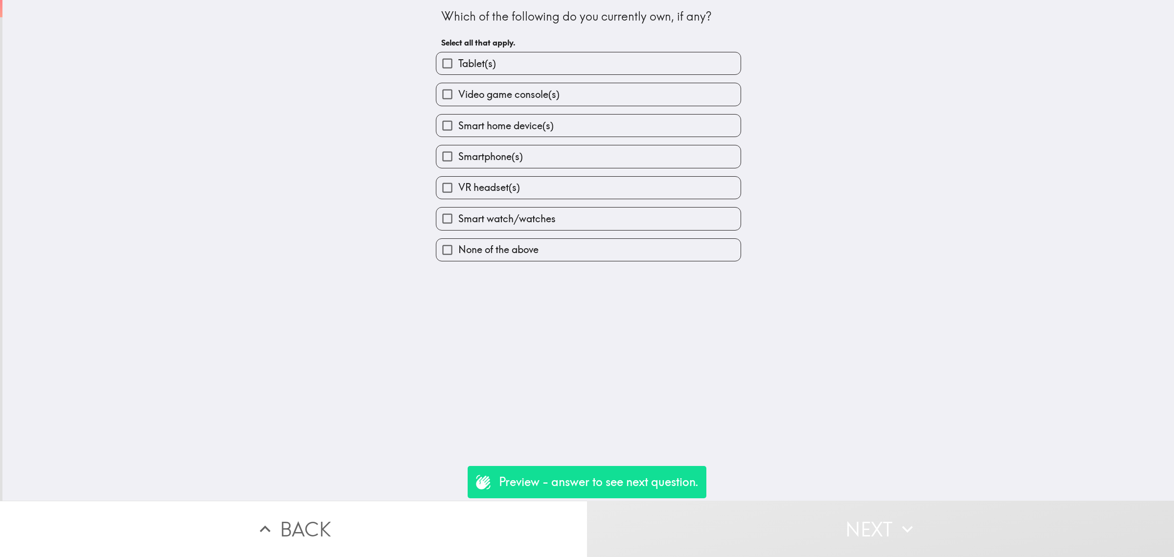
click at [505, 149] on label "Smartphone(s)" at bounding box center [588, 156] width 304 height 22
click at [458, 149] on input "Smartphone(s)" at bounding box center [447, 156] width 22 height 22
checkbox input "true"
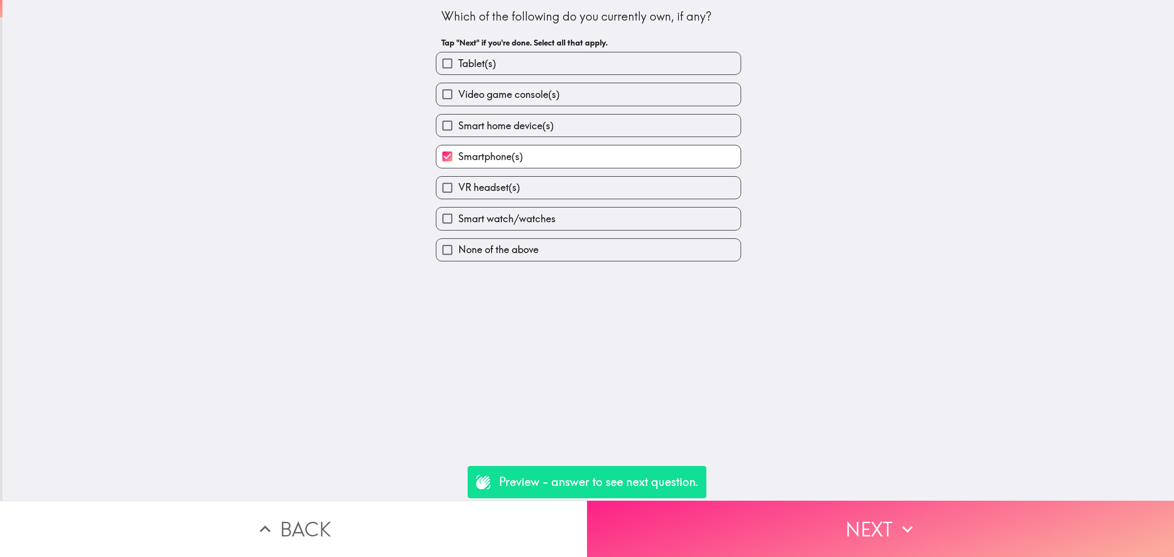
click at [844, 500] on button "Next" at bounding box center [880, 528] width 587 height 56
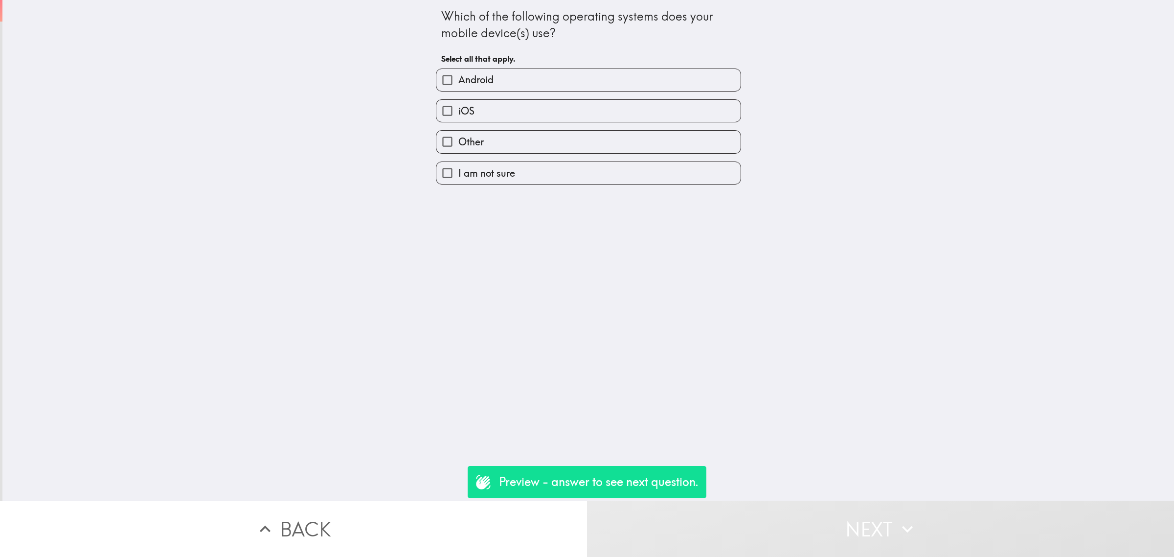
click at [488, 80] on label "Android" at bounding box center [588, 80] width 304 height 22
click at [458, 80] on input "Android" at bounding box center [447, 80] width 22 height 22
checkbox input "true"
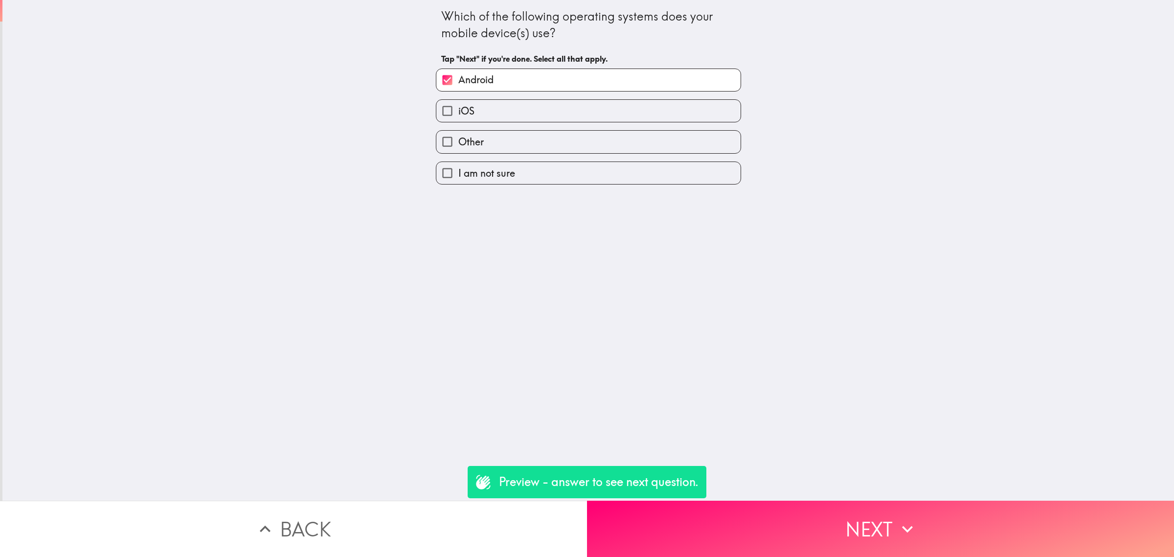
click at [485, 108] on label "iOS" at bounding box center [588, 111] width 304 height 22
click at [458, 108] on input "iOS" at bounding box center [447, 111] width 22 height 22
checkbox input "true"
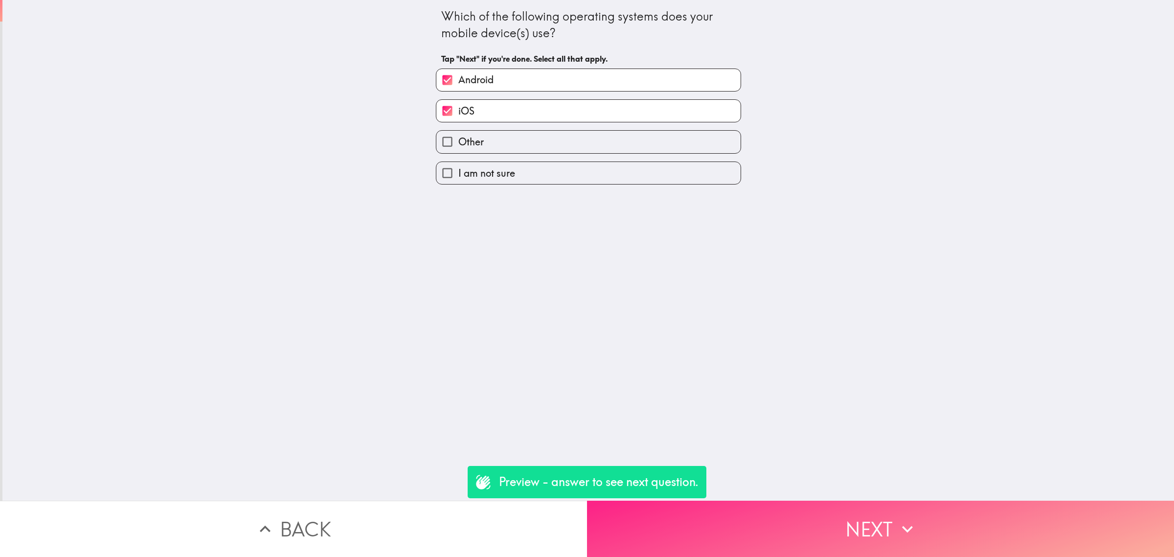
click at [871, 509] on button "Next" at bounding box center [880, 528] width 587 height 56
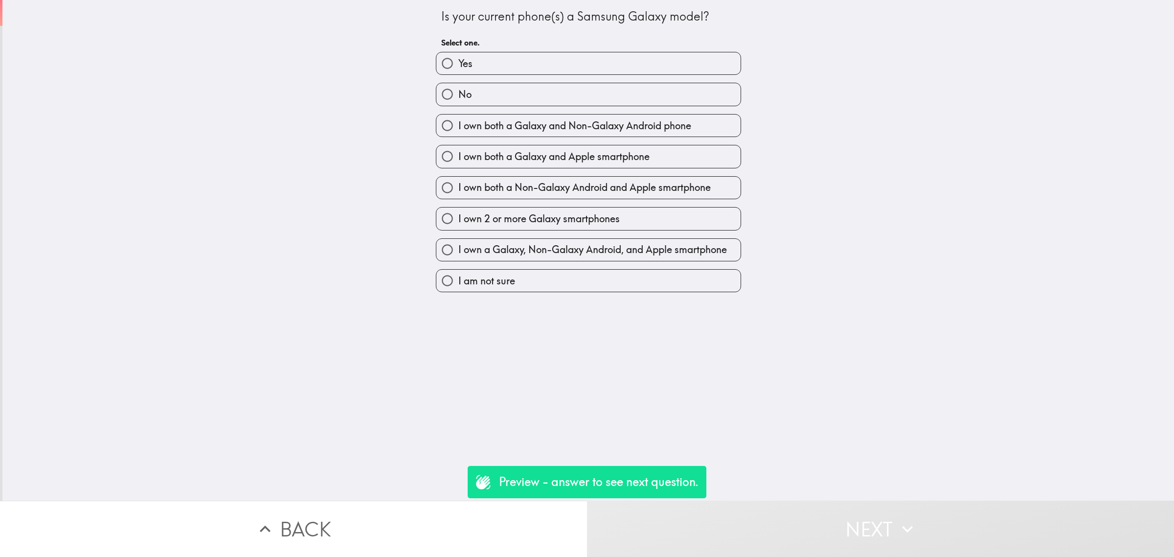
click at [511, 149] on label "I own both a Galaxy and Apple smartphone" at bounding box center [588, 156] width 304 height 22
click at [458, 149] on input "I own both a Galaxy and Apple smartphone" at bounding box center [447, 156] width 22 height 22
radio input "true"
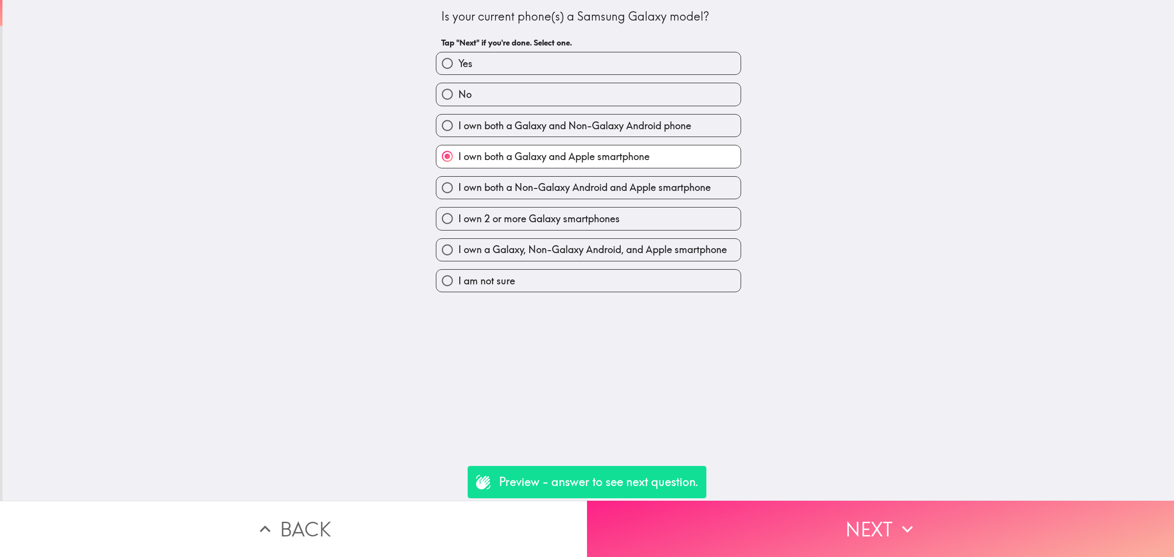
click at [886, 540] on button "Next" at bounding box center [880, 528] width 587 height 56
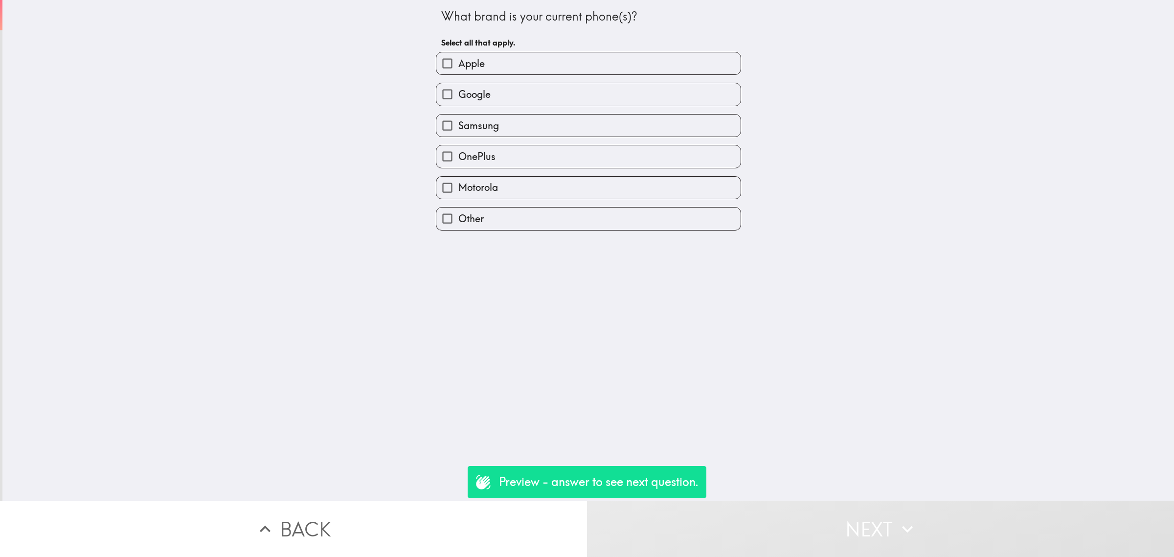
click at [471, 121] on span "Samsung" at bounding box center [478, 126] width 41 height 14
click at [458, 121] on input "Samsung" at bounding box center [447, 125] width 22 height 22
checkbox input "true"
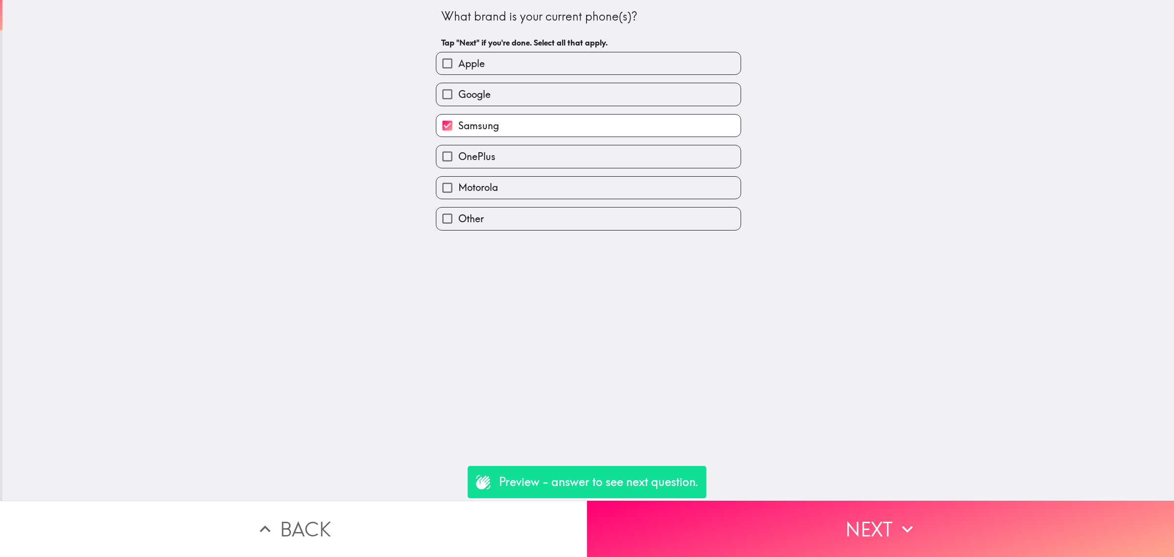
click at [478, 57] on label "Apple" at bounding box center [588, 63] width 304 height 22
click at [458, 57] on input "Apple" at bounding box center [447, 63] width 22 height 22
checkbox input "true"
click at [899, 518] on icon "button" at bounding box center [908, 529] width 22 height 22
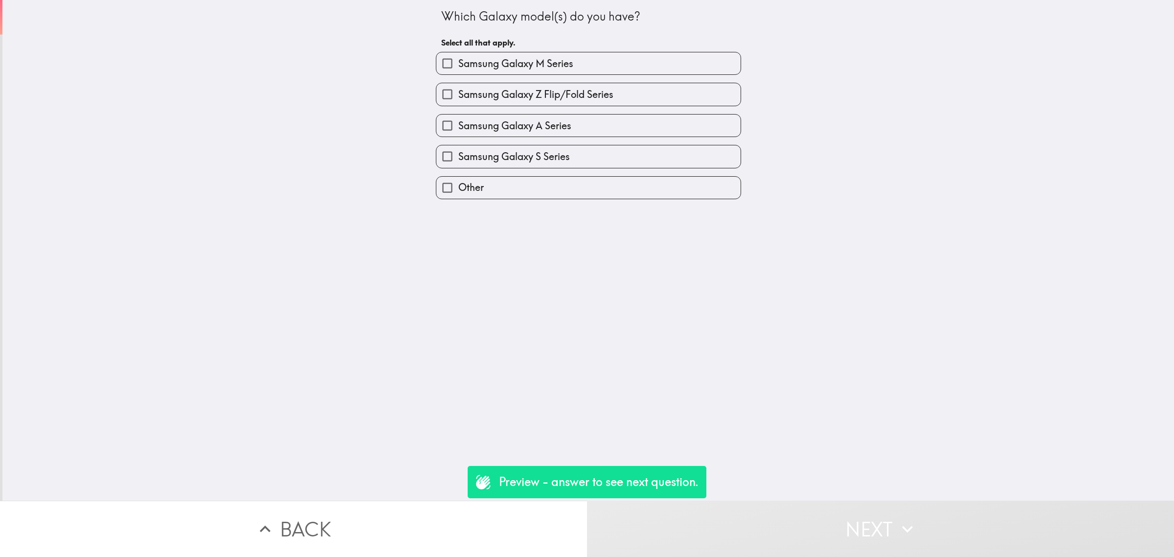
click at [497, 93] on span "Samsung Galaxy Z Flip/Fold Series" at bounding box center [535, 95] width 155 height 14
click at [458, 93] on input "Samsung Galaxy Z Flip/Fold Series" at bounding box center [447, 94] width 22 height 22
checkbox input "true"
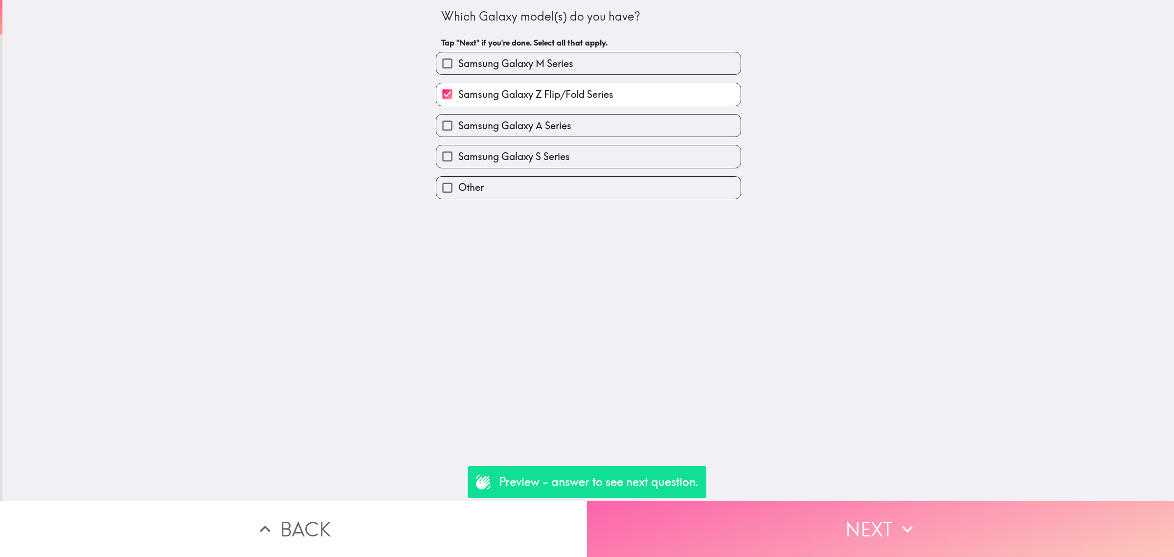
click at [841, 524] on button "Next" at bounding box center [880, 528] width 587 height 56
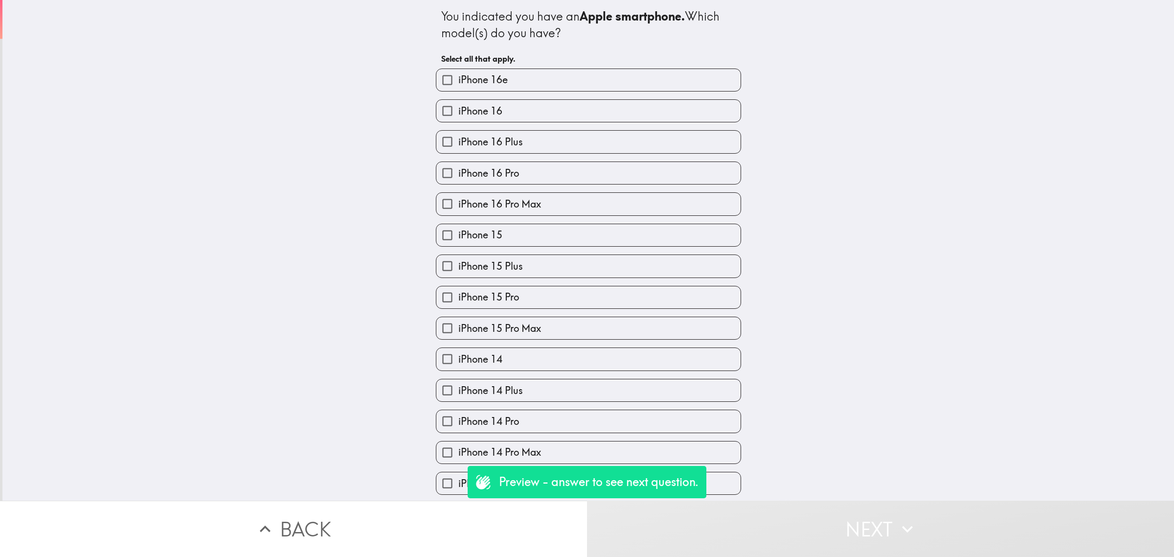
click at [586, 312] on div "iPhone 15 Pro Max" at bounding box center [584, 324] width 313 height 31
click at [588, 303] on label "iPhone 15 Pro" at bounding box center [588, 297] width 304 height 22
click at [458, 303] on input "iPhone 15 Pro" at bounding box center [447, 297] width 22 height 22
checkbox input "true"
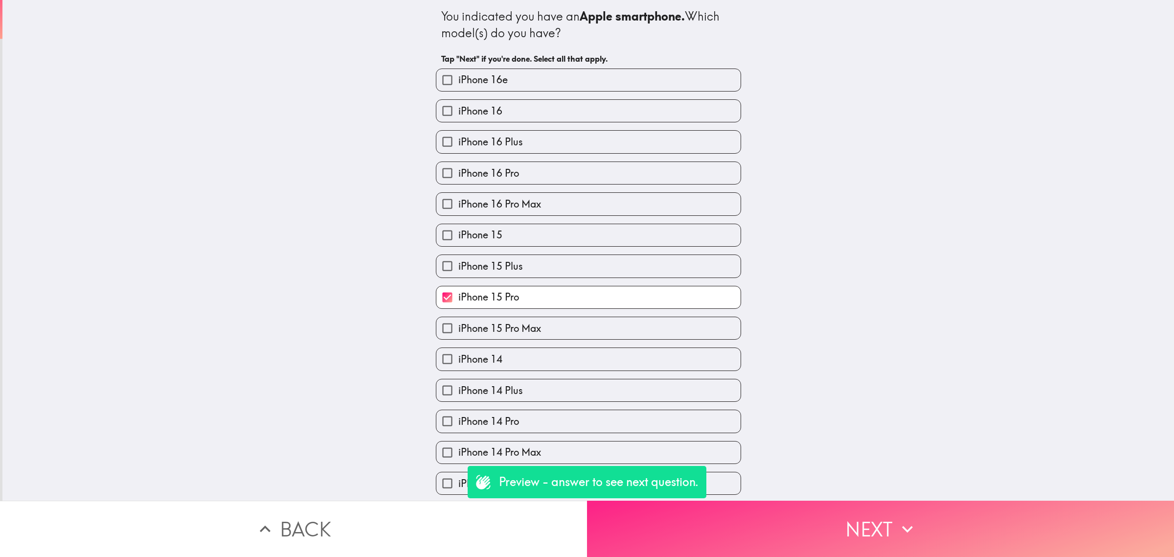
click at [819, 512] on button "Next" at bounding box center [880, 528] width 587 height 56
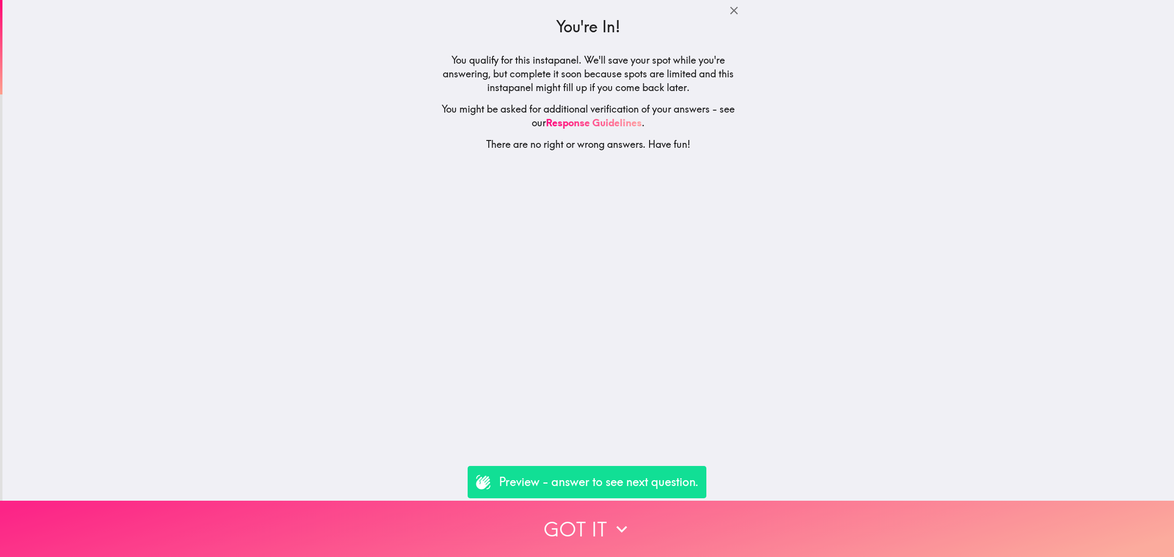
click at [829, 517] on button "Got it" at bounding box center [587, 528] width 1174 height 56
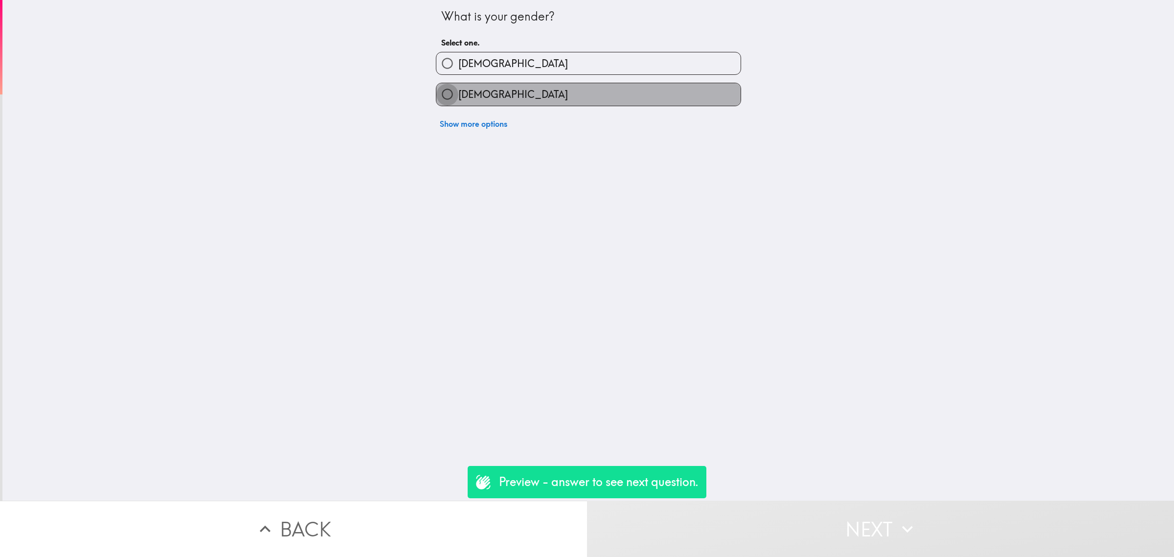
click at [436, 91] on input "[DEMOGRAPHIC_DATA]" at bounding box center [447, 94] width 22 height 22
radio input "true"
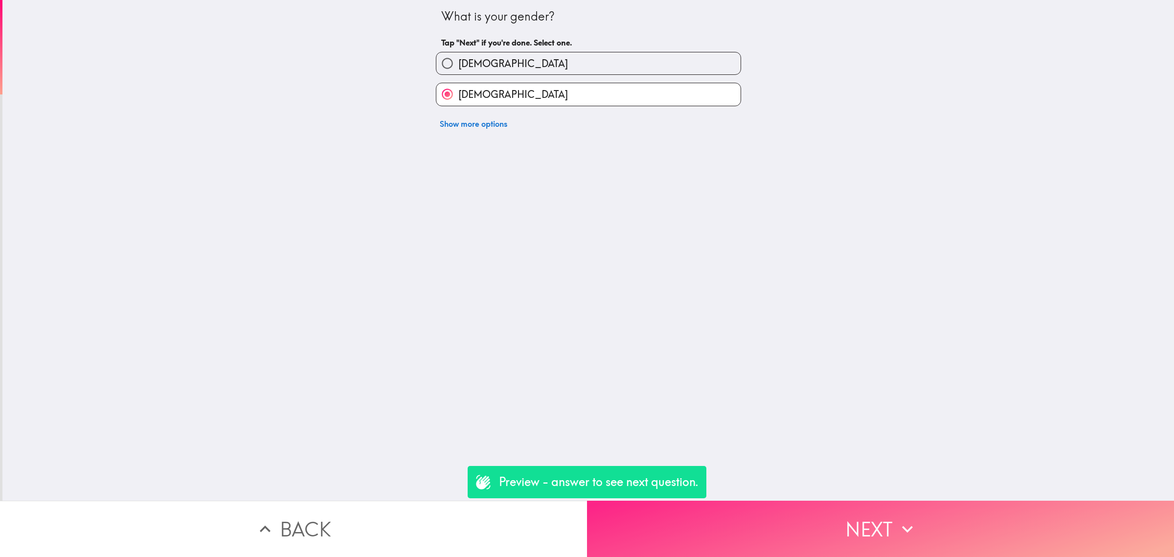
click at [798, 506] on button "Next" at bounding box center [880, 528] width 587 height 56
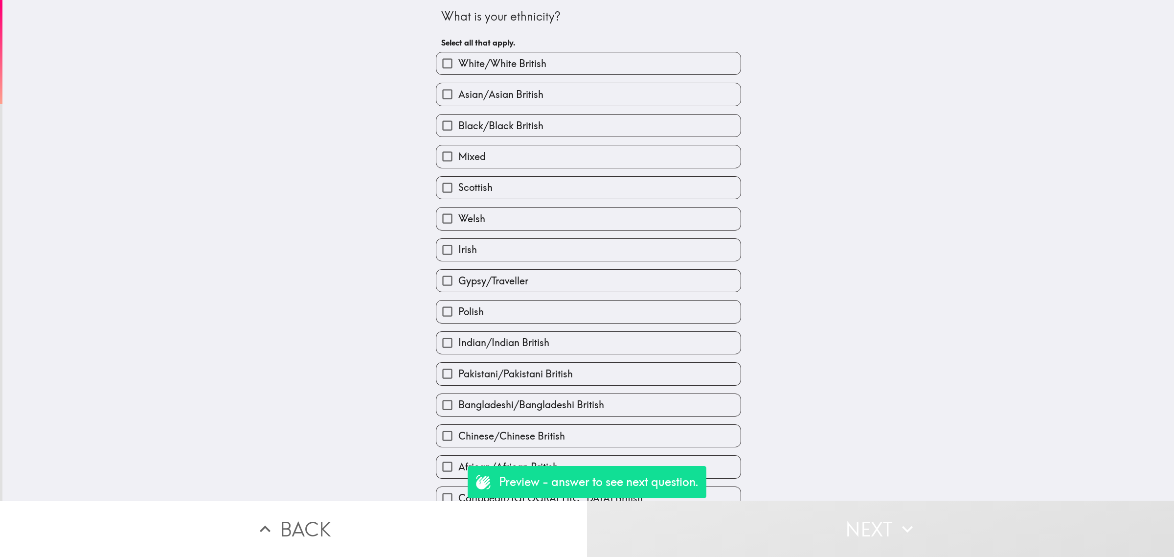
click at [534, 206] on div "Welsh" at bounding box center [584, 214] width 313 height 31
drag, startPoint x: 534, startPoint y: 206, endPoint x: 537, endPoint y: 211, distance: 5.3
click at [536, 210] on div "Welsh" at bounding box center [584, 214] width 313 height 31
click at [539, 213] on label "Welsh" at bounding box center [588, 218] width 304 height 22
click at [458, 213] on input "Welsh" at bounding box center [447, 218] width 22 height 22
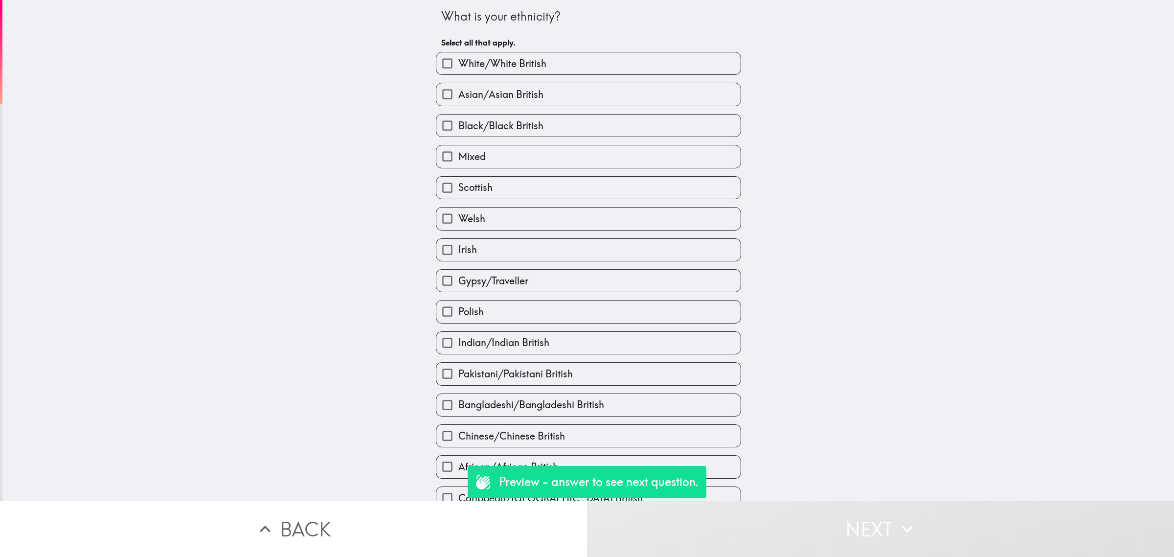
checkbox input "true"
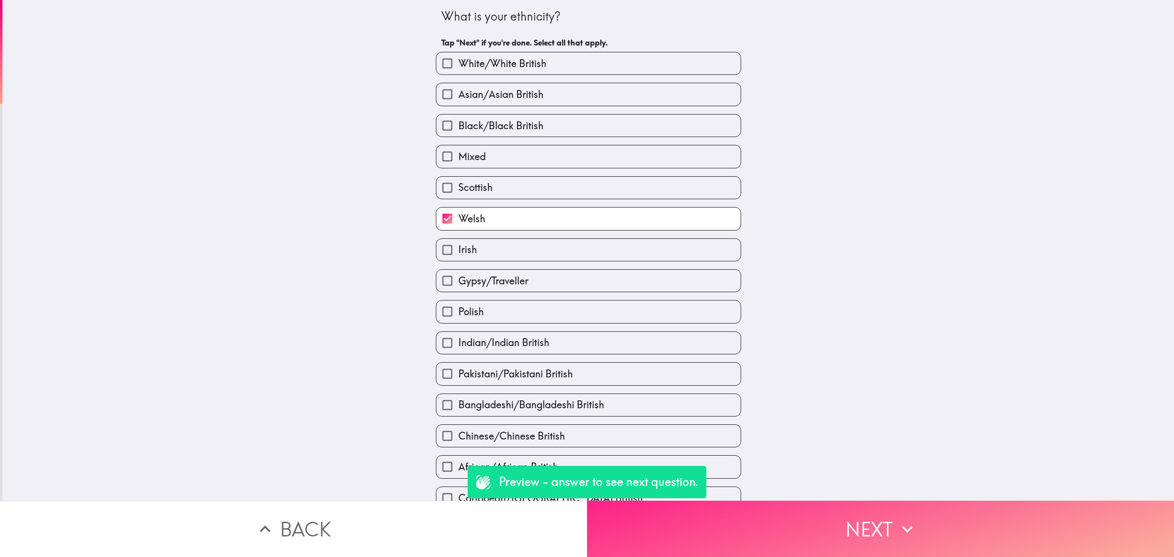
click at [884, 510] on button "Next" at bounding box center [880, 528] width 587 height 56
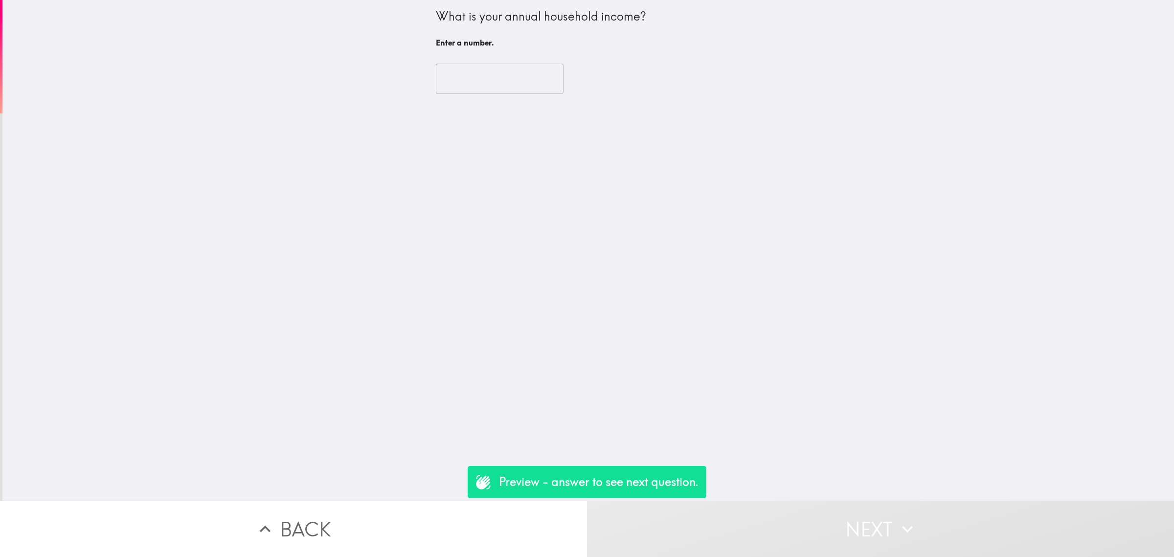
drag, startPoint x: 480, startPoint y: 67, endPoint x: 492, endPoint y: 82, distance: 19.2
click at [482, 72] on input "number" at bounding box center [500, 79] width 128 height 30
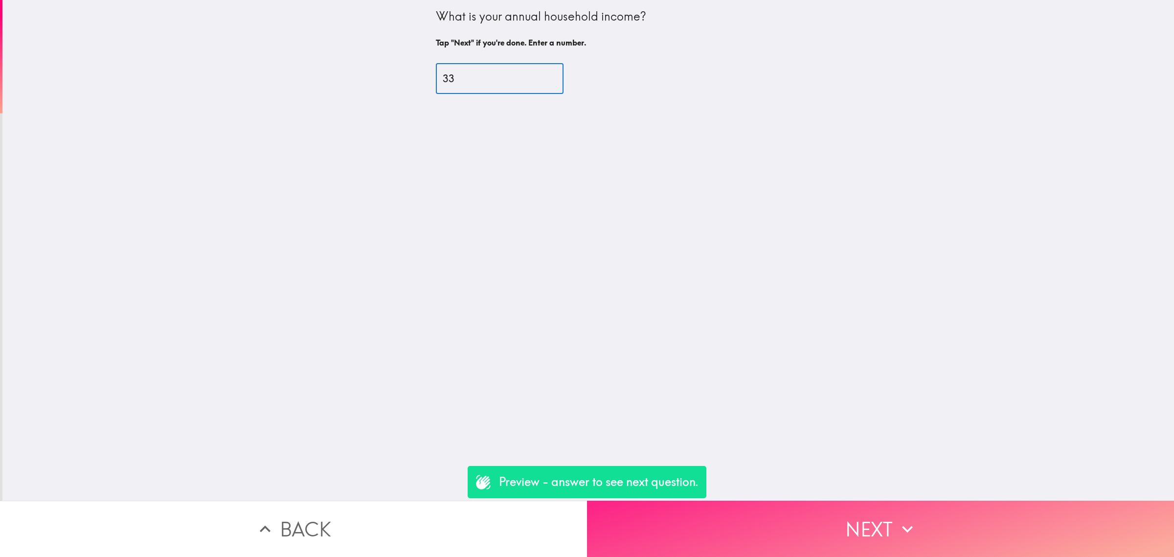
type input "33"
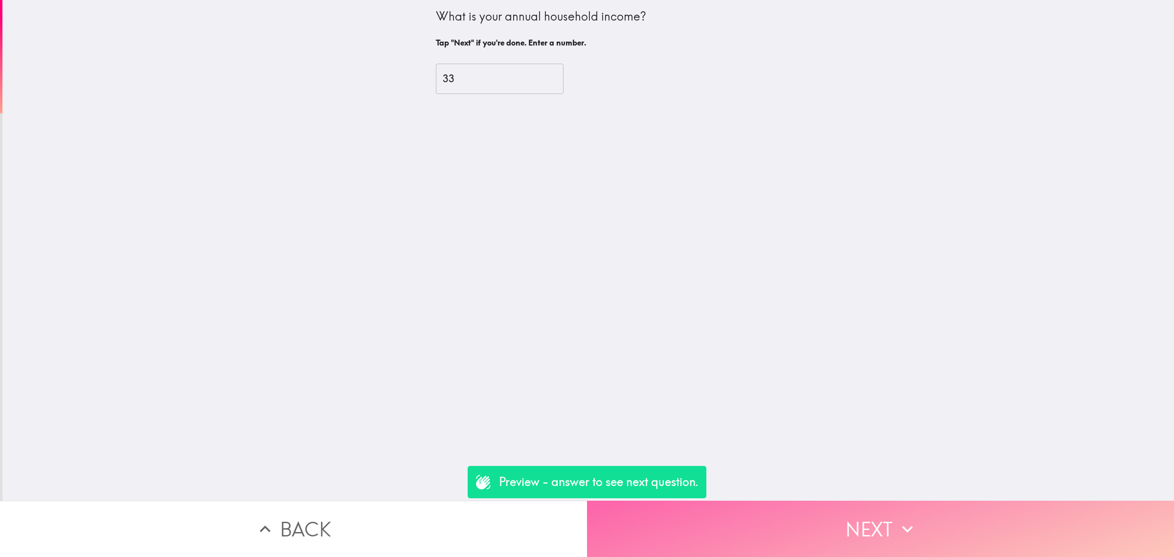
click at [876, 505] on button "Next" at bounding box center [880, 528] width 587 height 56
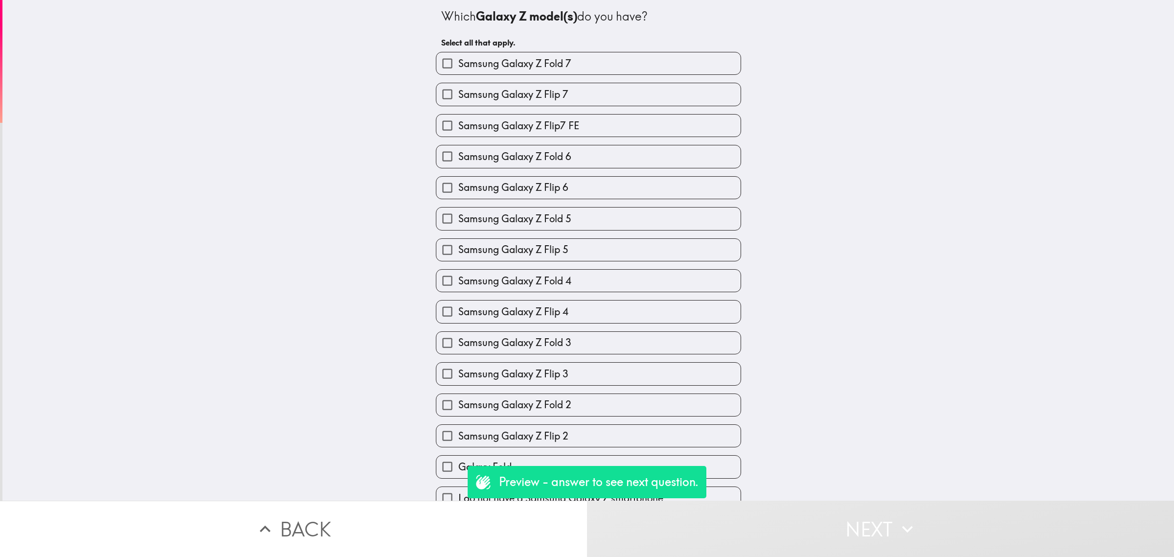
click at [586, 253] on label "Samsung Galaxy Z Flip 5" at bounding box center [588, 250] width 304 height 22
click at [458, 253] on input "Samsung Galaxy Z Flip 5" at bounding box center [447, 250] width 22 height 22
checkbox input "true"
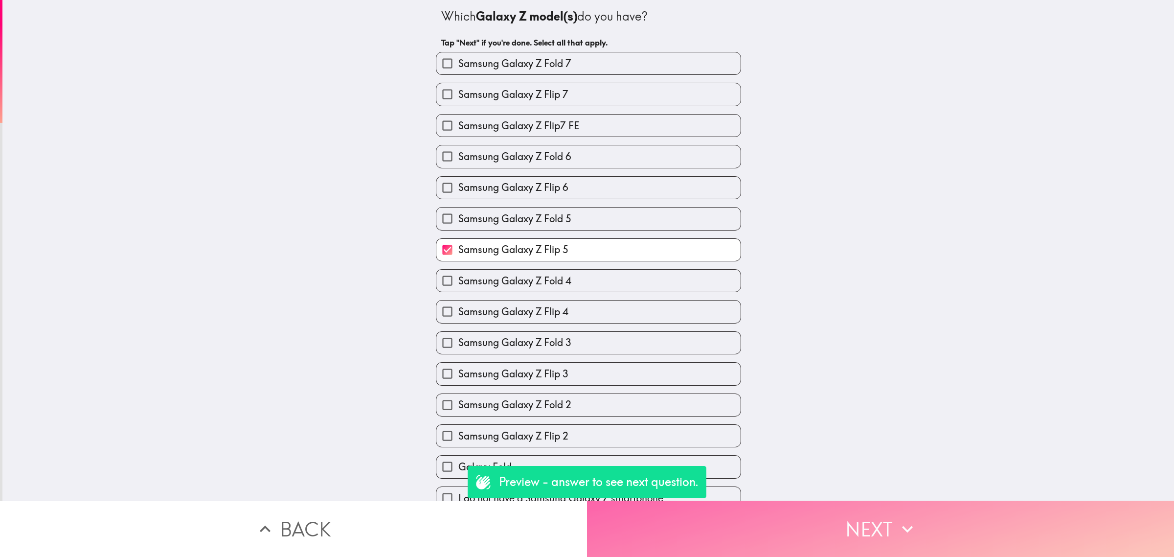
click at [841, 535] on button "Next" at bounding box center [880, 528] width 587 height 56
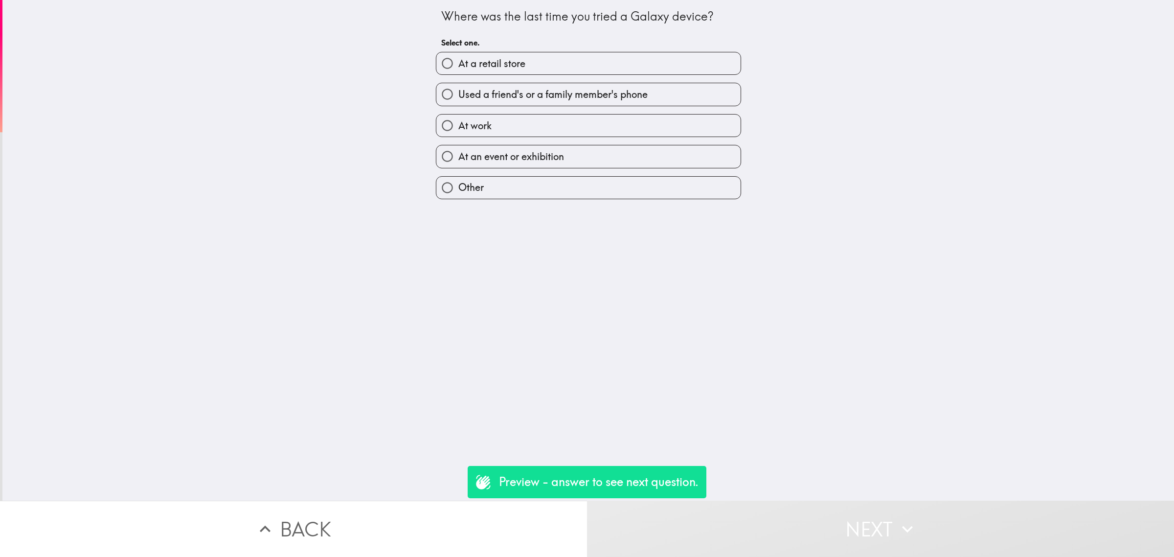
click at [431, 525] on button "Back" at bounding box center [293, 528] width 587 height 56
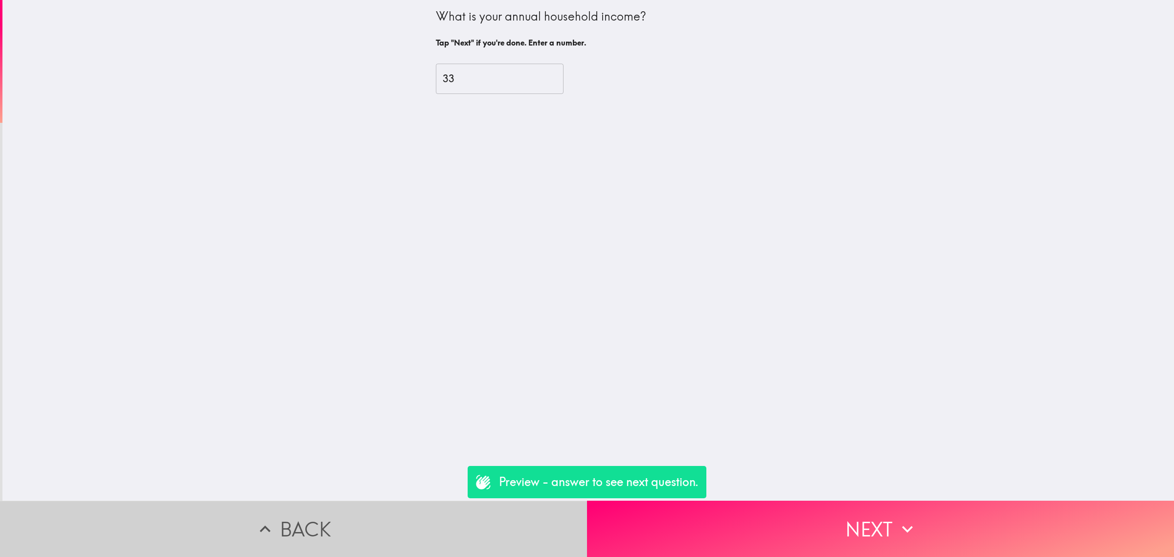
click at [433, 525] on button "Back" at bounding box center [293, 528] width 587 height 56
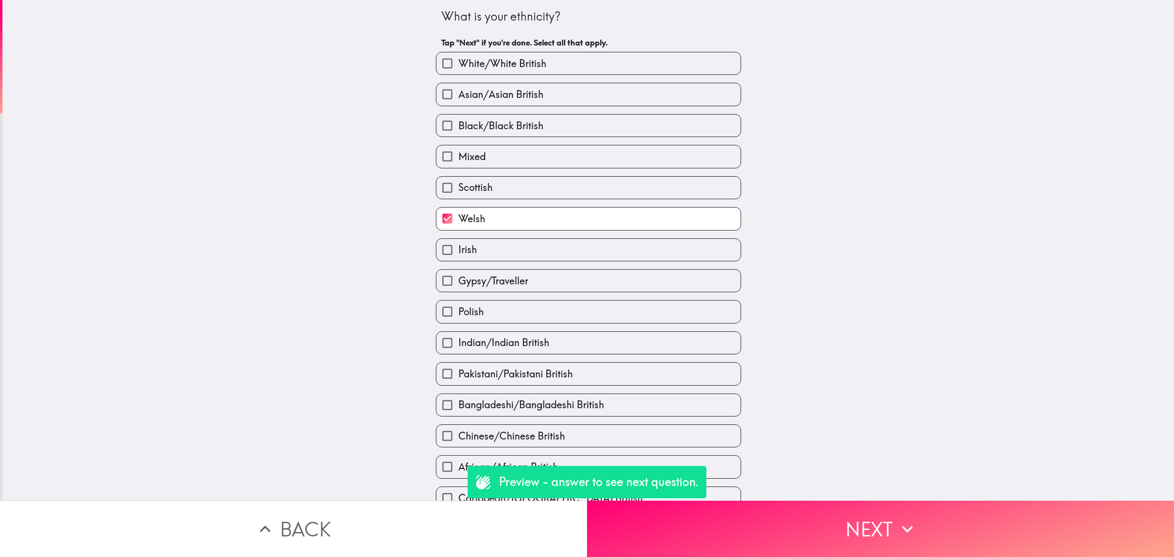
click at [434, 525] on button "Back" at bounding box center [293, 528] width 587 height 56
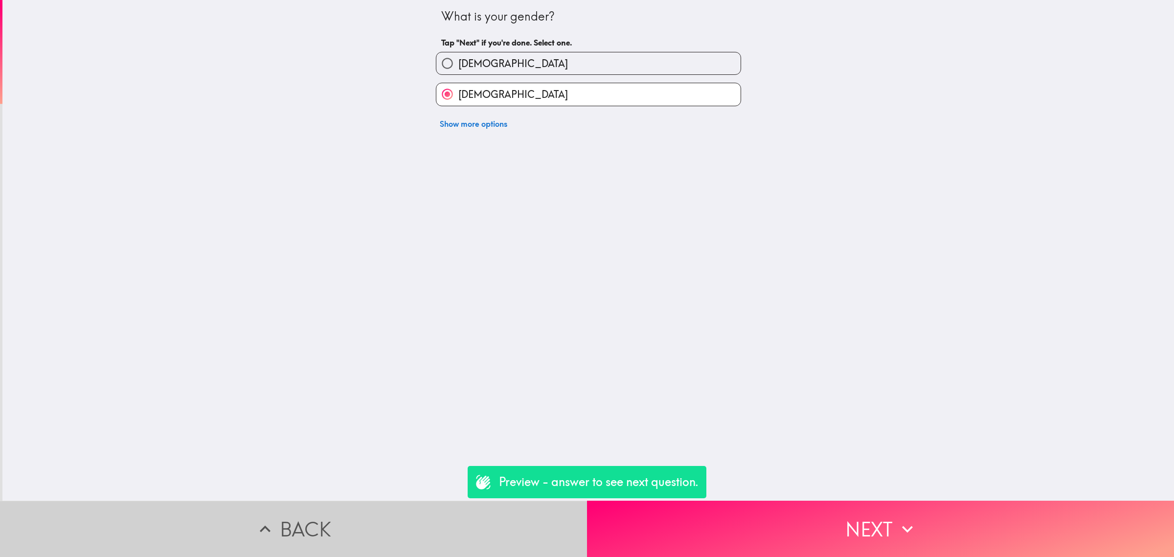
click at [436, 525] on button "Back" at bounding box center [293, 528] width 587 height 56
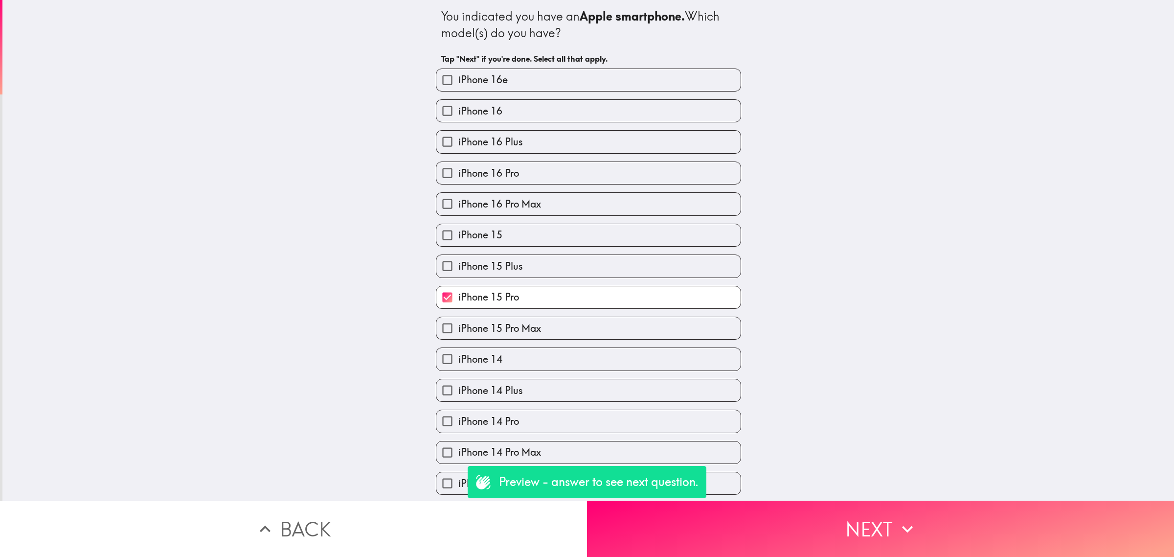
click at [452, 526] on button "Back" at bounding box center [293, 528] width 587 height 56
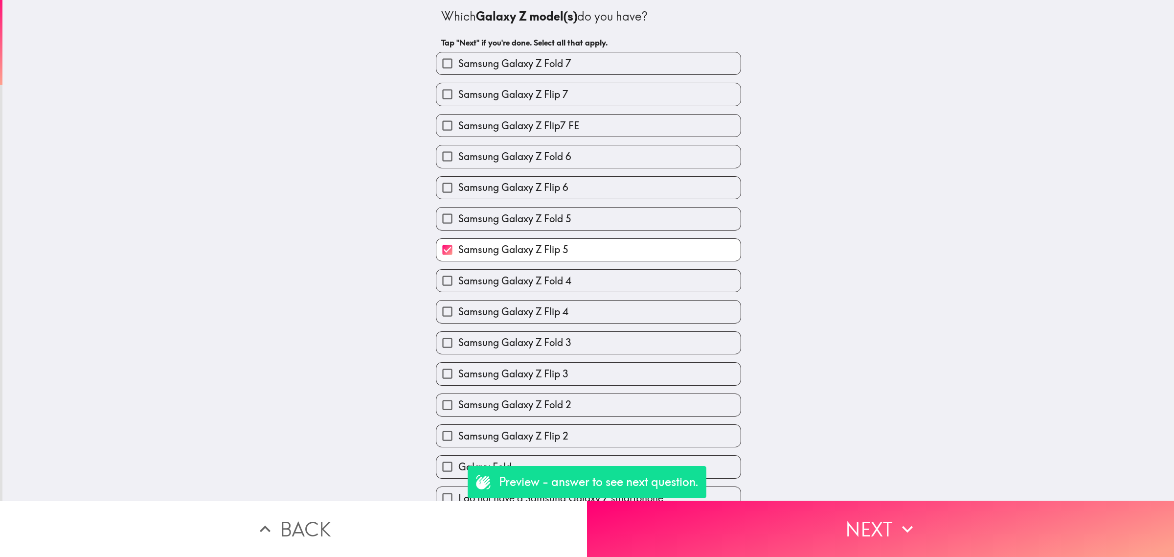
click at [454, 522] on button "Back" at bounding box center [293, 528] width 587 height 56
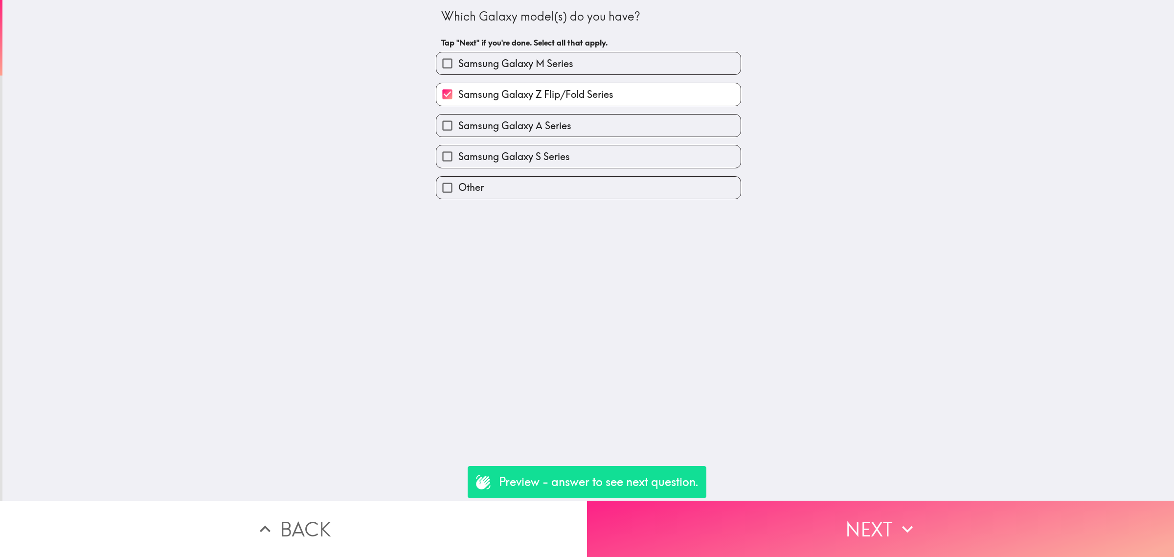
click at [646, 521] on button "Next" at bounding box center [880, 528] width 587 height 56
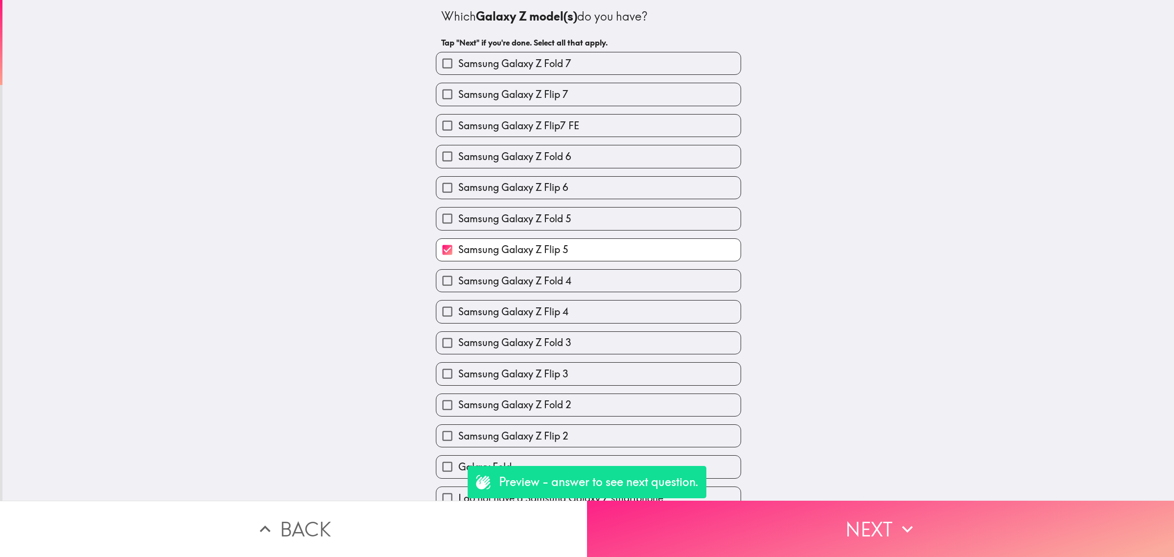
click at [671, 524] on button "Next" at bounding box center [880, 528] width 587 height 56
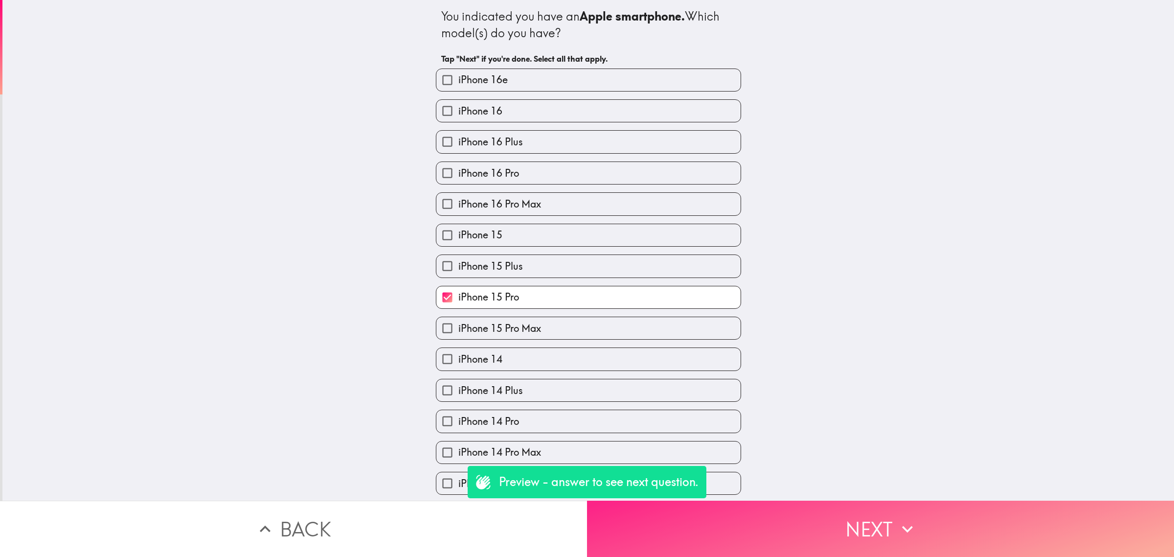
click at [671, 524] on button "Next" at bounding box center [880, 528] width 587 height 56
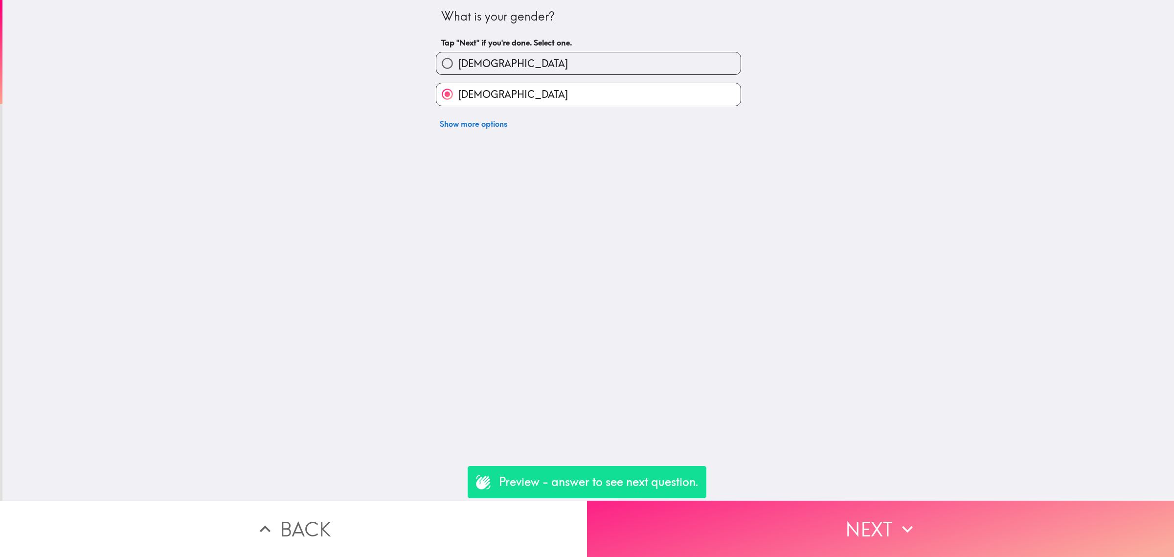
click at [673, 524] on button "Next" at bounding box center [880, 528] width 587 height 56
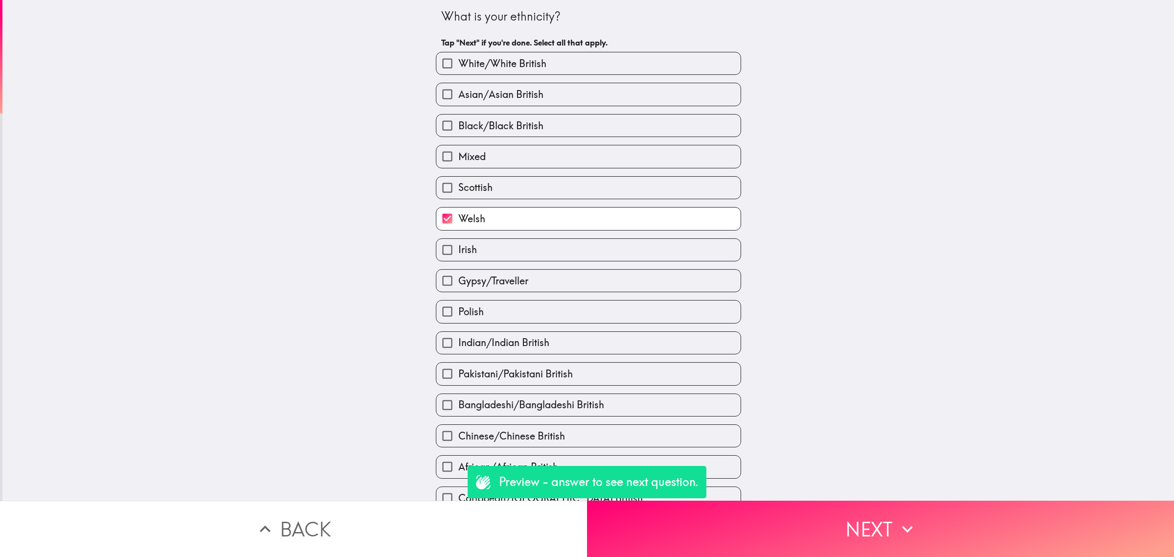
click at [486, 516] on button "Back" at bounding box center [293, 528] width 587 height 56
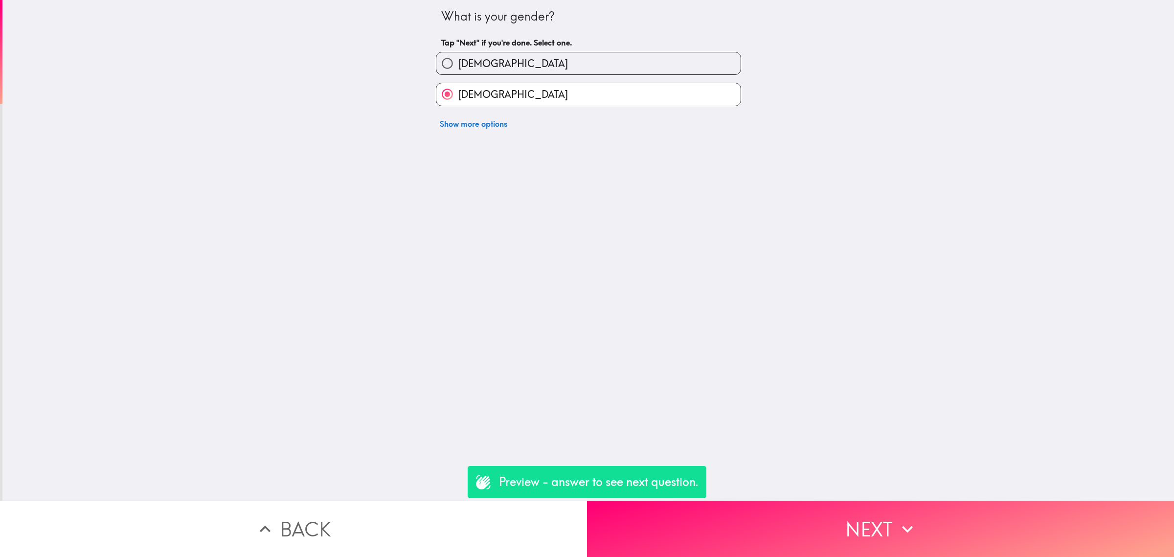
click at [470, 524] on button "Back" at bounding box center [293, 528] width 587 height 56
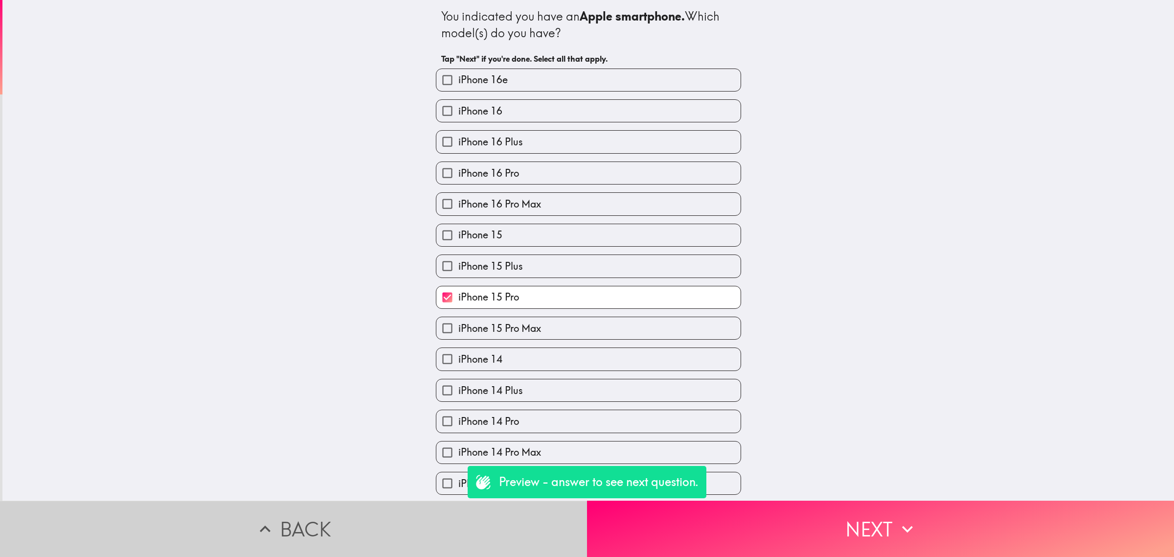
click at [433, 524] on button "Back" at bounding box center [293, 528] width 587 height 56
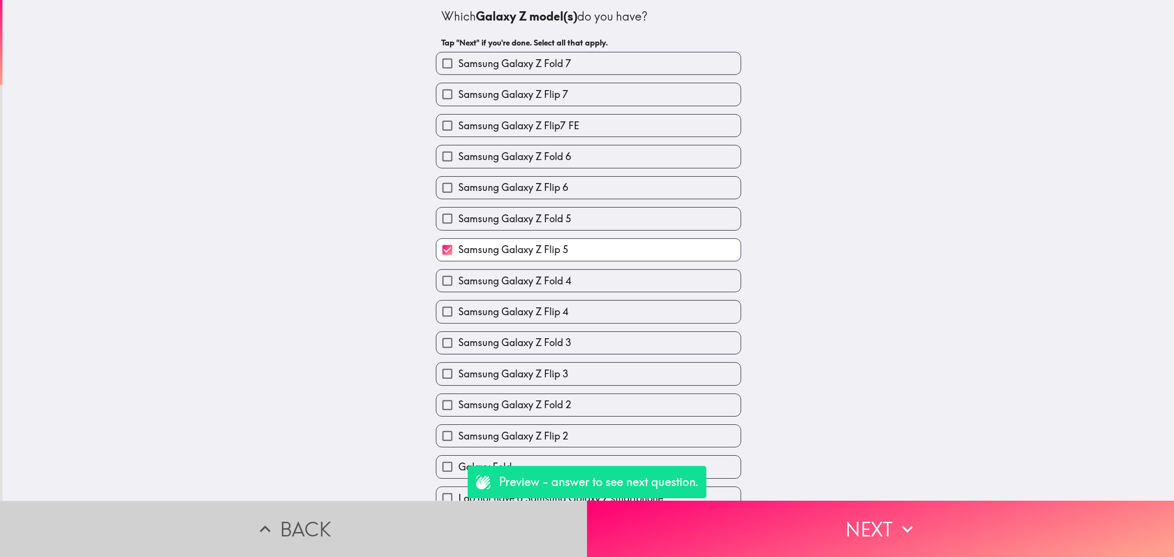
click at [433, 524] on button "Back" at bounding box center [293, 528] width 587 height 56
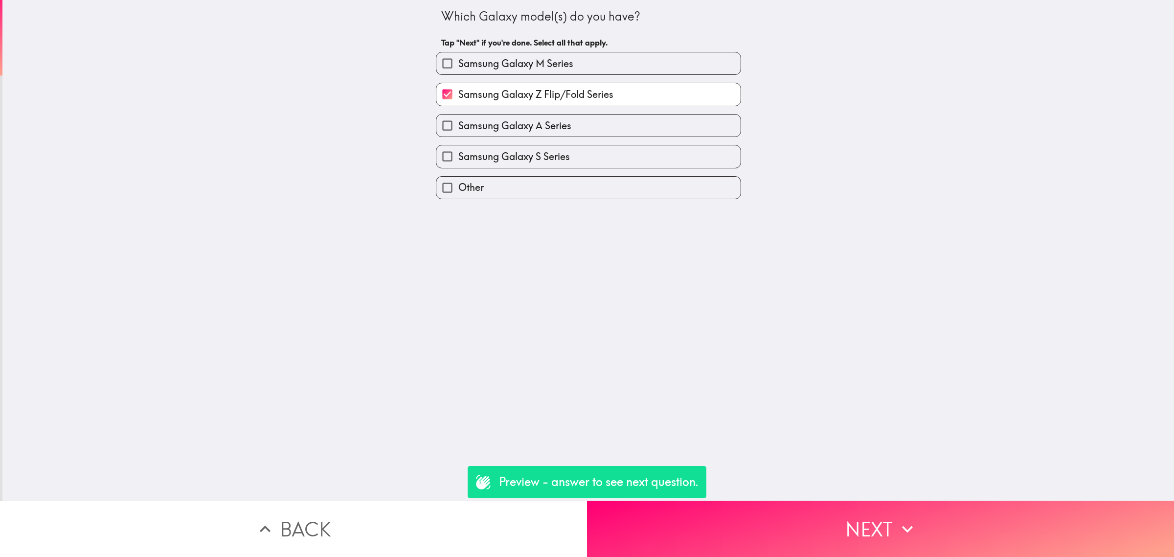
click at [433, 524] on button "Back" at bounding box center [293, 528] width 587 height 56
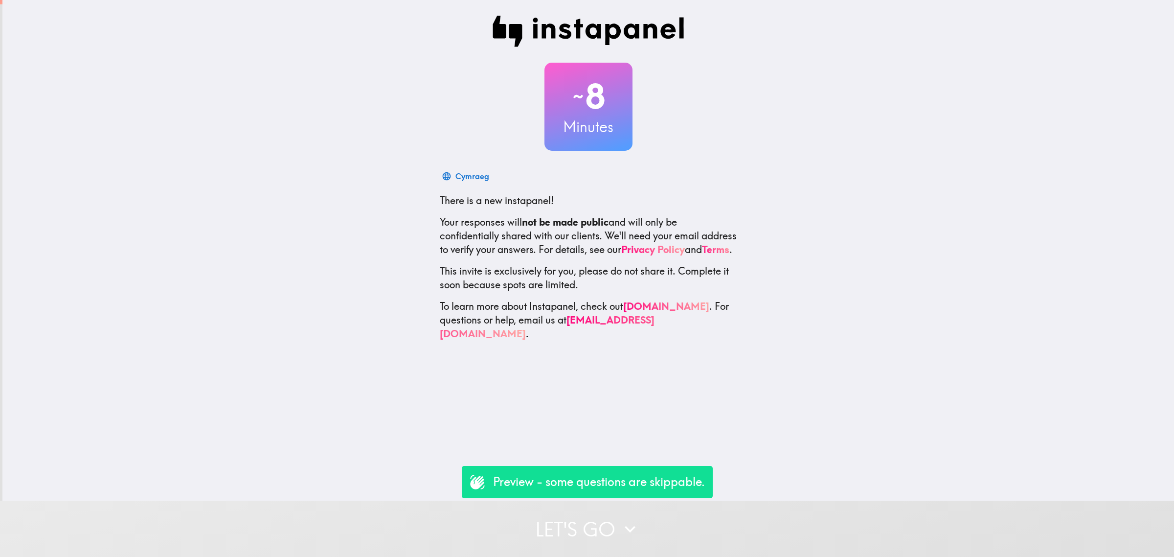
click at [671, 517] on button "Let's go" at bounding box center [587, 528] width 1174 height 56
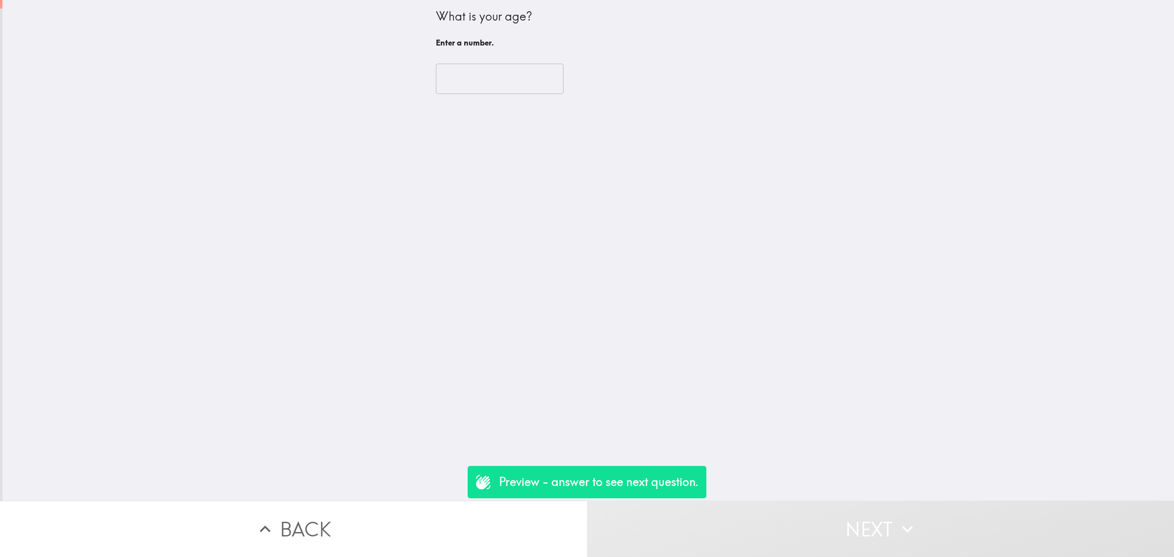
click at [477, 100] on div "​" at bounding box center [588, 79] width 305 height 54
click at [478, 91] on input "number" at bounding box center [500, 79] width 128 height 30
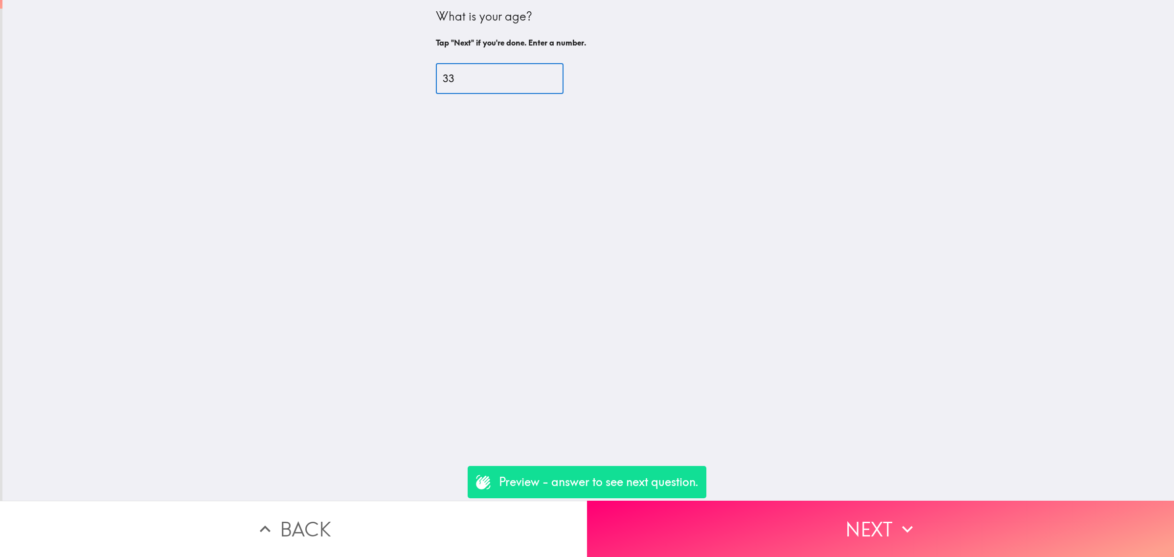
type input "33"
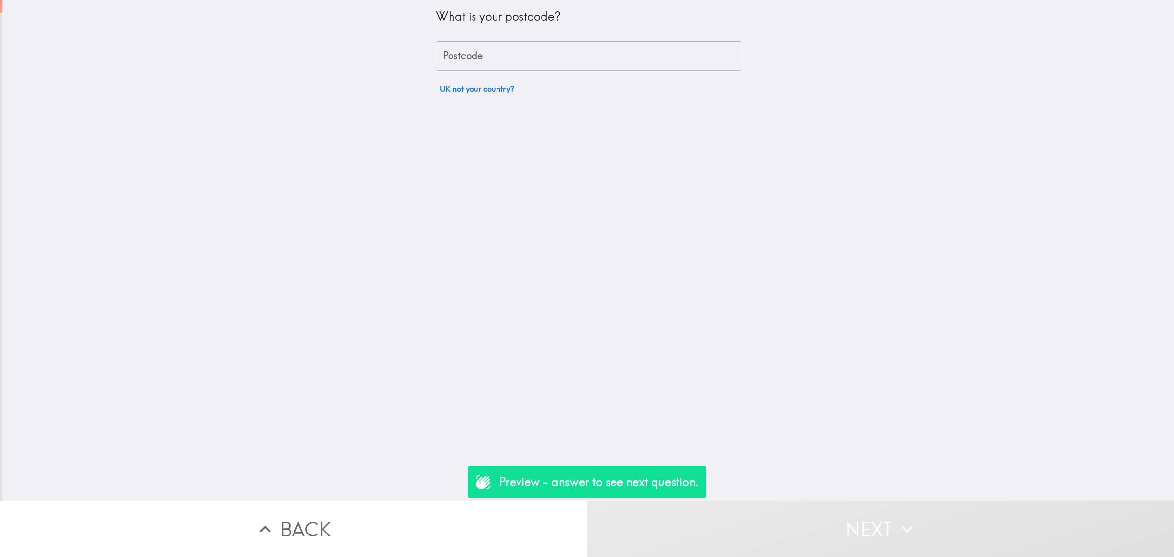
click at [474, 57] on input "Postcode" at bounding box center [588, 56] width 305 height 30
type input "rm156pr"
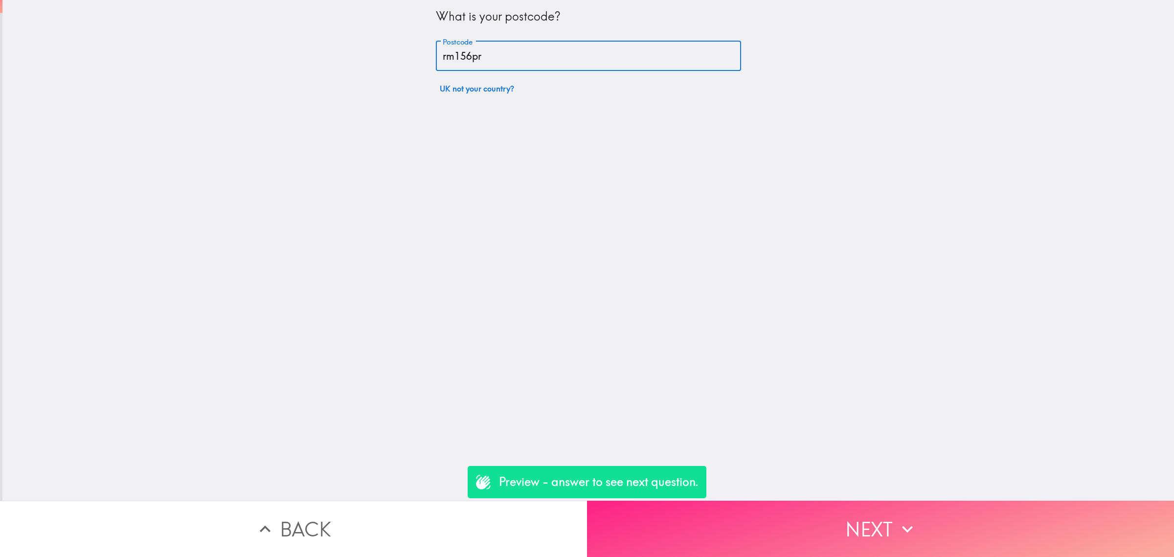
click at [855, 543] on button "Next" at bounding box center [880, 528] width 587 height 56
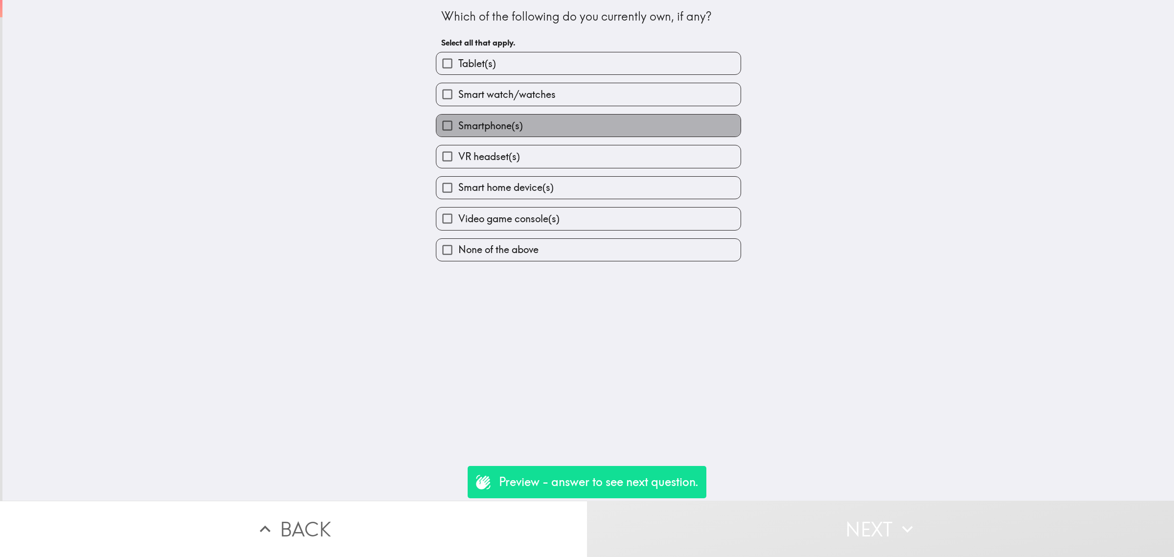
click at [504, 126] on span "Smartphone(s)" at bounding box center [490, 126] width 65 height 14
click at [458, 126] on input "Smartphone(s)" at bounding box center [447, 125] width 22 height 22
checkbox input "true"
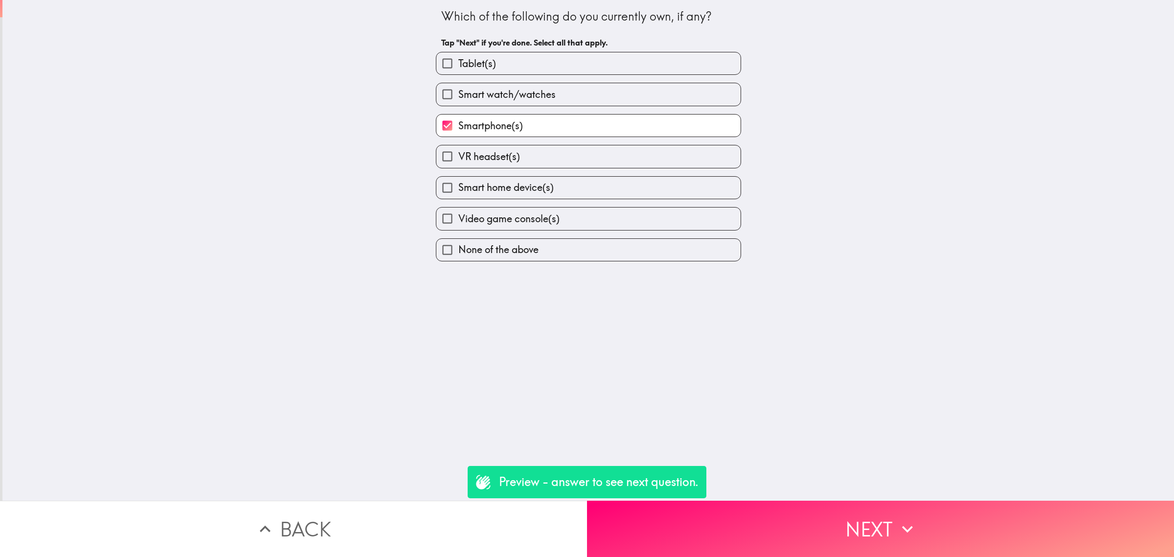
click at [820, 512] on button "Next" at bounding box center [880, 528] width 587 height 56
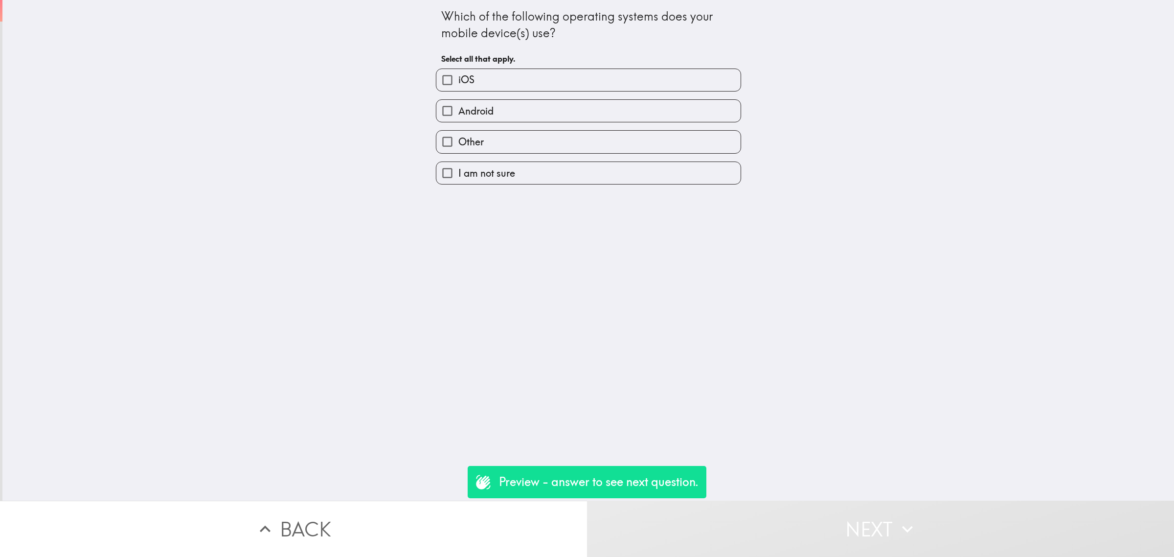
click at [486, 79] on label "iOS" at bounding box center [588, 80] width 304 height 22
click at [458, 79] on input "iOS" at bounding box center [447, 80] width 22 height 22
checkbox input "true"
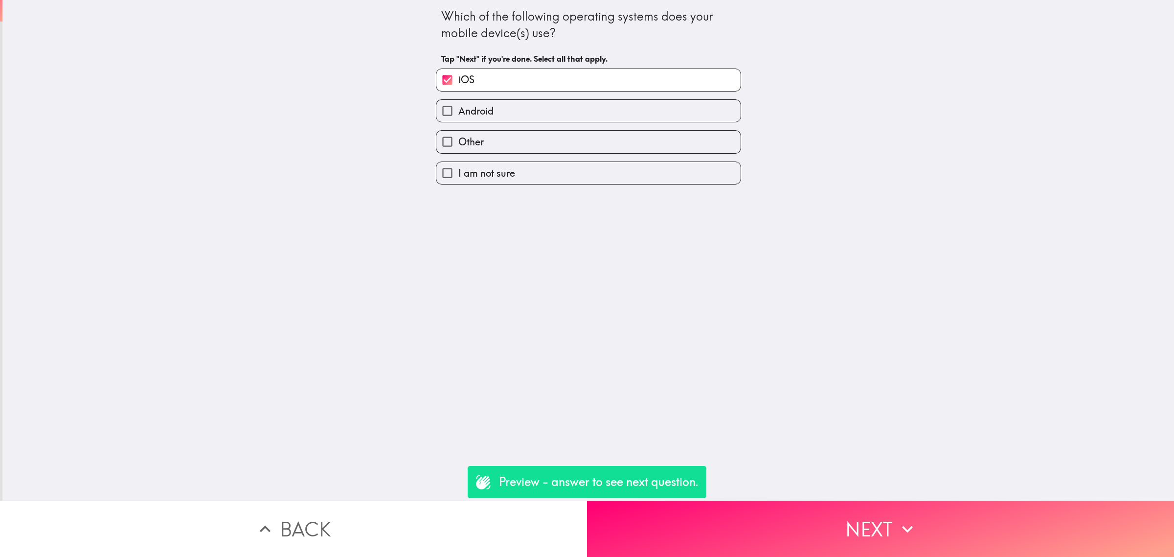
click at [495, 104] on label "Android" at bounding box center [588, 111] width 304 height 22
click at [458, 104] on input "Android" at bounding box center [447, 111] width 22 height 22
checkbox input "true"
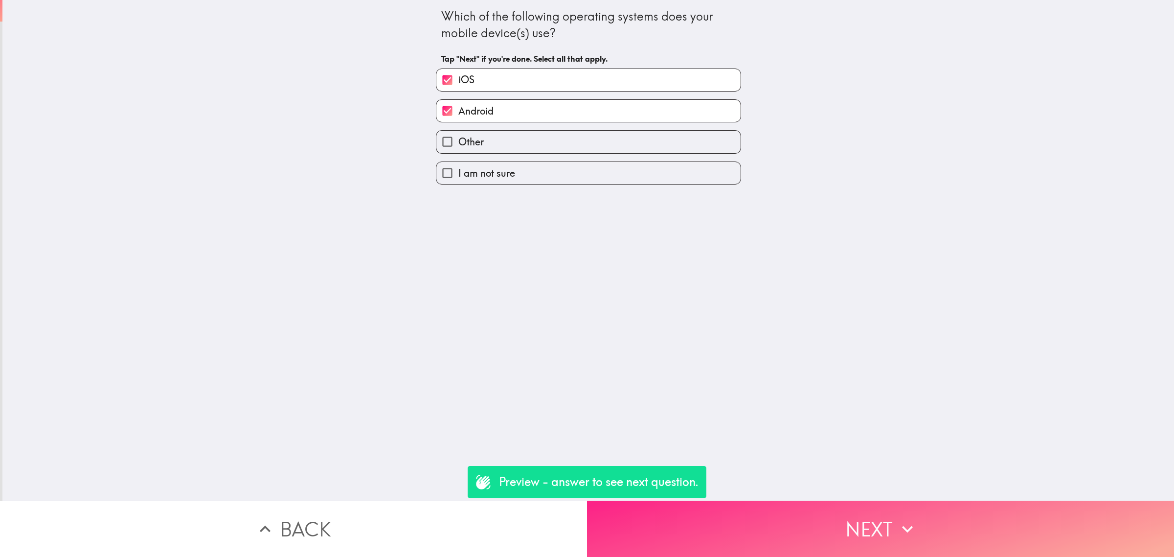
click at [850, 512] on button "Next" at bounding box center [880, 528] width 587 height 56
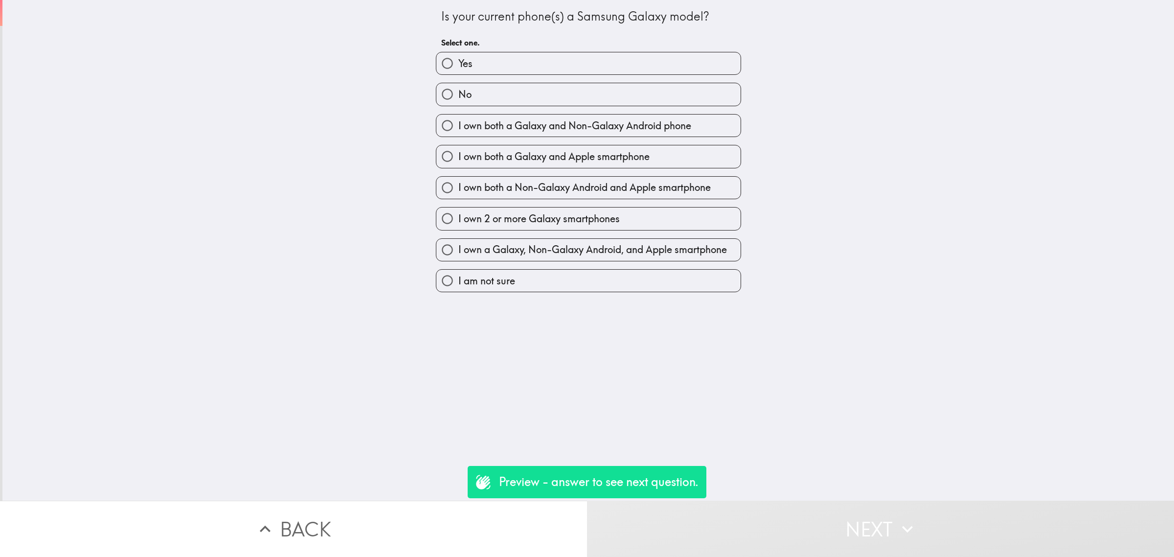
click at [499, 158] on span "I own both a Galaxy and Apple smartphone" at bounding box center [553, 157] width 191 height 14
click at [458, 158] on input "I own both a Galaxy and Apple smartphone" at bounding box center [447, 156] width 22 height 22
radio input "true"
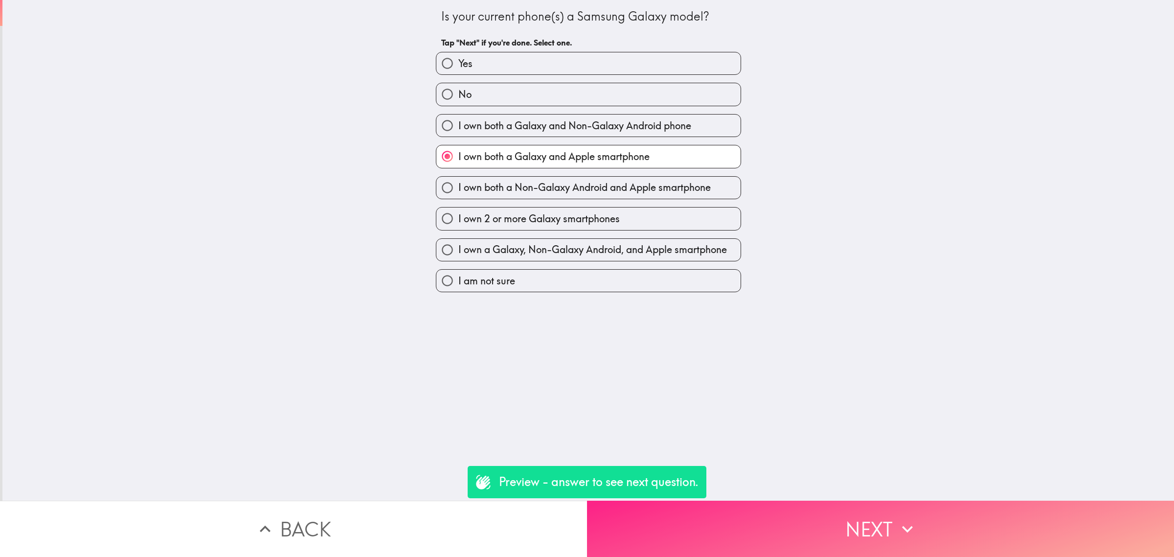
click at [870, 500] on button "Next" at bounding box center [880, 528] width 587 height 56
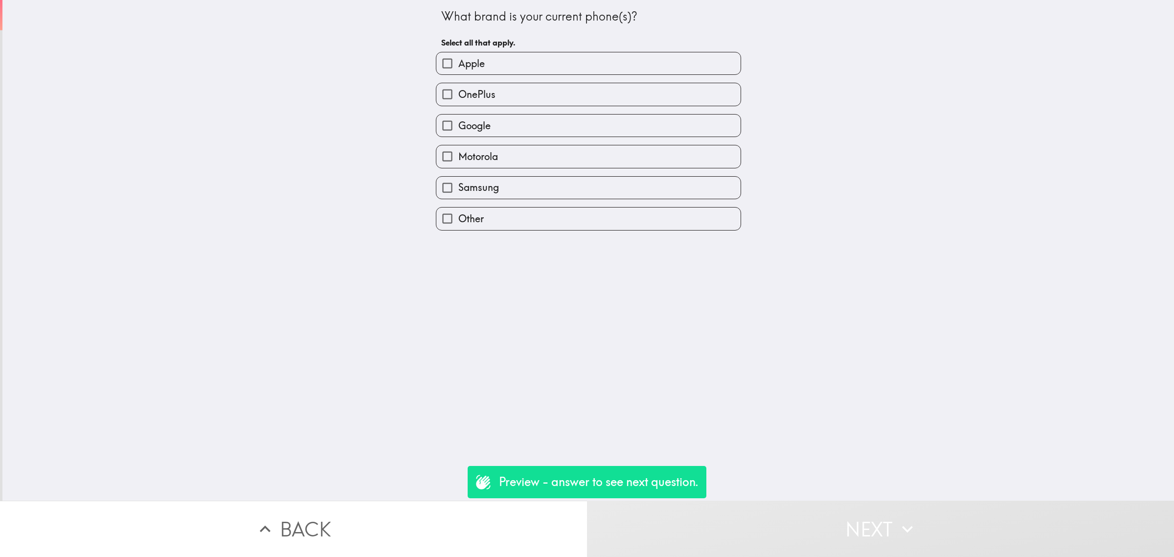
click at [477, 56] on label "Apple" at bounding box center [588, 63] width 304 height 22
click at [458, 56] on input "Apple" at bounding box center [447, 63] width 22 height 22
checkbox input "true"
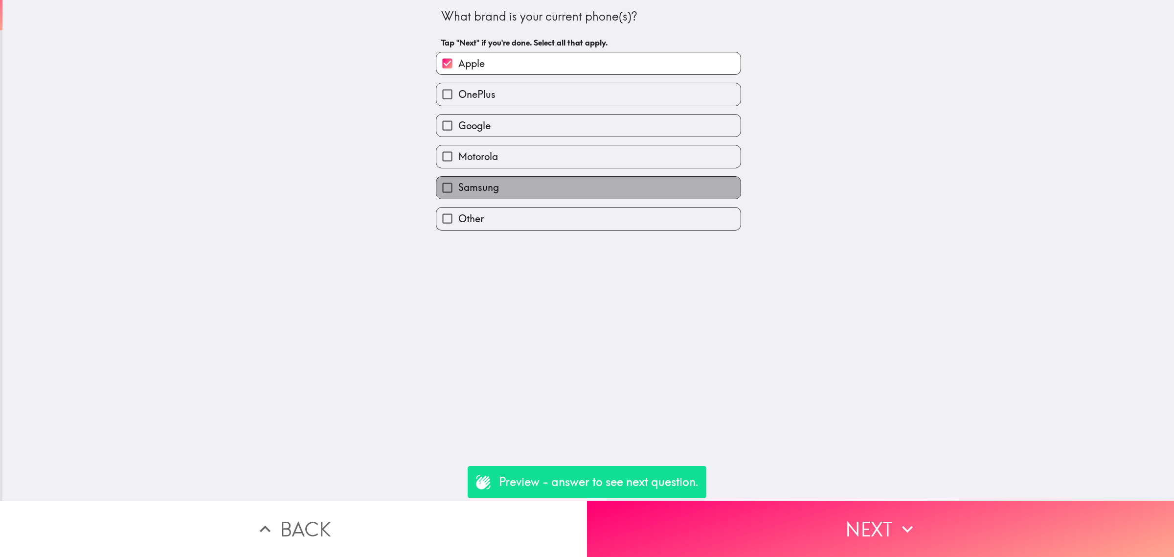
click at [504, 180] on label "Samsung" at bounding box center [588, 188] width 304 height 22
click at [458, 180] on input "Samsung" at bounding box center [447, 188] width 22 height 22
checkbox input "true"
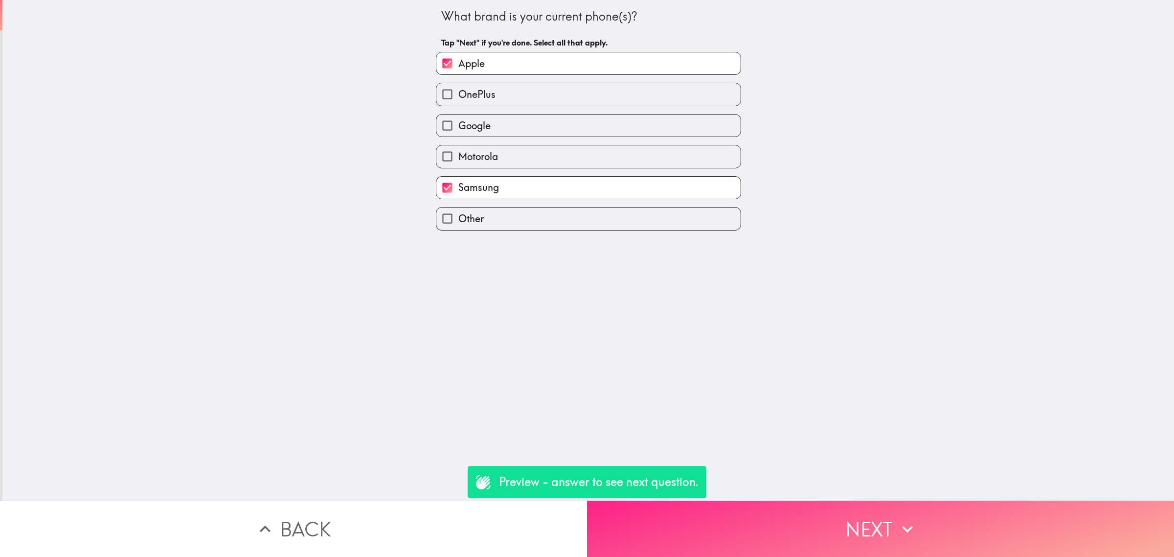
click at [923, 509] on button "Next" at bounding box center [880, 528] width 587 height 56
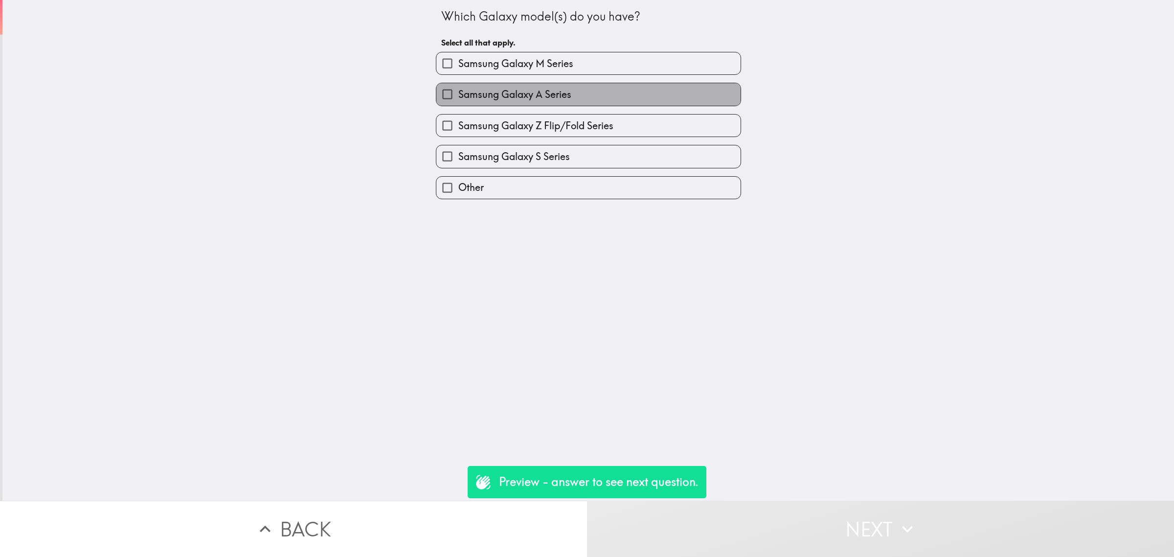
click at [551, 93] on span "Samsung Galaxy A Series" at bounding box center [514, 95] width 113 height 14
click at [458, 93] on input "Samsung Galaxy A Series" at bounding box center [447, 94] width 22 height 22
checkbox input "true"
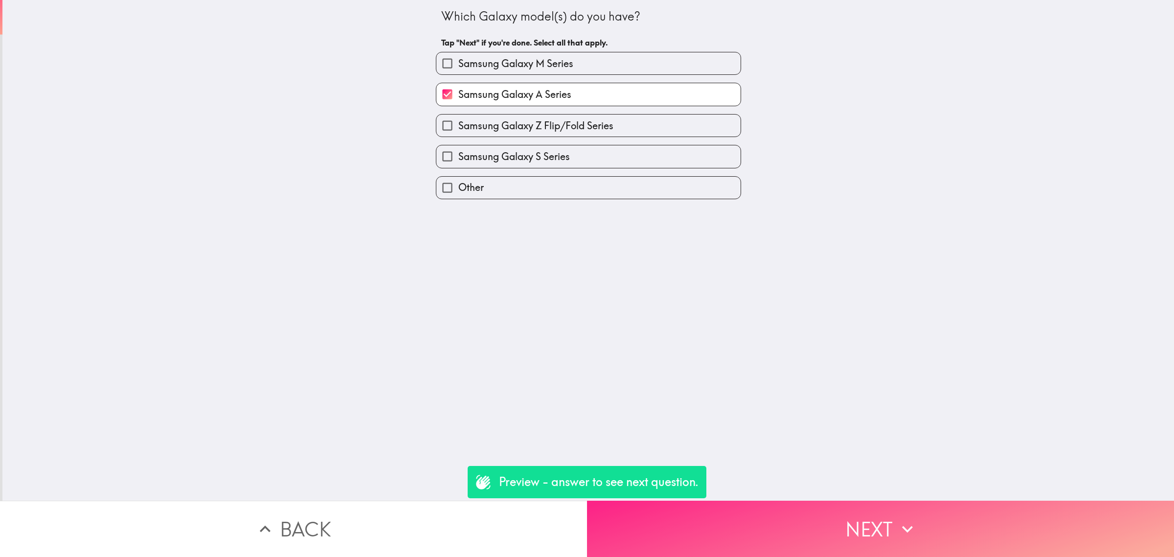
click at [845, 526] on button "Next" at bounding box center [880, 528] width 587 height 56
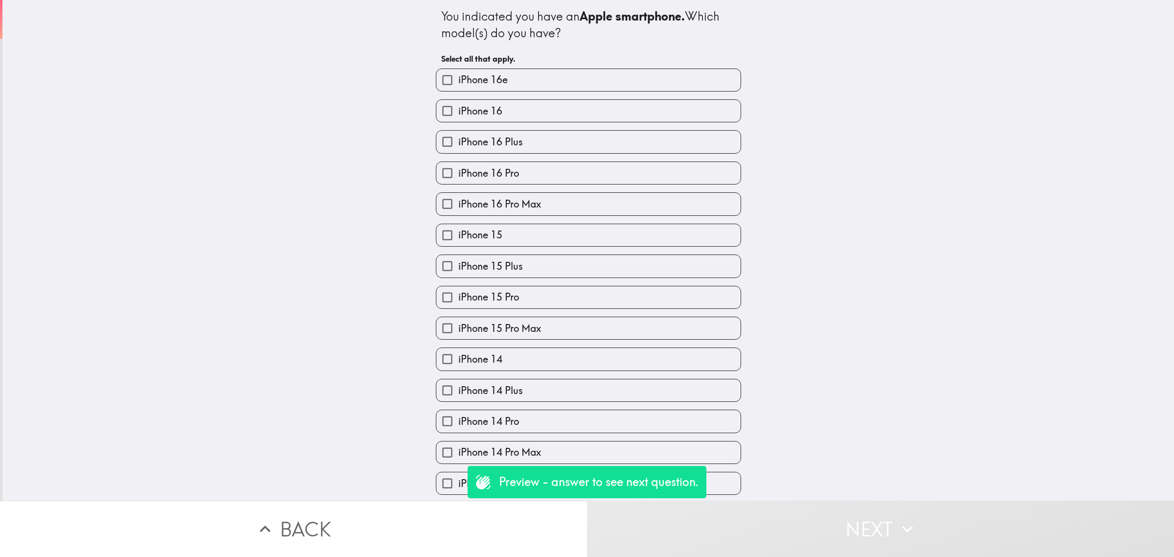
click at [587, 316] on div "iPhone 15 Pro Max" at bounding box center [584, 324] width 313 height 31
click at [618, 339] on label "iPhone 15 Pro Max" at bounding box center [588, 328] width 304 height 22
click at [458, 339] on input "iPhone 15 Pro Max" at bounding box center [447, 328] width 22 height 22
checkbox input "true"
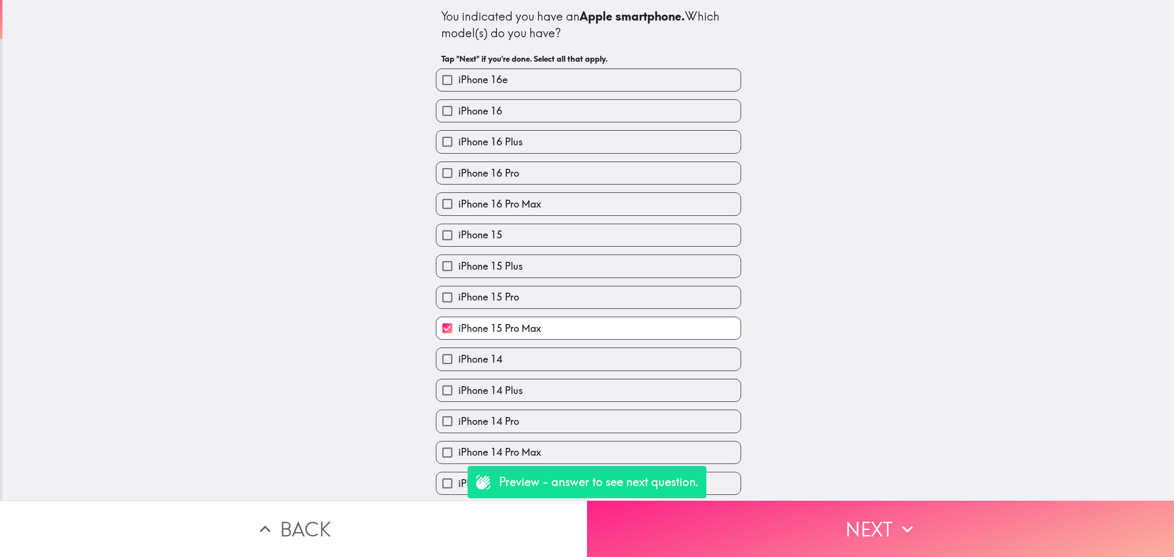
click at [780, 525] on button "Next" at bounding box center [880, 528] width 587 height 56
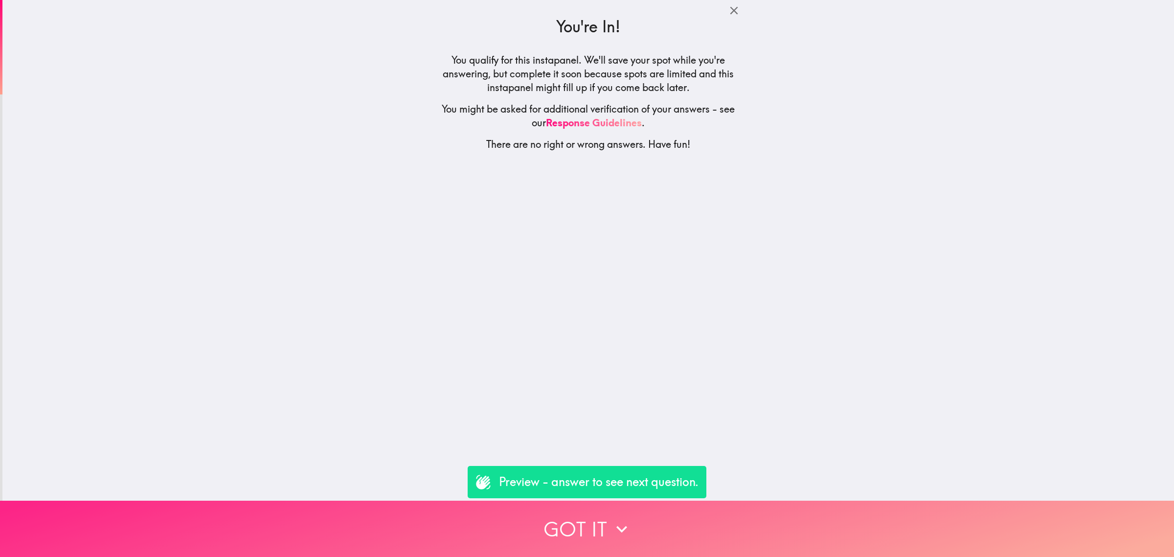
click at [782, 505] on button "Got it" at bounding box center [587, 528] width 1174 height 56
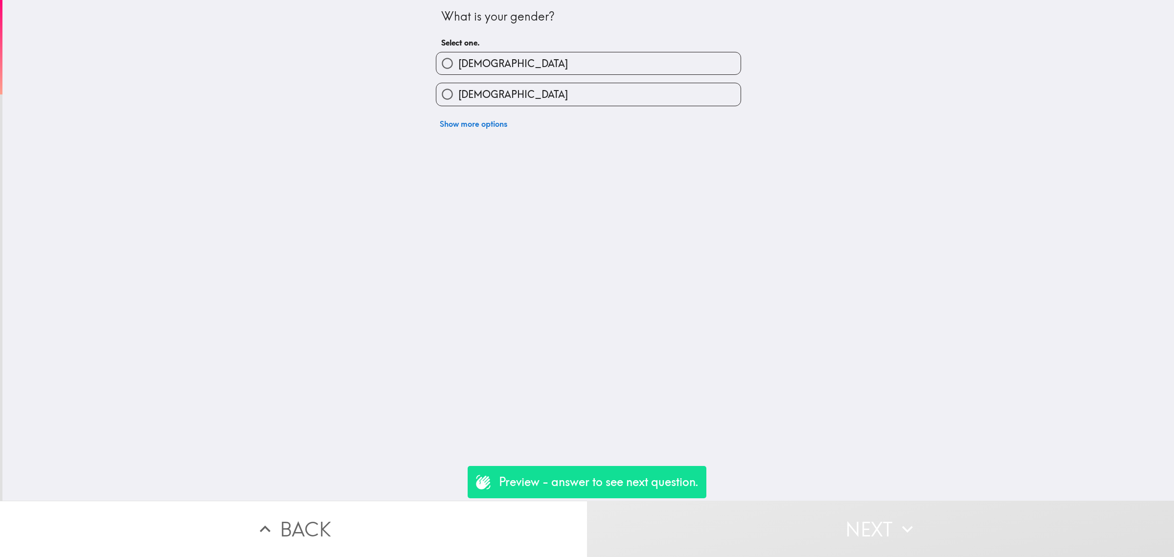
click at [443, 79] on div "[DEMOGRAPHIC_DATA]" at bounding box center [584, 90] width 313 height 31
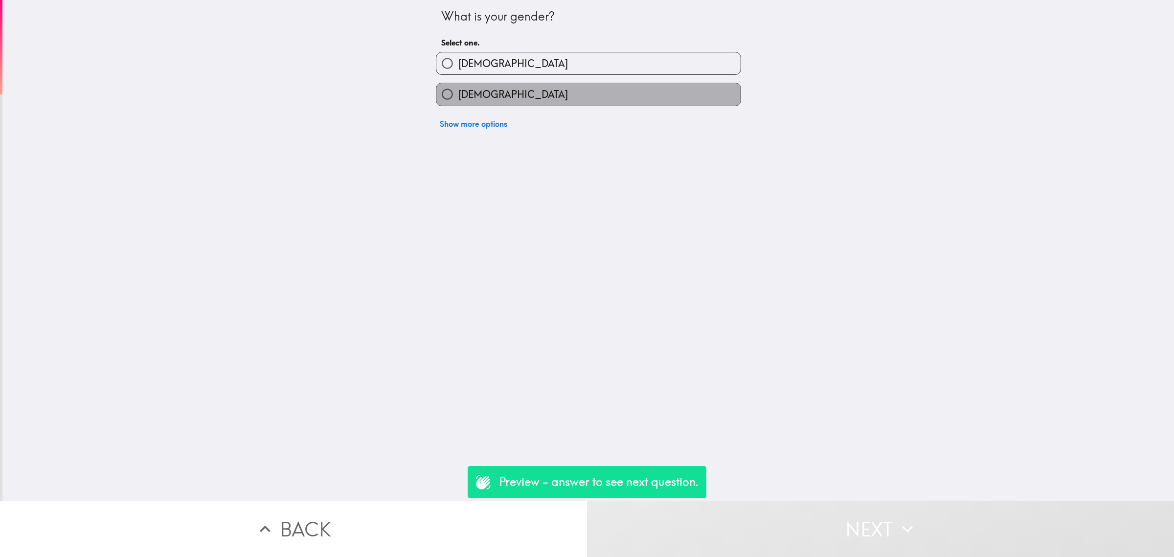
drag, startPoint x: 454, startPoint y: 91, endPoint x: 546, endPoint y: 180, distance: 128.0
click at [458, 91] on span "[DEMOGRAPHIC_DATA]" at bounding box center [513, 95] width 110 height 14
click at [455, 91] on input "[DEMOGRAPHIC_DATA]" at bounding box center [447, 94] width 22 height 22
radio input "true"
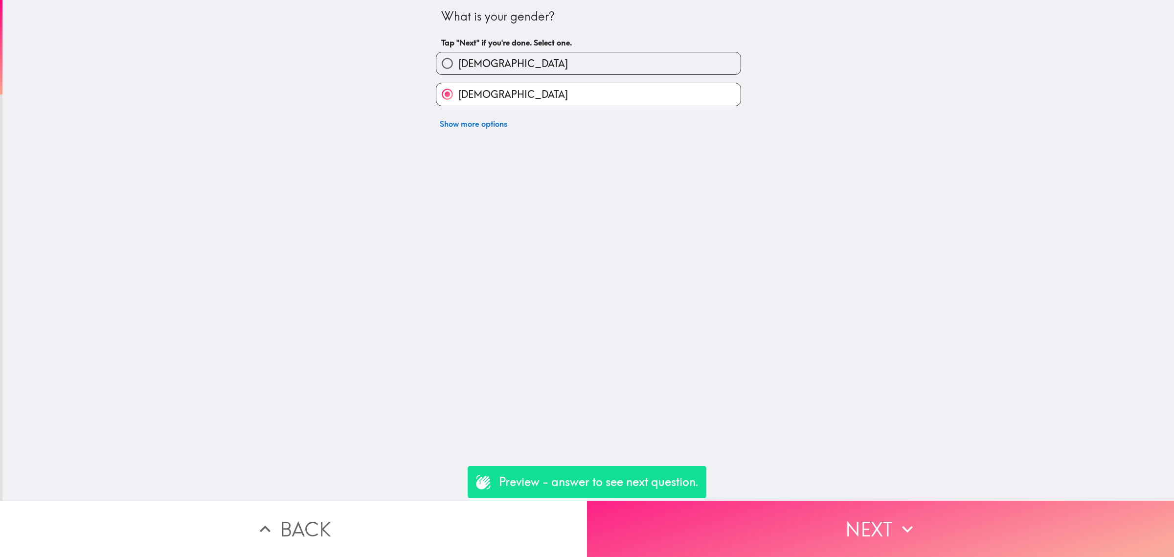
click at [784, 492] on div "What is your gender? Tap "Next" if you're done. Select one. Male Female Show mo…" at bounding box center [587, 278] width 1174 height 557
click at [795, 500] on button "Next" at bounding box center [880, 528] width 587 height 56
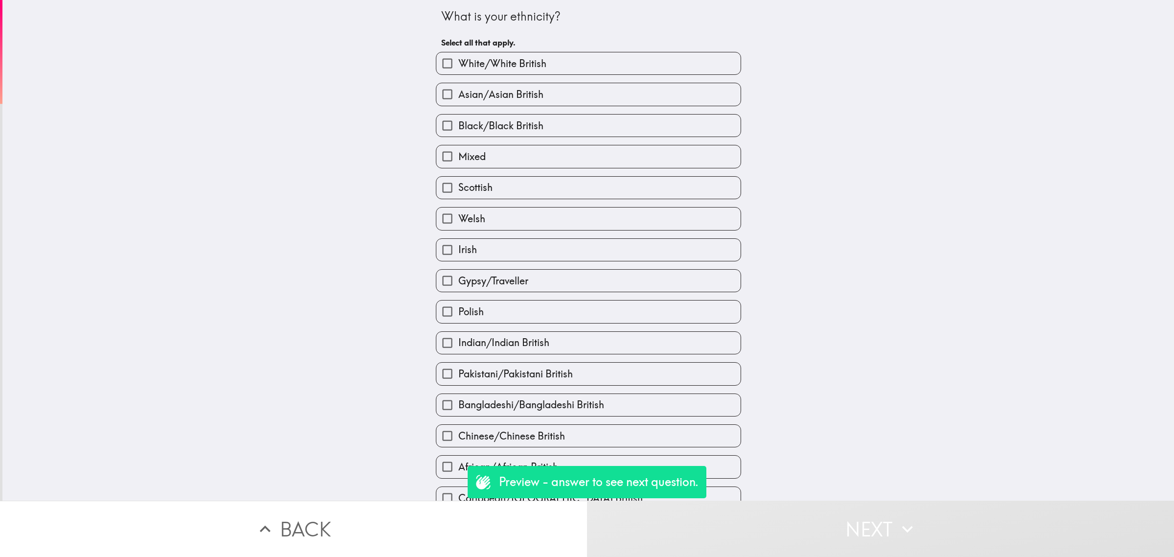
click at [533, 233] on div "Irish" at bounding box center [584, 245] width 313 height 31
drag, startPoint x: 537, startPoint y: 238, endPoint x: 541, endPoint y: 245, distance: 8.4
click at [539, 241] on div "Irish" at bounding box center [584, 245] width 313 height 31
click at [542, 245] on label "Irish" at bounding box center [588, 250] width 304 height 22
click at [458, 245] on input "Irish" at bounding box center [447, 250] width 22 height 22
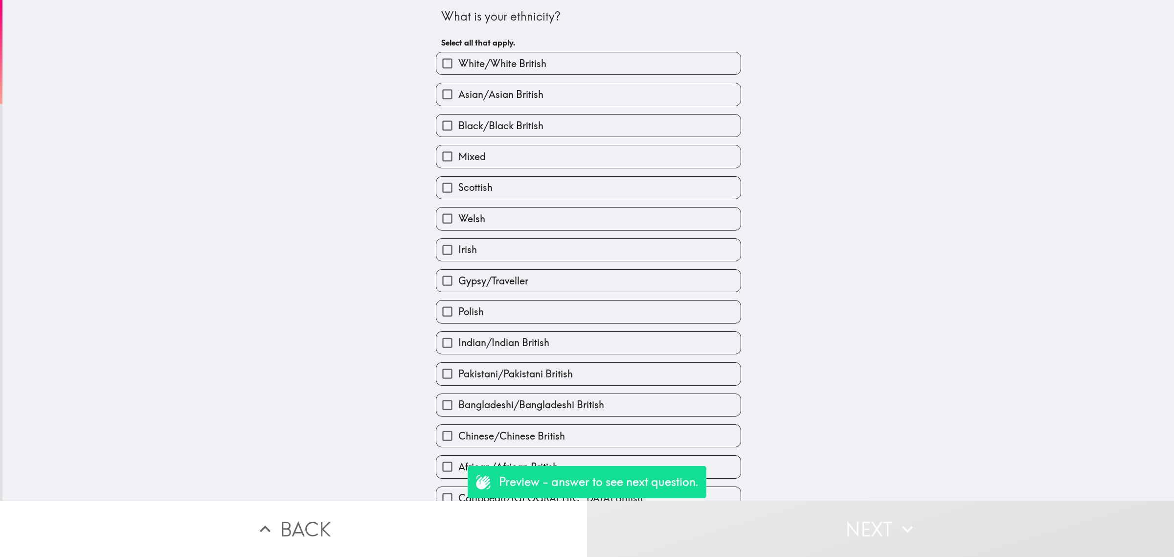
checkbox input "true"
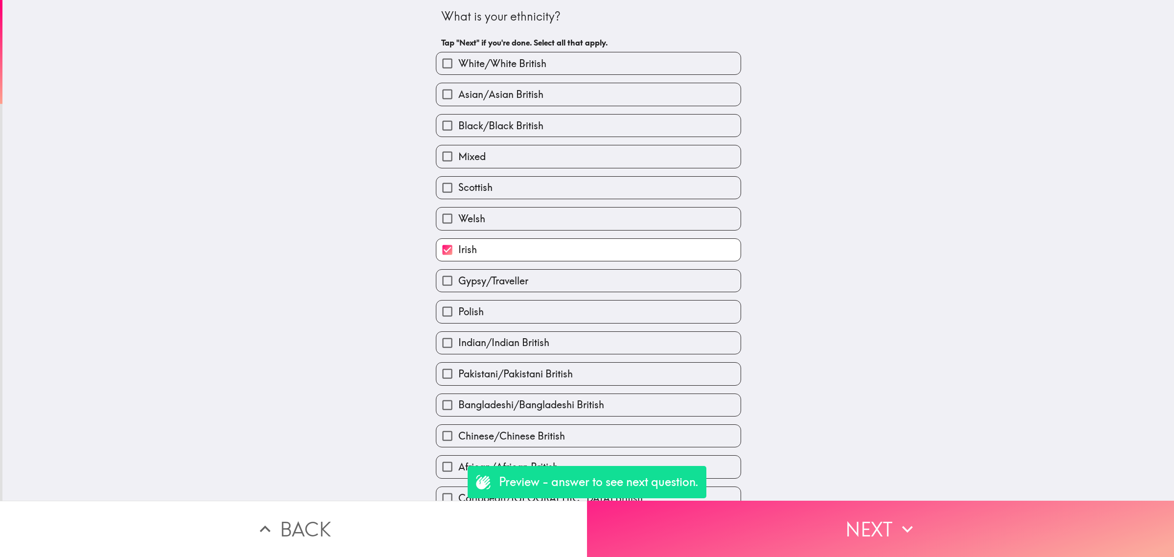
click at [881, 511] on button "Next" at bounding box center [880, 528] width 587 height 56
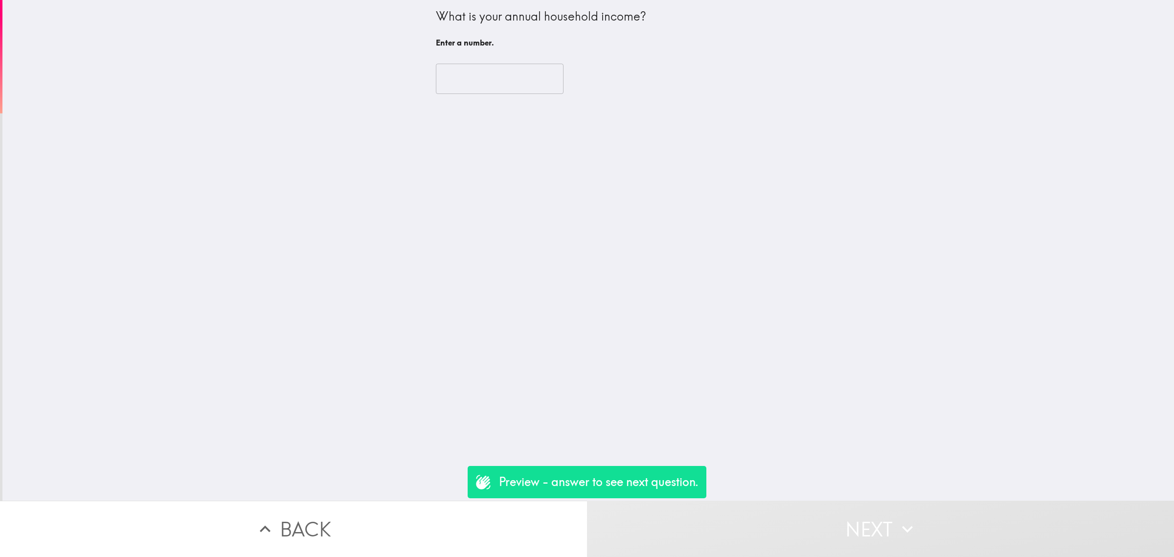
click at [508, 65] on input "number" at bounding box center [500, 79] width 128 height 30
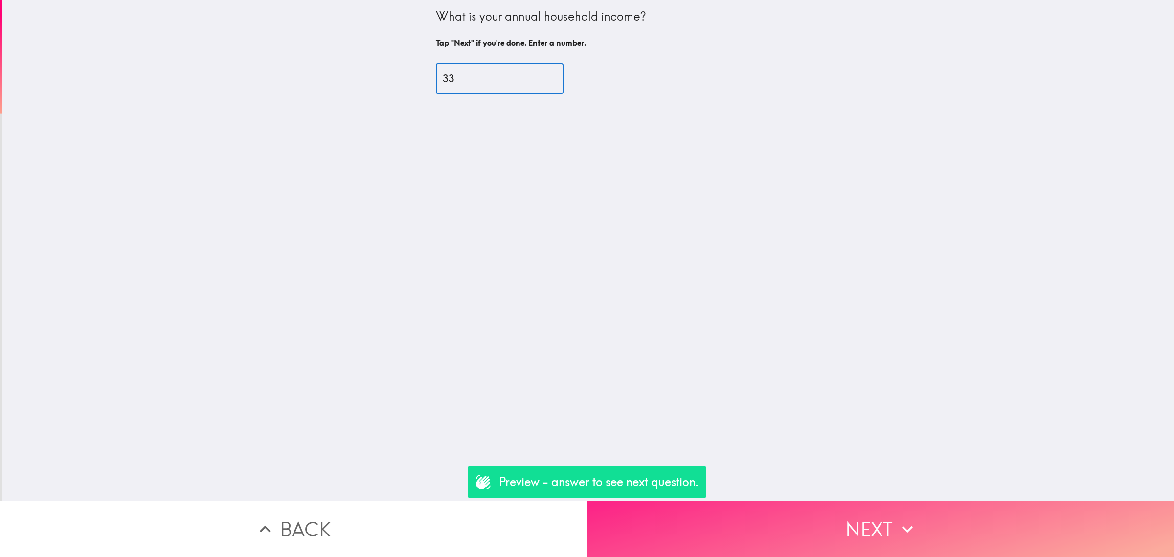
type input "33"
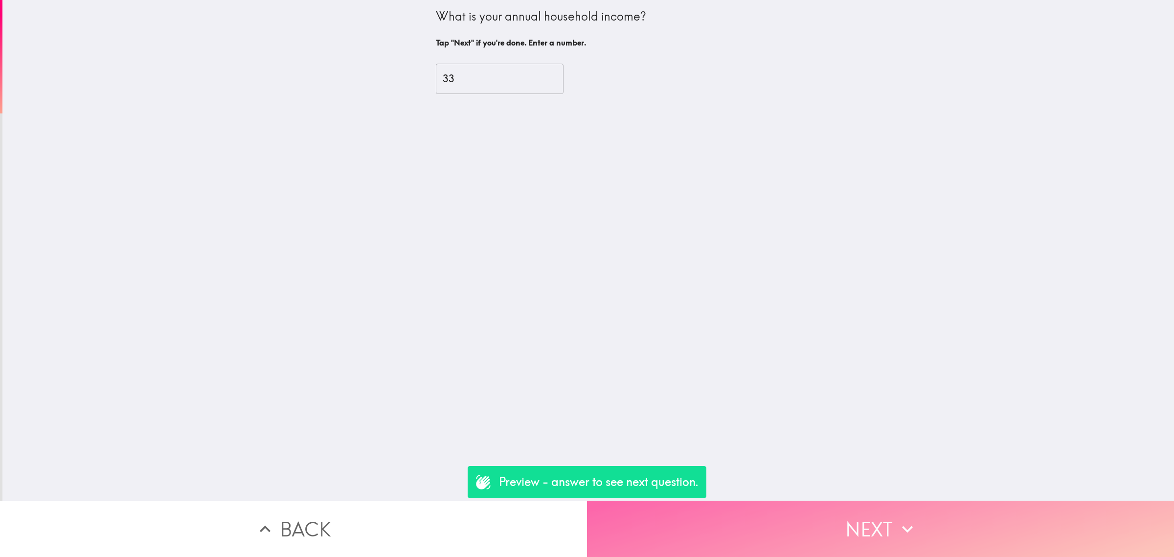
click at [761, 500] on button "Next" at bounding box center [880, 528] width 587 height 56
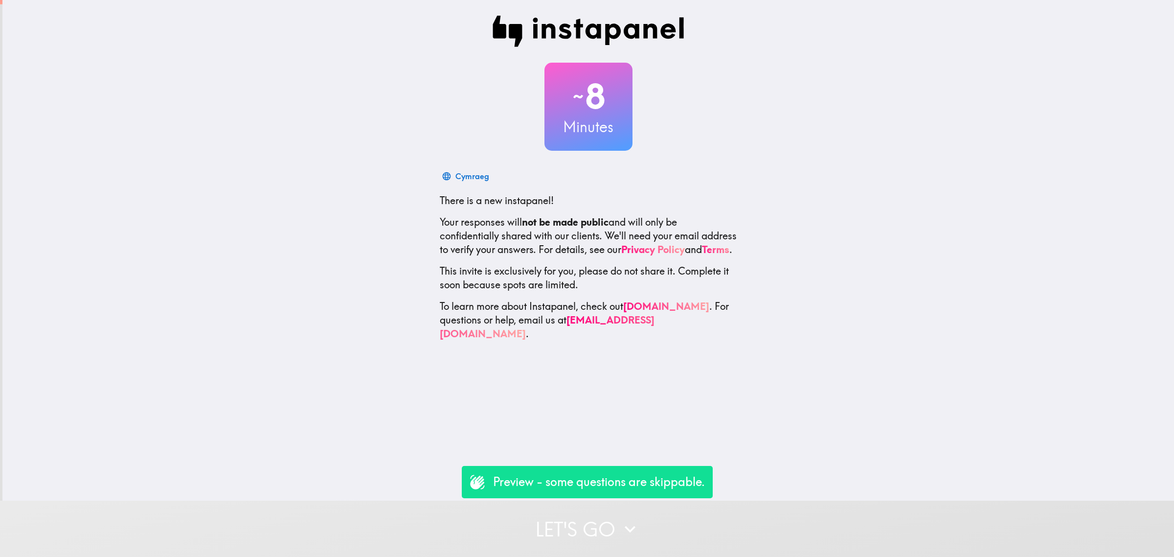
click at [697, 536] on button "Let's go" at bounding box center [587, 528] width 1174 height 56
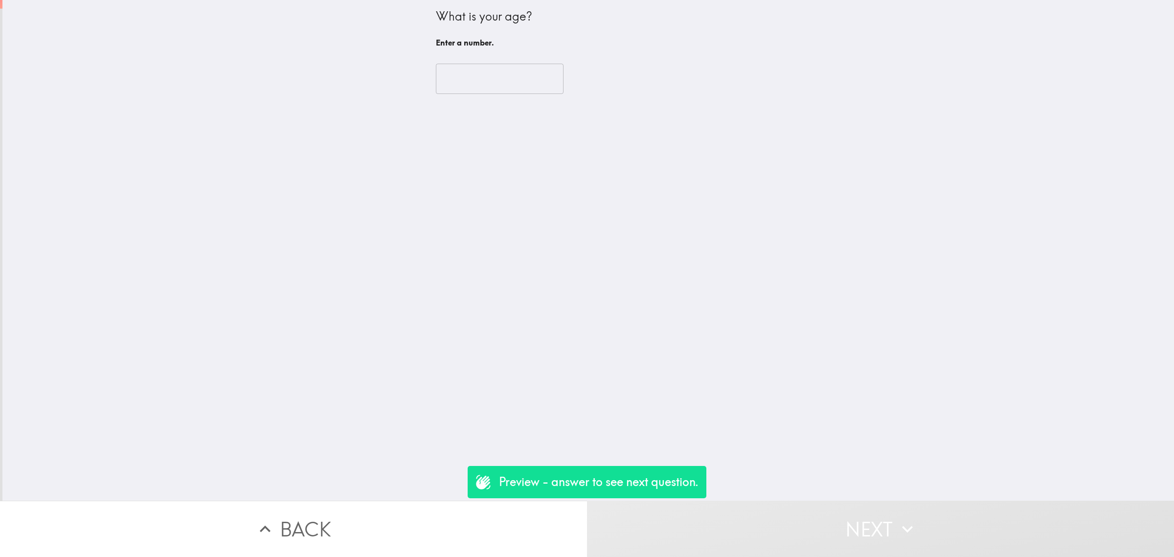
click at [488, 82] on input "number" at bounding box center [500, 79] width 128 height 30
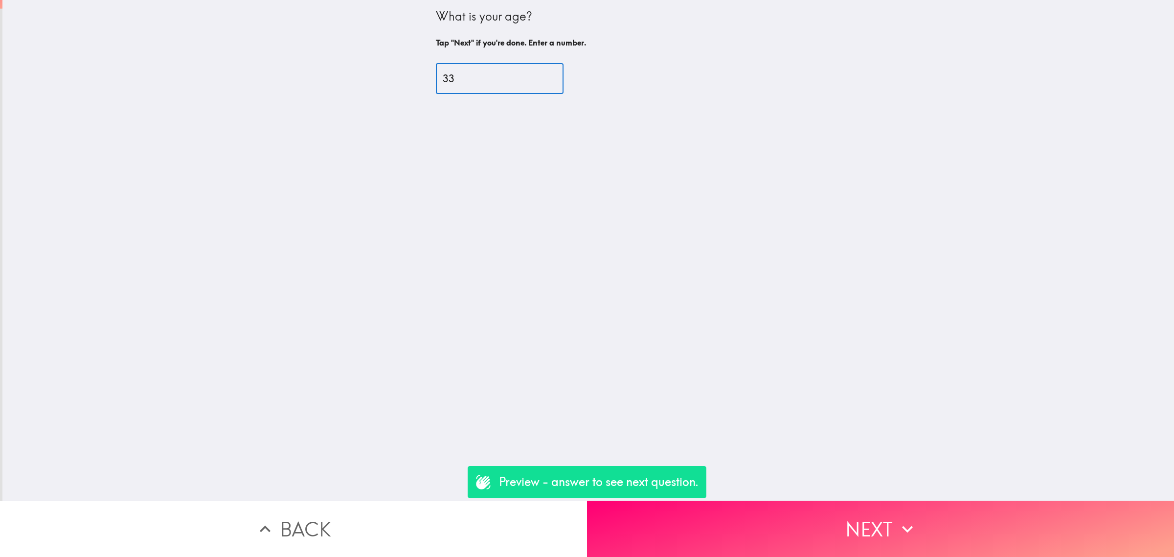
type input "33"
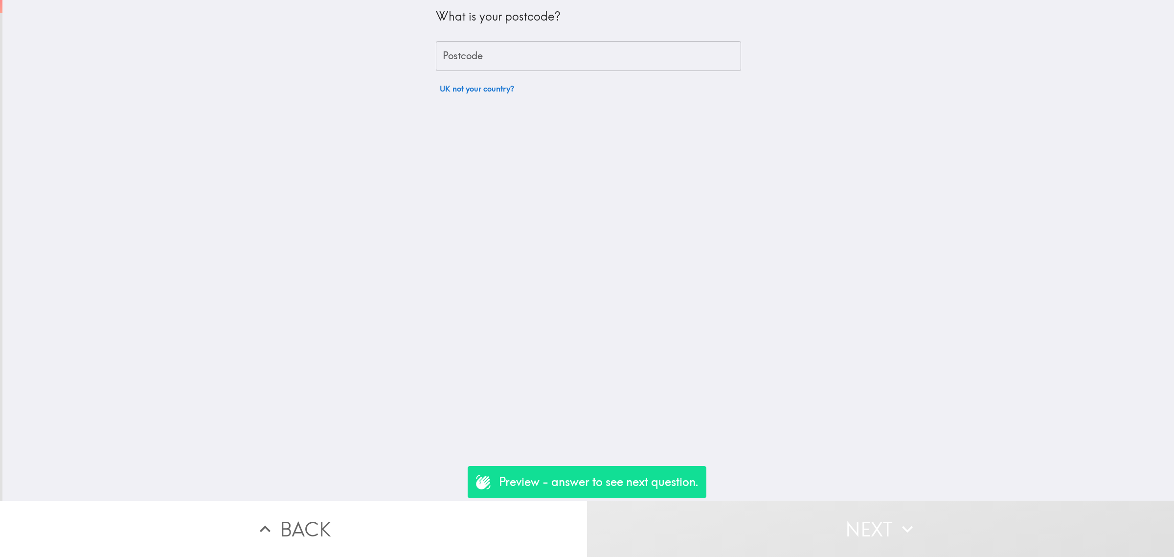
drag, startPoint x: 493, startPoint y: 60, endPoint x: 498, endPoint y: 71, distance: 12.7
click at [493, 60] on input "Postcode" at bounding box center [588, 56] width 305 height 30
type input "rm156pr"
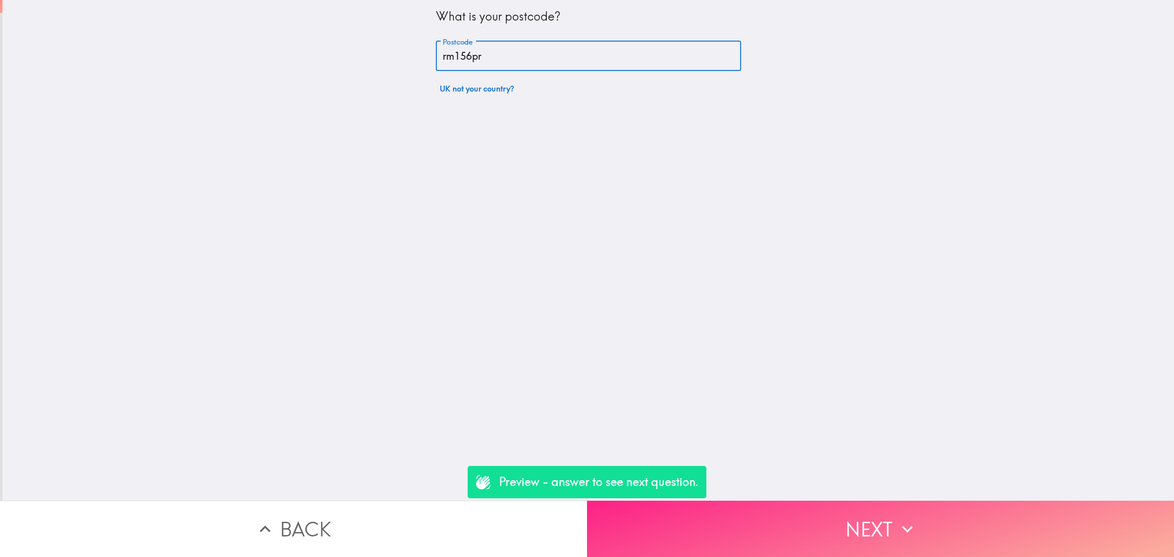
click at [803, 510] on button "Next" at bounding box center [880, 528] width 587 height 56
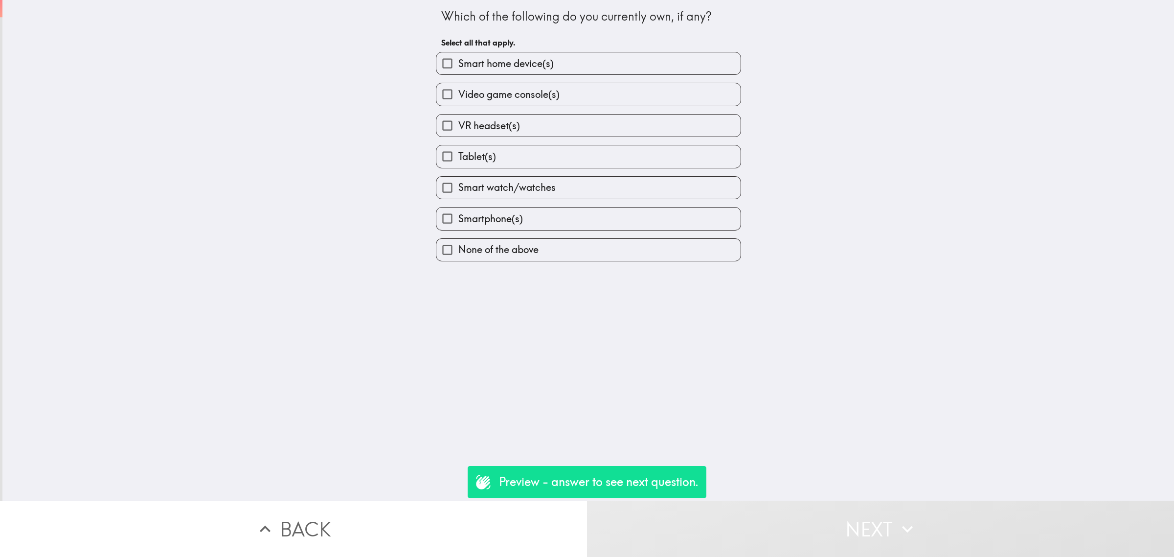
click at [514, 216] on span "Smartphone(s)" at bounding box center [490, 219] width 65 height 14
click at [458, 216] on input "Smartphone(s)" at bounding box center [447, 218] width 22 height 22
checkbox input "true"
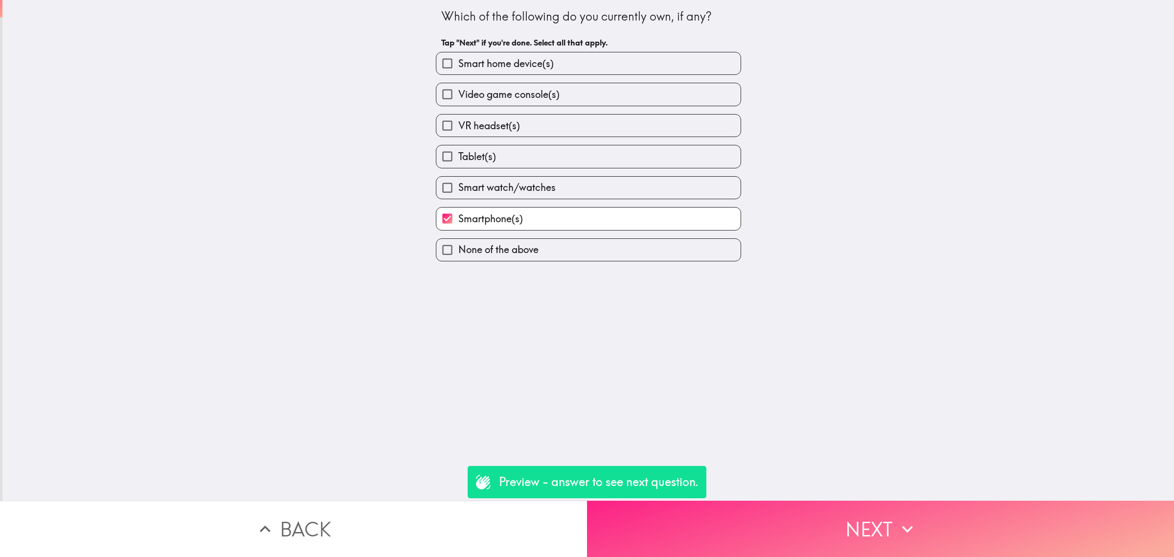
click at [825, 511] on button "Next" at bounding box center [880, 528] width 587 height 56
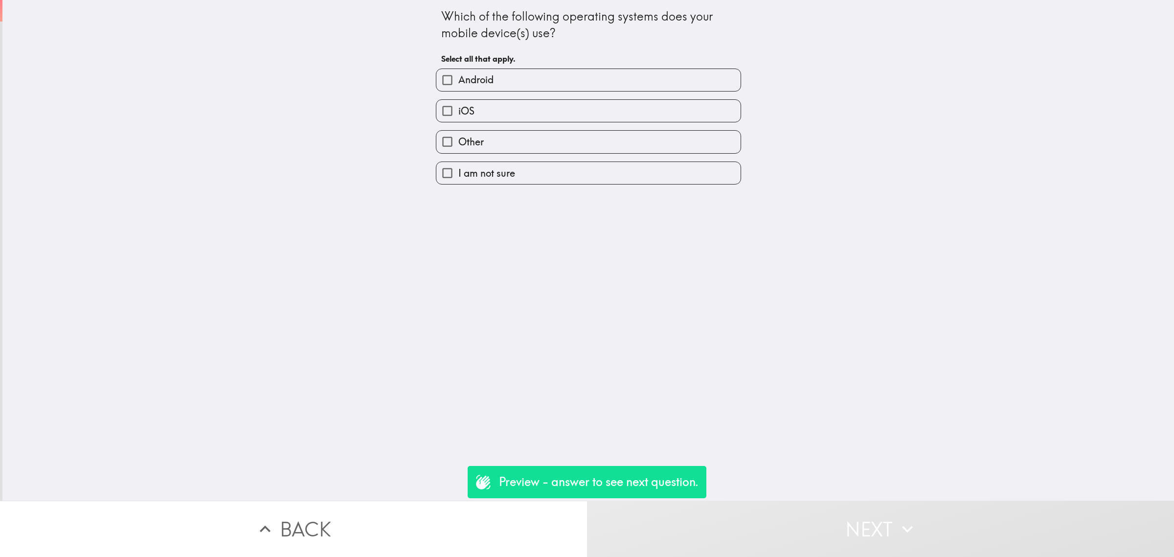
click at [499, 106] on label "iOS" at bounding box center [588, 111] width 304 height 22
click at [458, 106] on input "iOS" at bounding box center [447, 111] width 22 height 22
checkbox input "true"
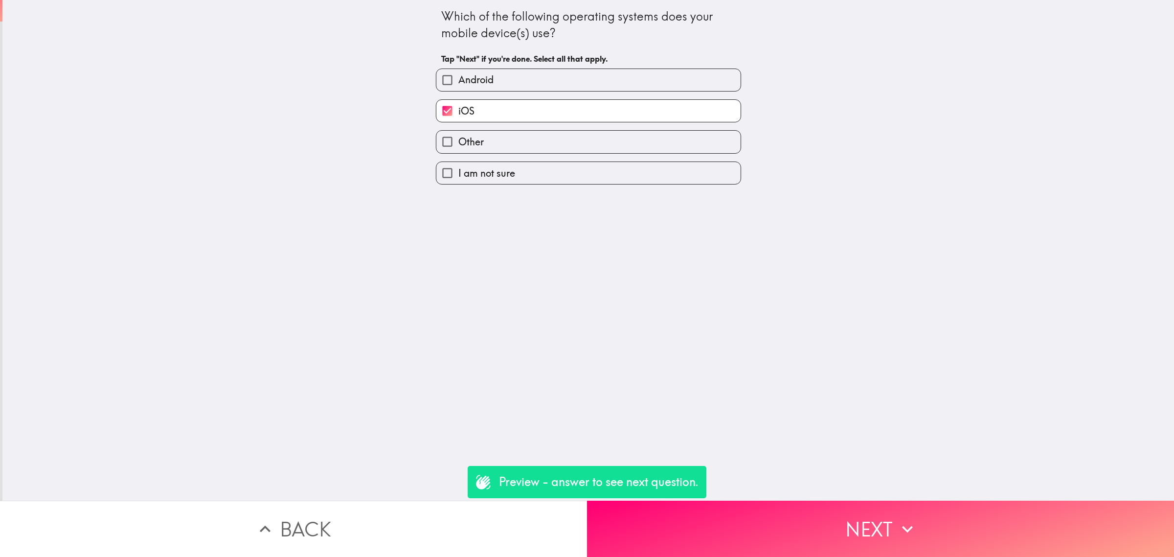
click at [515, 72] on label "Android" at bounding box center [588, 80] width 304 height 22
click at [458, 72] on input "Android" at bounding box center [447, 80] width 22 height 22
checkbox input "true"
click at [514, 104] on label "iOS" at bounding box center [588, 111] width 304 height 22
click at [458, 104] on input "iOS" at bounding box center [447, 111] width 22 height 22
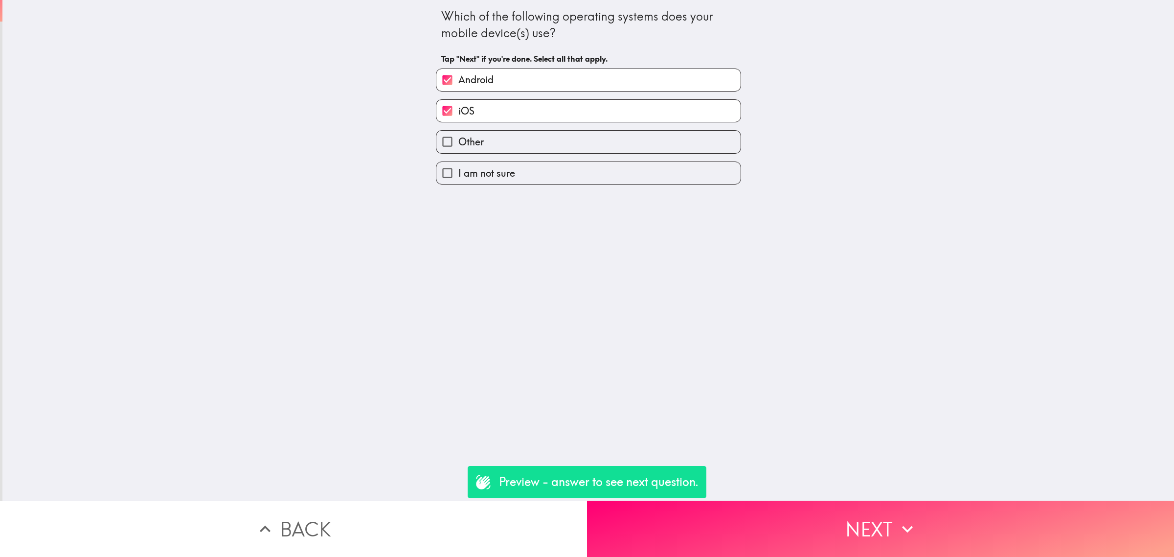
checkbox input "false"
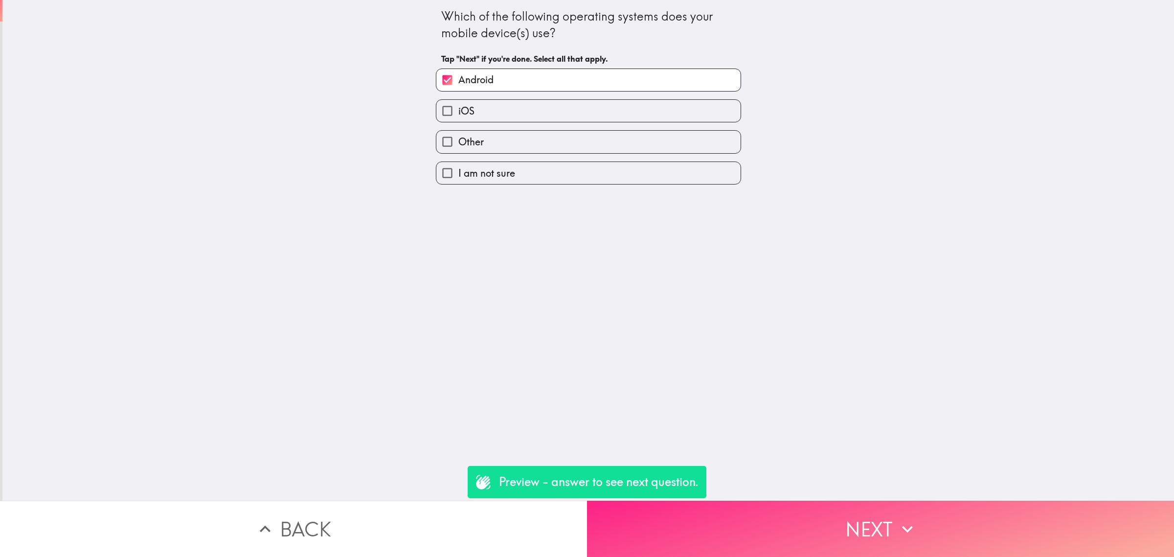
click at [847, 519] on button "Next" at bounding box center [880, 528] width 587 height 56
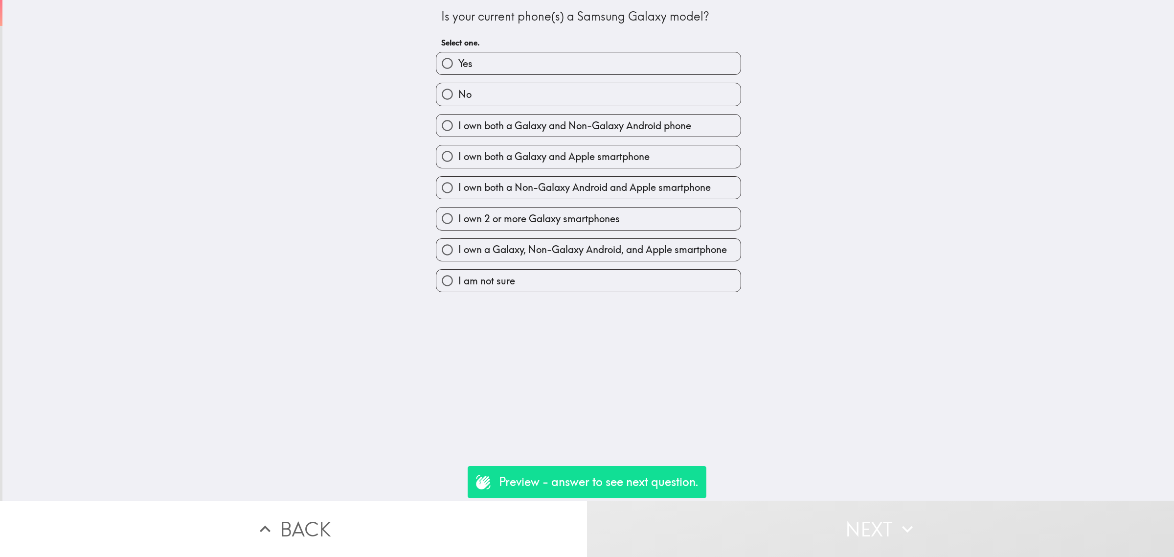
click at [509, 59] on label "Yes" at bounding box center [588, 63] width 304 height 22
click at [458, 59] on input "Yes" at bounding box center [447, 63] width 22 height 22
radio input "true"
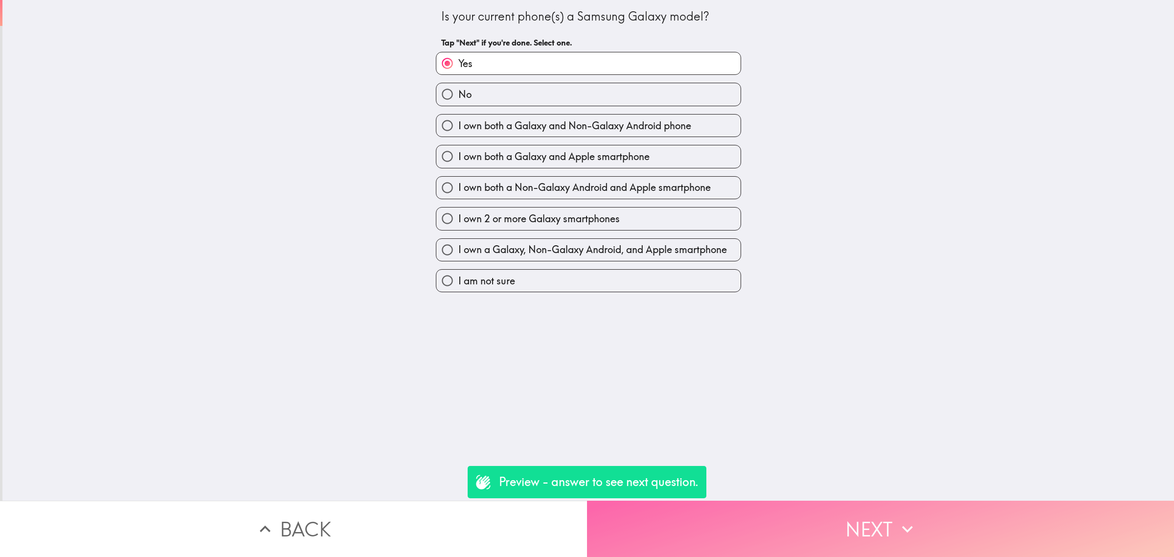
click at [867, 512] on button "Next" at bounding box center [880, 528] width 587 height 56
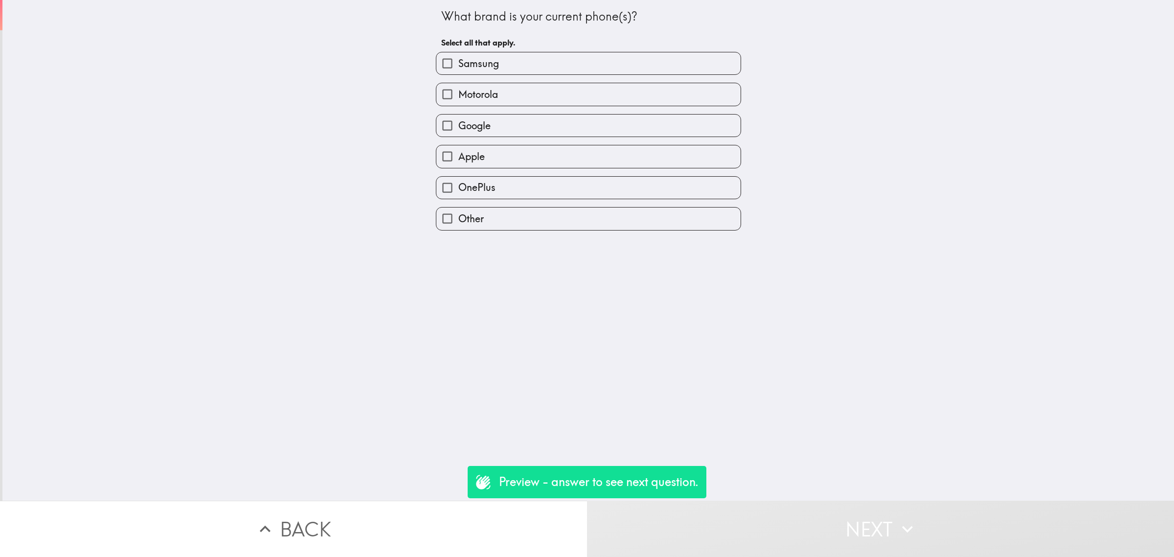
click at [540, 67] on label "Samsung" at bounding box center [588, 63] width 304 height 22
click at [458, 67] on input "Samsung" at bounding box center [447, 63] width 22 height 22
checkbox input "true"
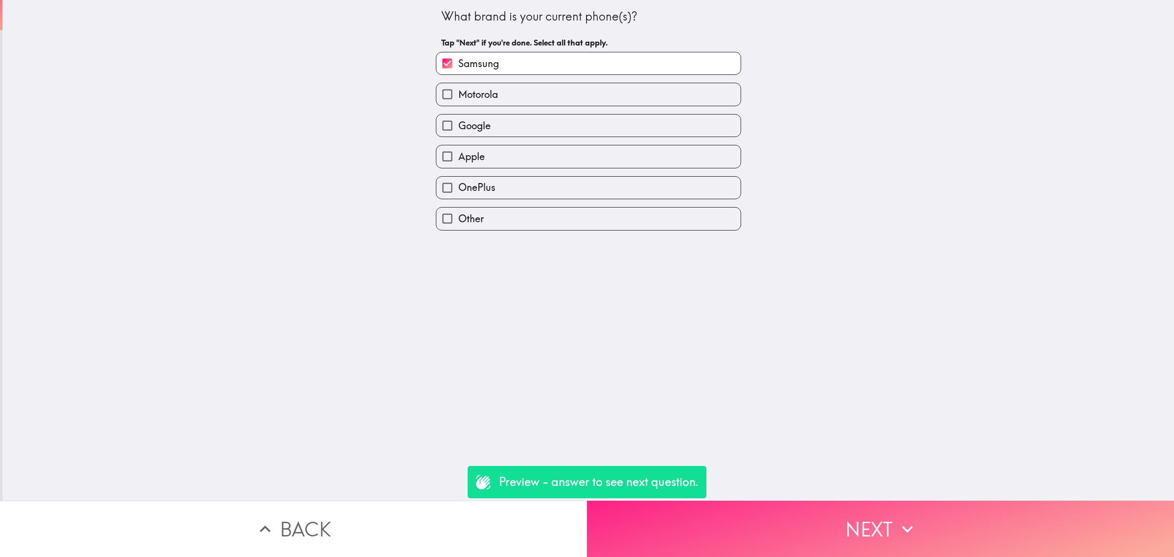
click at [906, 544] on button "Next" at bounding box center [880, 528] width 587 height 56
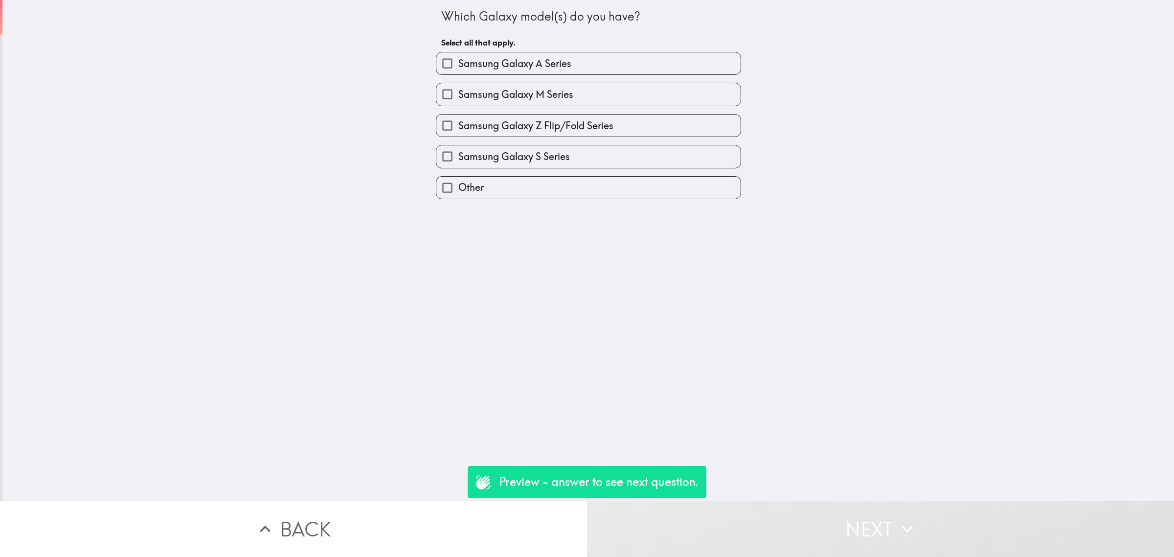
click at [548, 113] on div "Samsung Galaxy Z Flip/Fold Series" at bounding box center [584, 121] width 313 height 31
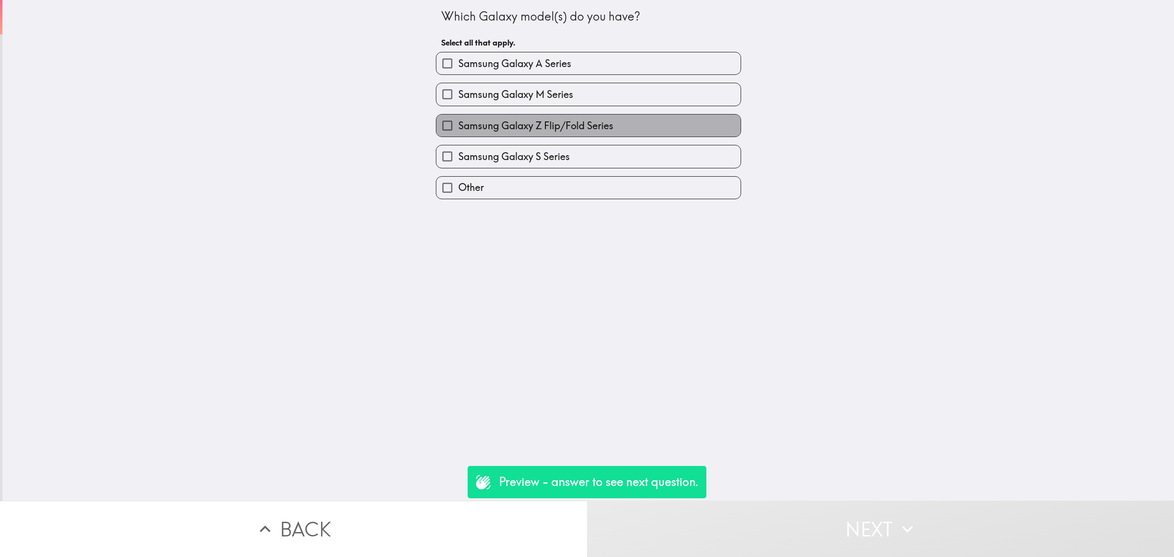
click at [559, 122] on span "Samsung Galaxy Z Flip/Fold Series" at bounding box center [535, 126] width 155 height 14
click at [458, 122] on input "Samsung Galaxy Z Flip/Fold Series" at bounding box center [447, 125] width 22 height 22
checkbox input "true"
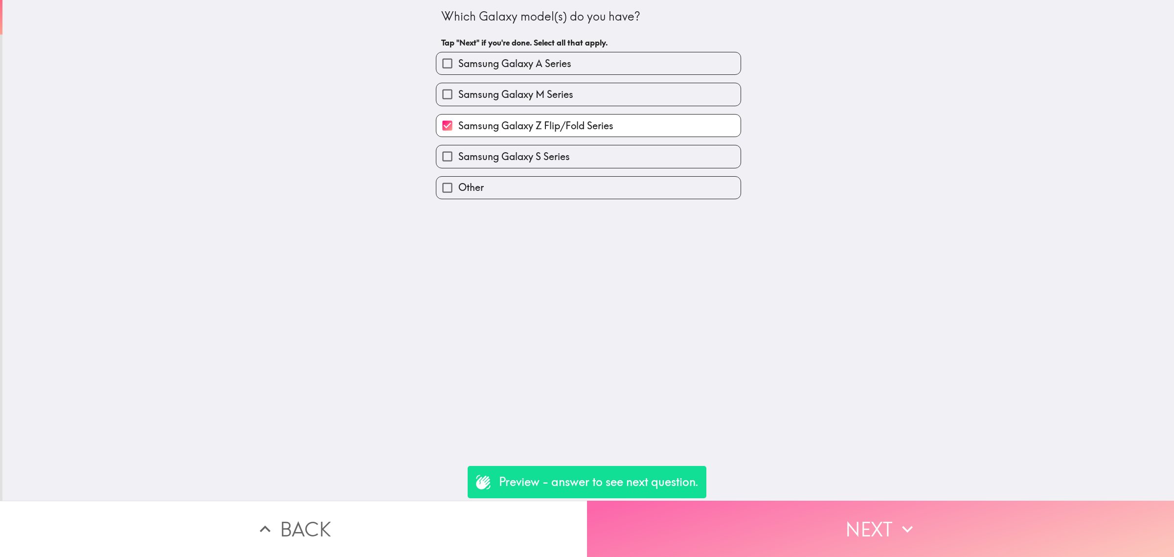
click at [897, 521] on icon "button" at bounding box center [908, 529] width 22 height 22
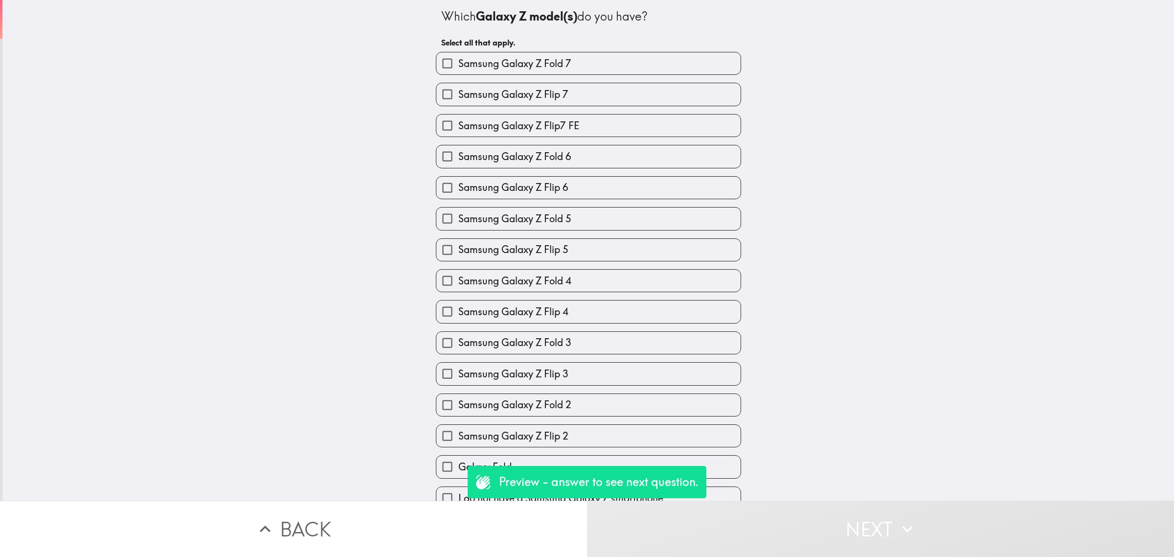
click at [627, 204] on div "Samsung Galaxy Z Fold 5" at bounding box center [584, 214] width 313 height 31
click at [646, 235] on div "Samsung Galaxy Z Flip 5" at bounding box center [584, 245] width 313 height 31
click at [700, 311] on label "Samsung Galaxy Z Flip 4" at bounding box center [588, 311] width 304 height 22
click at [458, 311] on input "Samsung Galaxy Z Flip 4" at bounding box center [447, 311] width 22 height 22
checkbox input "true"
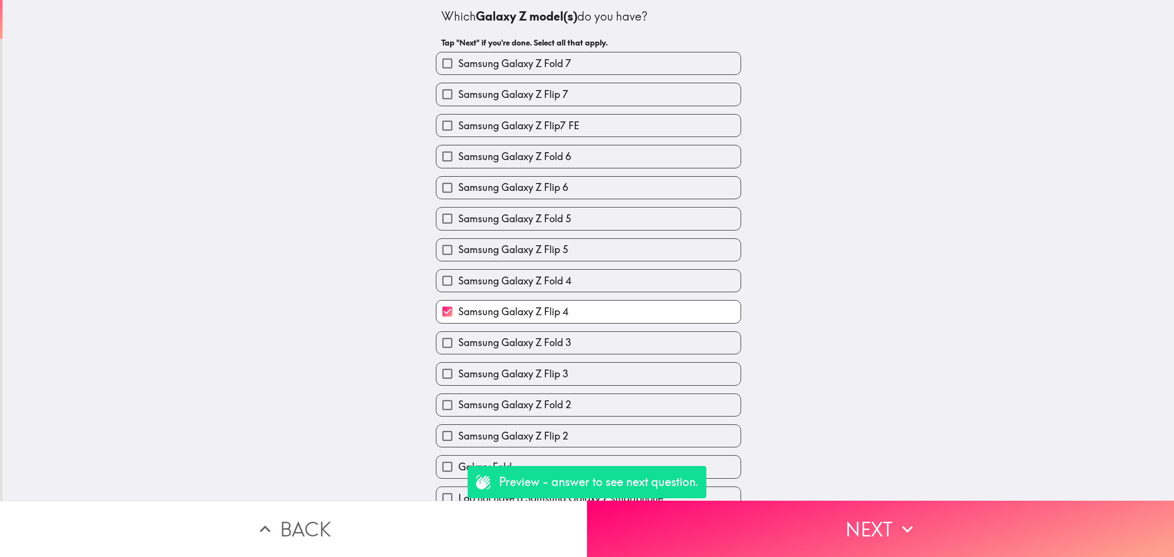
click at [833, 502] on button "Next" at bounding box center [880, 528] width 587 height 56
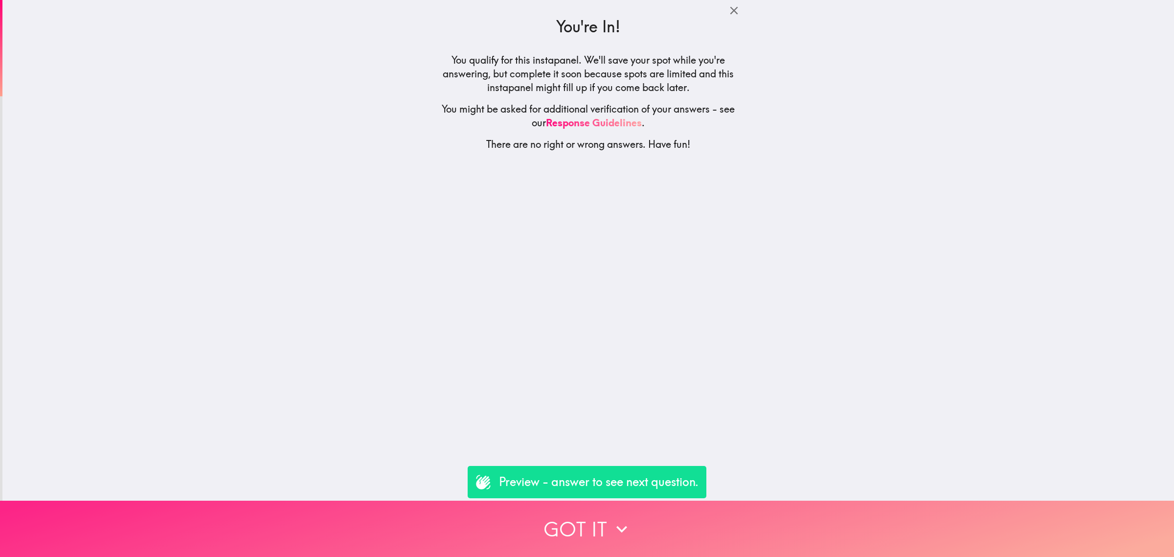
click at [837, 509] on button "Got it" at bounding box center [587, 528] width 1174 height 56
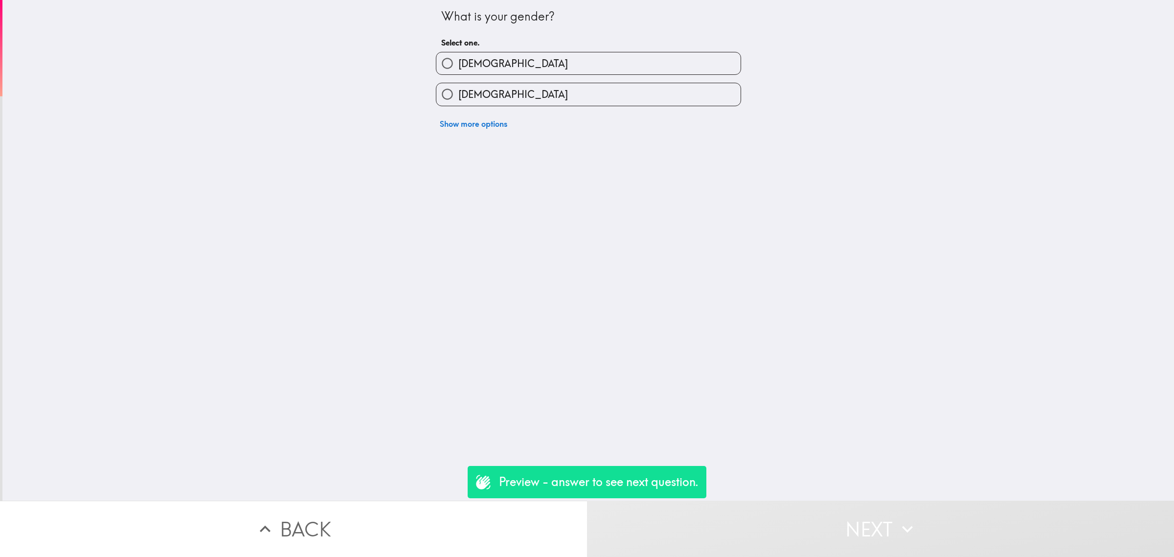
click at [455, 77] on div "[DEMOGRAPHIC_DATA]" at bounding box center [584, 90] width 313 height 31
click at [460, 71] on label "[DEMOGRAPHIC_DATA]" at bounding box center [588, 63] width 304 height 22
click at [458, 71] on input "[DEMOGRAPHIC_DATA]" at bounding box center [447, 63] width 22 height 22
radio input "true"
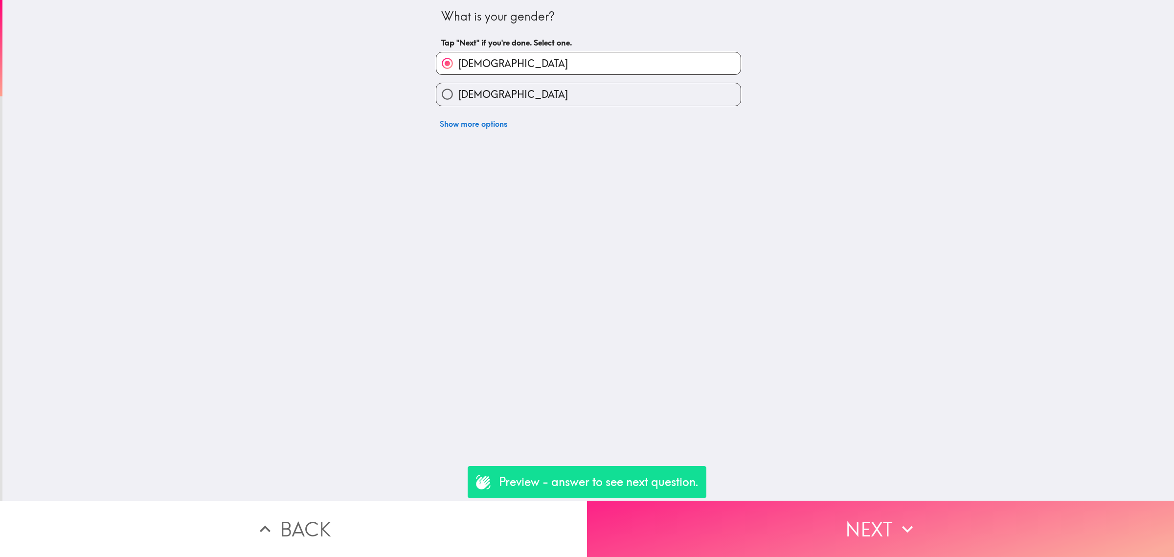
click at [828, 537] on button "Next" at bounding box center [880, 528] width 587 height 56
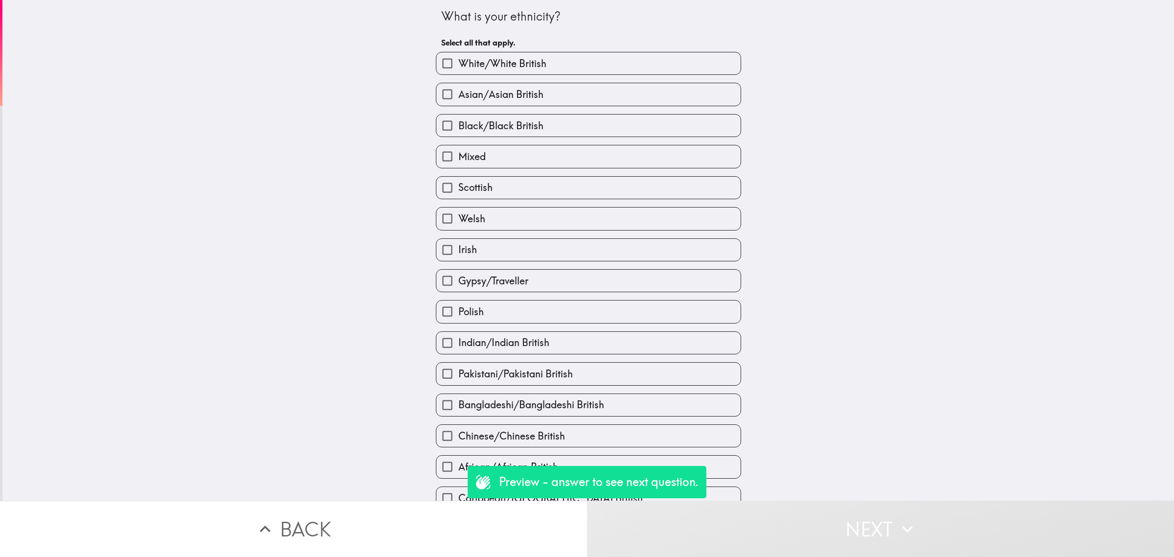
click at [539, 173] on div "Scottish" at bounding box center [584, 183] width 313 height 31
drag, startPoint x: 540, startPoint y: 177, endPoint x: 544, endPoint y: 184, distance: 9.2
click at [544, 184] on div "Scottish" at bounding box center [584, 183] width 313 height 31
click at [544, 184] on label "Scottish" at bounding box center [588, 188] width 304 height 22
click at [458, 184] on input "Scottish" at bounding box center [447, 188] width 22 height 22
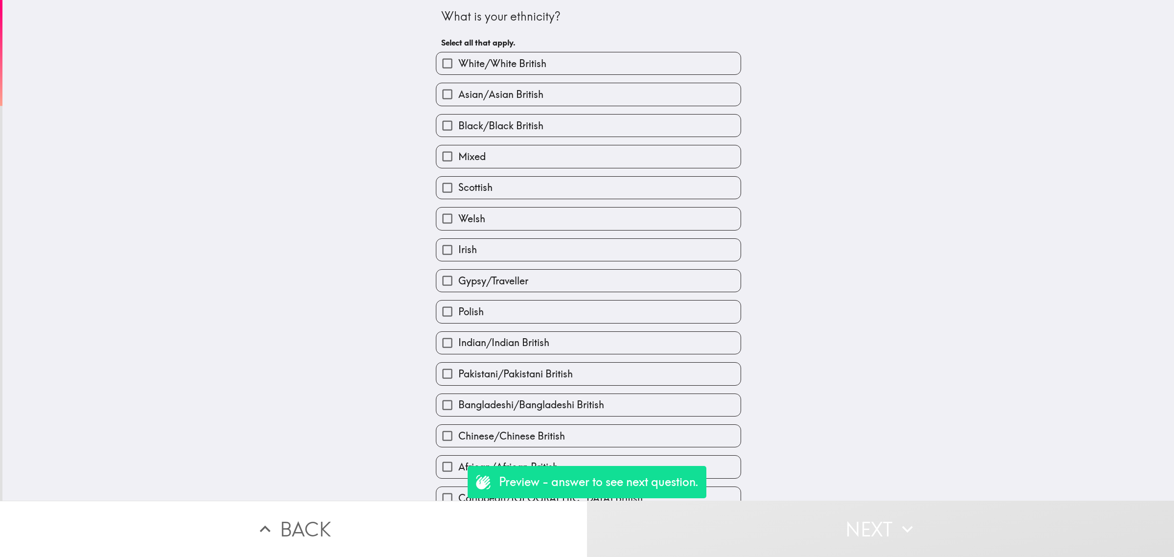
checkbox input "true"
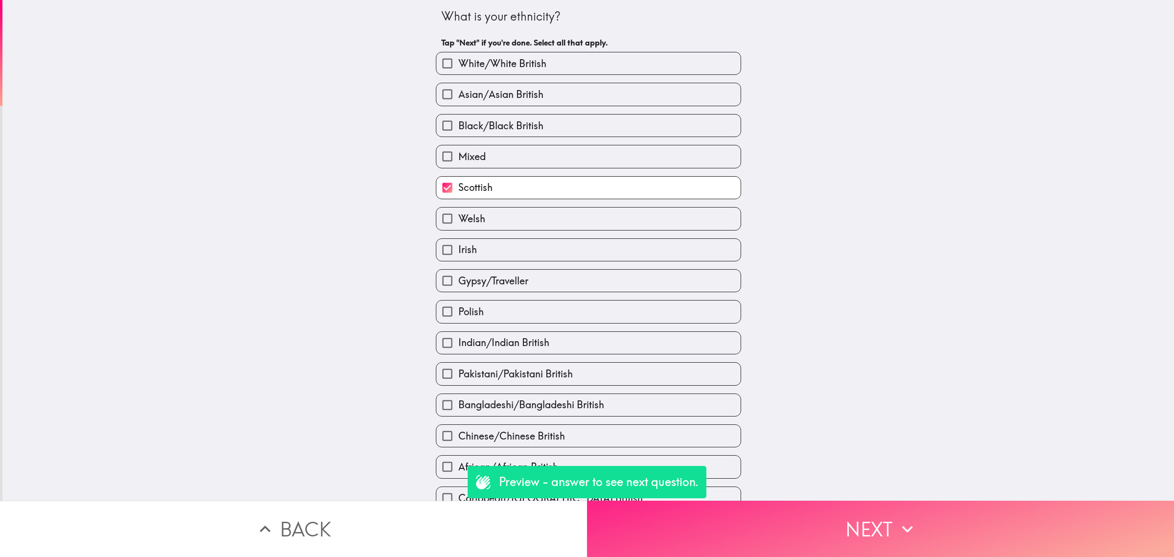
click at [847, 500] on button "Next" at bounding box center [880, 528] width 587 height 56
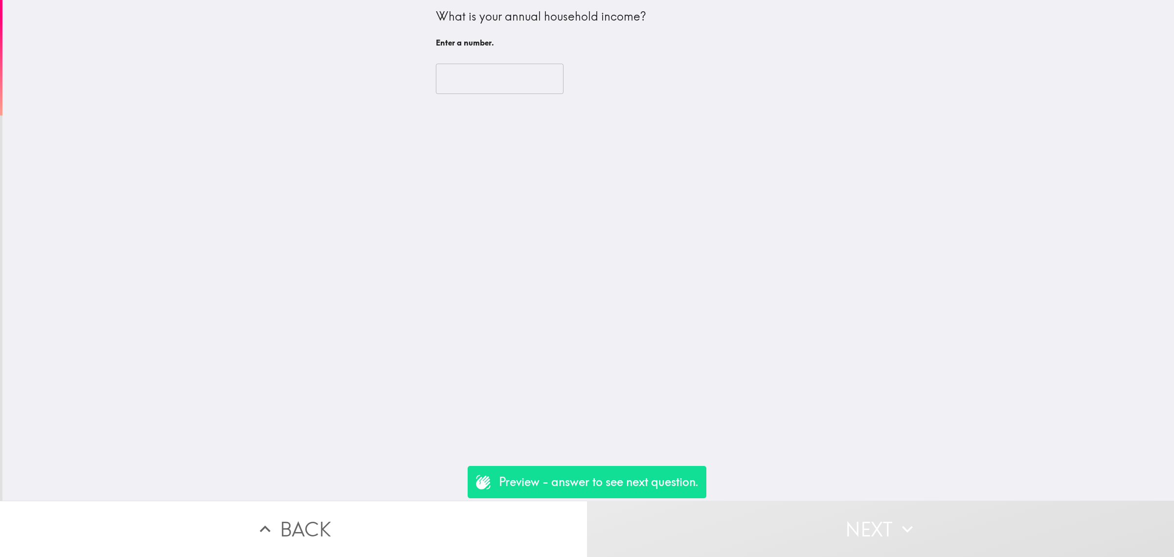
click at [469, 57] on div "​" at bounding box center [588, 79] width 305 height 54
click at [480, 73] on input "number" at bounding box center [500, 79] width 128 height 30
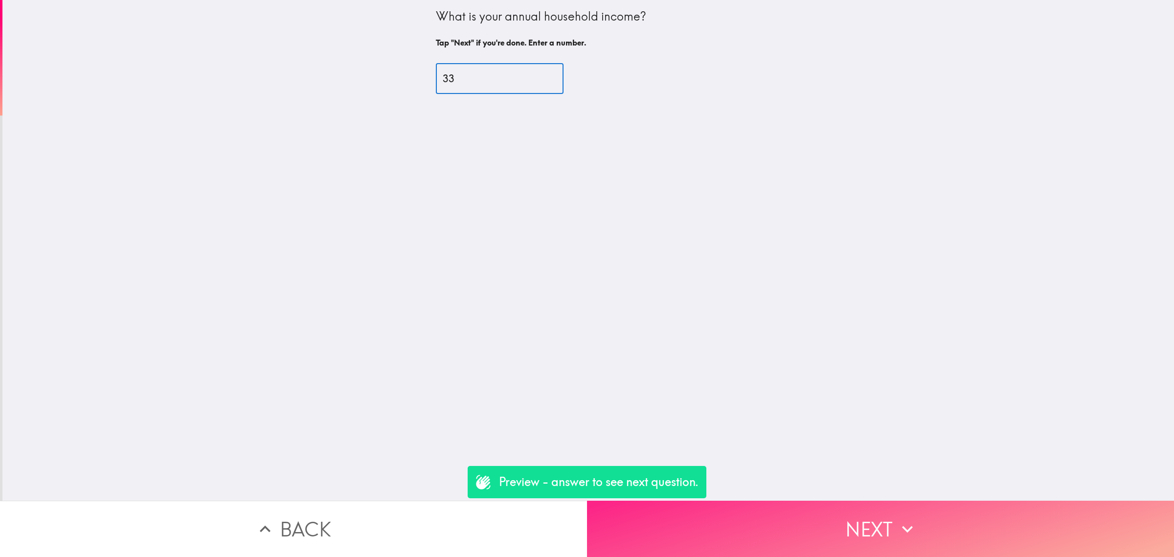
type input "33"
click at [913, 537] on button "Next" at bounding box center [880, 528] width 587 height 56
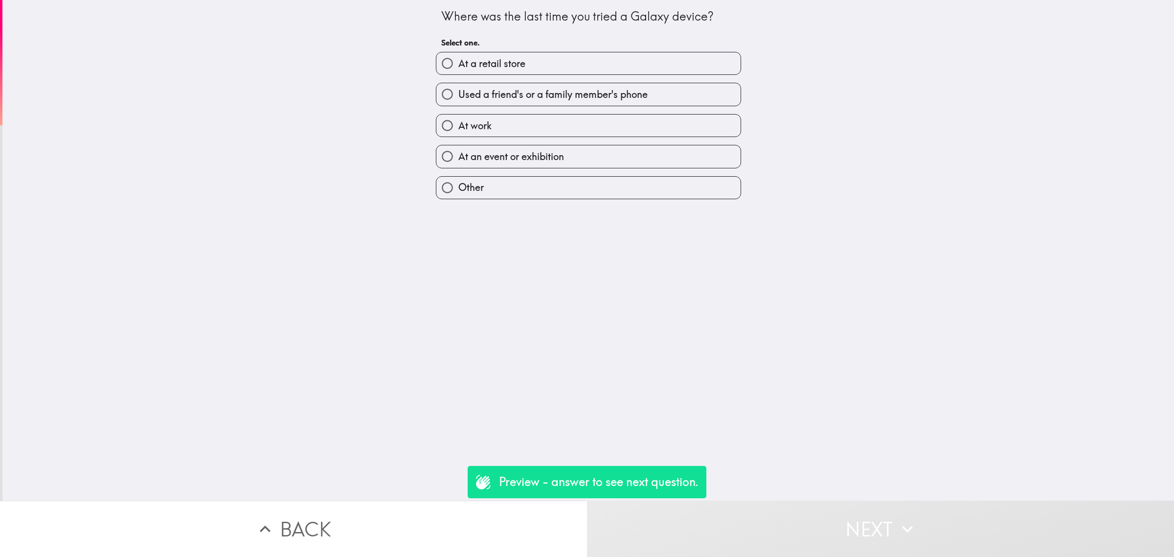
click at [500, 106] on div "At work" at bounding box center [584, 121] width 313 height 31
click at [500, 94] on span "Used a friend's or a family member's phone" at bounding box center [552, 95] width 189 height 14
click at [458, 94] on input "Used a friend's or a family member's phone" at bounding box center [447, 94] width 22 height 22
radio input "true"
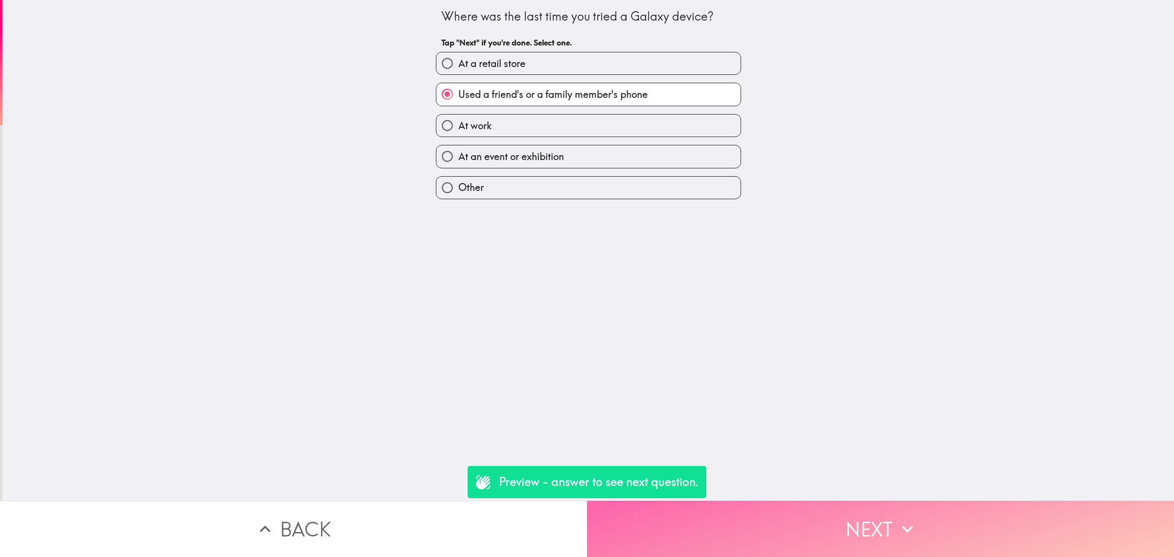
click at [878, 514] on button "Next" at bounding box center [880, 528] width 587 height 56
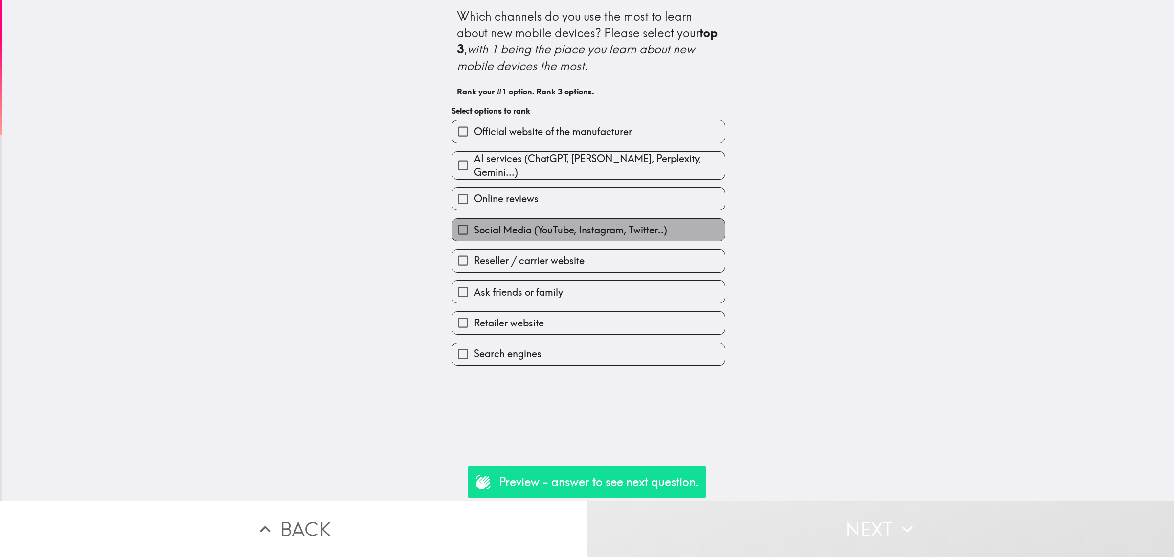
click at [587, 228] on span "Social Media (YouTube, Instagram, Twitter..)" at bounding box center [570, 230] width 193 height 14
click at [474, 228] on input "Social Media (YouTube, Instagram, Twitter..)" at bounding box center [463, 230] width 22 height 22
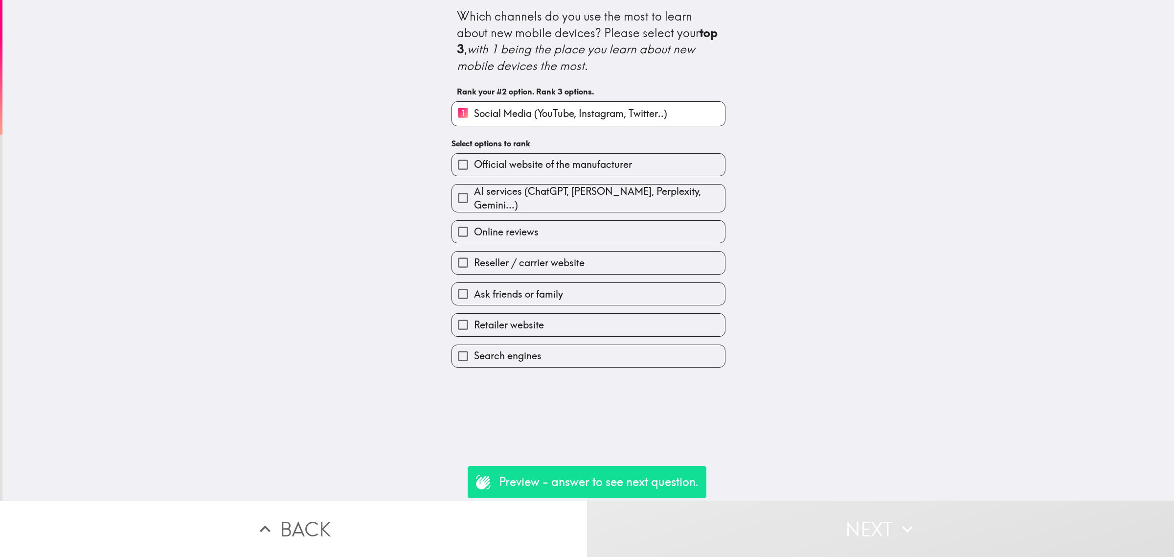
click at [616, 276] on div "Ask friends or family" at bounding box center [585, 289] width 282 height 31
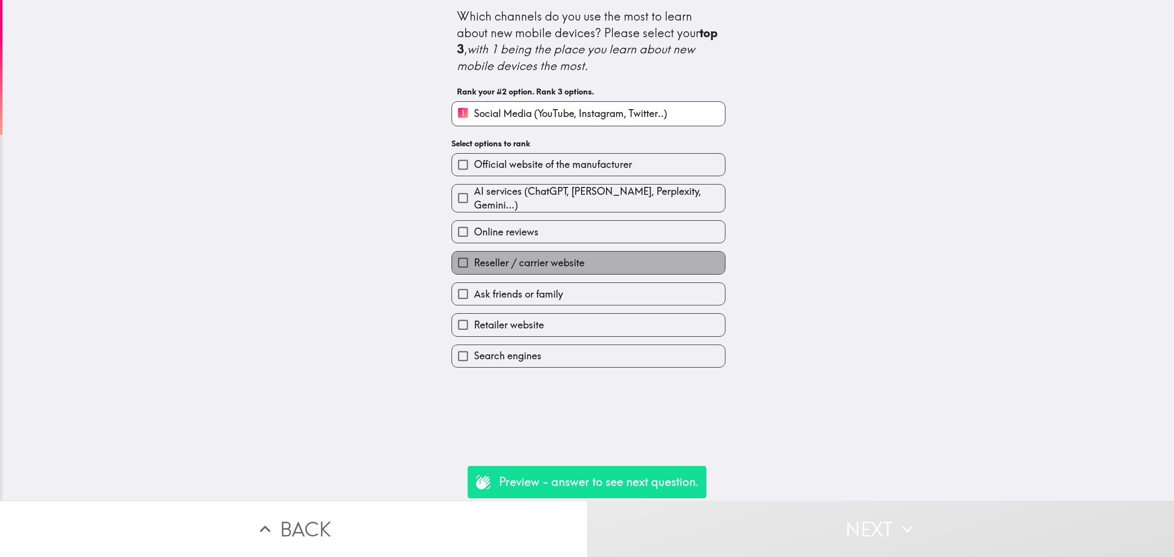
click at [609, 264] on label "Reseller / carrier website" at bounding box center [588, 262] width 273 height 22
click at [474, 264] on input "Reseller / carrier website" at bounding box center [463, 262] width 22 height 22
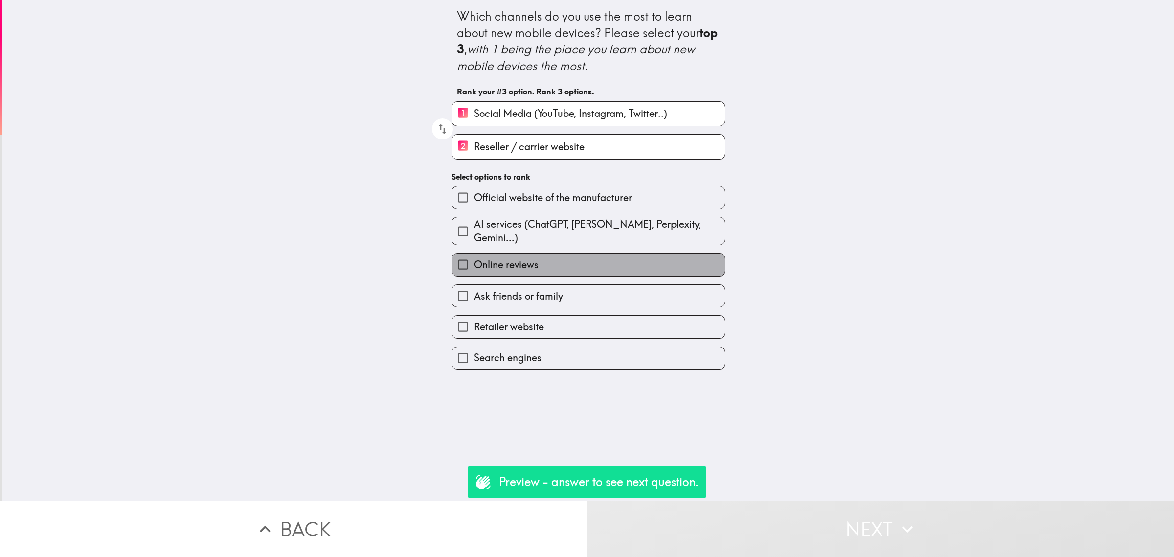
click at [609, 264] on label "Online reviews" at bounding box center [588, 264] width 273 height 22
click at [474, 264] on input "Online reviews" at bounding box center [463, 264] width 22 height 22
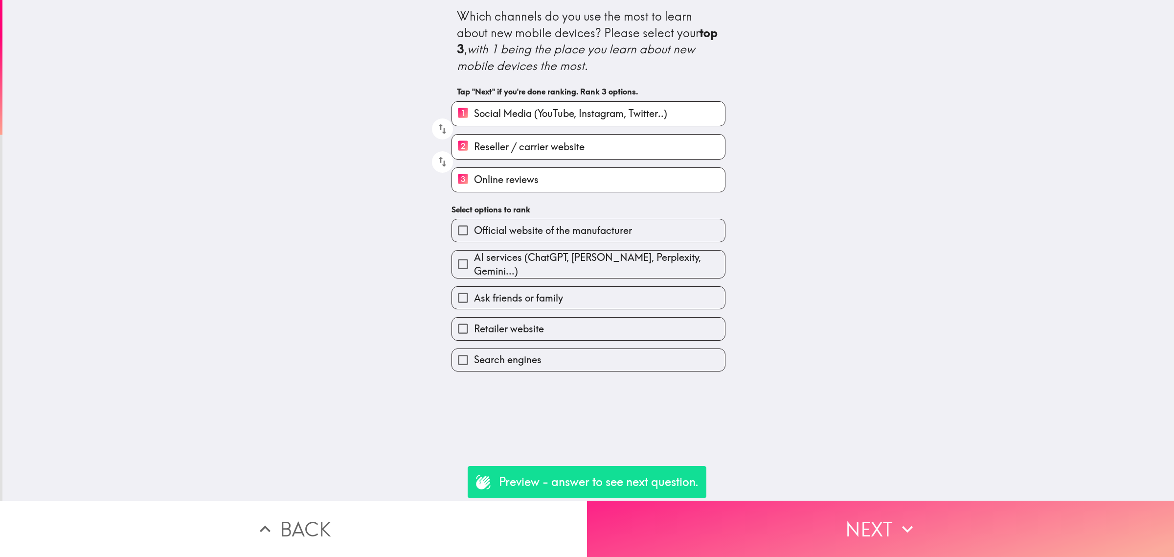
click at [800, 508] on button "Next" at bounding box center [880, 528] width 587 height 56
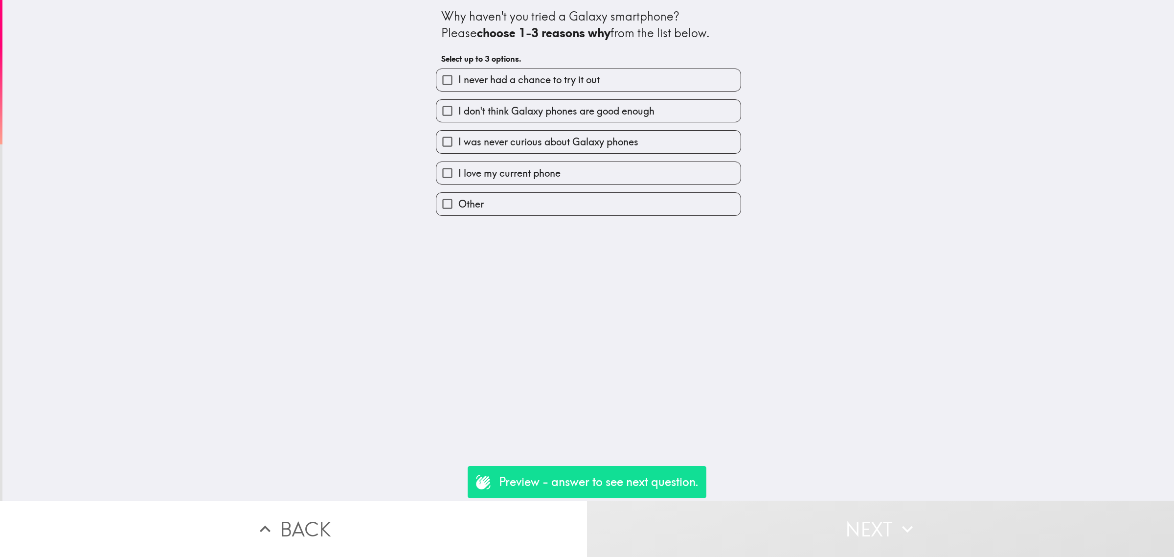
click at [558, 156] on div "I love my current phone" at bounding box center [584, 169] width 313 height 31
click at [461, 519] on button "Back" at bounding box center [293, 528] width 587 height 56
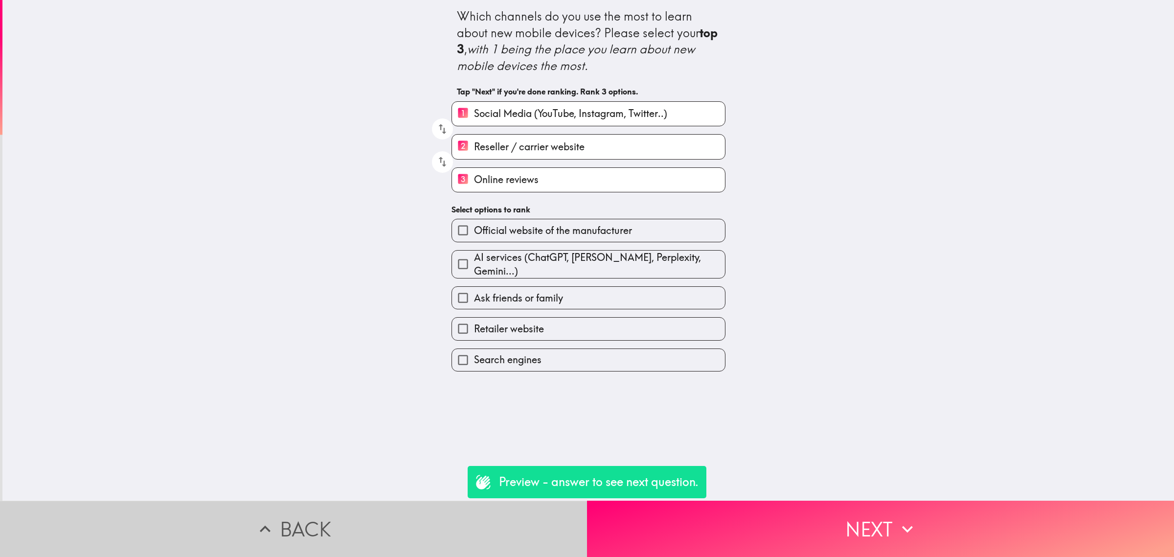
click at [427, 524] on button "Back" at bounding box center [293, 528] width 587 height 56
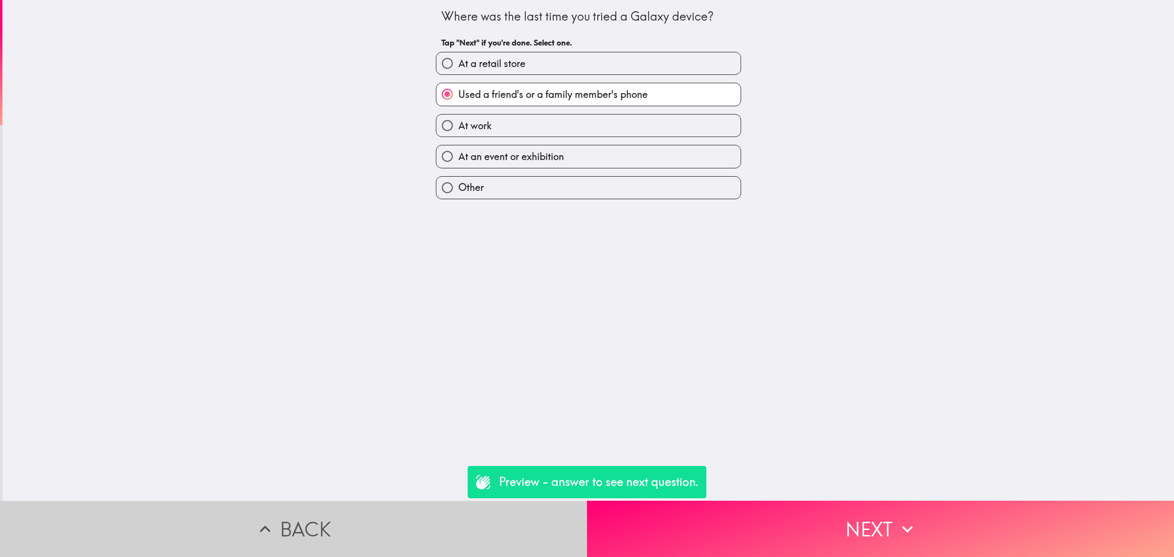
click at [399, 515] on button "Back" at bounding box center [293, 528] width 587 height 56
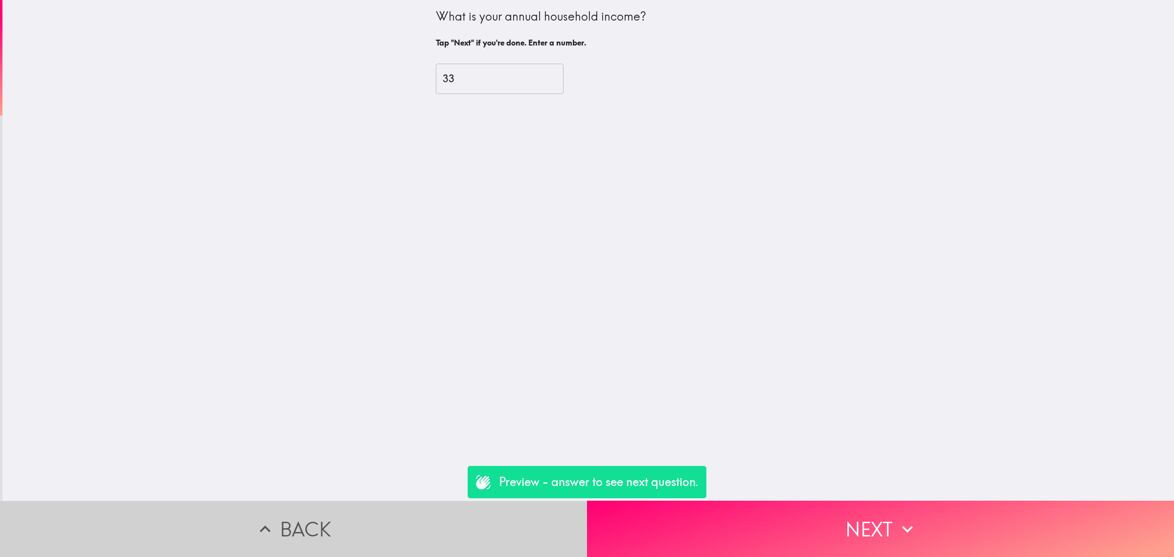
click at [388, 520] on button "Back" at bounding box center [293, 528] width 587 height 56
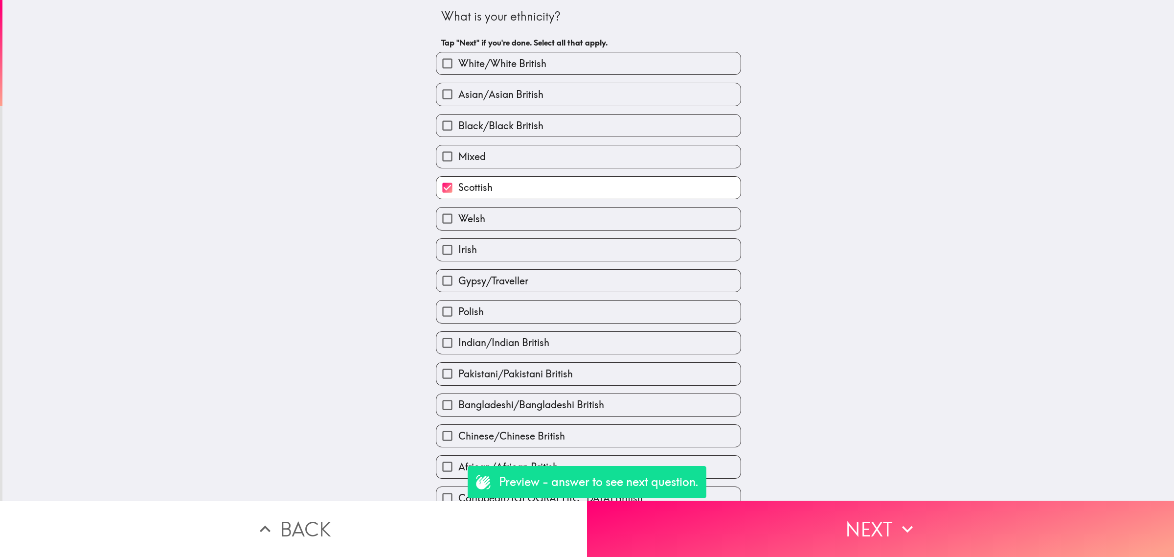
click at [388, 520] on button "Back" at bounding box center [293, 528] width 587 height 56
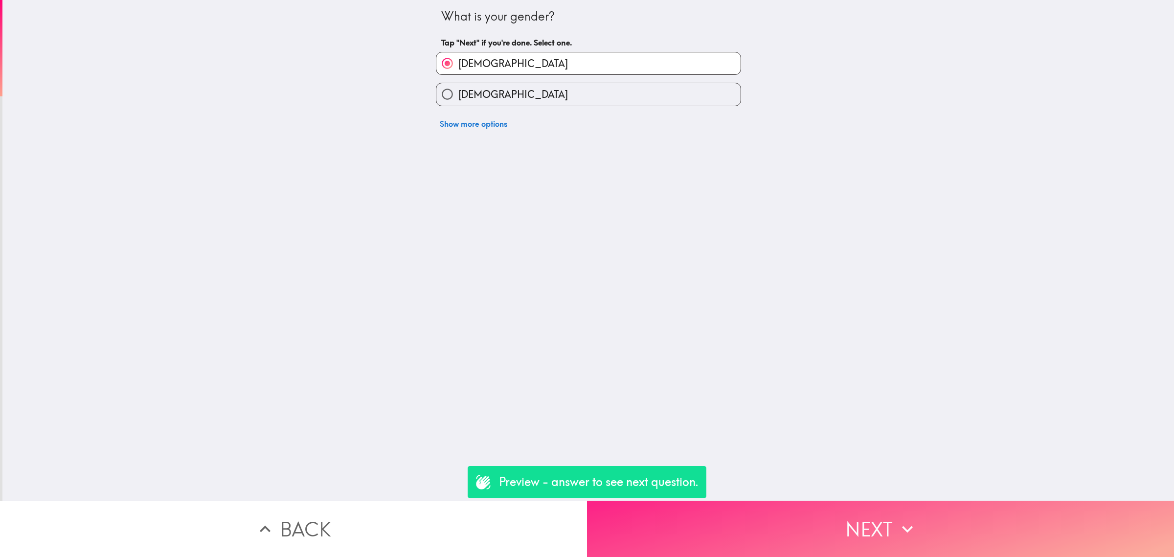
click at [783, 514] on button "Next" at bounding box center [880, 528] width 587 height 56
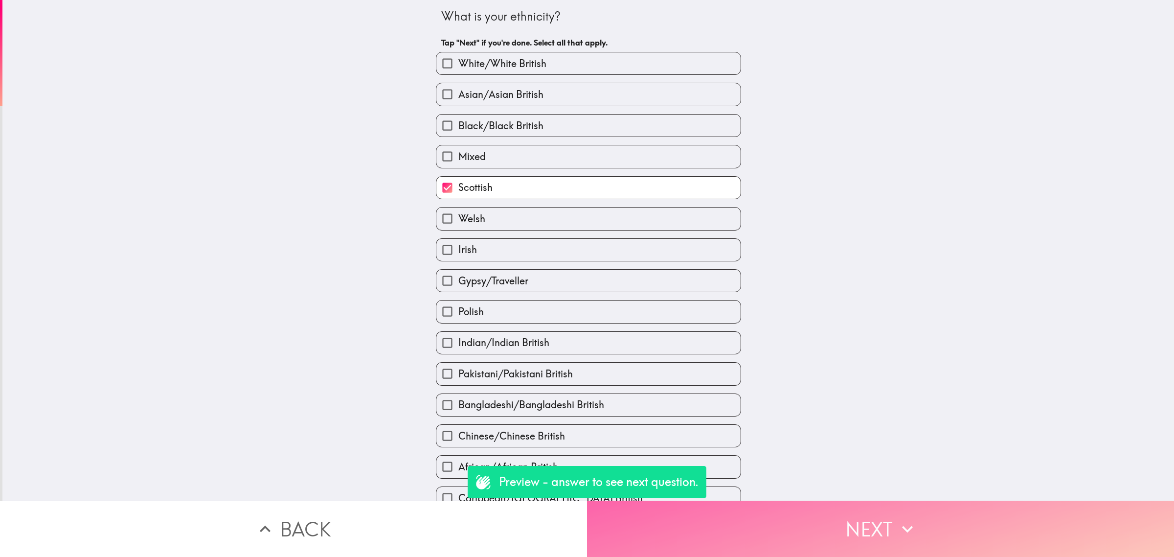
click at [783, 514] on button "Next" at bounding box center [880, 528] width 587 height 56
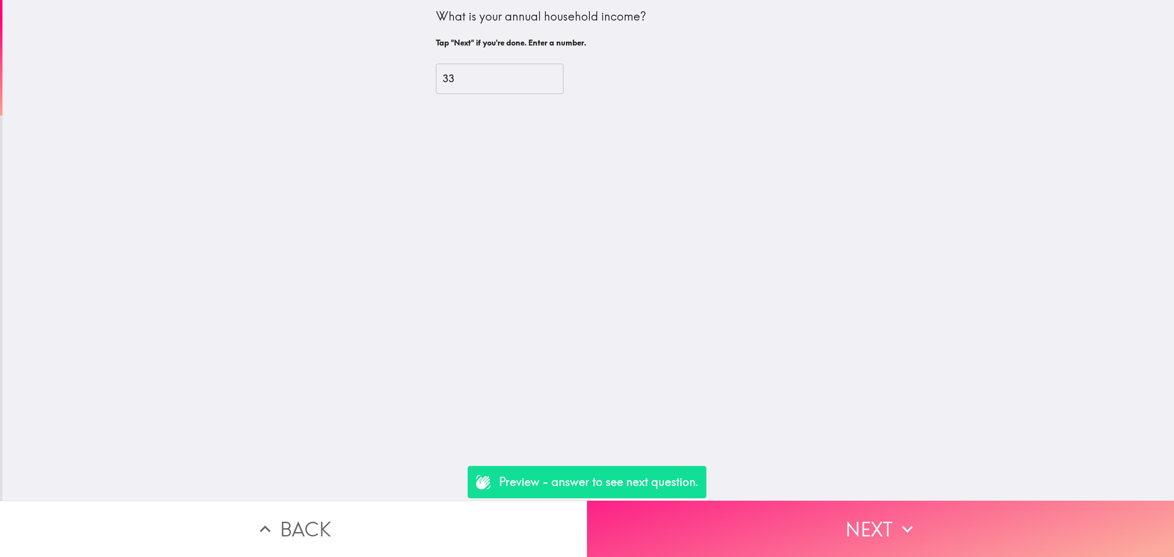
click at [783, 514] on button "Next" at bounding box center [880, 528] width 587 height 56
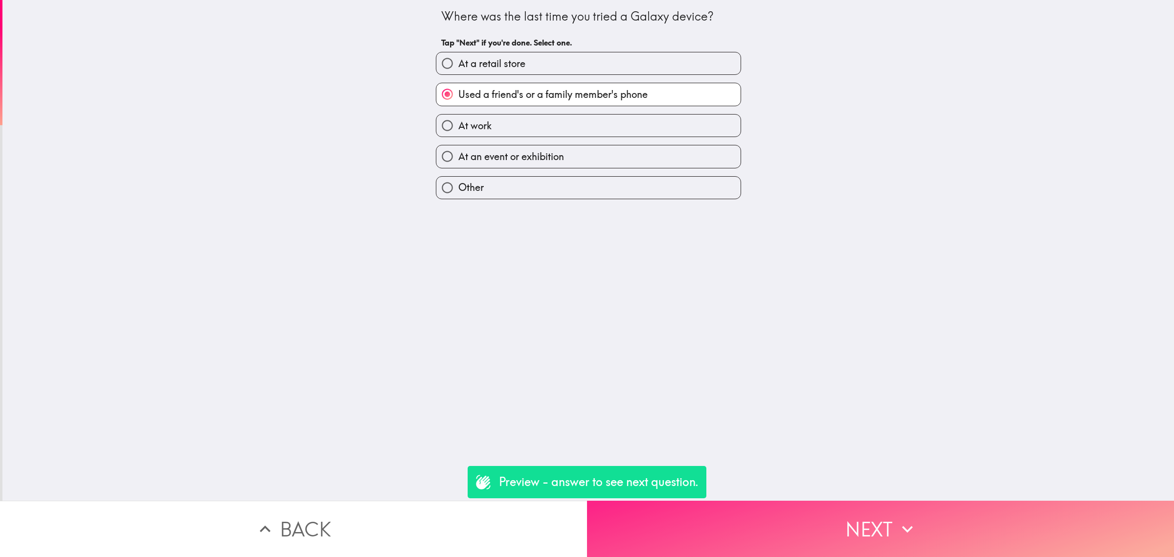
click at [783, 514] on button "Next" at bounding box center [880, 528] width 587 height 56
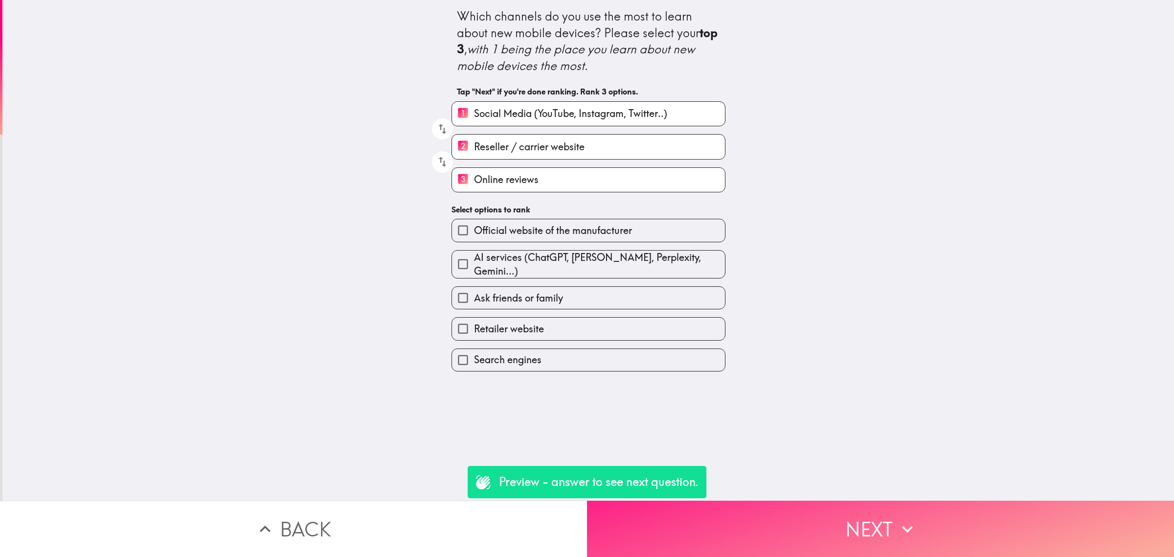
click at [677, 521] on button "Next" at bounding box center [880, 528] width 587 height 56
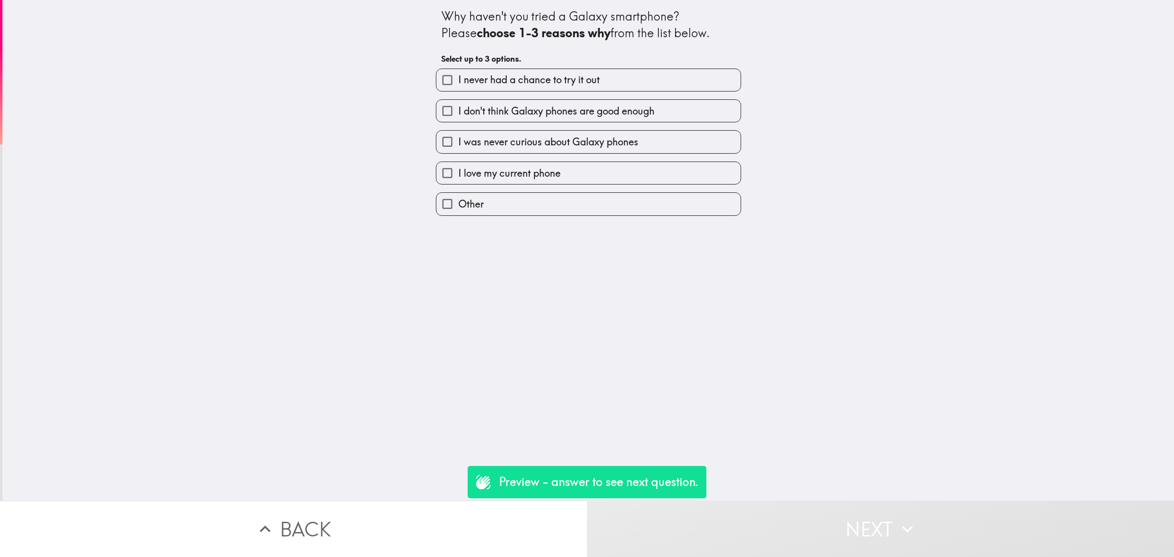
click at [395, 517] on button "Back" at bounding box center [293, 528] width 587 height 56
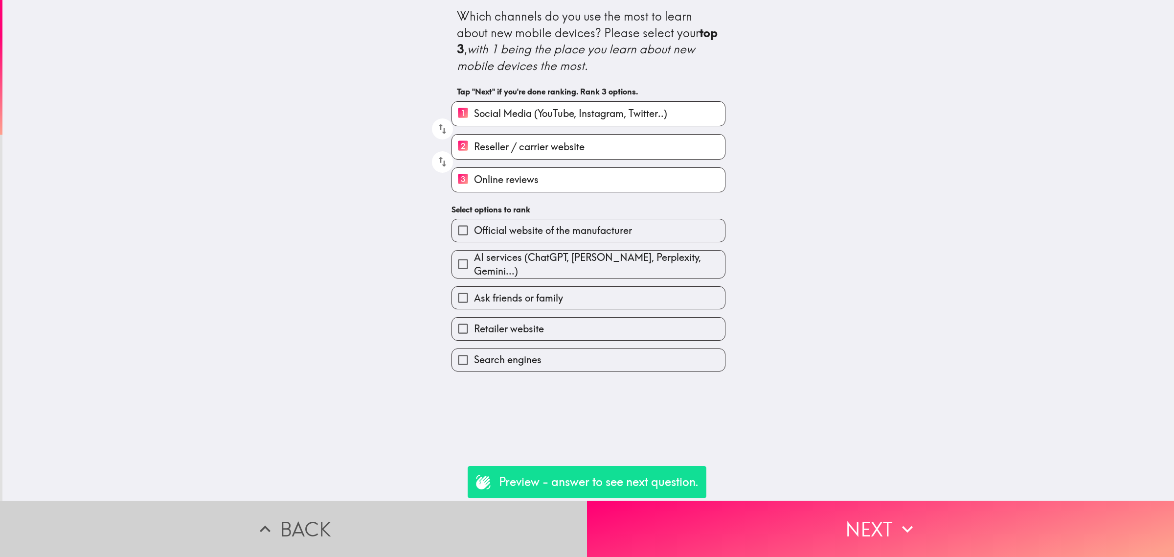
click at [394, 518] on button "Back" at bounding box center [293, 528] width 587 height 56
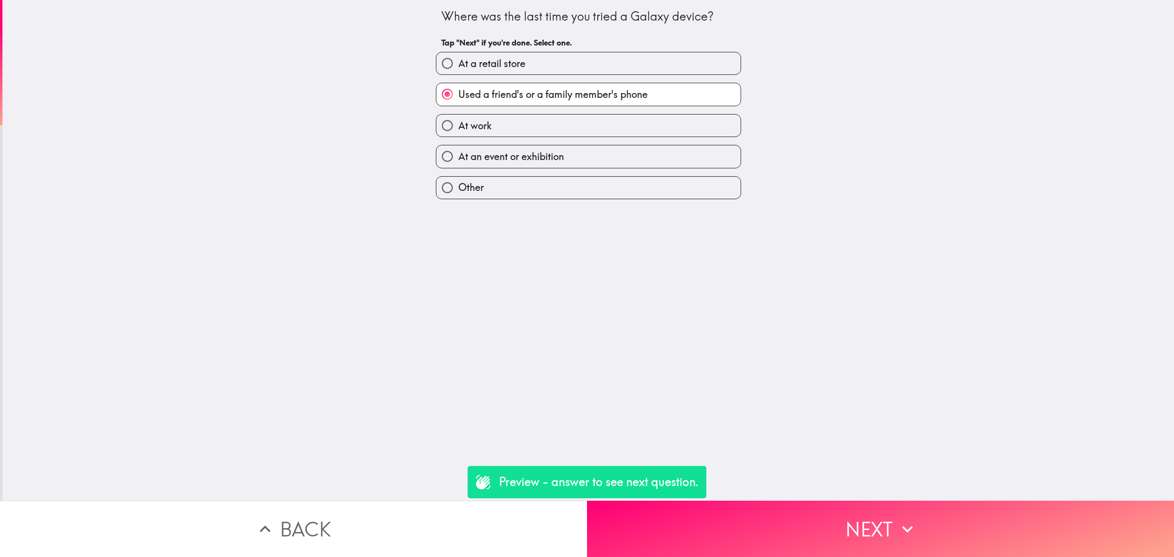
click at [393, 519] on button "Back" at bounding box center [293, 528] width 587 height 56
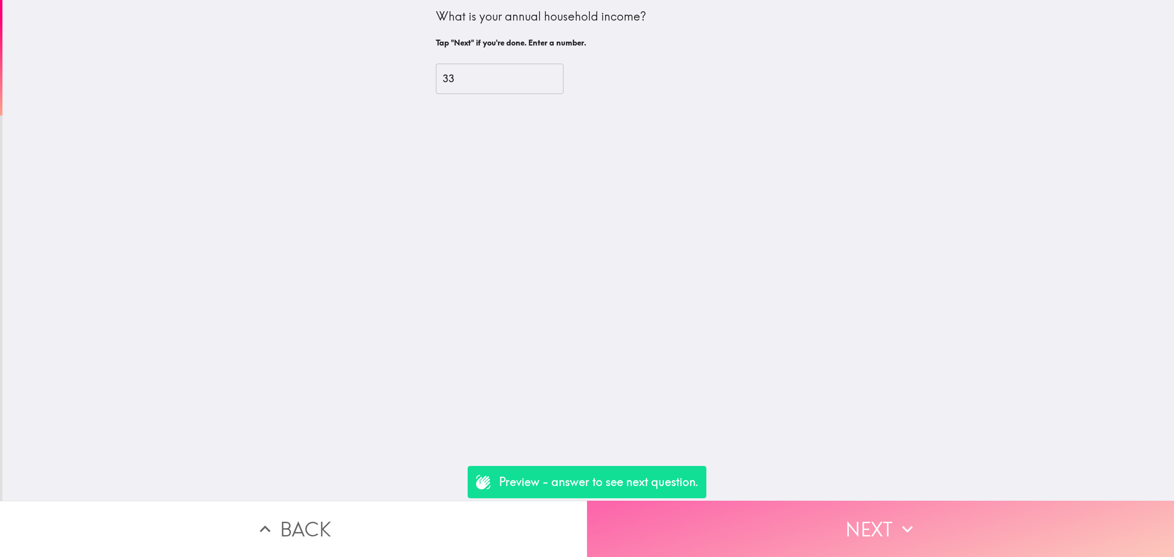
click at [844, 512] on button "Next" at bounding box center [880, 528] width 587 height 56
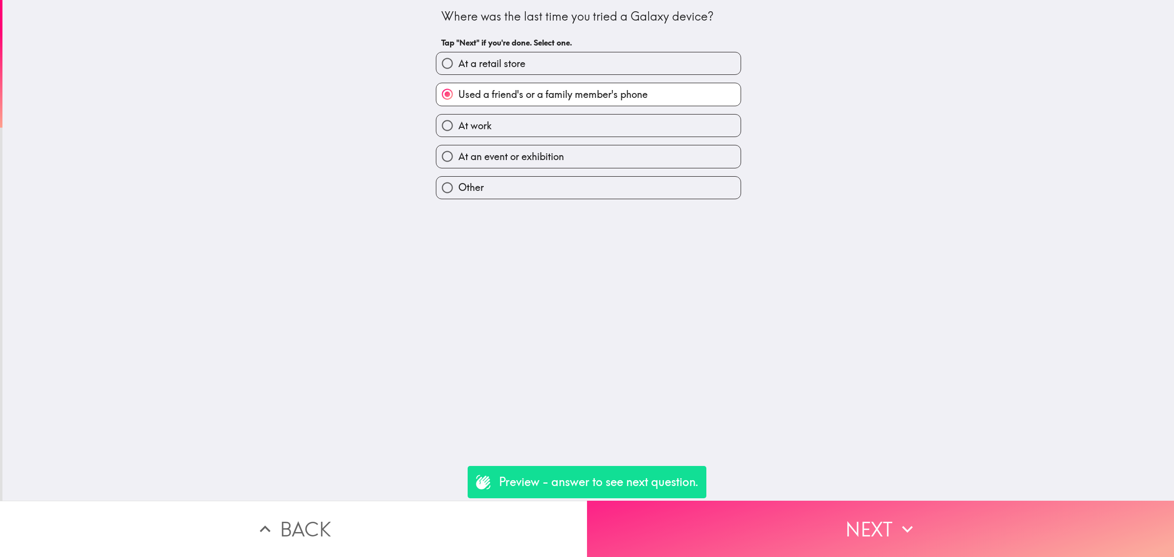
click at [854, 514] on button "Next" at bounding box center [880, 528] width 587 height 56
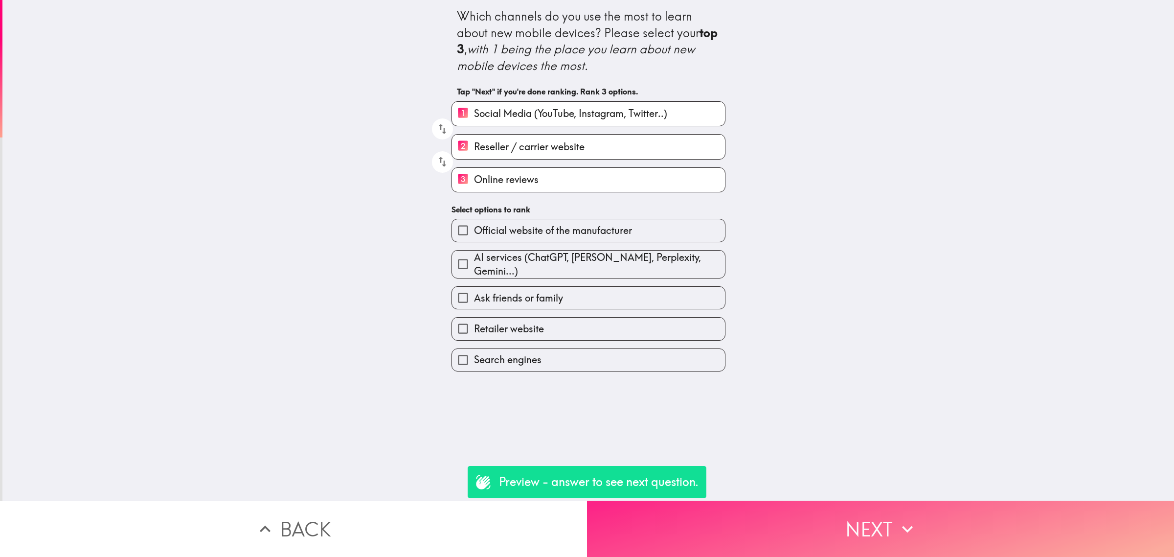
click at [865, 517] on button "Next" at bounding box center [880, 528] width 587 height 56
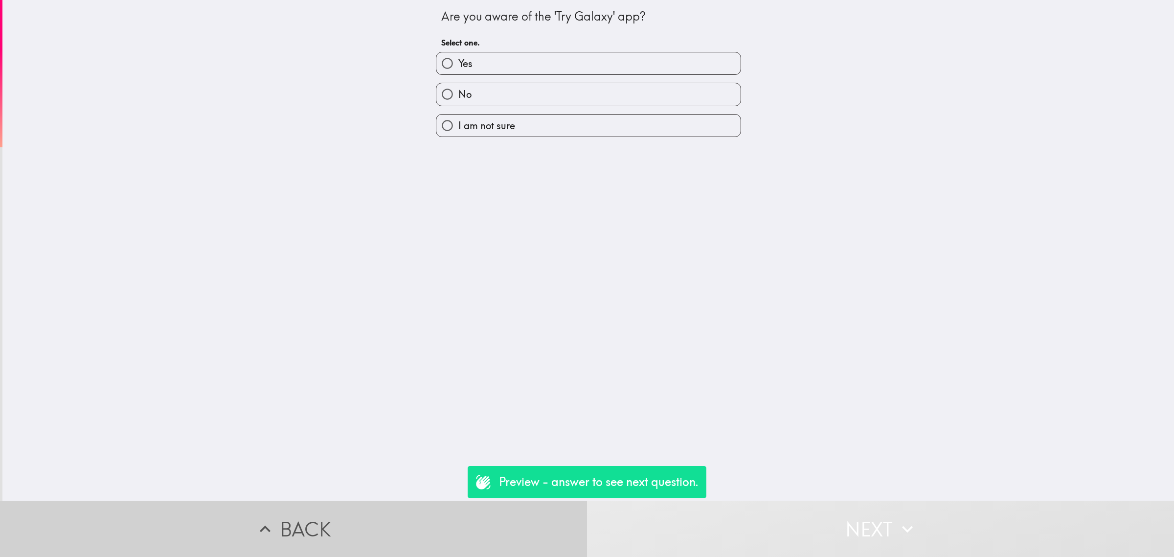
click at [455, 534] on button "Back" at bounding box center [293, 528] width 587 height 56
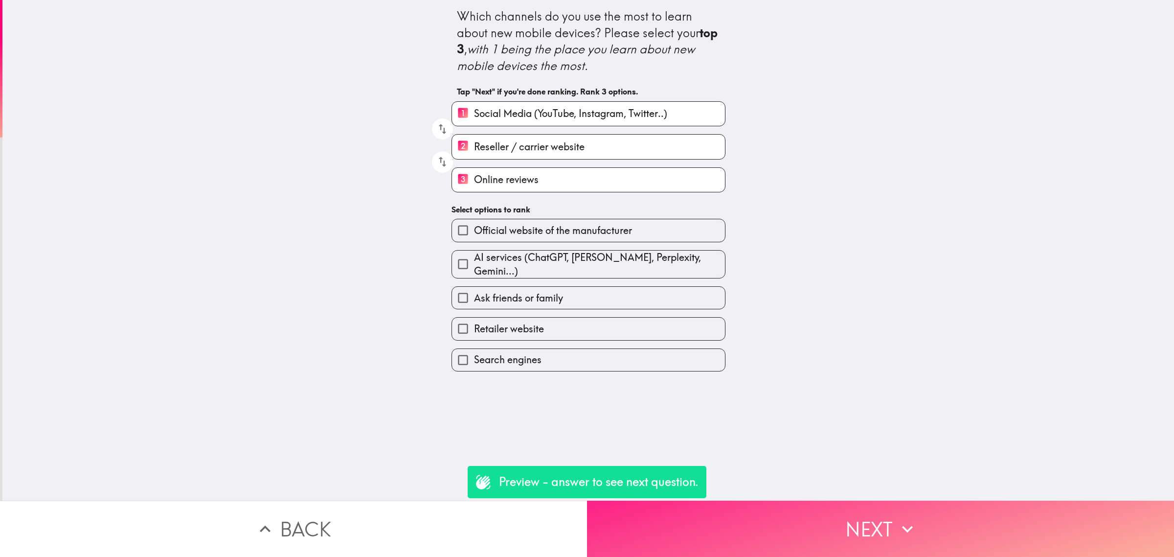
click at [652, 510] on button "Next" at bounding box center [880, 528] width 587 height 56
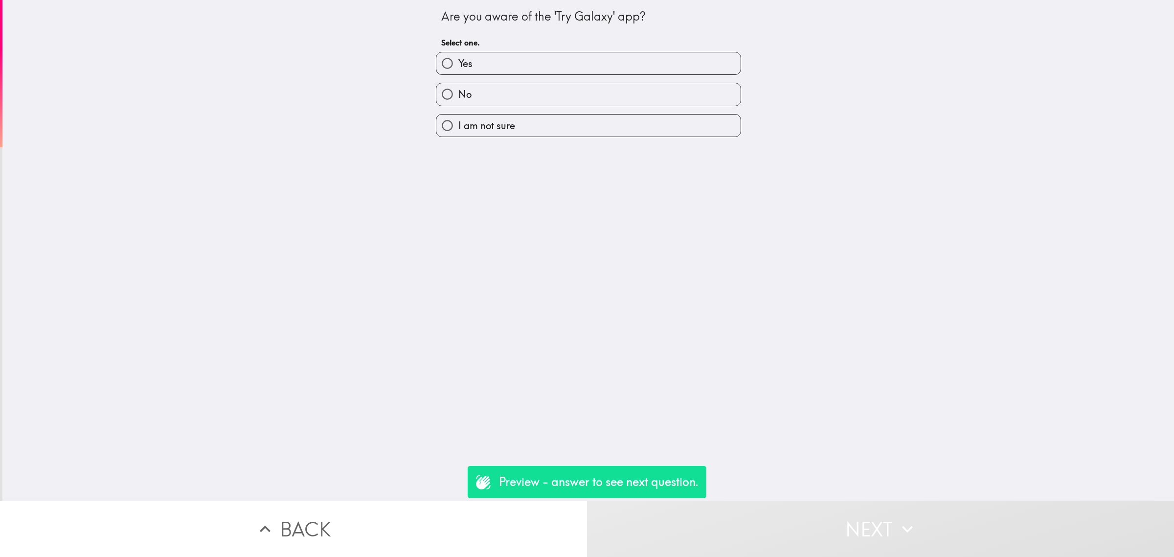
click at [687, 519] on button "Next" at bounding box center [880, 528] width 587 height 56
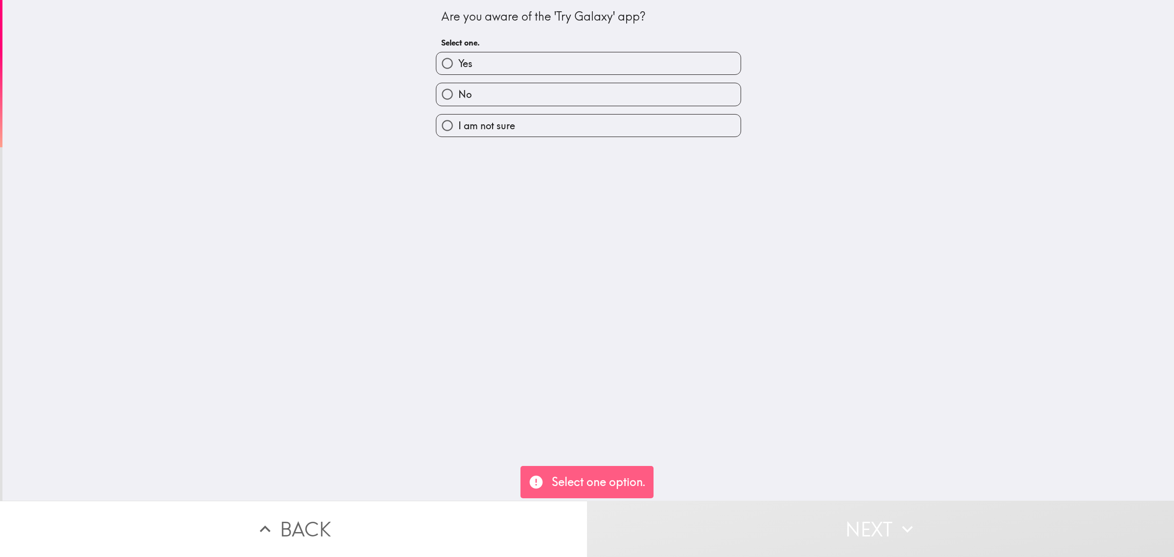
click at [475, 522] on button "Back" at bounding box center [293, 528] width 587 height 56
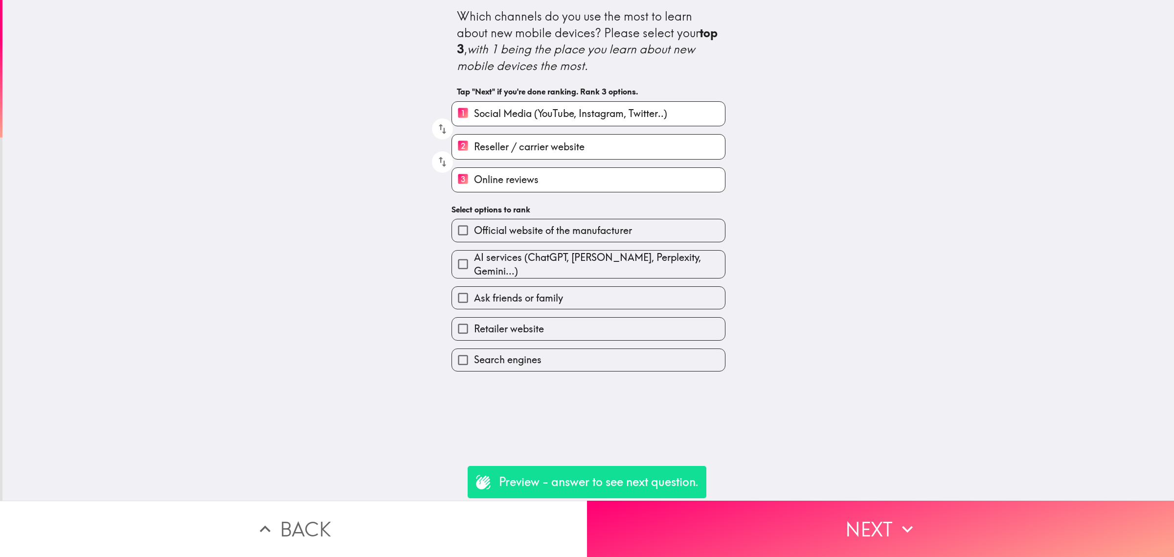
click at [473, 526] on button "Back" at bounding box center [293, 528] width 587 height 56
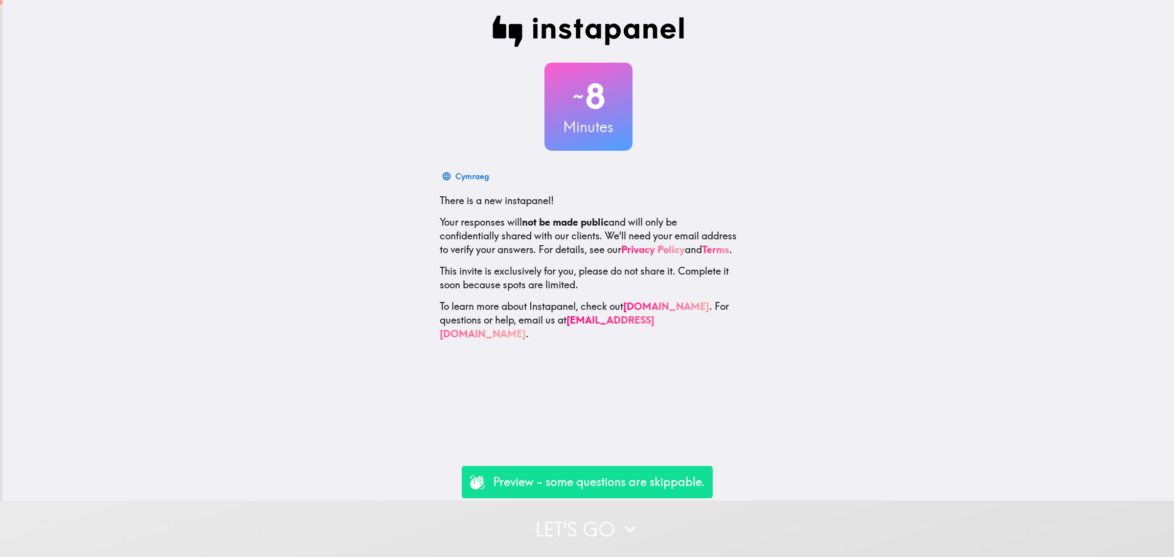
click at [686, 509] on button "Let's go" at bounding box center [587, 528] width 1174 height 56
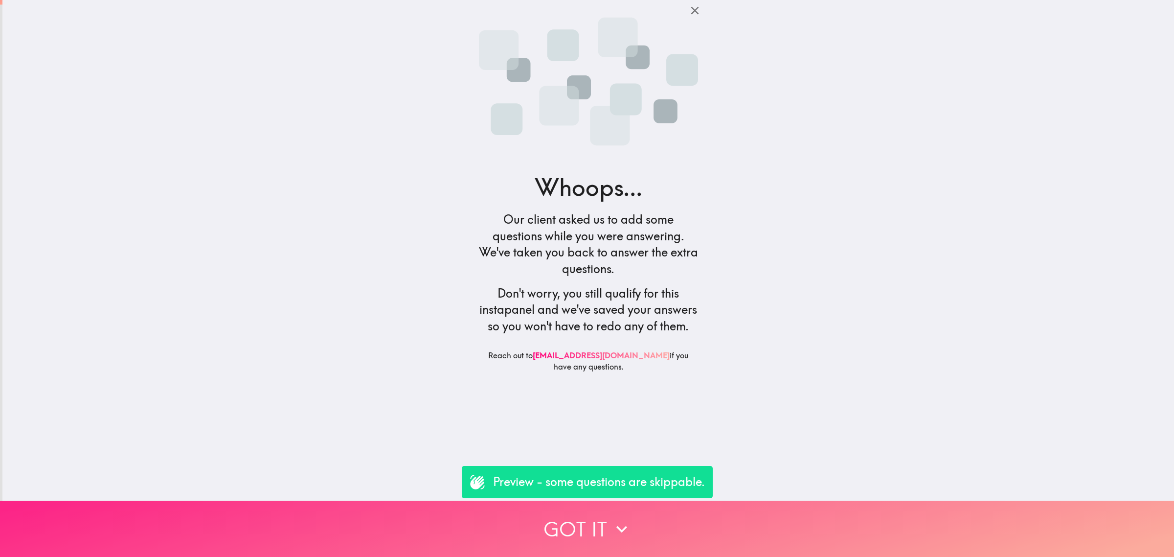
click at [620, 501] on button "Got it" at bounding box center [587, 528] width 1174 height 56
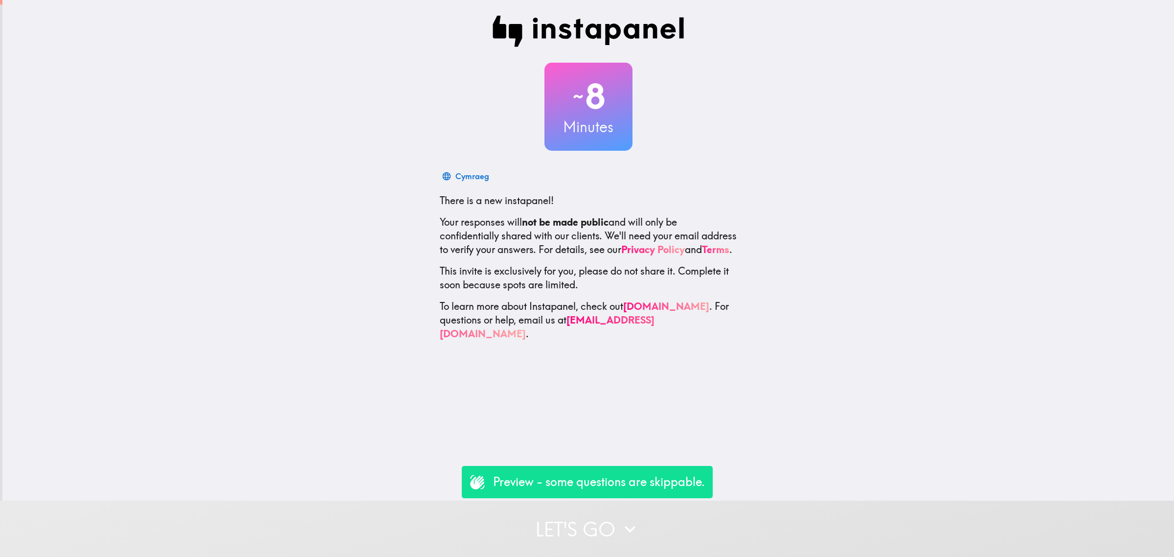
click at [666, 523] on button "Let's go" at bounding box center [587, 528] width 1174 height 56
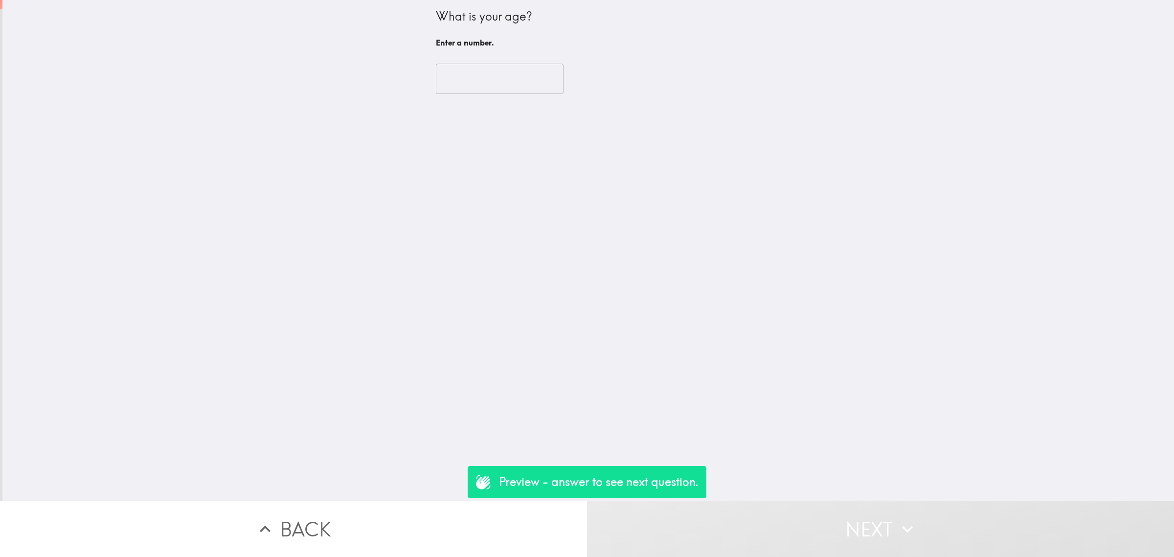
click at [470, 91] on input "number" at bounding box center [500, 79] width 128 height 30
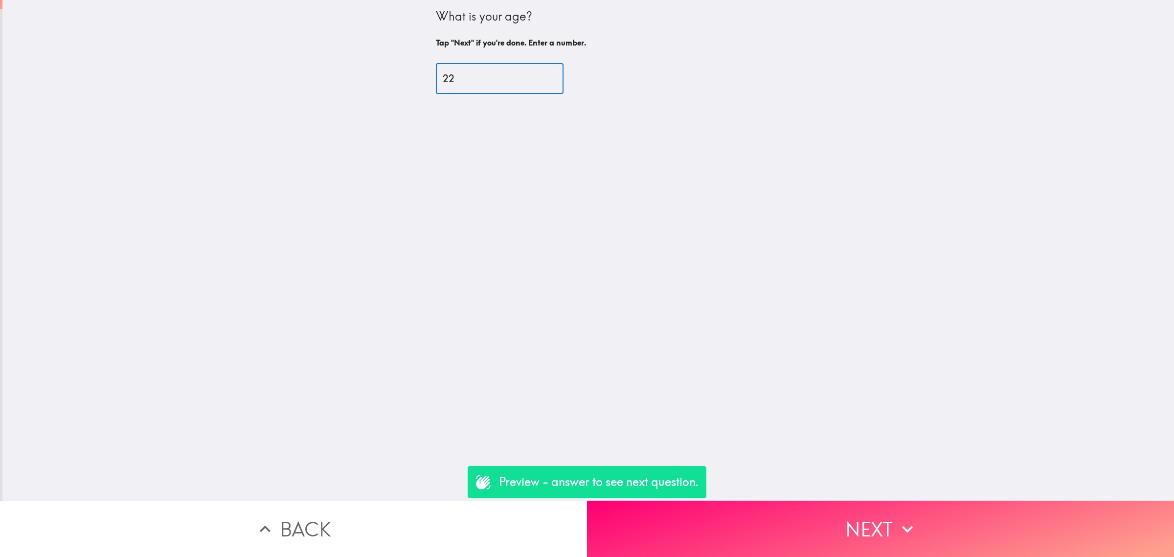
type input "22"
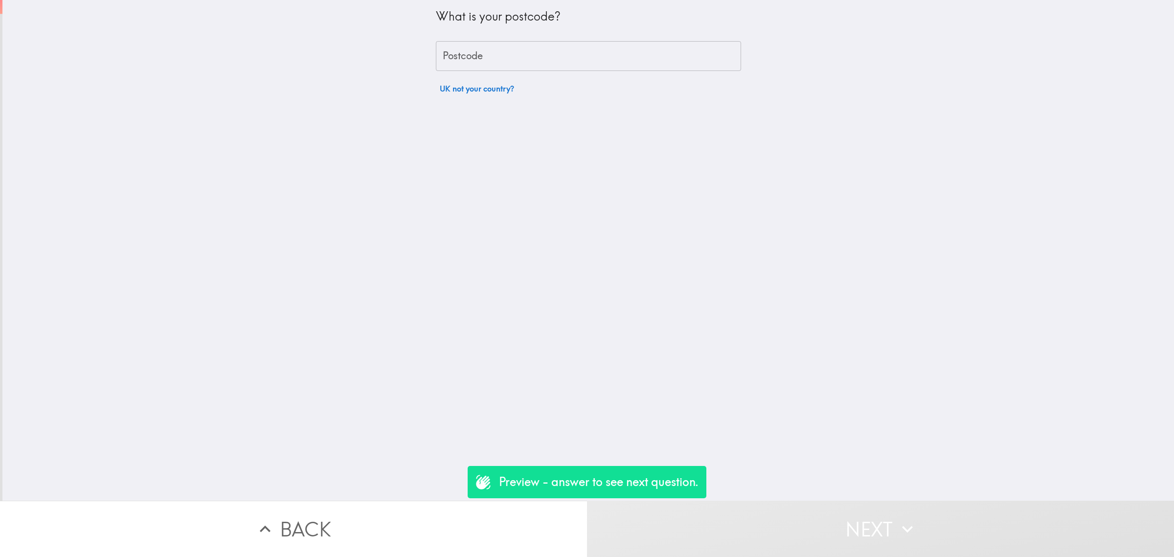
click at [485, 58] on input "Postcode" at bounding box center [588, 56] width 305 height 30
type input "rm156pr"
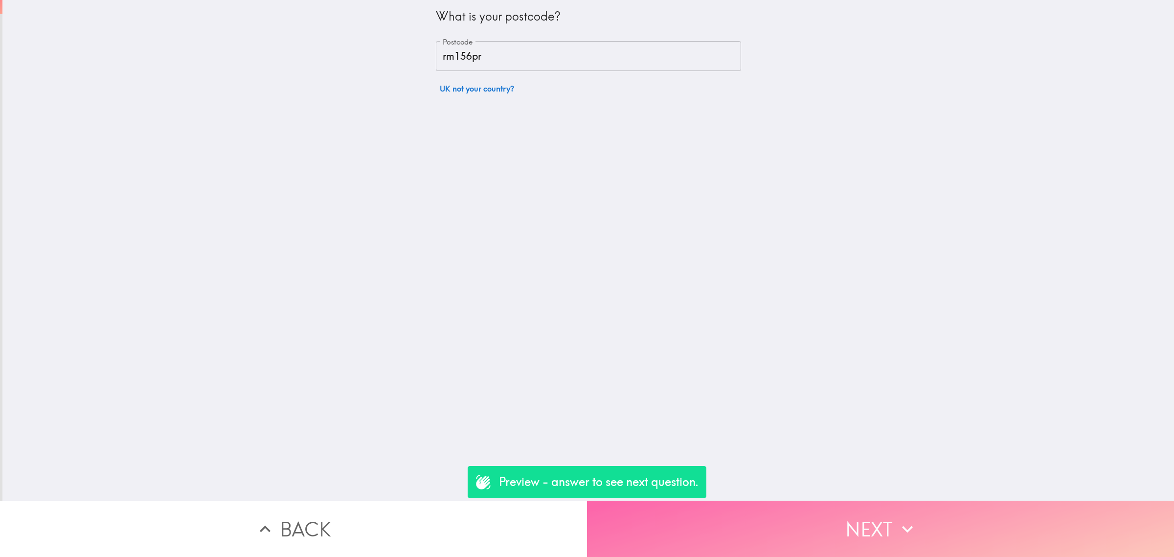
click at [854, 535] on button "Next" at bounding box center [880, 528] width 587 height 56
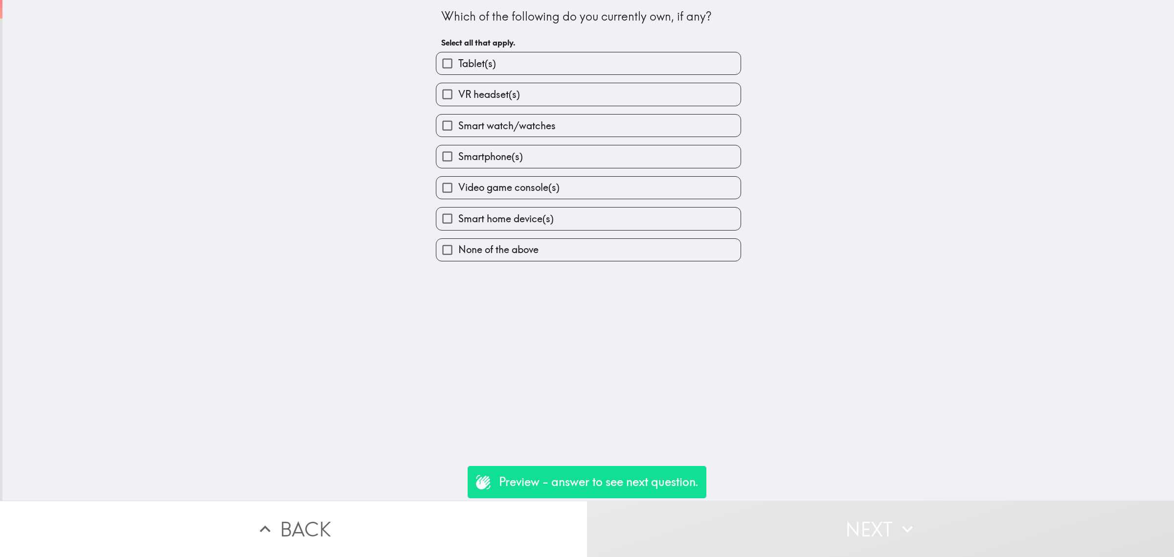
click at [516, 159] on label "Smartphone(s)" at bounding box center [588, 156] width 304 height 22
click at [458, 159] on input "Smartphone(s)" at bounding box center [447, 156] width 22 height 22
checkbox input "true"
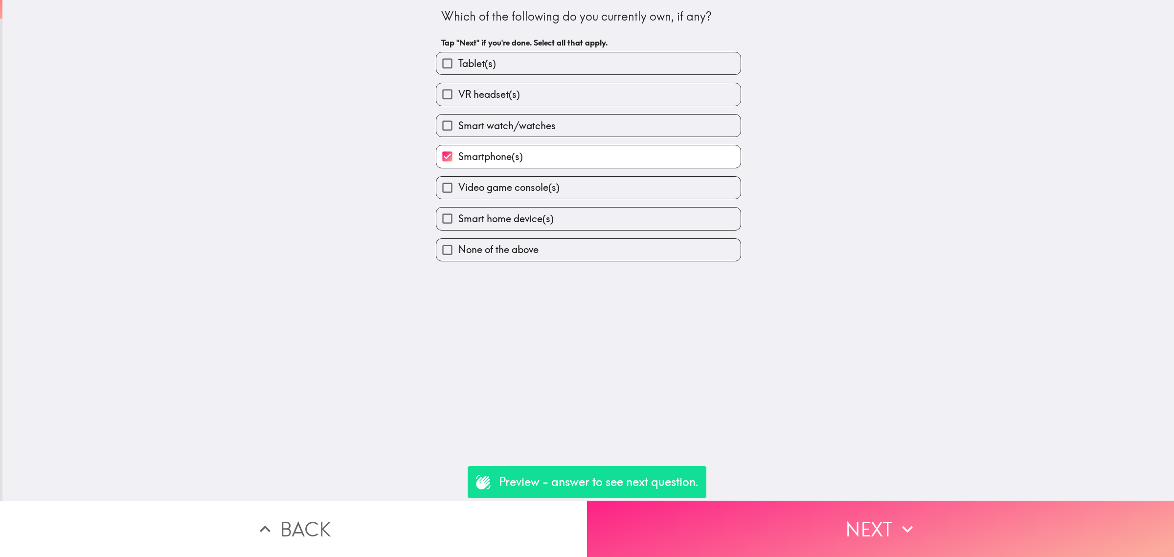
click at [875, 546] on button "Next" at bounding box center [880, 528] width 587 height 56
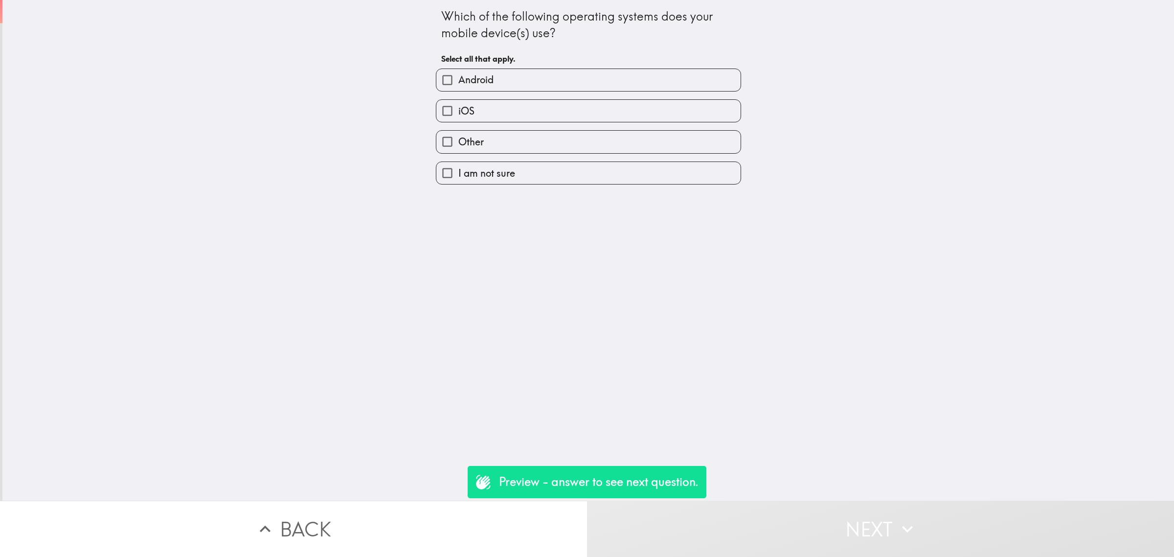
click at [495, 117] on label "iOS" at bounding box center [588, 111] width 304 height 22
click at [458, 117] on input "iOS" at bounding box center [447, 111] width 22 height 22
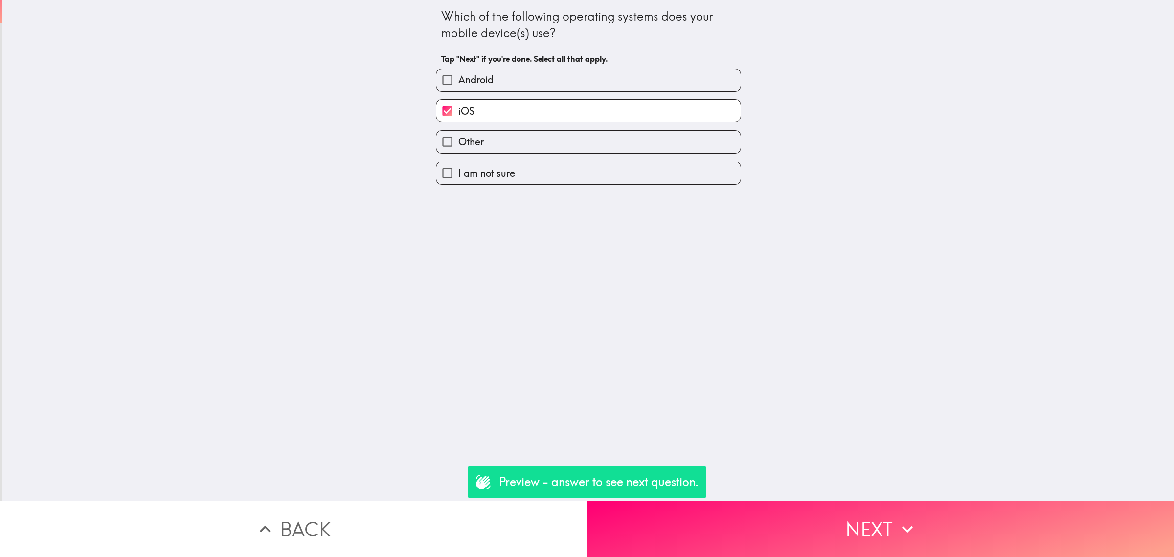
click at [498, 111] on label "iOS" at bounding box center [588, 111] width 304 height 22
click at [458, 111] on input "iOS" at bounding box center [447, 111] width 22 height 22
checkbox input "false"
click at [495, 70] on label "Android" at bounding box center [588, 80] width 304 height 22
click at [458, 70] on input "Android" at bounding box center [447, 80] width 22 height 22
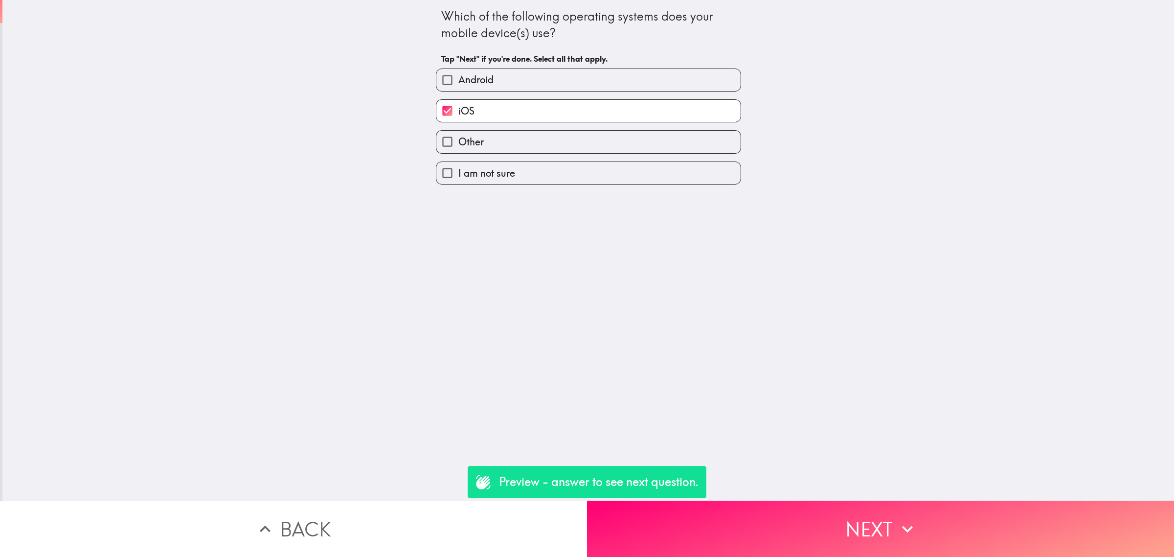
checkbox input "true"
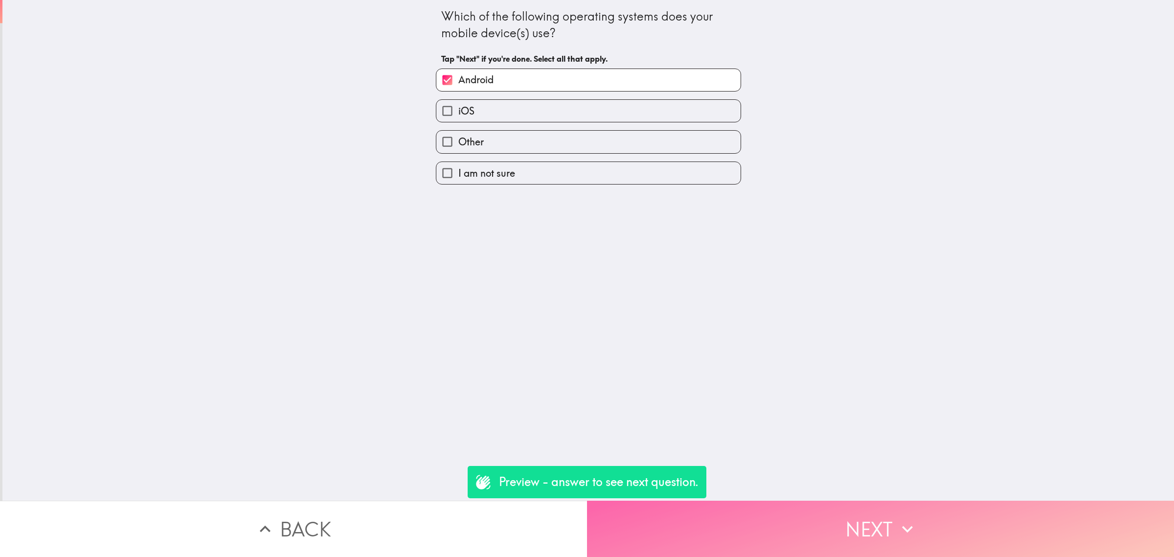
click at [883, 513] on button "Next" at bounding box center [880, 528] width 587 height 56
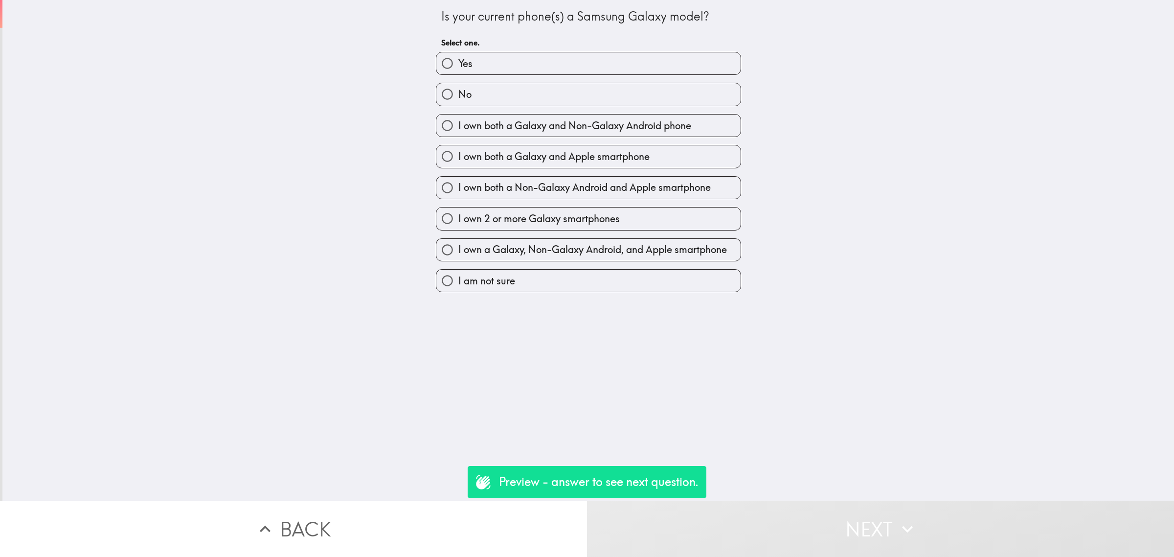
click at [487, 59] on label "Yes" at bounding box center [588, 63] width 304 height 22
click at [458, 59] on input "Yes" at bounding box center [447, 63] width 22 height 22
radio input "true"
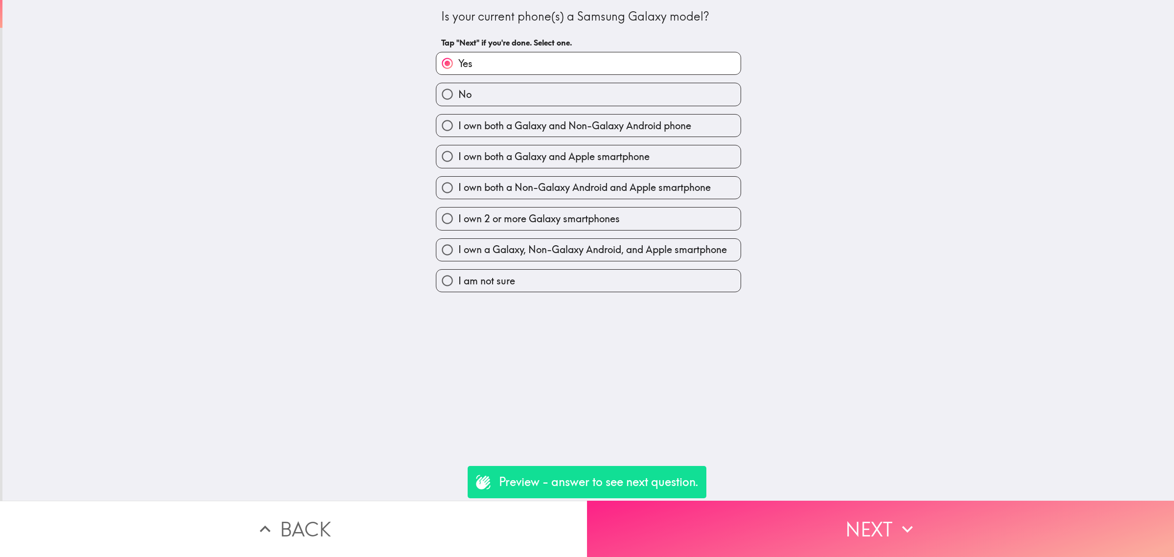
click at [847, 517] on button "Next" at bounding box center [880, 528] width 587 height 56
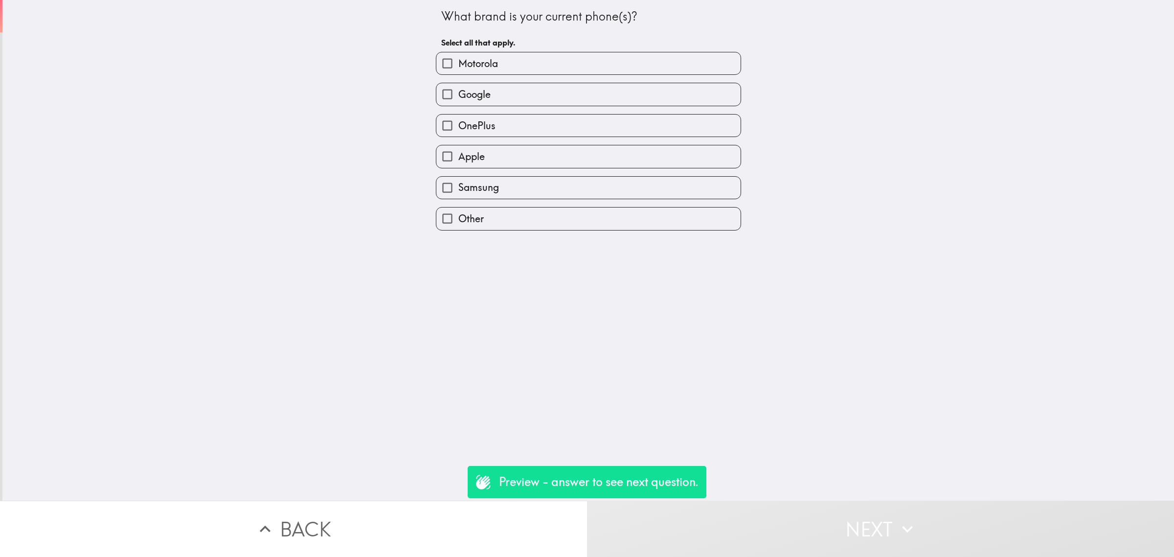
click at [509, 180] on label "Samsung" at bounding box center [588, 188] width 304 height 22
click at [458, 180] on input "Samsung" at bounding box center [447, 188] width 22 height 22
checkbox input "true"
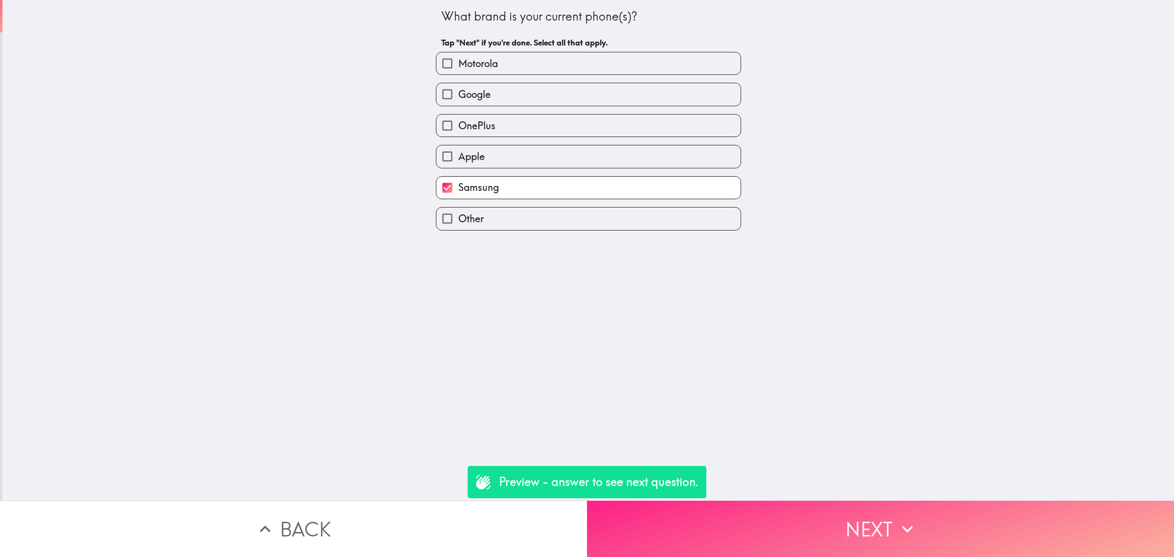
click at [823, 522] on button "Next" at bounding box center [880, 528] width 587 height 56
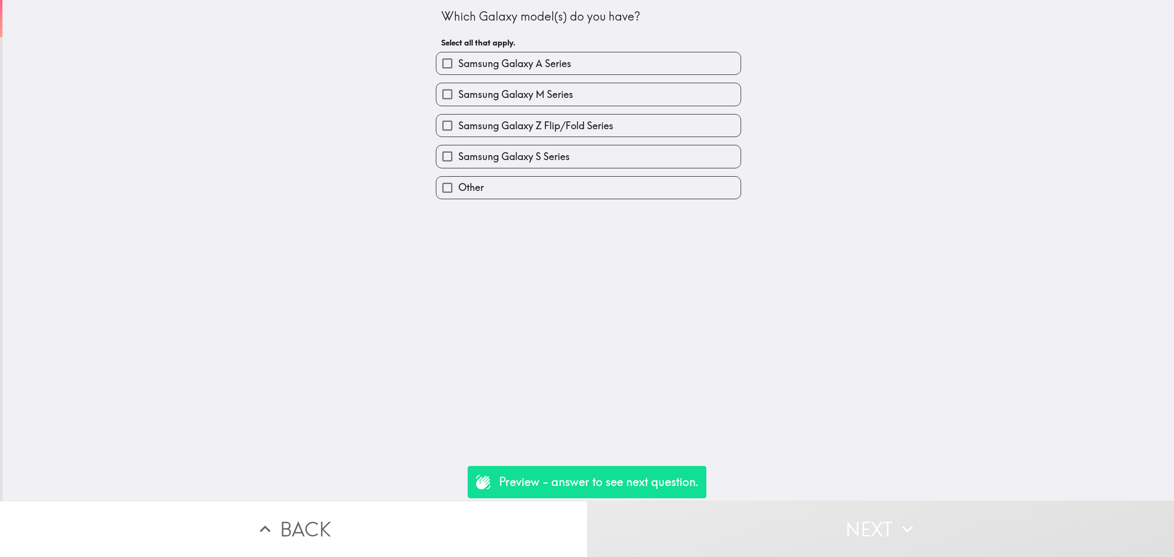
click at [558, 67] on span "Samsung Galaxy A Series" at bounding box center [514, 64] width 113 height 14
click at [458, 67] on input "Samsung Galaxy A Series" at bounding box center [447, 63] width 22 height 22
checkbox input "true"
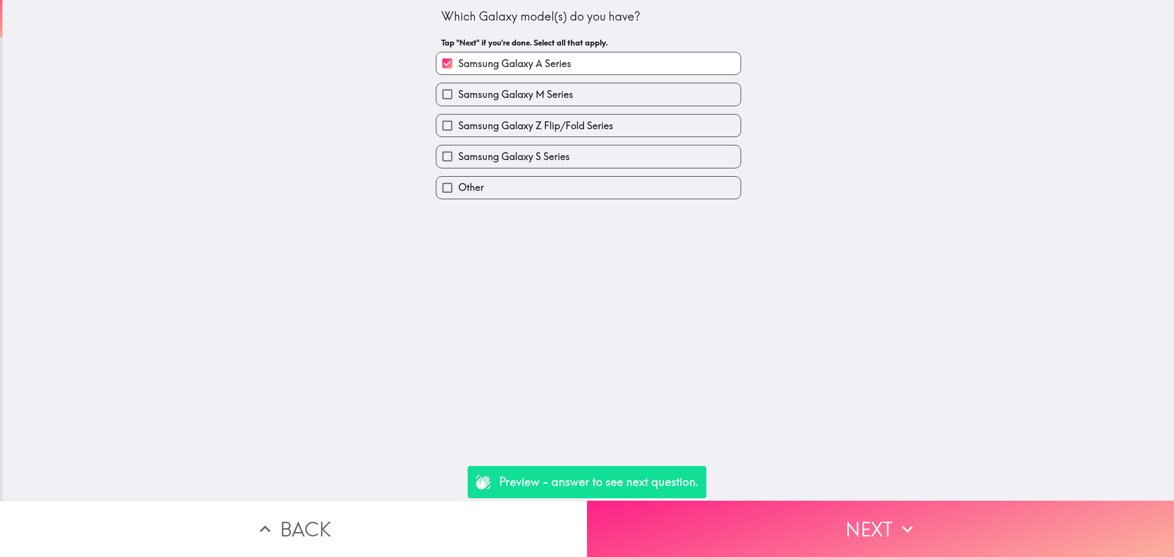
click at [883, 504] on button "Next" at bounding box center [880, 528] width 587 height 56
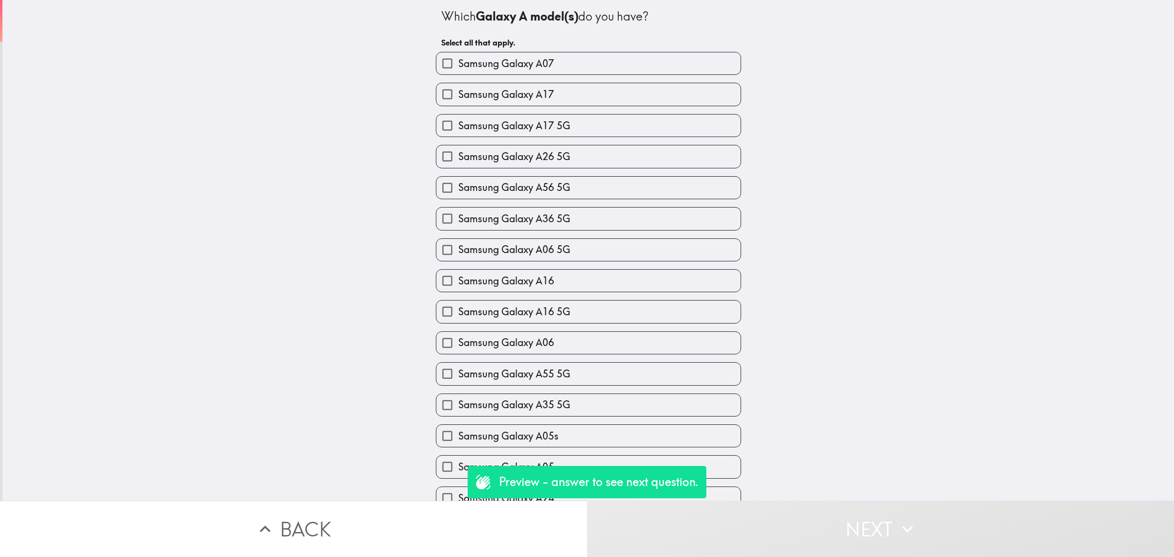
click at [541, 216] on span "Samsung Galaxy A36 5G" at bounding box center [514, 219] width 112 height 14
click at [458, 216] on input "Samsung Galaxy A36 5G" at bounding box center [447, 218] width 22 height 22
checkbox input "true"
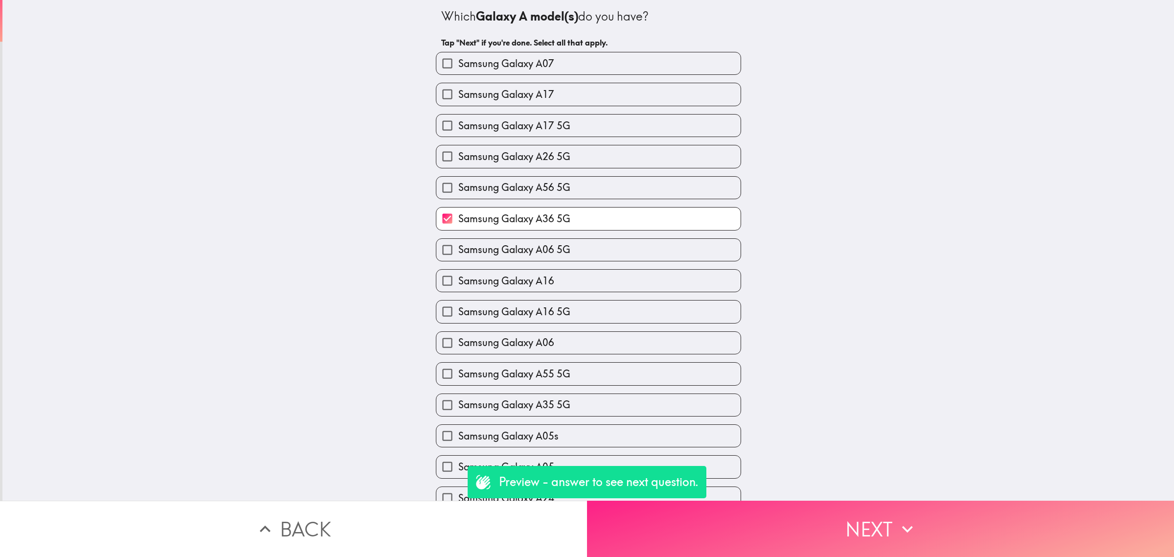
click at [883, 532] on button "Next" at bounding box center [880, 528] width 587 height 56
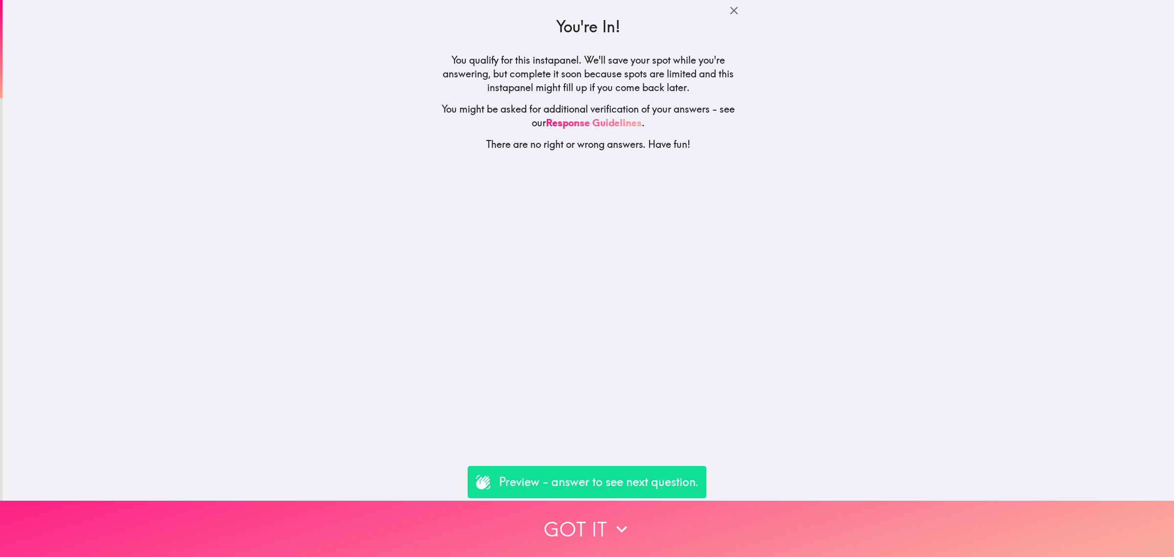
click at [883, 532] on button "Got it" at bounding box center [587, 528] width 1174 height 56
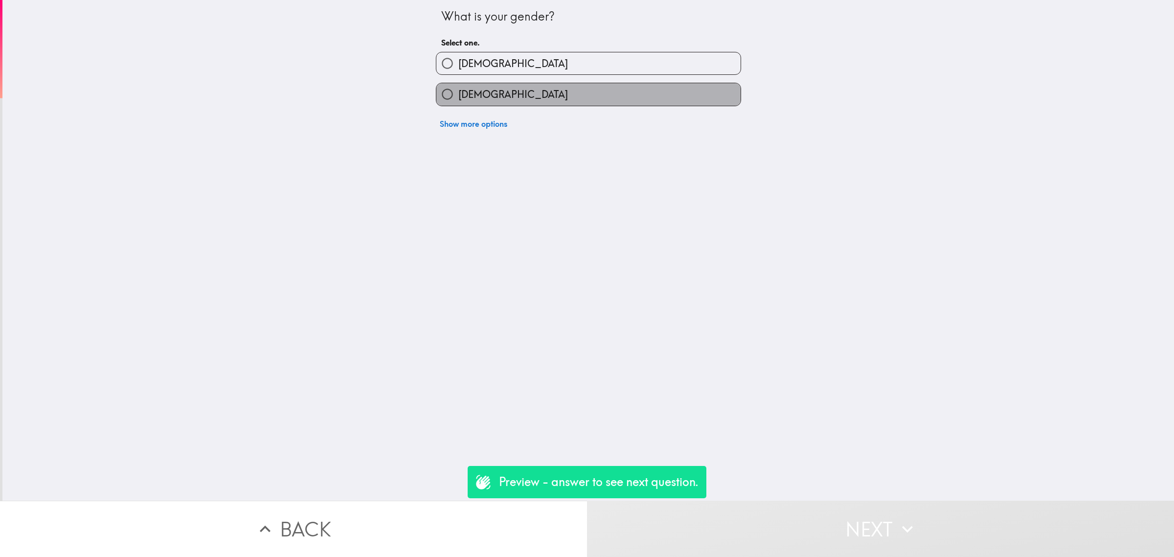
click at [510, 99] on label "[DEMOGRAPHIC_DATA]" at bounding box center [588, 94] width 304 height 22
click at [458, 99] on input "[DEMOGRAPHIC_DATA]" at bounding box center [447, 94] width 22 height 22
radio input "true"
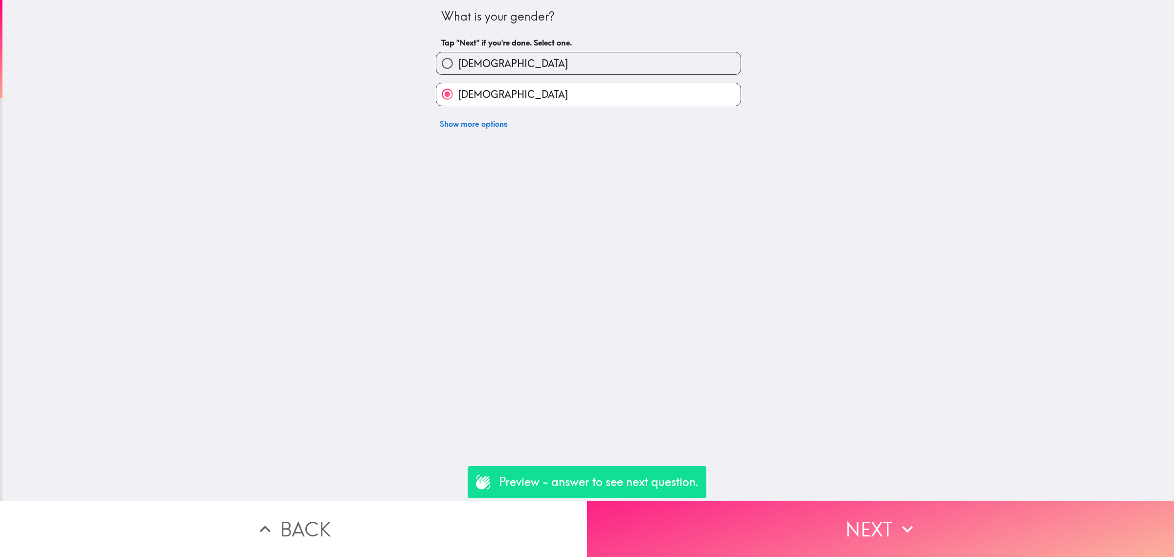
drag, startPoint x: 822, startPoint y: 473, endPoint x: 840, endPoint y: 500, distance: 33.5
click at [823, 474] on div "What is your gender? Tap "Next" if you're done. Select one. Male Female Show mo…" at bounding box center [587, 250] width 1171 height 500
click at [843, 504] on button "Next" at bounding box center [880, 528] width 587 height 56
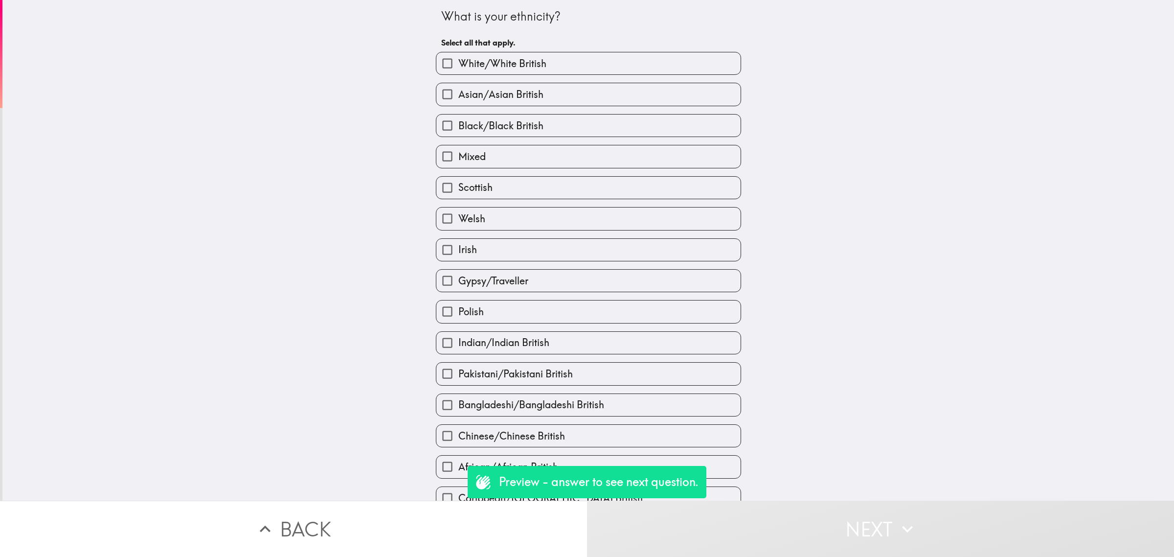
click at [521, 140] on div "Mixed" at bounding box center [584, 152] width 313 height 31
click at [519, 132] on span "Black/Black British" at bounding box center [500, 126] width 85 height 14
click at [458, 132] on input "Black/Black British" at bounding box center [447, 125] width 22 height 22
checkbox input "true"
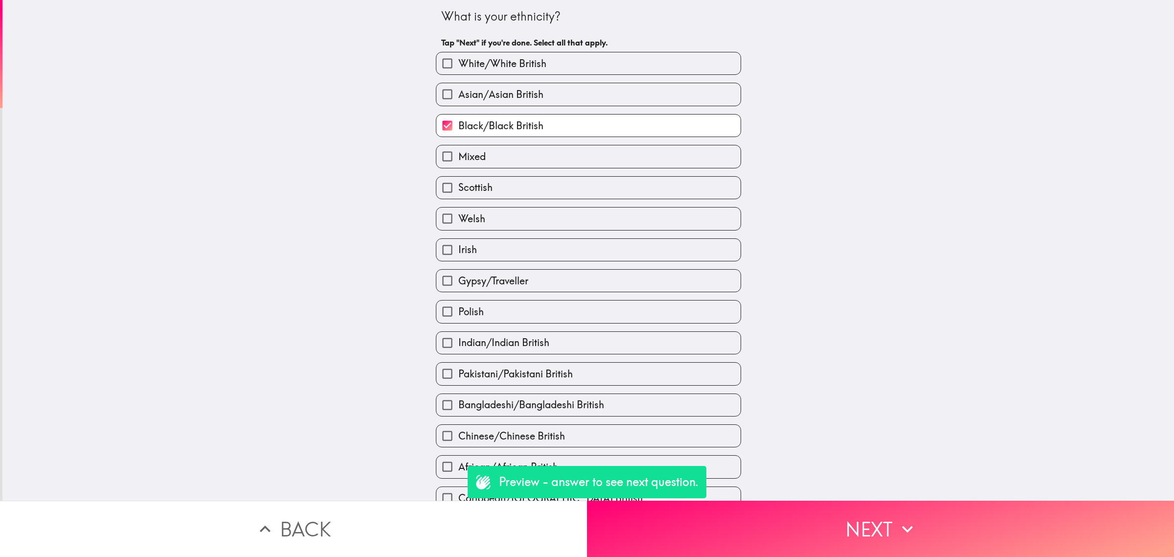
scroll to position [0, 0]
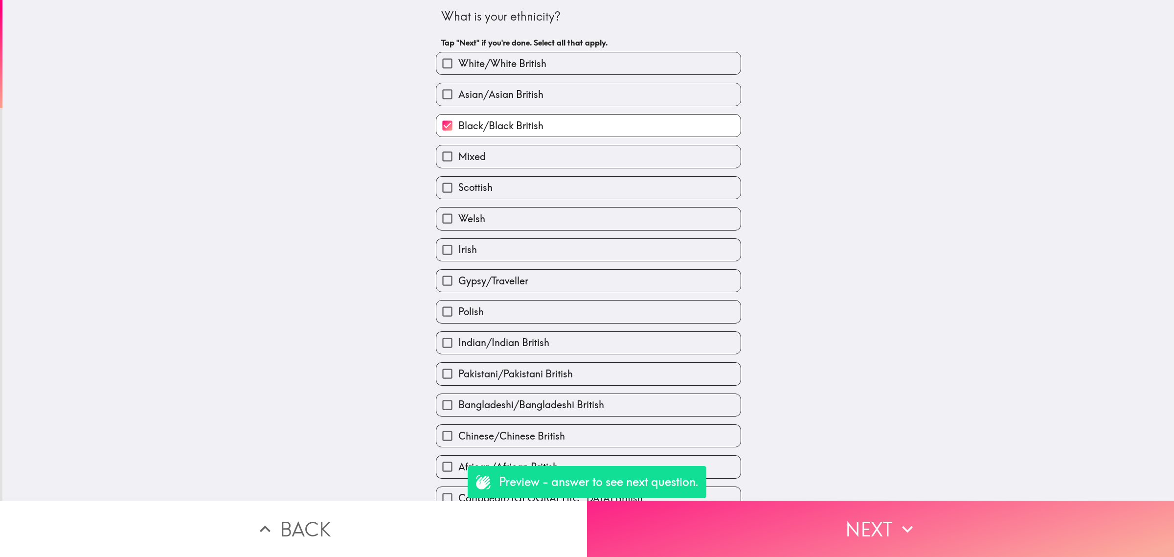
click at [798, 536] on button "Next" at bounding box center [880, 528] width 587 height 56
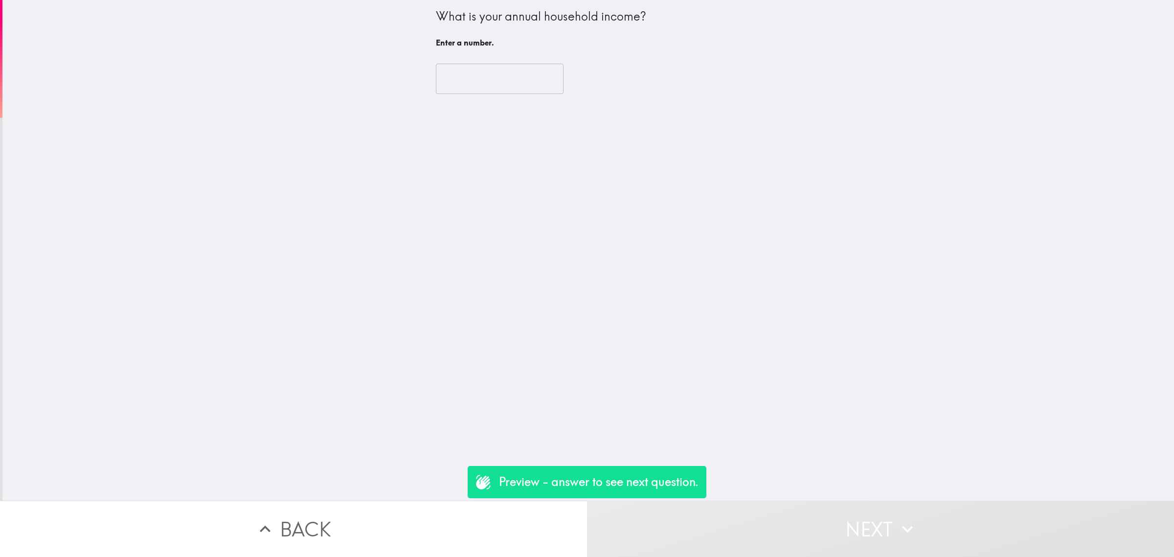
click at [489, 74] on input "number" at bounding box center [500, 79] width 128 height 30
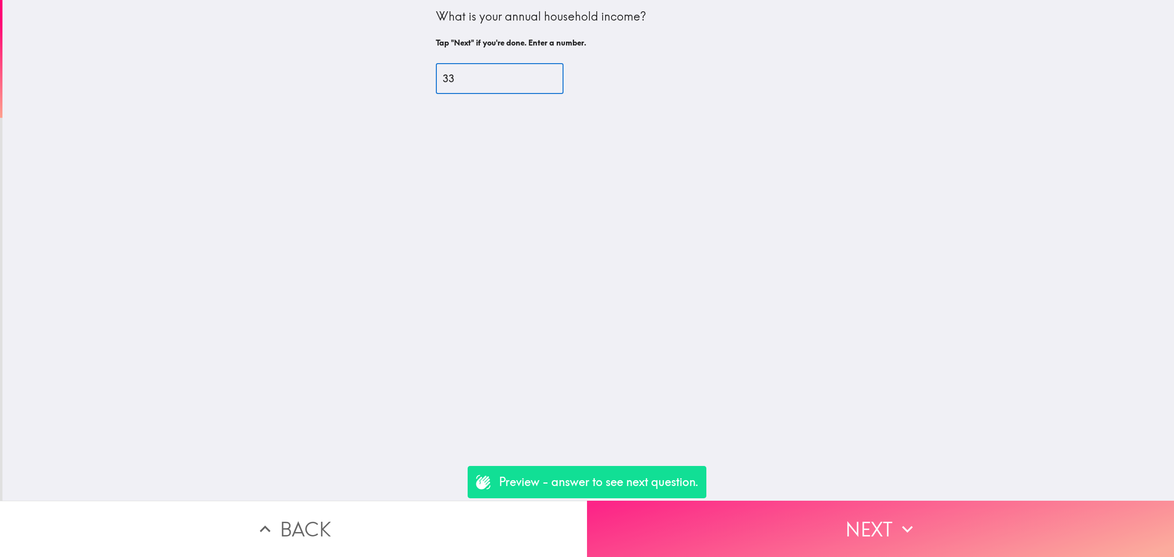
type input "33"
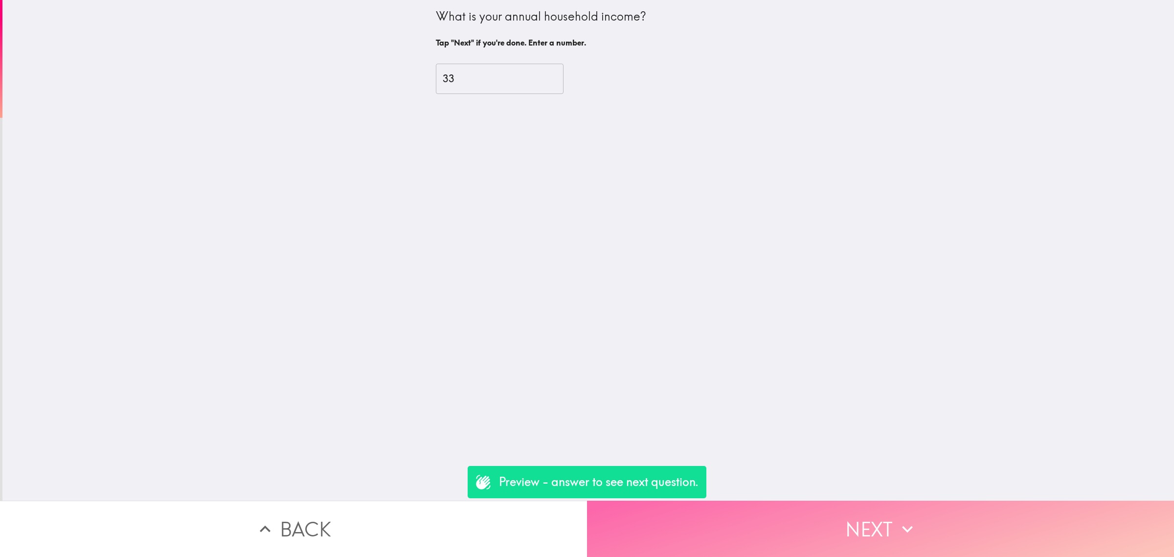
click at [841, 510] on button "Next" at bounding box center [880, 528] width 587 height 56
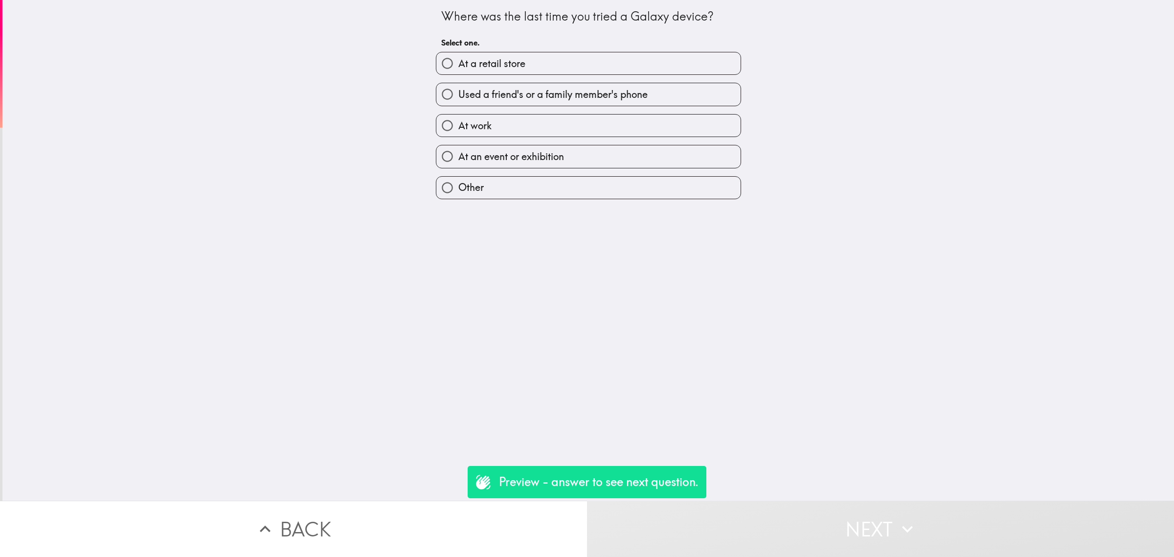
click at [512, 98] on span "Used a friend's or a family member's phone" at bounding box center [552, 95] width 189 height 14
click at [458, 98] on input "Used a friend's or a family member's phone" at bounding box center [447, 94] width 22 height 22
radio input "true"
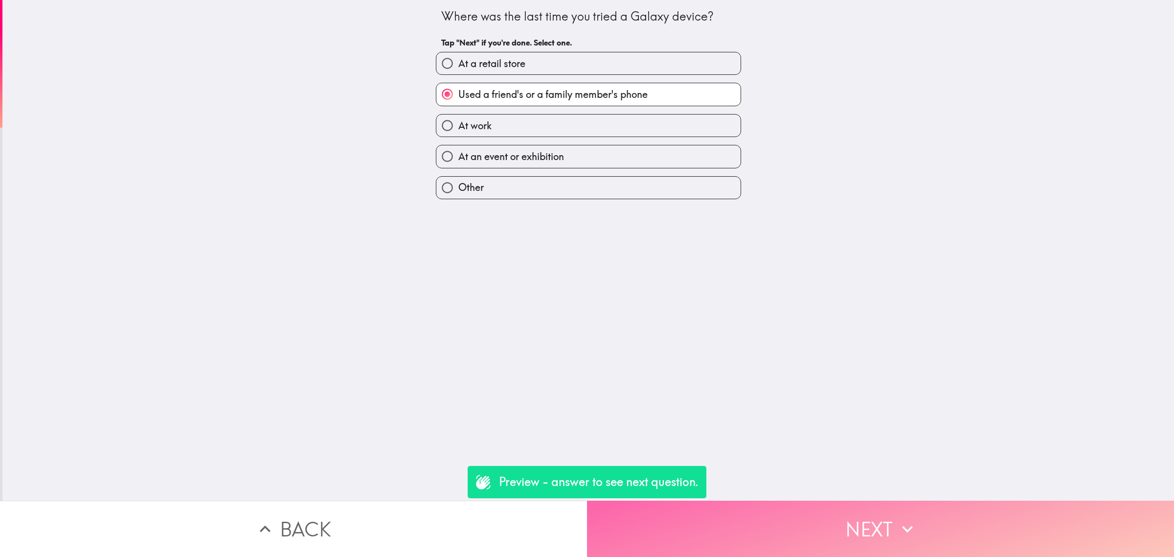
click at [905, 521] on icon "button" at bounding box center [908, 529] width 22 height 22
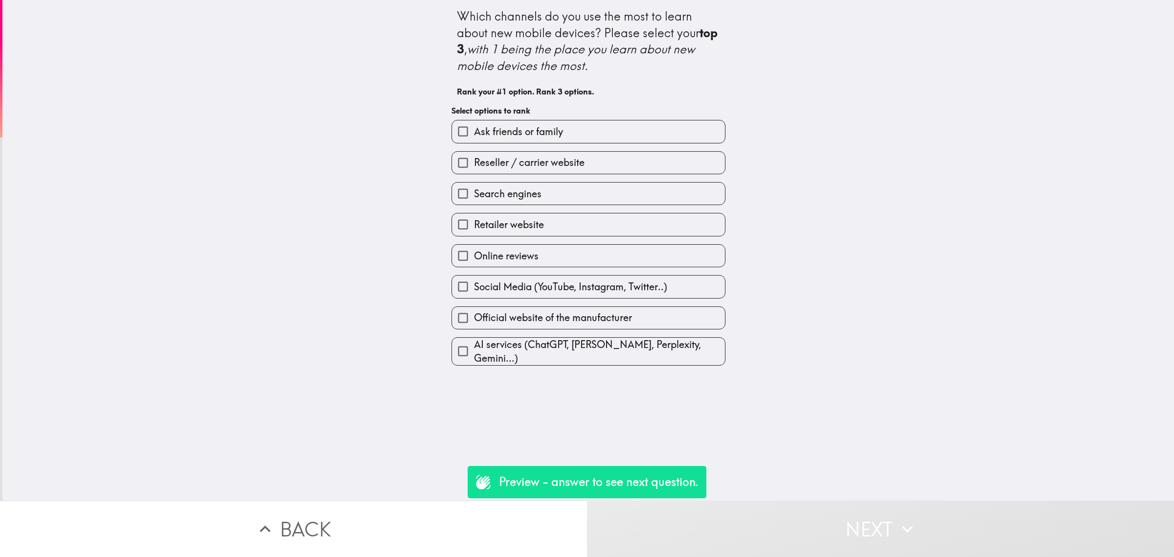
click at [618, 251] on label "Online reviews" at bounding box center [588, 256] width 273 height 22
click at [474, 251] on input "Online reviews" at bounding box center [463, 256] width 22 height 22
click at [620, 275] on div "Social Media (YouTube, Instagram, Twitter..)" at bounding box center [585, 284] width 282 height 31
click at [624, 287] on span "Social Media (YouTube, Instagram, Twitter..)" at bounding box center [570, 289] width 193 height 14
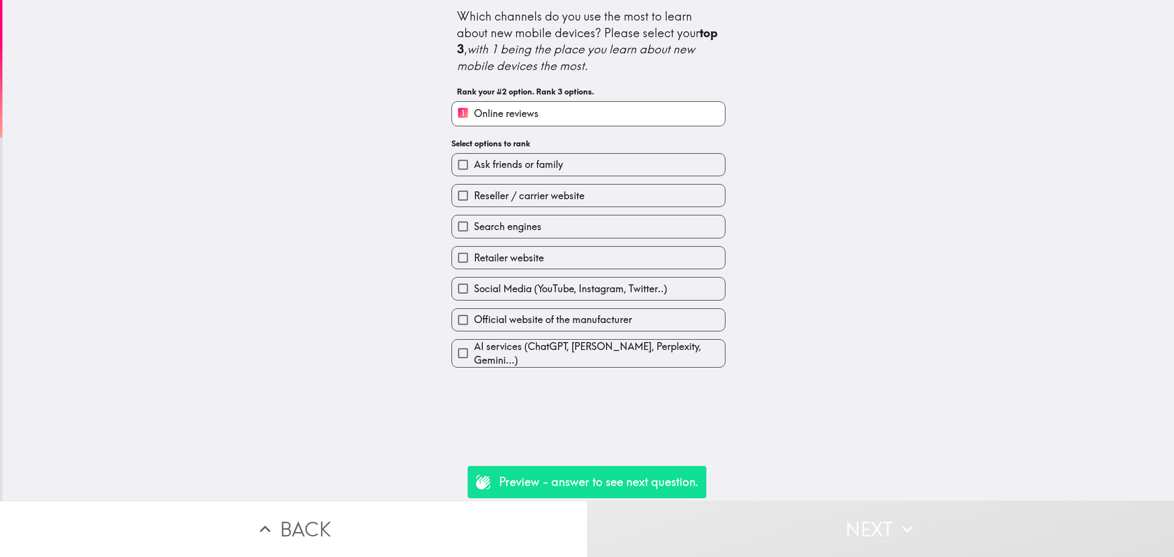
click at [474, 287] on input "Social Media (YouTube, Instagram, Twitter..)" at bounding box center [463, 288] width 22 height 22
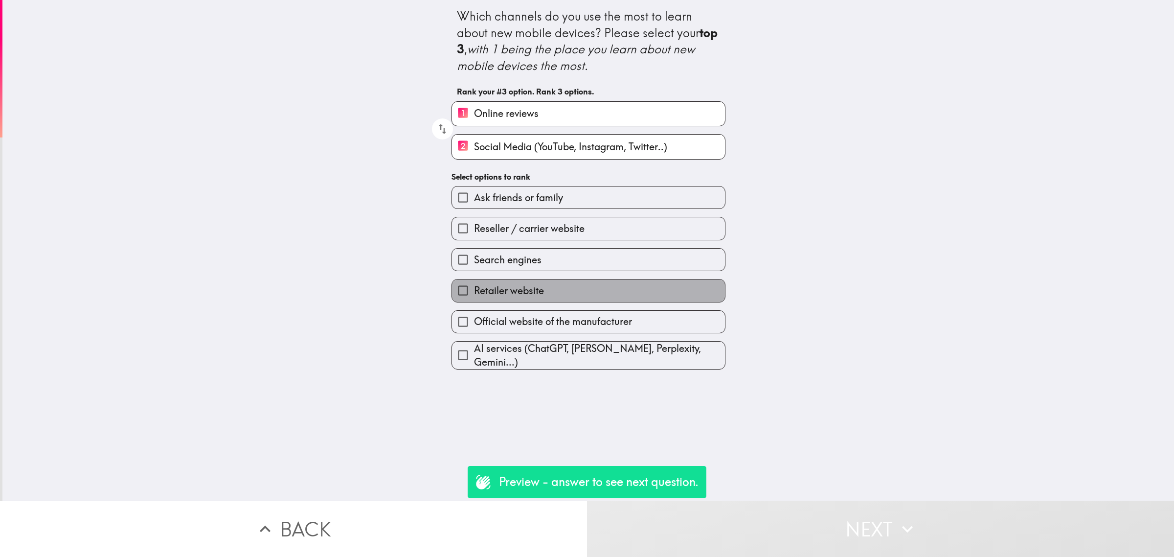
click at [624, 287] on label "Retailer website" at bounding box center [588, 290] width 273 height 22
click at [474, 287] on input "Retailer website" at bounding box center [463, 290] width 22 height 22
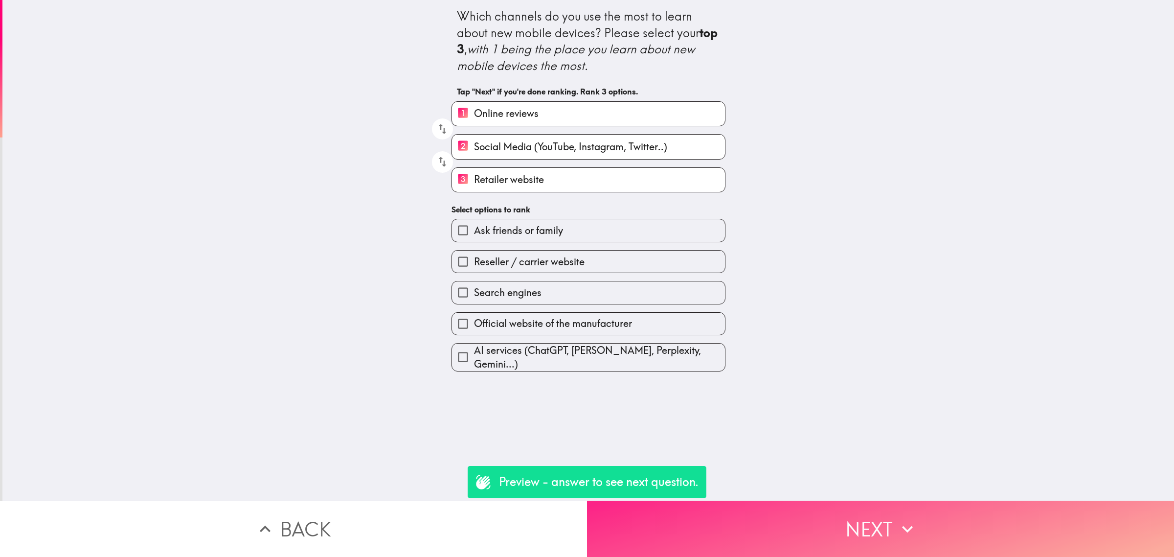
click at [838, 531] on button "Next" at bounding box center [880, 528] width 587 height 56
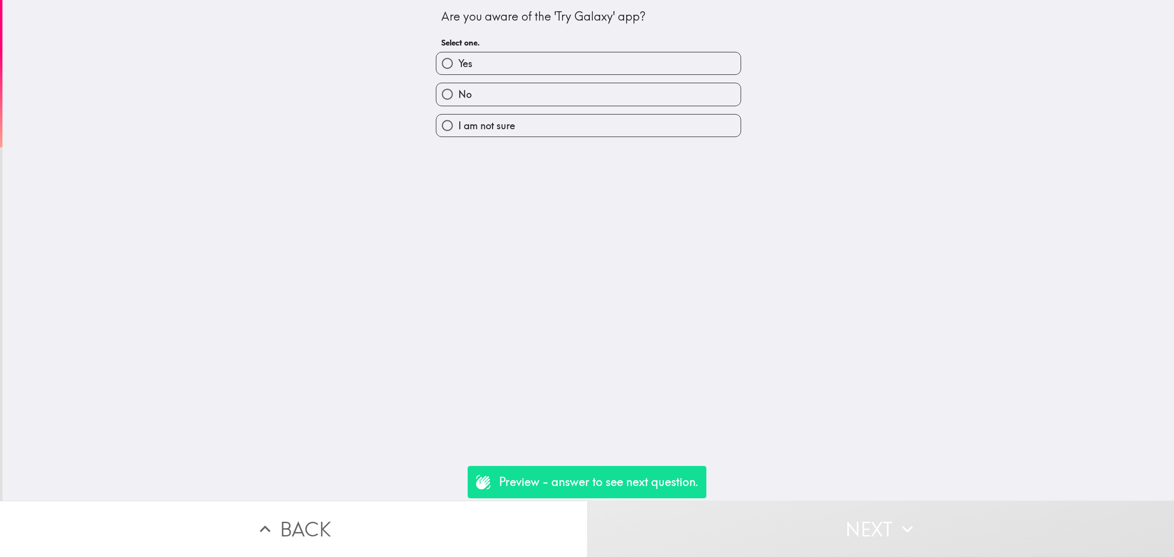
click at [473, 68] on label "Yes" at bounding box center [588, 63] width 304 height 22
click at [458, 68] on input "Yes" at bounding box center [447, 63] width 22 height 22
radio input "true"
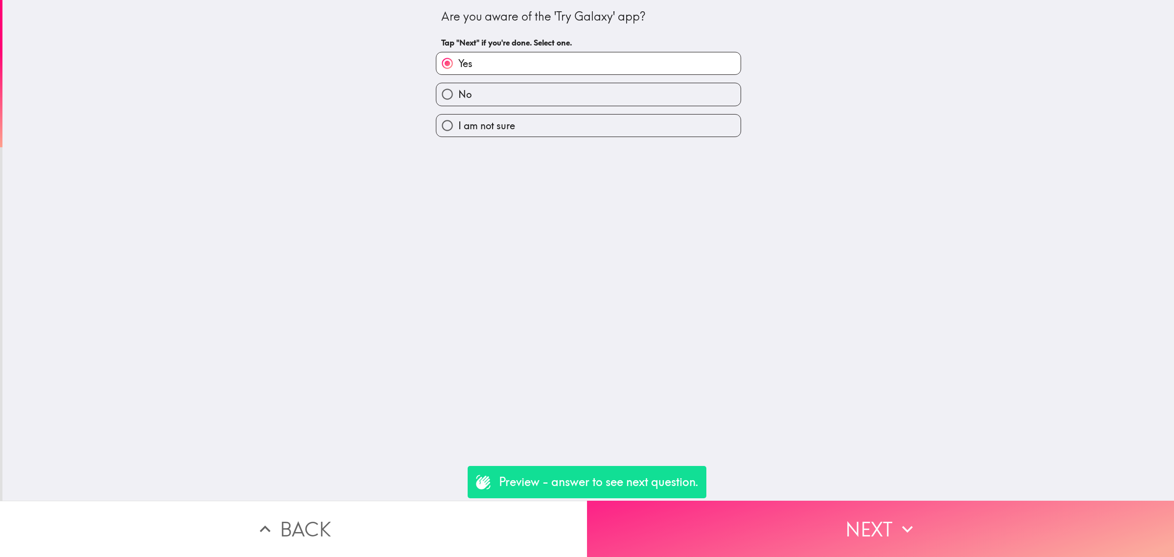
click at [849, 519] on button "Next" at bounding box center [880, 528] width 587 height 56
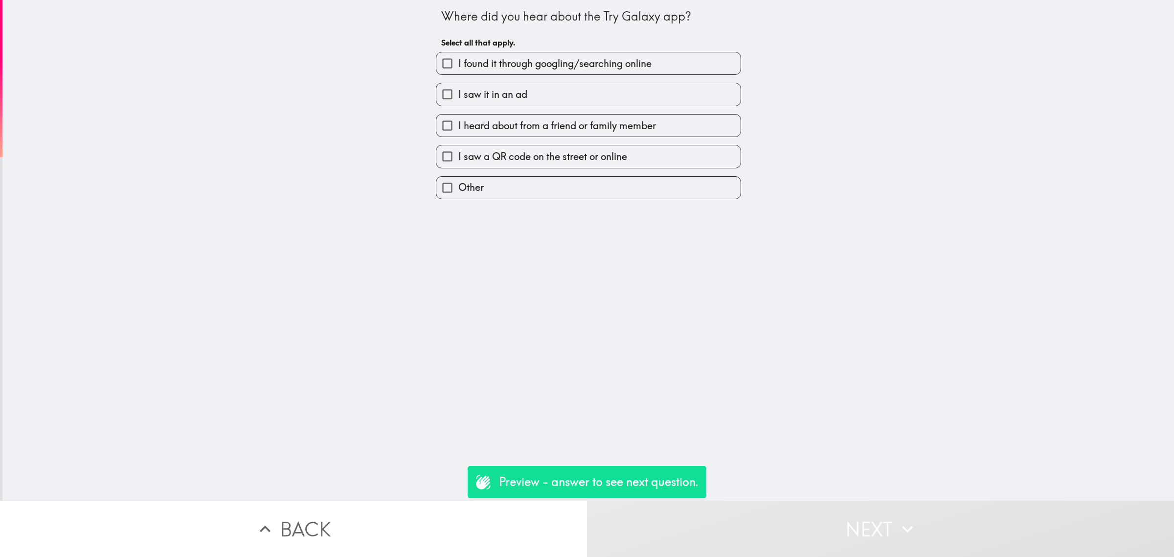
click at [455, 104] on label "I saw it in an ad" at bounding box center [588, 94] width 304 height 22
click at [455, 104] on input "I saw it in an ad" at bounding box center [447, 94] width 22 height 22
checkbox input "true"
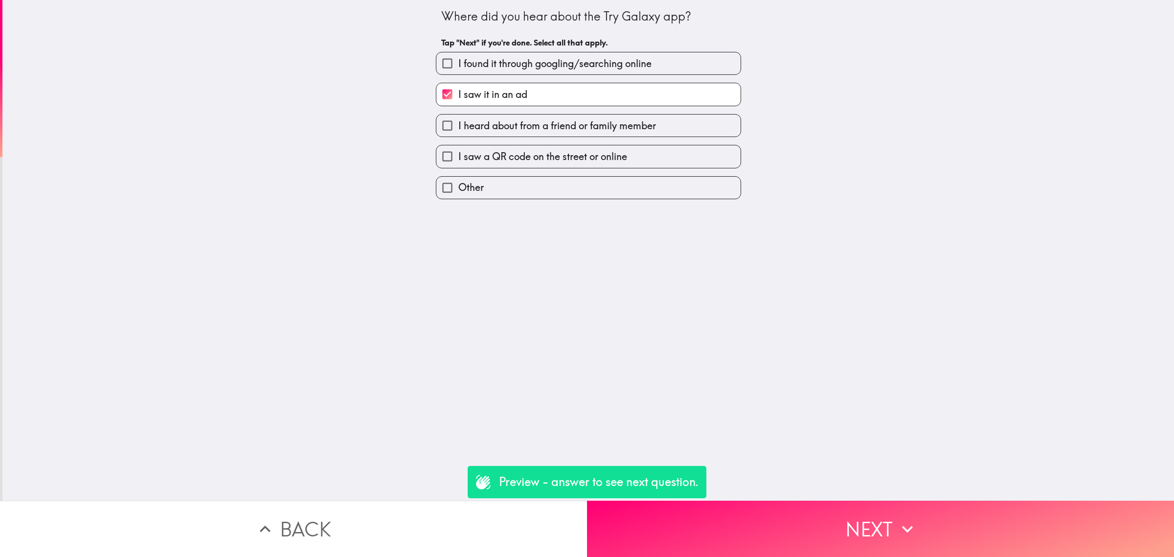
drag, startPoint x: 816, startPoint y: 481, endPoint x: 819, endPoint y: 485, distance: 5.2
click at [819, 485] on div "Where did you hear about the Try Galaxy app? Tap "Next" if you're done. Select …" at bounding box center [587, 250] width 1171 height 500
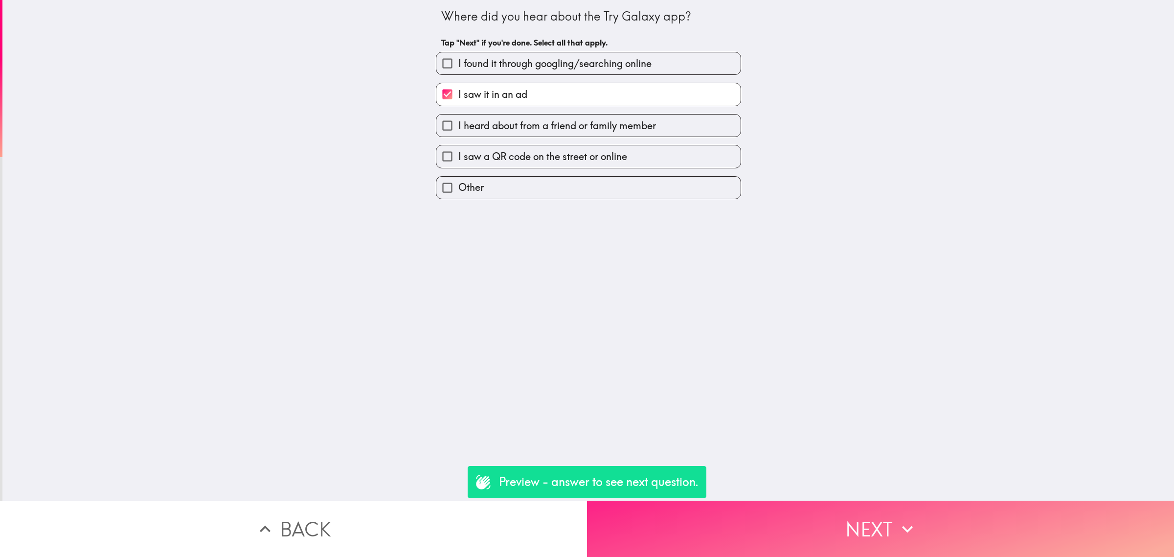
click at [831, 500] on button "Next" at bounding box center [880, 528] width 587 height 56
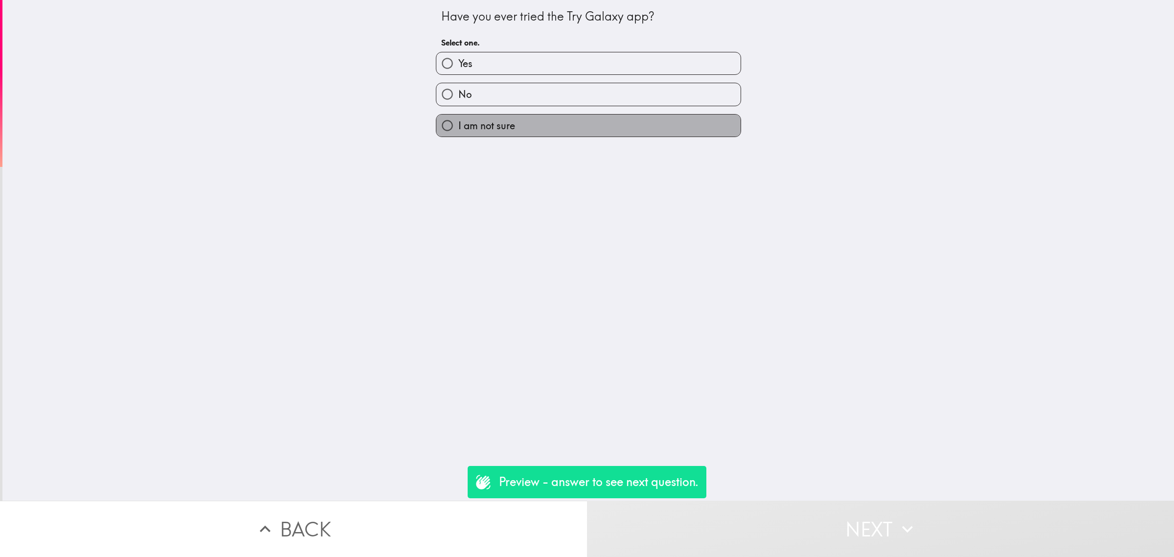
click at [540, 118] on label "I am not sure" at bounding box center [588, 125] width 304 height 22
click at [458, 118] on input "I am not sure" at bounding box center [447, 125] width 22 height 22
radio input "true"
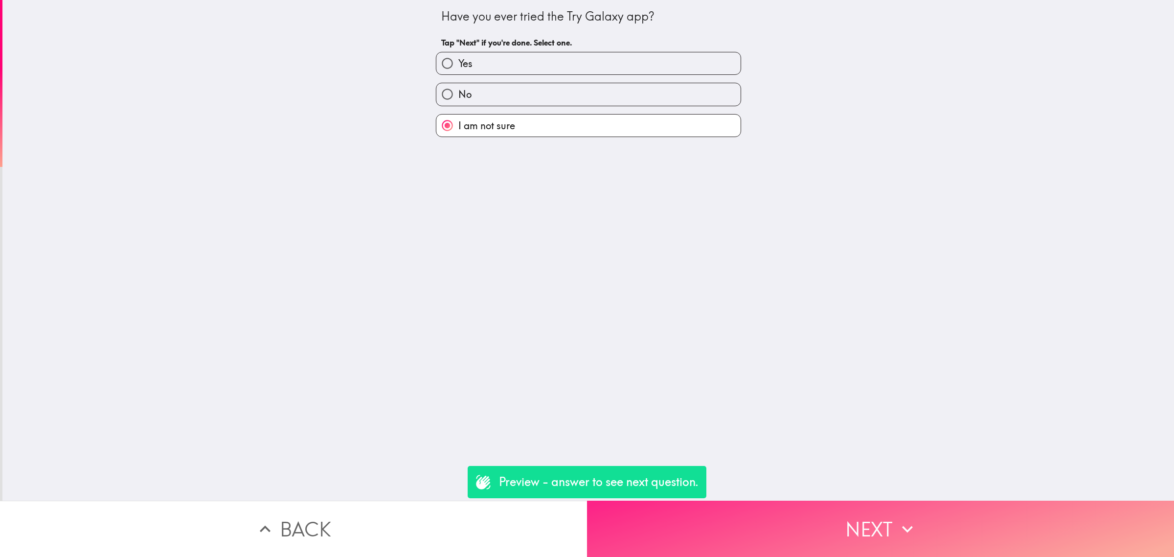
click at [888, 540] on button "Next" at bounding box center [880, 528] width 587 height 56
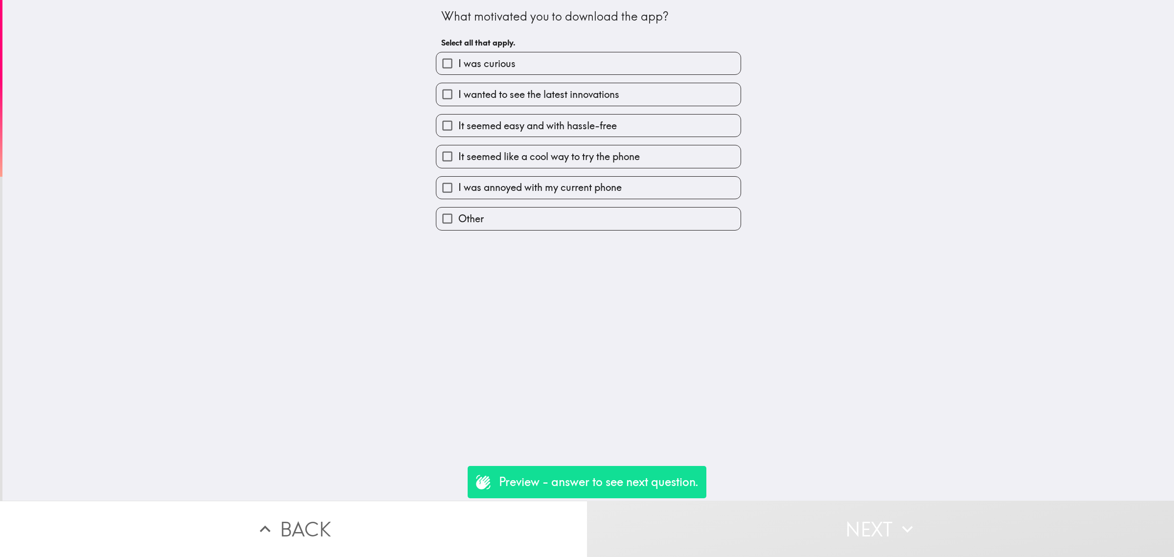
click at [509, 147] on label "It seemed like a cool way to try the phone" at bounding box center [588, 156] width 304 height 22
click at [458, 147] on input "It seemed like a cool way to try the phone" at bounding box center [447, 156] width 22 height 22
checkbox input "true"
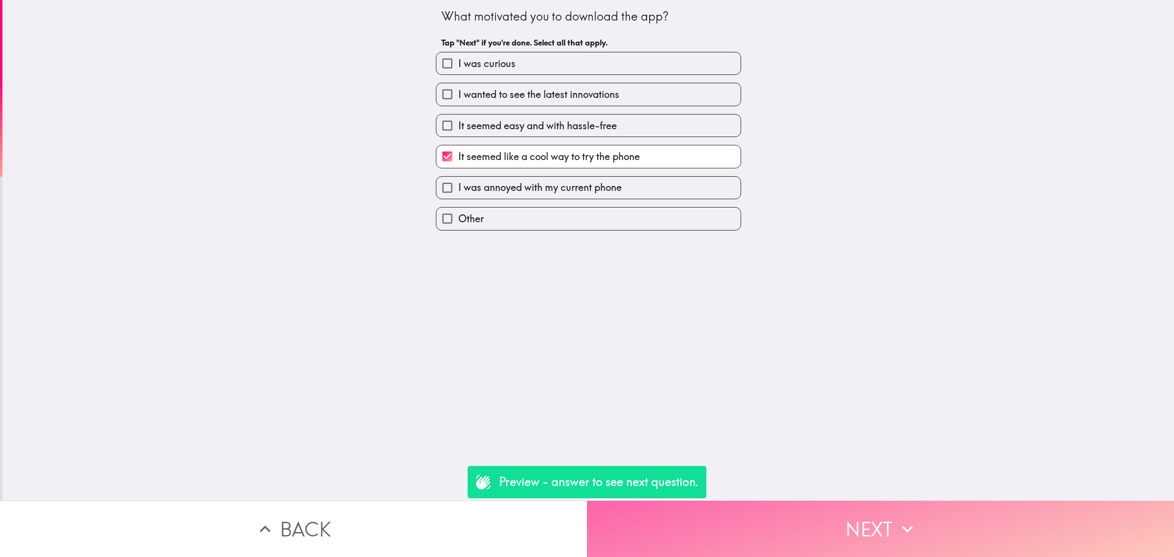
click at [851, 524] on button "Next" at bounding box center [880, 528] width 587 height 56
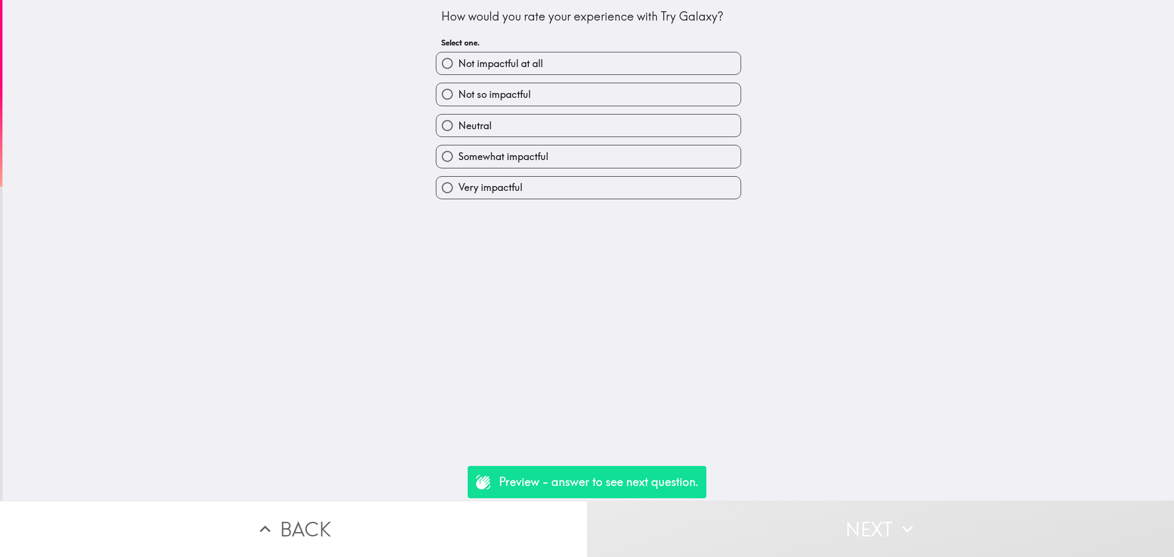
click at [533, 130] on label "Neutral" at bounding box center [588, 125] width 304 height 22
click at [458, 130] on input "Neutral" at bounding box center [447, 125] width 22 height 22
radio input "true"
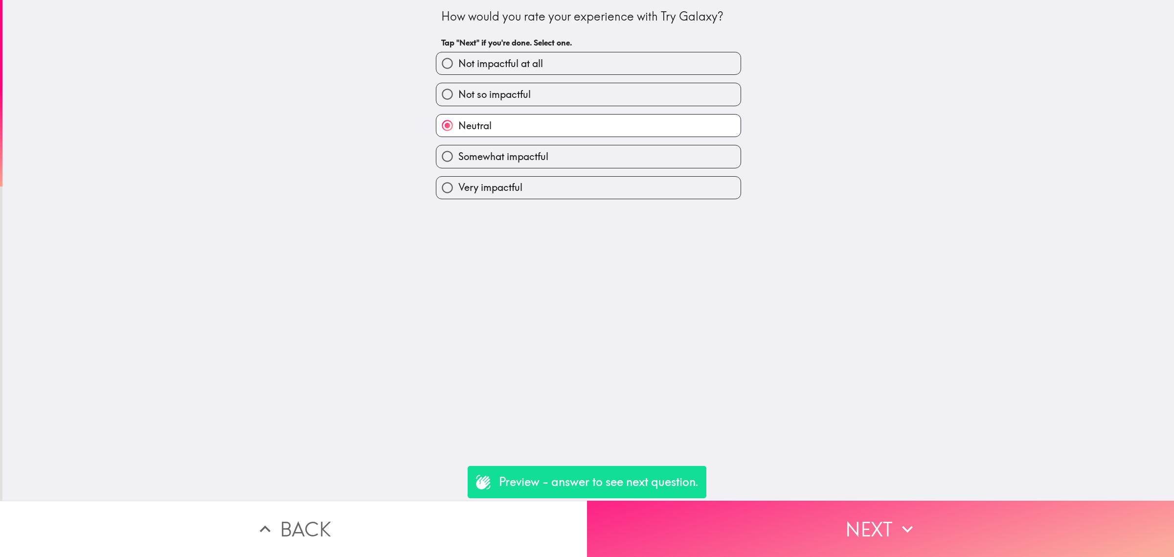
click at [849, 495] on div "How would you rate your experience with Try Galaxy? Tap "Next" if you're done. …" at bounding box center [587, 278] width 1174 height 557
click at [855, 502] on button "Next" at bounding box center [880, 528] width 587 height 56
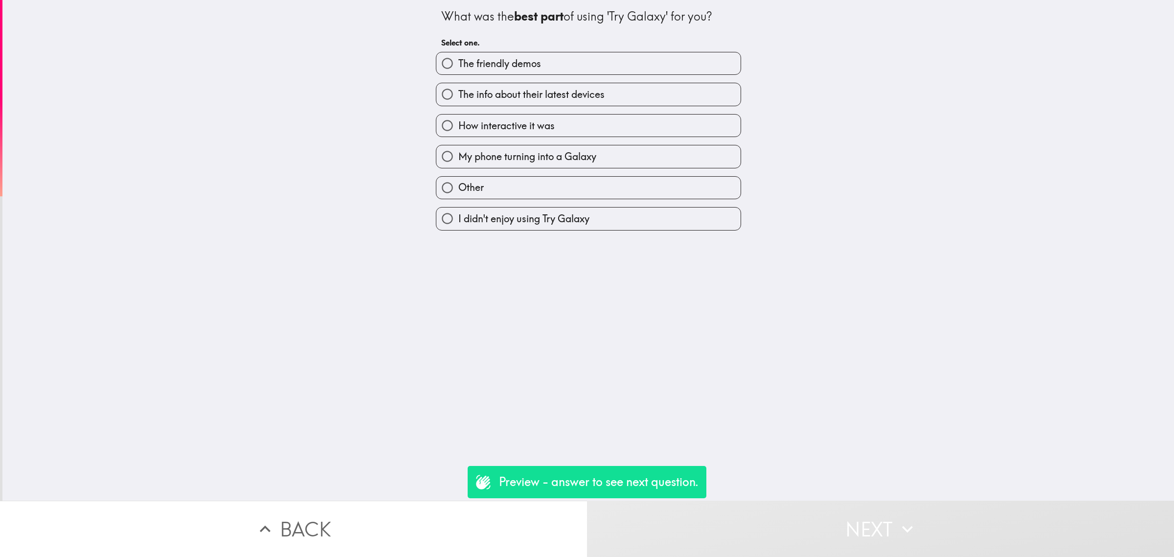
click at [467, 531] on button "Back" at bounding box center [293, 528] width 587 height 56
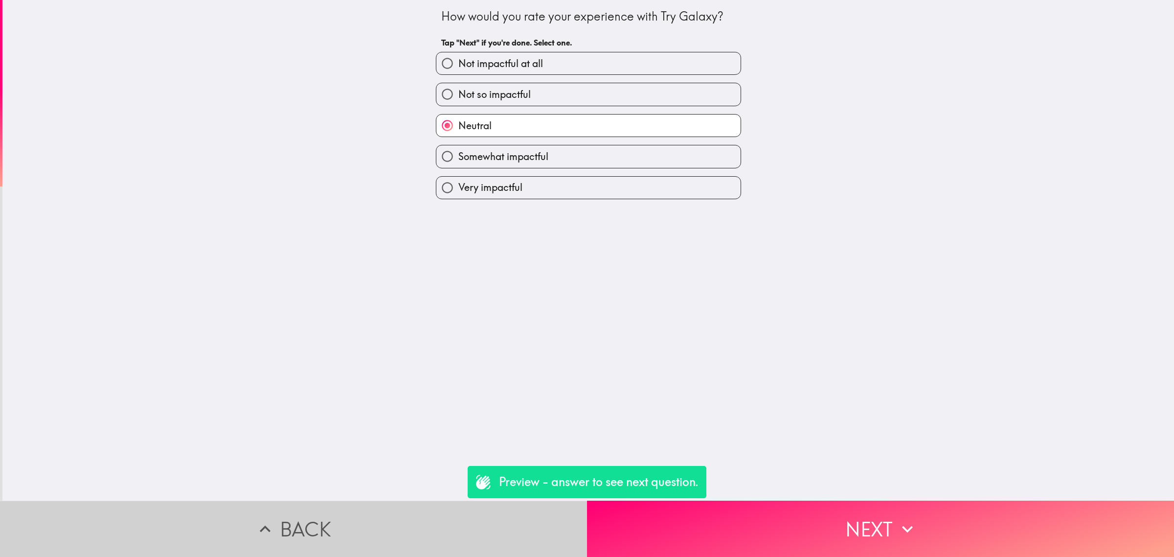
click at [466, 531] on button "Back" at bounding box center [293, 528] width 587 height 56
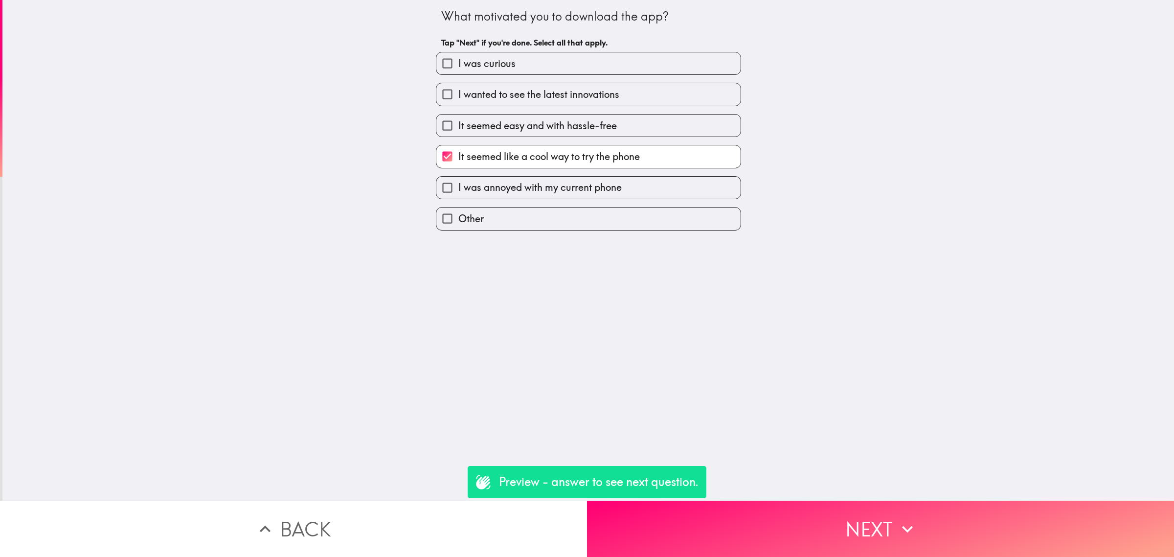
click at [467, 531] on button "Back" at bounding box center [293, 528] width 587 height 56
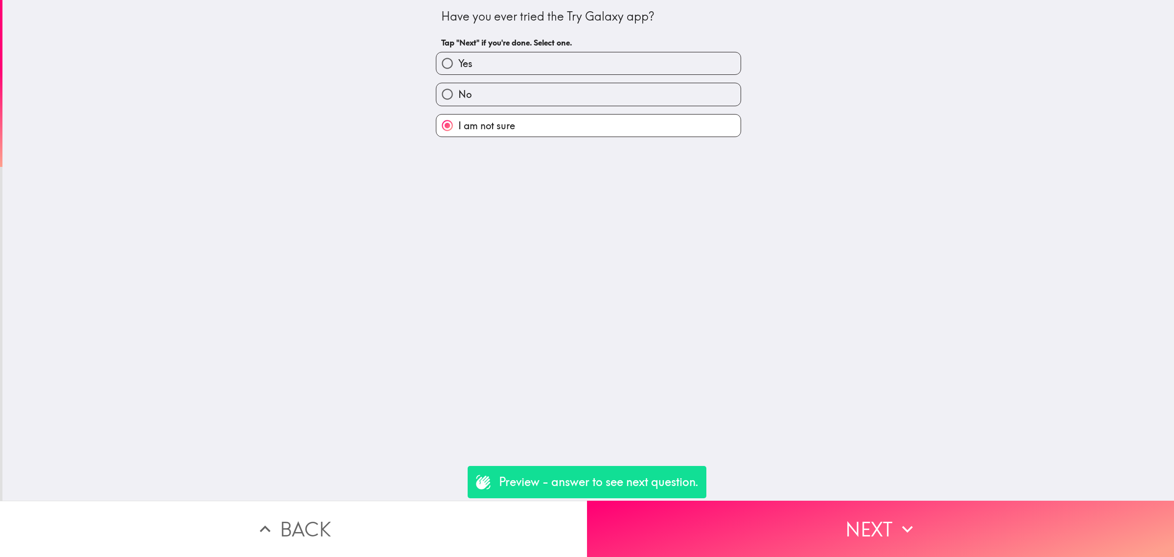
click at [469, 530] on button "Back" at bounding box center [293, 528] width 587 height 56
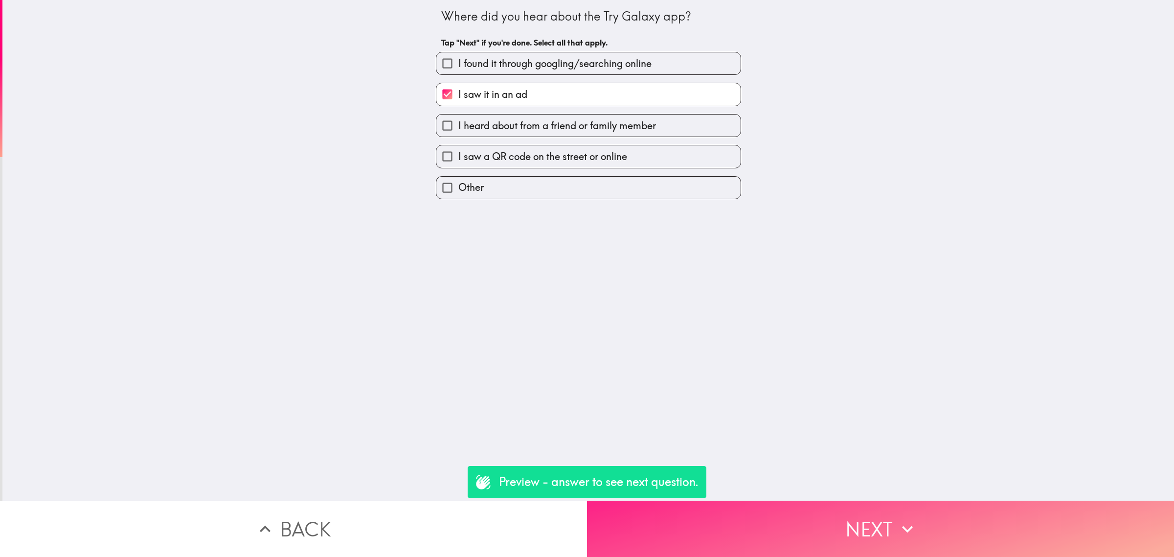
click at [707, 534] on button "Next" at bounding box center [880, 528] width 587 height 56
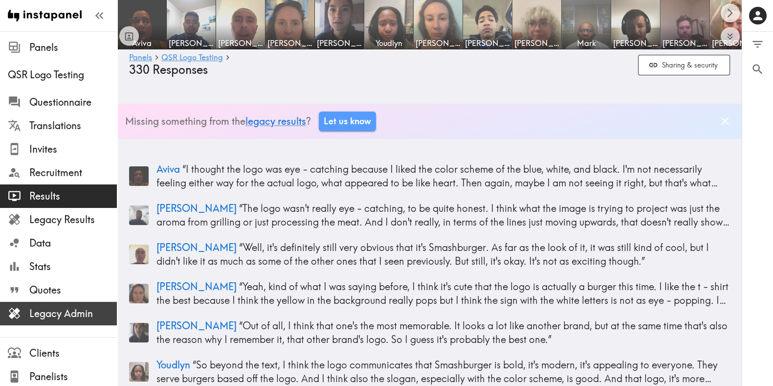
click at [58, 313] on span "Legacy Admin" at bounding box center [73, 314] width 88 height 14
